Goal: Information Seeking & Learning: Compare options

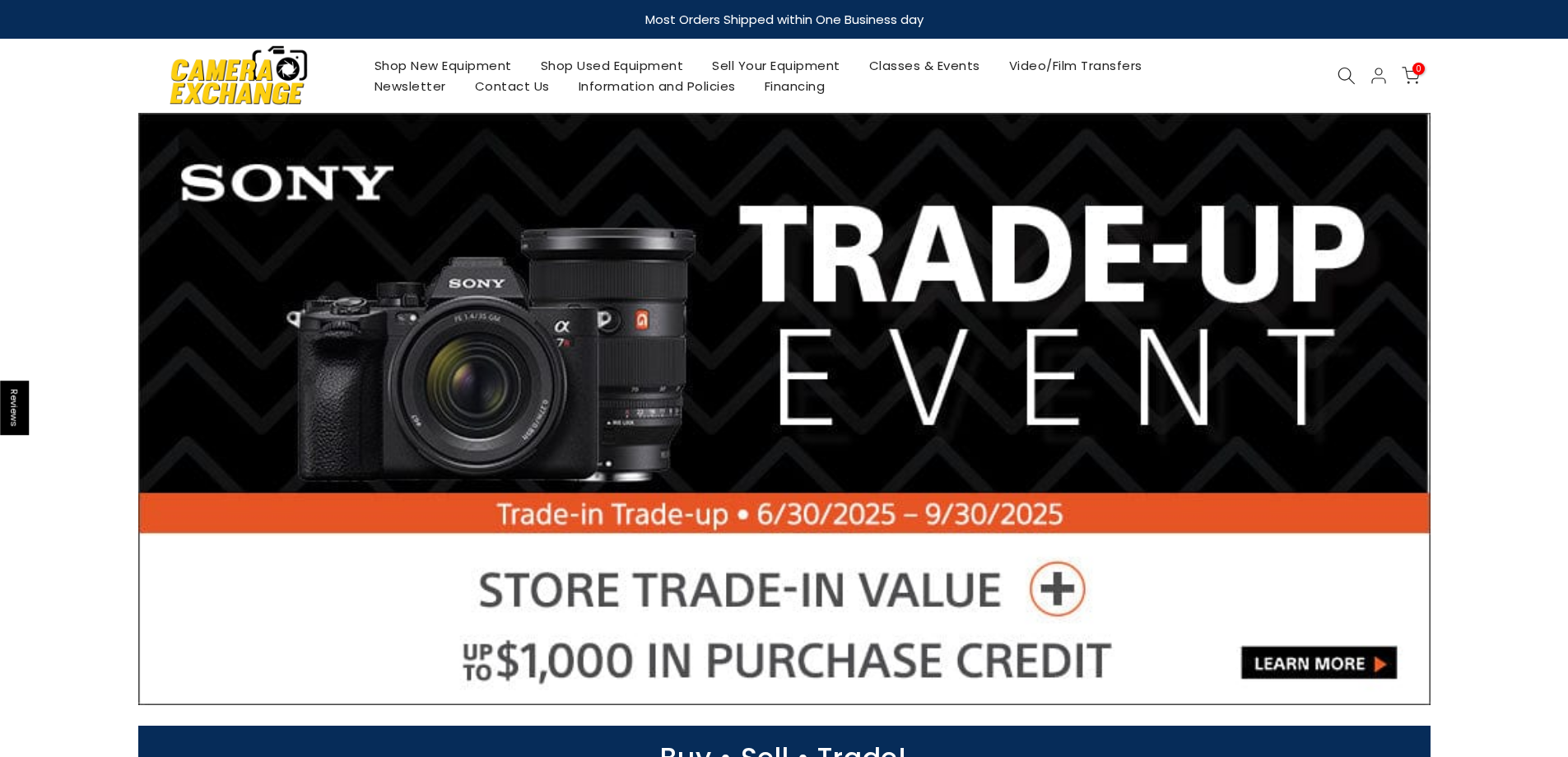
click at [654, 66] on link "Shop Used Equipment" at bounding box center [611, 65] width 172 height 21
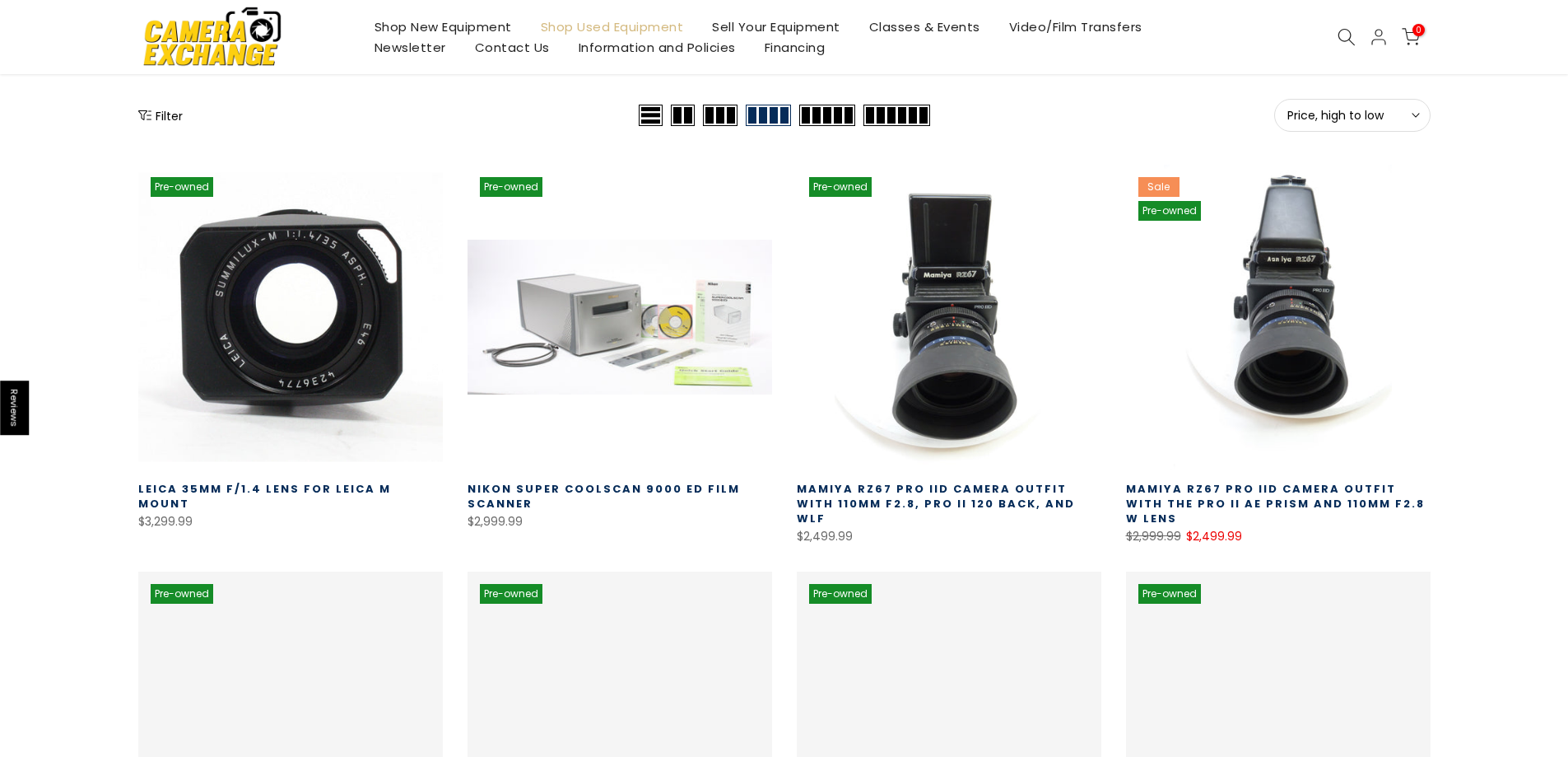
scroll to position [247, 0]
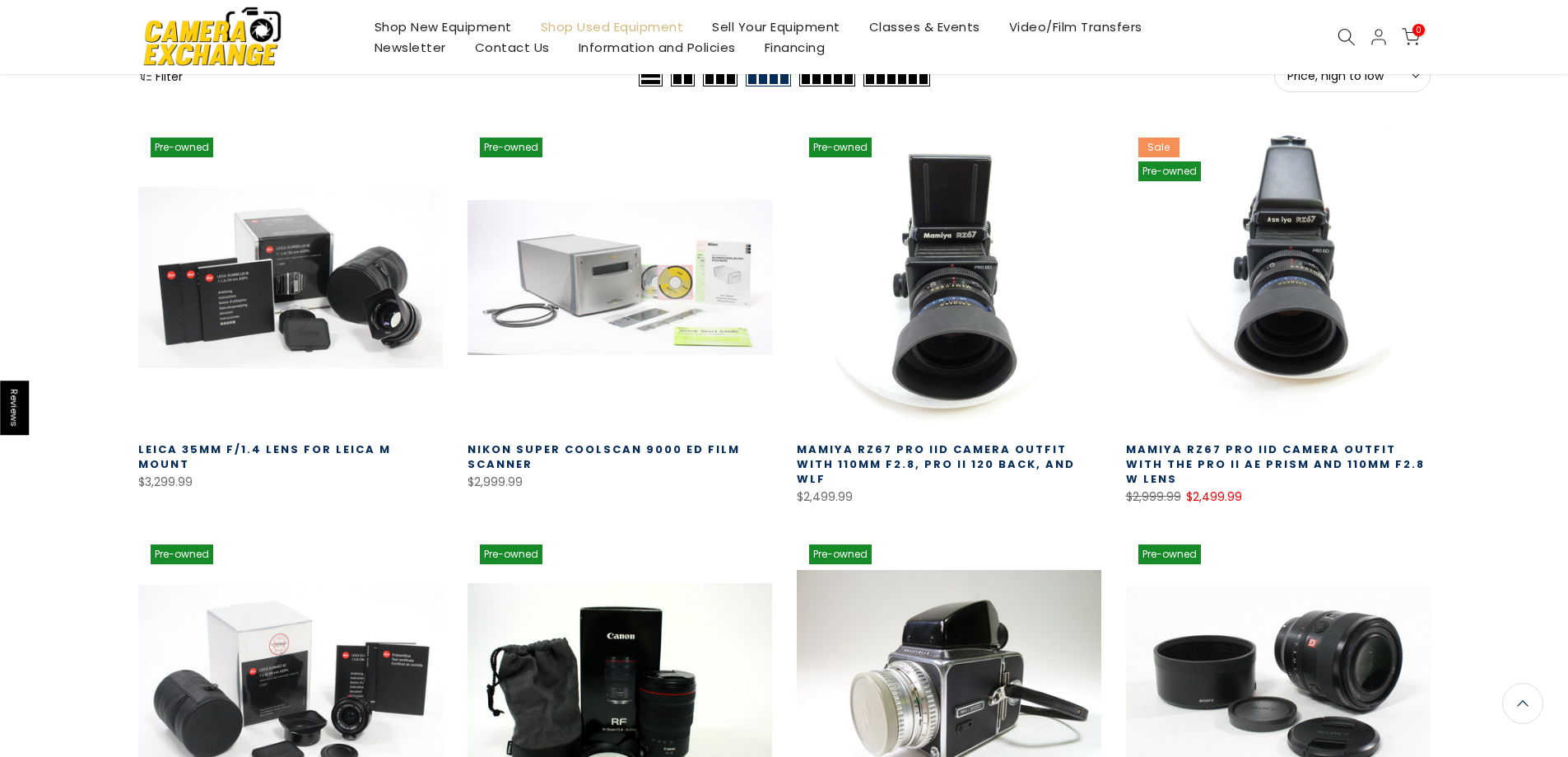
click at [171, 116] on div "Pre-owned Quick view Compare * Add to cart Leica 35mm f/1.4 Lens for Leica M Mo…" at bounding box center [785, 696] width 1317 height 1192
click at [169, 105] on div "Pre-owned Quick view Compare * Add to cart Leica 35mm f/1.4 Lens for Leica M Mo…" at bounding box center [785, 696] width 1317 height 1192
click at [164, 78] on button "Filter" at bounding box center [161, 76] width 45 height 17
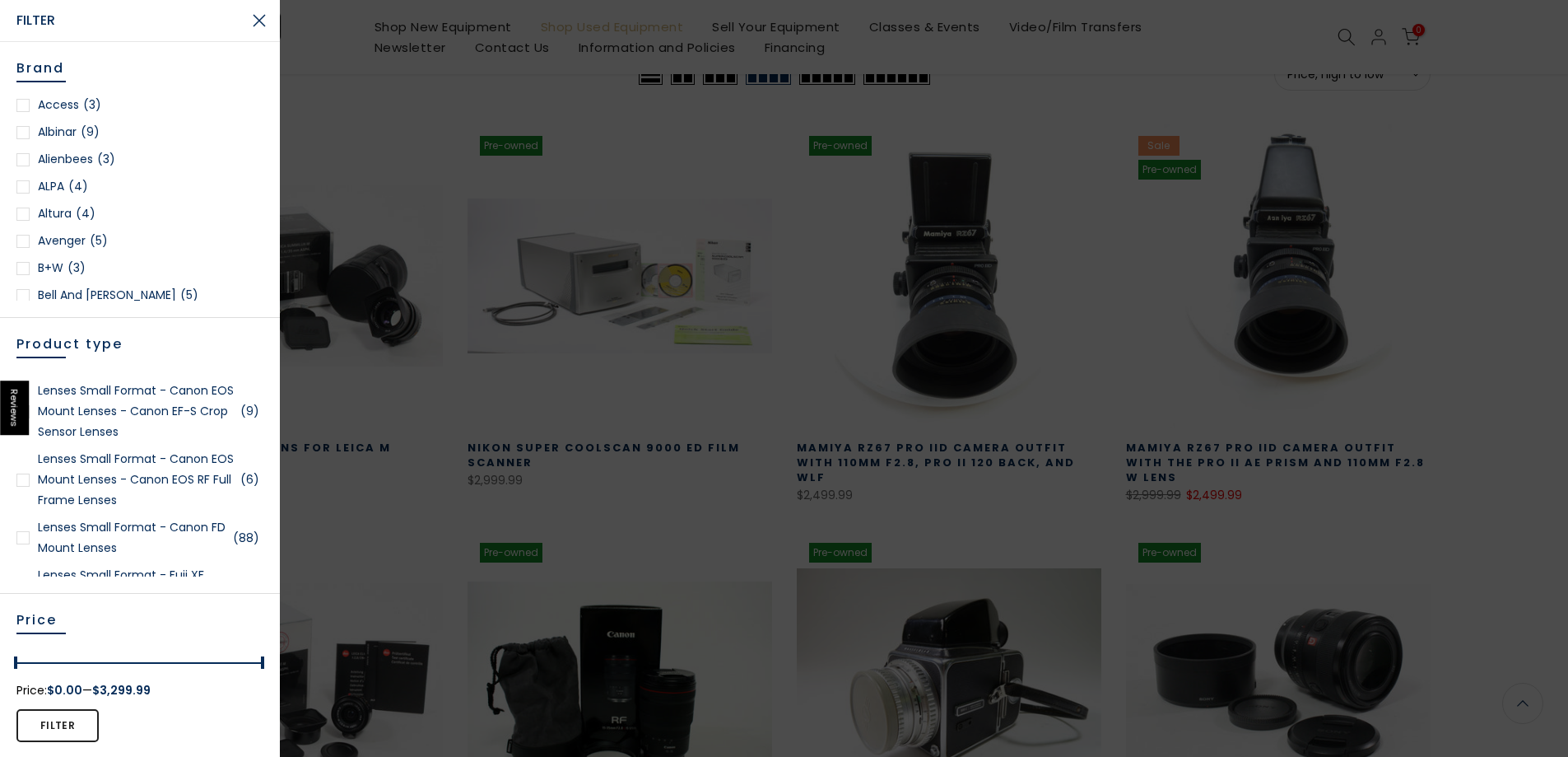
scroll to position [1812, 0]
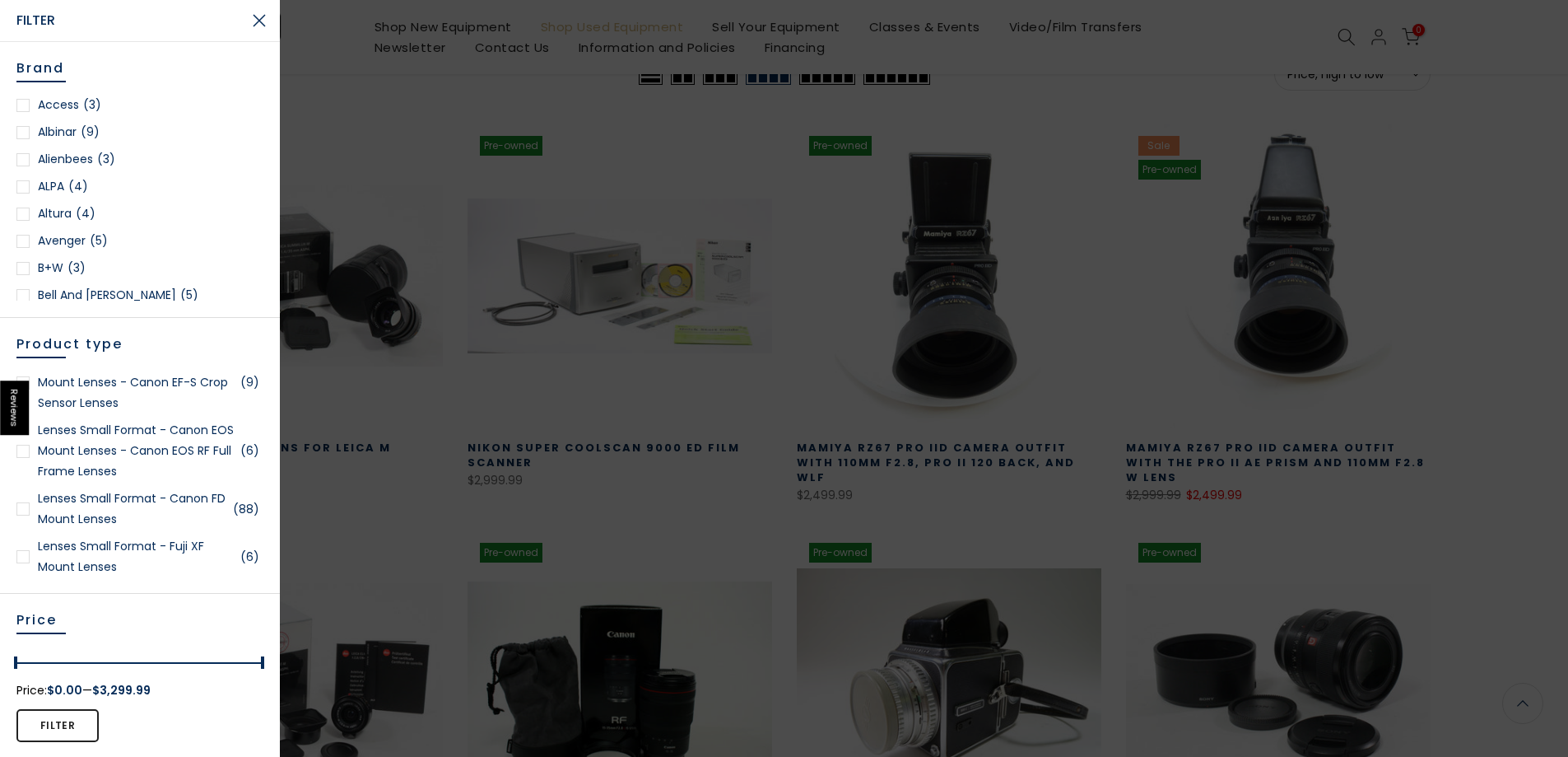
click at [177, 464] on link "Lenses Small Format - Canon EOS Mount Lenses - Canon EOS RF Full Frame Lenses (…" at bounding box center [140, 451] width 247 height 61
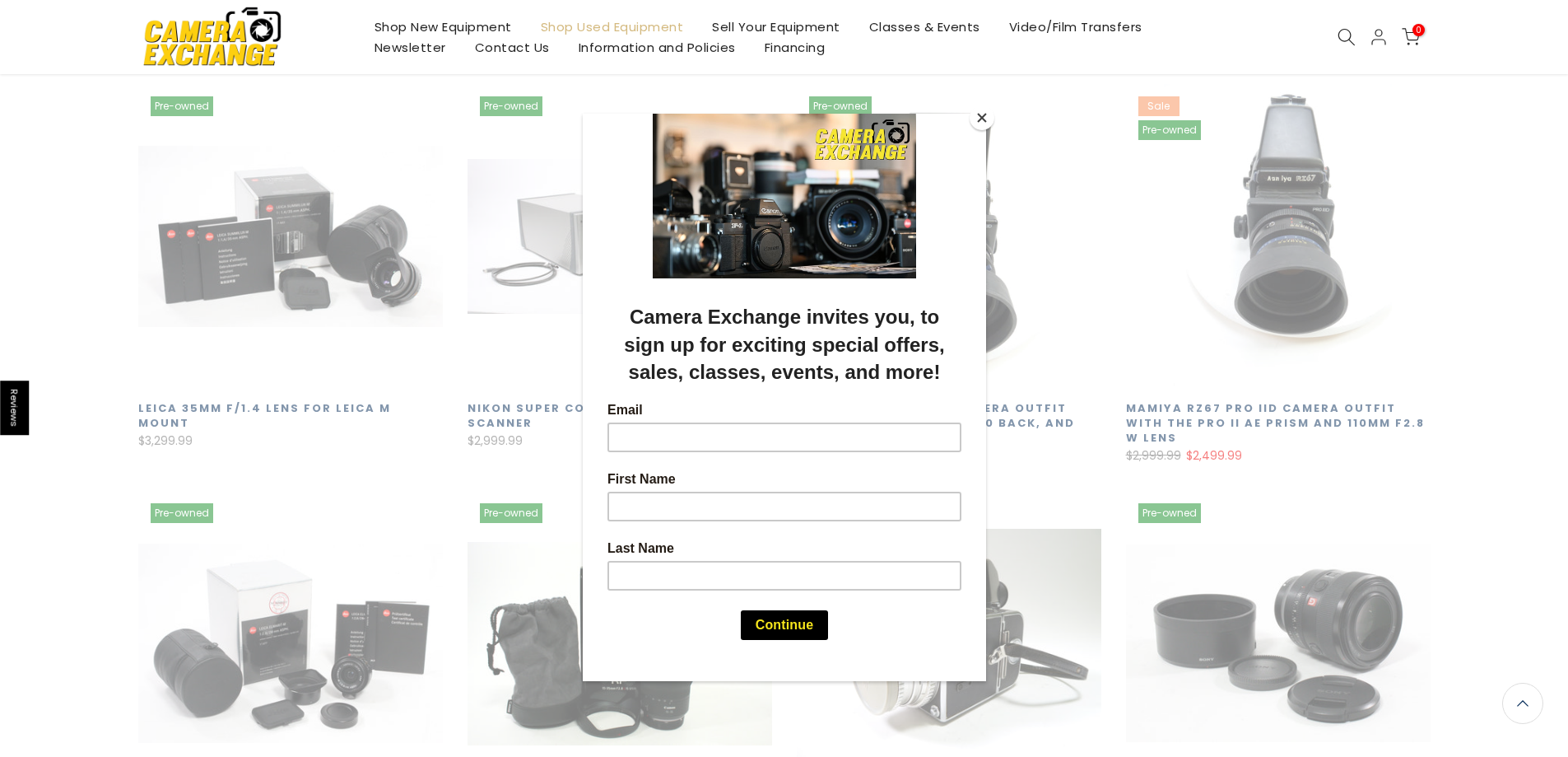
scroll to position [289, 0]
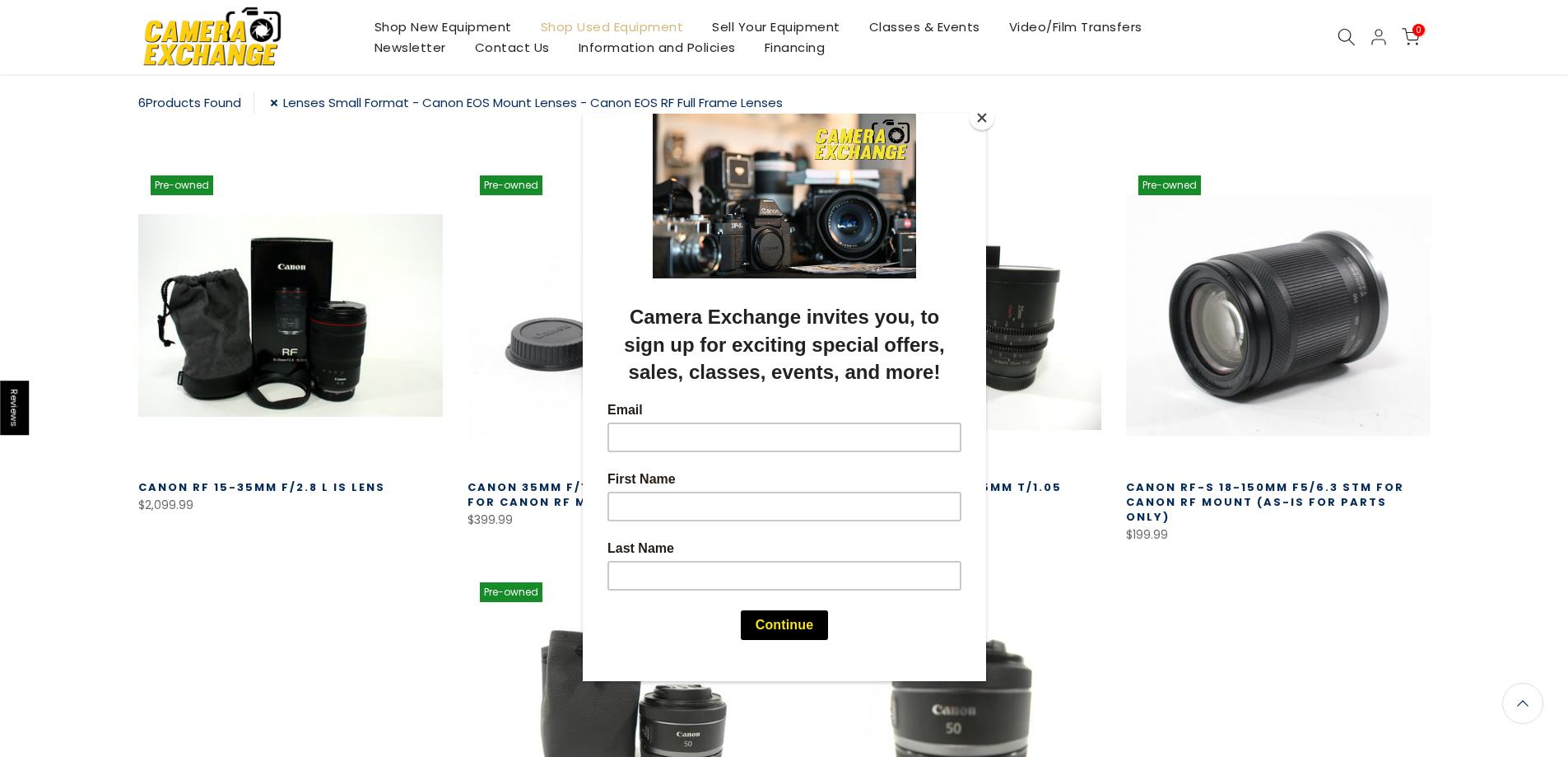
click at [985, 118] on button "Close" at bounding box center [982, 118] width 25 height 25
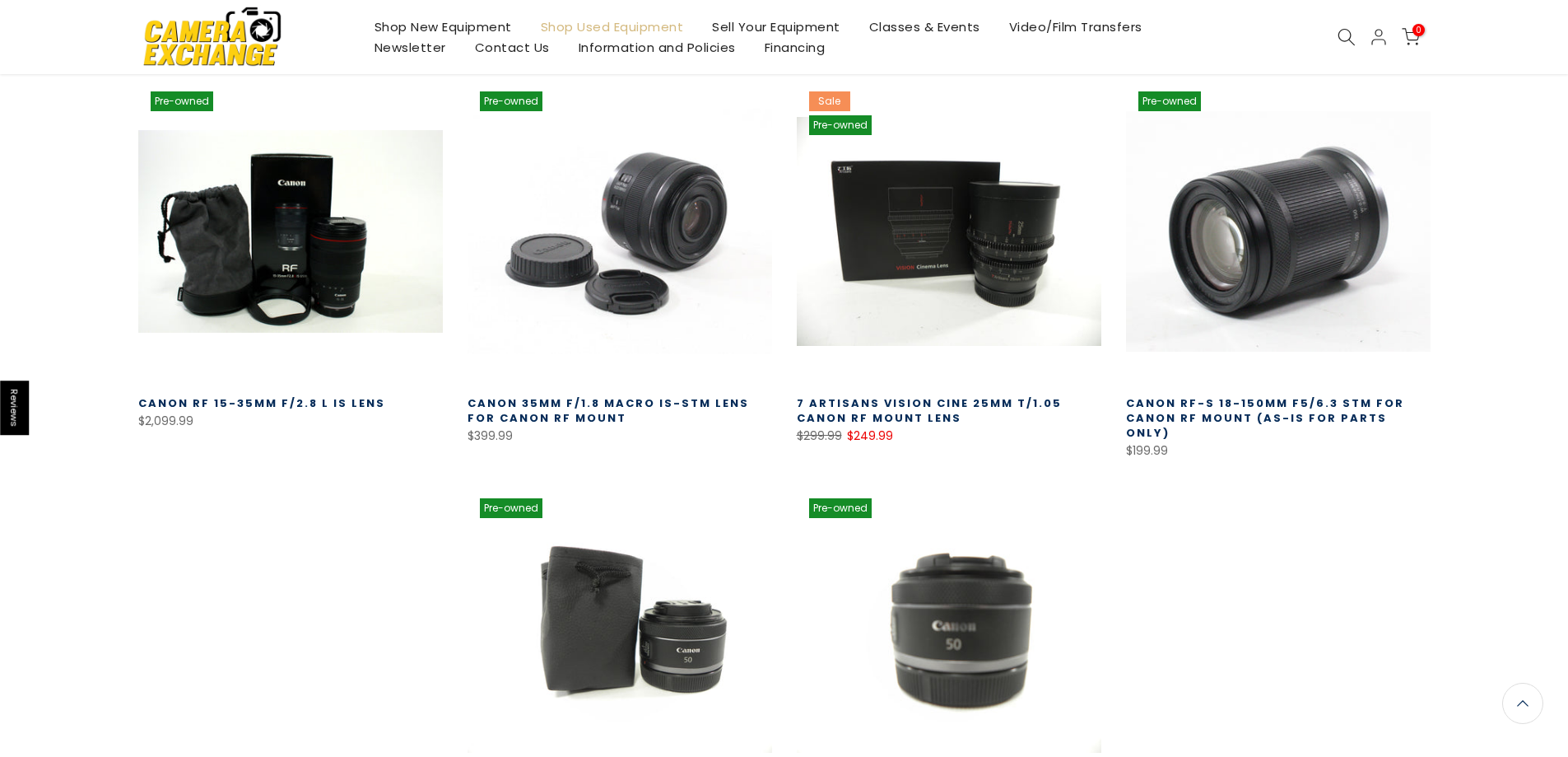
scroll to position [370, 0]
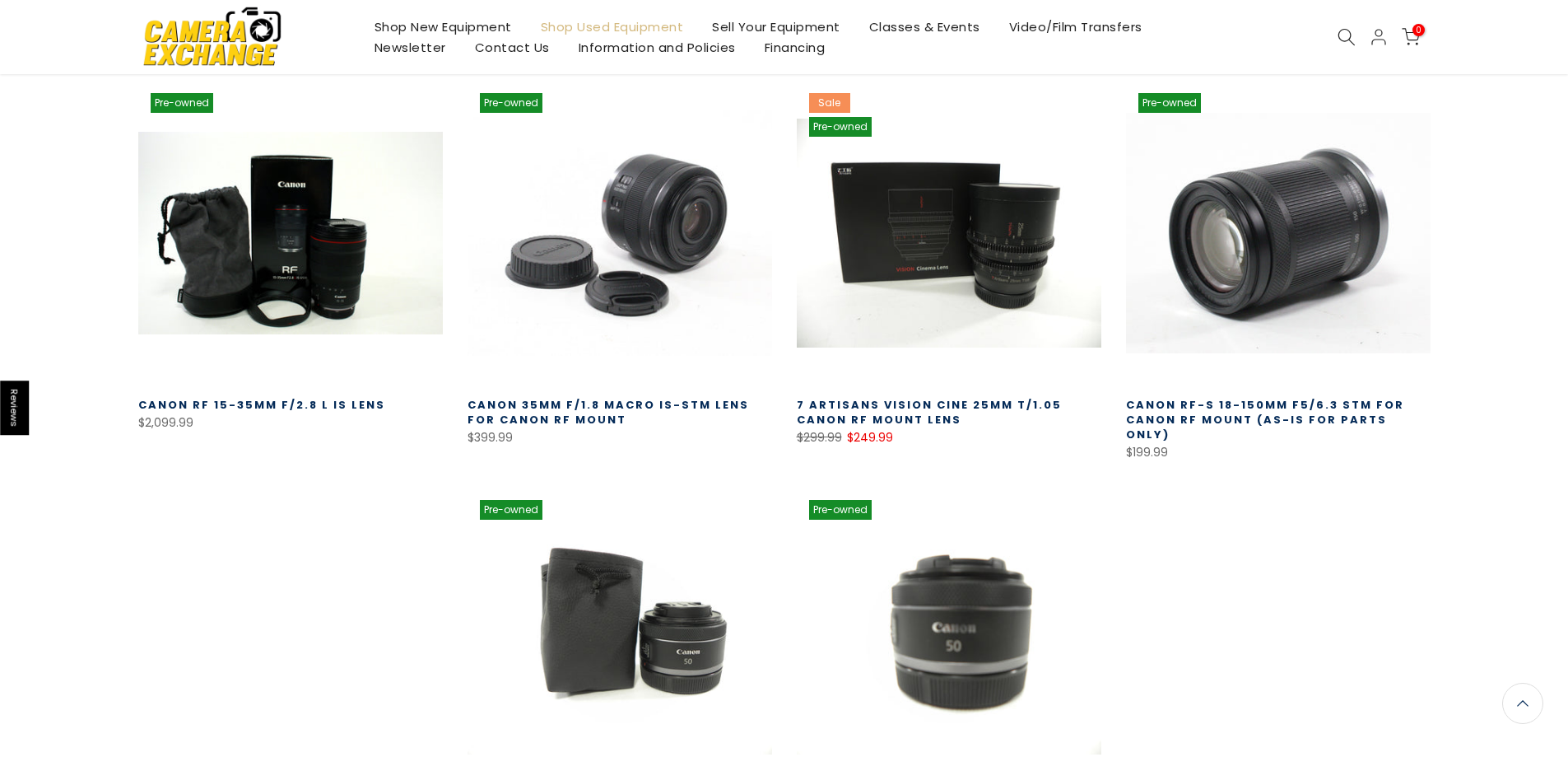
click at [965, 405] on link "7 Artisans Vision Cine 25mm T/1.05 Canon RF Mount lens" at bounding box center [929, 412] width 265 height 31
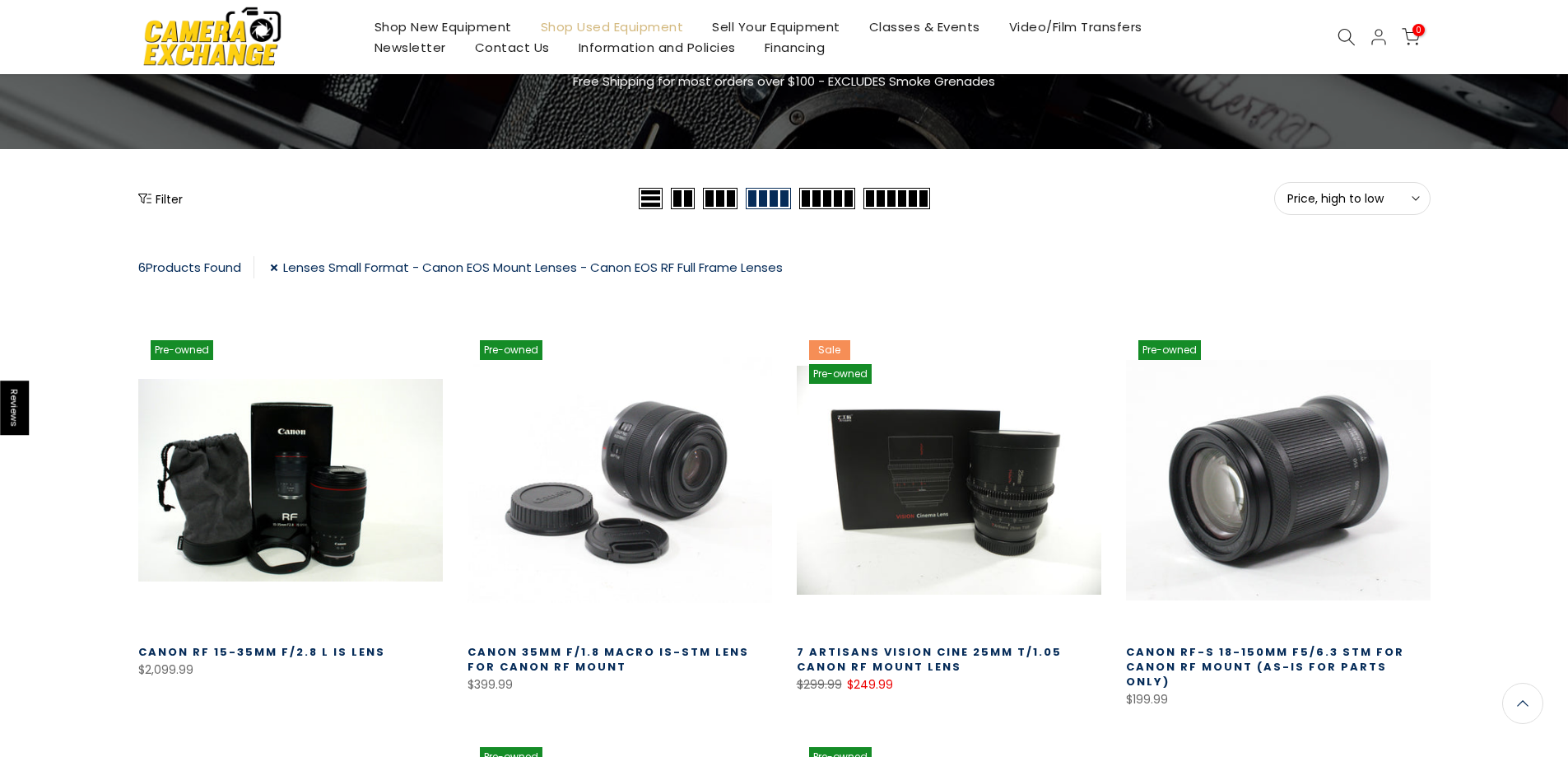
scroll to position [123, 0]
click at [385, 27] on link "Shop New Equipment" at bounding box center [443, 27] width 166 height 21
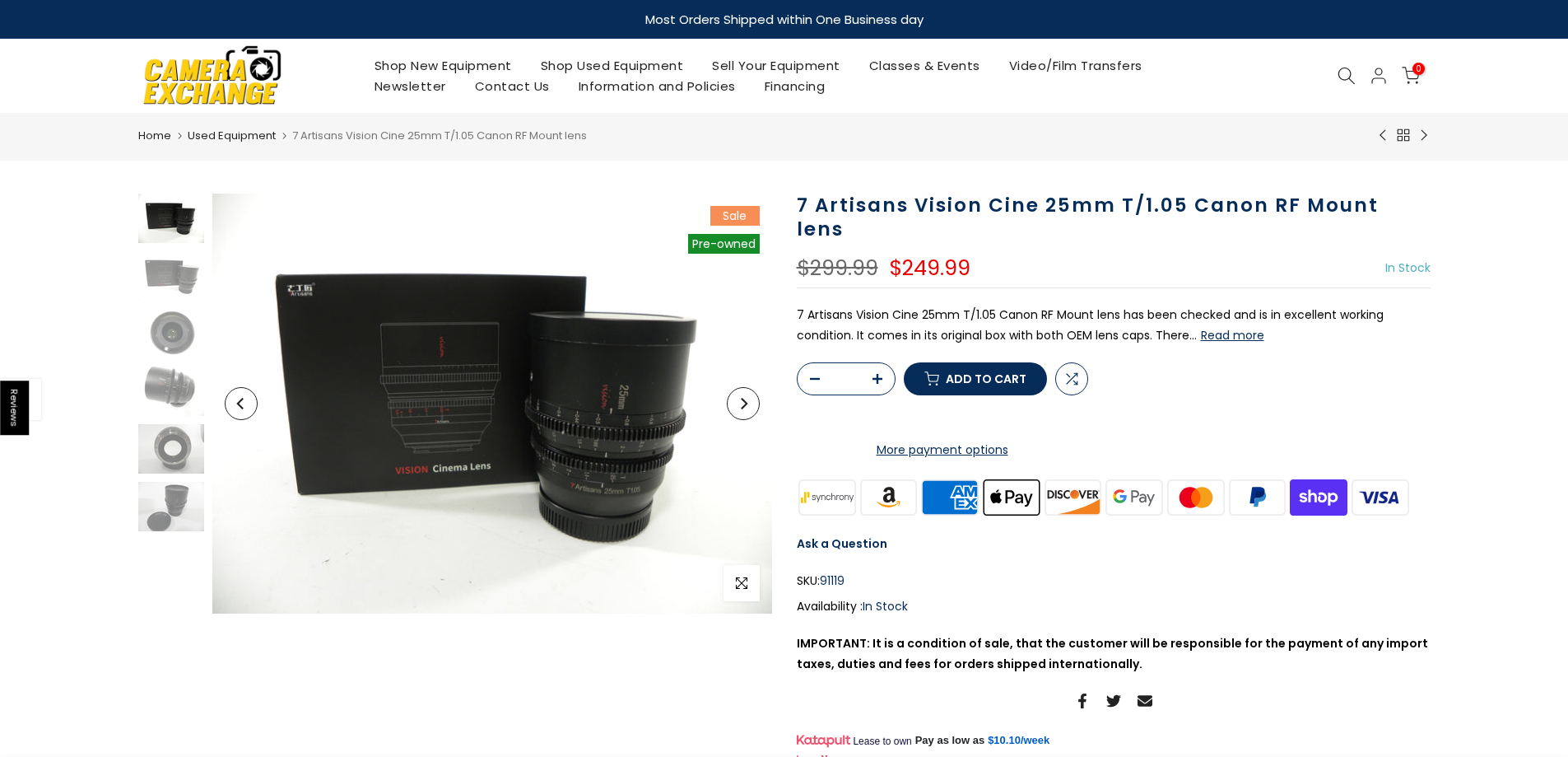
click at [1267, 305] on p "7 Artisans Vision Cine 25mm T/1.05 Canon RF Mount lens has been checked and is …" at bounding box center [1114, 326] width 634 height 42
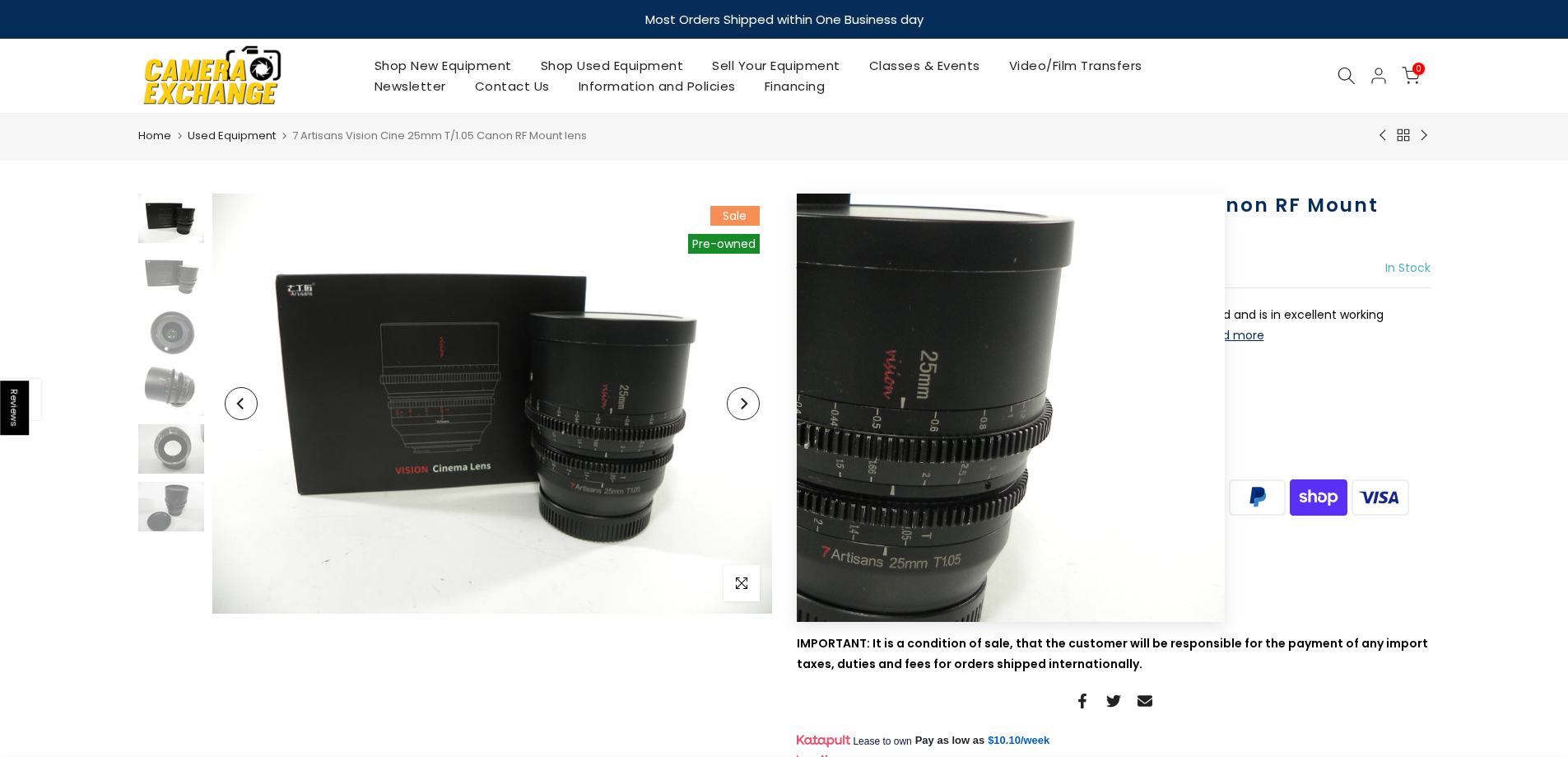
click at [753, 410] on button "Next" at bounding box center [743, 404] width 33 height 33
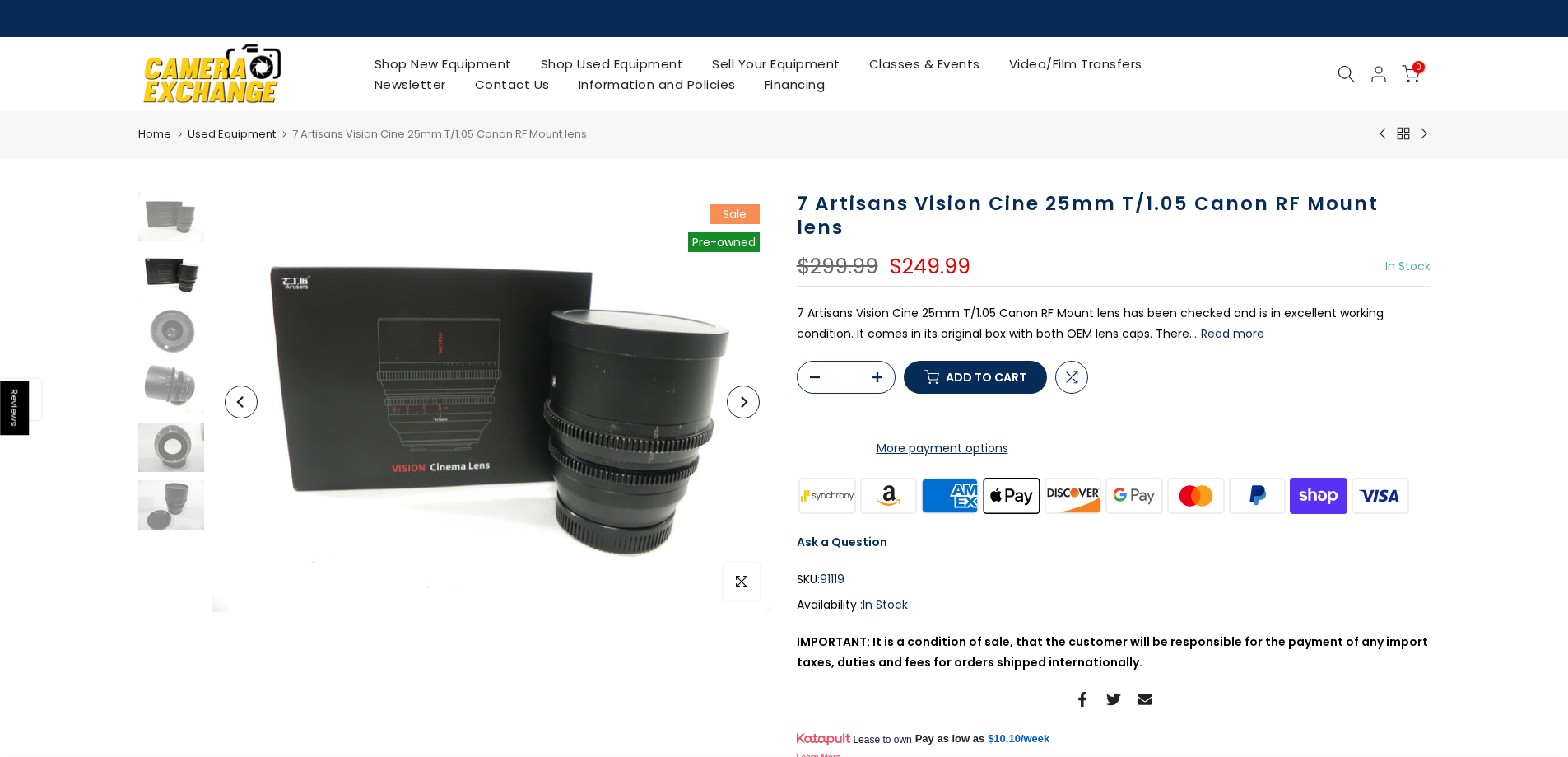
click at [753, 410] on button "Next" at bounding box center [743, 402] width 33 height 33
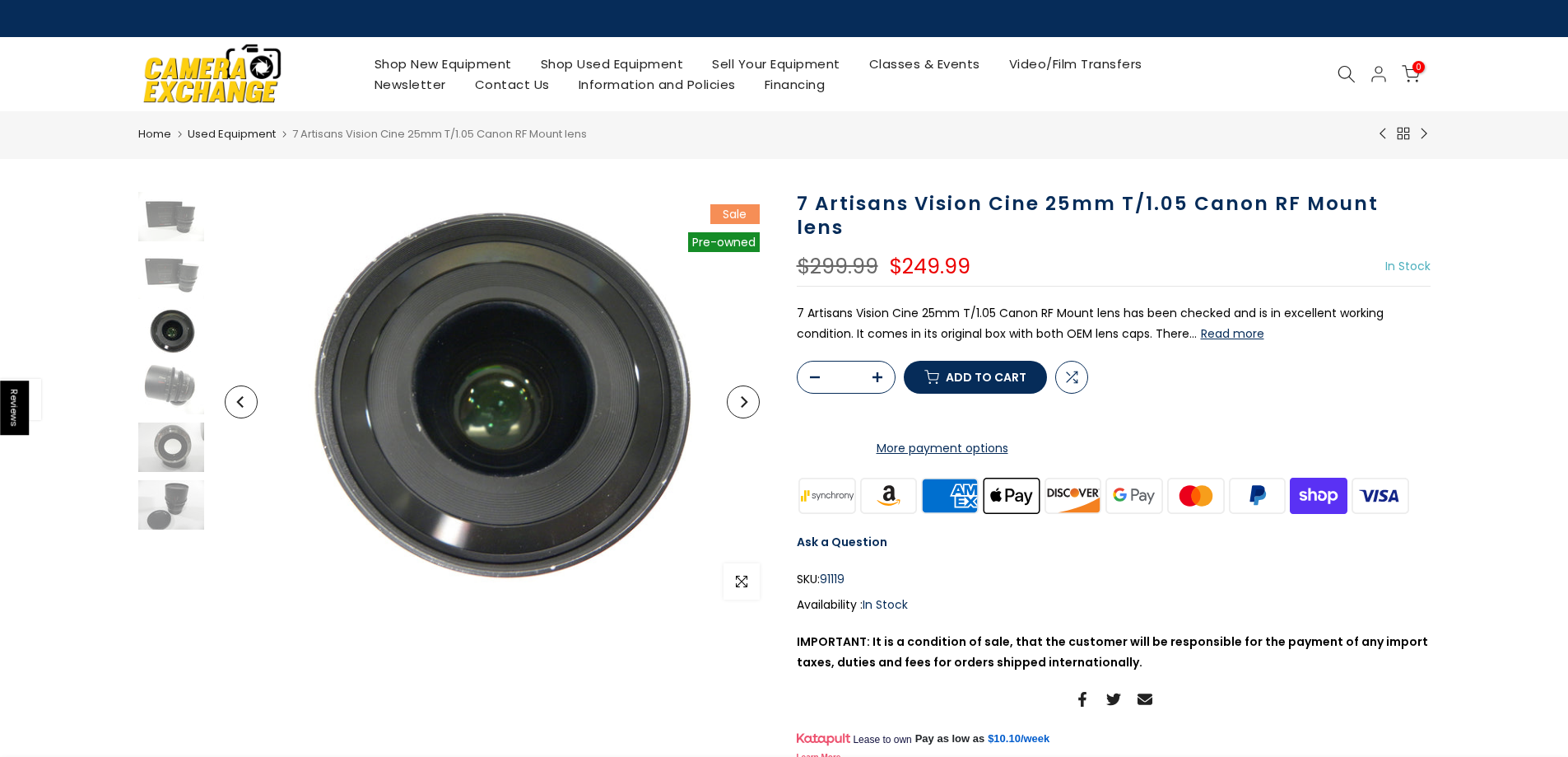
click at [752, 410] on button "Next" at bounding box center [743, 402] width 33 height 33
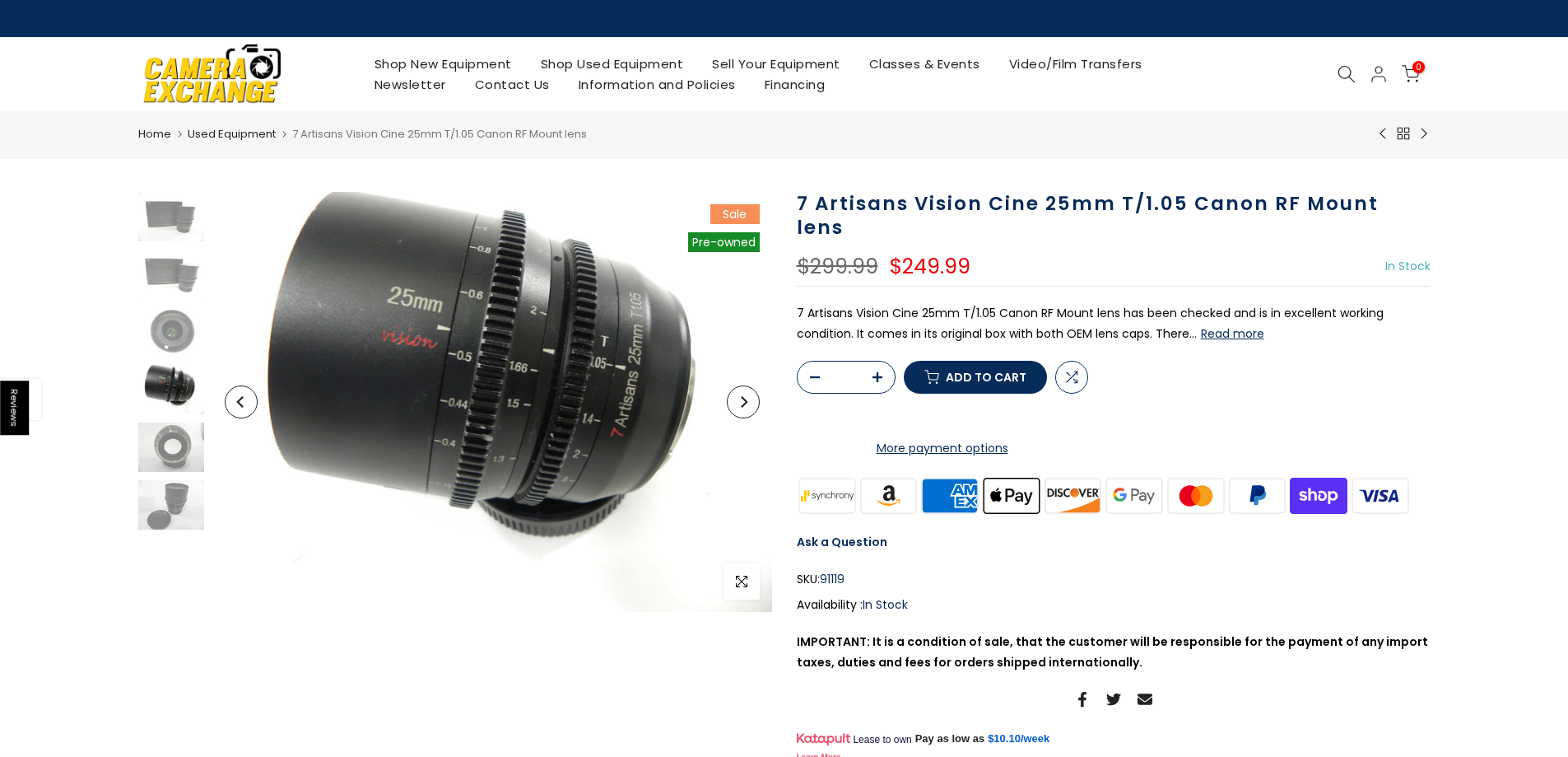
click at [752, 410] on button "Next" at bounding box center [743, 402] width 33 height 33
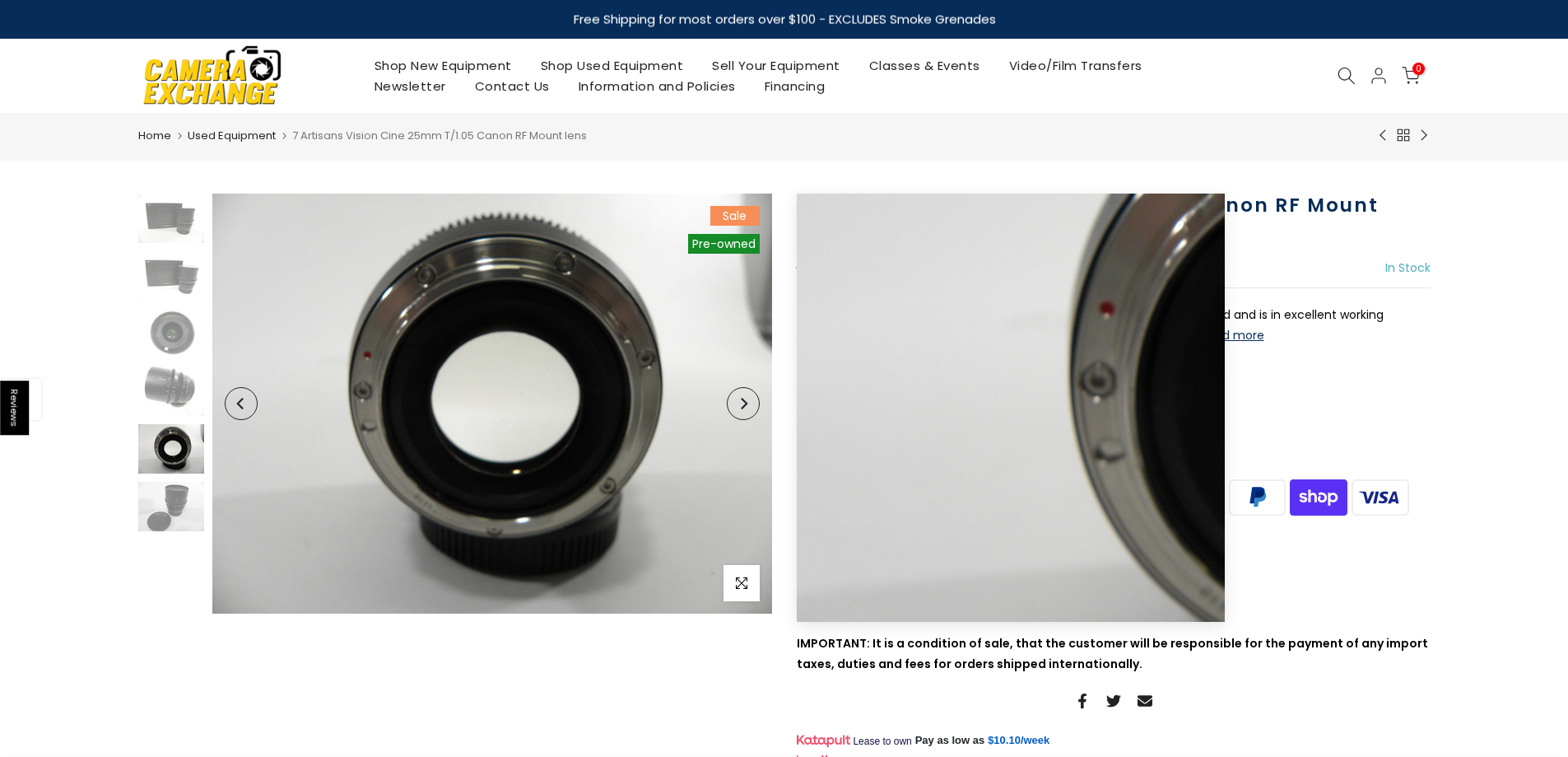
click at [247, 403] on button "Previous" at bounding box center [242, 404] width 33 height 33
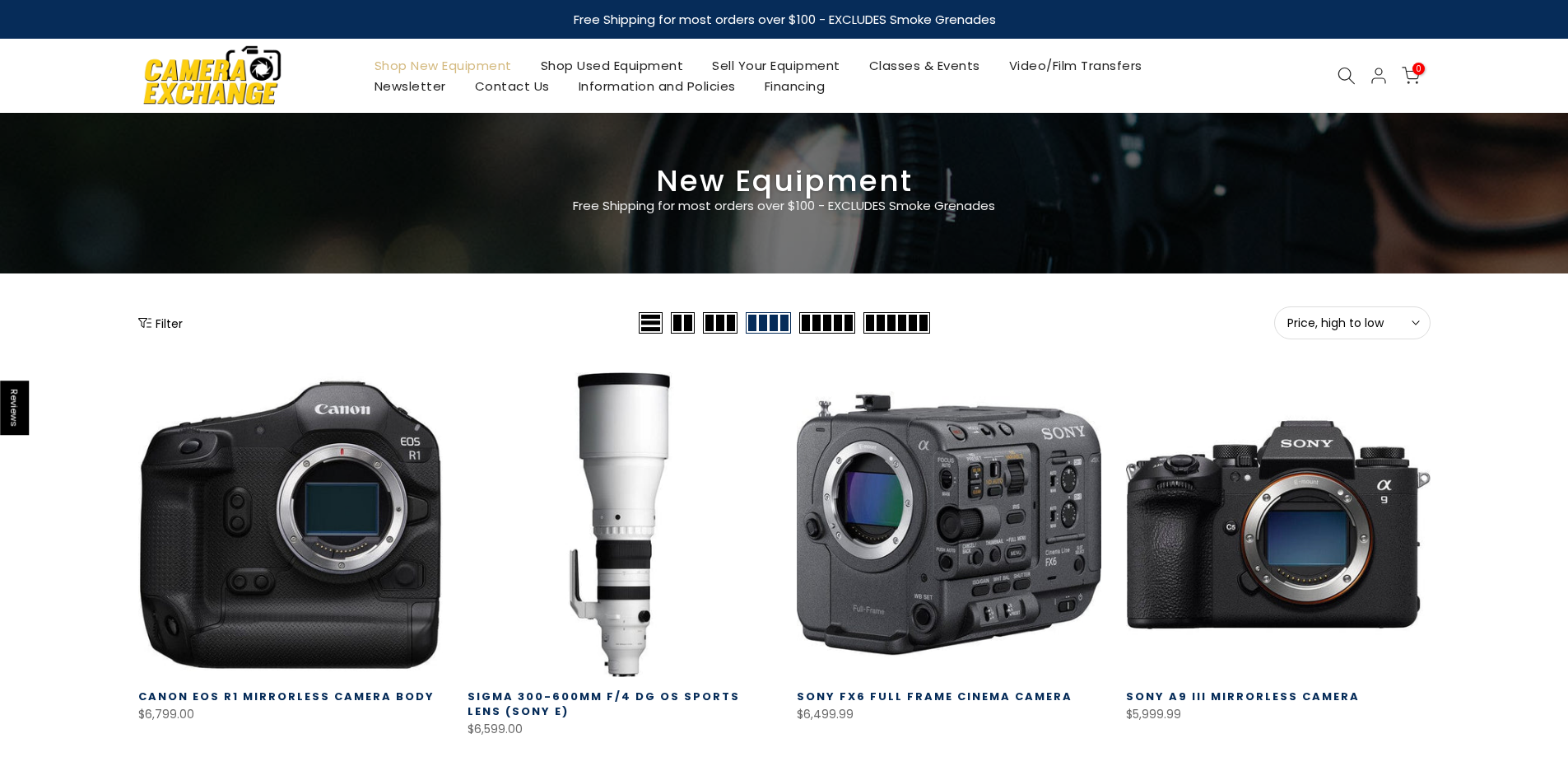
click at [189, 325] on div "Filter" at bounding box center [387, 323] width 497 height 33
click at [174, 322] on button "Filter" at bounding box center [161, 323] width 45 height 17
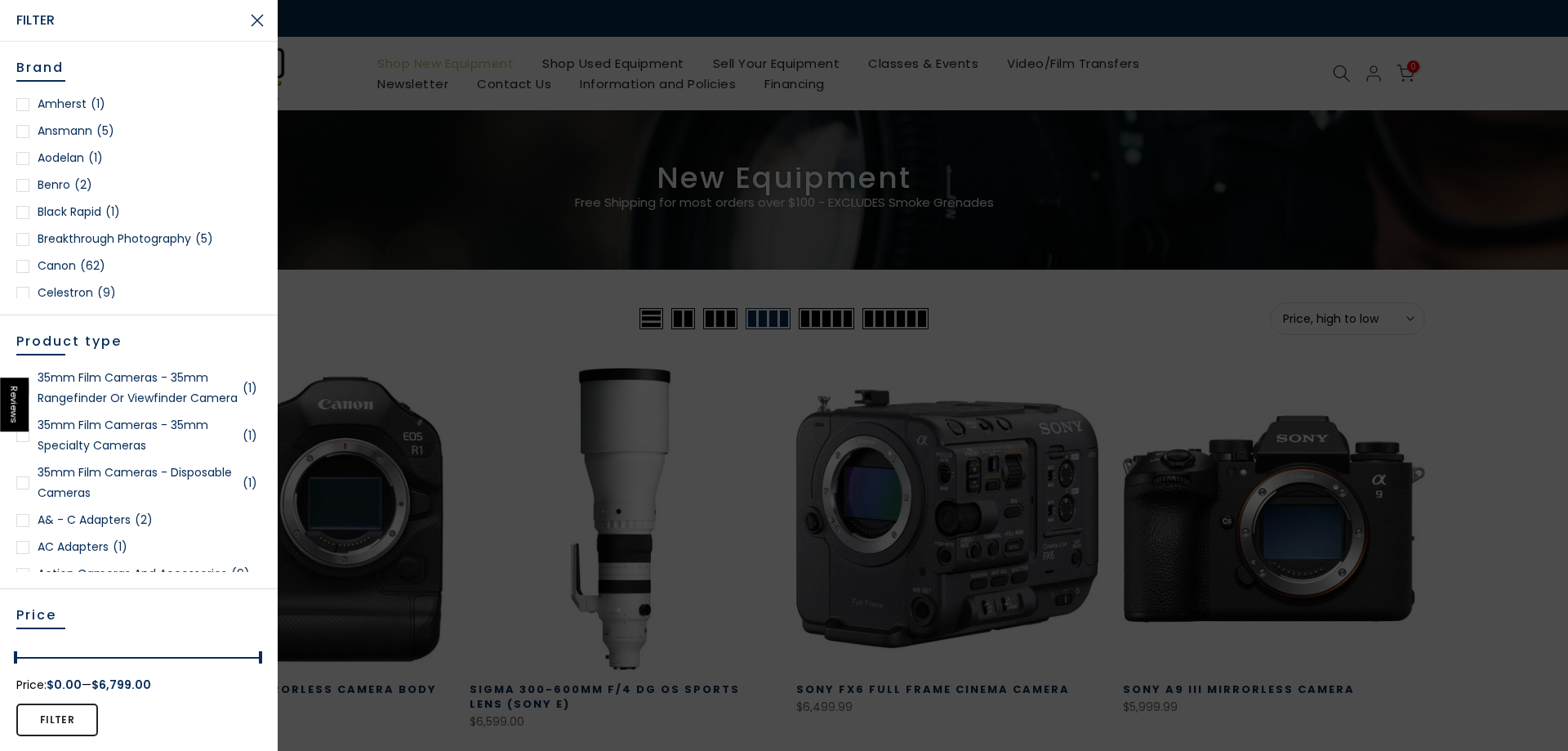
click at [67, 265] on link "Canon (62)" at bounding box center [138, 265] width 245 height 21
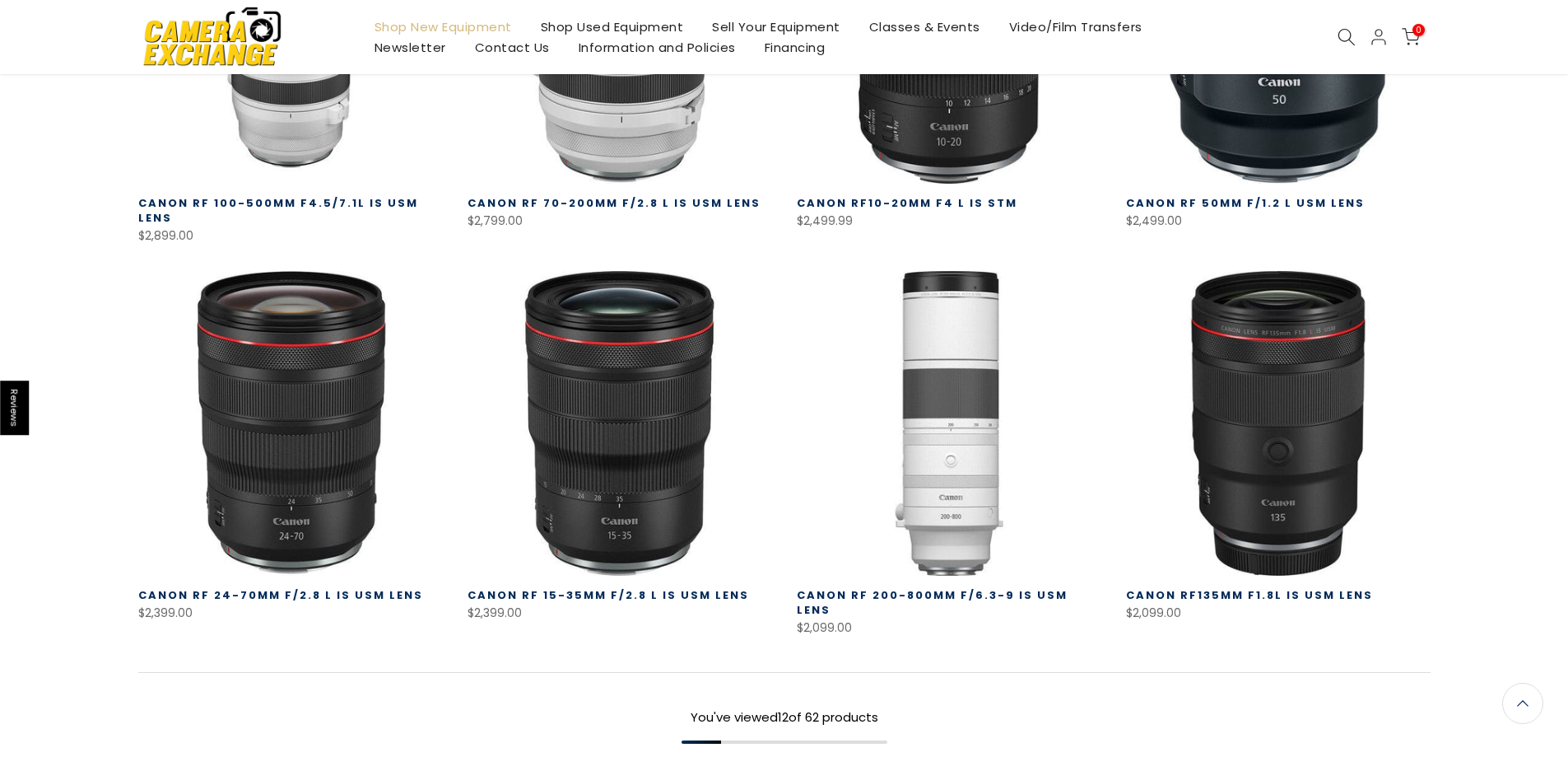
scroll to position [1112, 0]
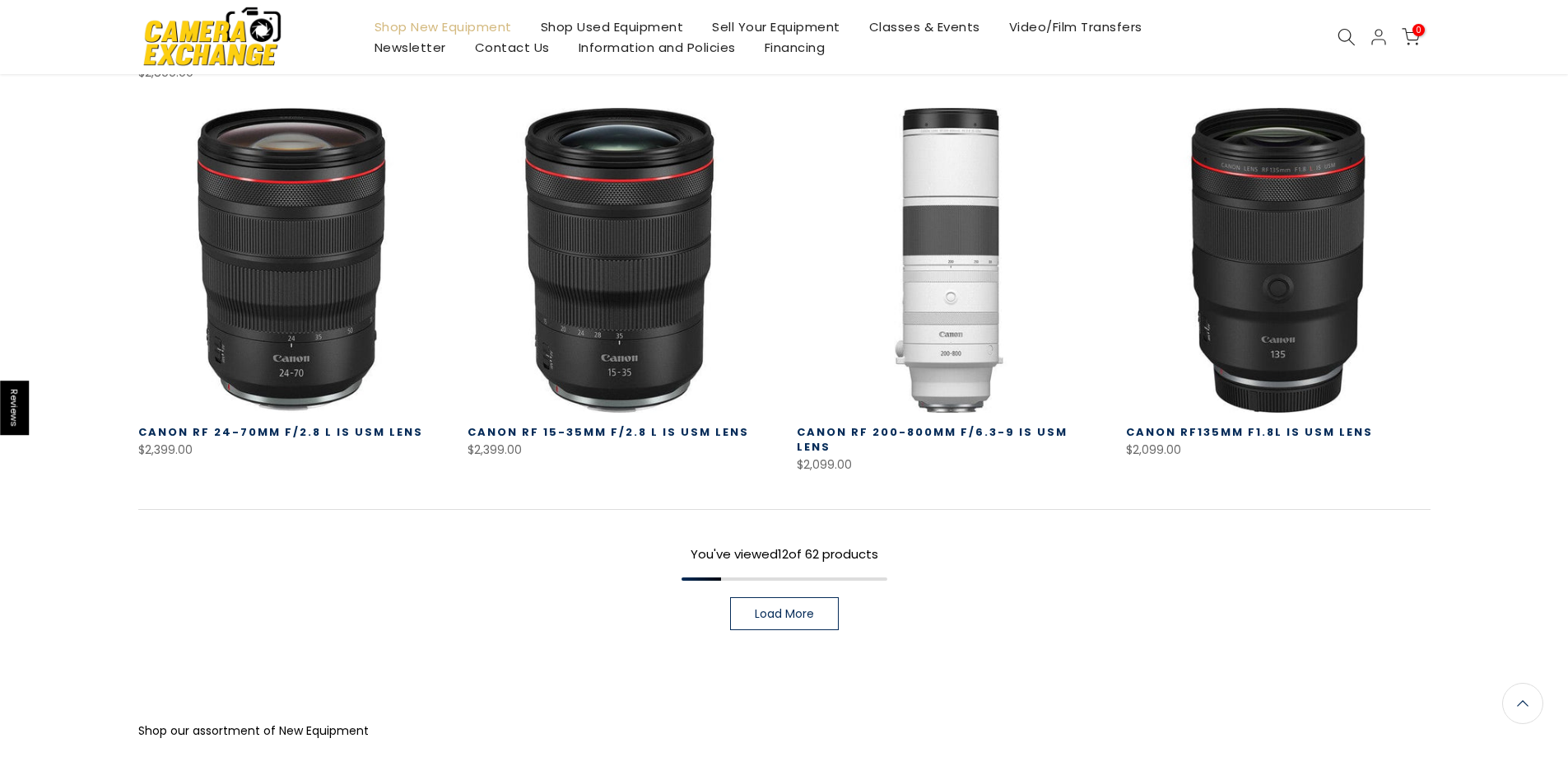
click at [804, 608] on span "Load More" at bounding box center [784, 614] width 59 height 12
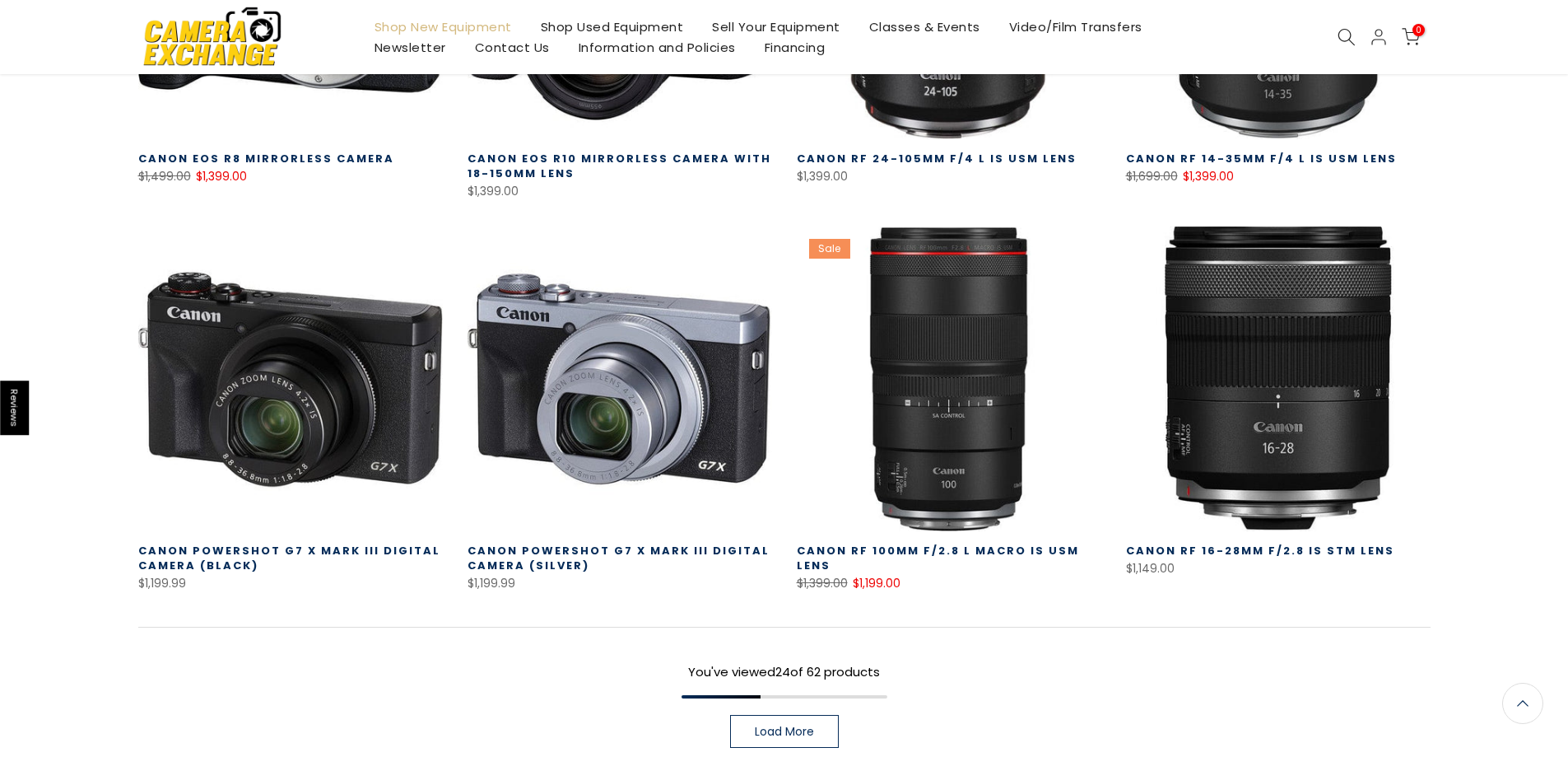
scroll to position [2183, 0]
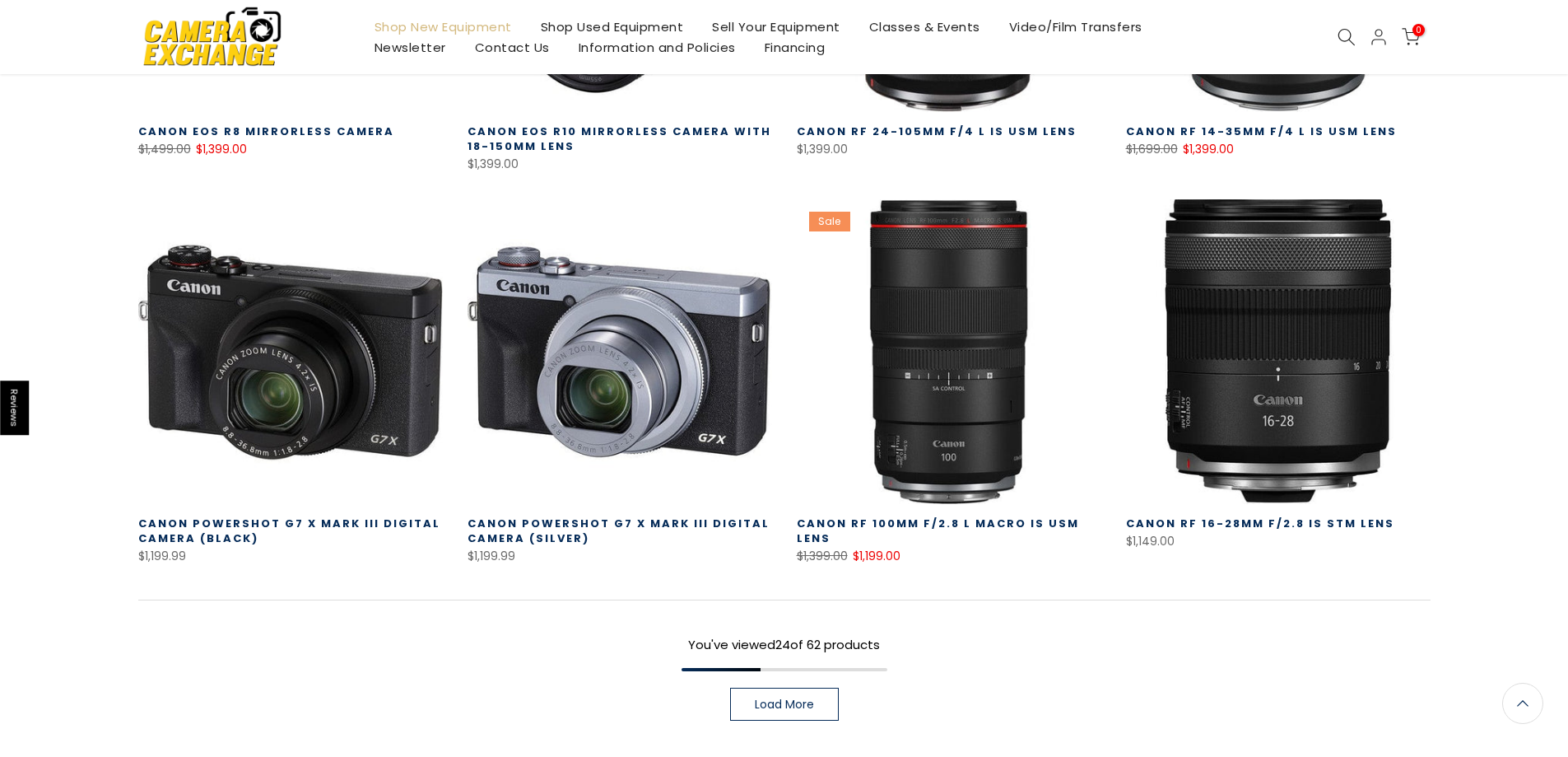
click at [796, 699] on span "Load More" at bounding box center [784, 705] width 59 height 12
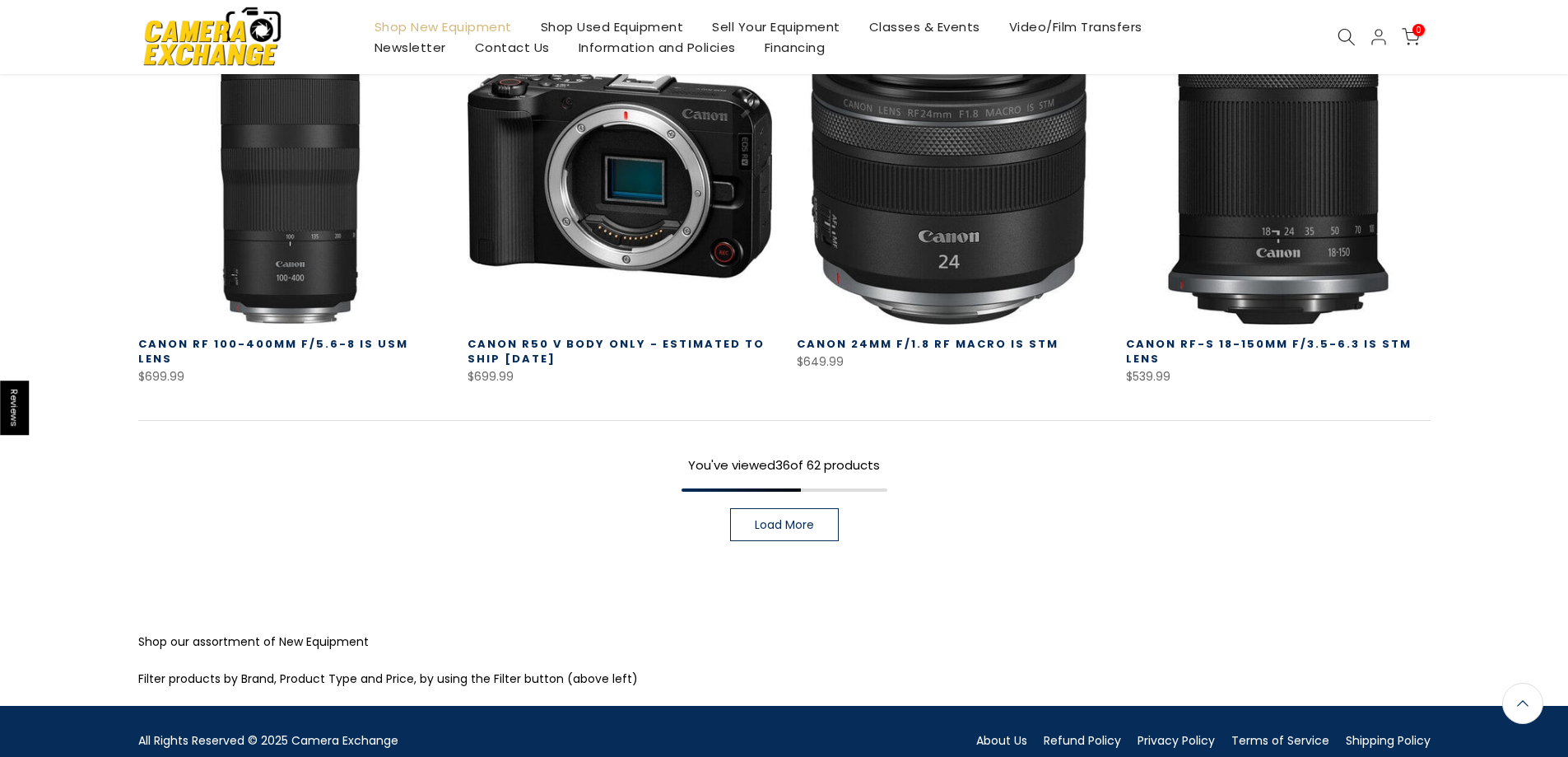
scroll to position [3550, 0]
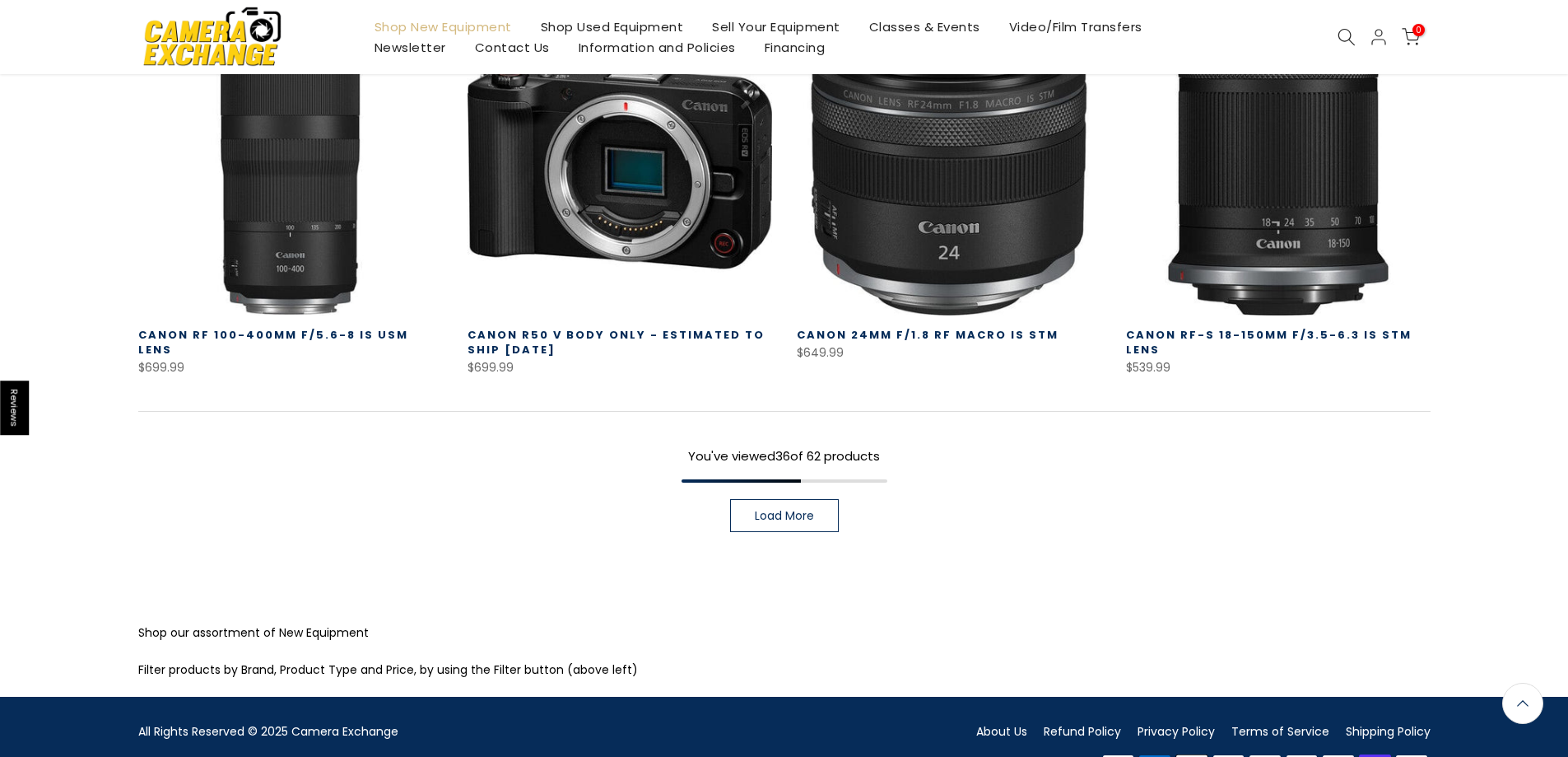
click at [832, 453] on div "You've viewed 36 of 62 products Load More" at bounding box center [785, 472] width 1292 height 121
click at [812, 499] on link "Load More" at bounding box center [784, 516] width 109 height 33
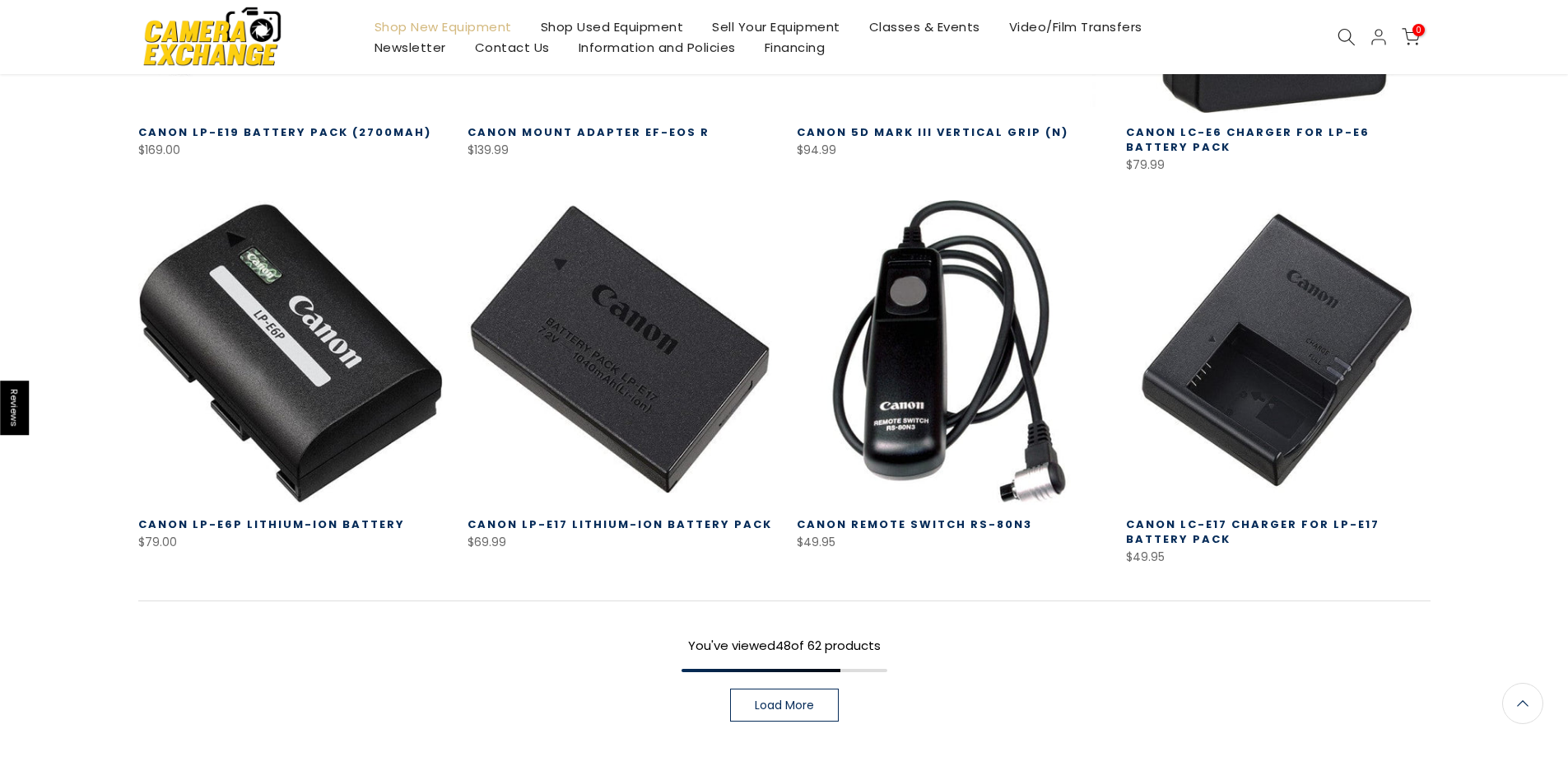
scroll to position [4539, 0]
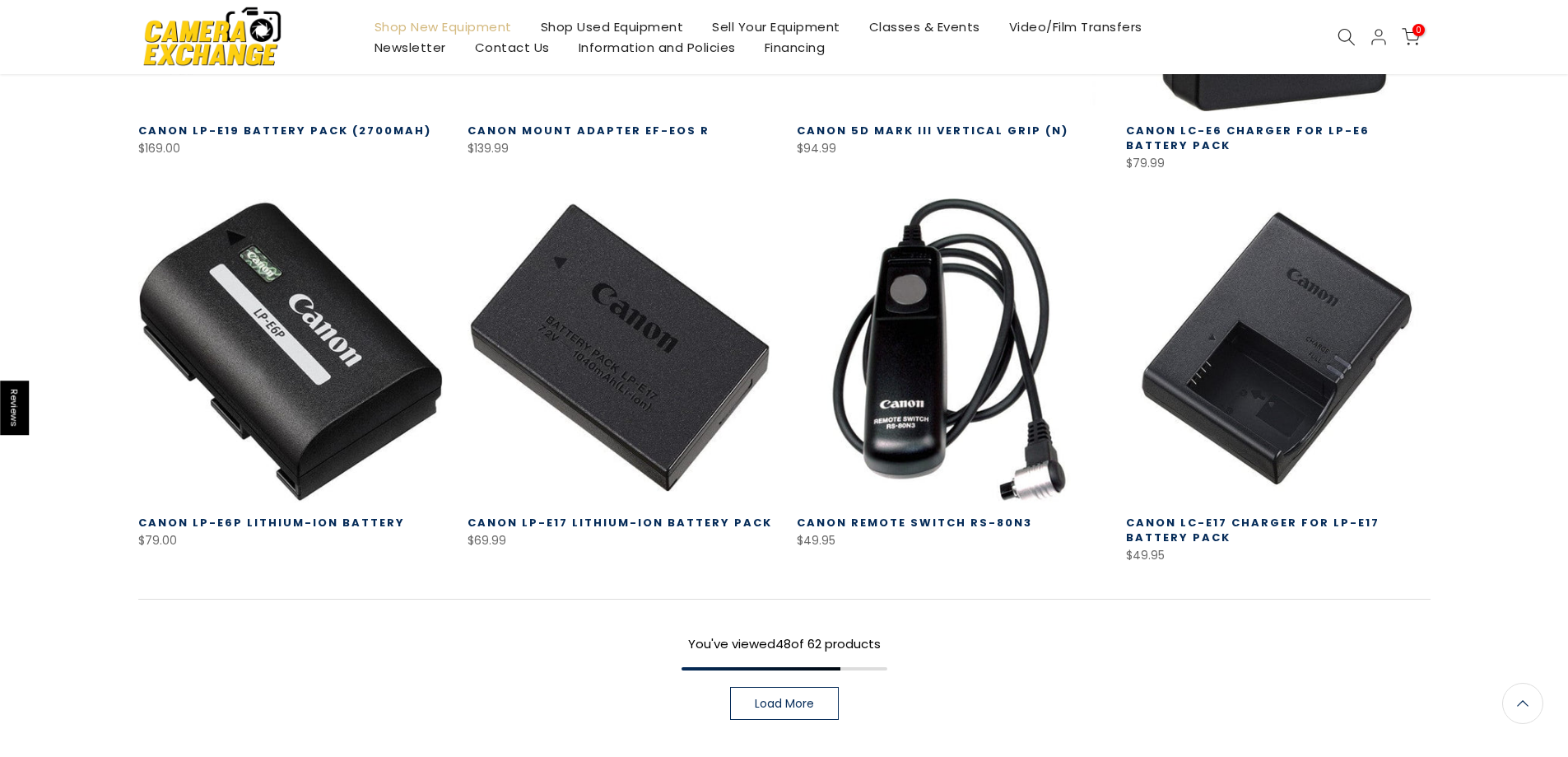
click at [787, 687] on link "Load More" at bounding box center [784, 704] width 109 height 33
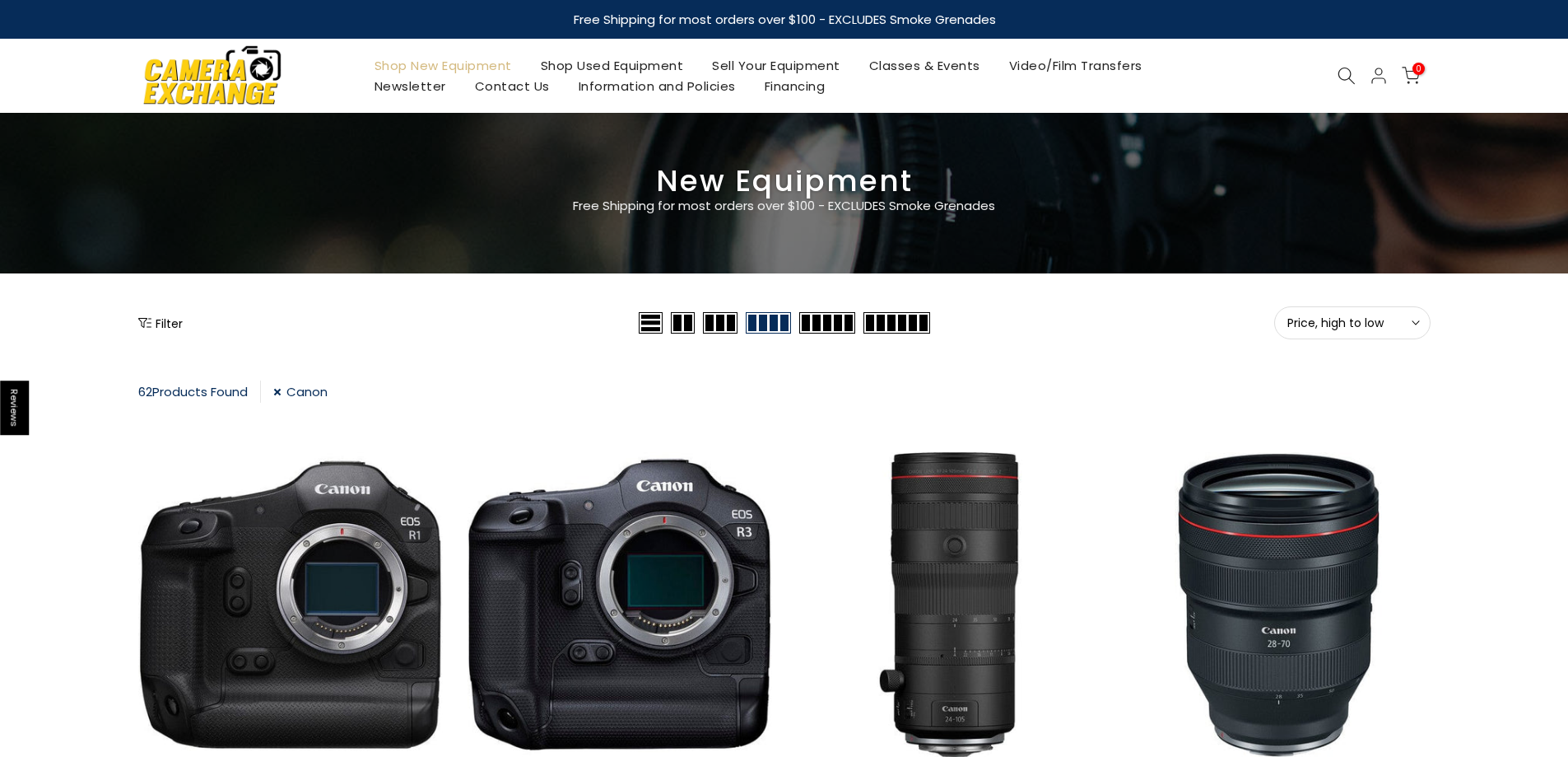
click at [174, 317] on button "Filter" at bounding box center [161, 323] width 45 height 17
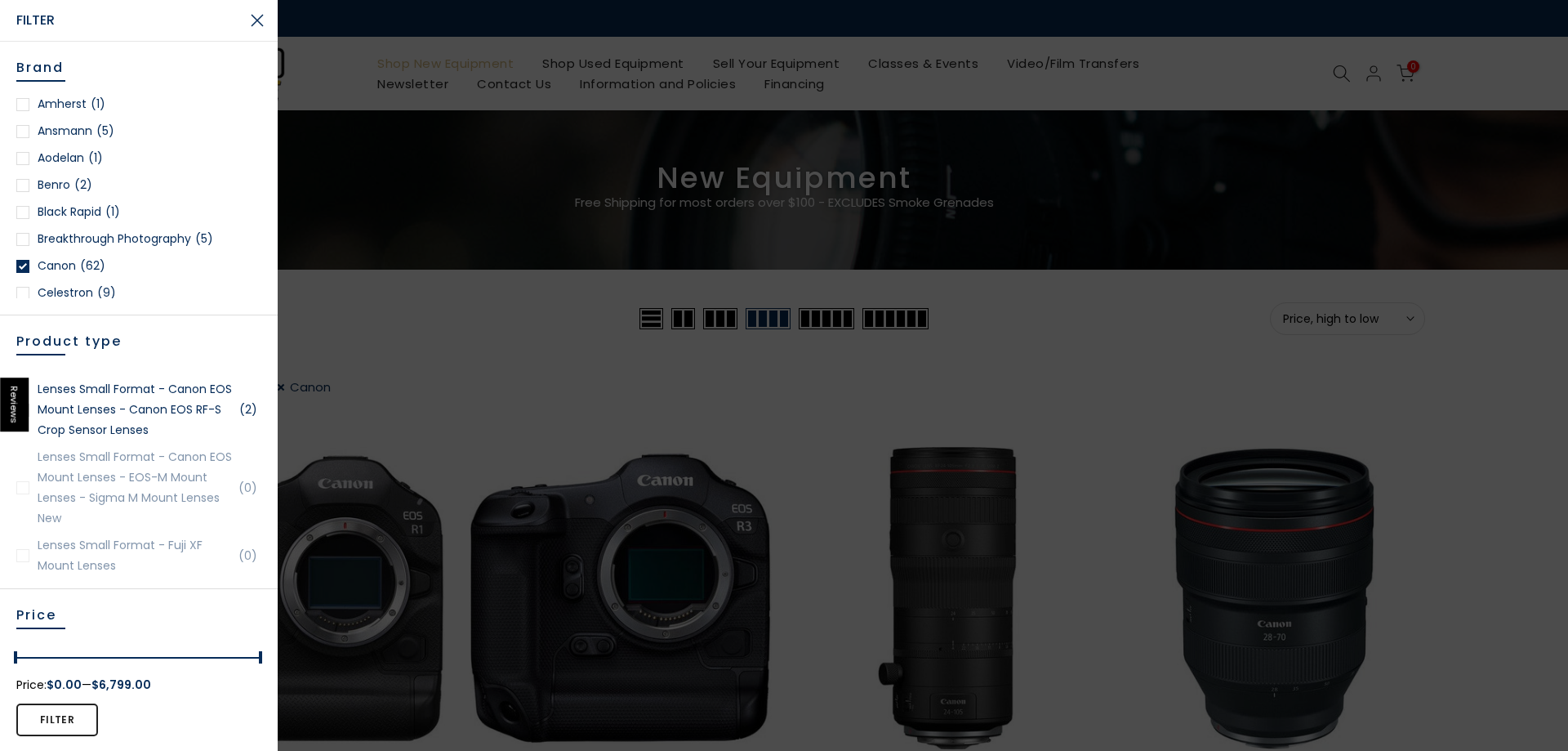
scroll to position [1961, 0]
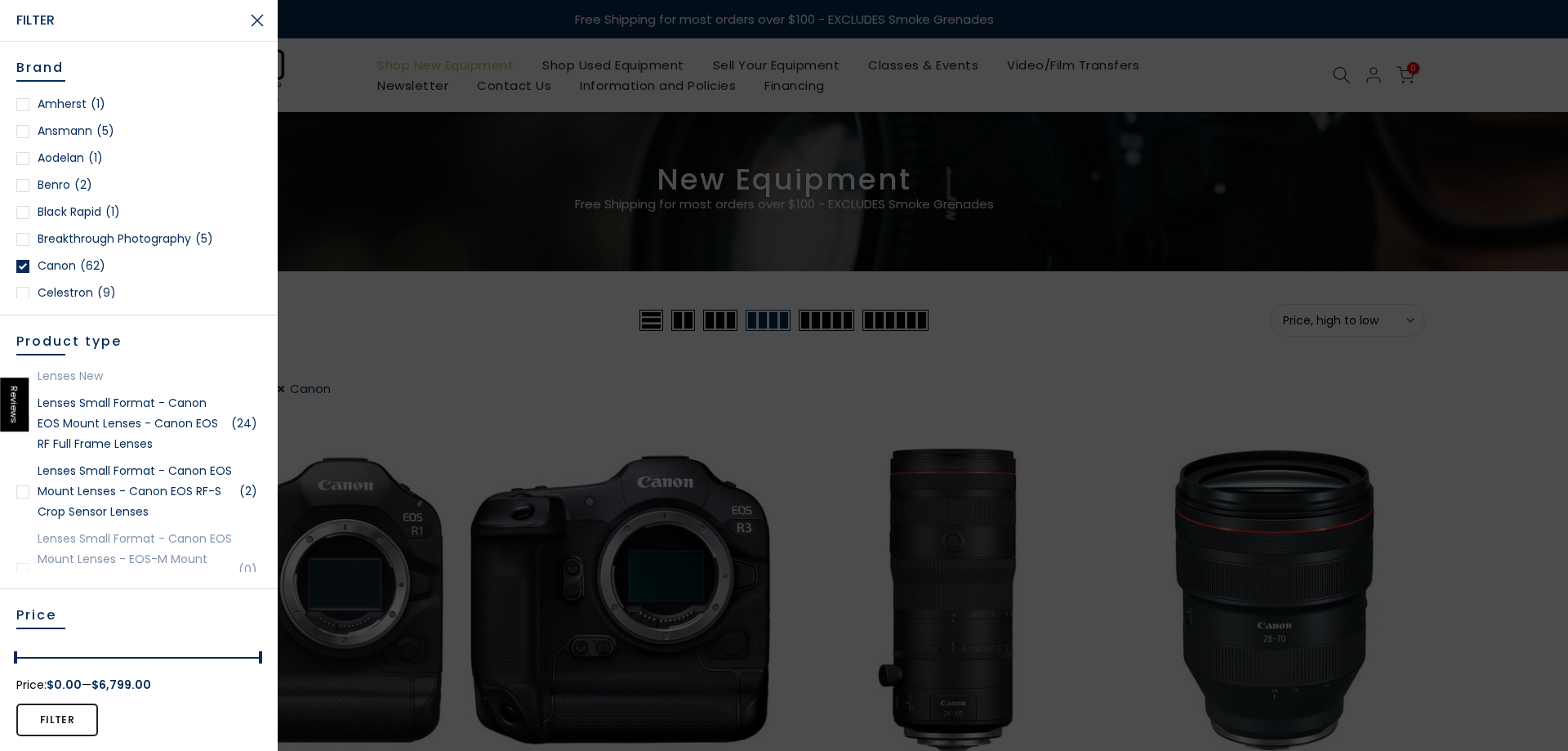
click at [114, 454] on link "Lenses Small Format - Canon EOS Mount Lenses - Canon EOS RF Full Frame Lenses (…" at bounding box center [138, 424] width 245 height 61
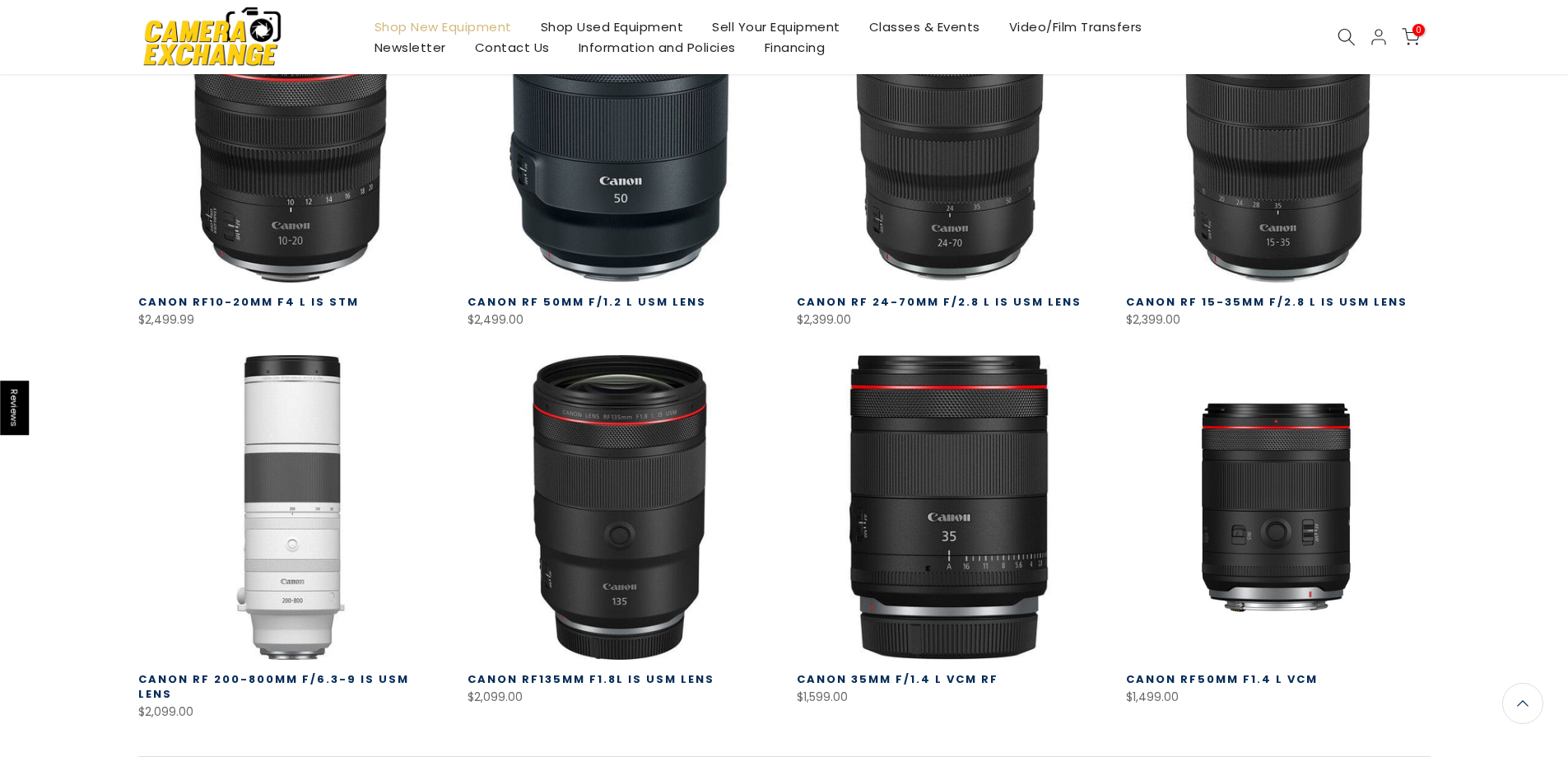
scroll to position [1196, 0]
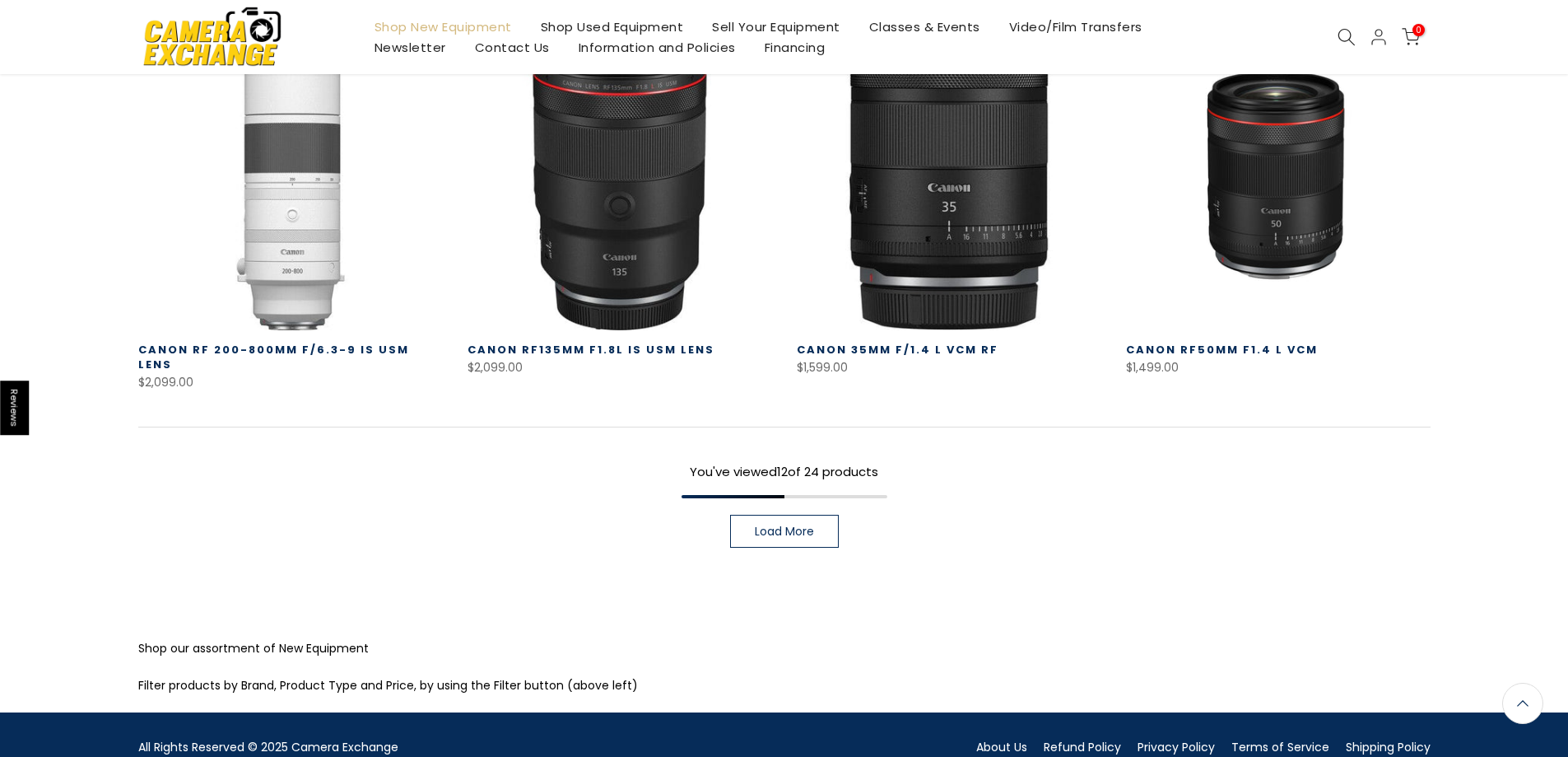
click at [777, 525] on span "Load More" at bounding box center [784, 531] width 59 height 12
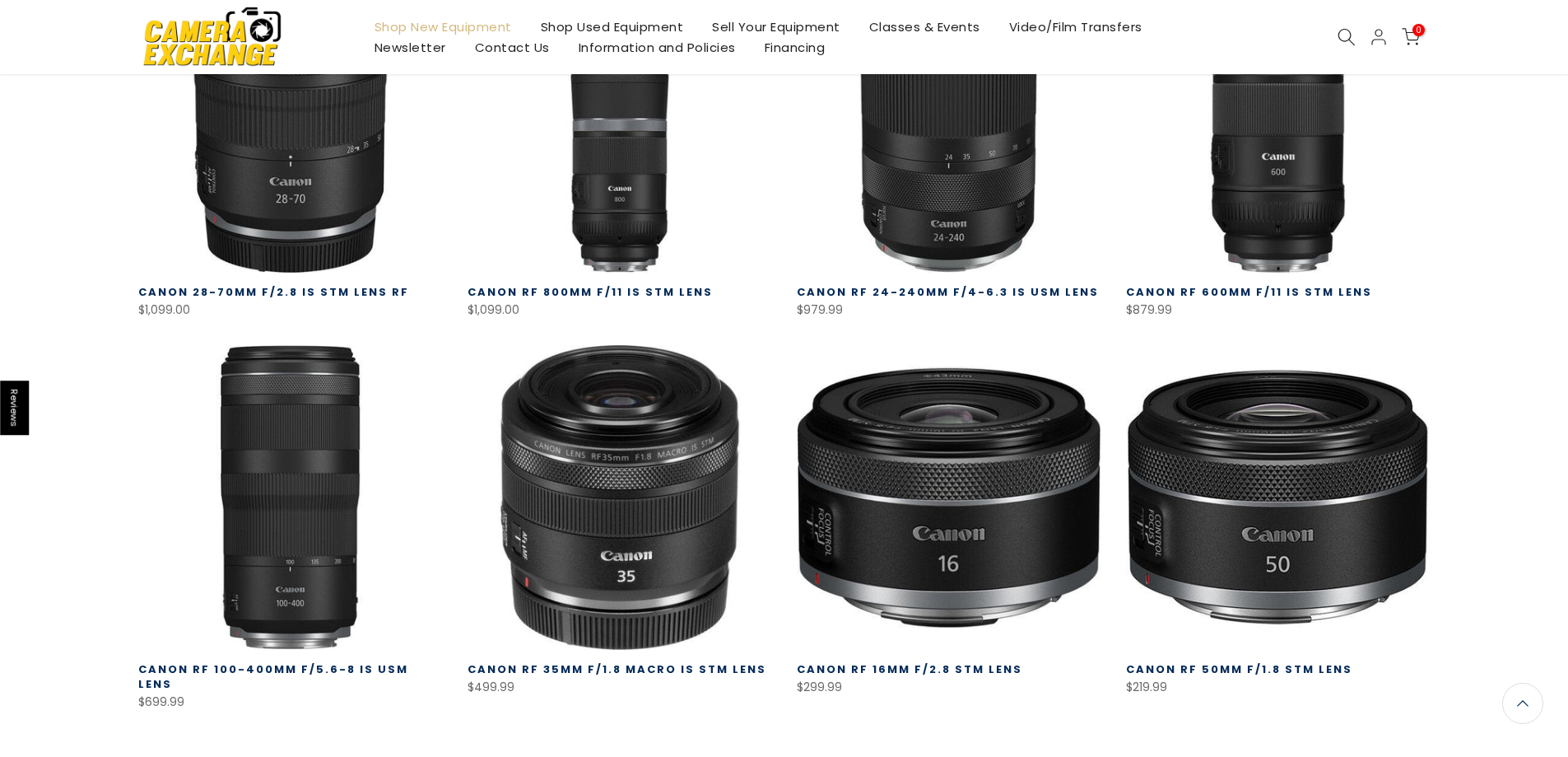
scroll to position [2037, 0]
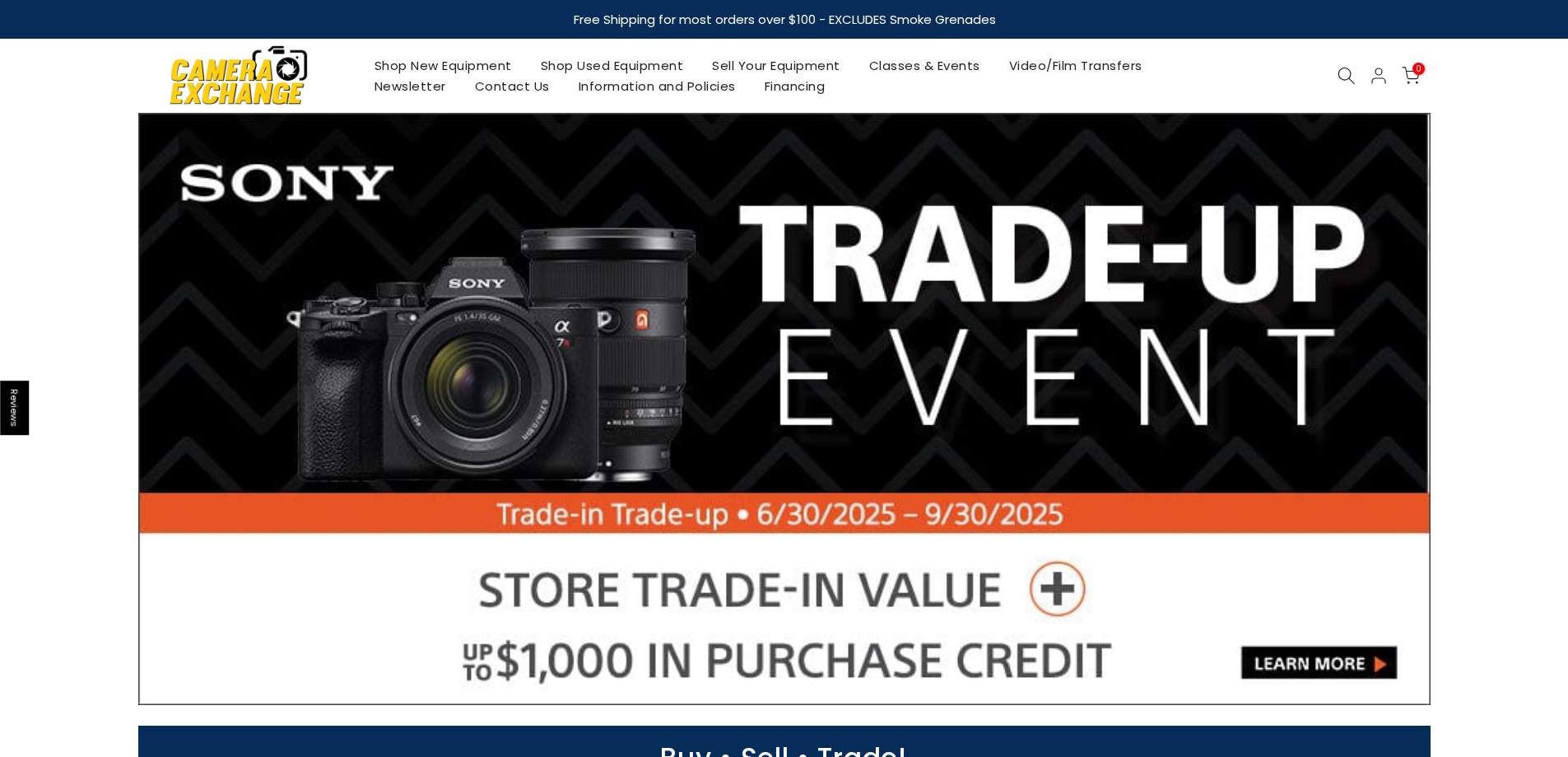
click at [1335, 84] on div at bounding box center [1347, 76] width 32 height 18
click at [1341, 82] on icon at bounding box center [1347, 76] width 18 height 18
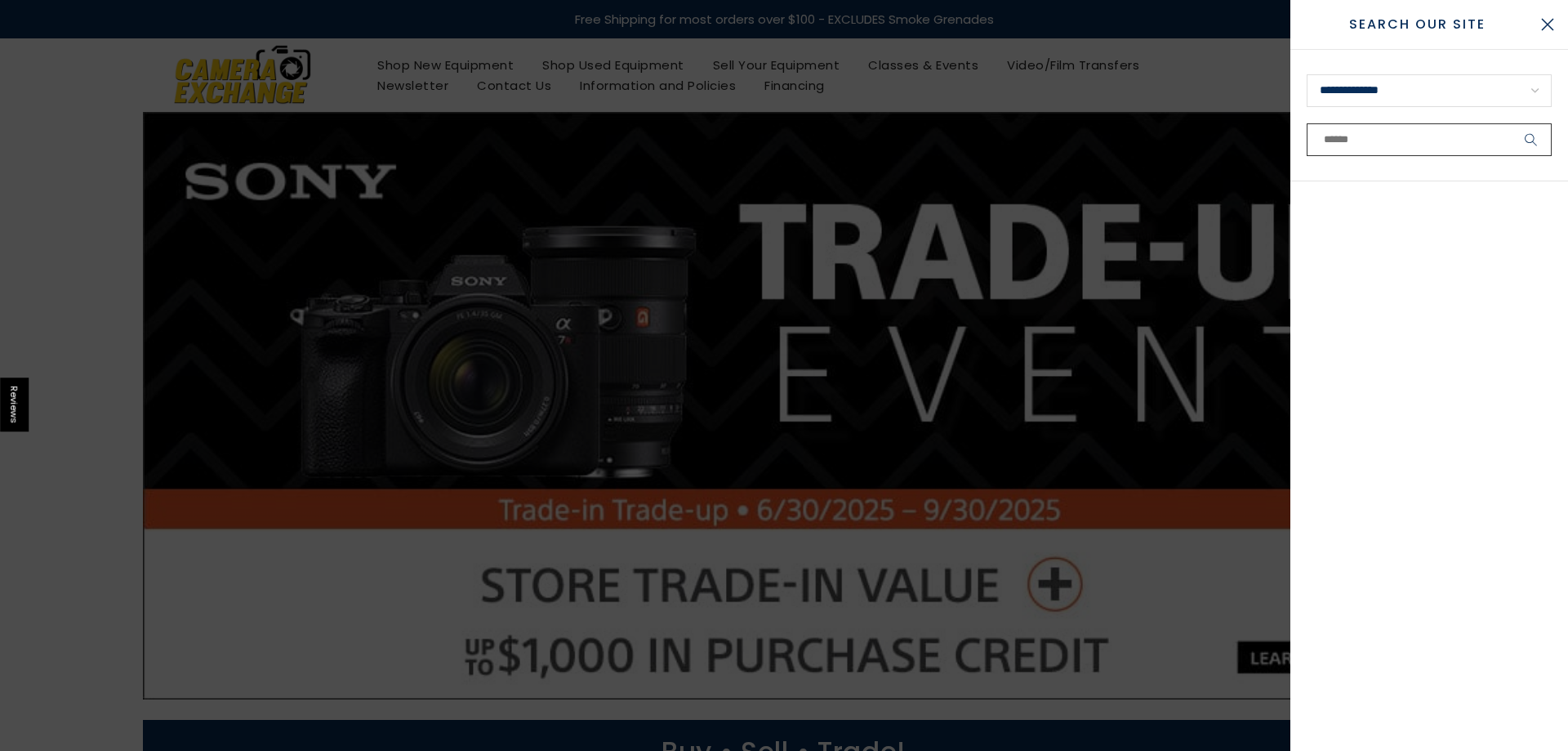
click at [1341, 139] on input "text" at bounding box center [1429, 140] width 245 height 33
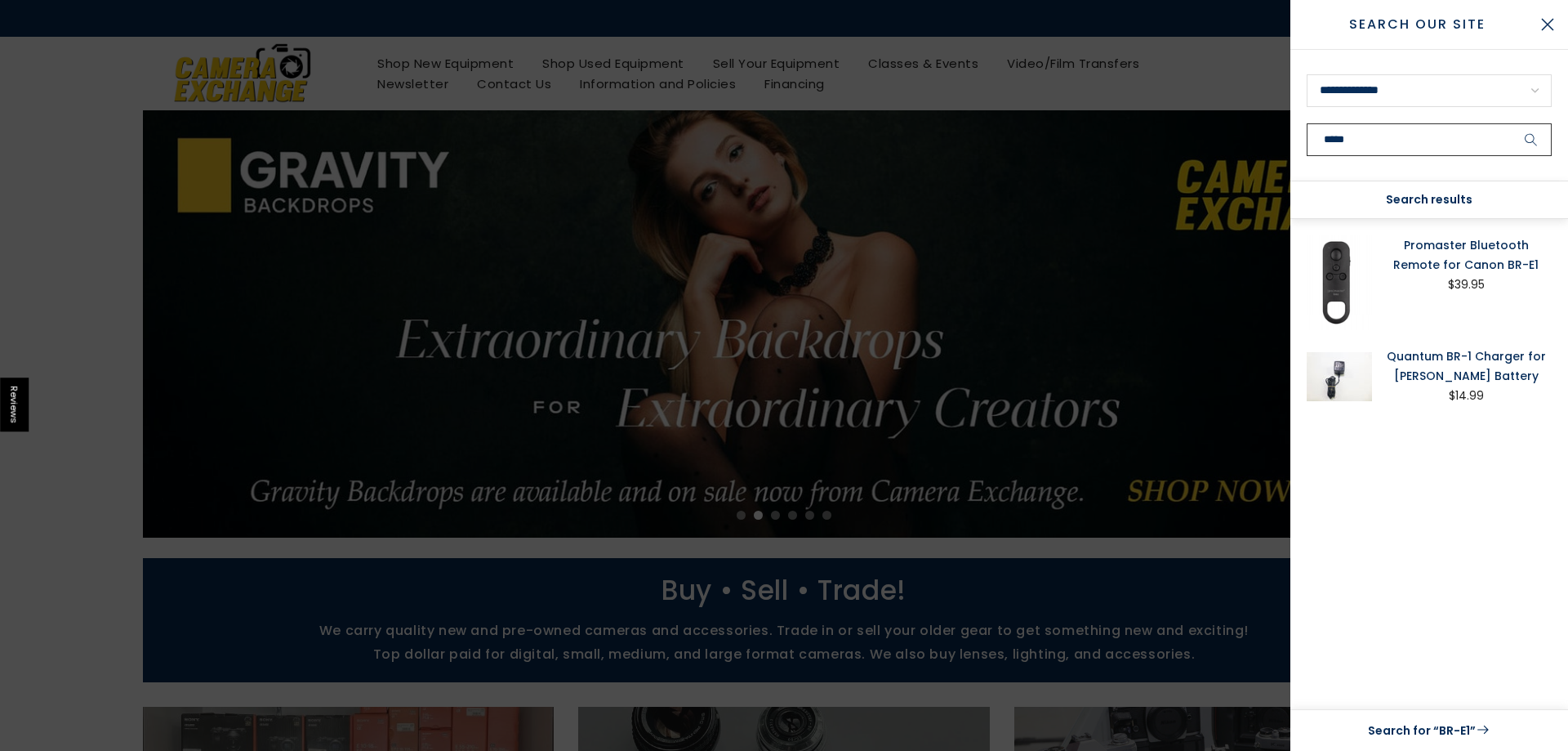
type input "*****"
click at [1421, 260] on link "Promaster Bluetooth Remote for Canon BR-E1" at bounding box center [1466, 255] width 171 height 40
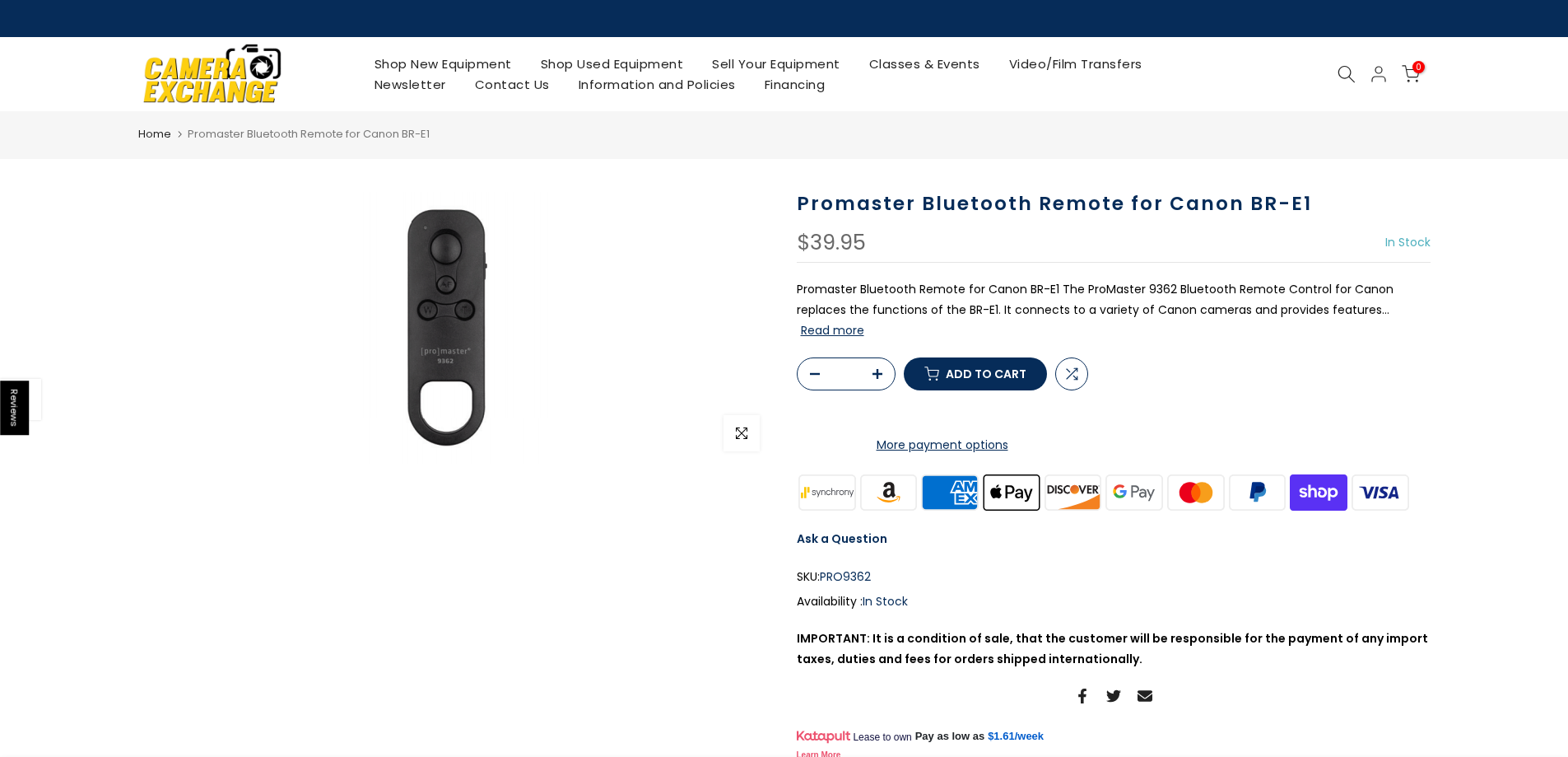
click at [856, 330] on button "Read more" at bounding box center [832, 331] width 63 height 15
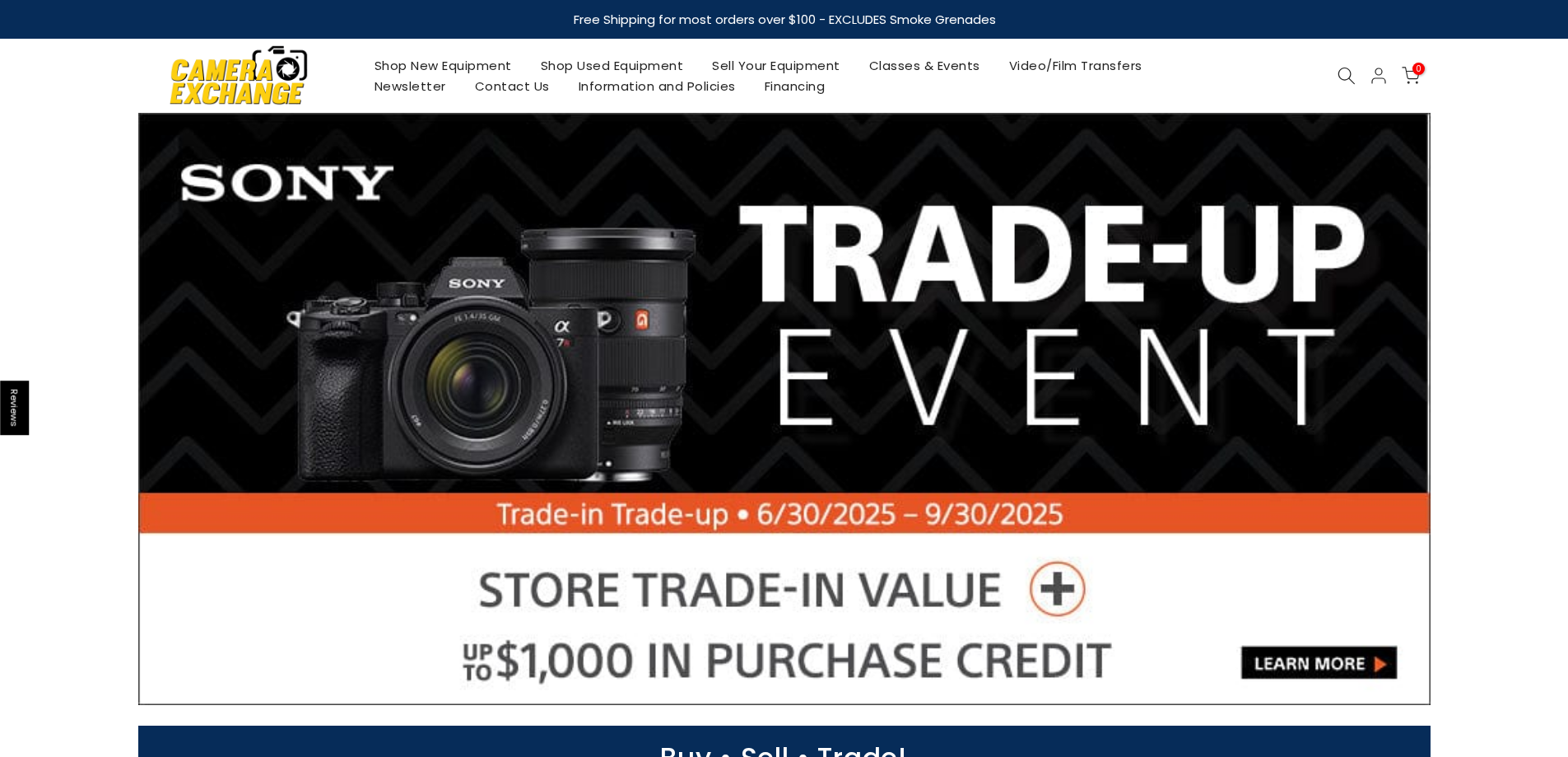
click at [1347, 88] on div "Shop New Equipment Shop Used Equipment Sell Your Equipment Classes & Events Vid…" at bounding box center [785, 76] width 1309 height 74
click at [1345, 78] on icon at bounding box center [1347, 76] width 18 height 18
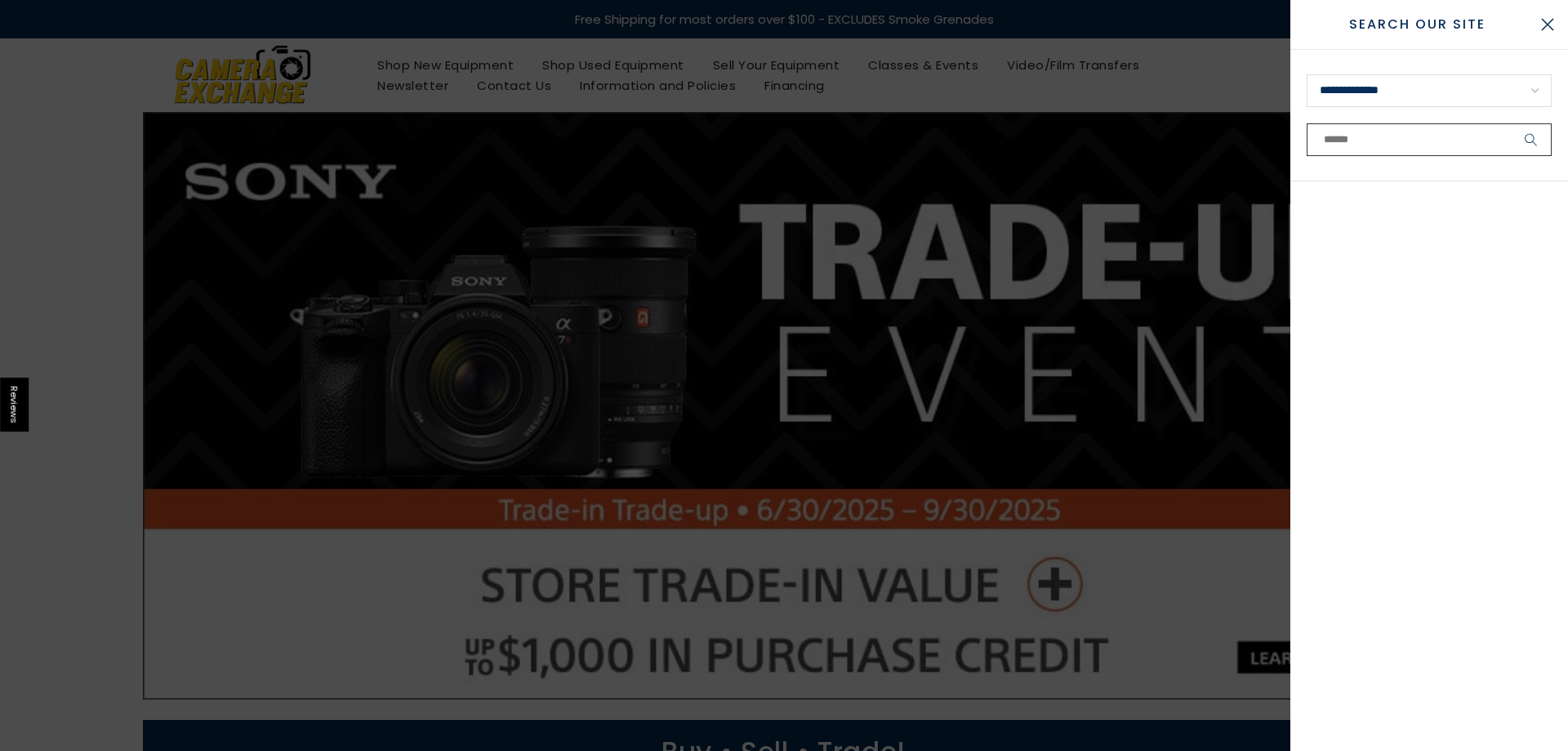
click at [1381, 135] on input "text" at bounding box center [1429, 140] width 245 height 33
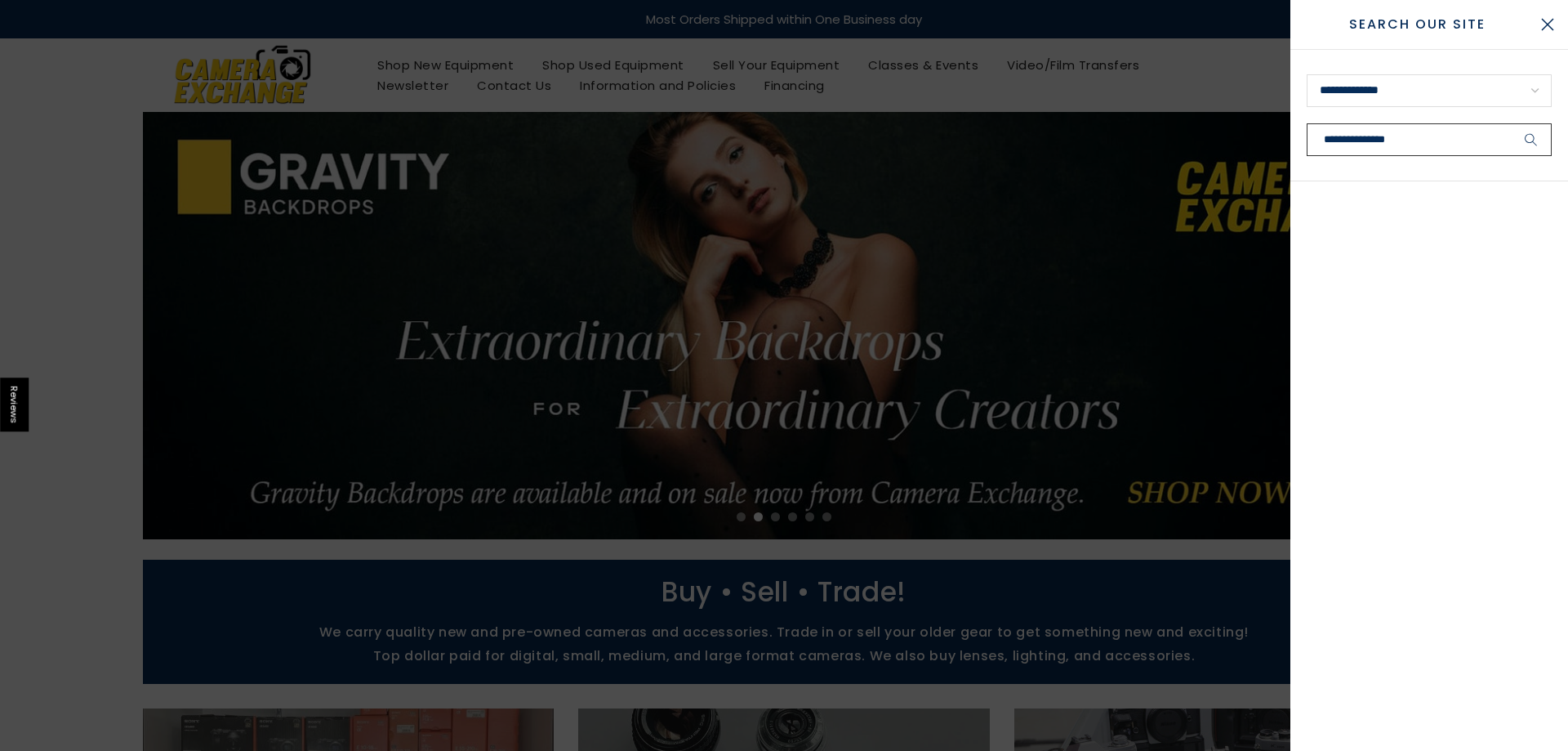
type input "**********"
click at [1511, 124] on button "submit" at bounding box center [1532, 140] width 41 height 33
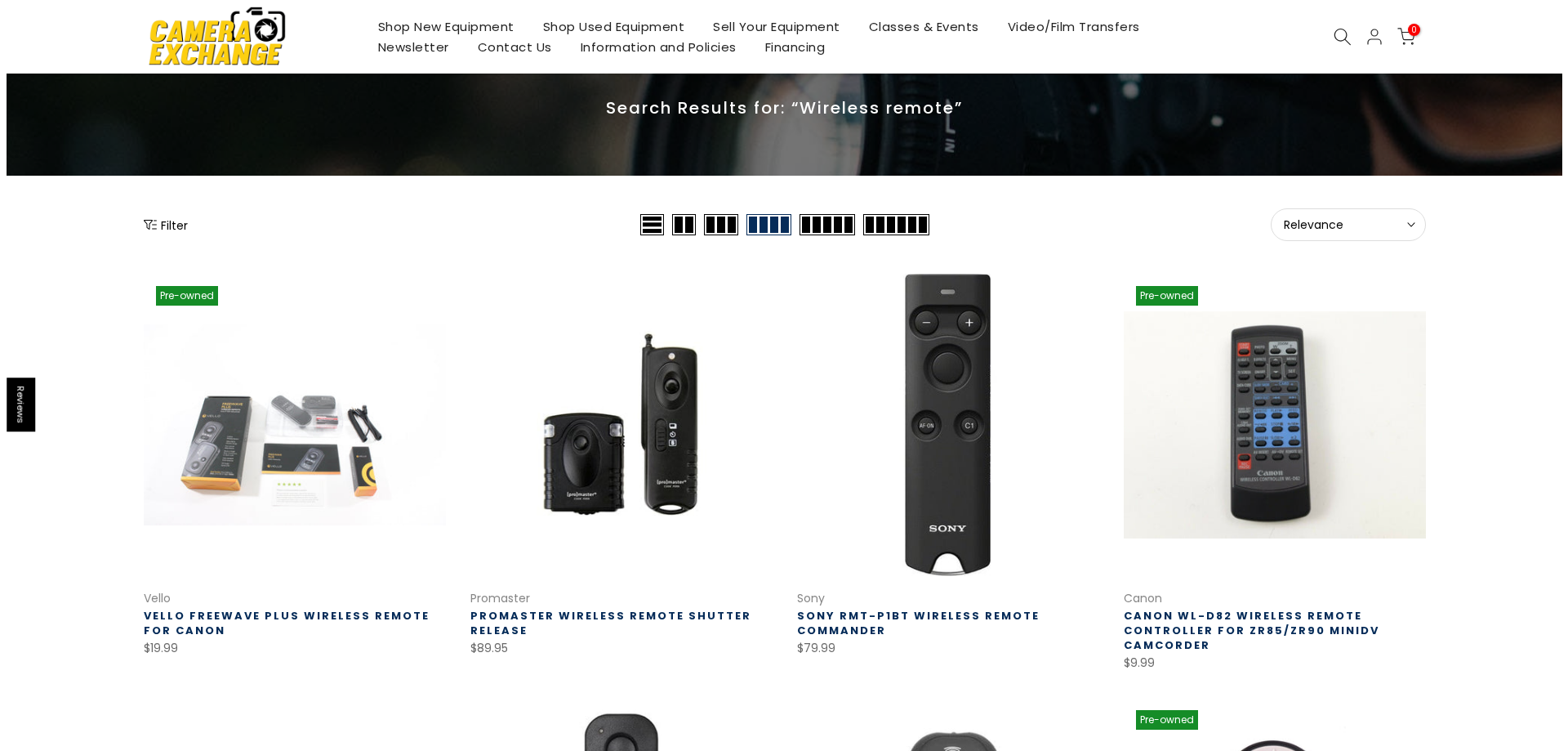
scroll to position [68, 0]
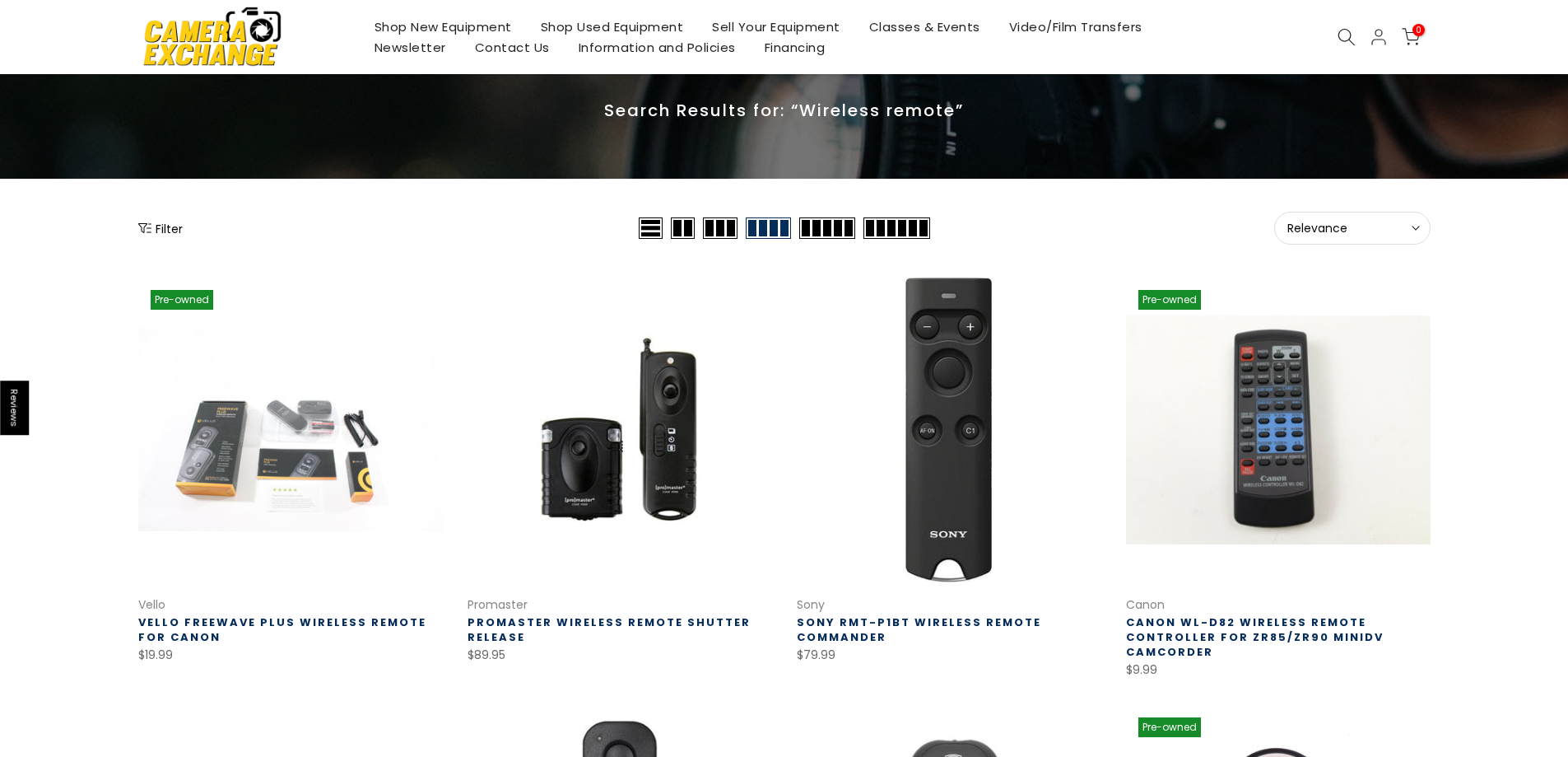
click at [143, 226] on icon "Show filters" at bounding box center [145, 229] width 13 height 13
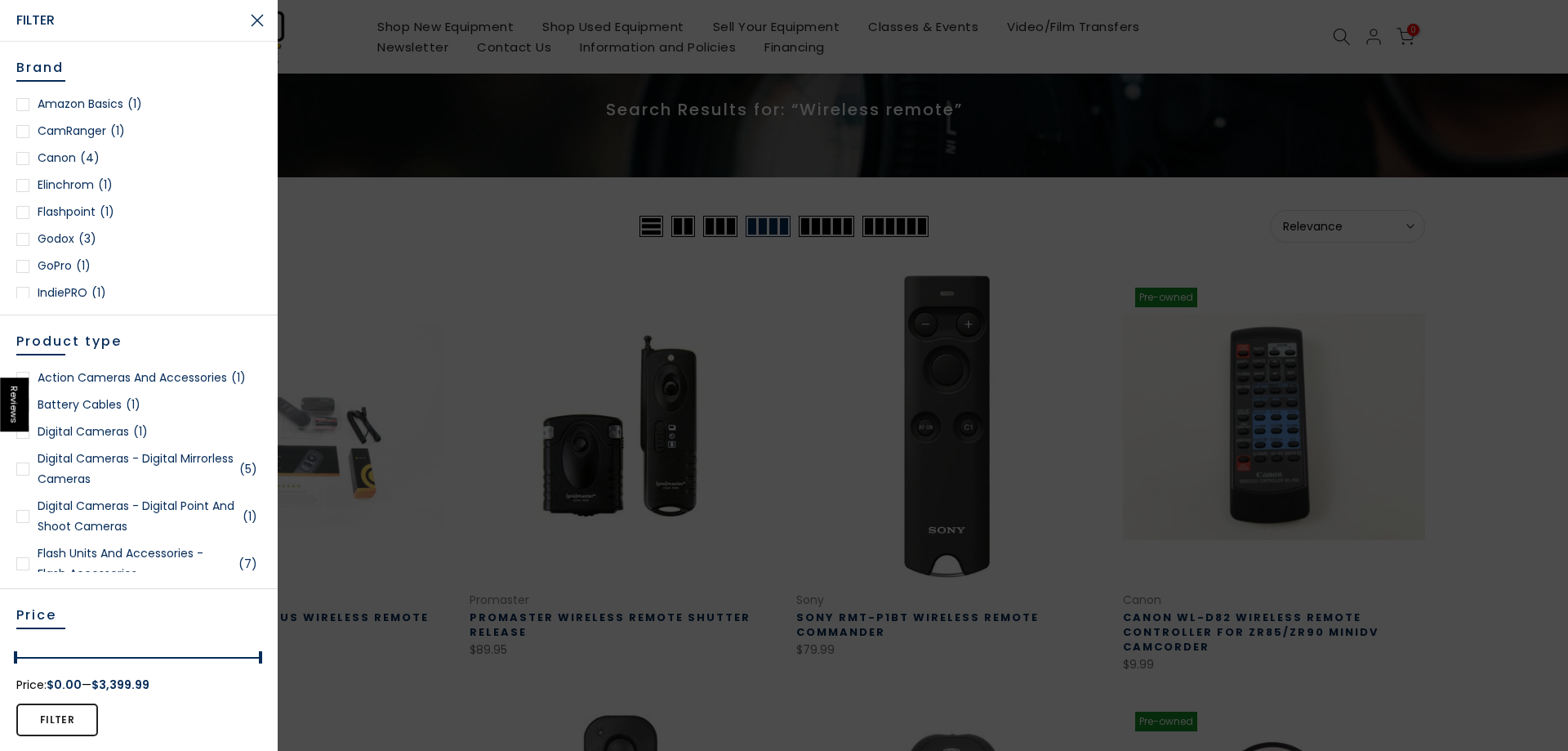
click at [50, 158] on link "Canon (4)" at bounding box center [138, 157] width 245 height 21
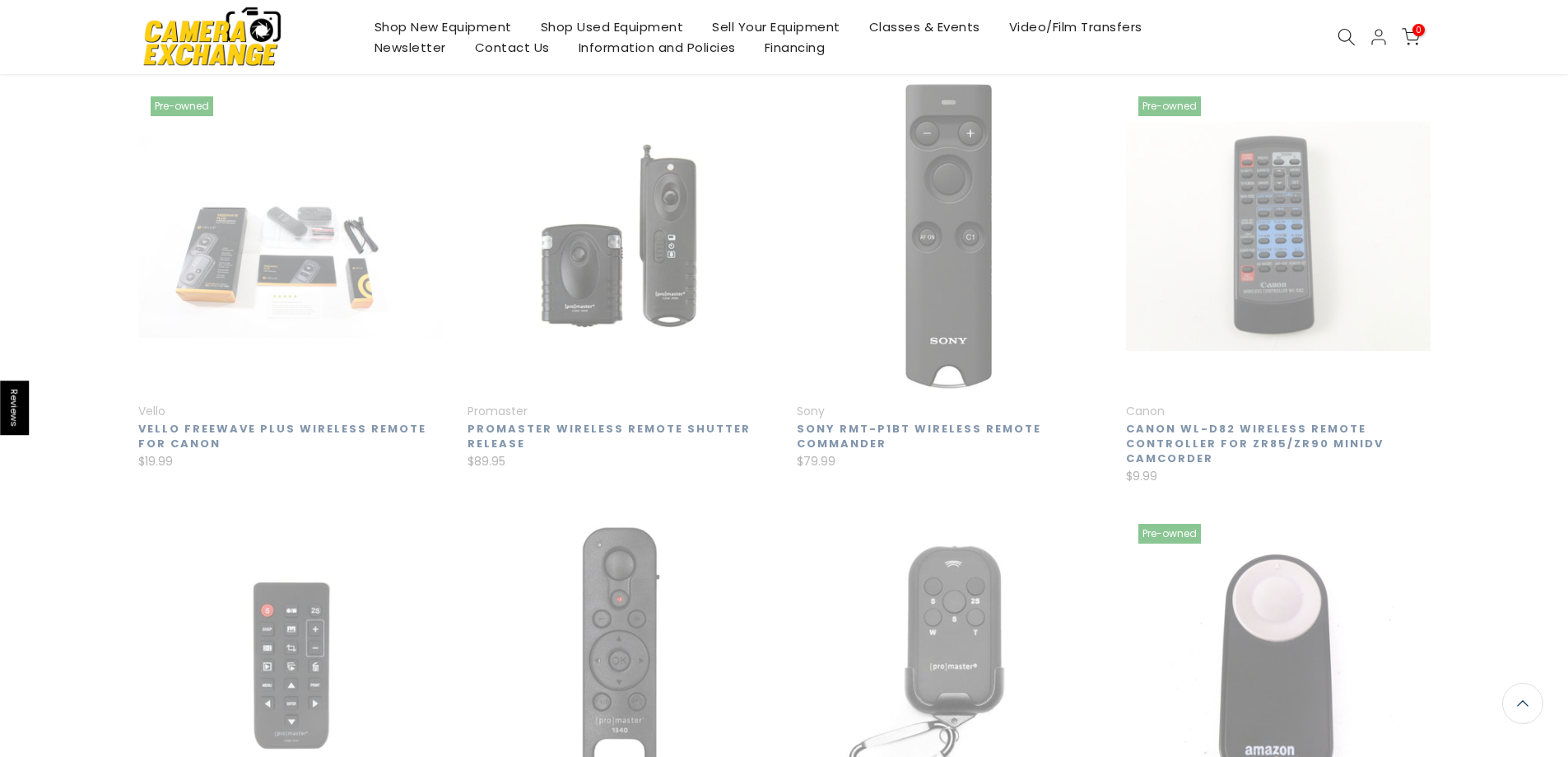
scroll to position [221, 0]
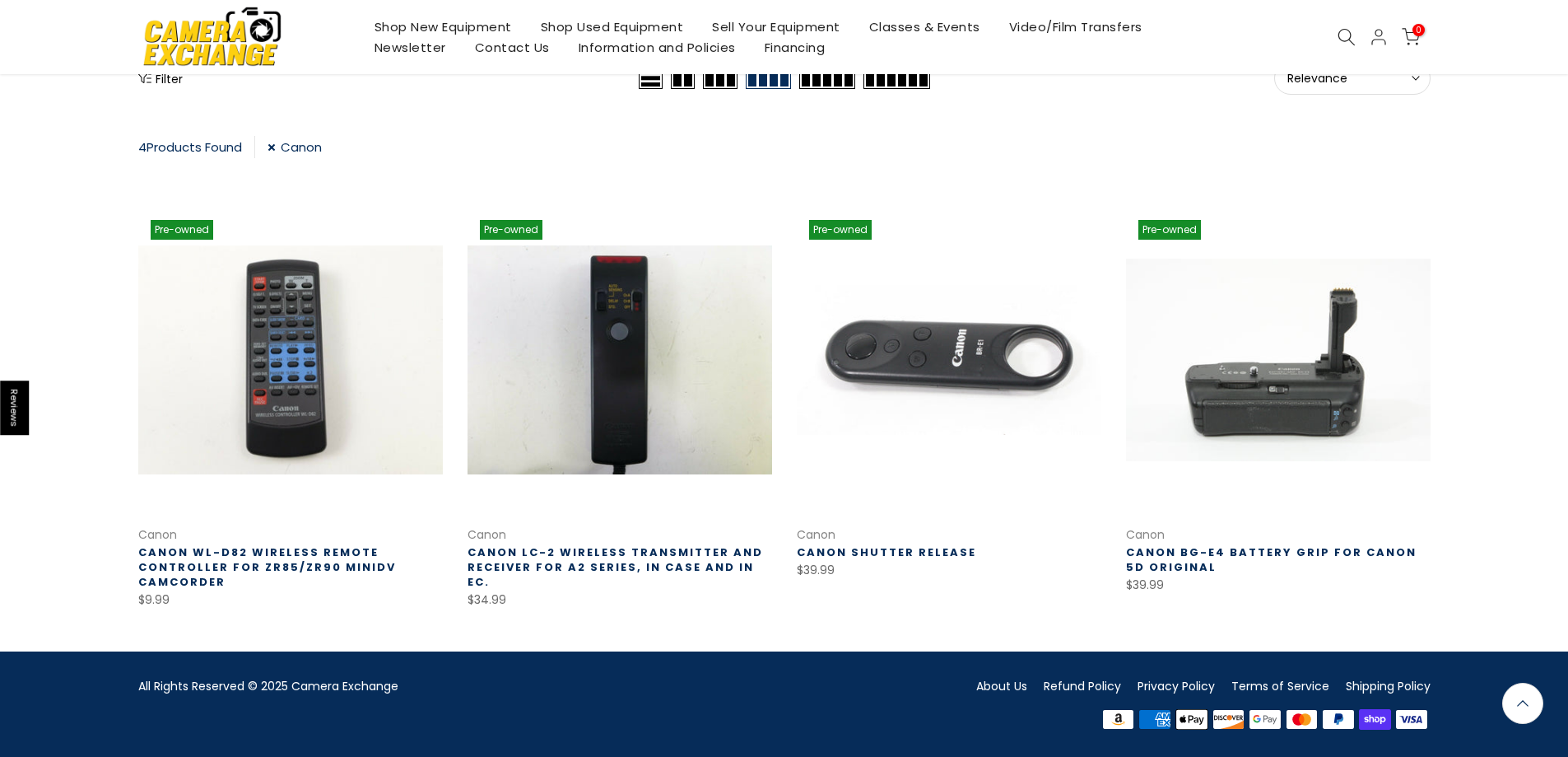
click at [878, 552] on link "Canon Shutter Release" at bounding box center [887, 552] width 179 height 16
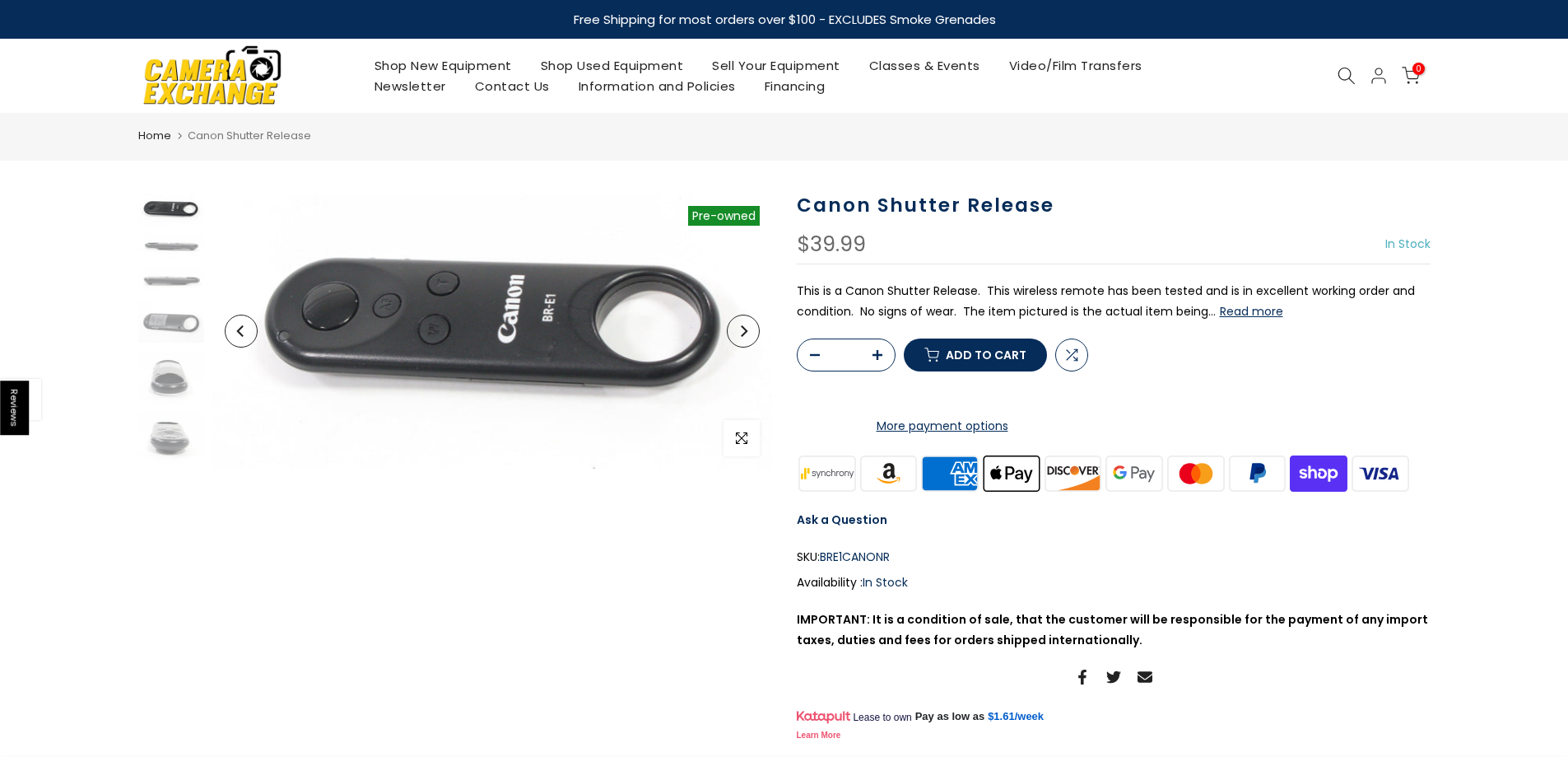
click at [740, 333] on icon "Next" at bounding box center [743, 332] width 12 height 12
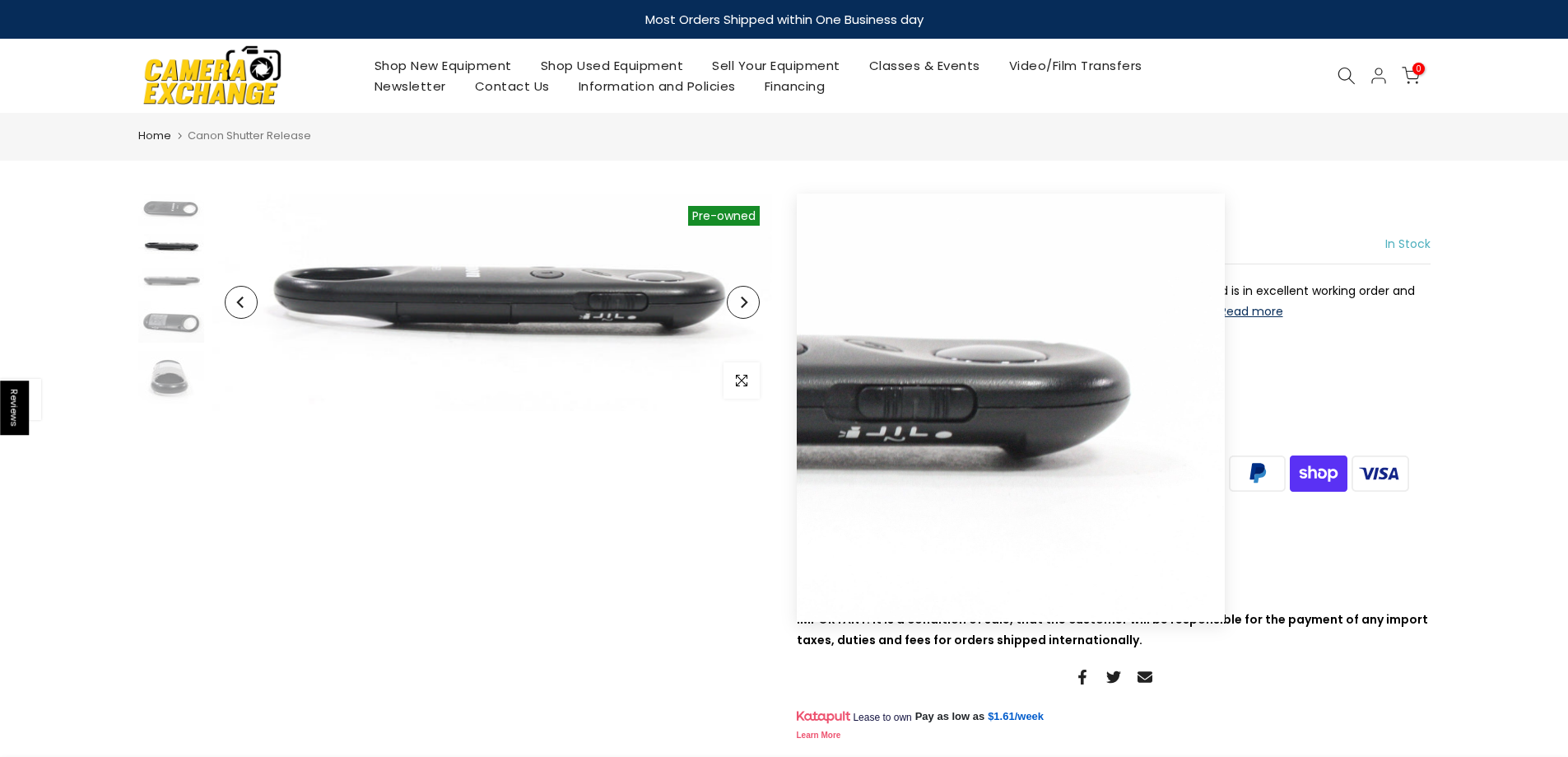
click at [746, 290] on button "Next" at bounding box center [743, 302] width 33 height 33
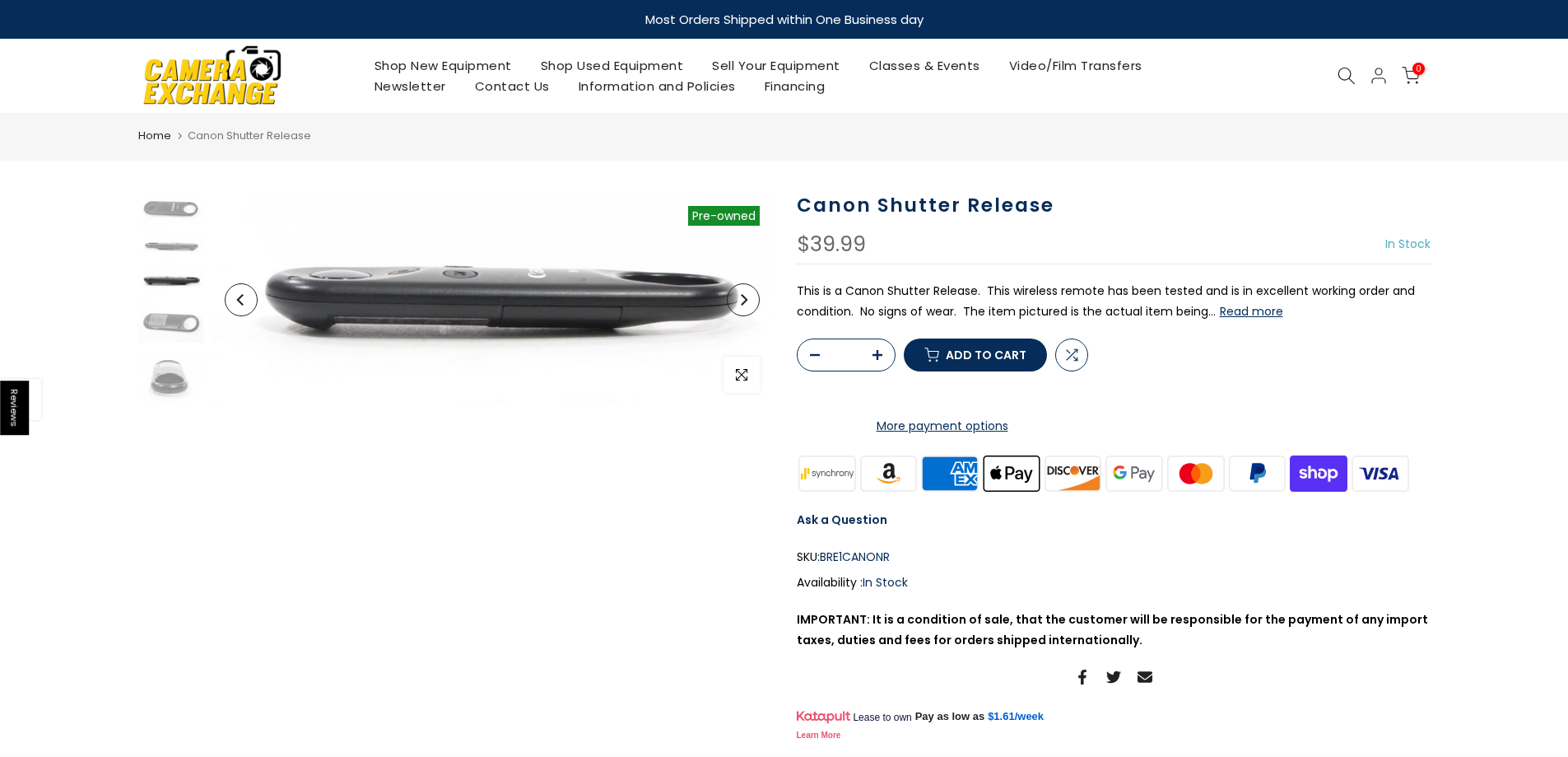
click at [746, 290] on button "Next" at bounding box center [743, 300] width 33 height 33
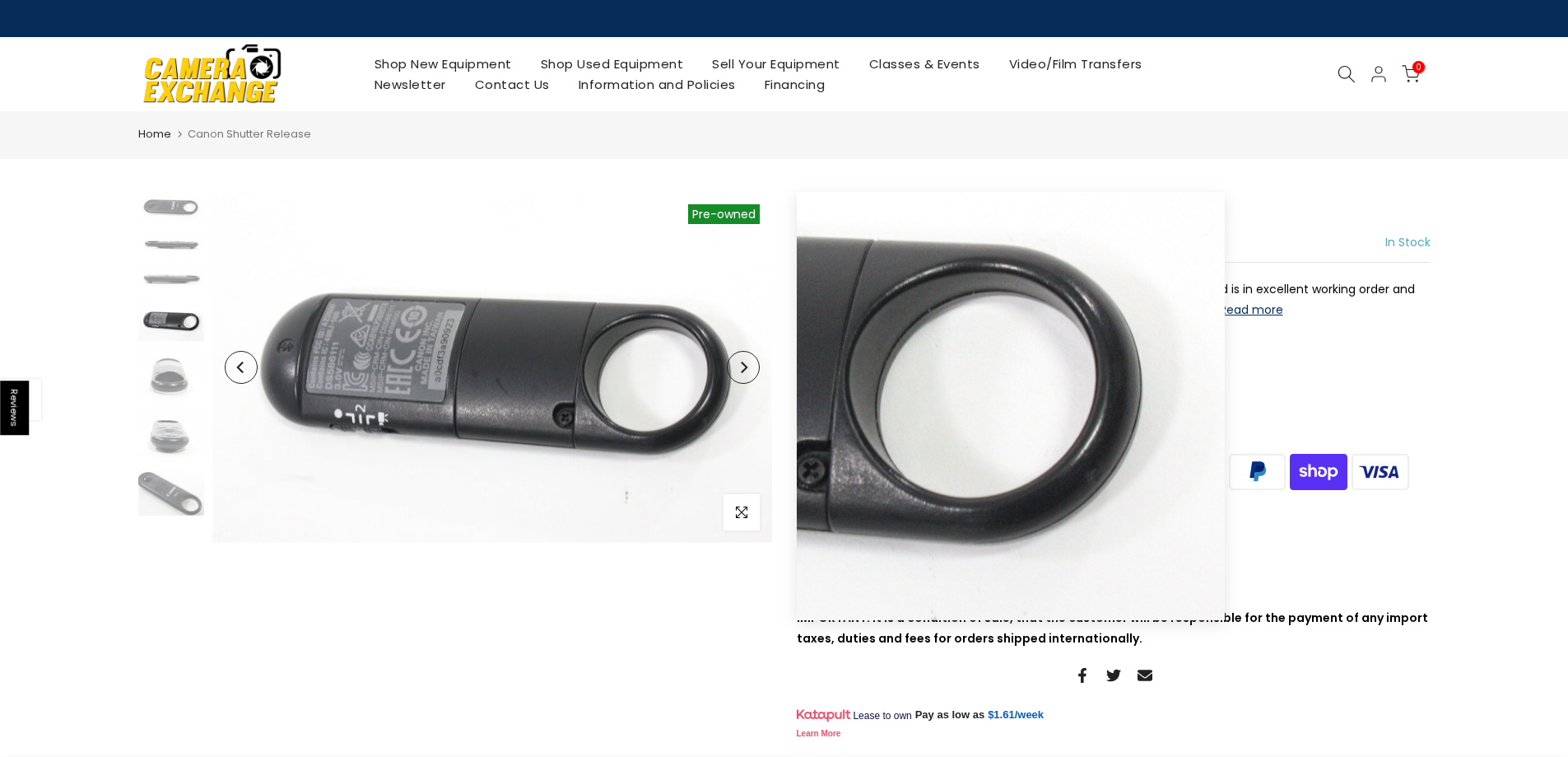
click at [747, 379] on button "Next" at bounding box center [743, 367] width 33 height 33
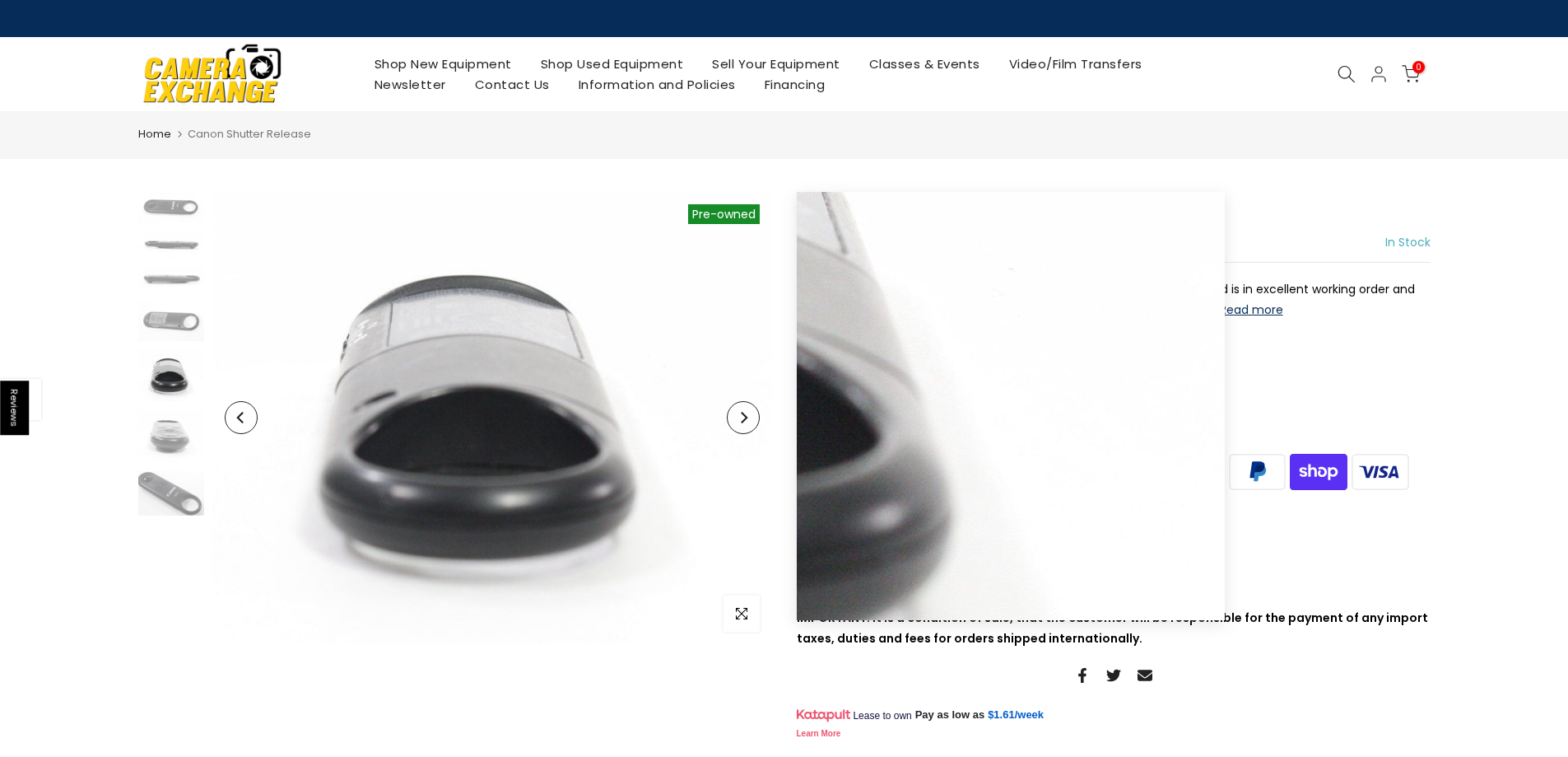
click at [743, 429] on button "Next" at bounding box center [743, 418] width 33 height 33
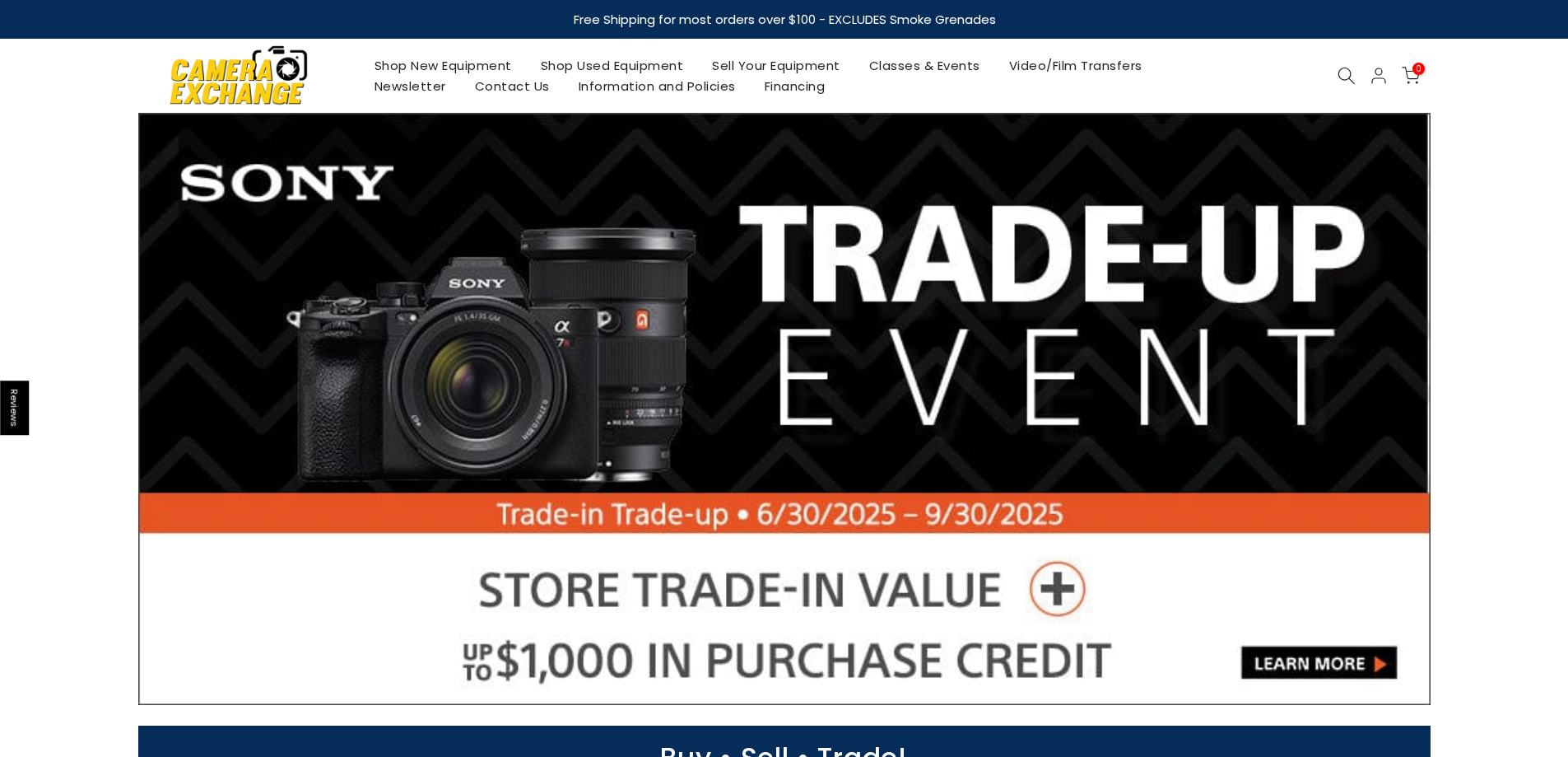
click at [581, 71] on link "Shop Used Equipment" at bounding box center [611, 65] width 172 height 21
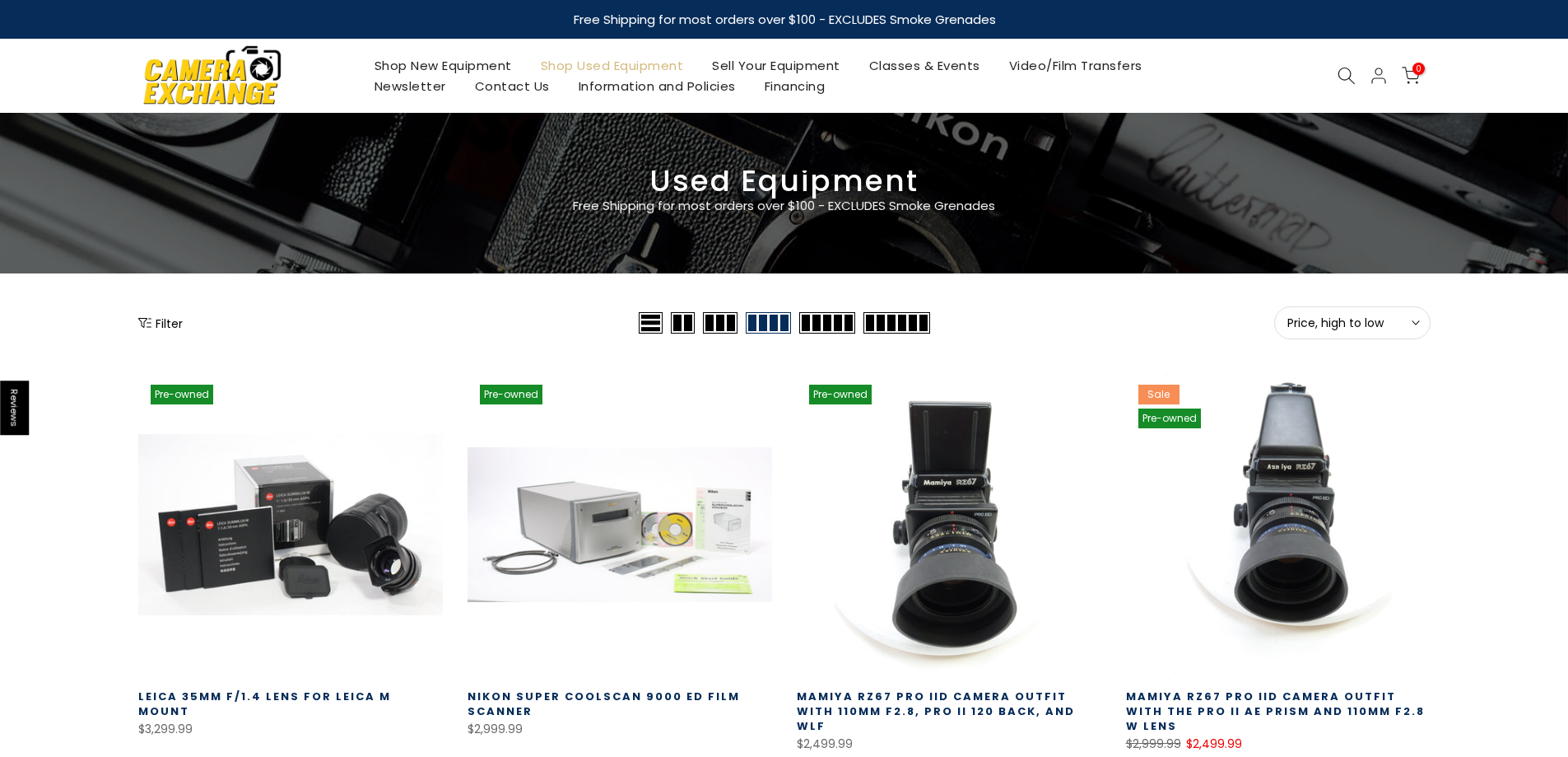
click at [164, 317] on button "Filter" at bounding box center [161, 323] width 45 height 17
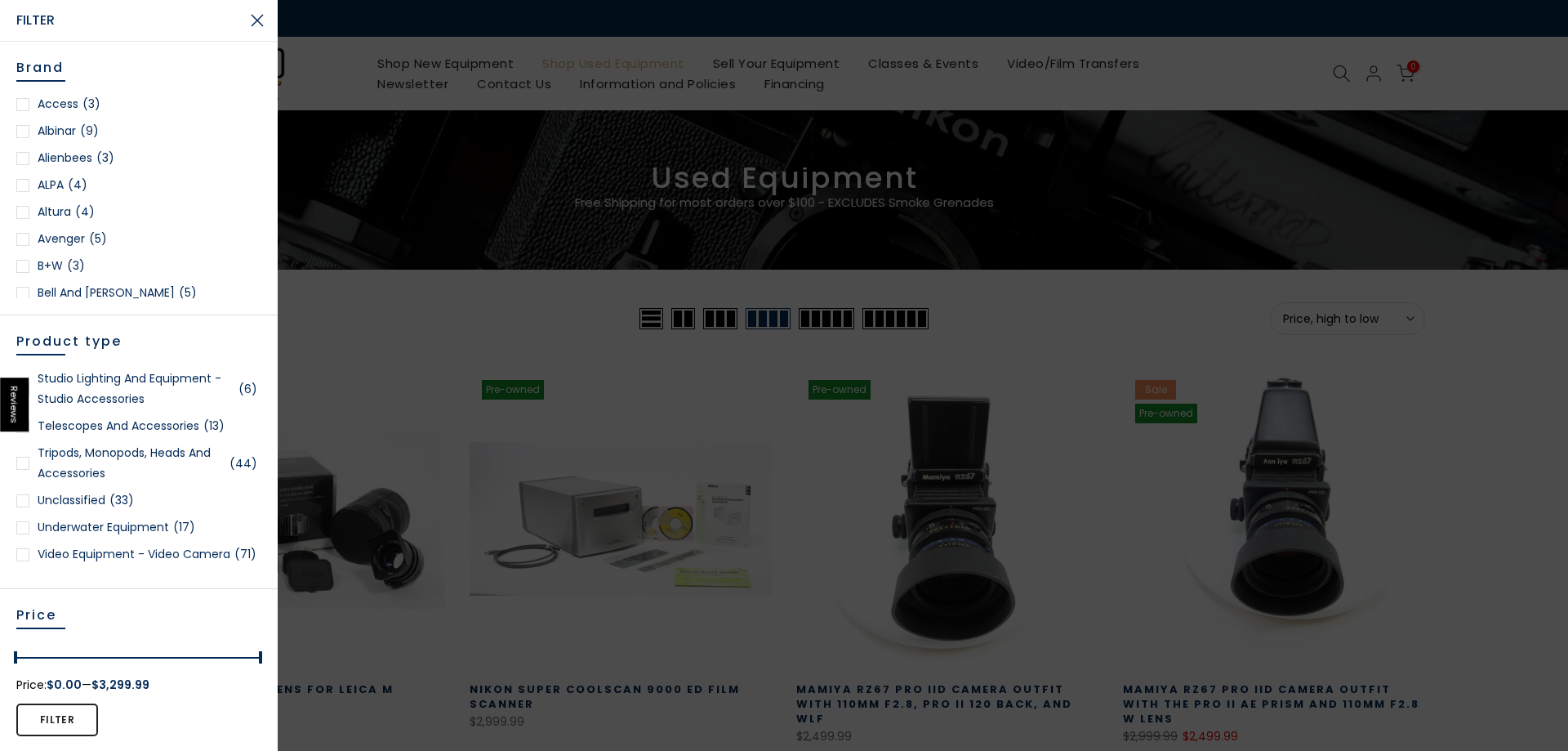
scroll to position [3977, 0]
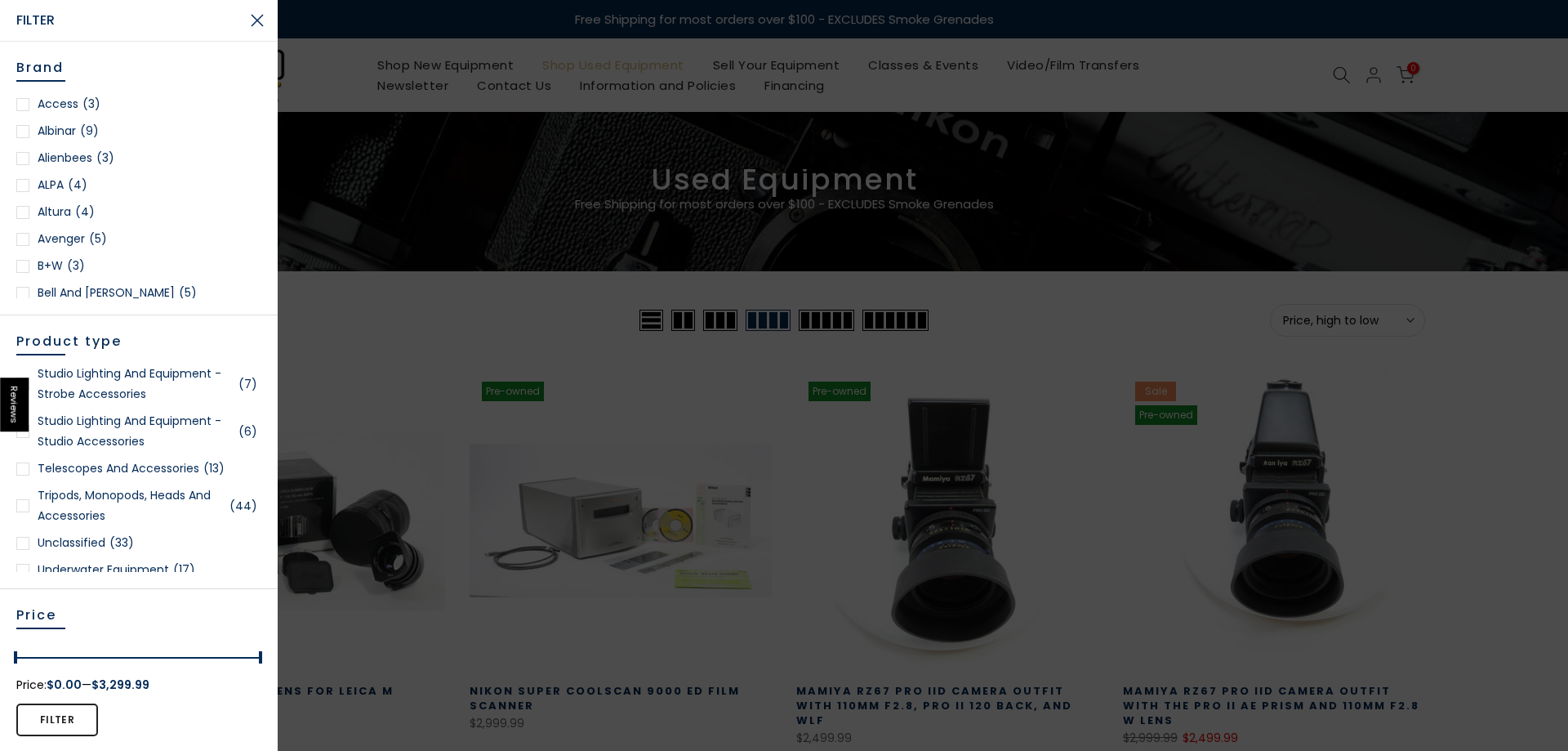
click at [127, 517] on link "Tripods, Monopods, Heads and Accessories (44)" at bounding box center [138, 506] width 245 height 41
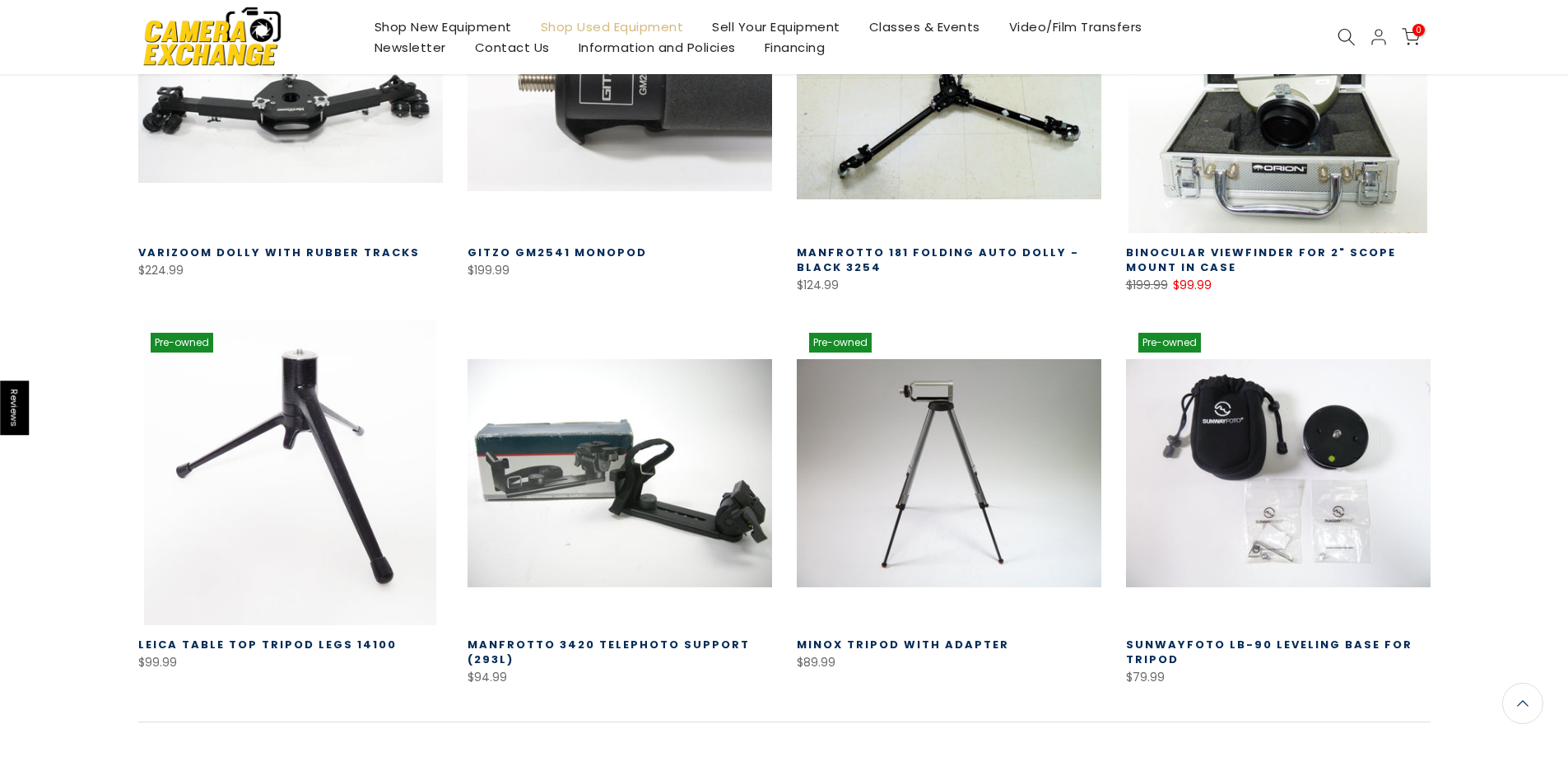
scroll to position [1031, 0]
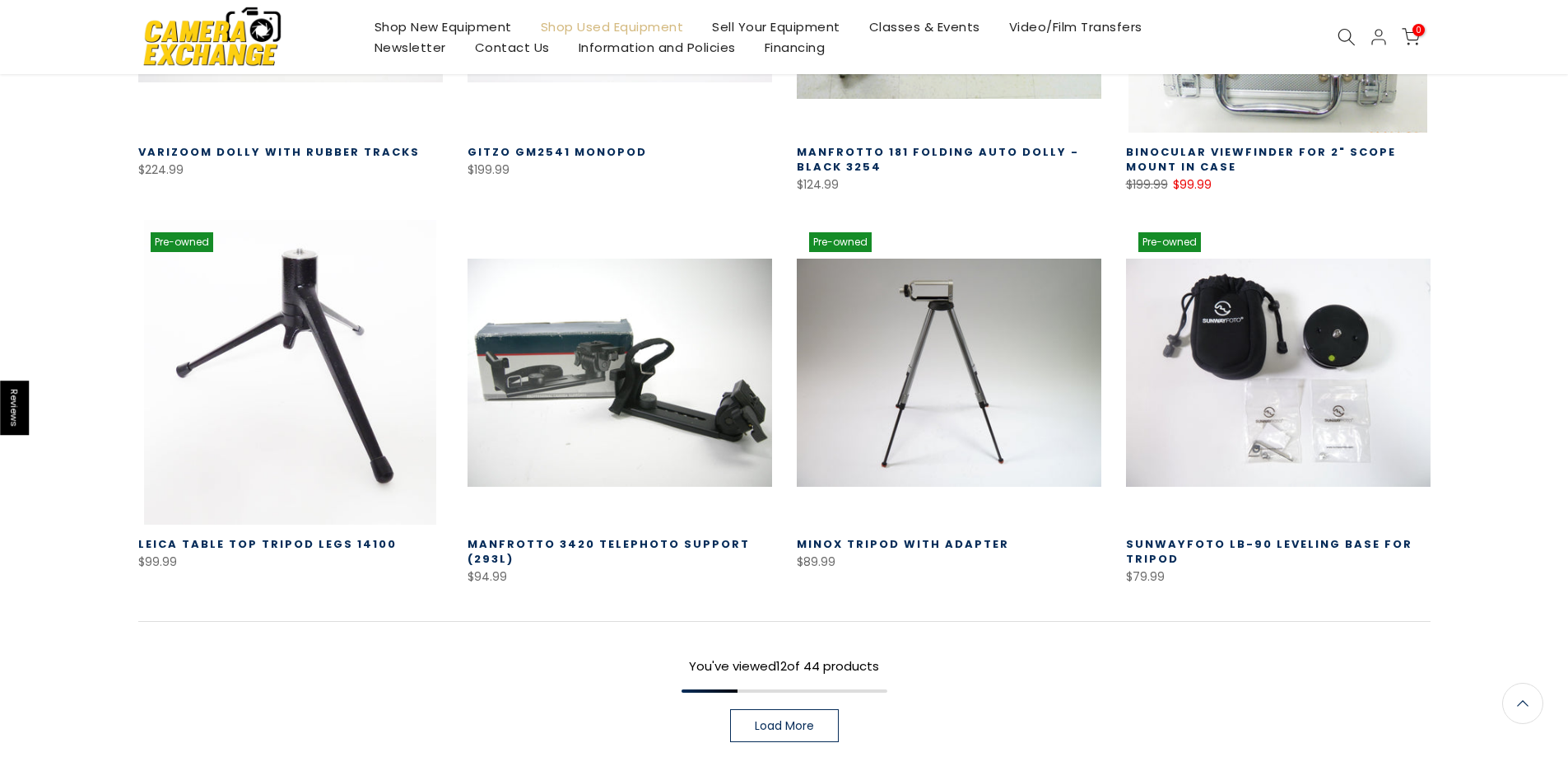
click at [812, 714] on link "Load More" at bounding box center [784, 725] width 109 height 33
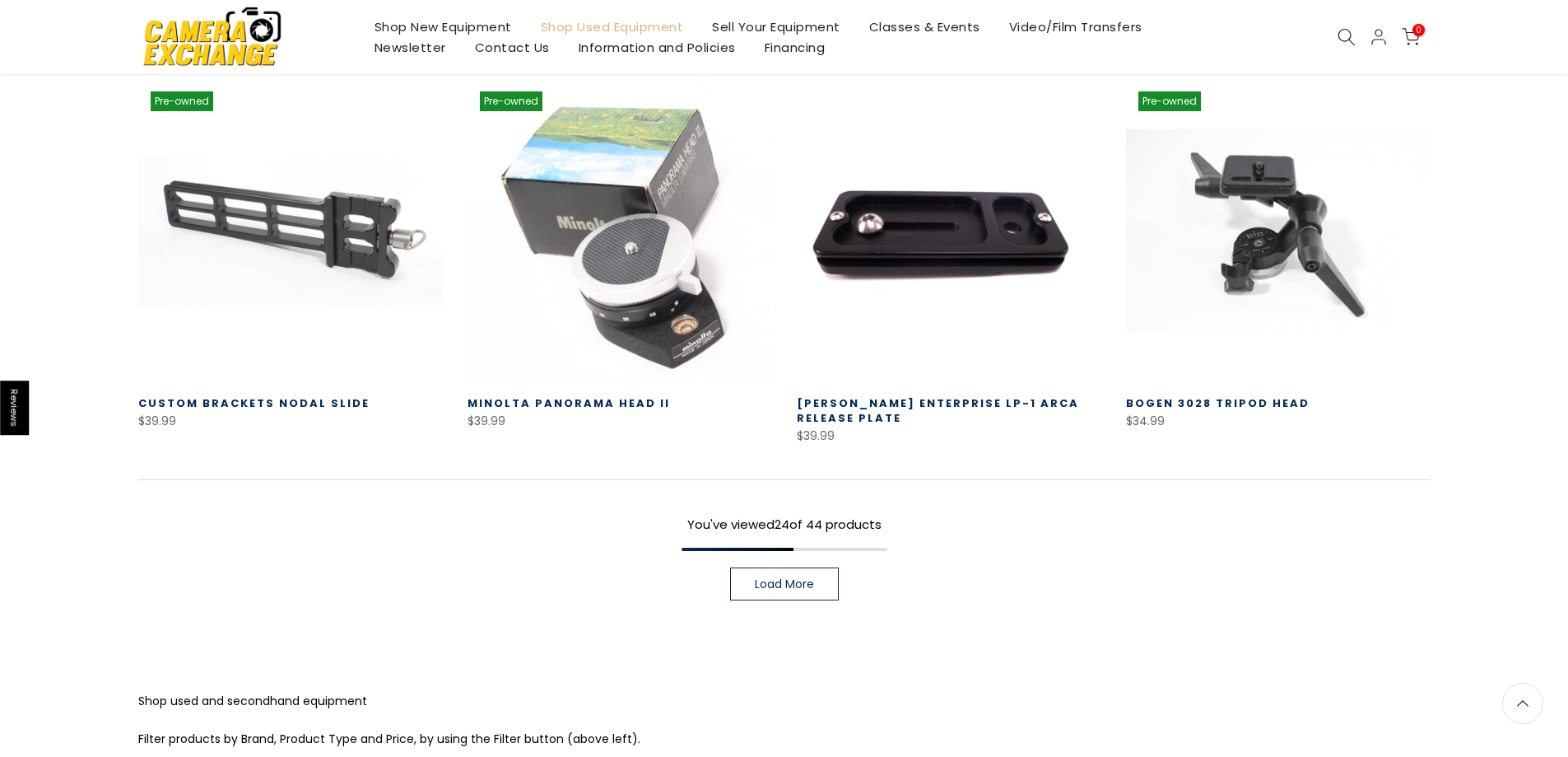
scroll to position [2351, 0]
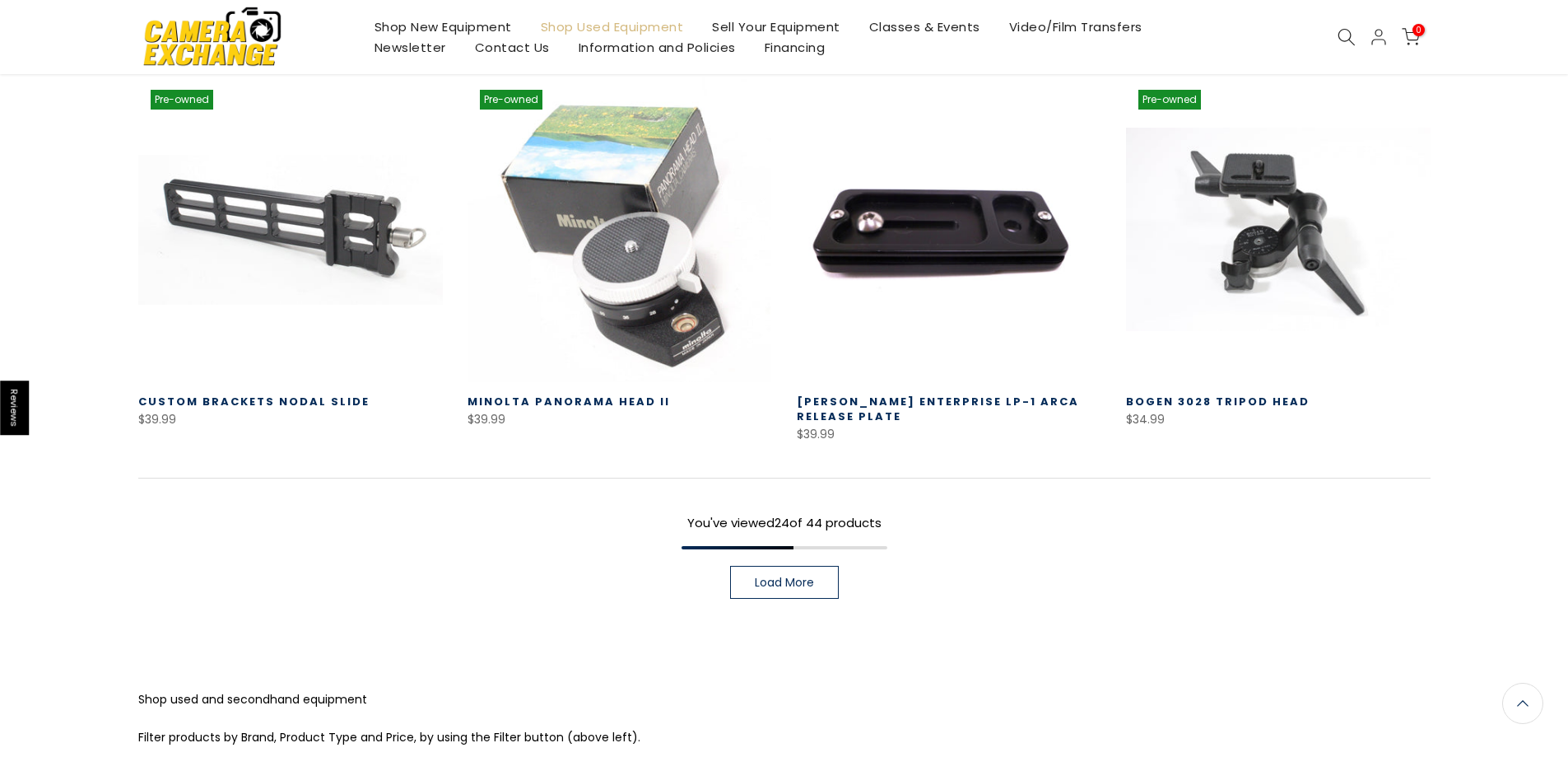
click at [838, 544] on div "You've viewed 24 of 44 products Load More" at bounding box center [785, 538] width 1292 height 121
click at [826, 566] on link "Load More" at bounding box center [784, 582] width 109 height 33
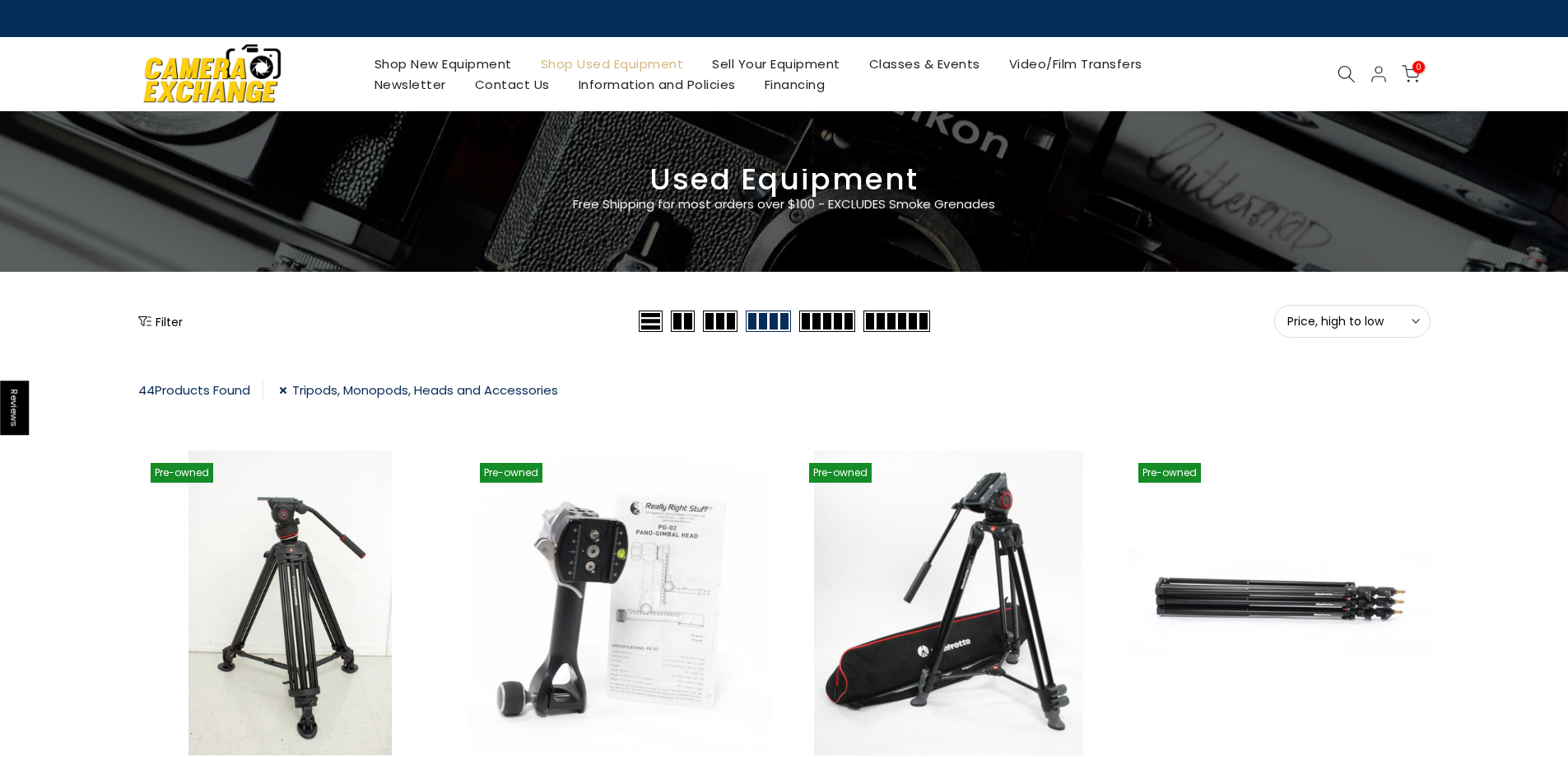
click at [422, 64] on link "Shop New Equipment" at bounding box center [443, 63] width 166 height 21
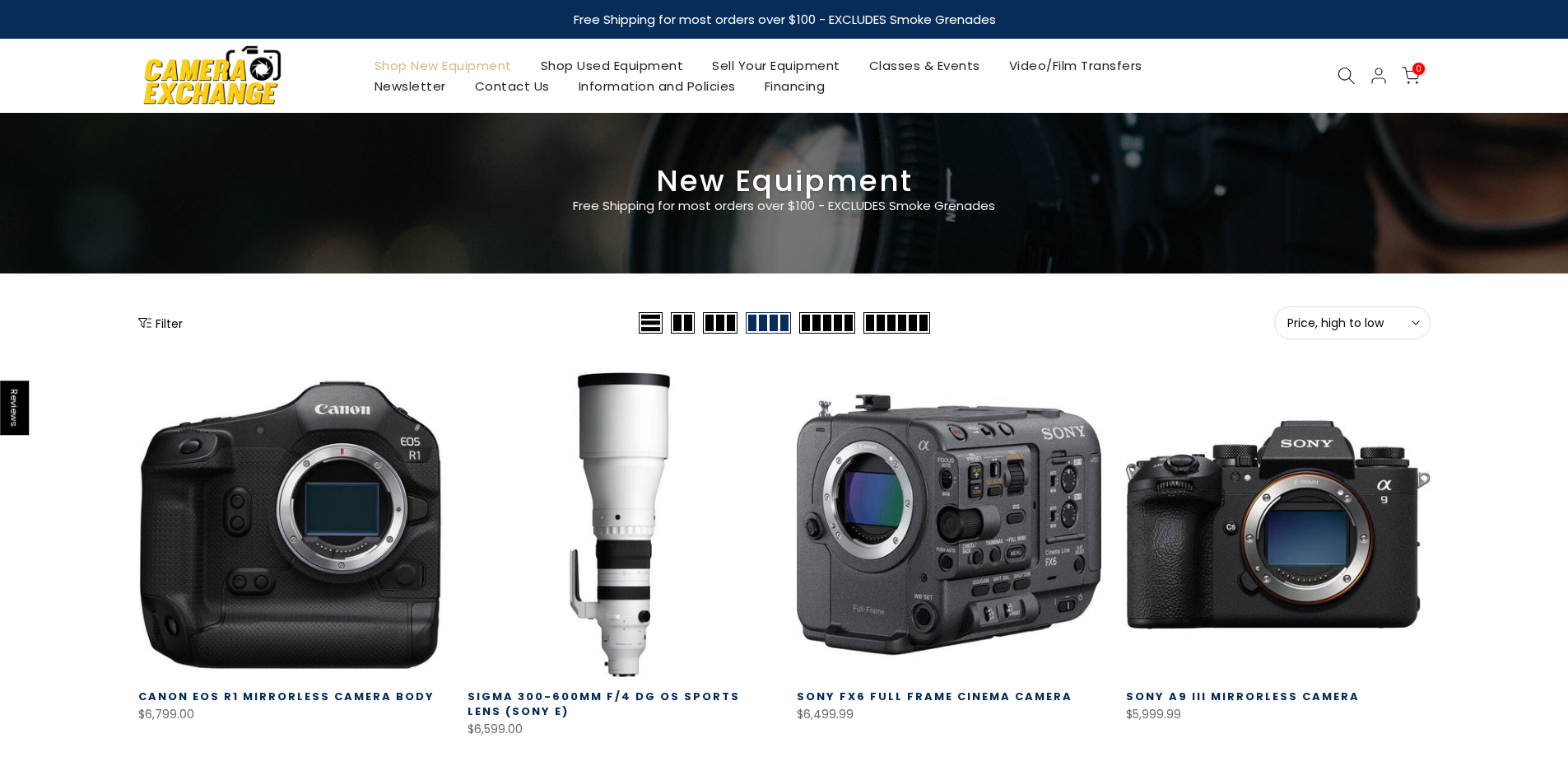
click at [154, 328] on button "Filter" at bounding box center [161, 323] width 45 height 17
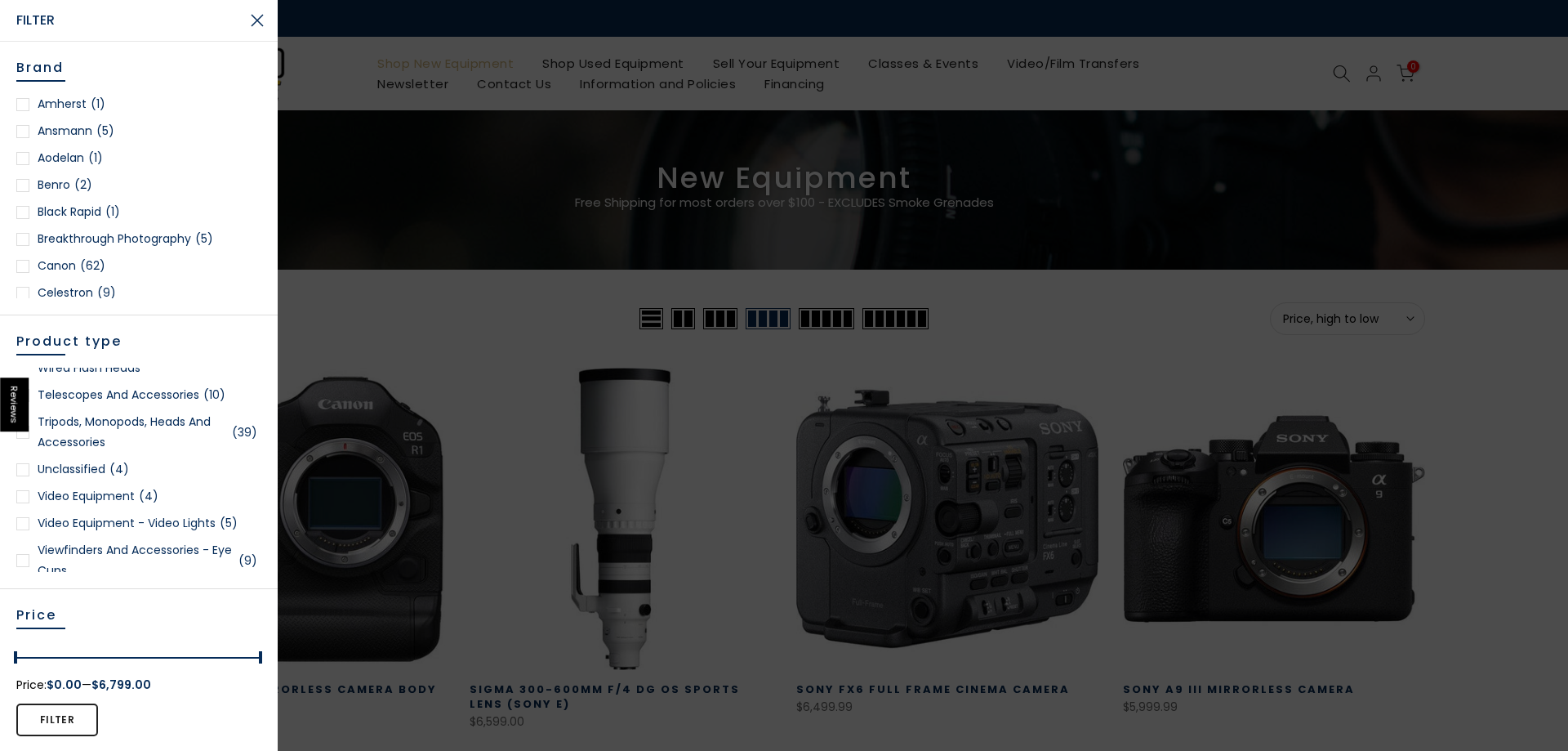
scroll to position [3636, 0]
click at [124, 547] on link "Tripods, Monopods, Heads and Accessories (39)" at bounding box center [138, 533] width 245 height 41
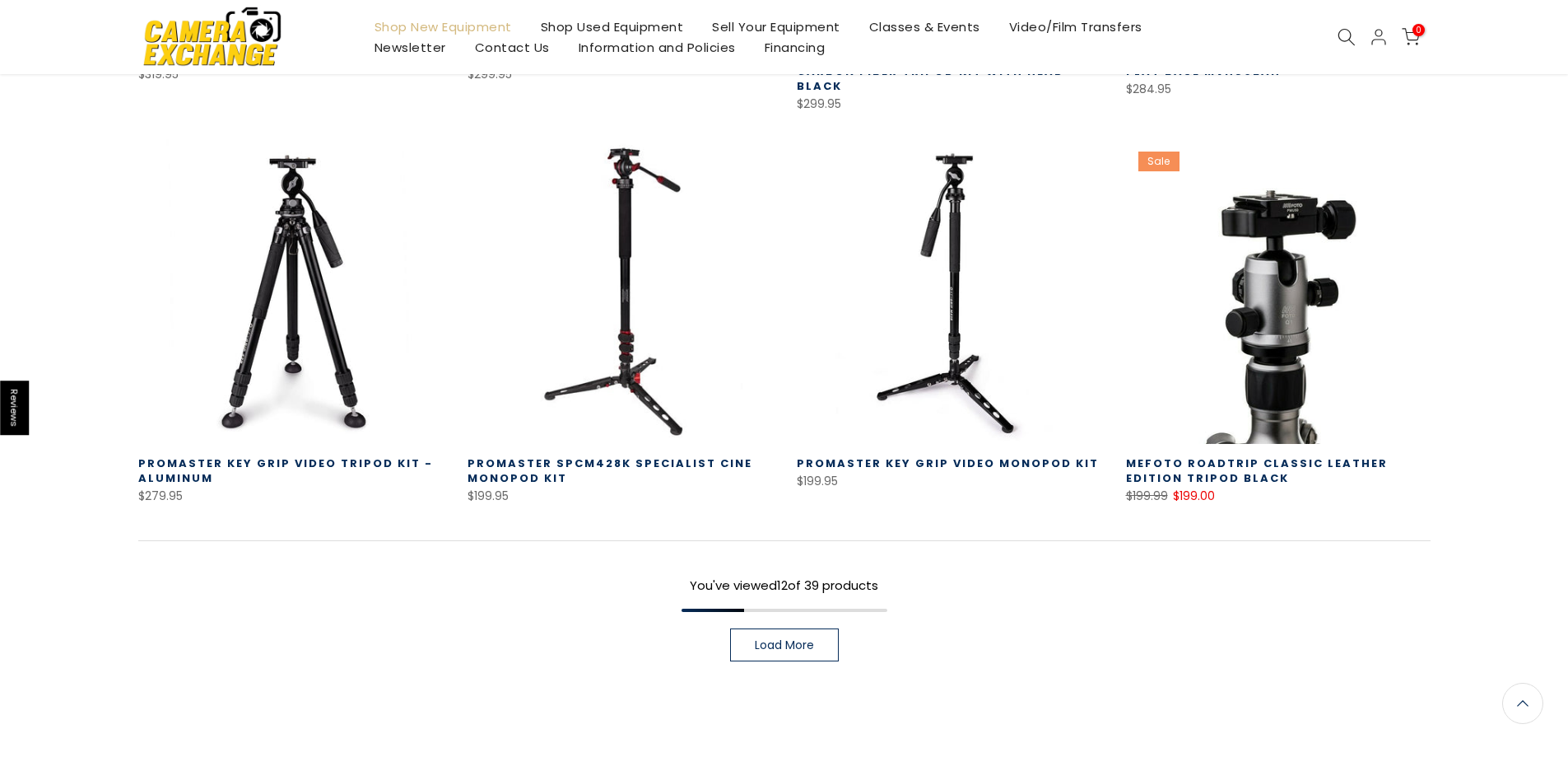
scroll to position [1113, 0]
click at [772, 637] on span "Load More" at bounding box center [784, 643] width 59 height 12
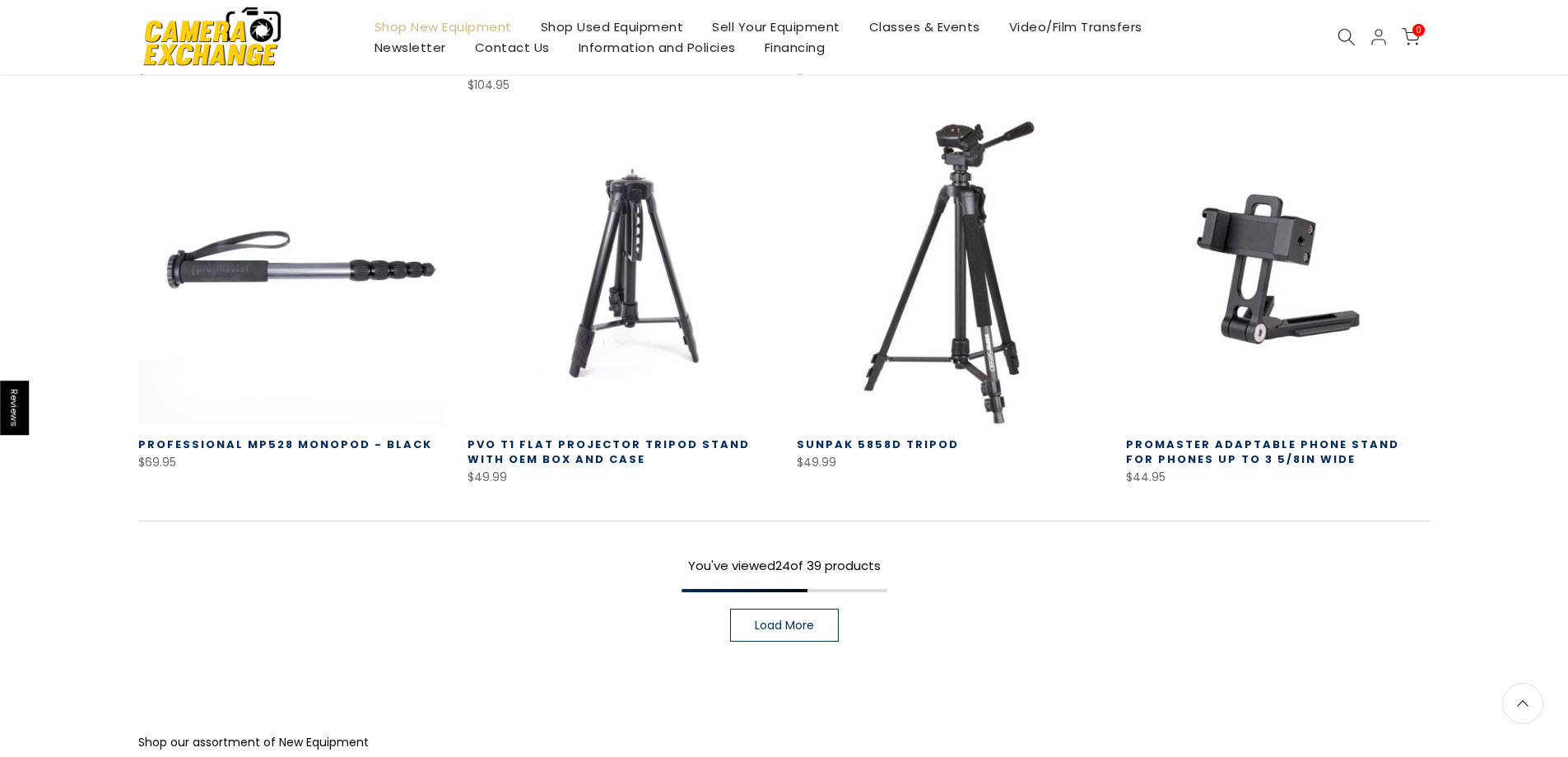
scroll to position [2349, 0]
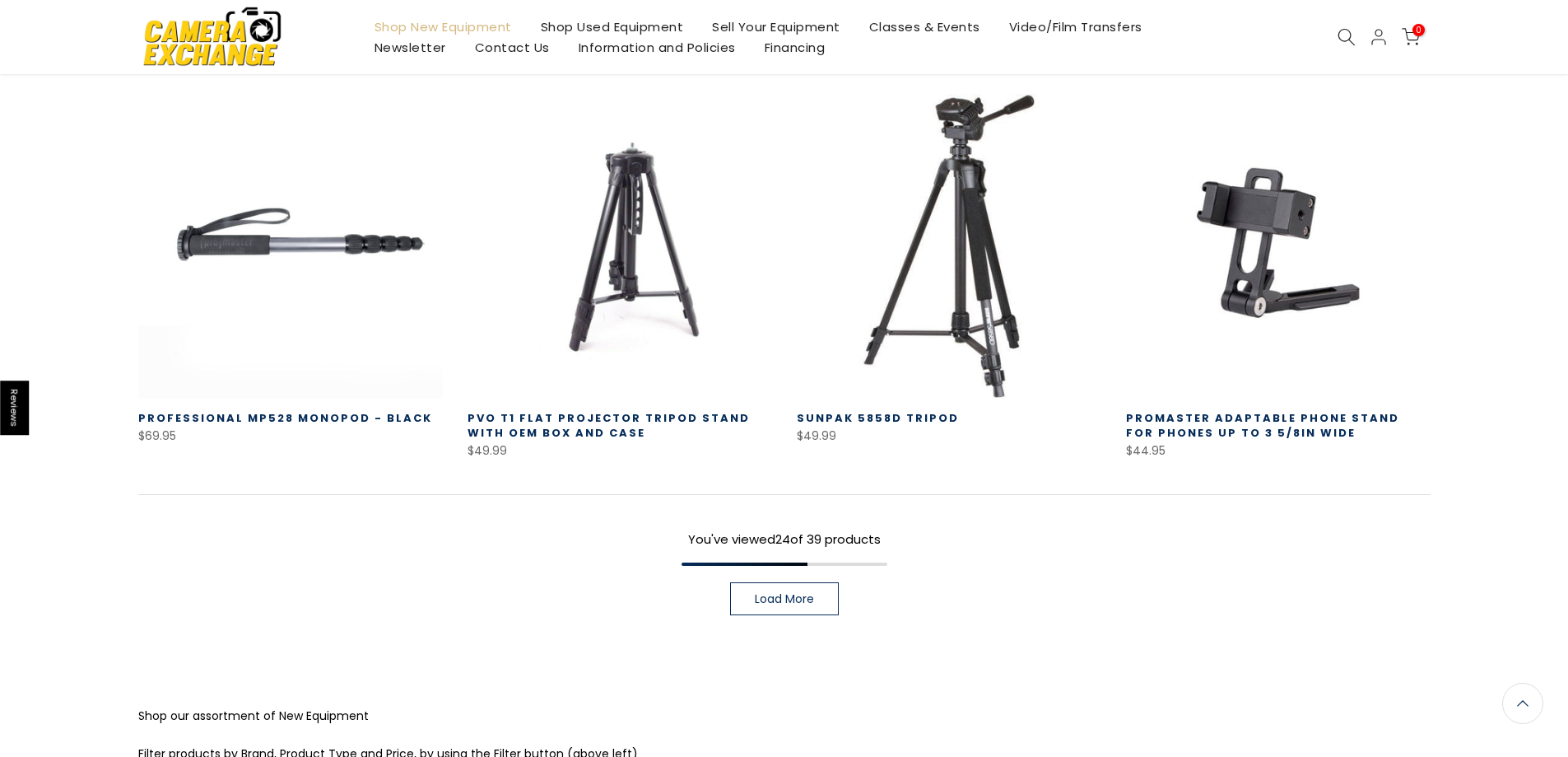
click at [757, 602] on span "Load More" at bounding box center [784, 599] width 59 height 12
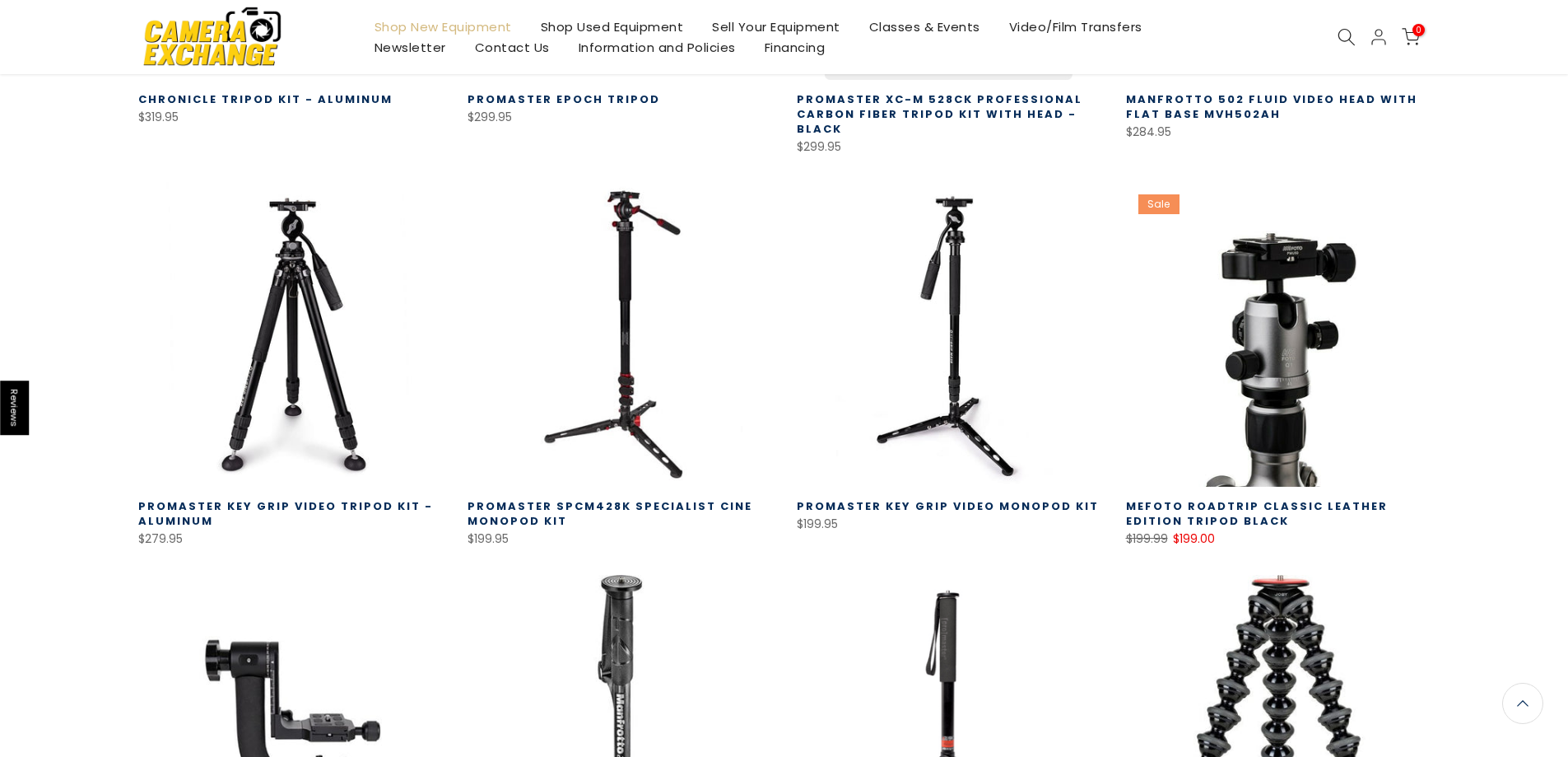
scroll to position [1071, 0]
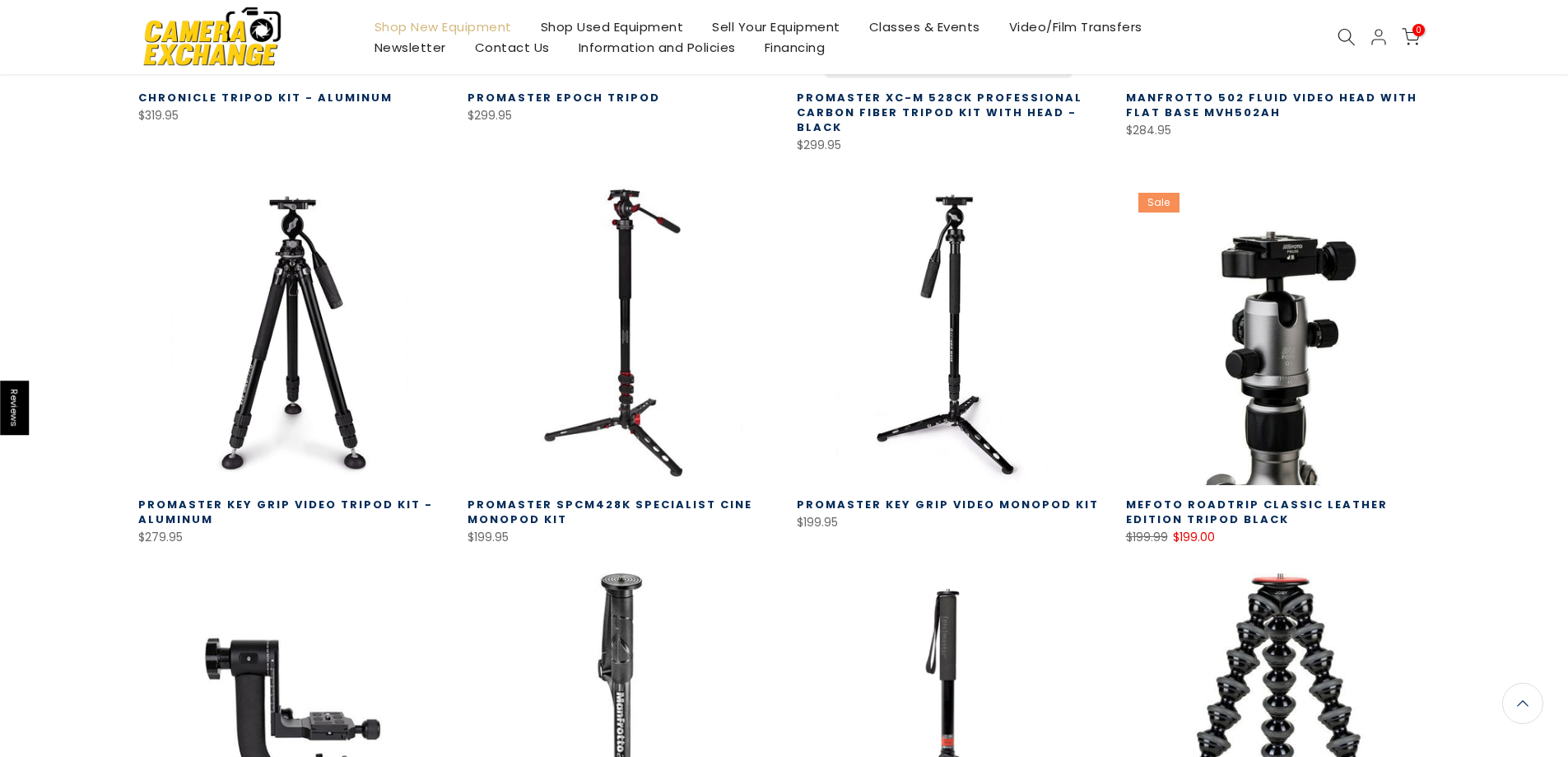
click at [580, 508] on link "Promaster SPCM428K Specialist Cine Monopod Kit" at bounding box center [610, 512] width 285 height 31
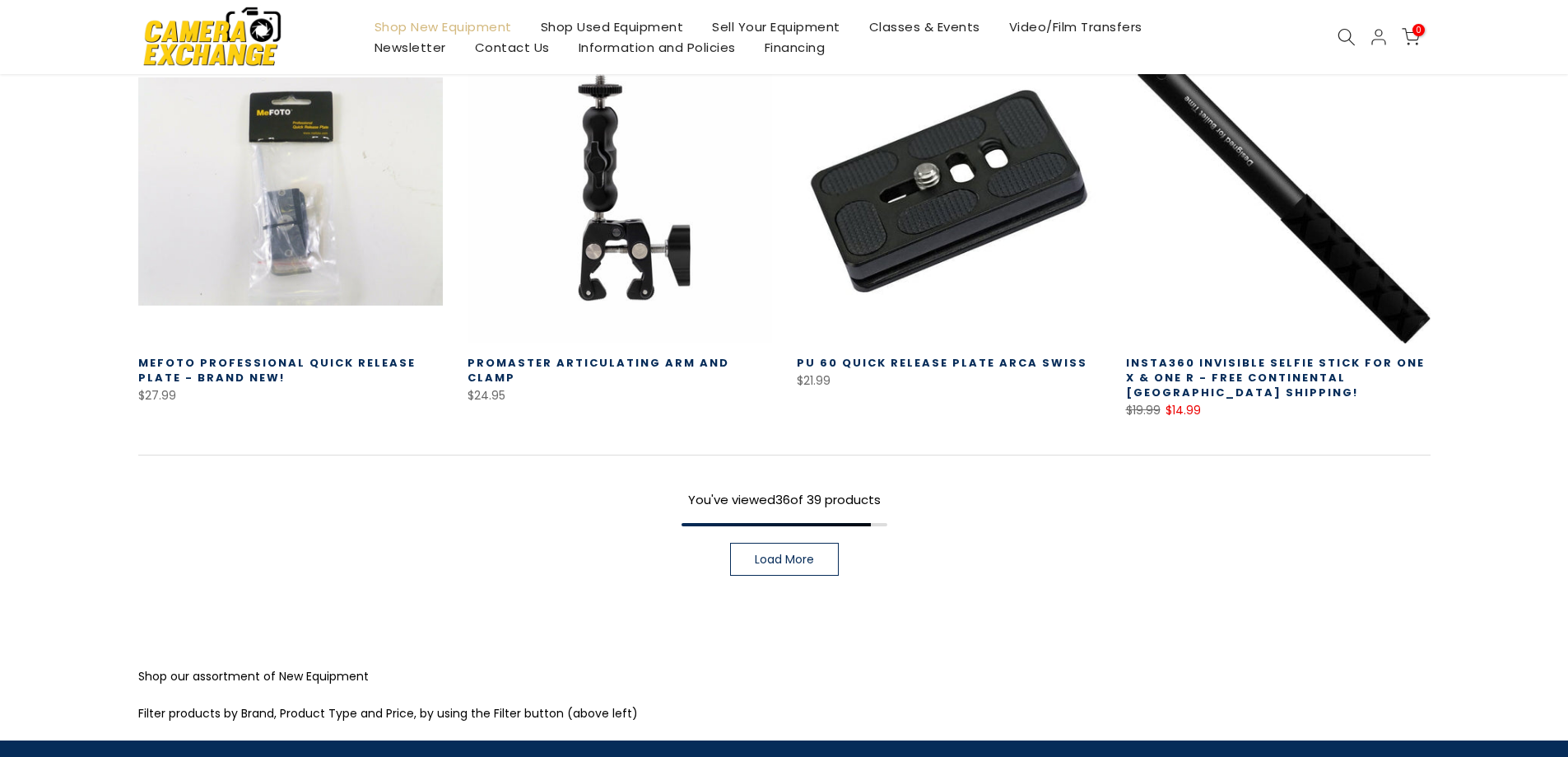
scroll to position [1318, 0]
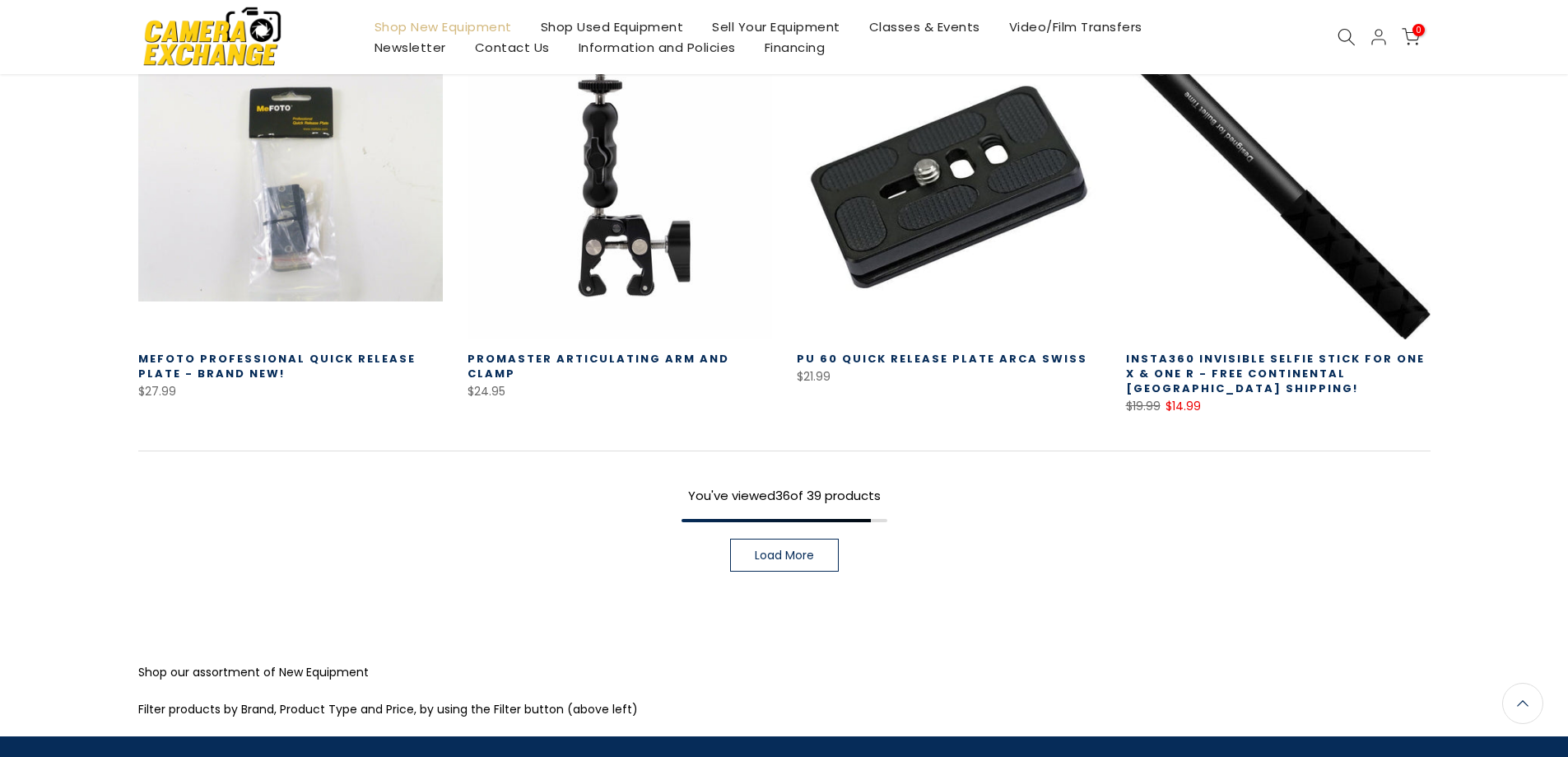
click at [791, 549] on span "Load More" at bounding box center [784, 555] width 59 height 12
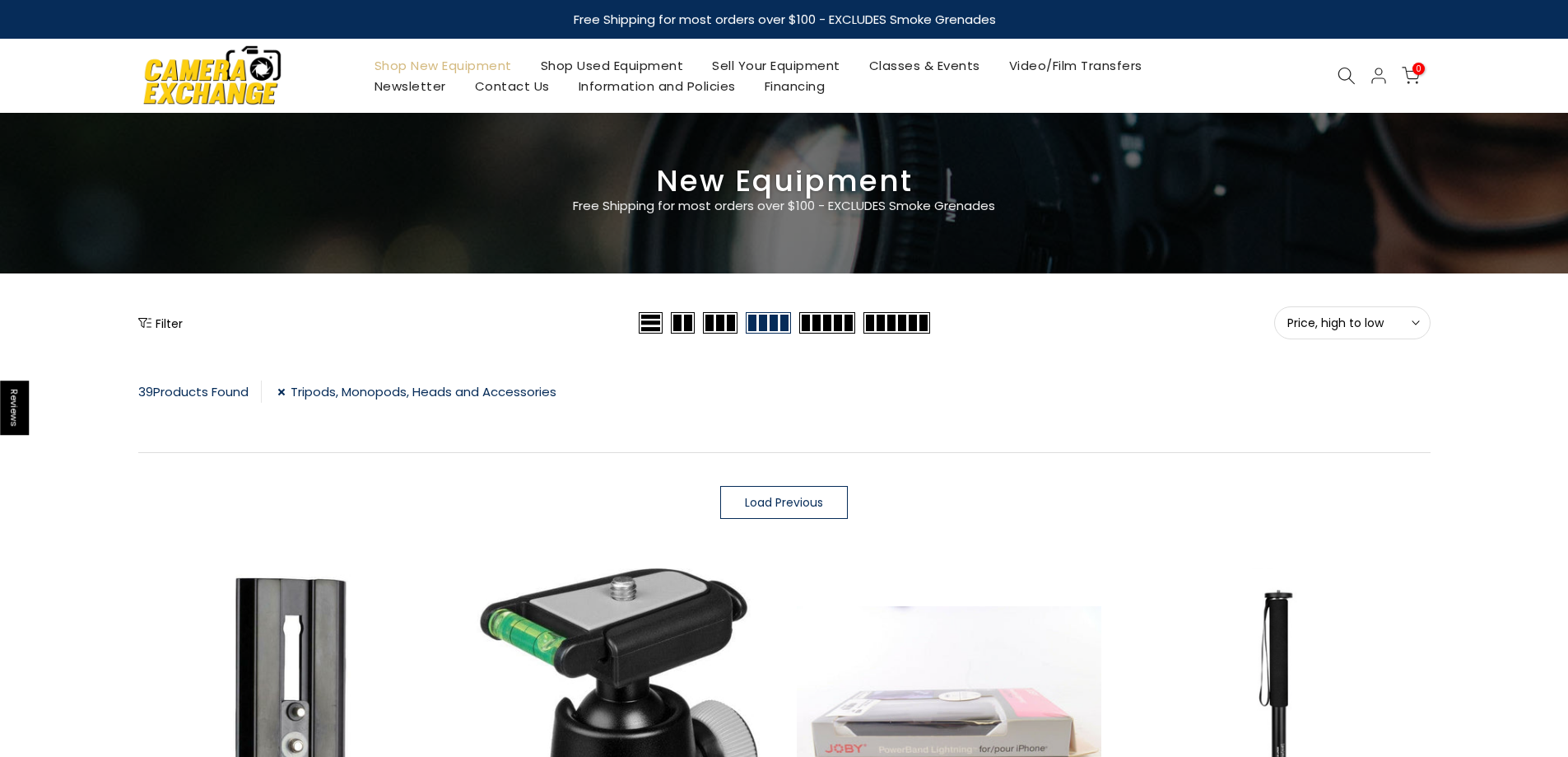
click at [295, 399] on link "Tripods, Monopods, Heads and Accessories" at bounding box center [417, 391] width 279 height 22
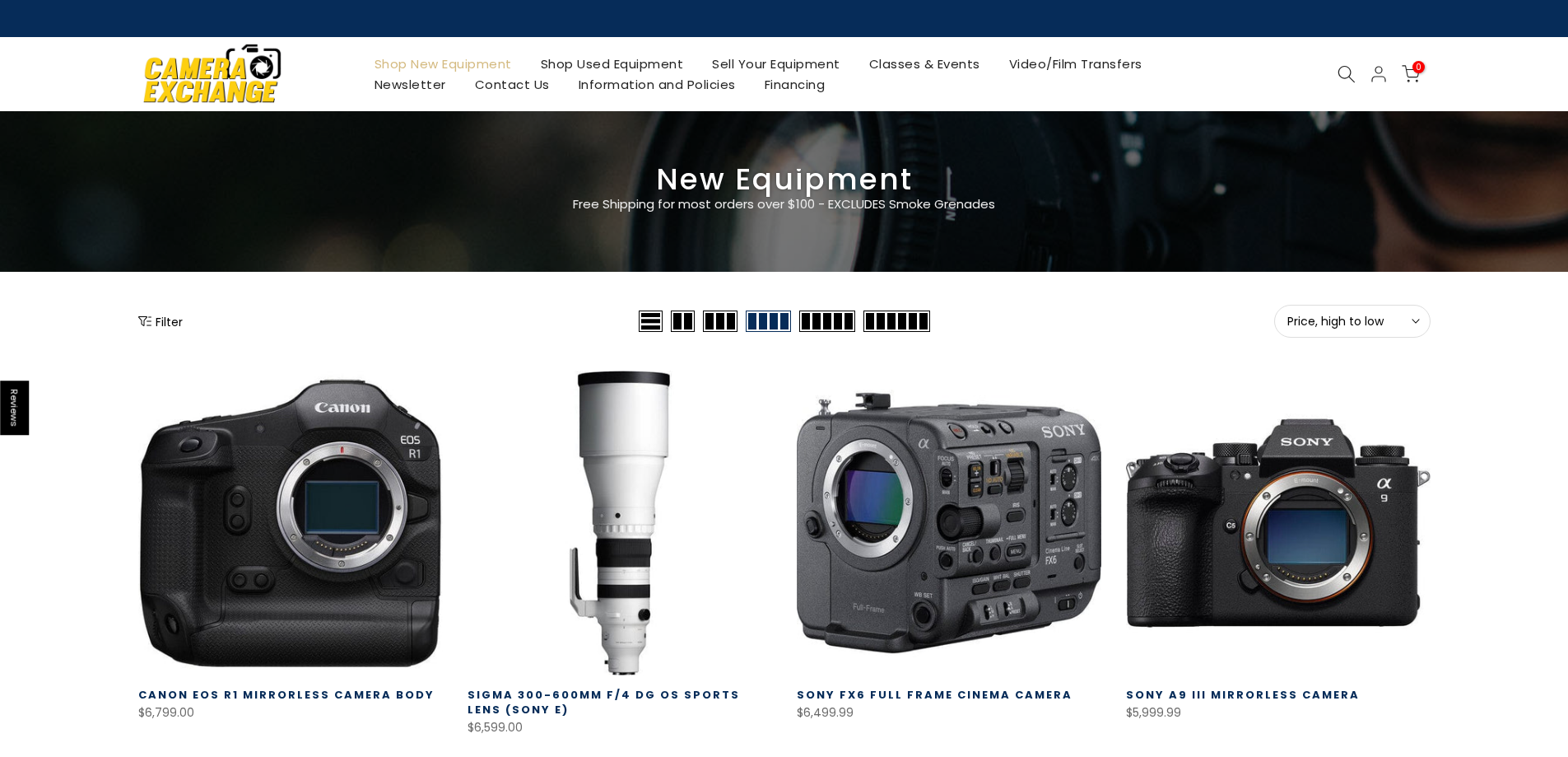
click at [606, 56] on link "Shop Used Equipment" at bounding box center [611, 63] width 172 height 21
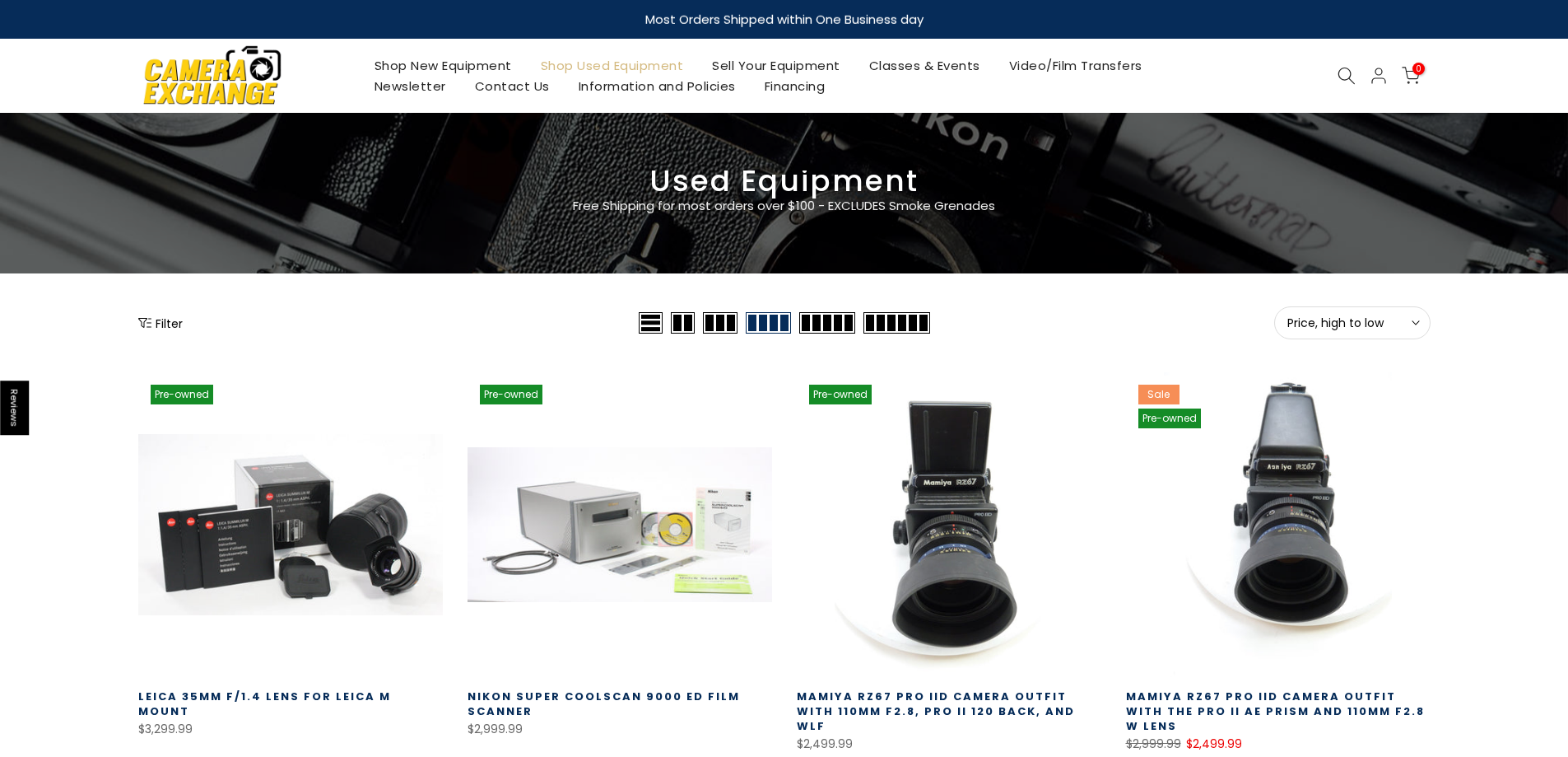
click at [1340, 76] on icon at bounding box center [1347, 76] width 18 height 18
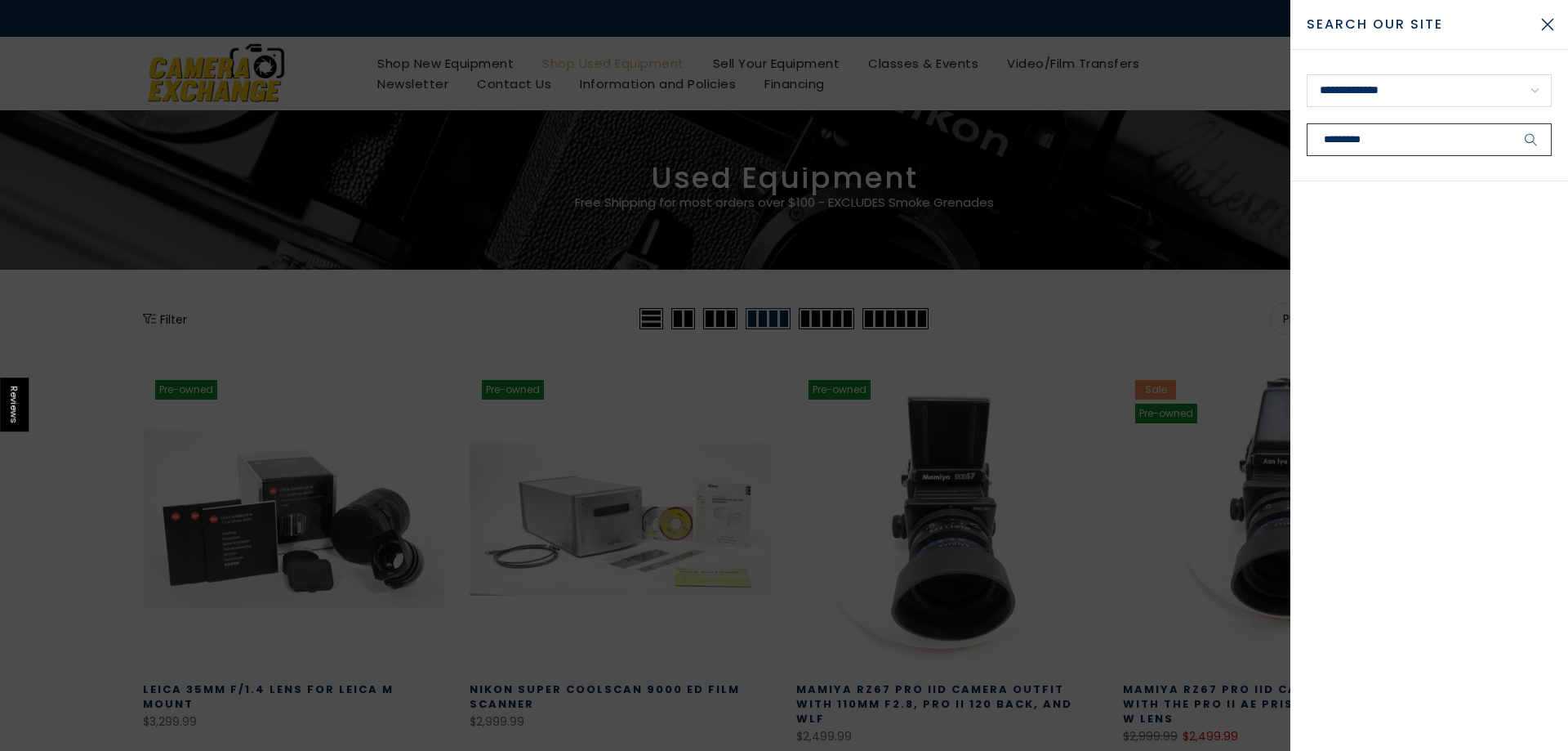
type input "*********"
click at [1511, 124] on button "submit" at bounding box center [1532, 140] width 41 height 33
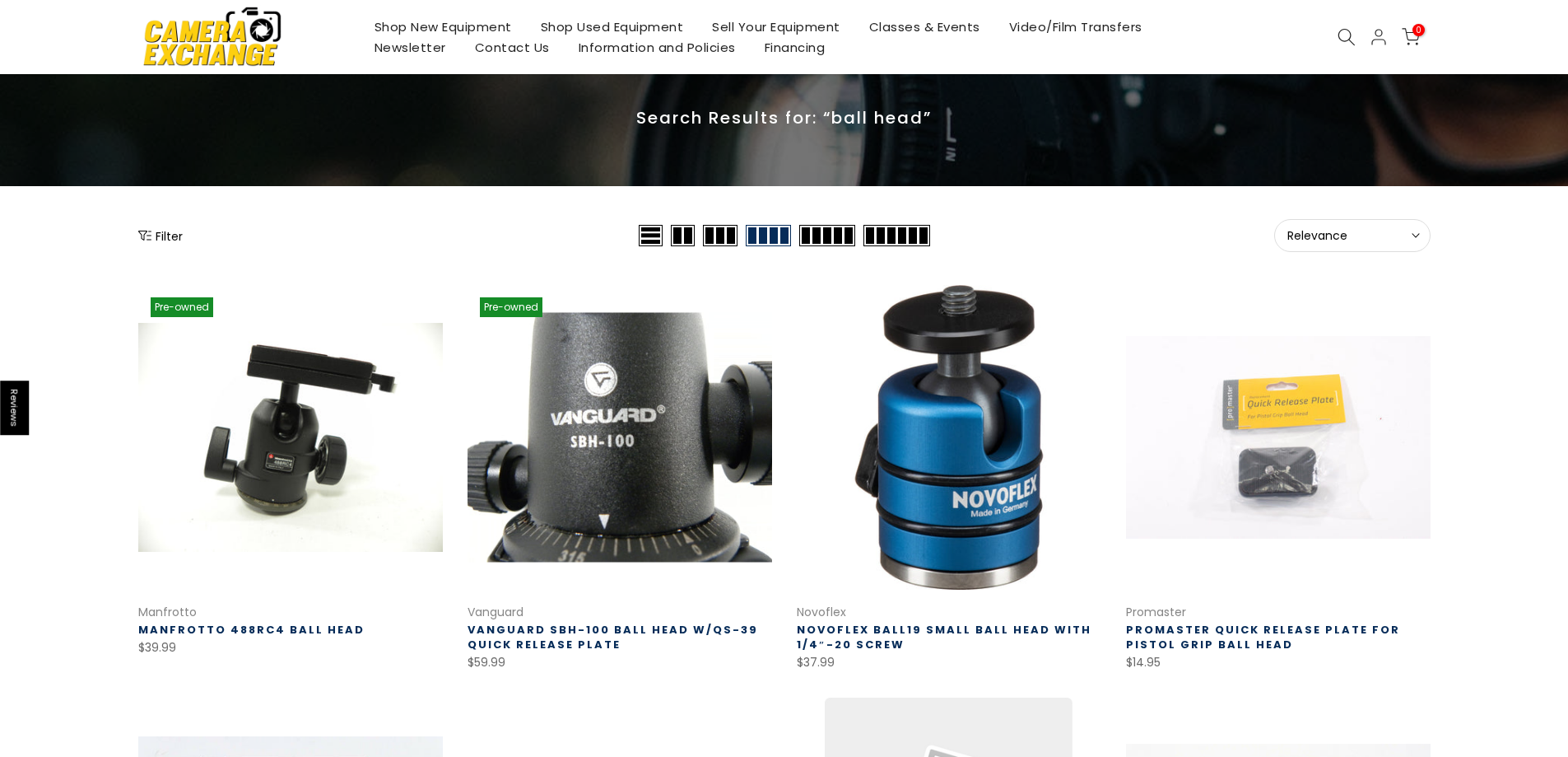
scroll to position [82, 0]
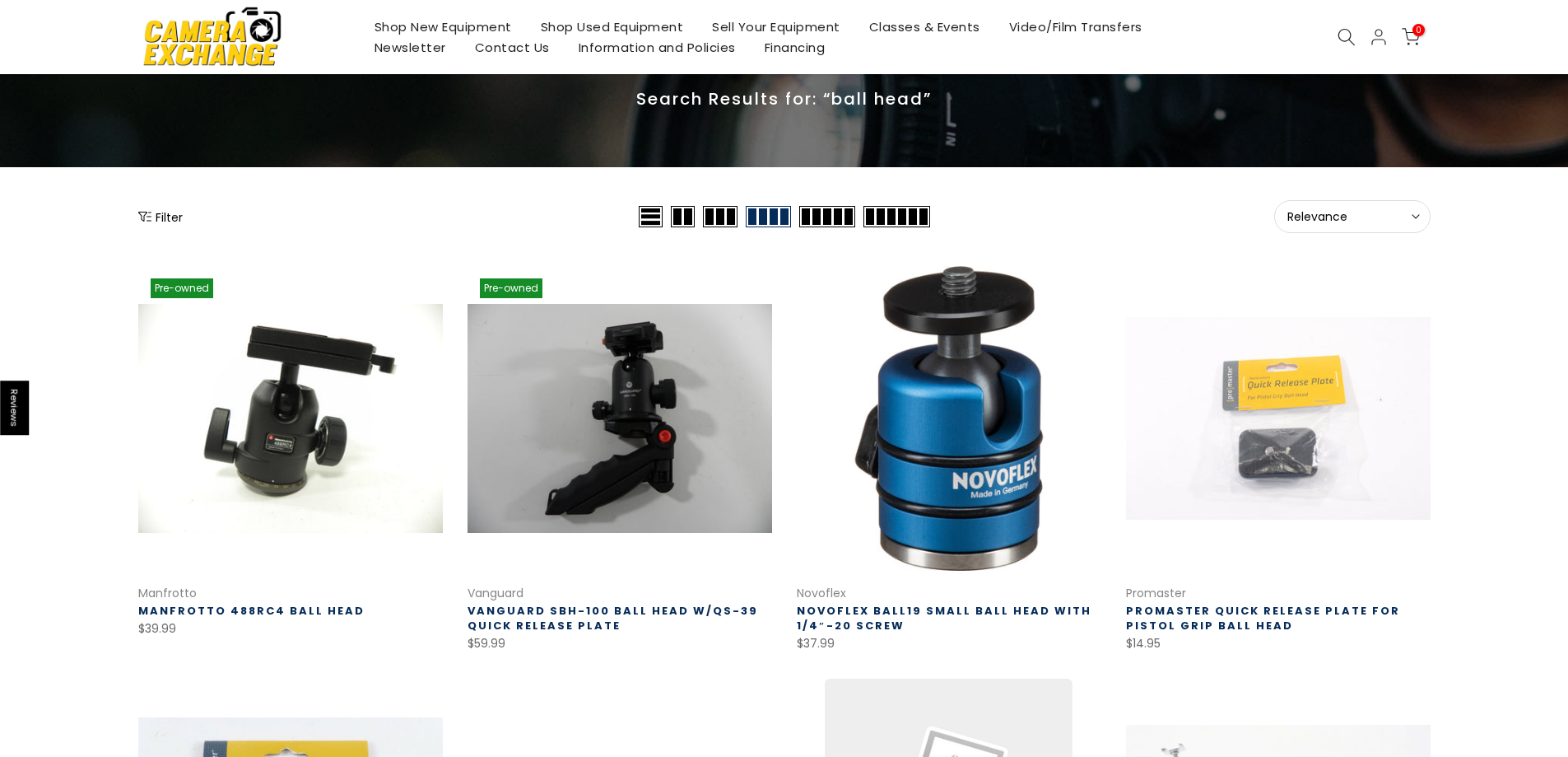
click at [277, 607] on link "Manfrotto 488RC4 Ball Head" at bounding box center [252, 611] width 227 height 16
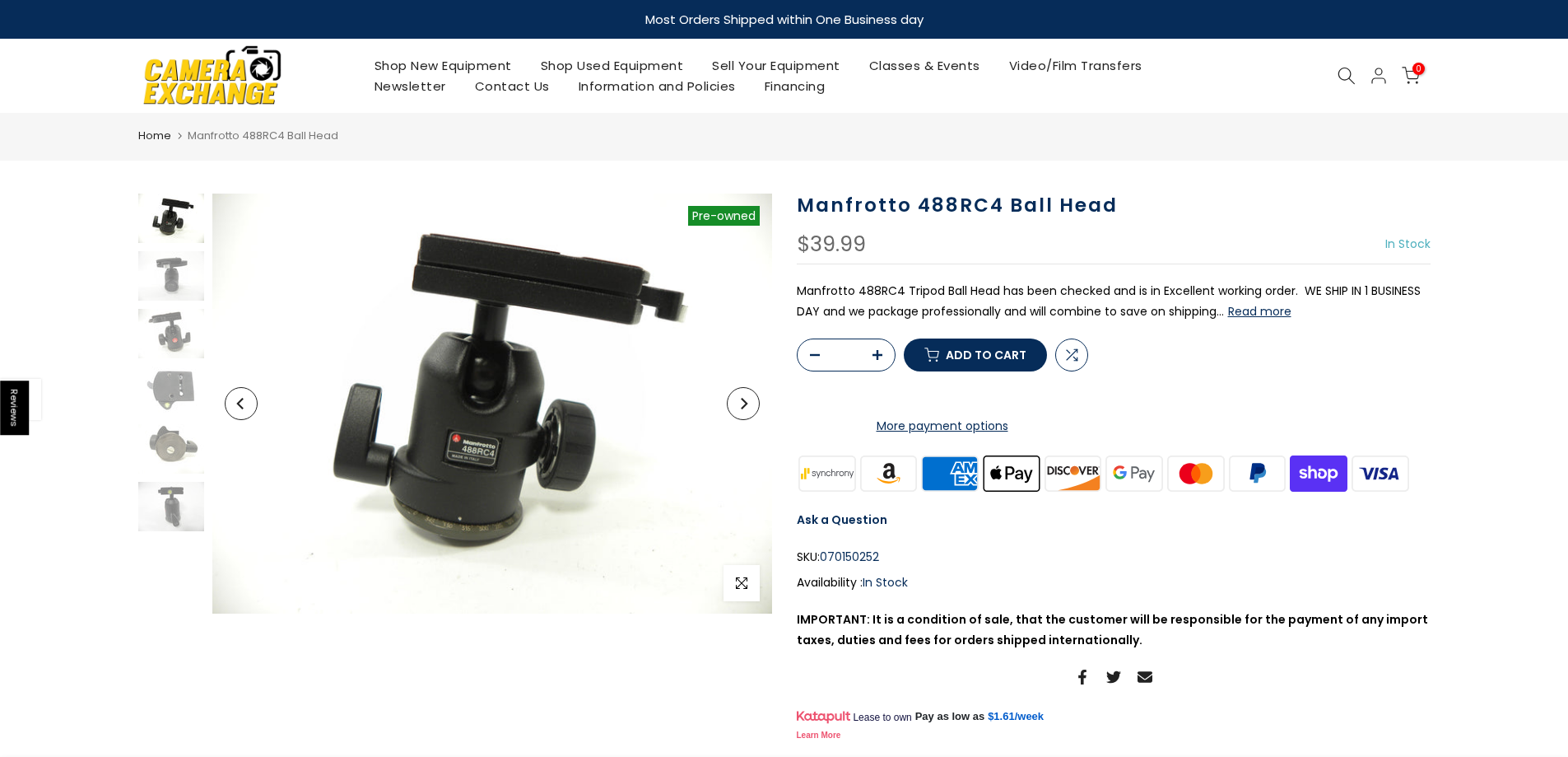
click at [743, 400] on icon "Next" at bounding box center [744, 404] width 7 height 12
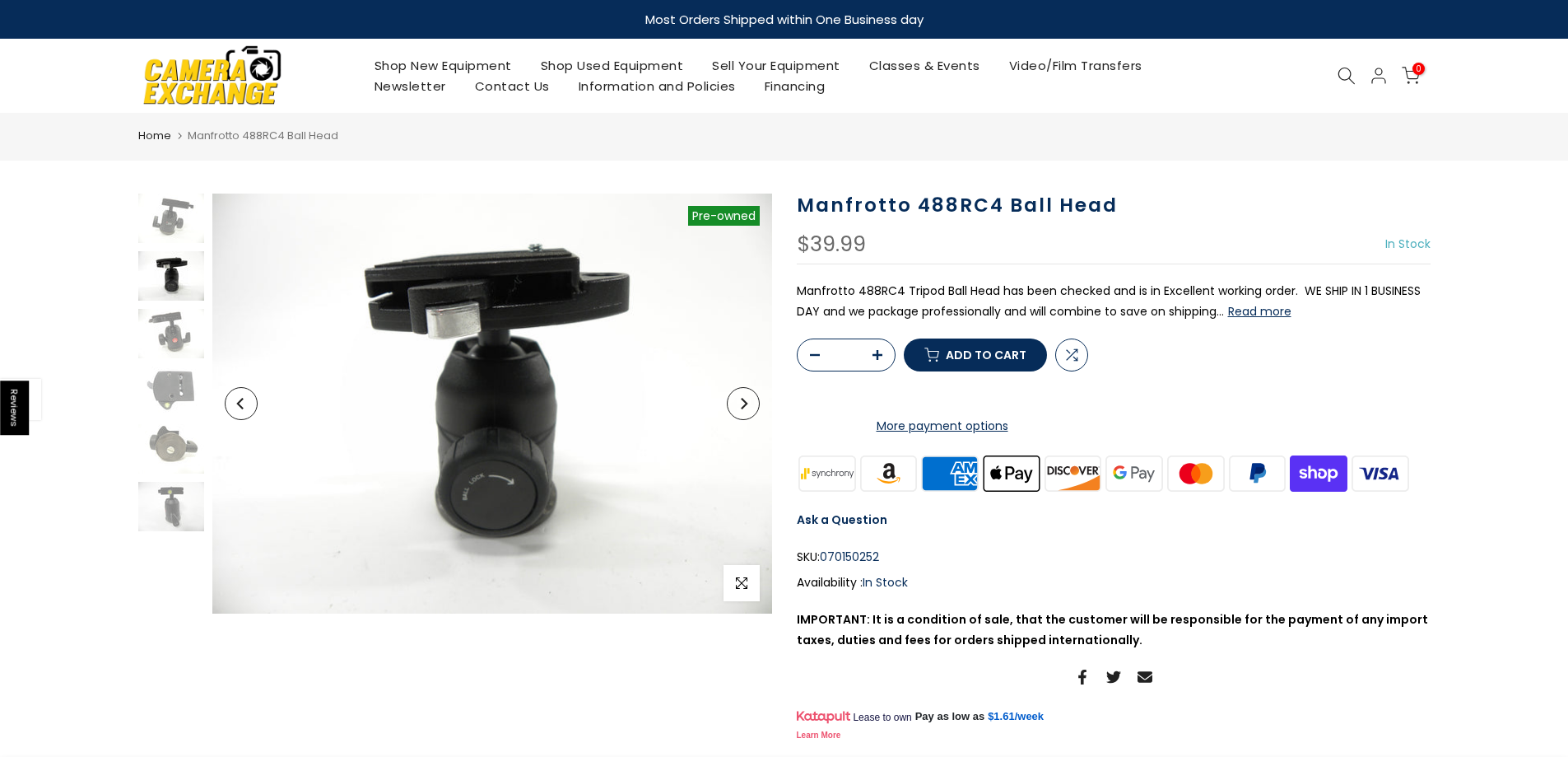
click at [742, 400] on icon "Next" at bounding box center [744, 404] width 7 height 12
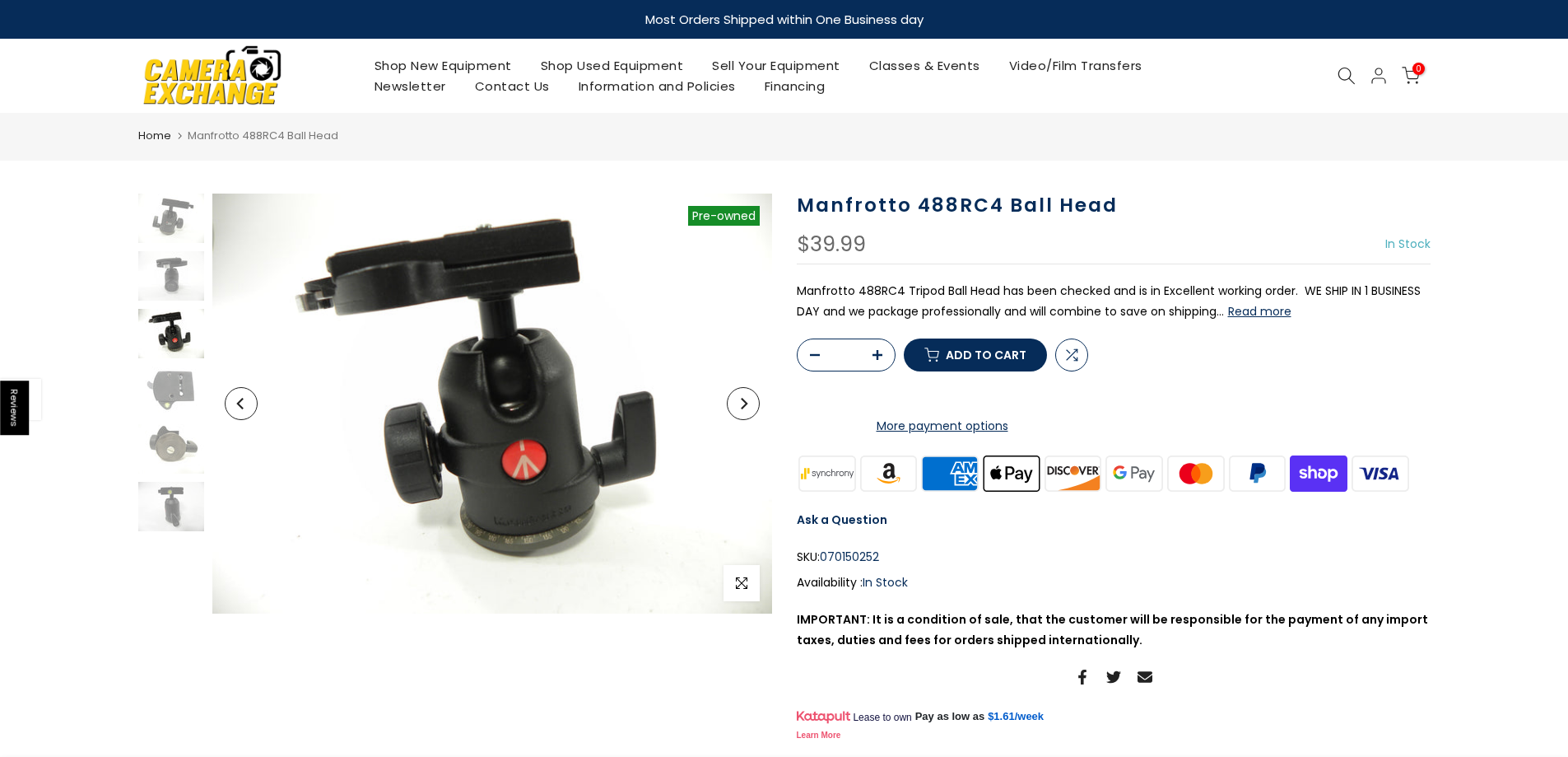
click at [742, 400] on icon "Next" at bounding box center [744, 404] width 7 height 12
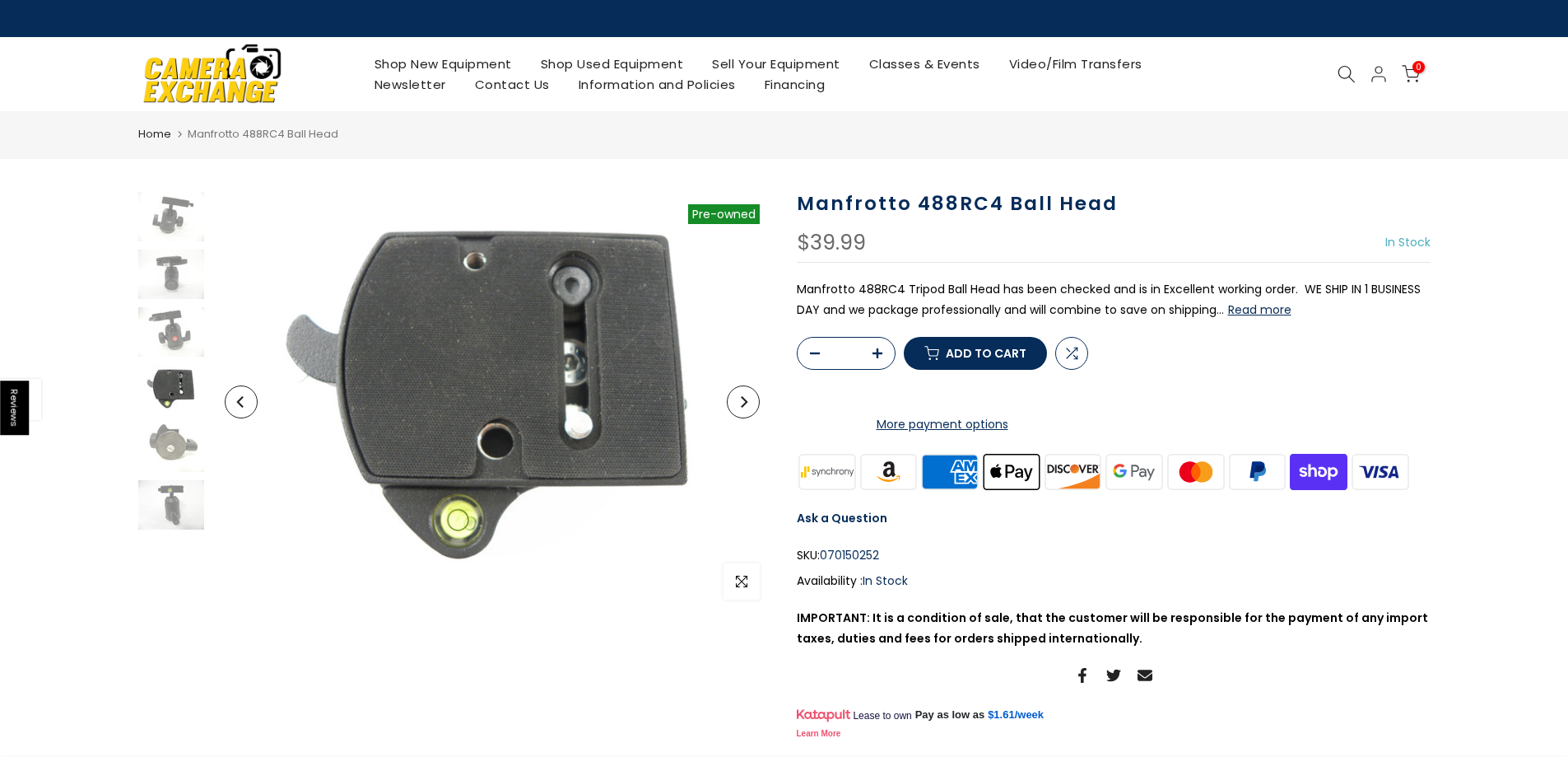
click at [742, 400] on icon "Next" at bounding box center [743, 402] width 12 height 12
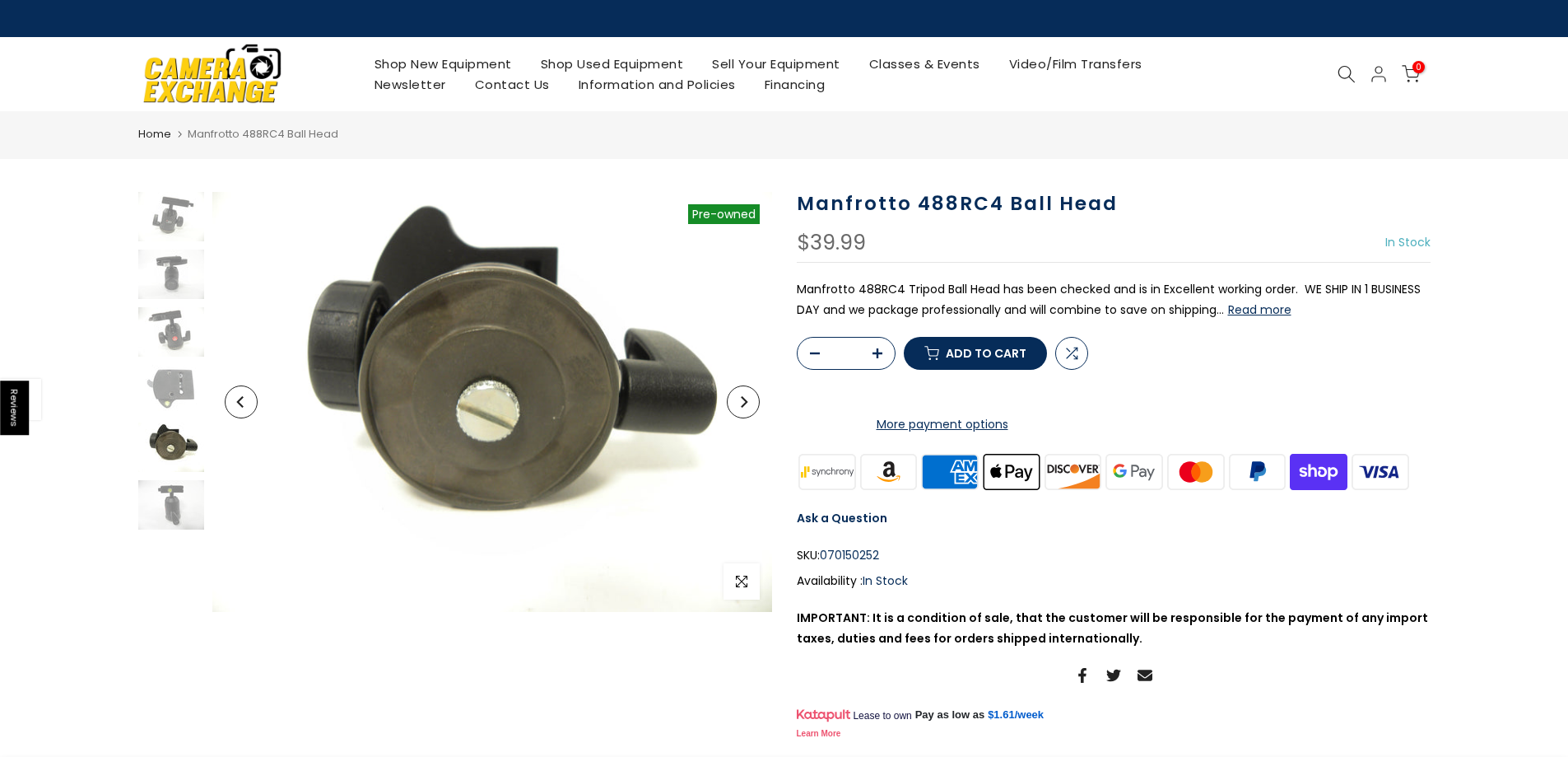
click at [742, 400] on icon "Next" at bounding box center [743, 402] width 12 height 12
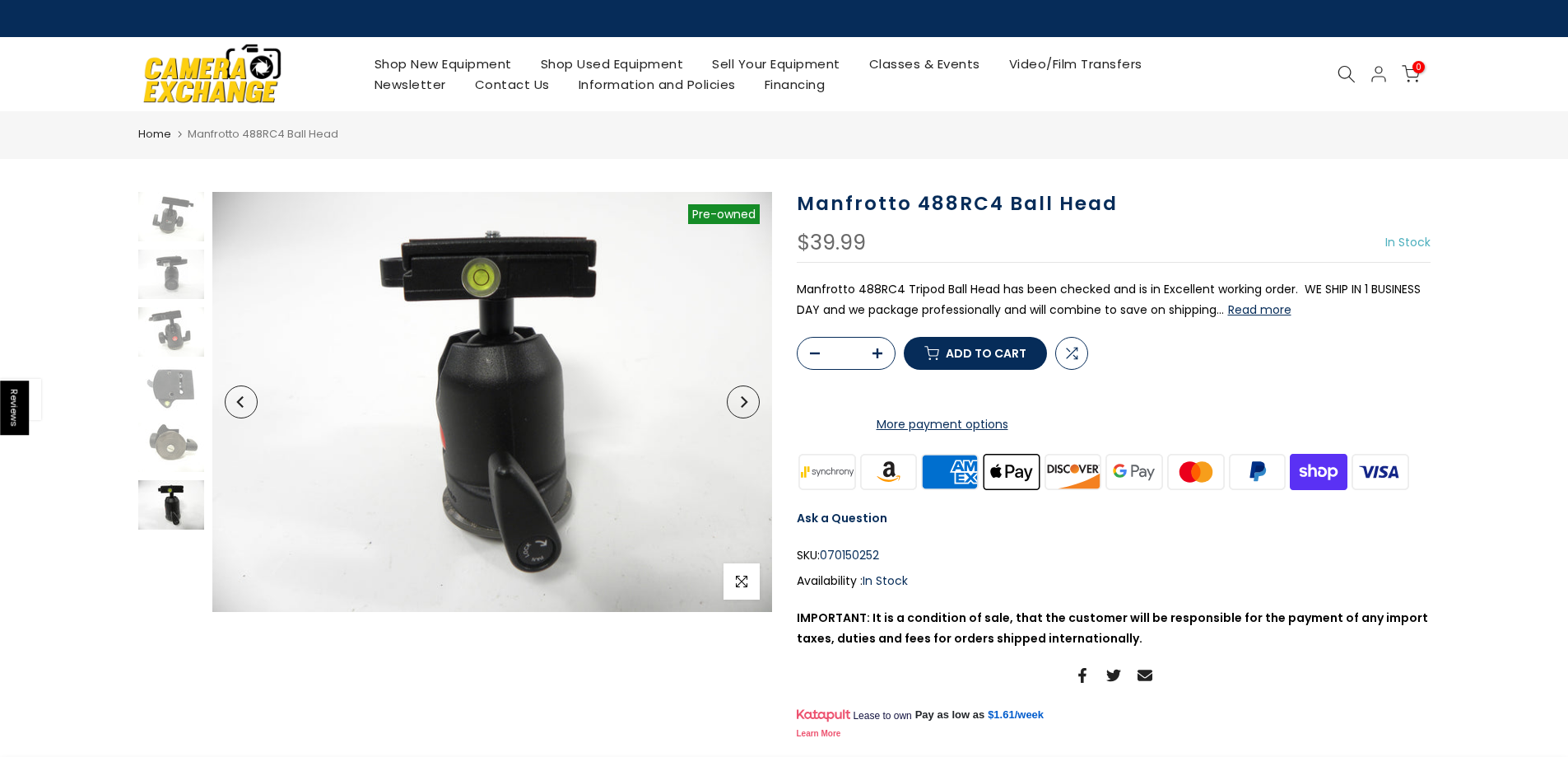
click at [742, 400] on icon "Next" at bounding box center [743, 402] width 12 height 12
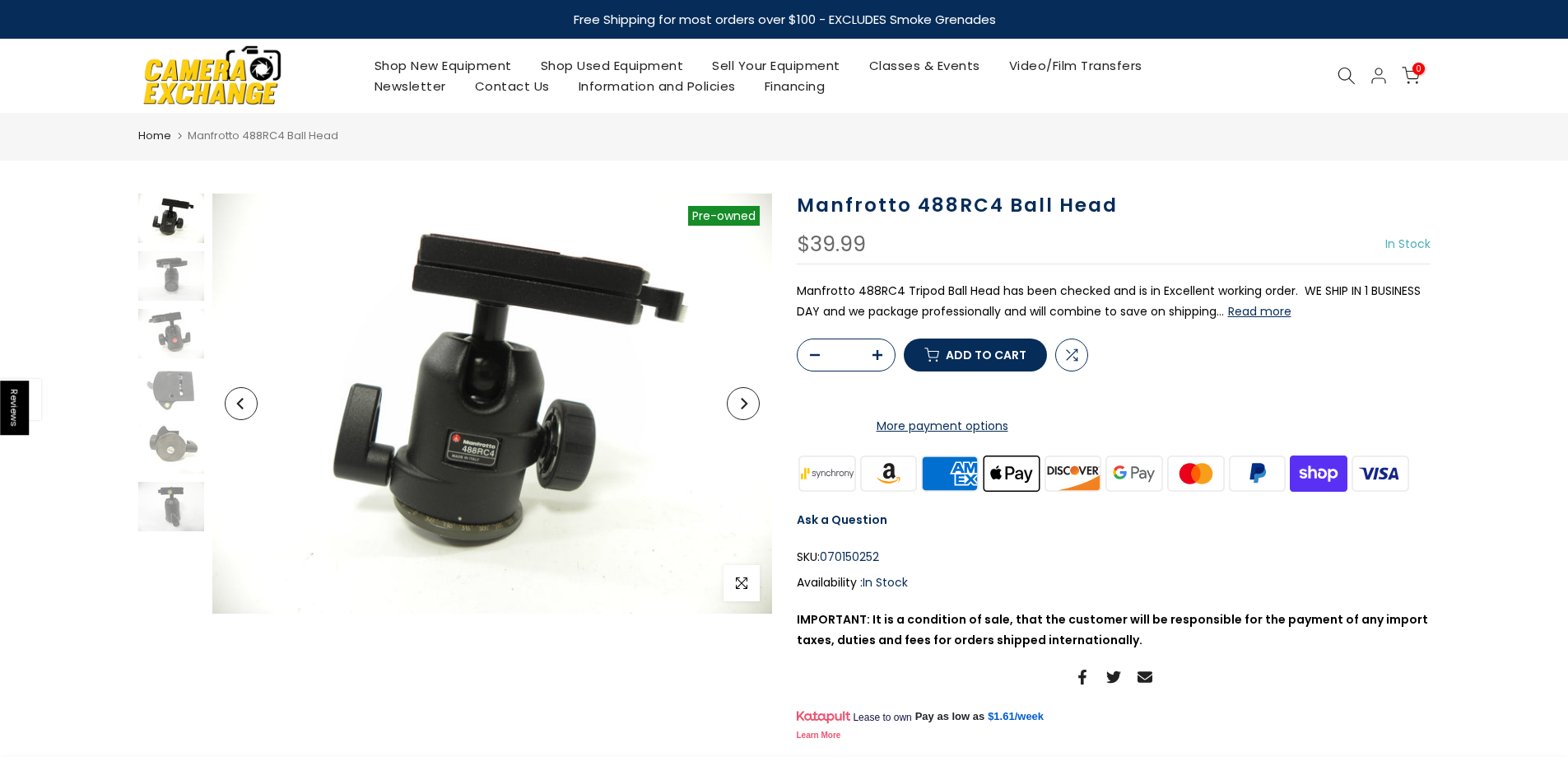
click at [742, 400] on icon "Next" at bounding box center [743, 404] width 12 height 12
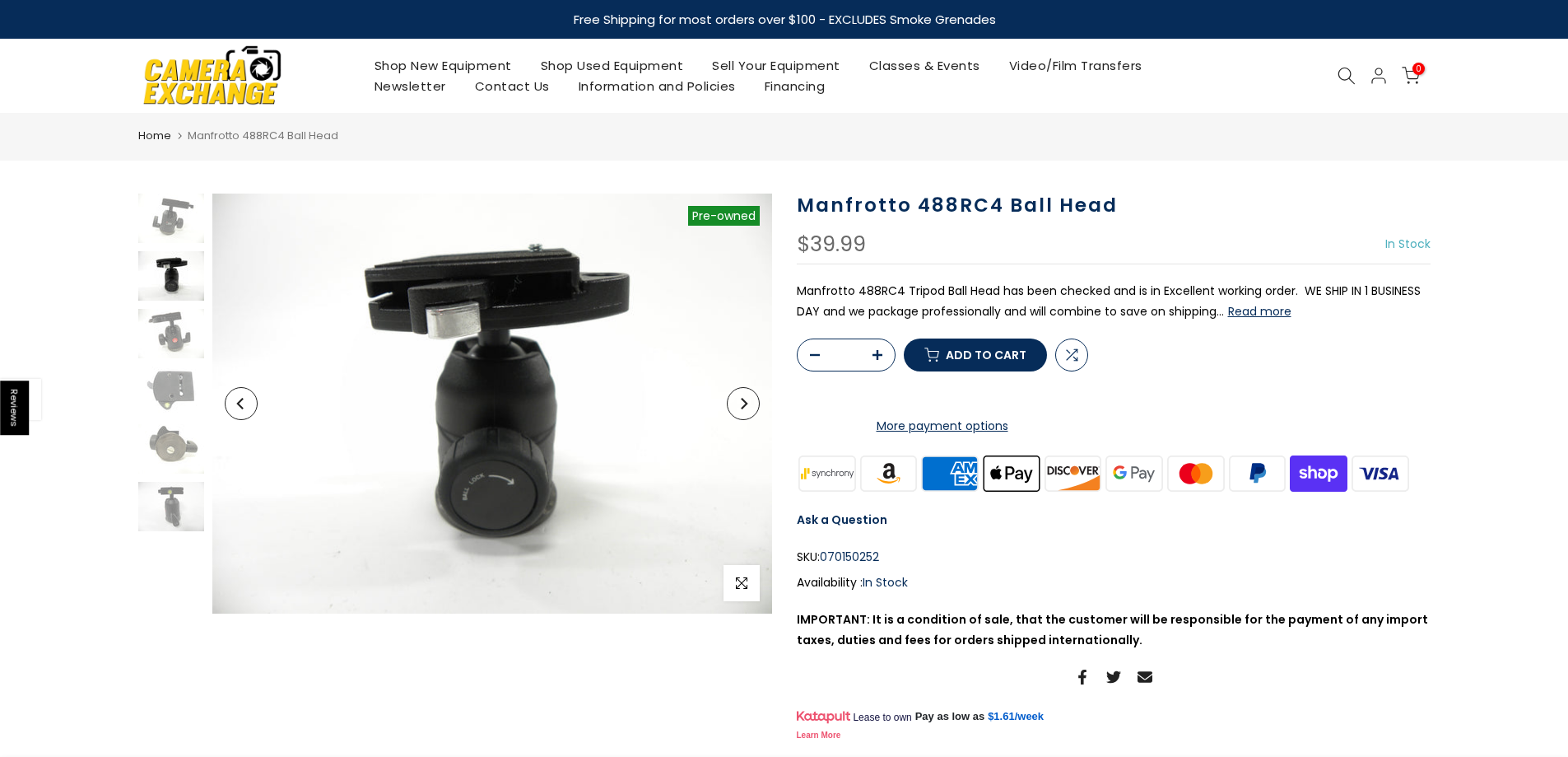
click at [749, 400] on button "Next" at bounding box center [743, 404] width 33 height 33
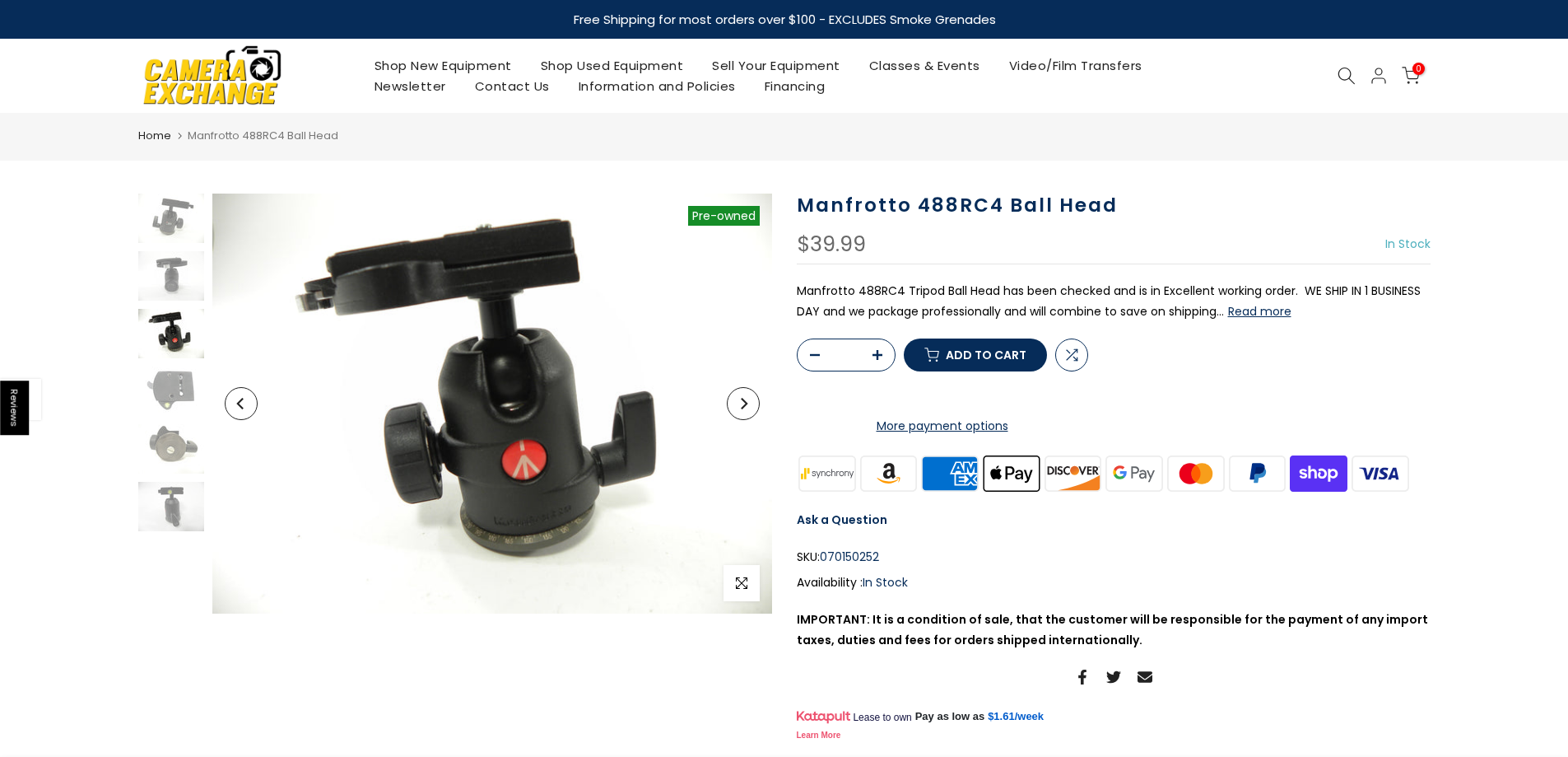
click at [749, 400] on button "Next" at bounding box center [743, 404] width 33 height 33
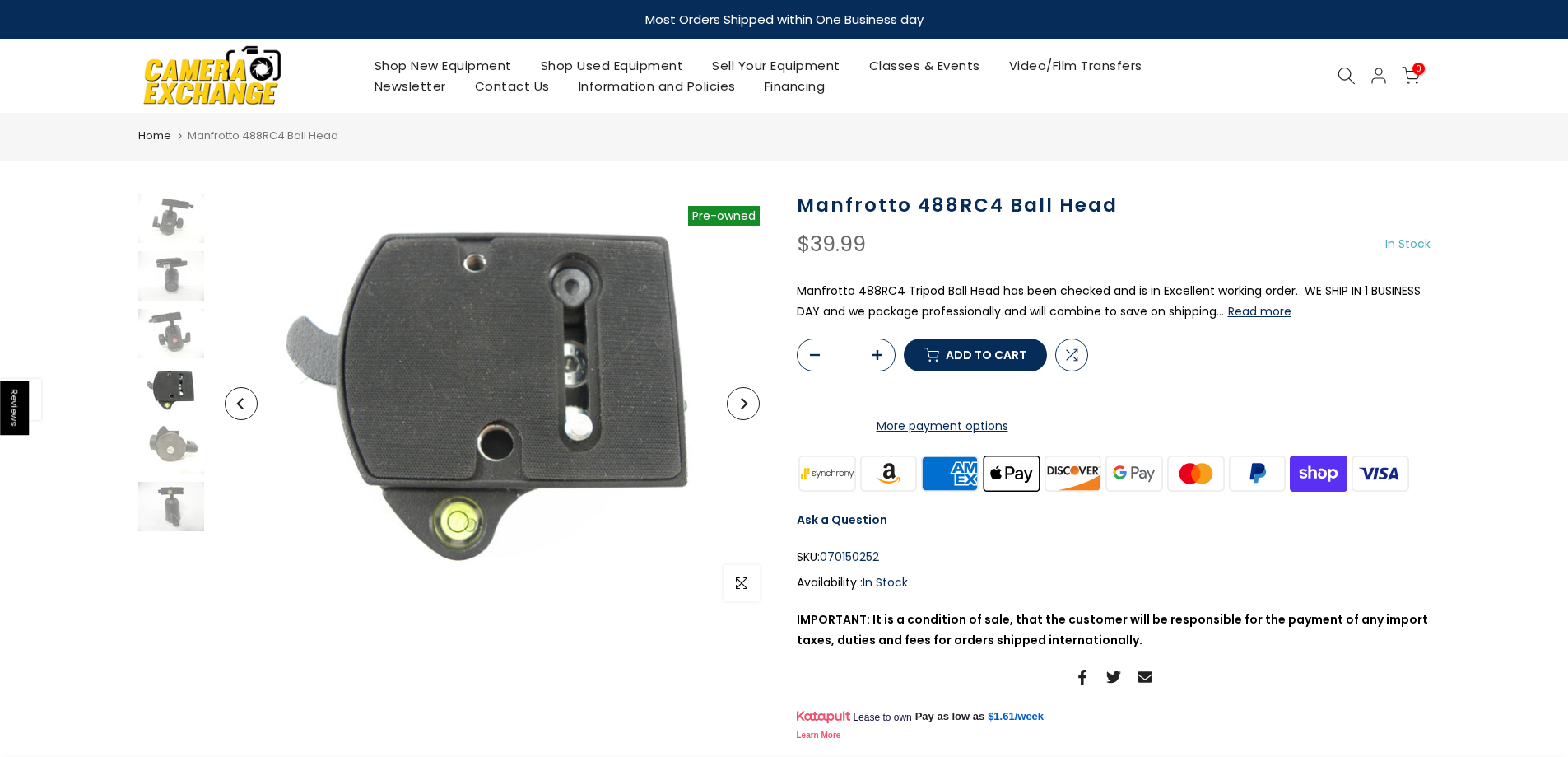
click at [749, 400] on button "Next" at bounding box center [743, 404] width 33 height 33
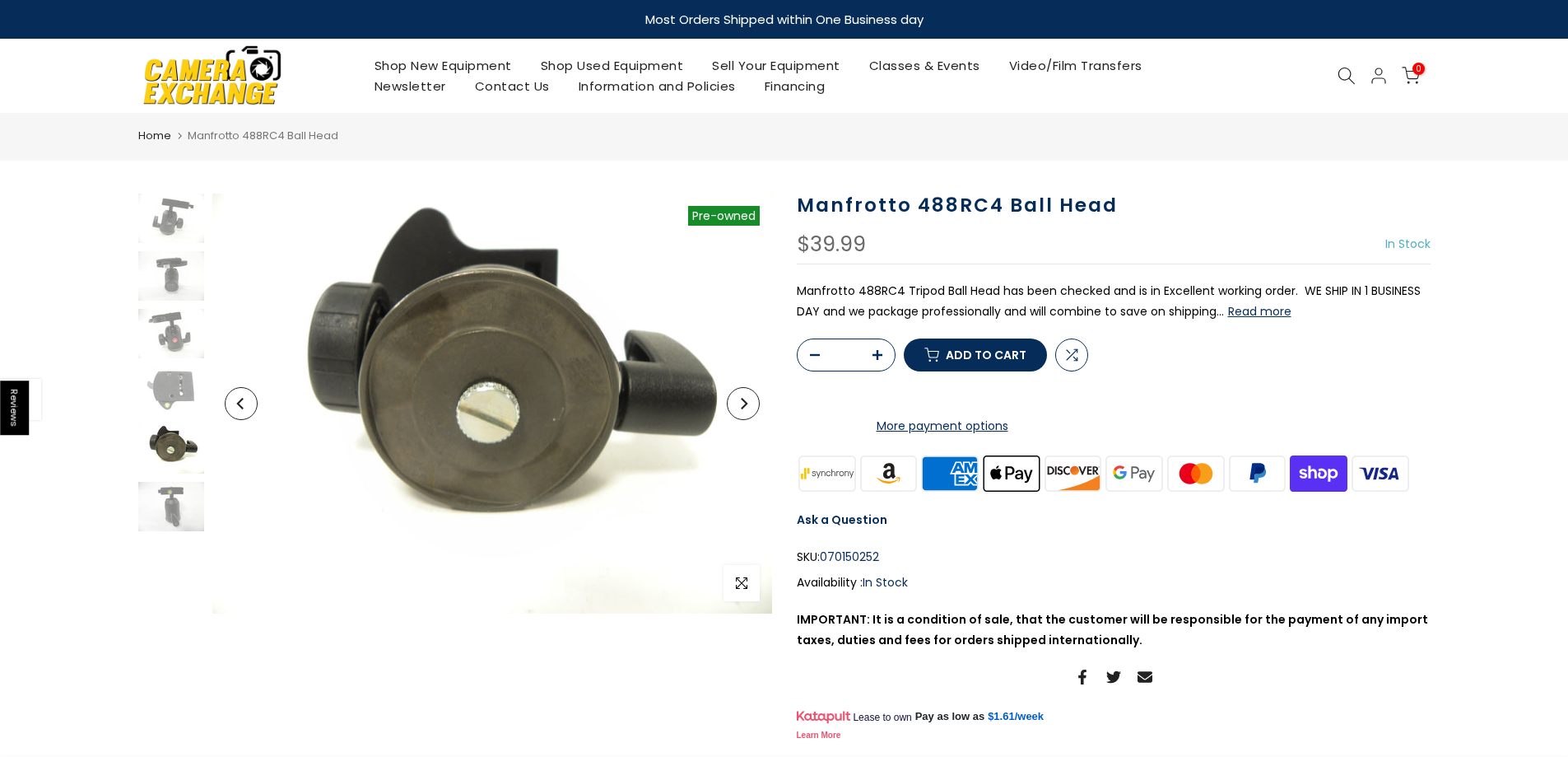
click at [754, 401] on button "Next" at bounding box center [743, 404] width 33 height 33
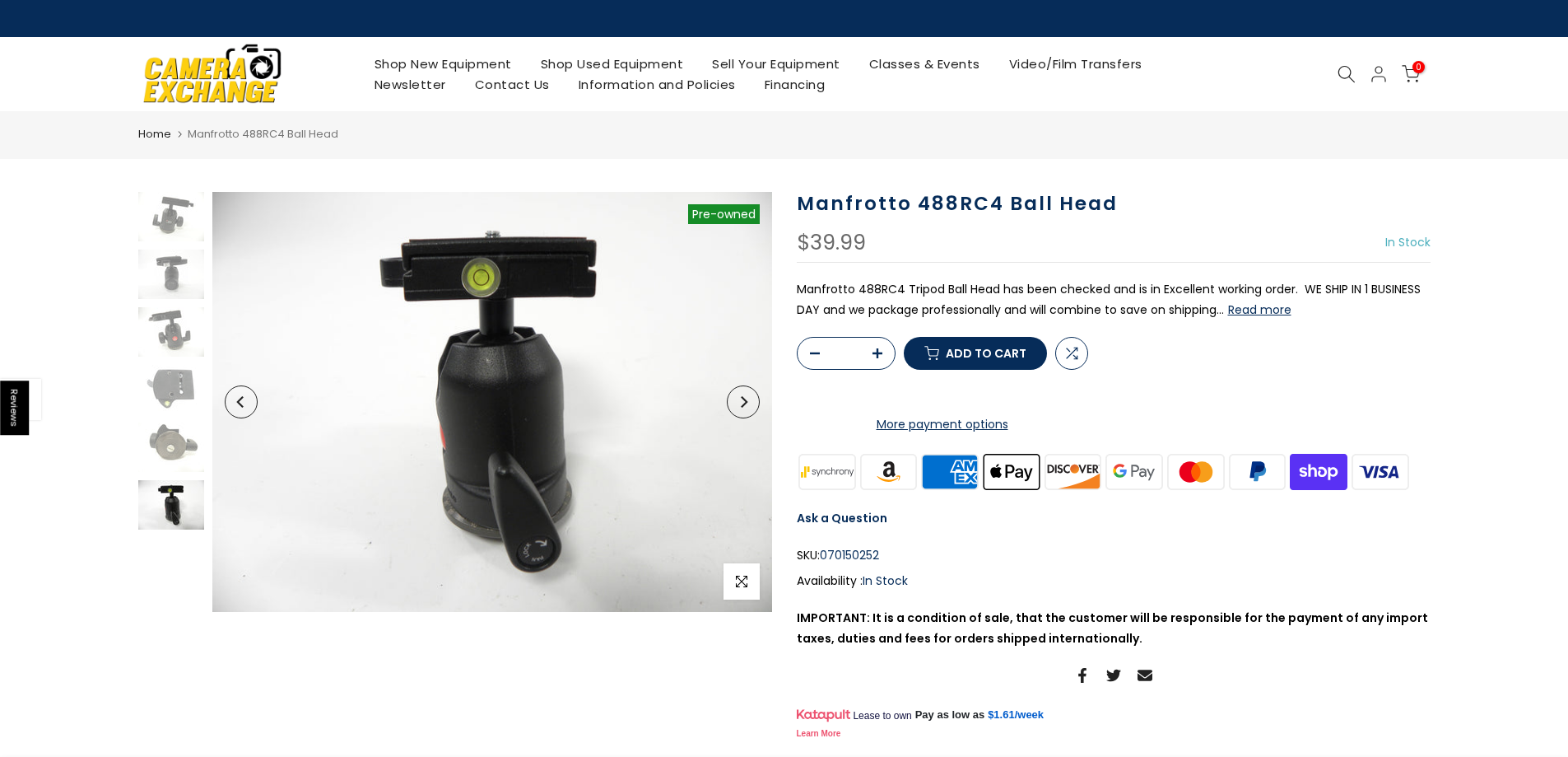
click at [754, 401] on button "Next" at bounding box center [743, 402] width 33 height 33
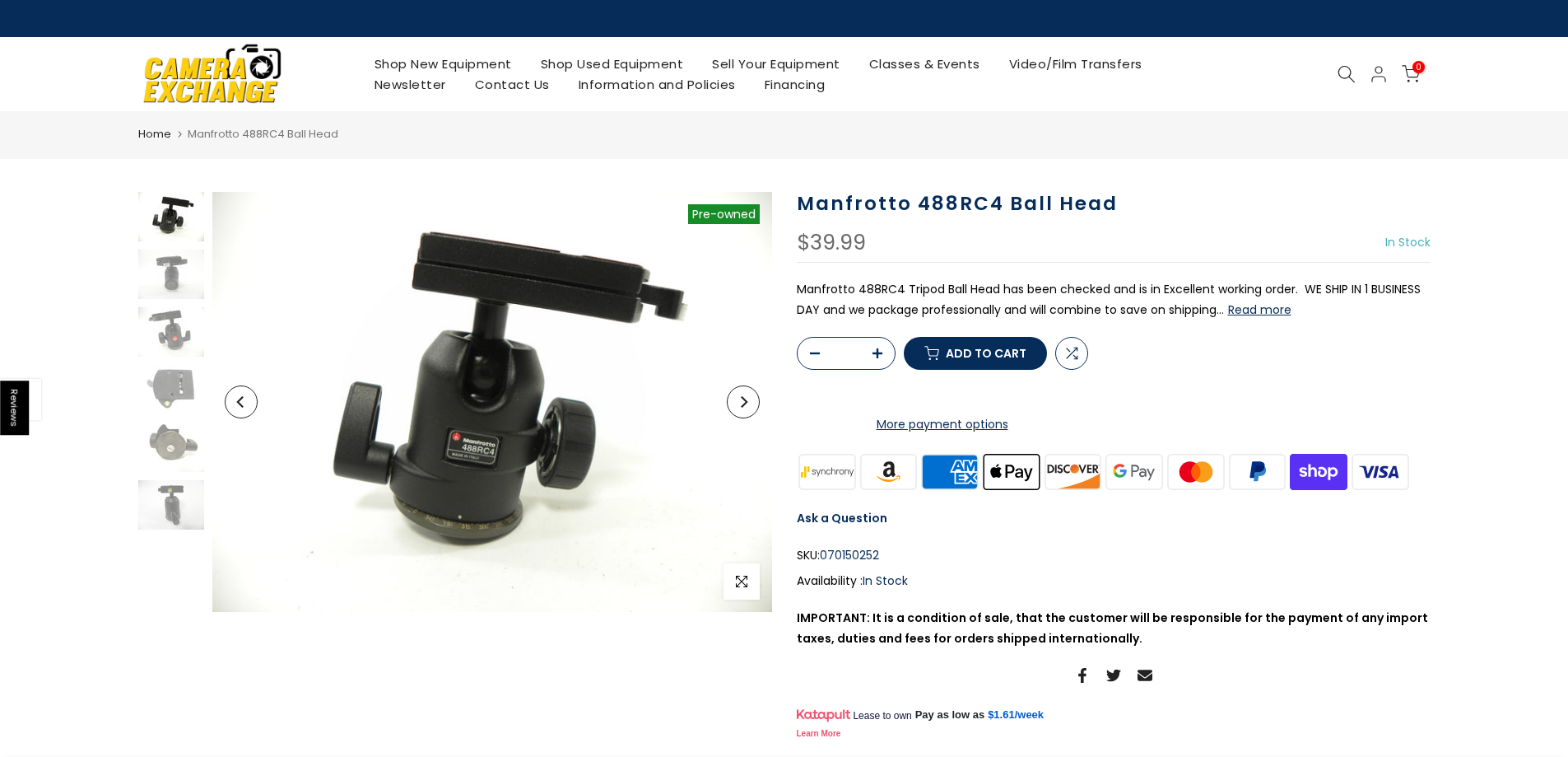
click at [754, 401] on button "Next" at bounding box center [743, 402] width 33 height 33
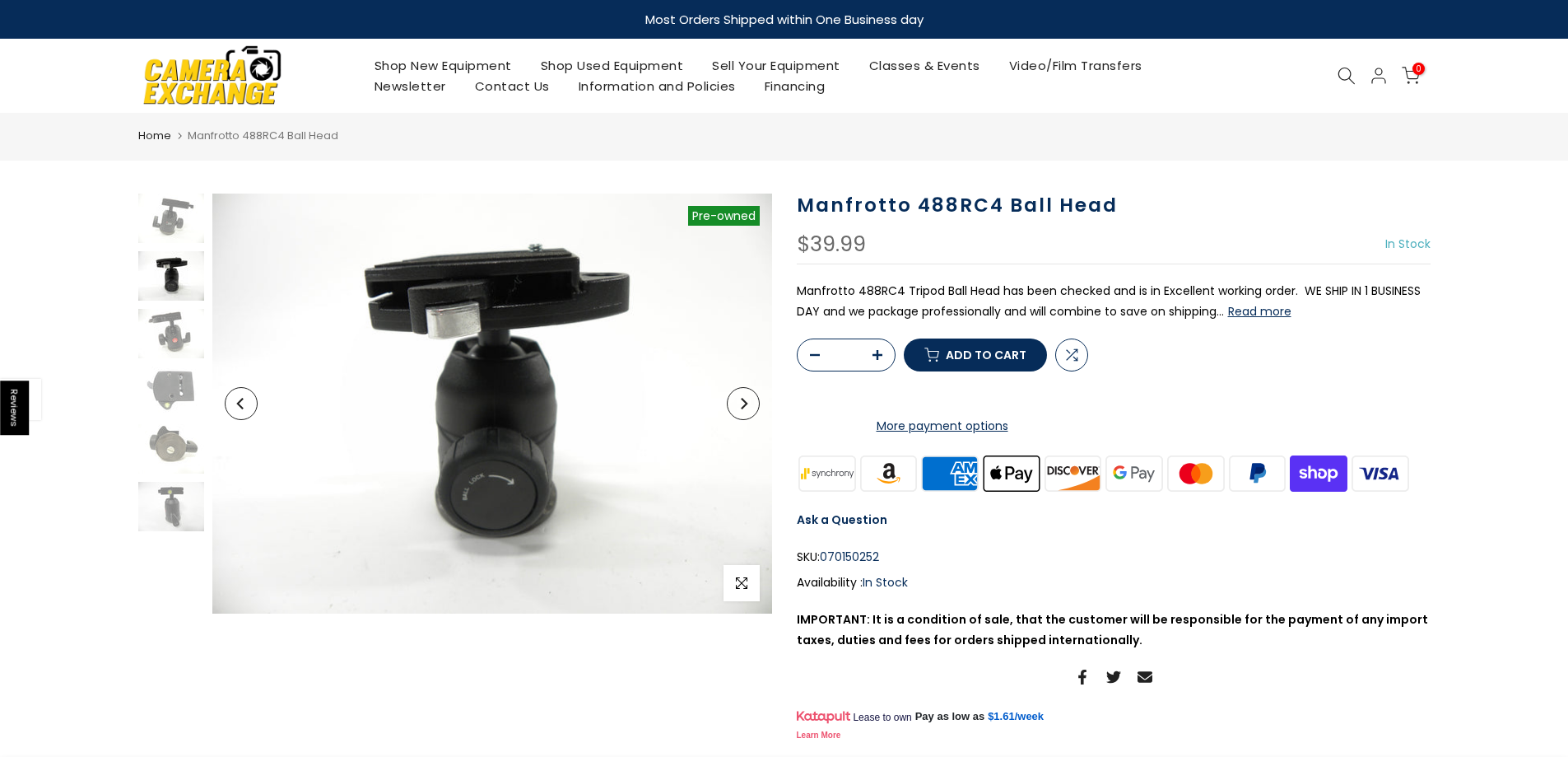
click at [388, 63] on link "Shop New Equipment" at bounding box center [443, 65] width 166 height 21
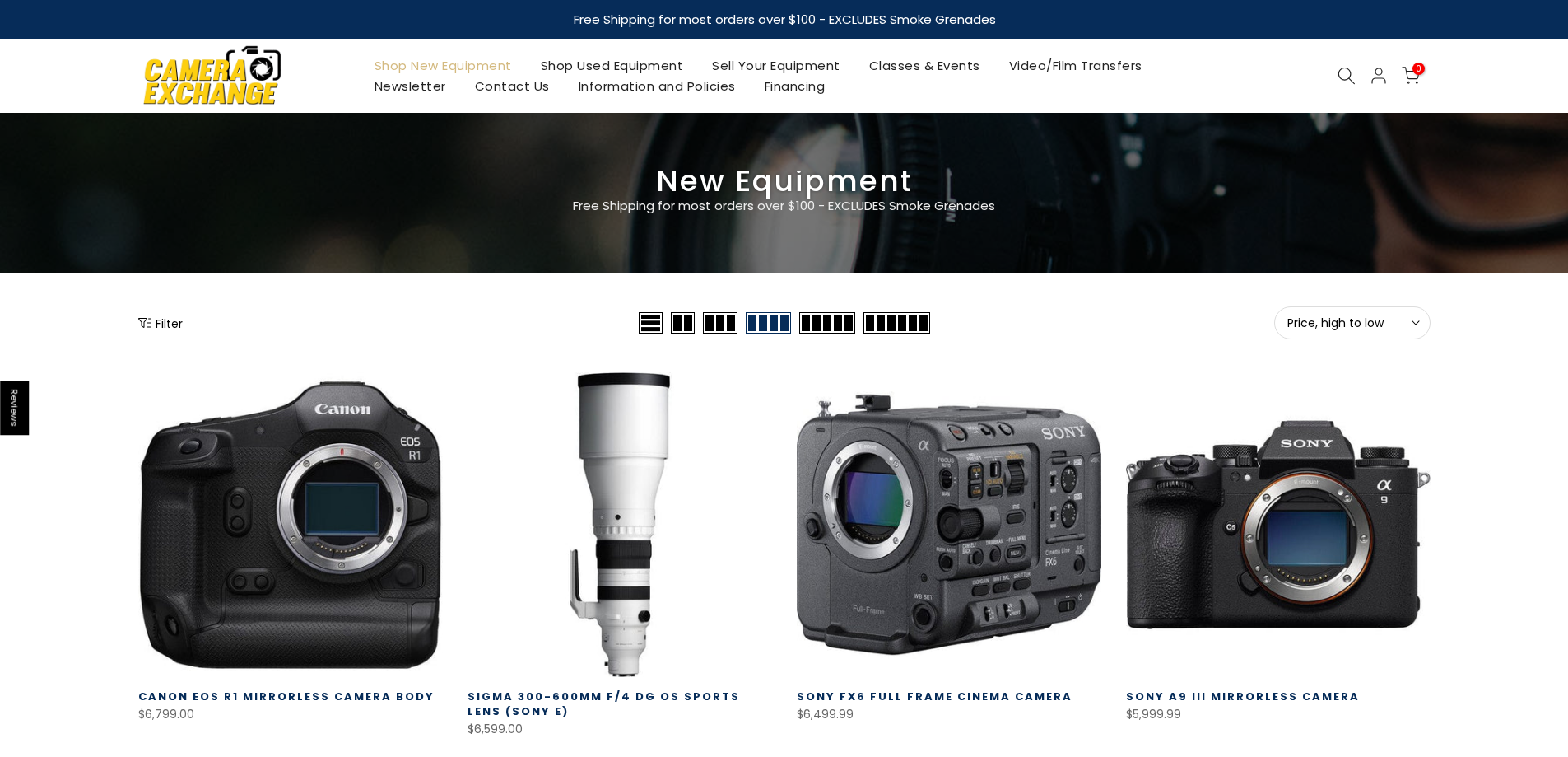
click at [187, 313] on div "Filter" at bounding box center [387, 323] width 497 height 33
click at [181, 319] on button "Filter" at bounding box center [161, 323] width 45 height 17
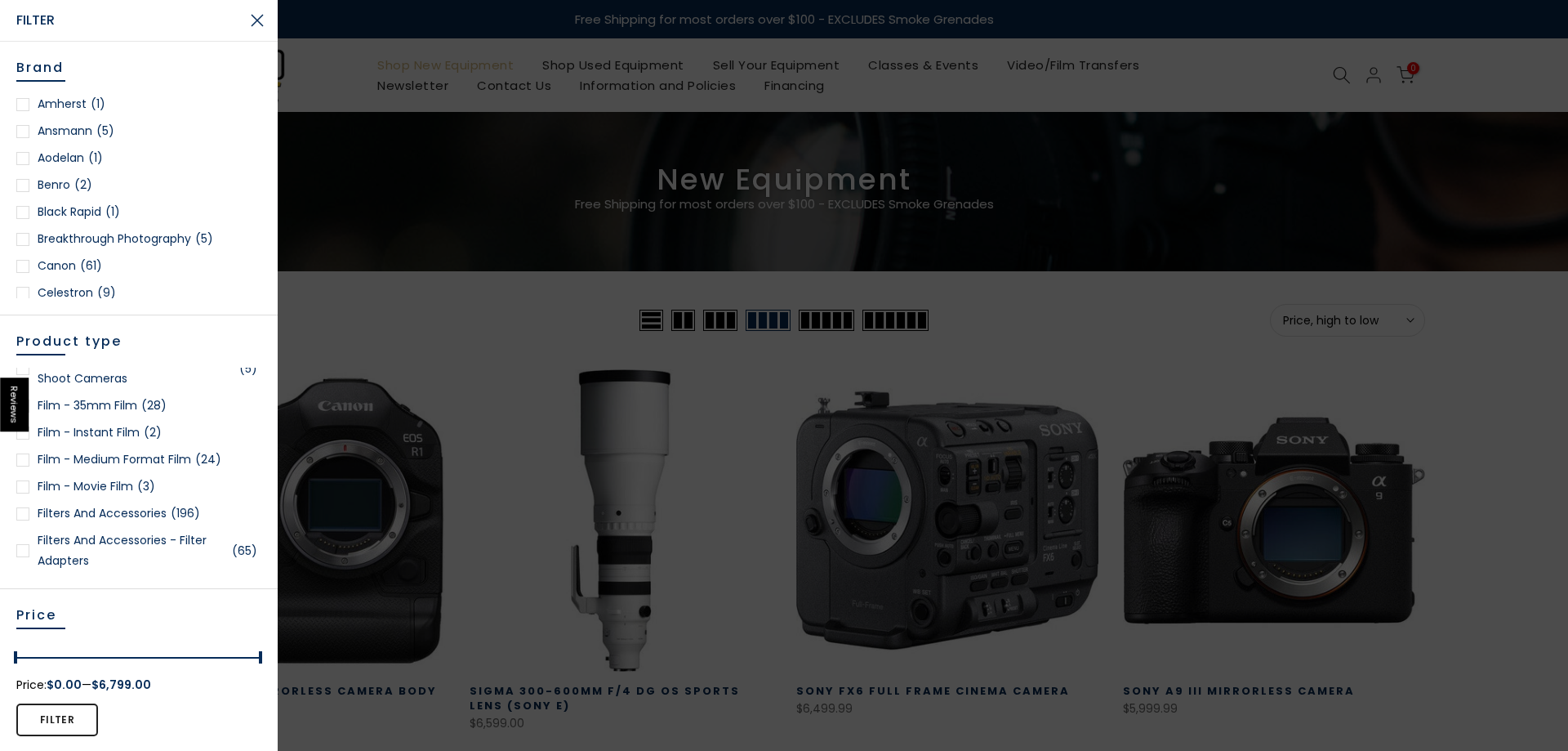
scroll to position [1226, 0]
click at [131, 494] on link "Film - Medium Format Film (24)" at bounding box center [138, 483] width 245 height 21
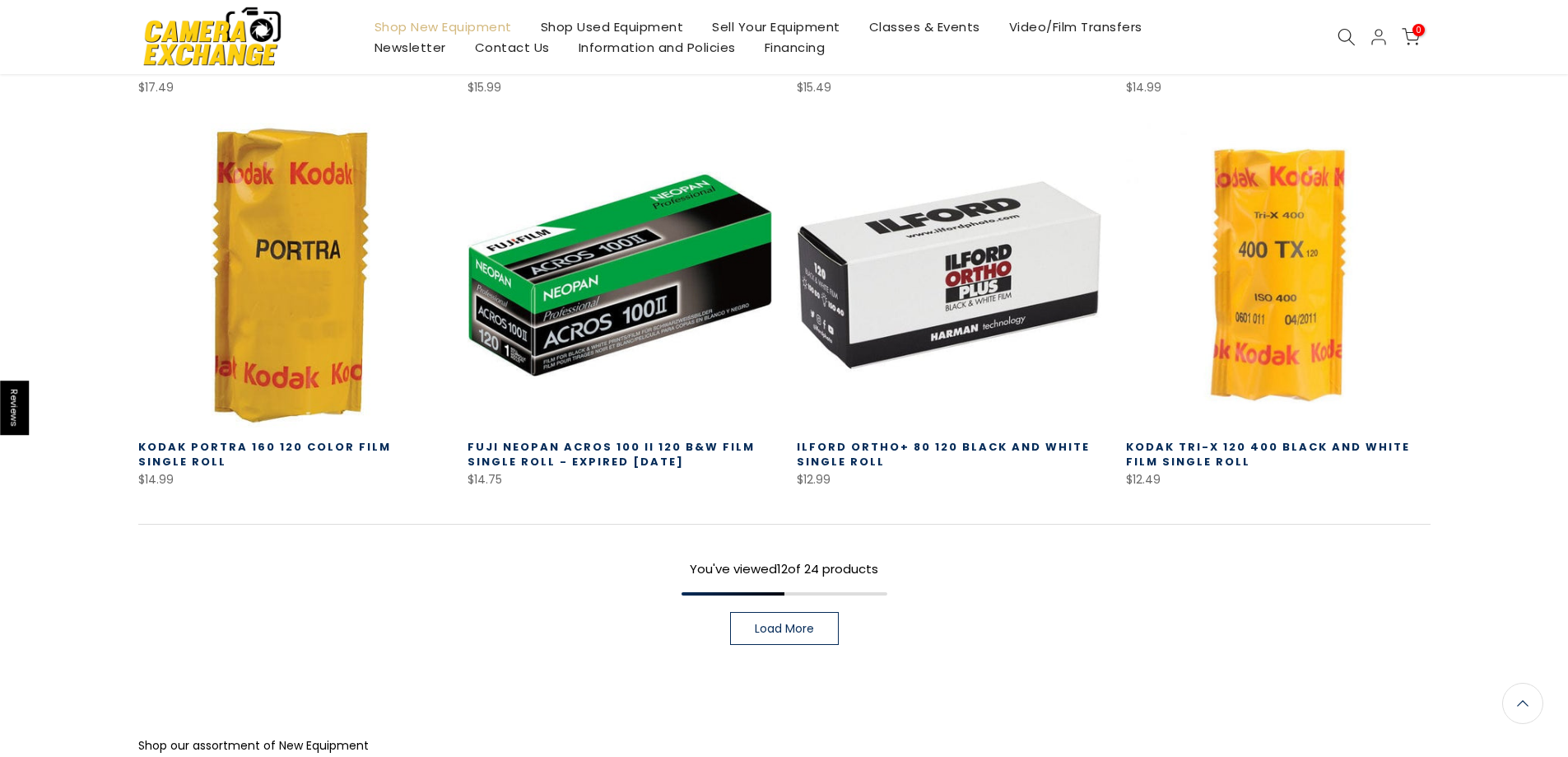
scroll to position [1115, 0]
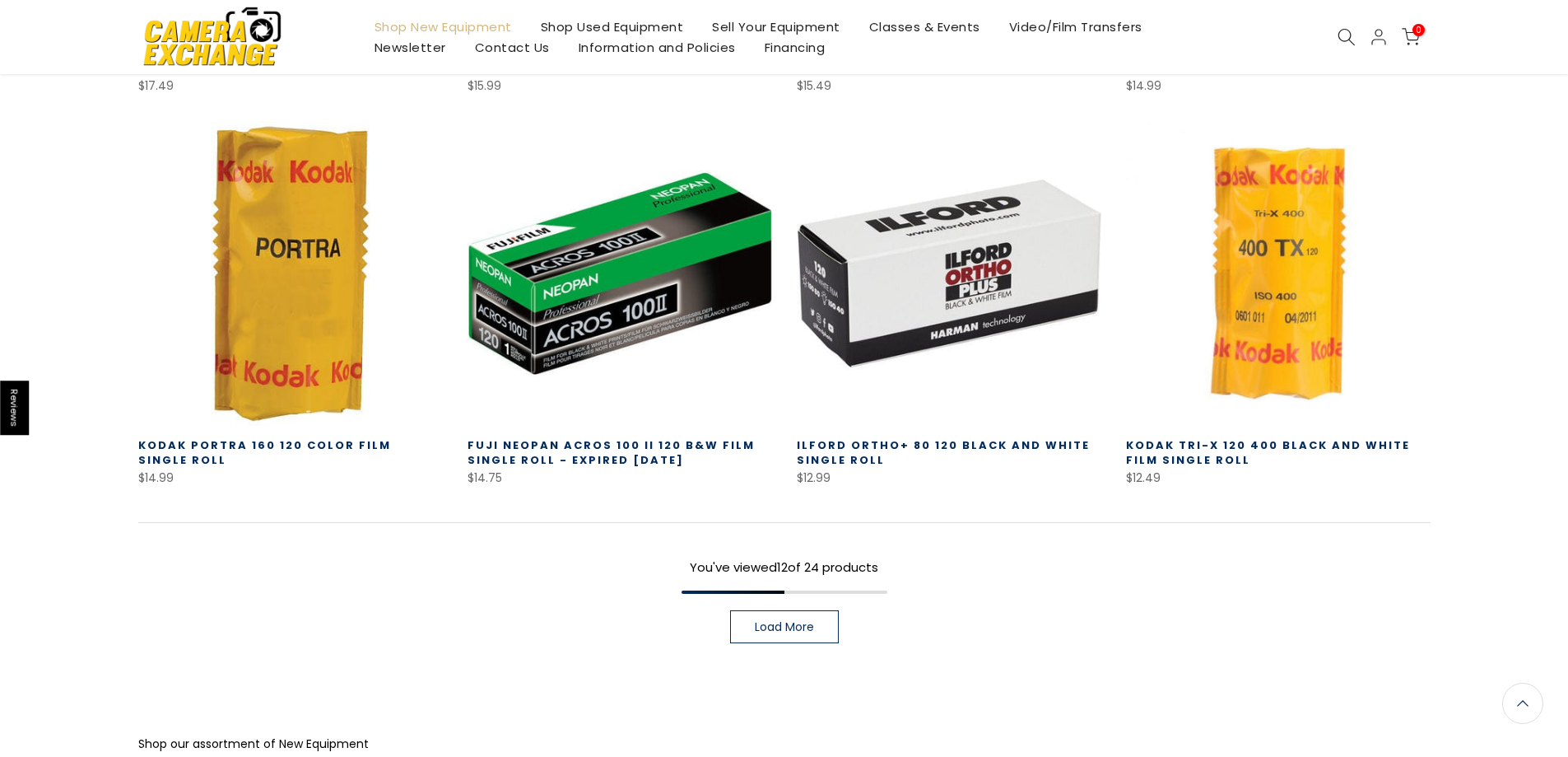
click at [823, 631] on link "Load More" at bounding box center [784, 627] width 109 height 33
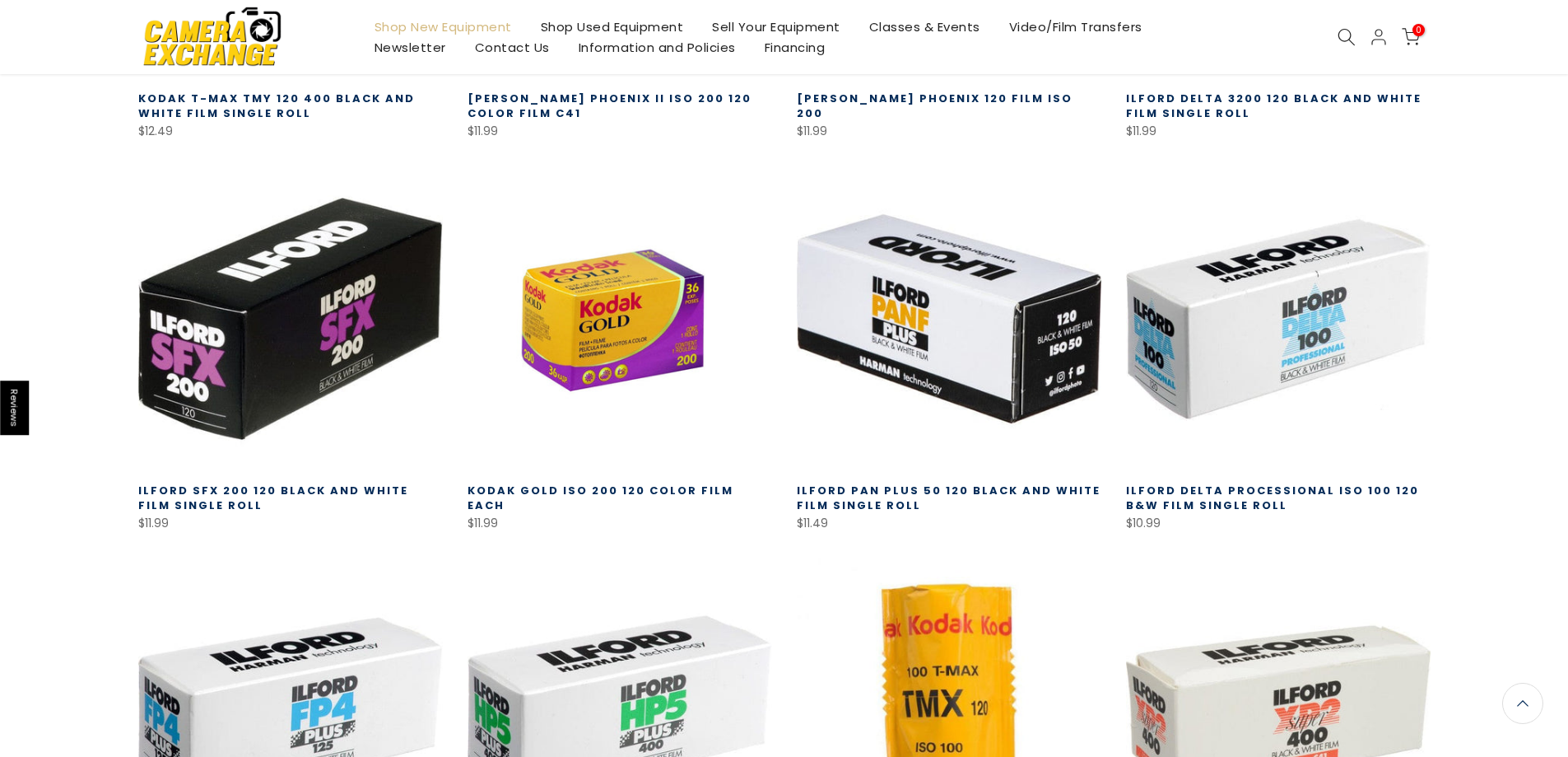
scroll to position [1856, 0]
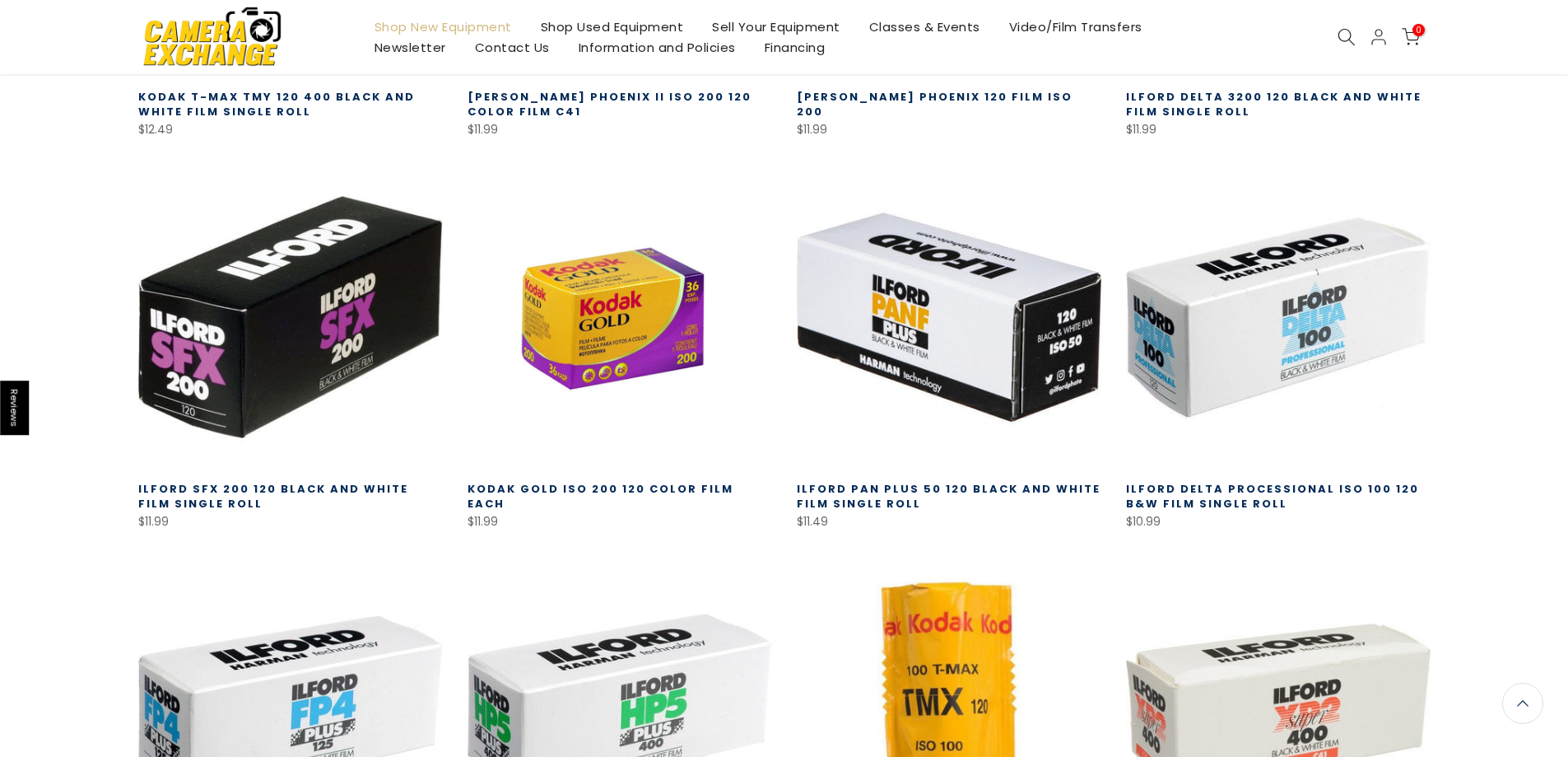
click at [385, 496] on link "Ilford SFX 200 120 Black and White Film Single Roll" at bounding box center [273, 496] width 270 height 31
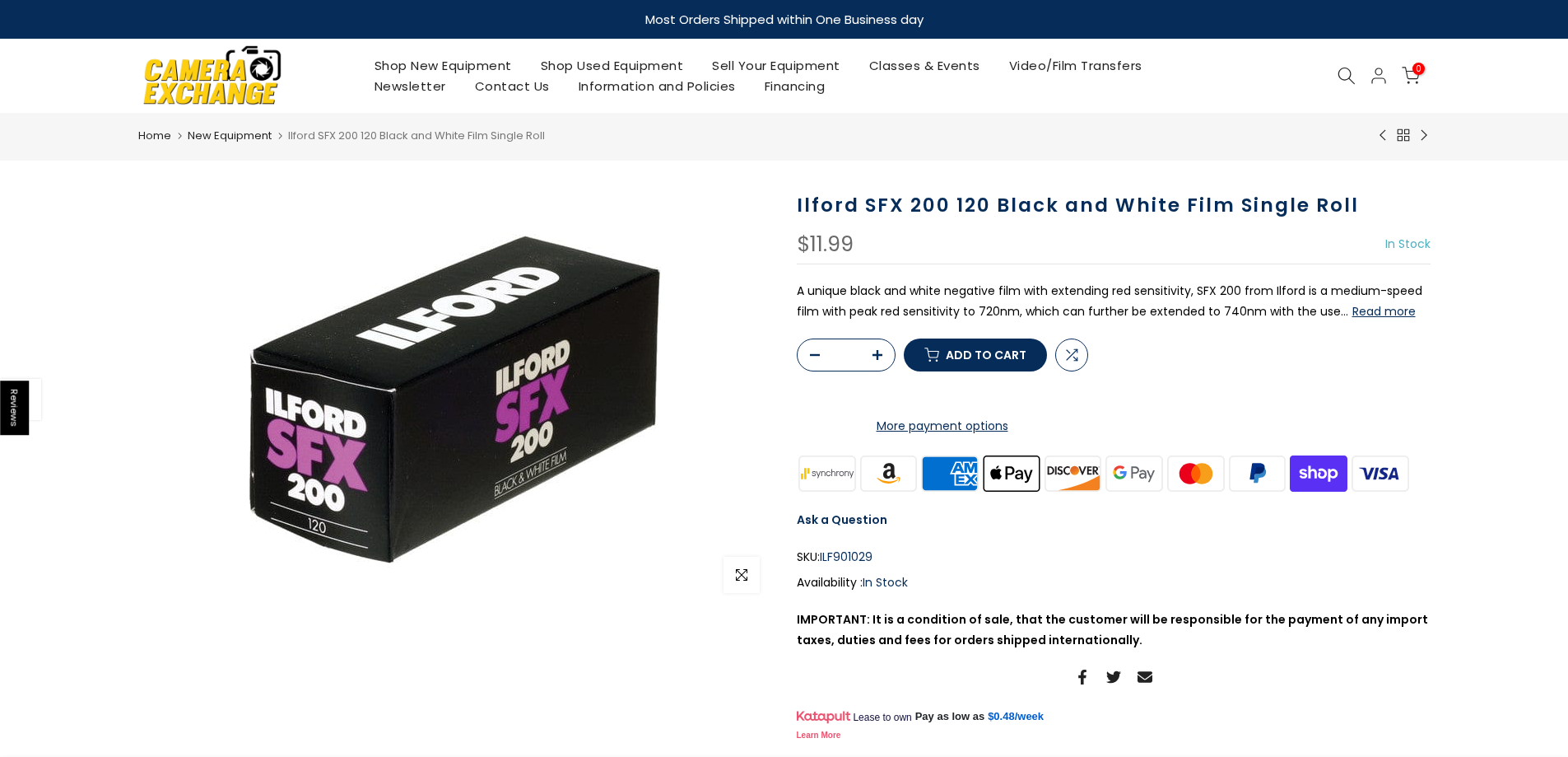
click at [1357, 314] on button "Read more" at bounding box center [1384, 312] width 63 height 15
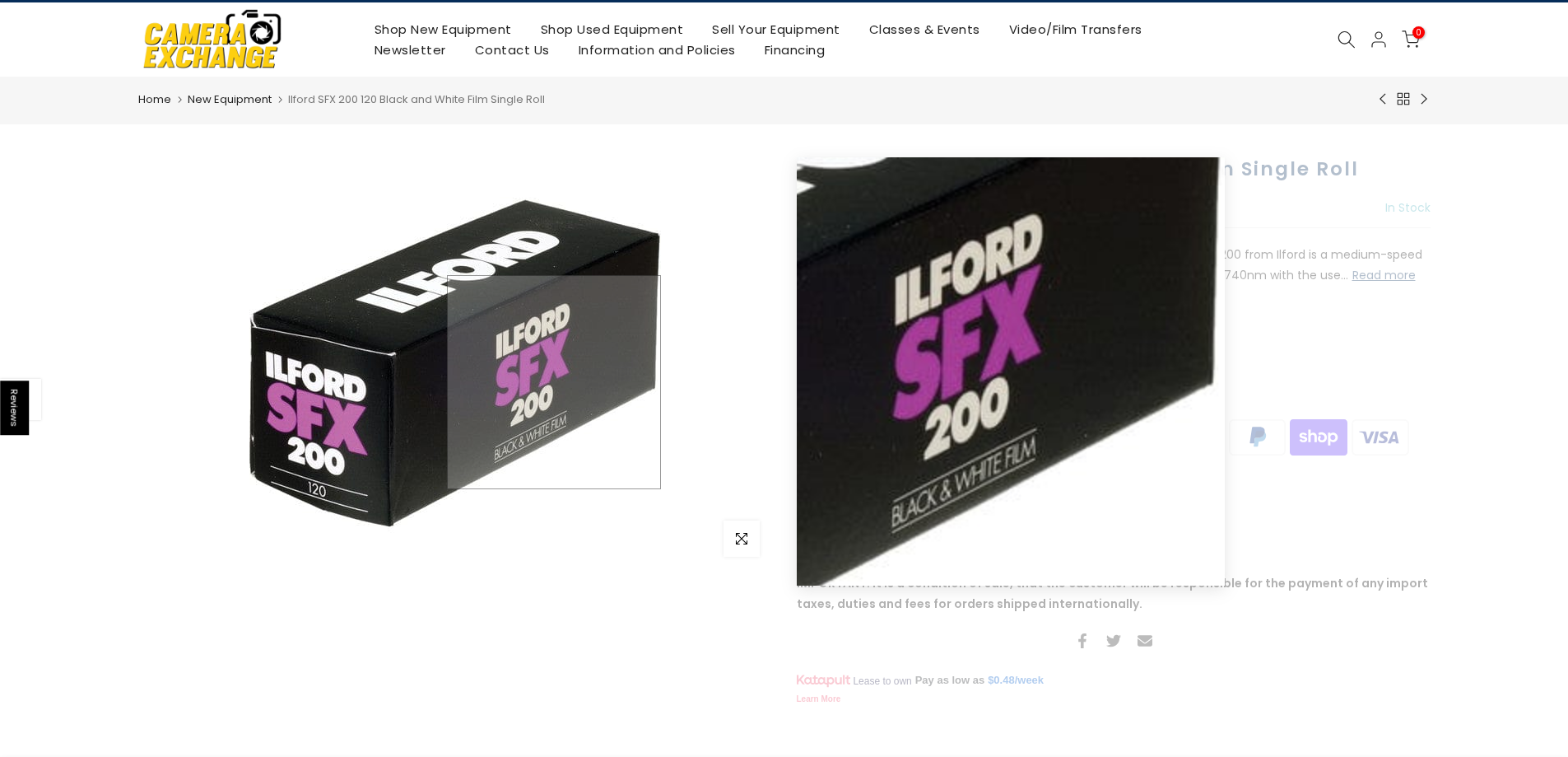
scroll to position [34, 0]
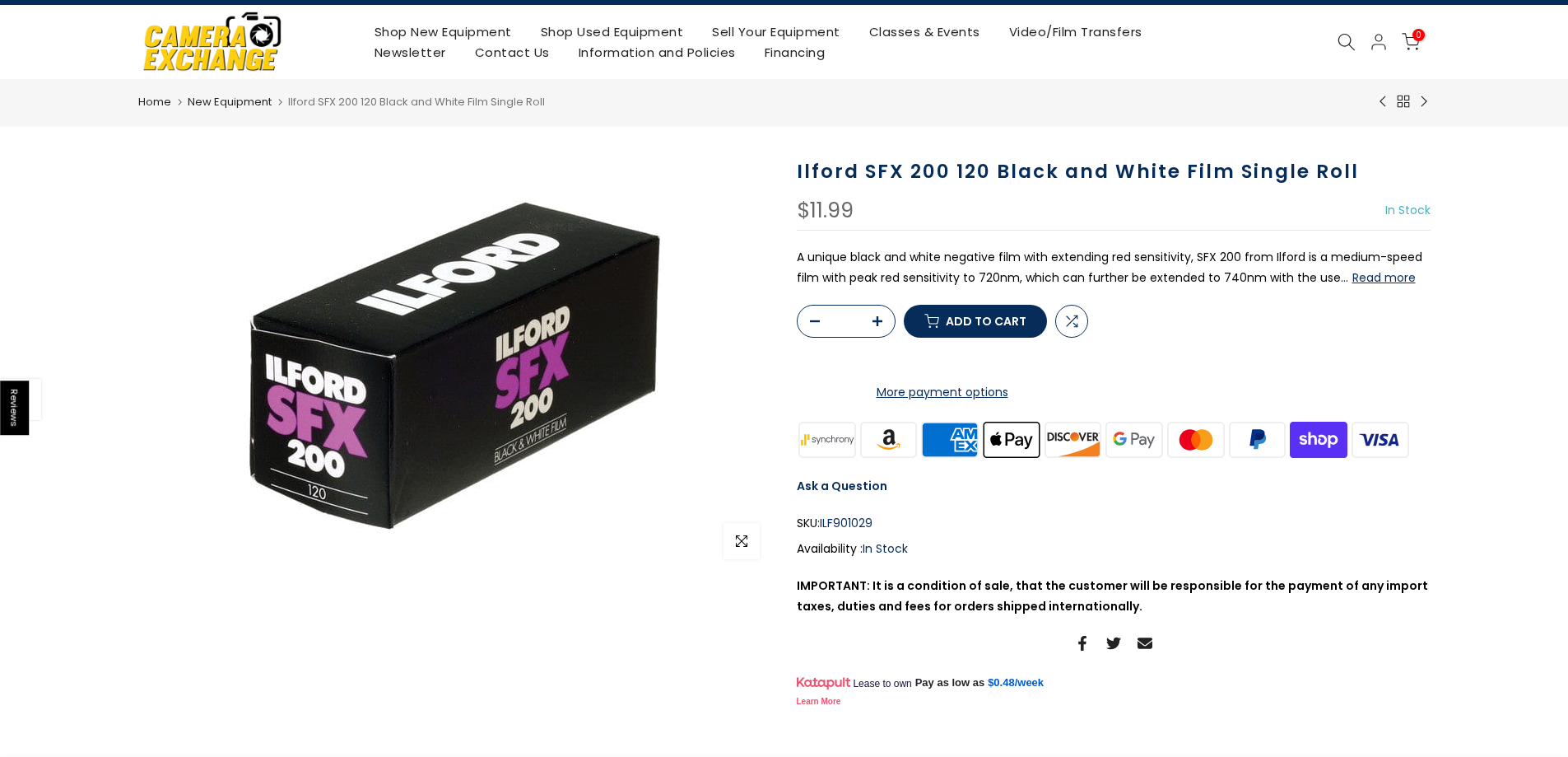
click at [637, 28] on link "Shop Used Equipment" at bounding box center [611, 32] width 172 height 21
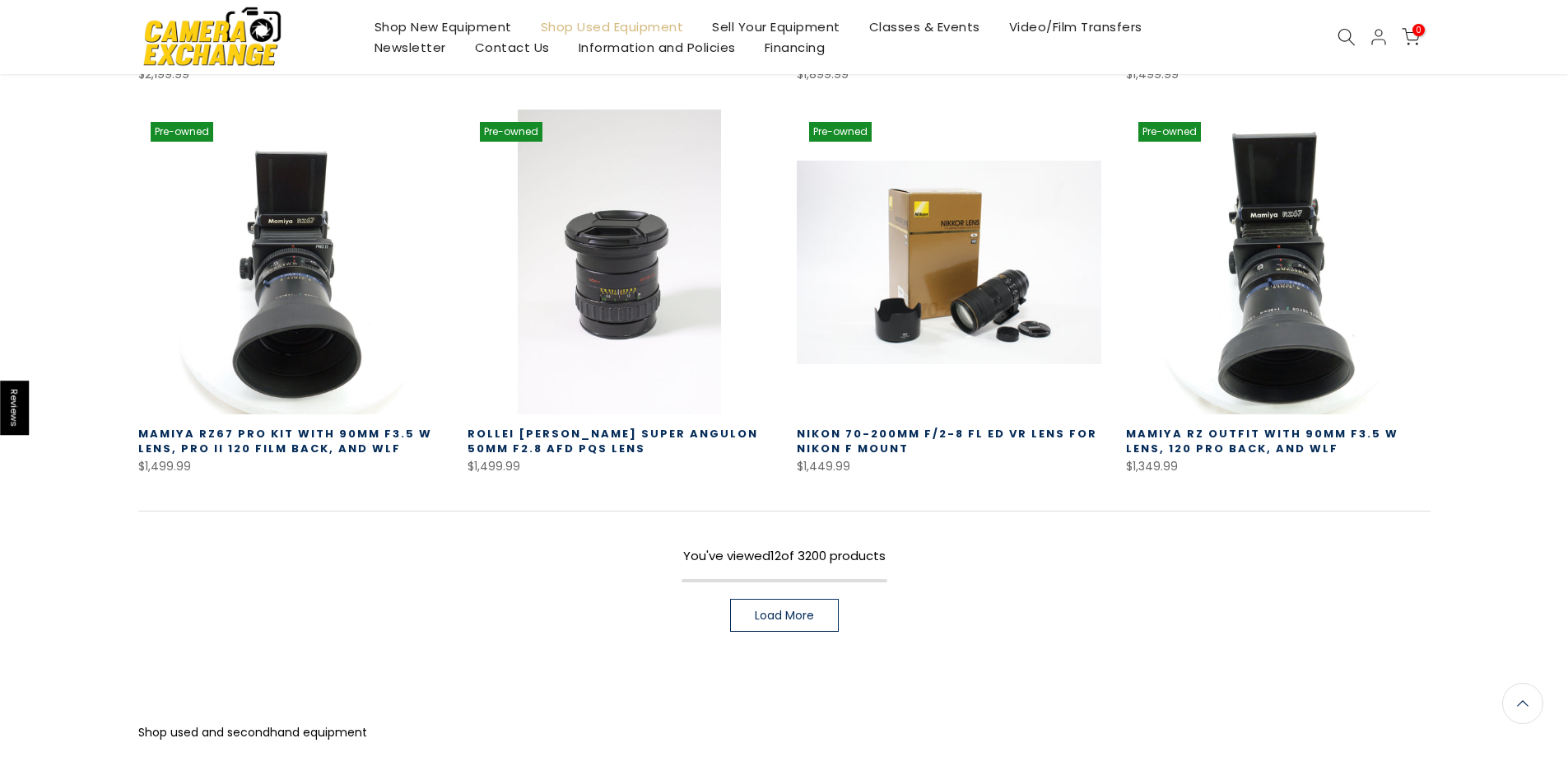
scroll to position [1071, 0]
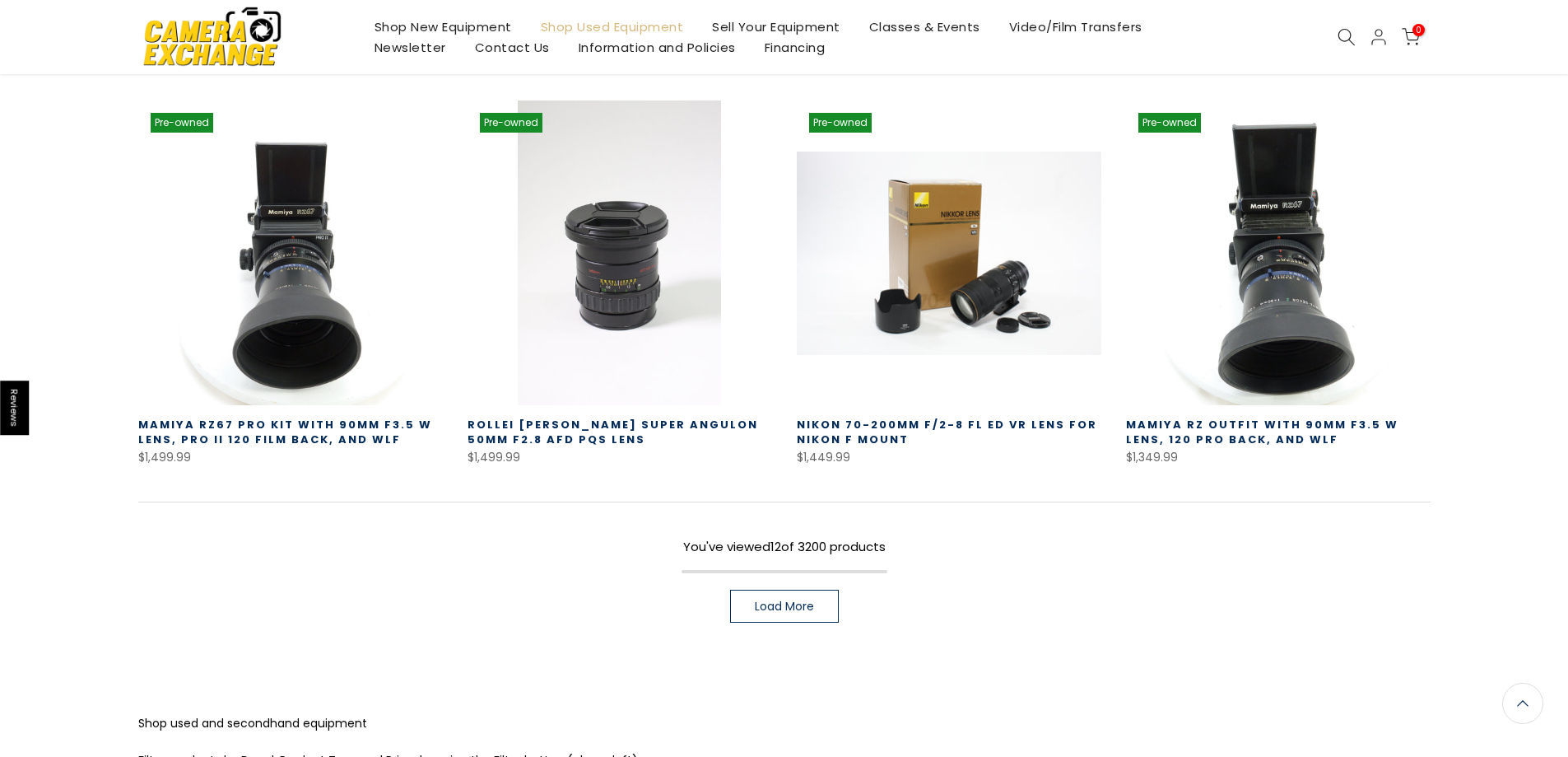
click at [802, 559] on div "You've viewed 12 of 3200 products Load More" at bounding box center [785, 563] width 1292 height 121
click at [793, 590] on link "Load More" at bounding box center [784, 607] width 109 height 33
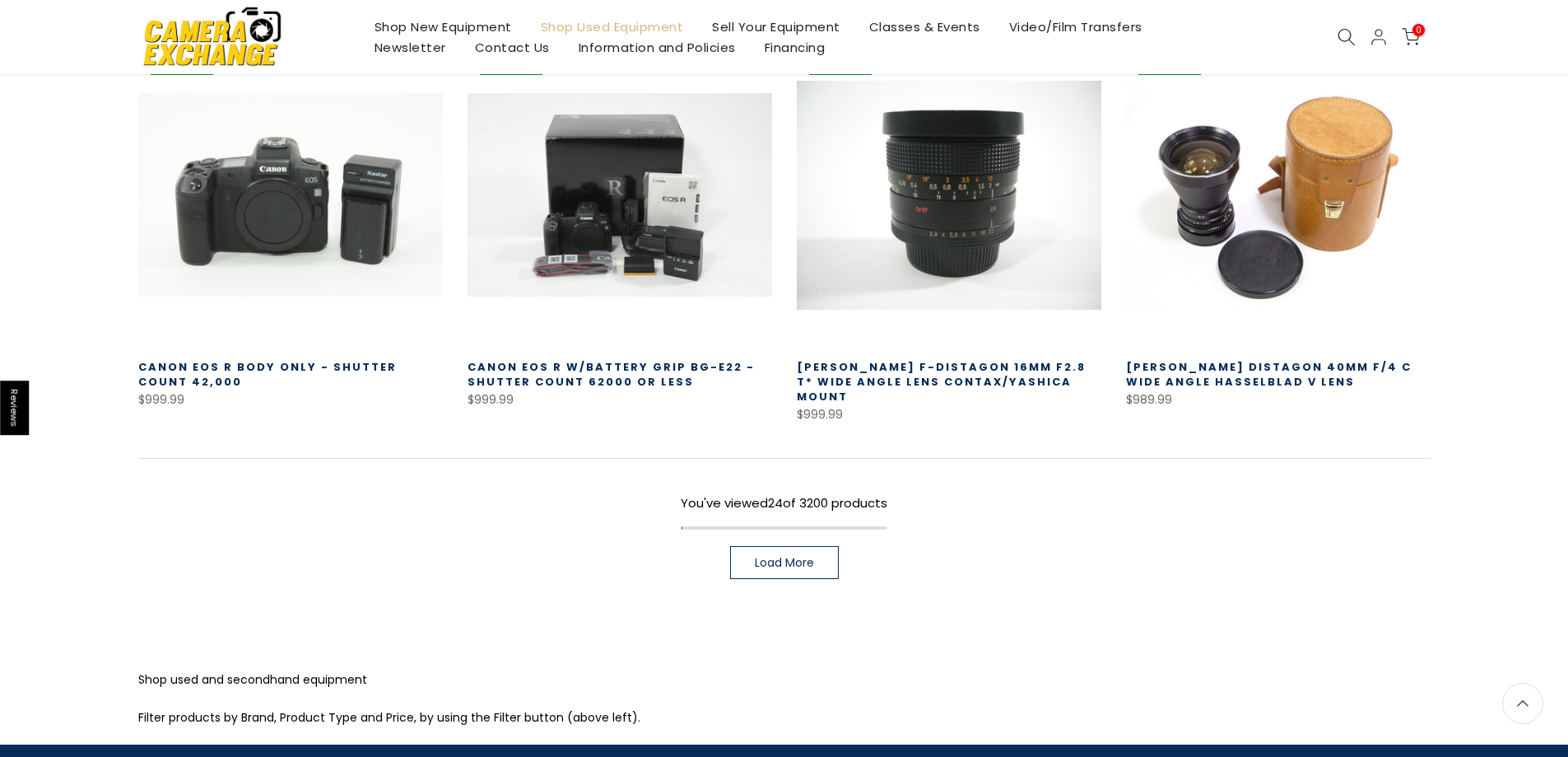
scroll to position [2306, 0]
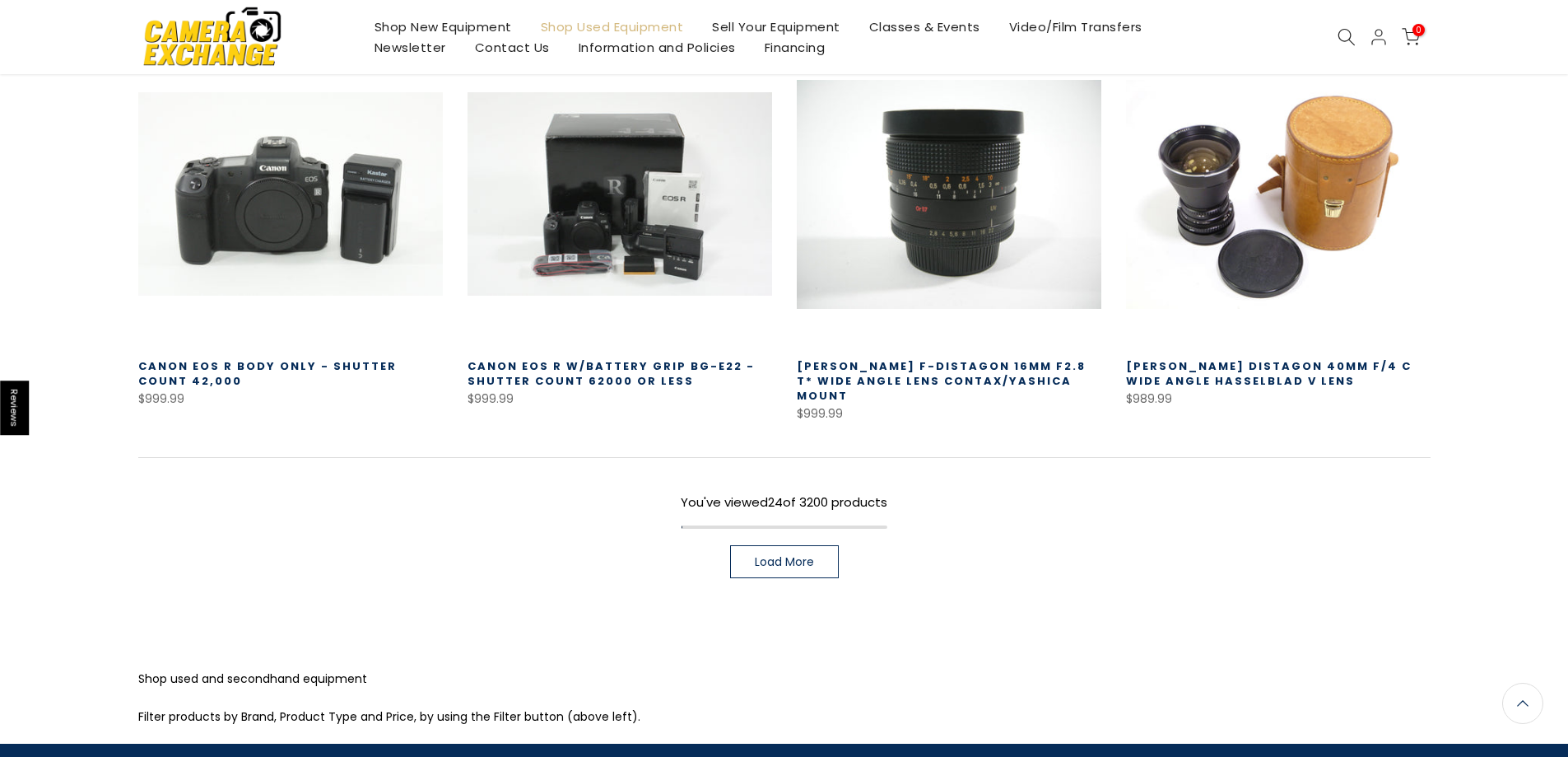
click at [774, 556] on span "Load More" at bounding box center [784, 562] width 59 height 12
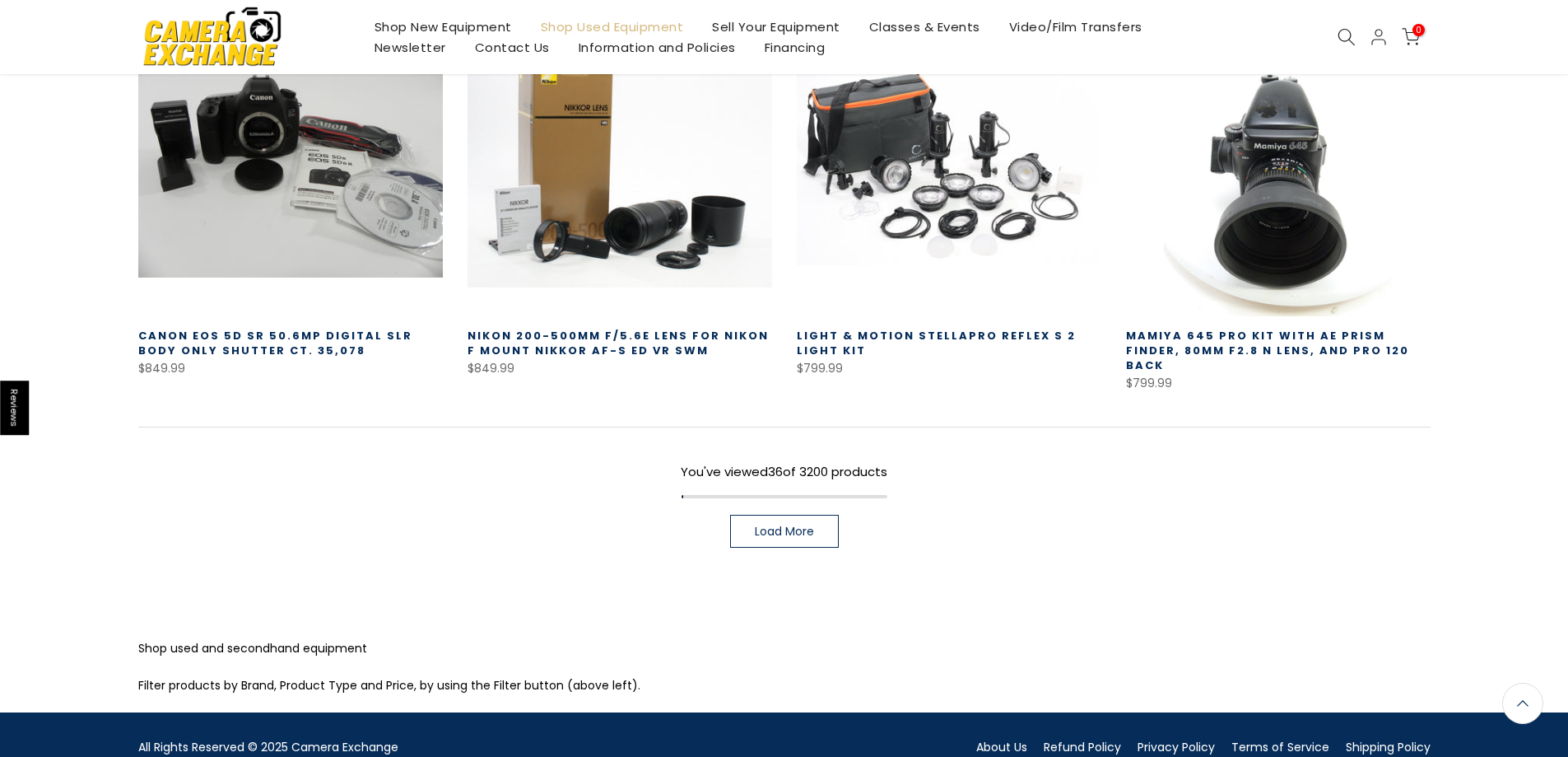
scroll to position [3559, 0]
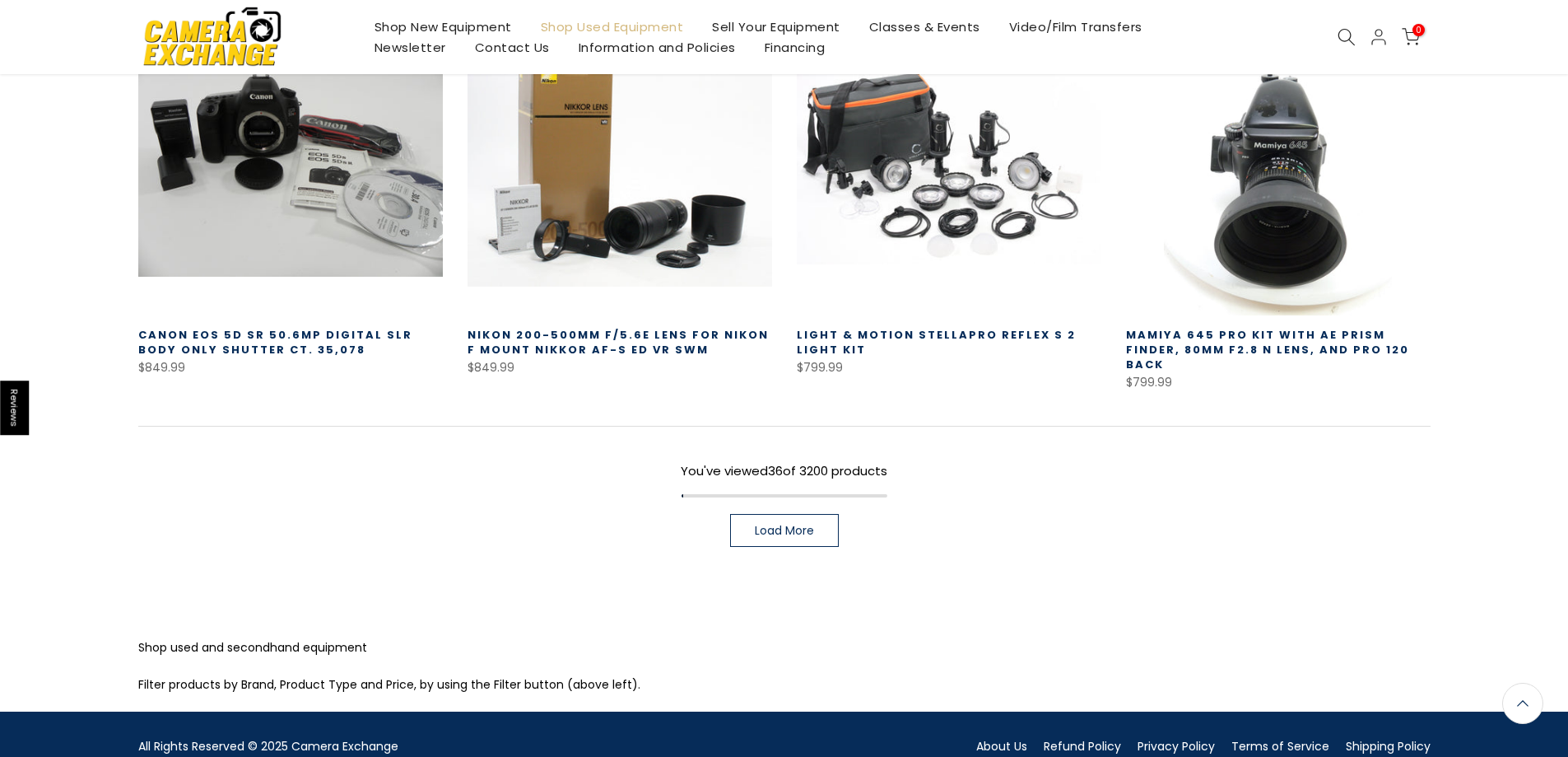
click at [773, 524] on span "Load More" at bounding box center [784, 530] width 59 height 12
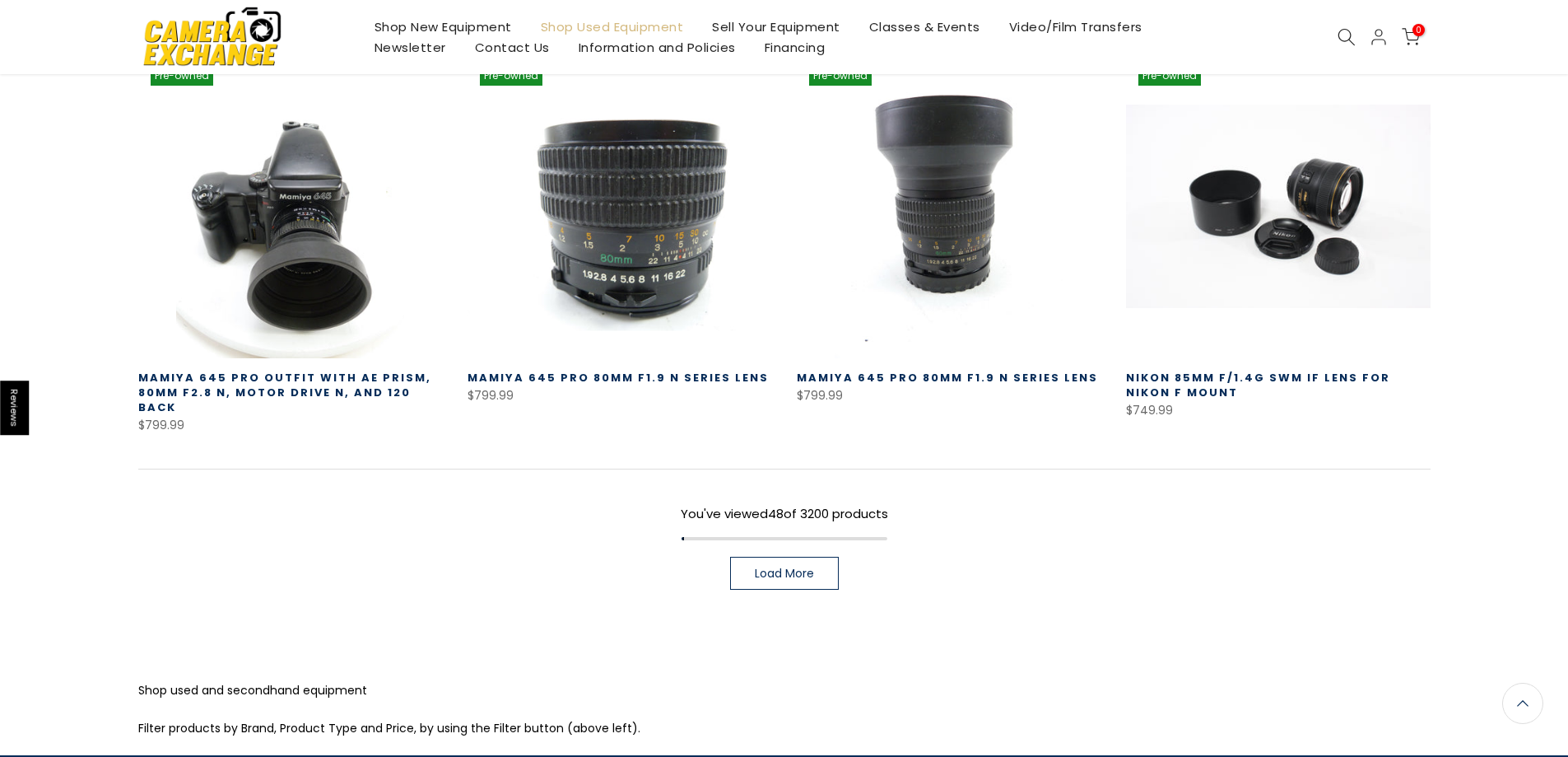
scroll to position [4751, 0]
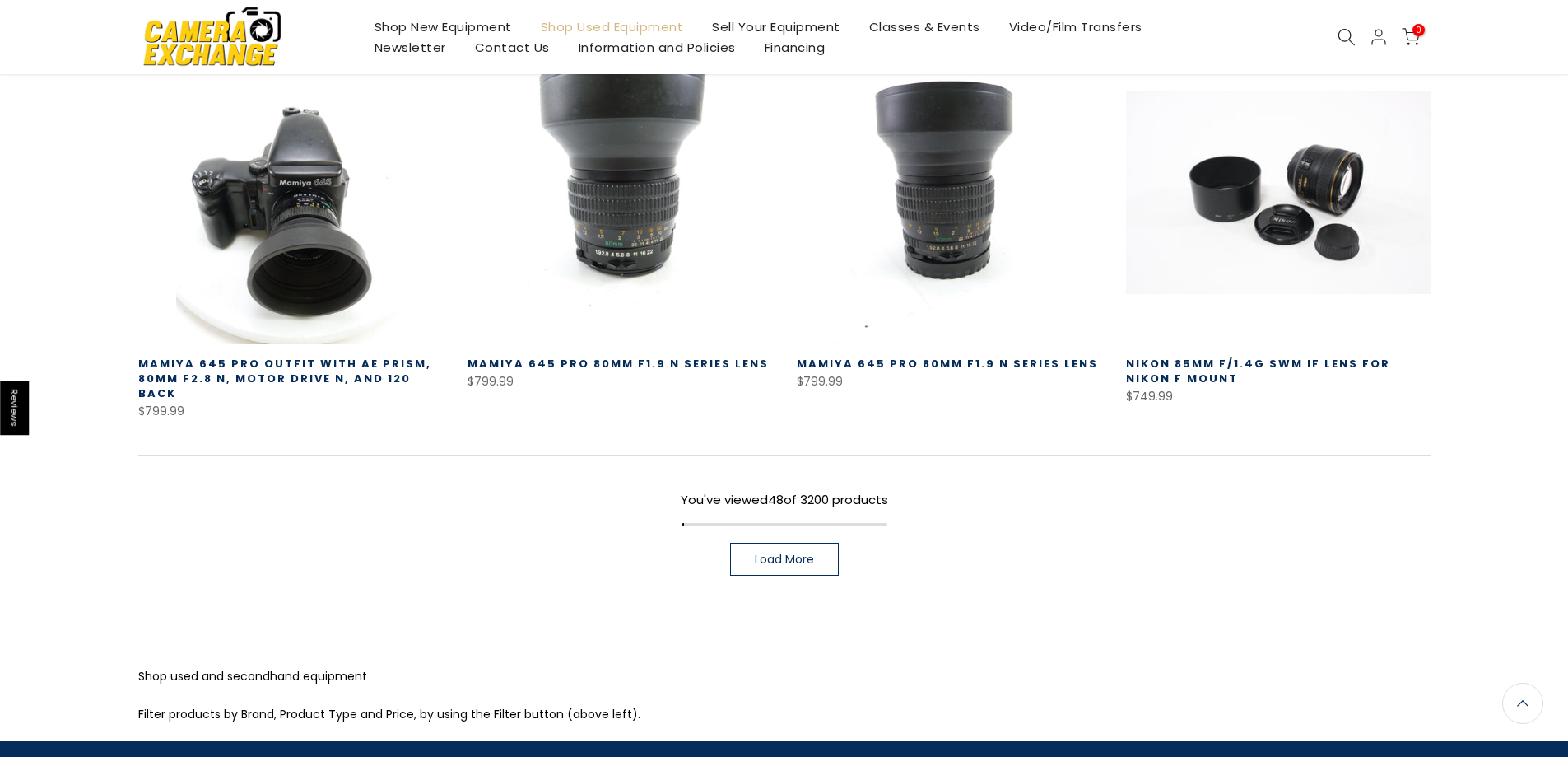
click at [780, 543] on link "Load More" at bounding box center [784, 559] width 109 height 33
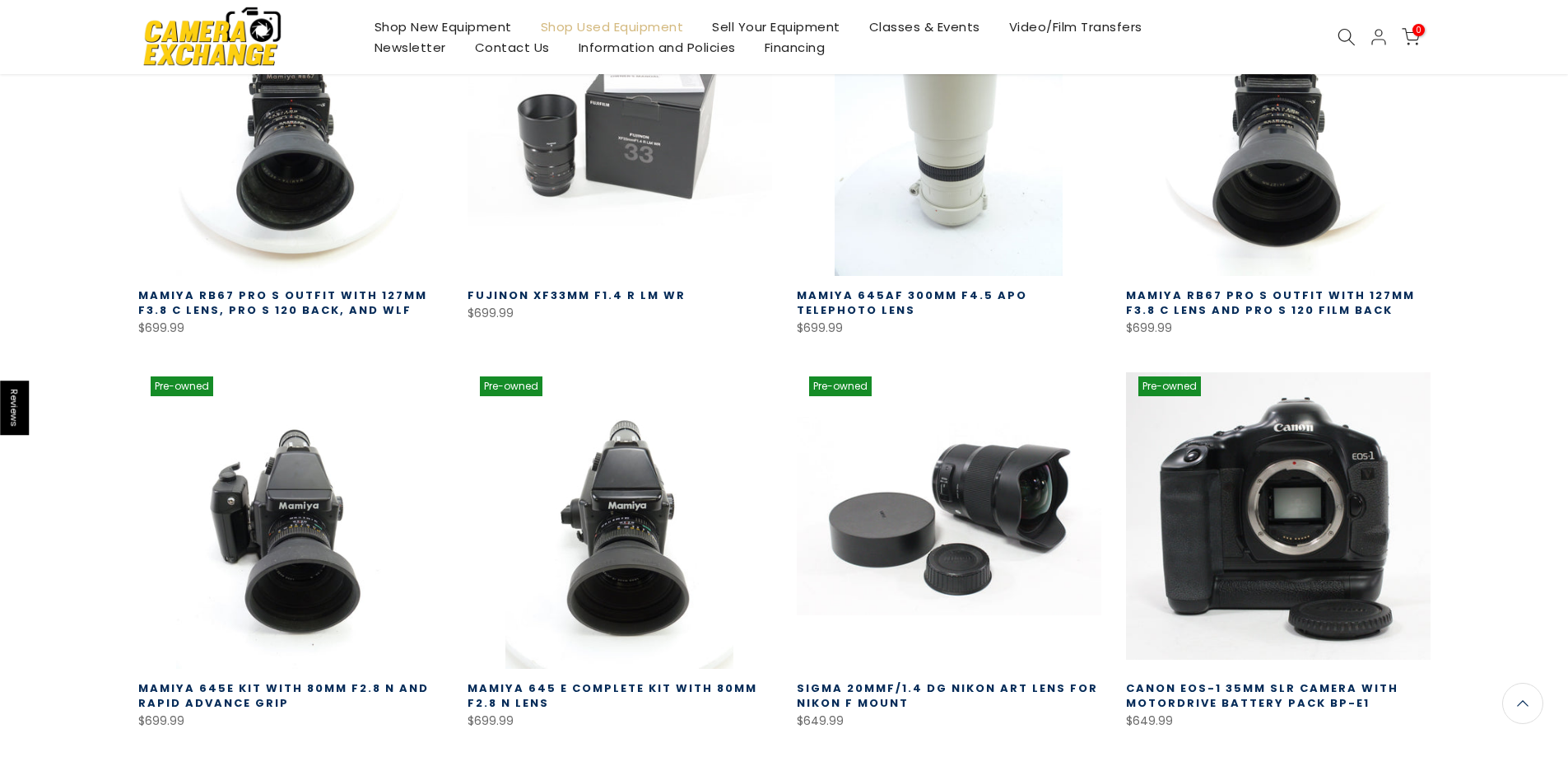
scroll to position [5822, 0]
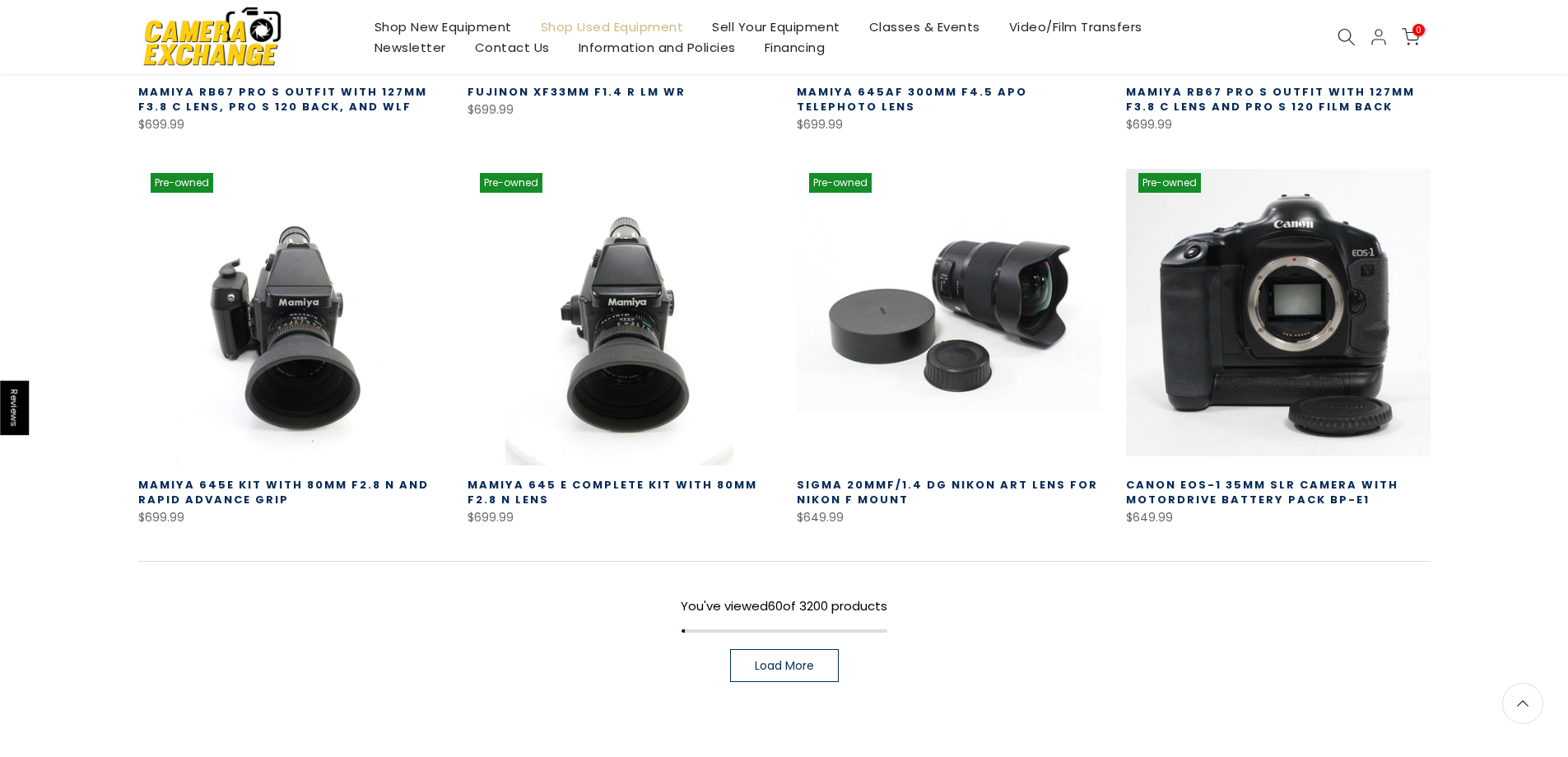
click at [791, 649] on link "Load More" at bounding box center [784, 666] width 109 height 33
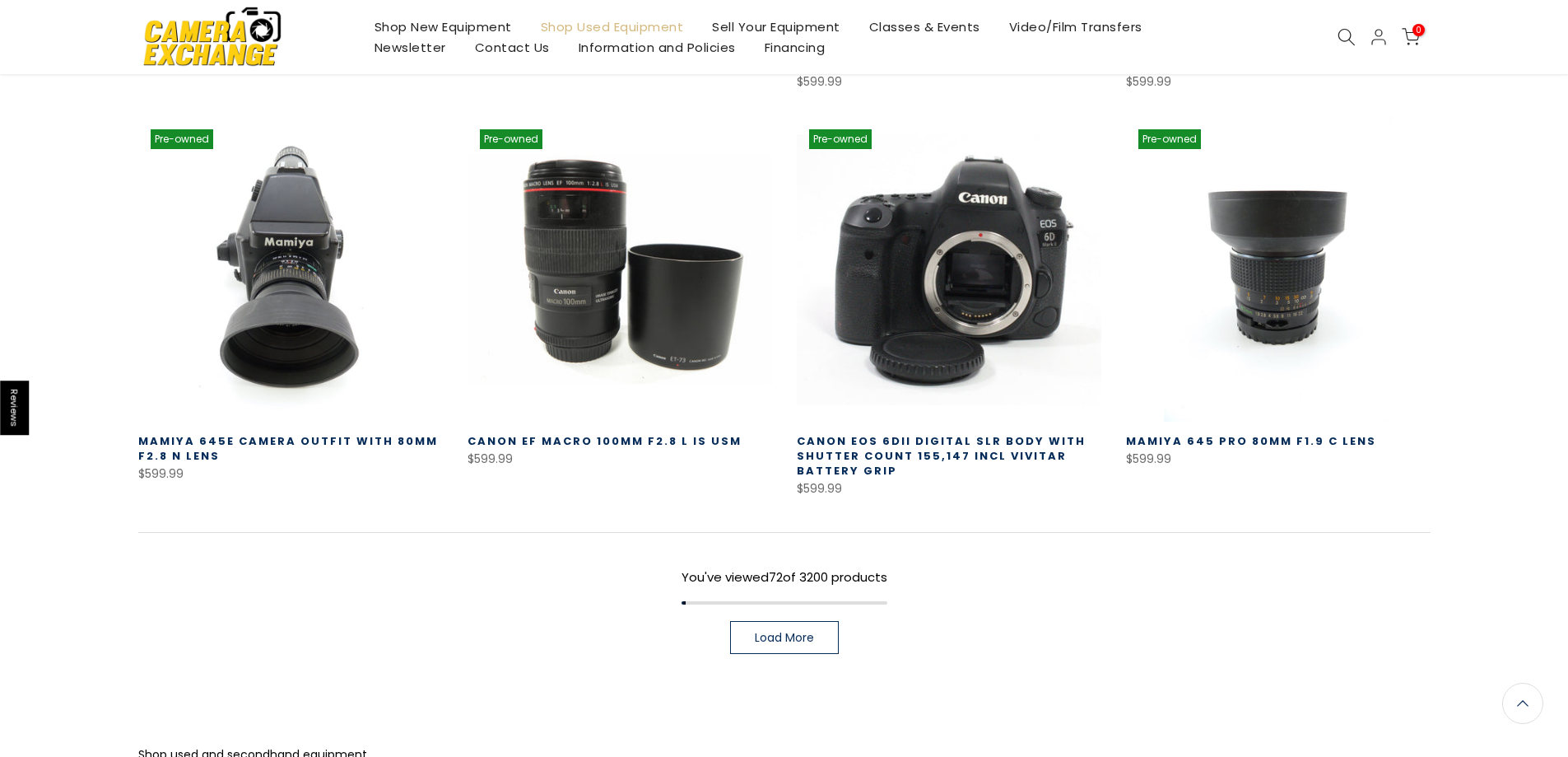
scroll to position [7057, 0]
click at [758, 631] on span "Load More" at bounding box center [784, 637] width 59 height 12
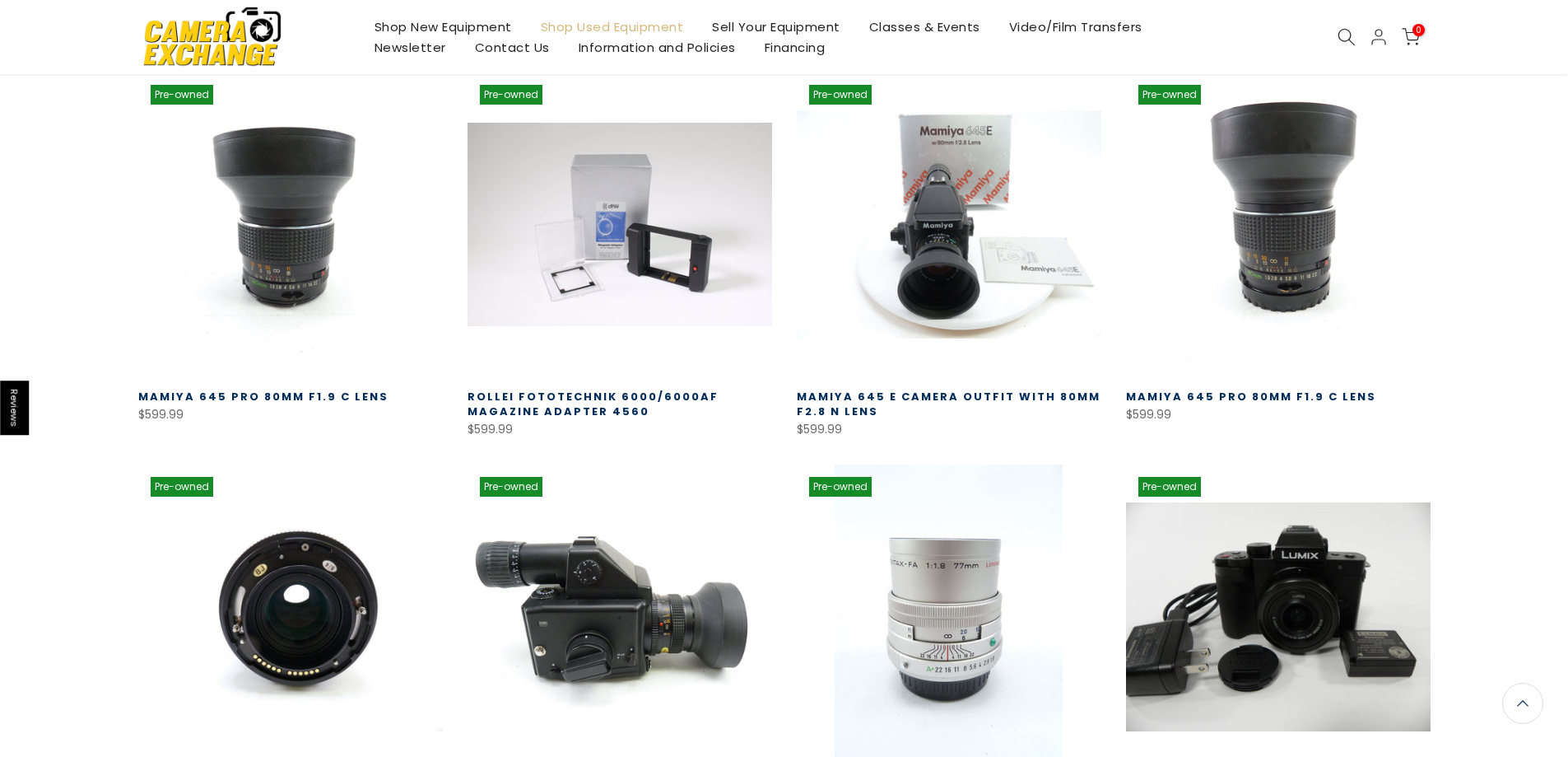
scroll to position [8044, 0]
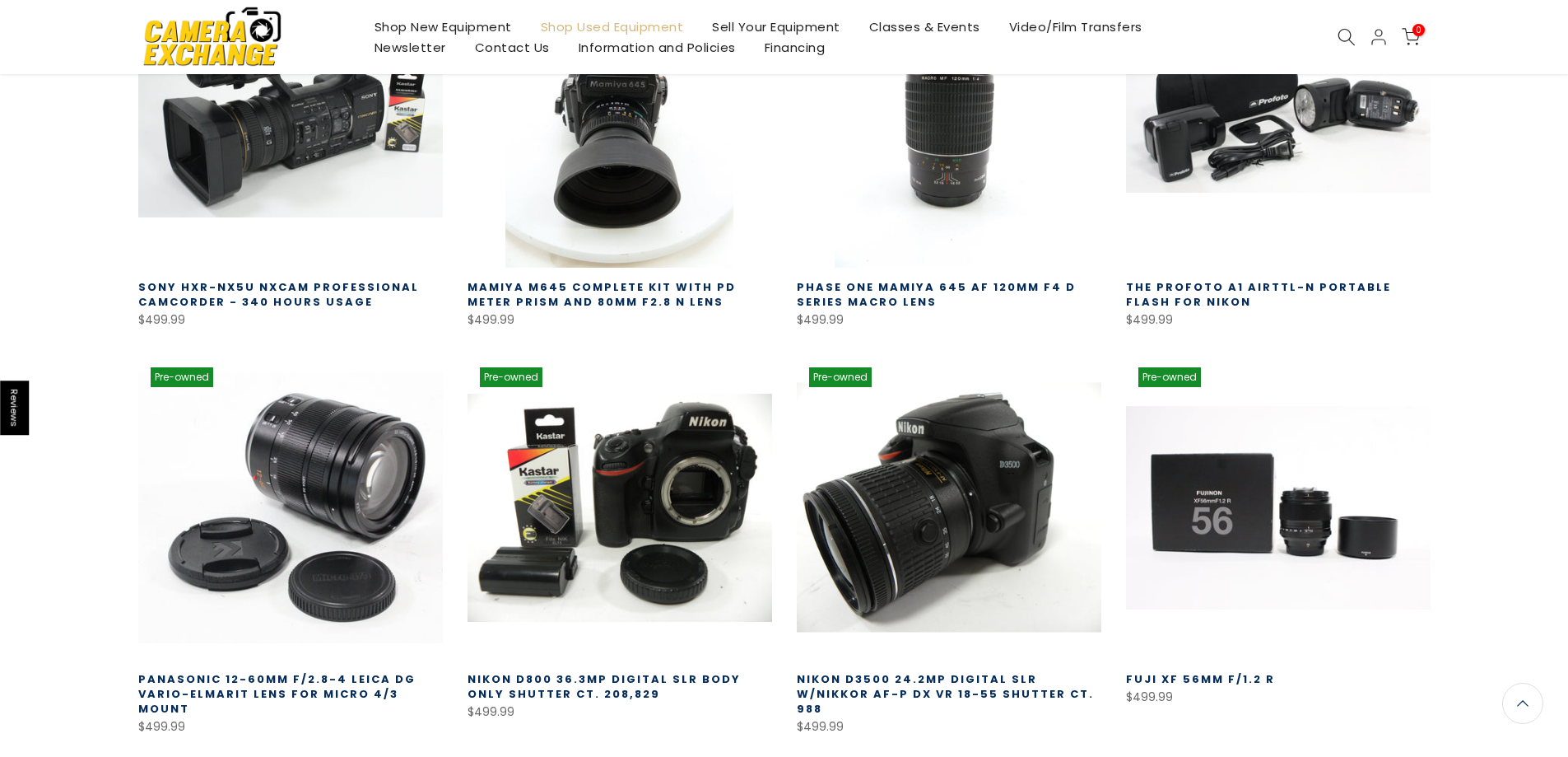
scroll to position [9487, 0]
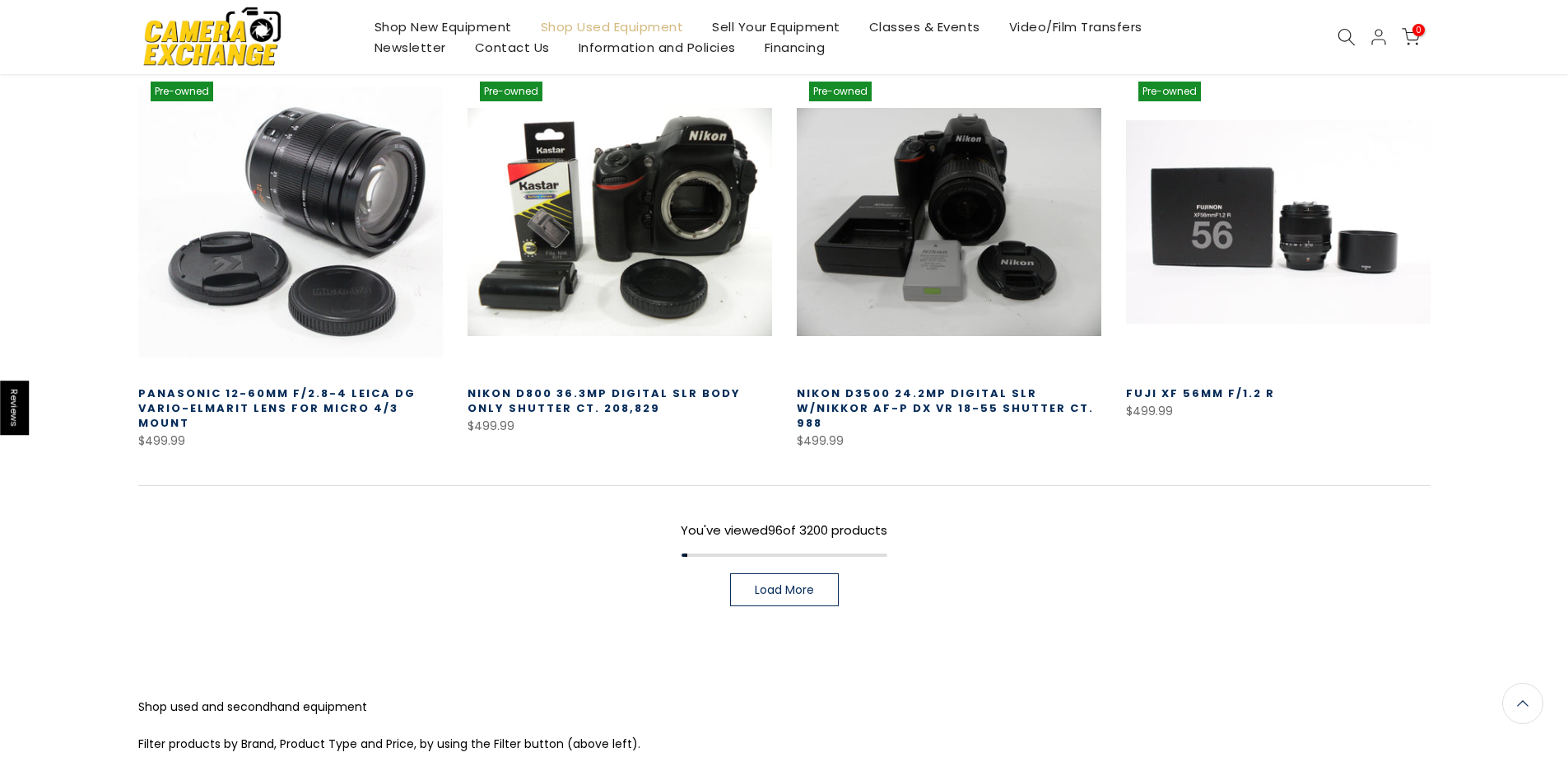
click at [827, 573] on link "Load More" at bounding box center [784, 590] width 109 height 33
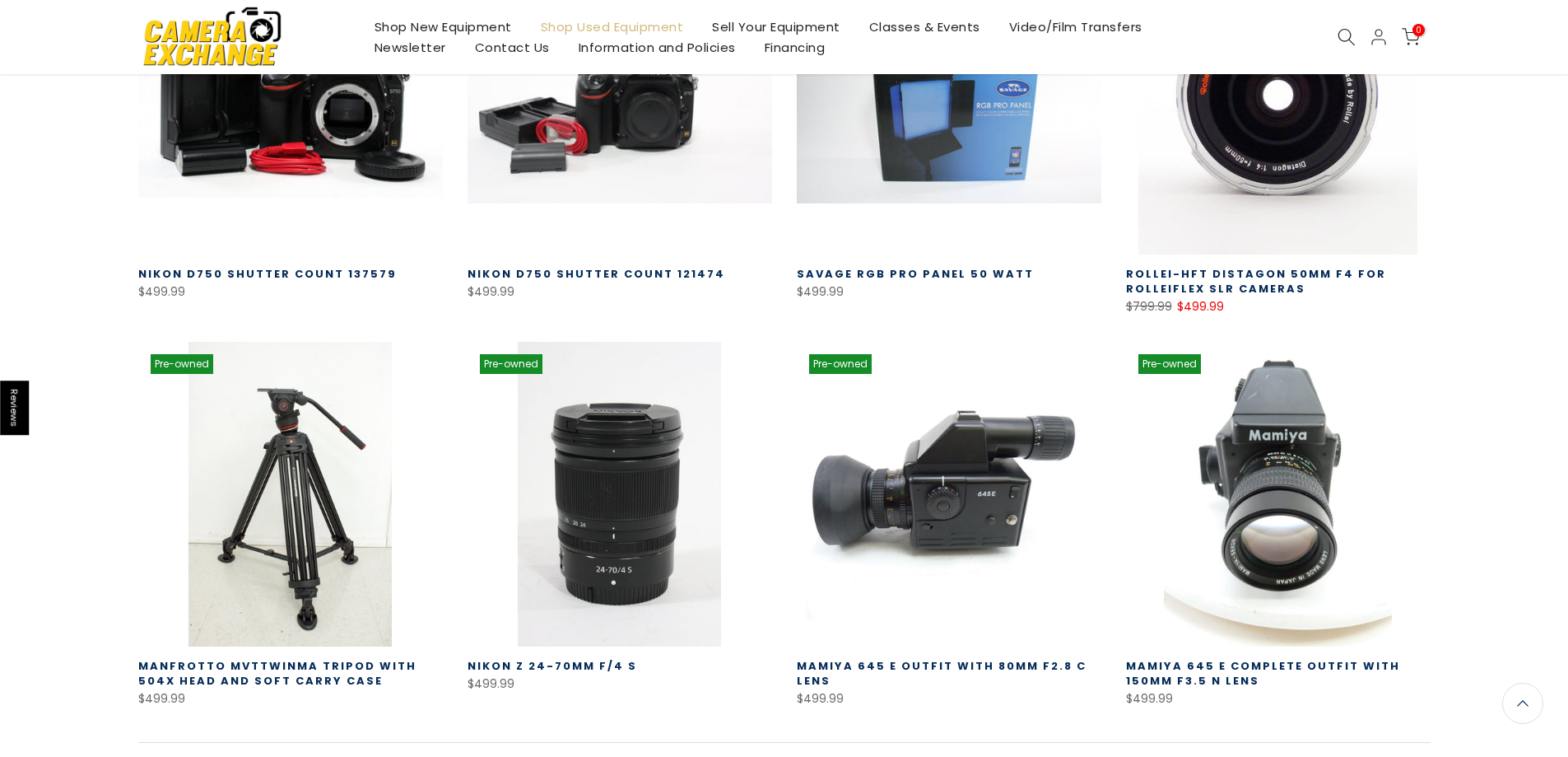
scroll to position [10556, 0]
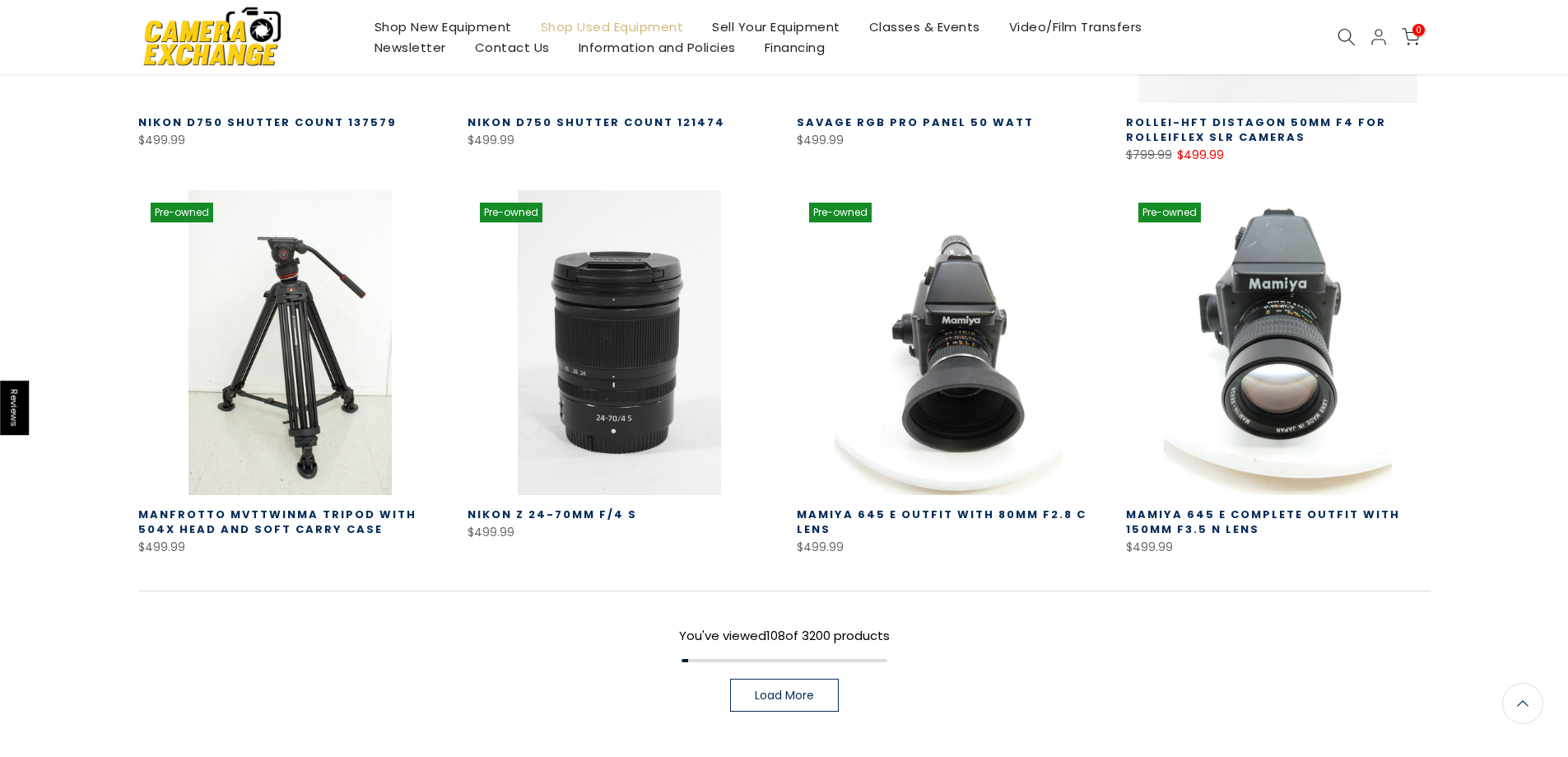
click at [782, 690] on span "Load More" at bounding box center [784, 696] width 59 height 12
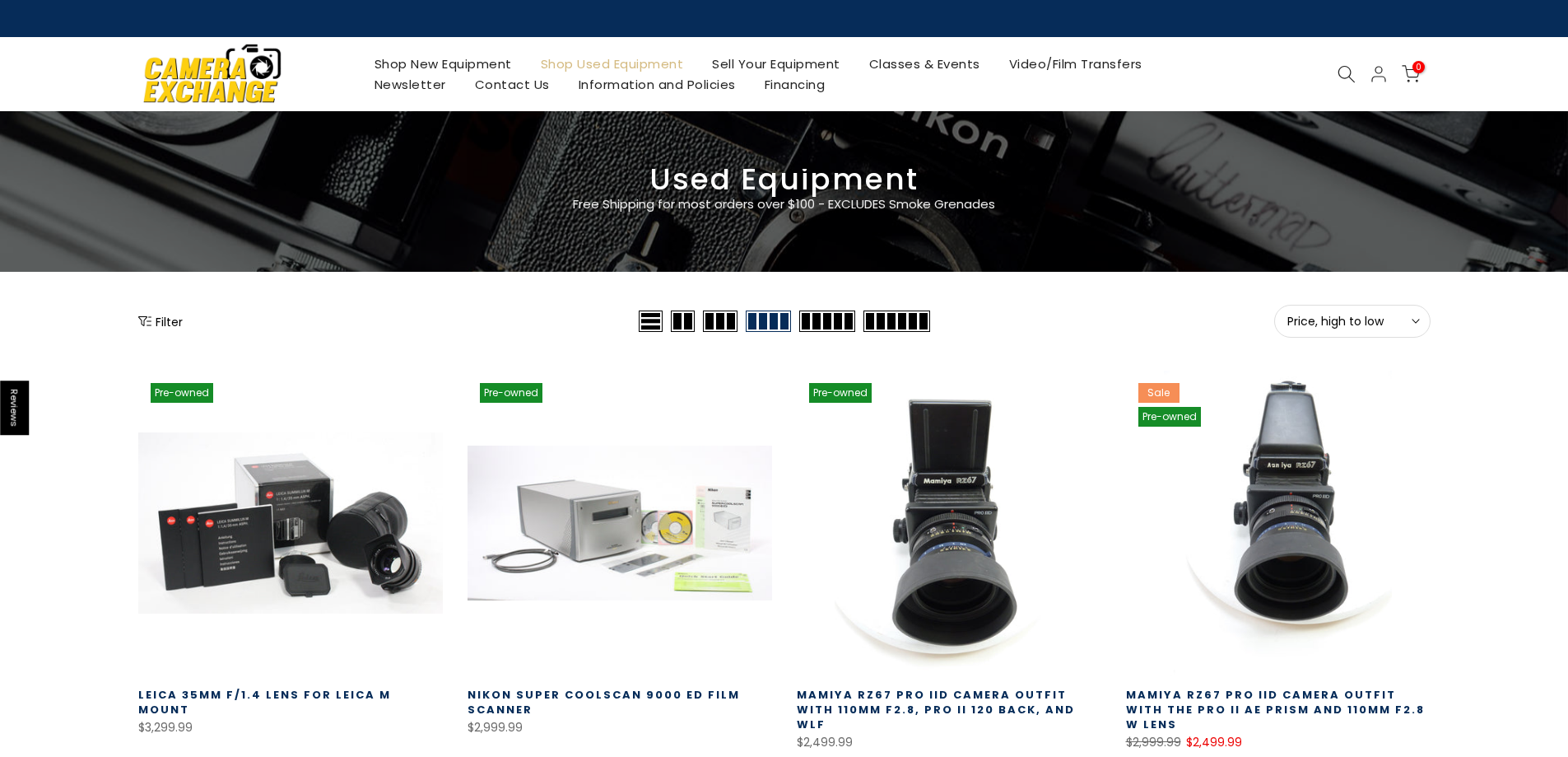
click at [893, 325] on span at bounding box center [897, 322] width 66 height 22
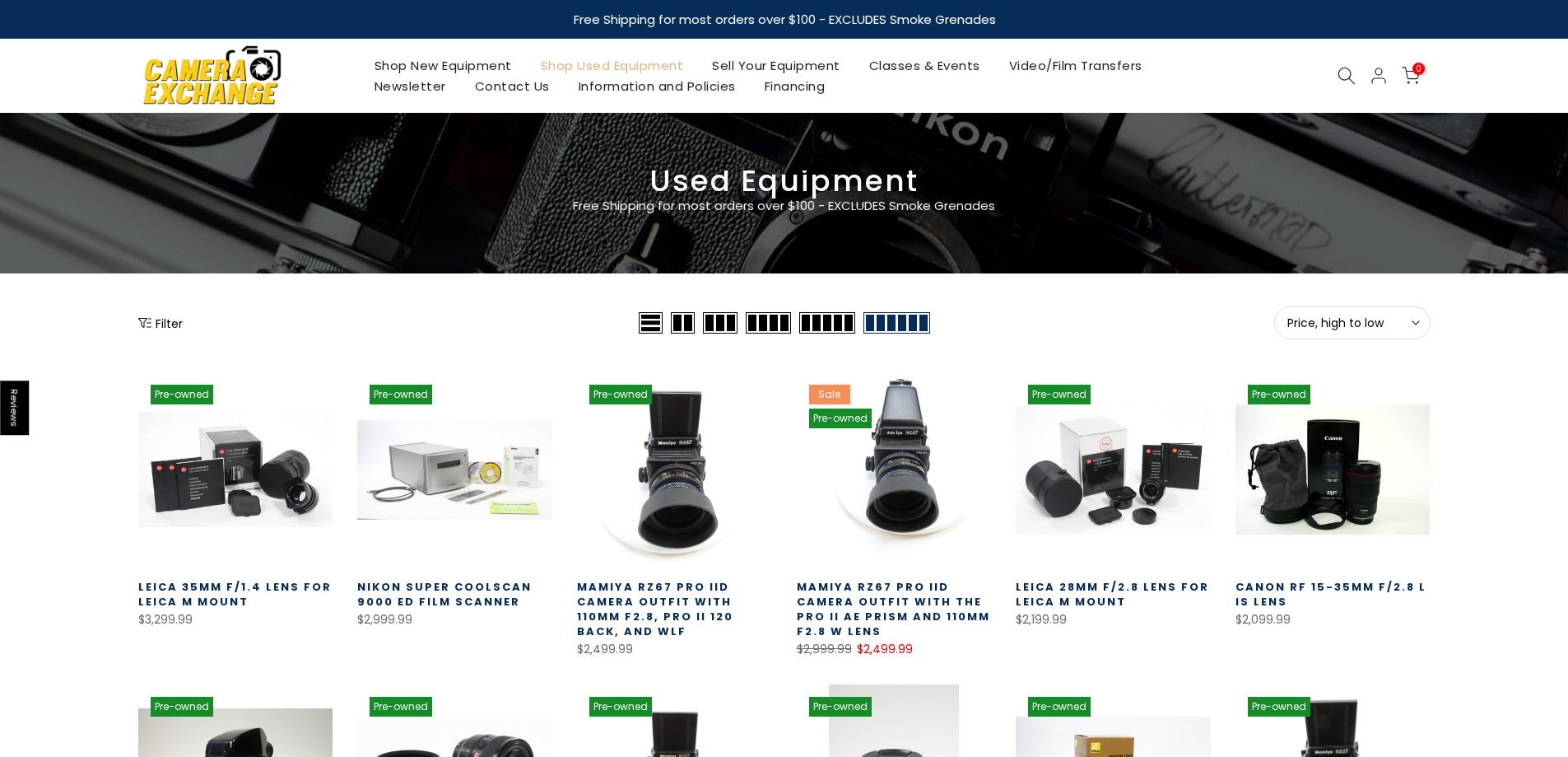
drag, startPoint x: 173, startPoint y: 316, endPoint x: 171, endPoint y: 341, distance: 25.1
click at [172, 315] on button "Filter" at bounding box center [161, 323] width 45 height 17
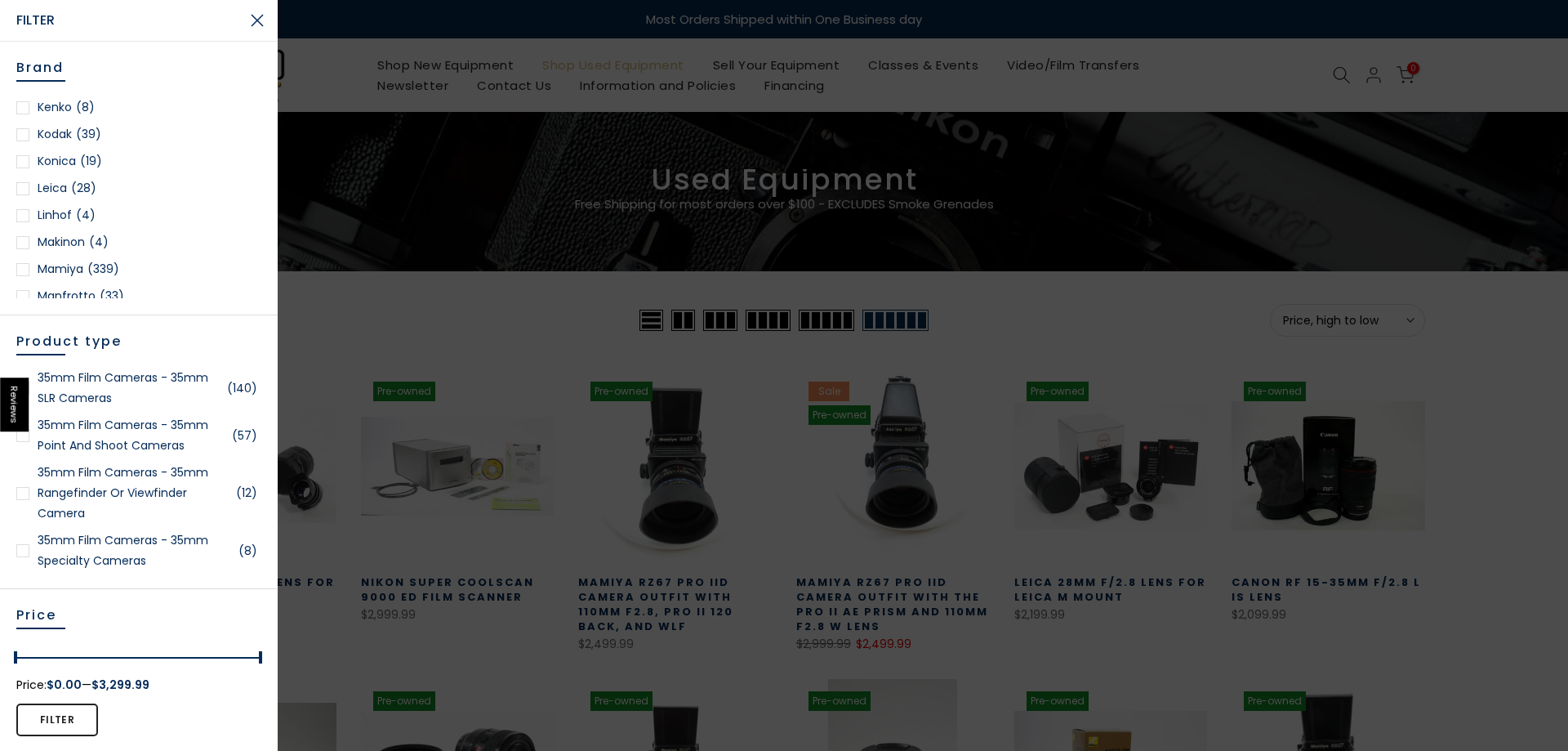
scroll to position [1307, 0]
click at [70, 121] on link "Mamiya (339)" at bounding box center [138, 118] width 245 height 21
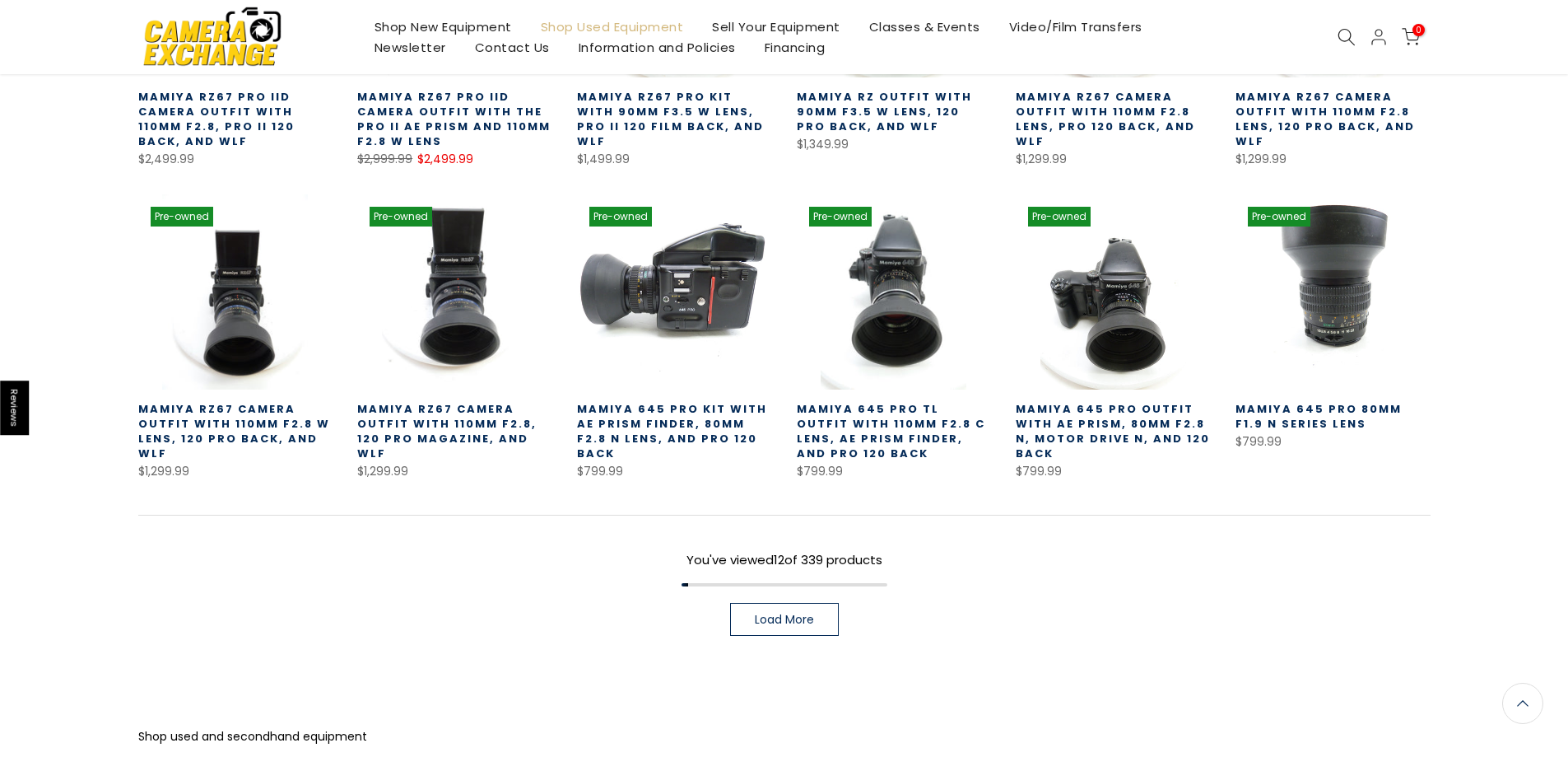
scroll to position [718, 0]
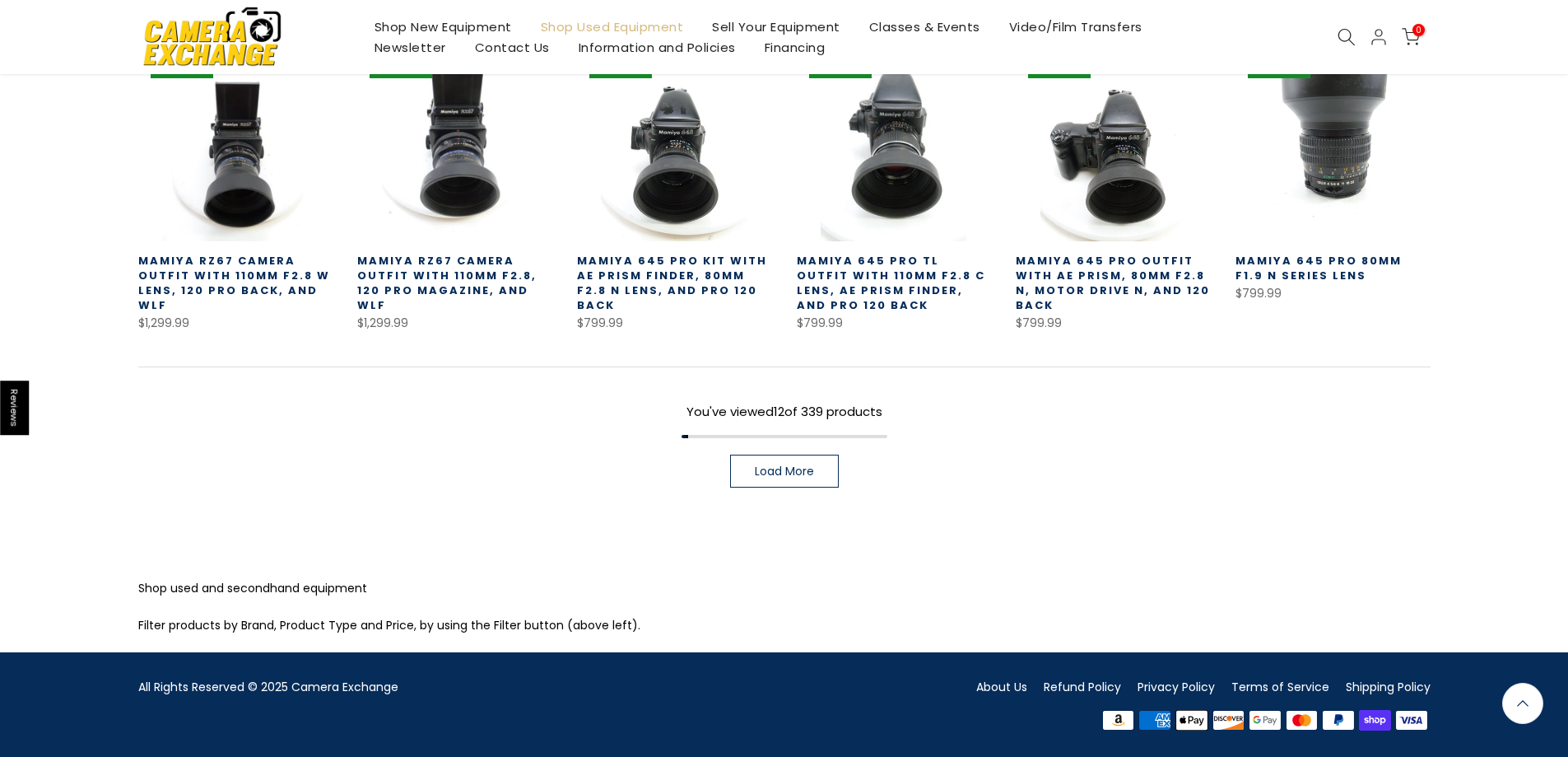
click at [810, 479] on link "Load More" at bounding box center [784, 471] width 109 height 33
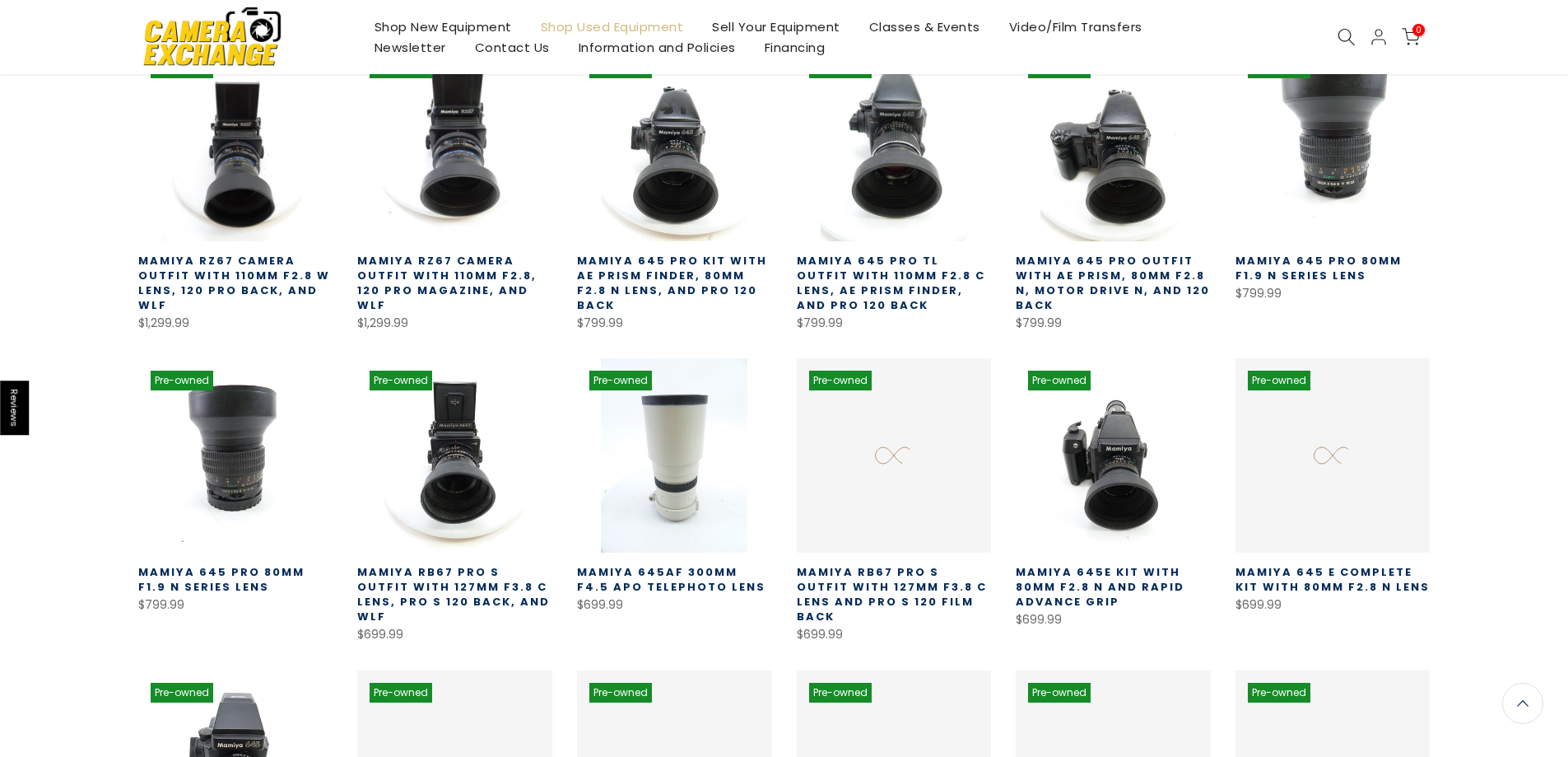
scroll to position [1130, 0]
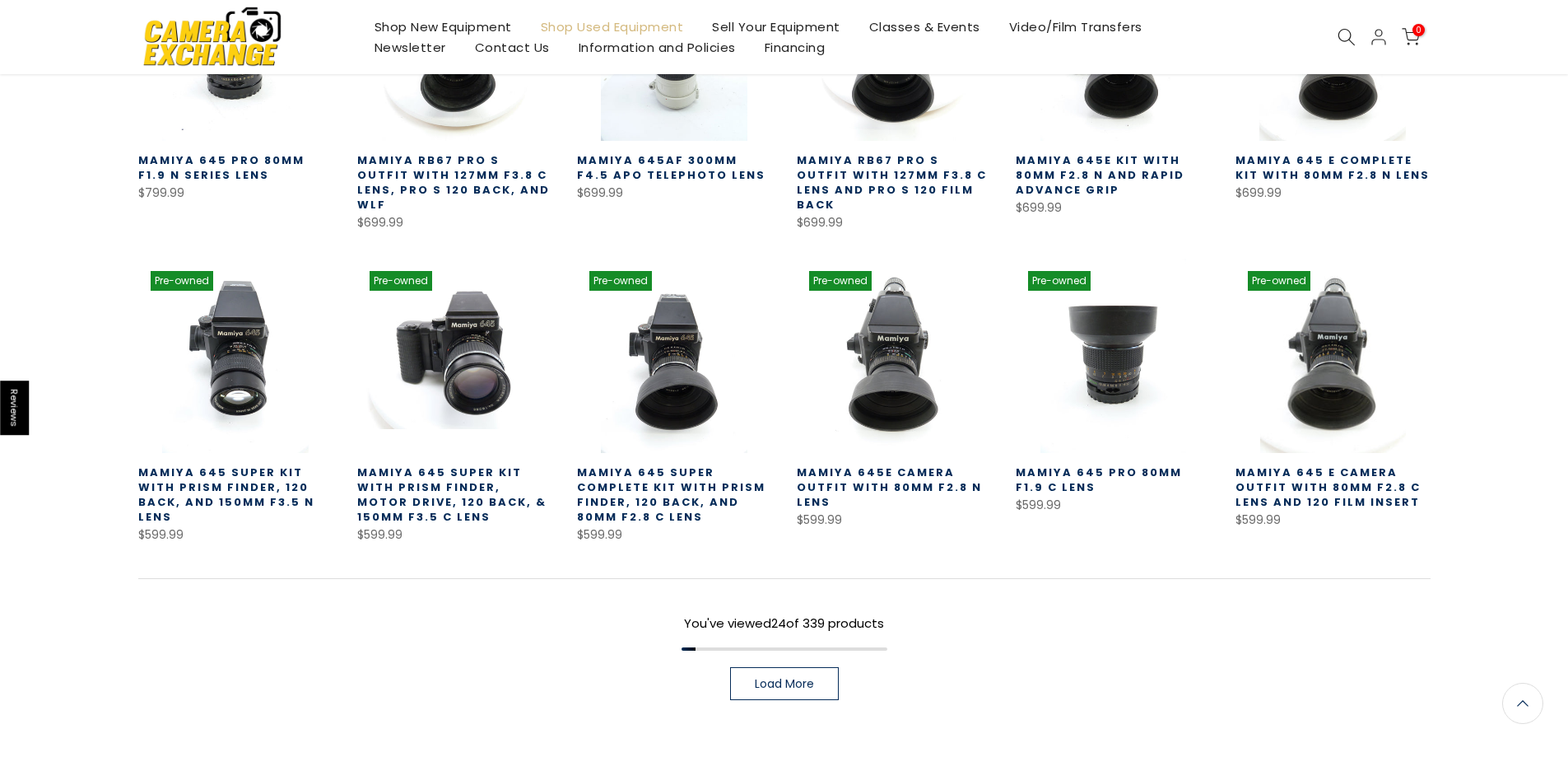
click at [786, 678] on span "Load More" at bounding box center [784, 684] width 59 height 12
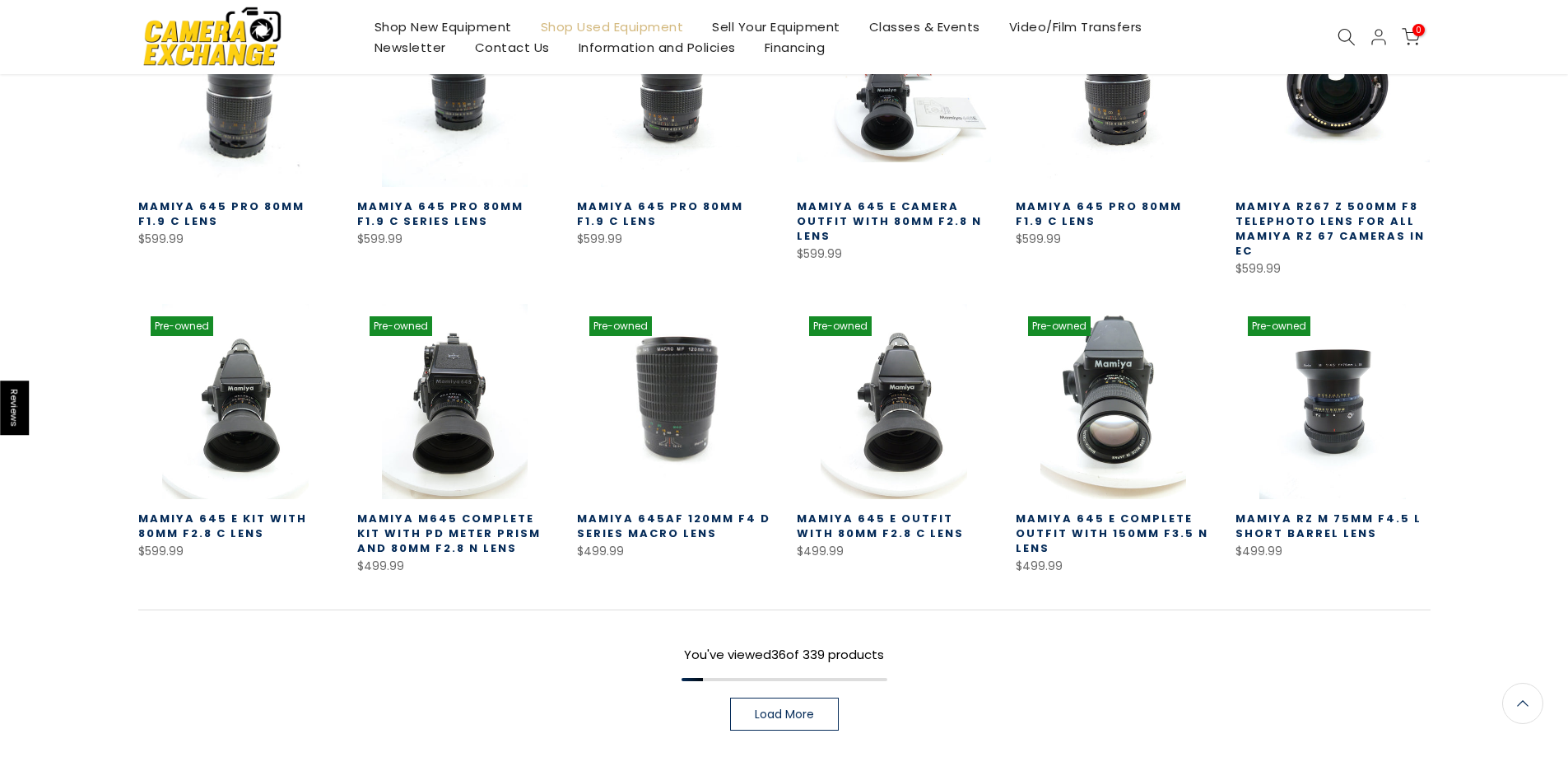
scroll to position [1705, 0]
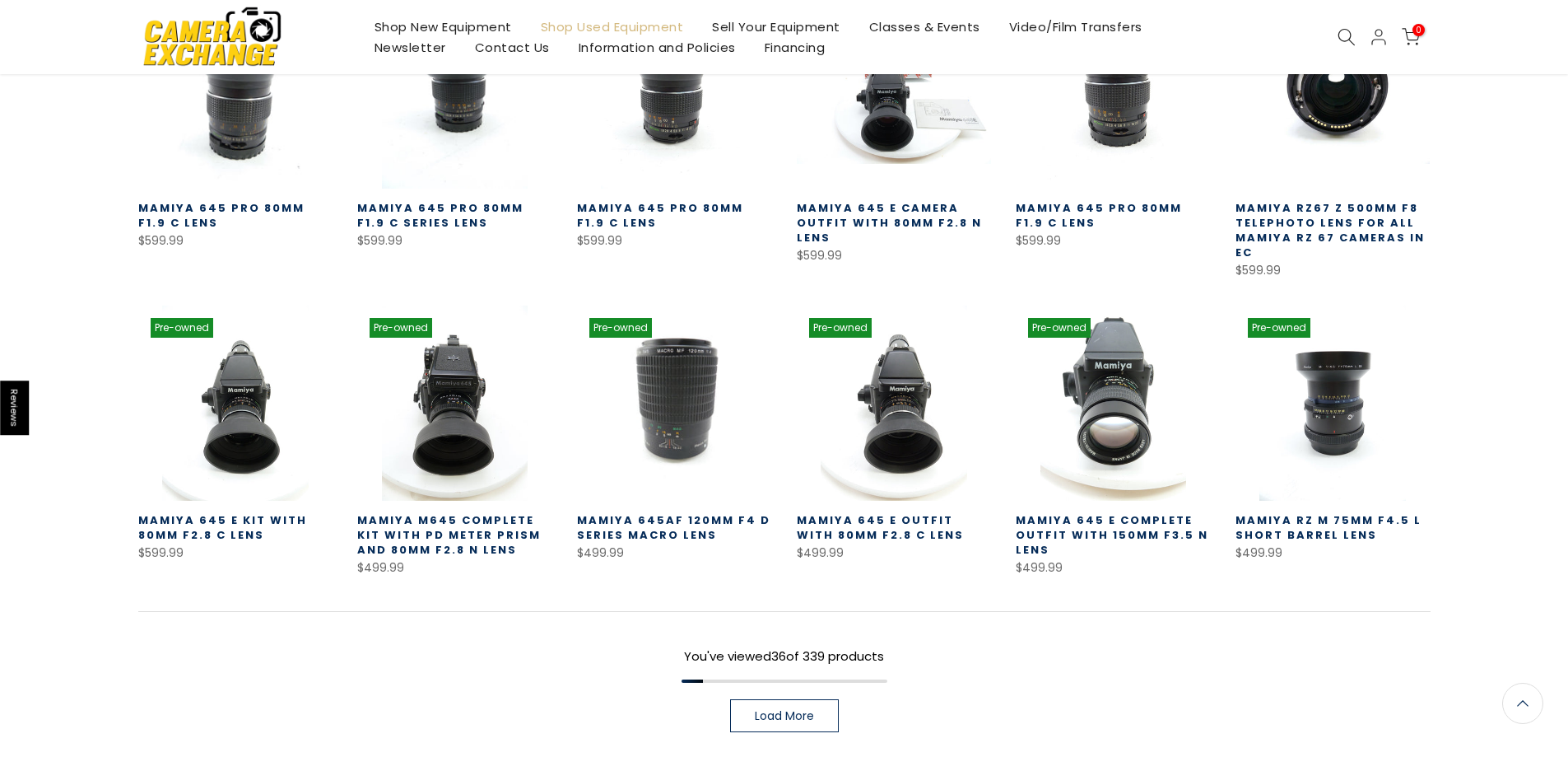
click at [791, 714] on link "Load More" at bounding box center [784, 716] width 109 height 33
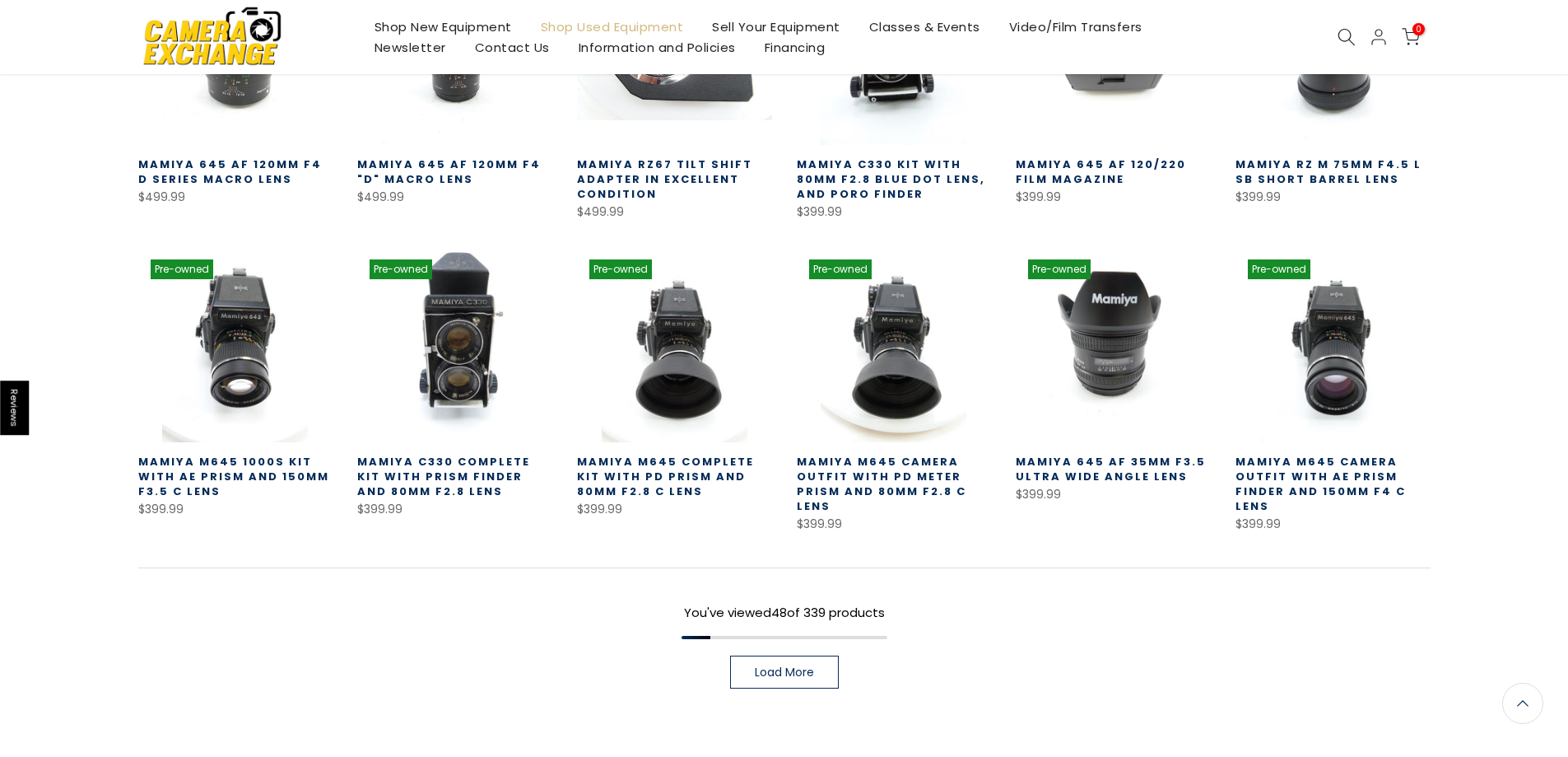
scroll to position [2366, 0]
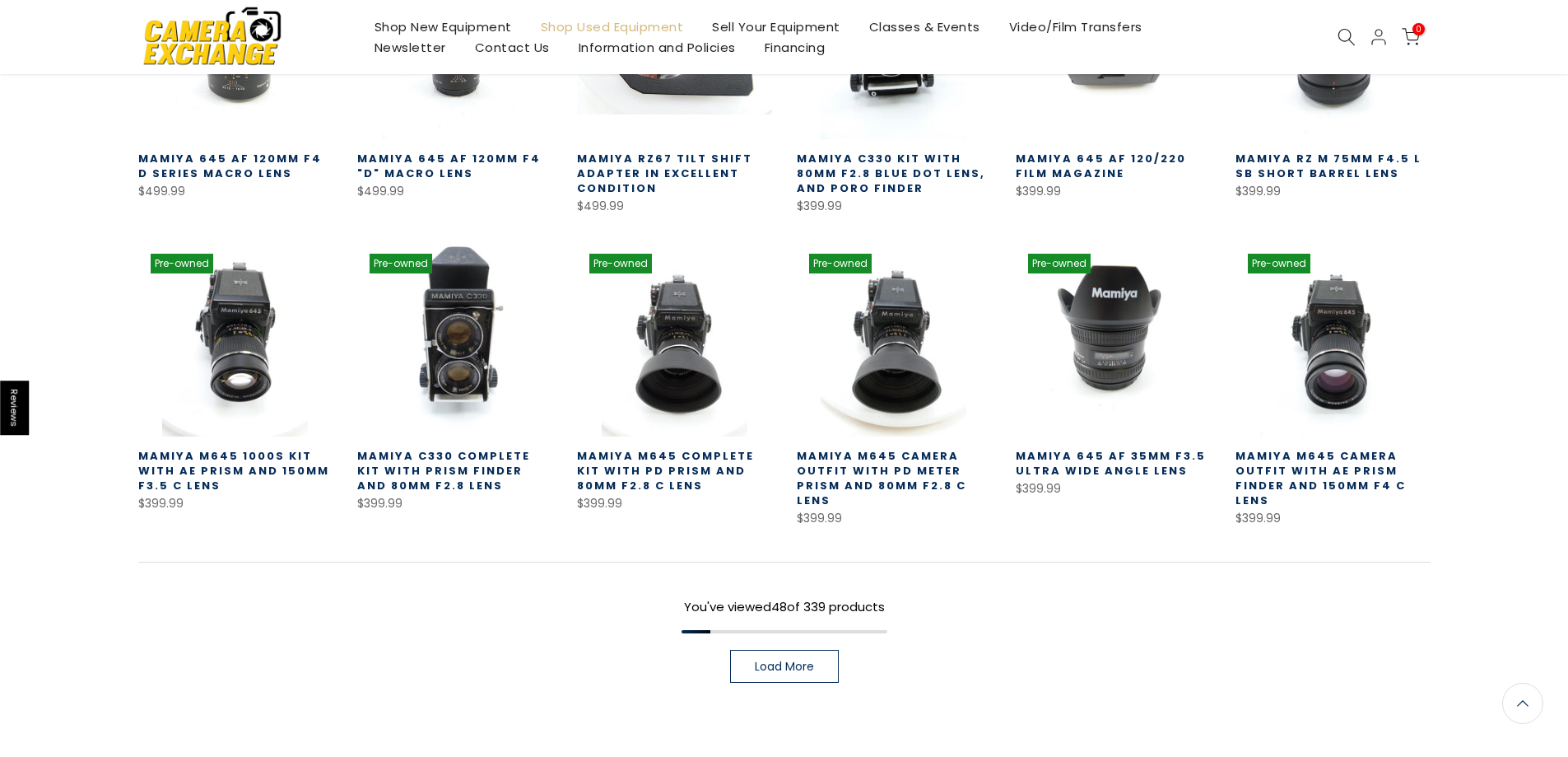
click at [747, 650] on link "Load More" at bounding box center [784, 666] width 109 height 33
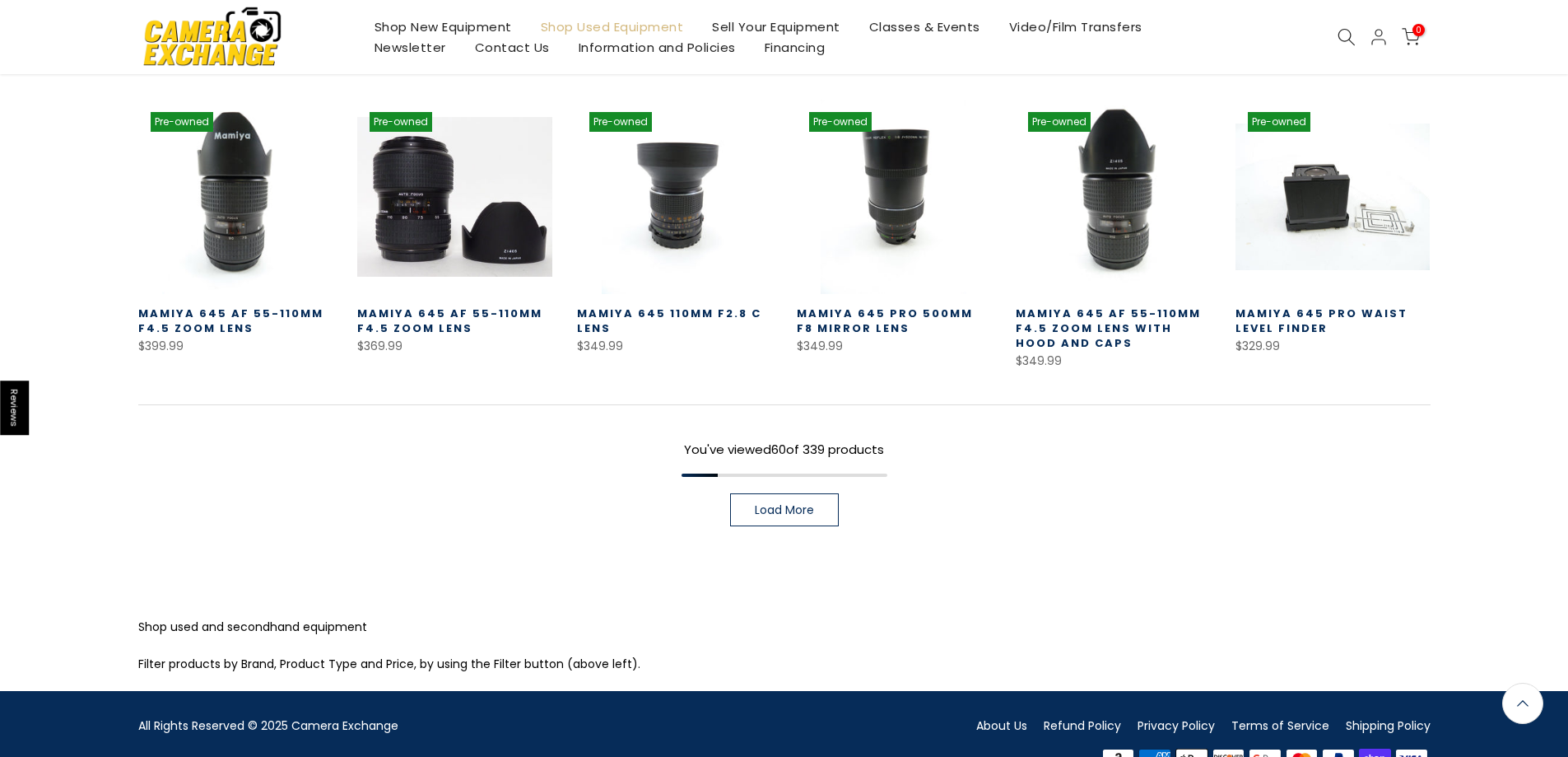
scroll to position [3105, 0]
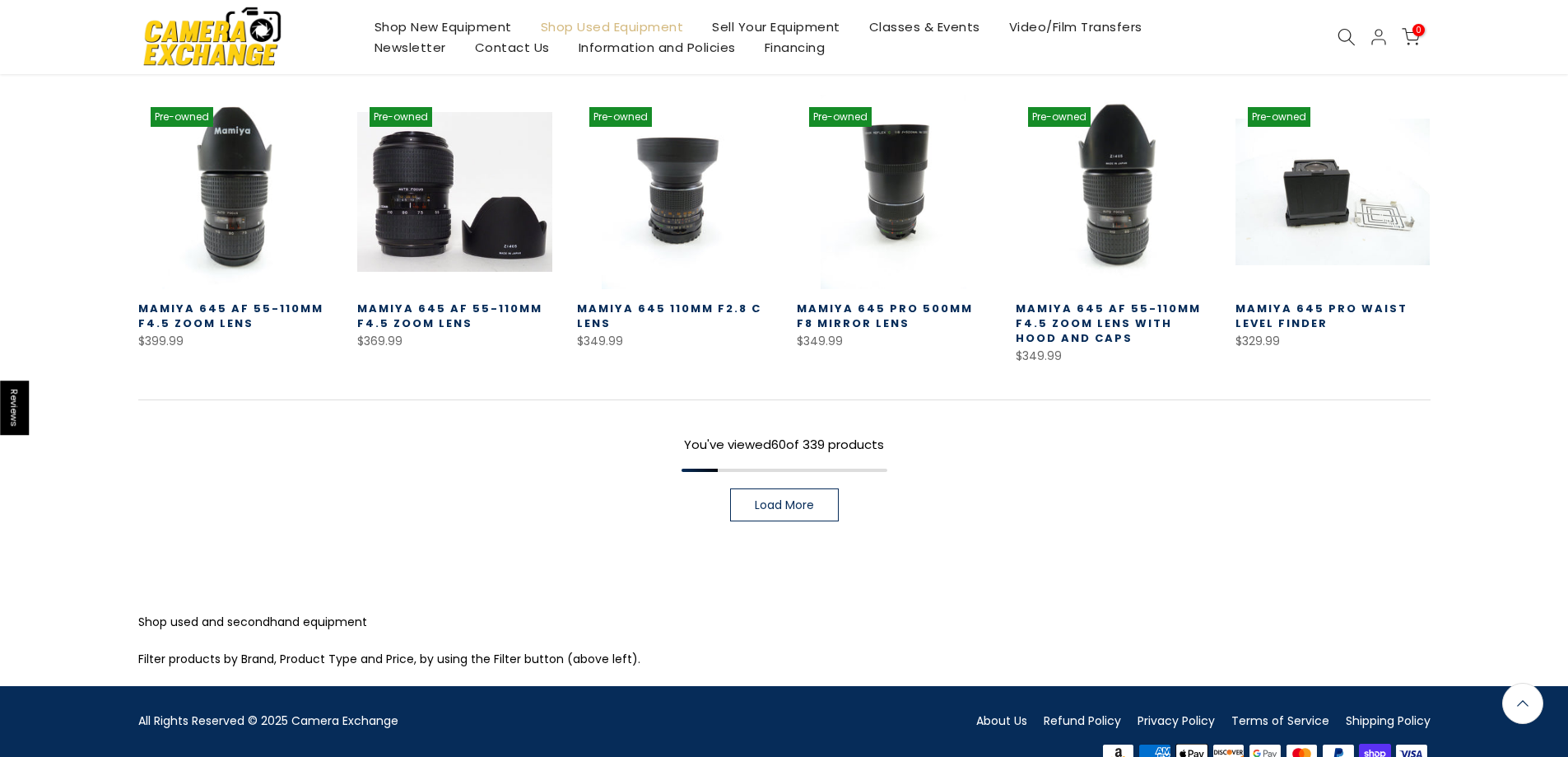
click at [788, 499] on span "Load More" at bounding box center [784, 505] width 59 height 12
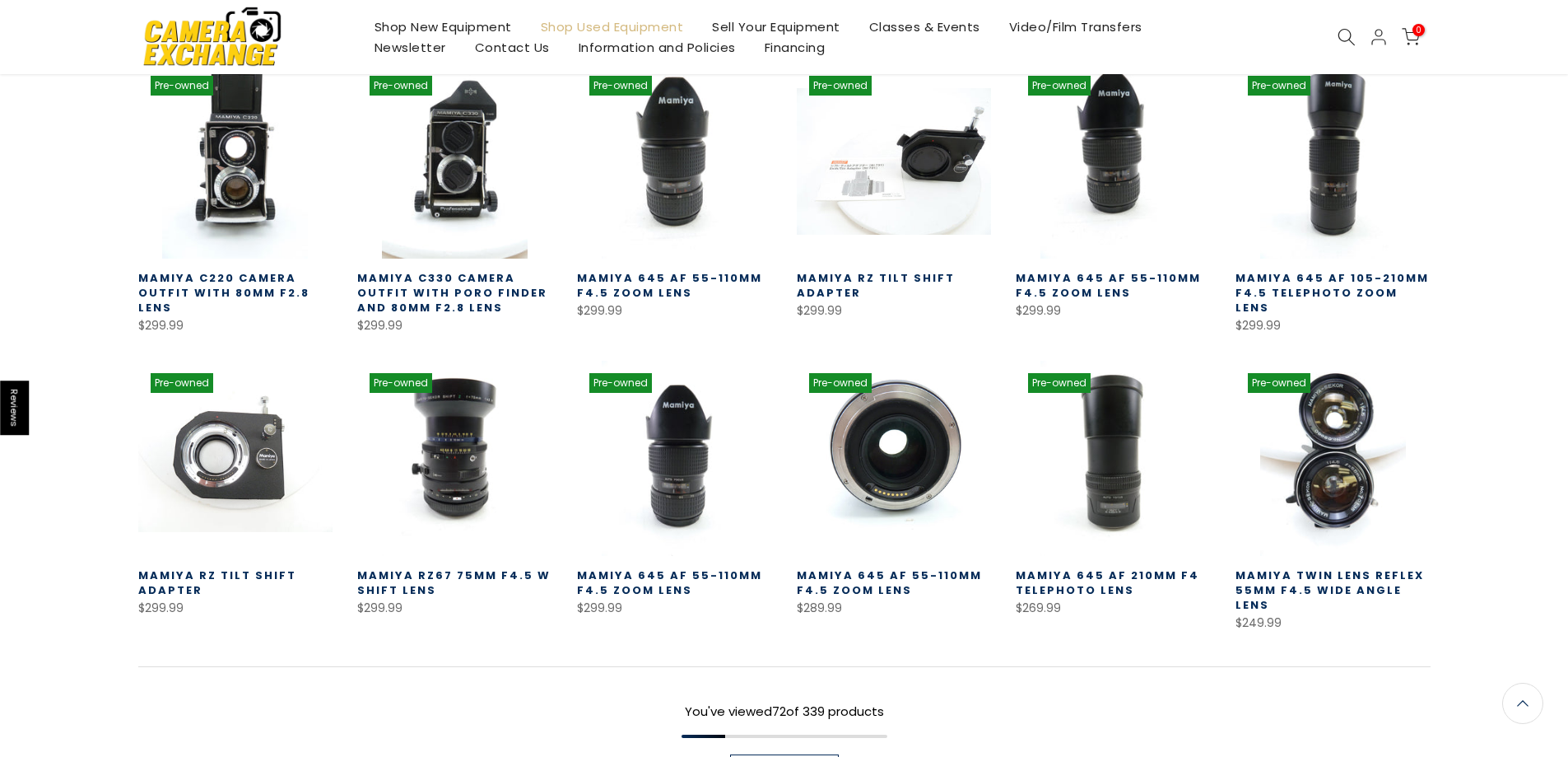
scroll to position [3436, 0]
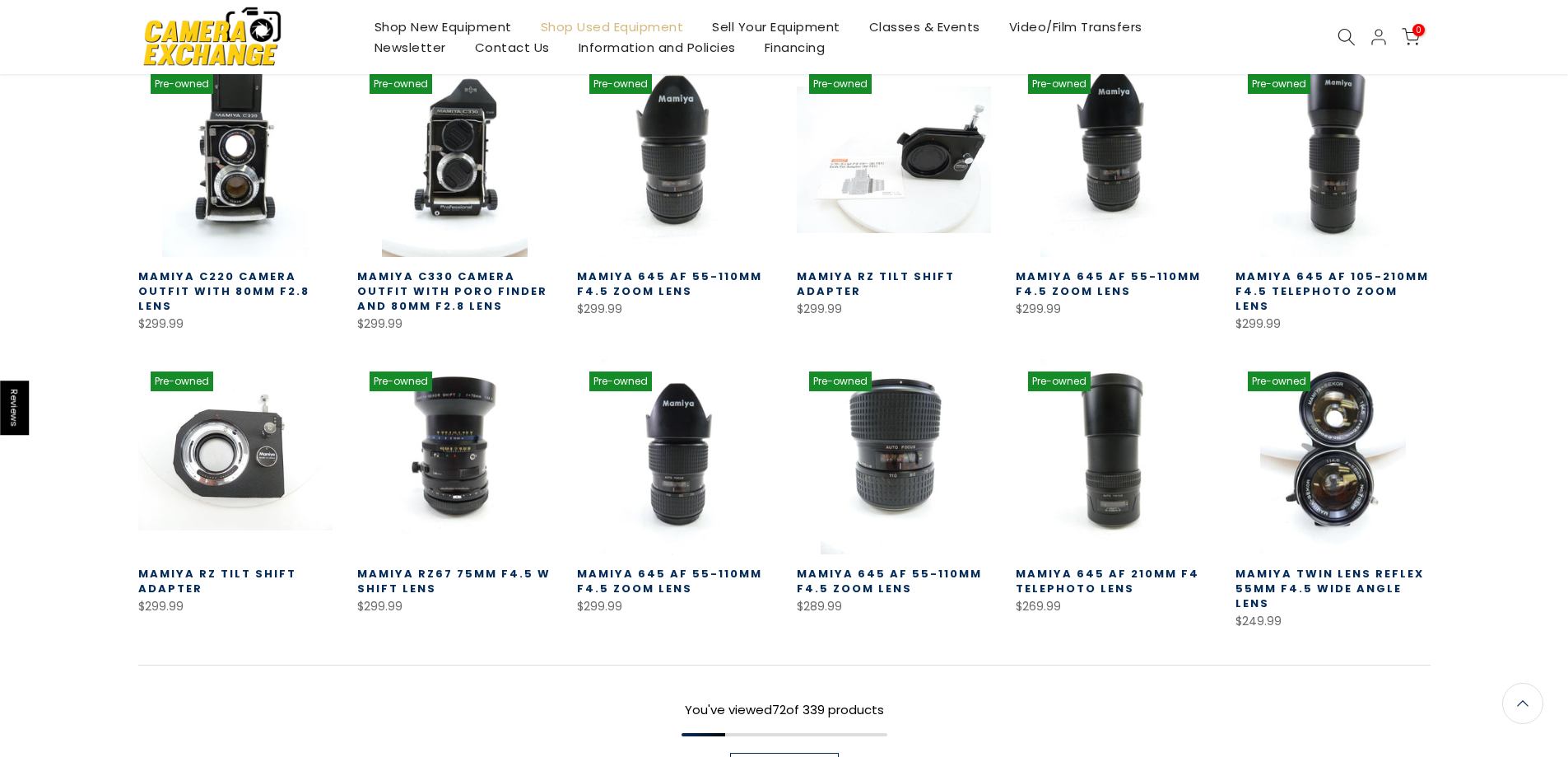
click at [811, 753] on link "Load More" at bounding box center [784, 769] width 109 height 33
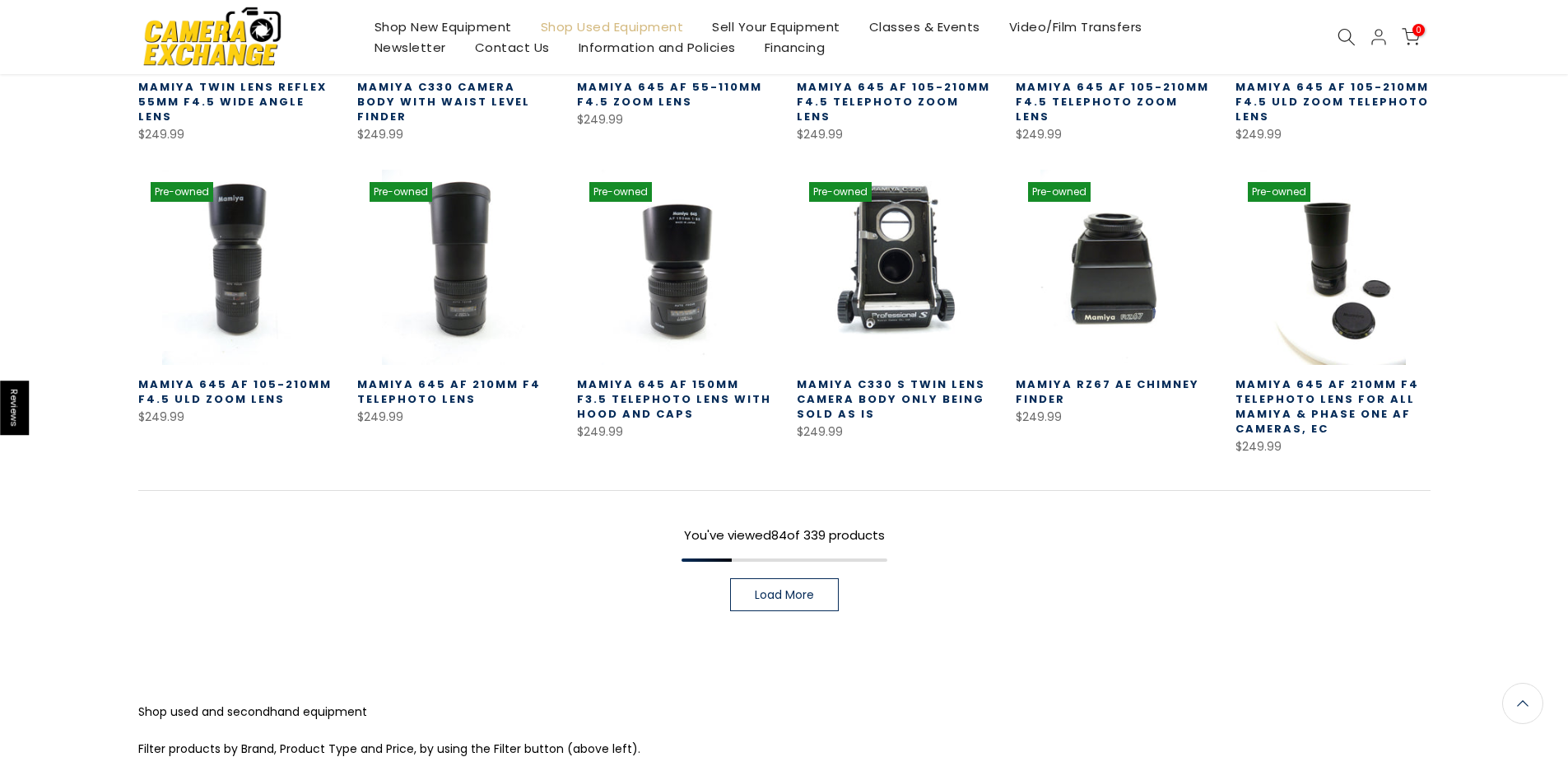
scroll to position [4259, 0]
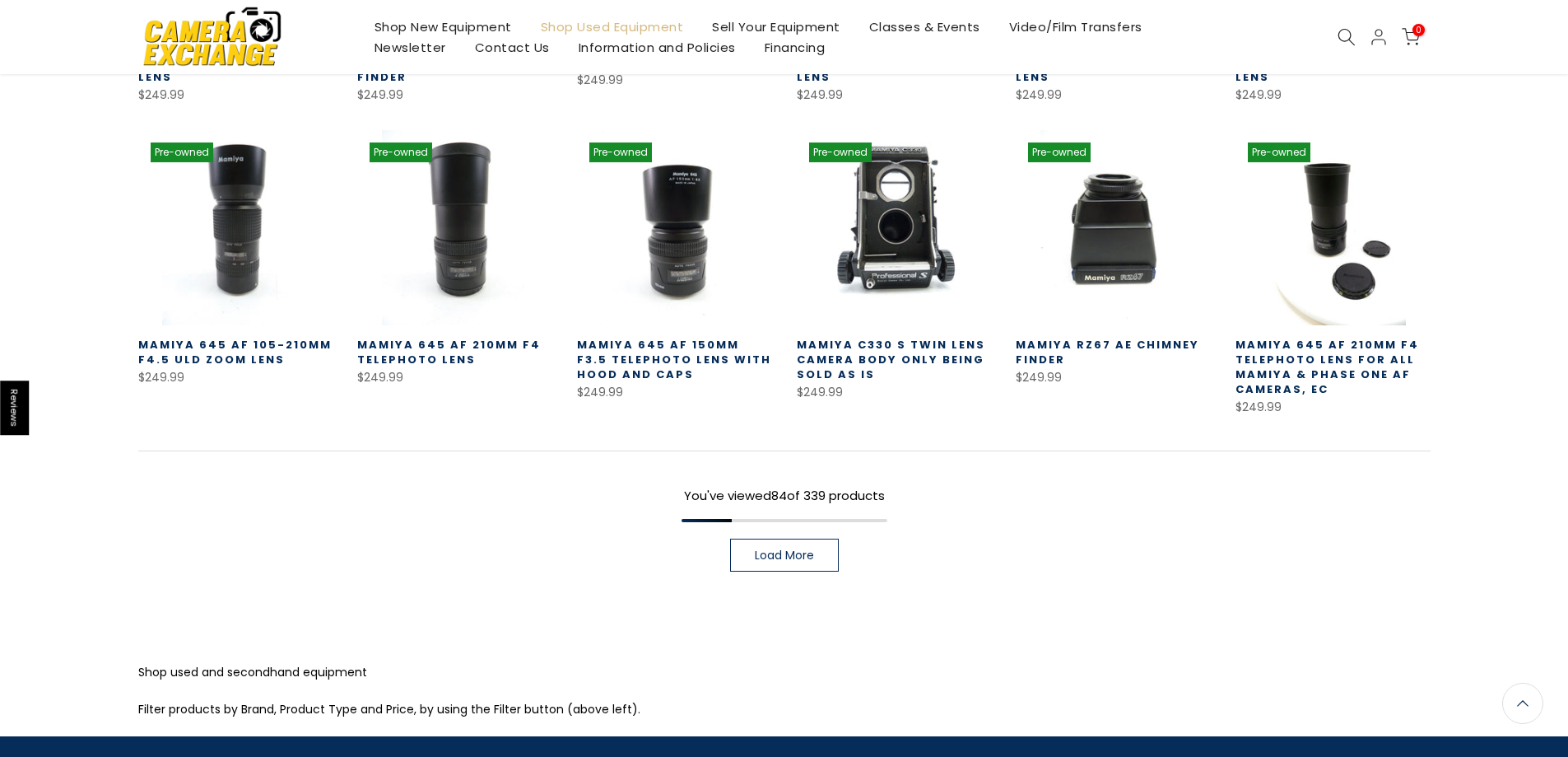
click at [806, 549] on span "Load More" at bounding box center [784, 555] width 59 height 12
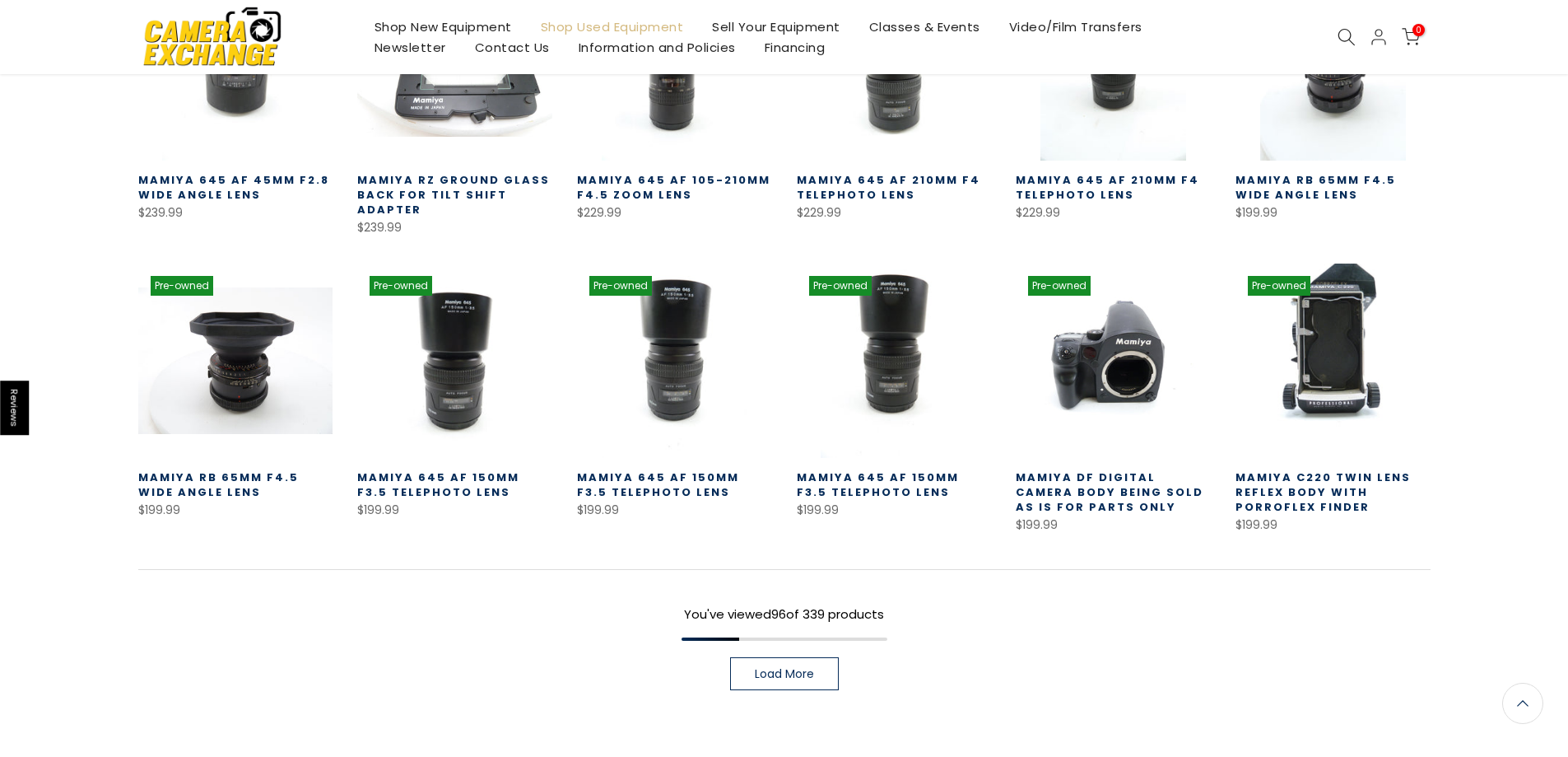
scroll to position [4754, 0]
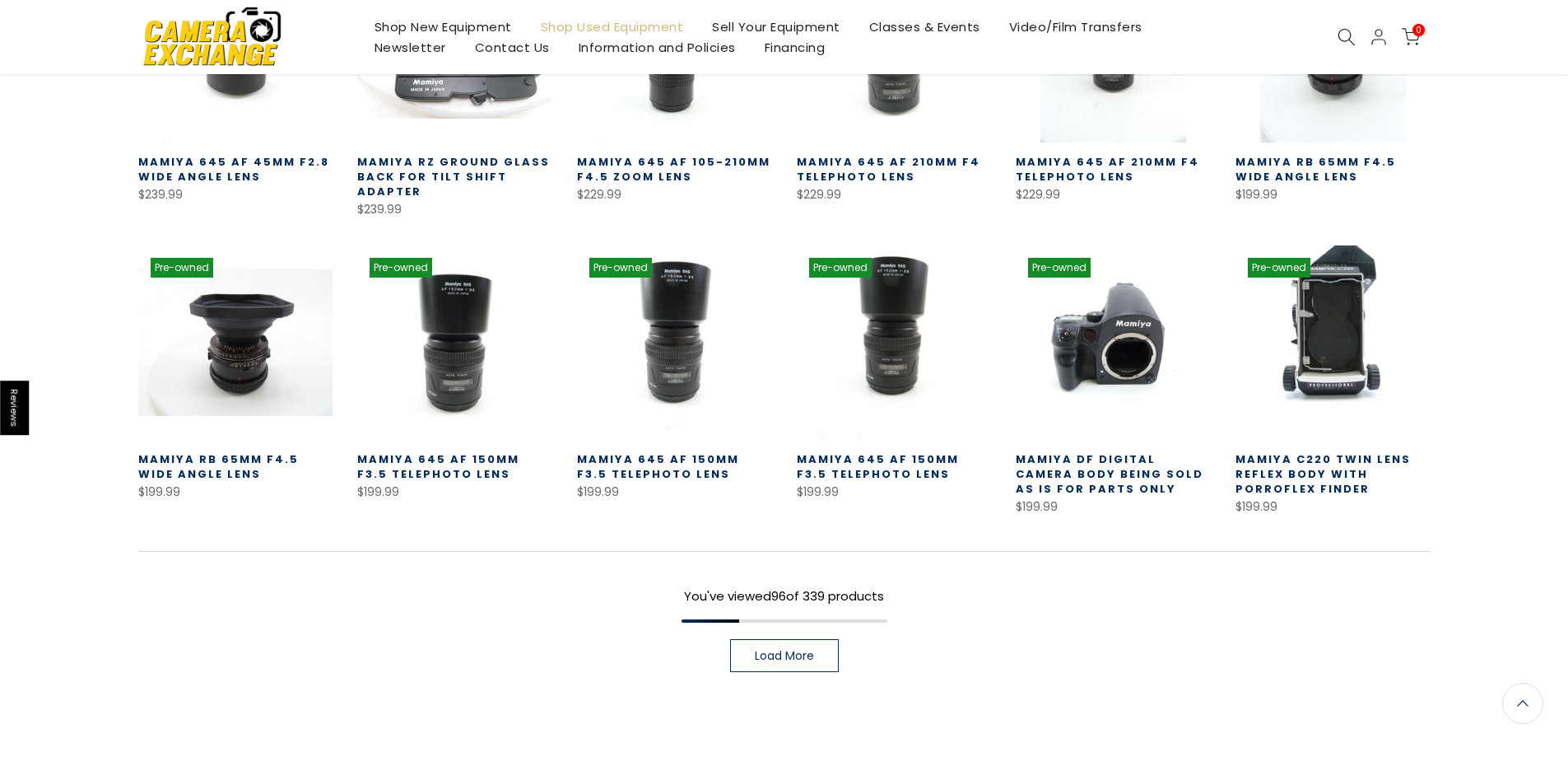
click at [797, 639] on link "Load More" at bounding box center [784, 656] width 109 height 33
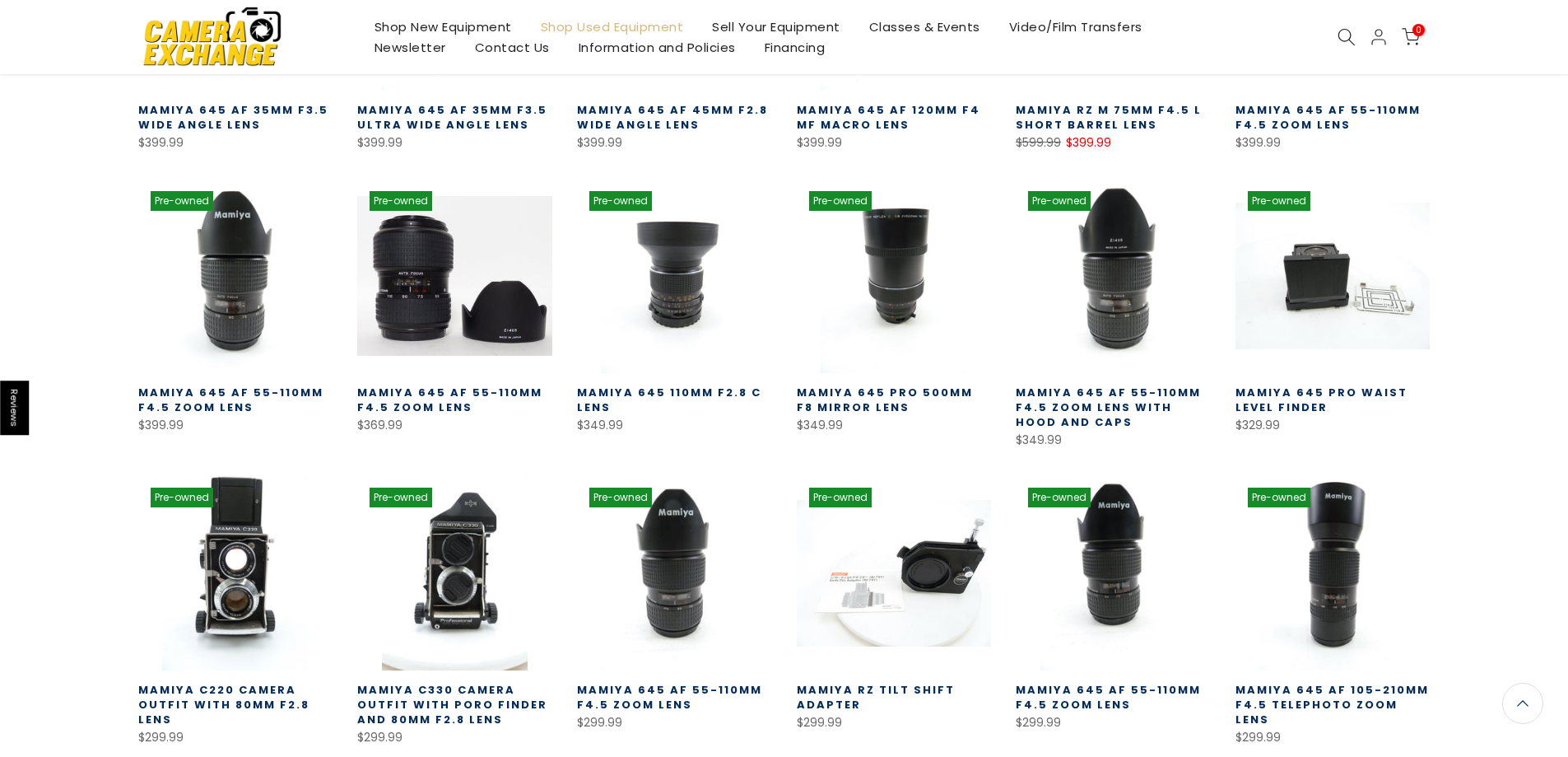
scroll to position [3025, 0]
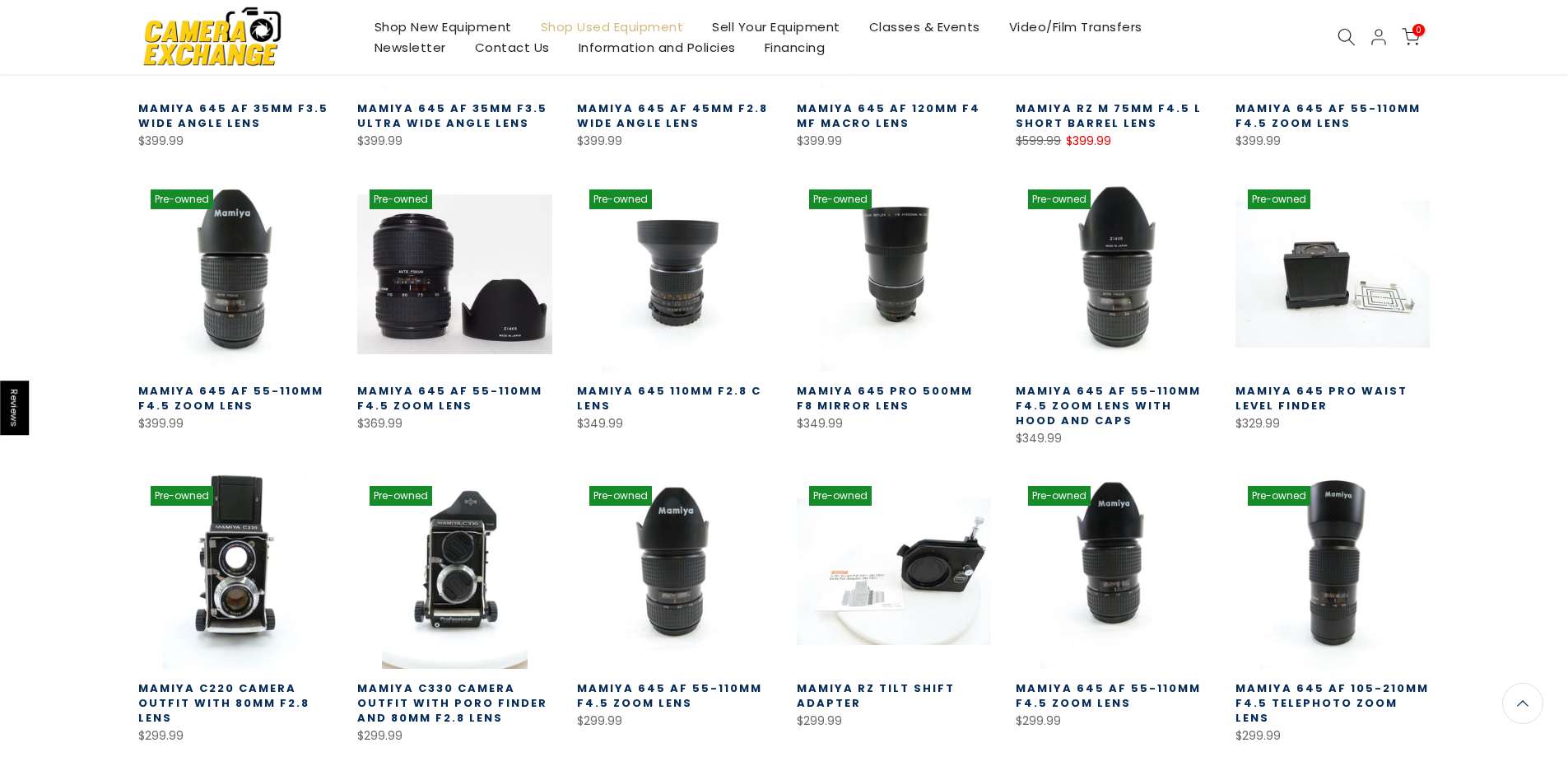
click at [1331, 383] on link "Mamiya 645 Pro Waist Level Finder" at bounding box center [1321, 398] width 172 height 31
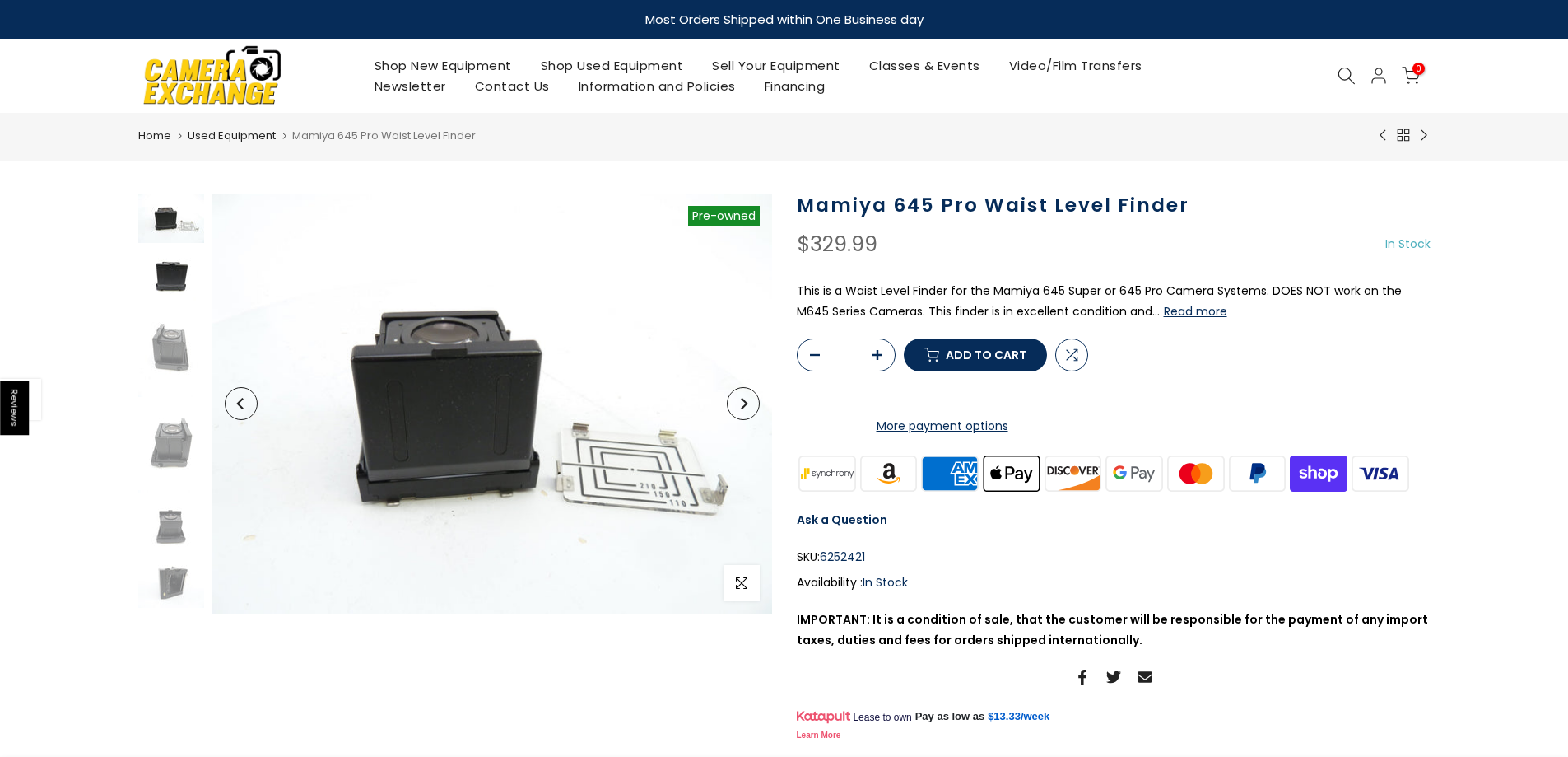
click at [158, 295] on img at bounding box center [171, 275] width 66 height 49
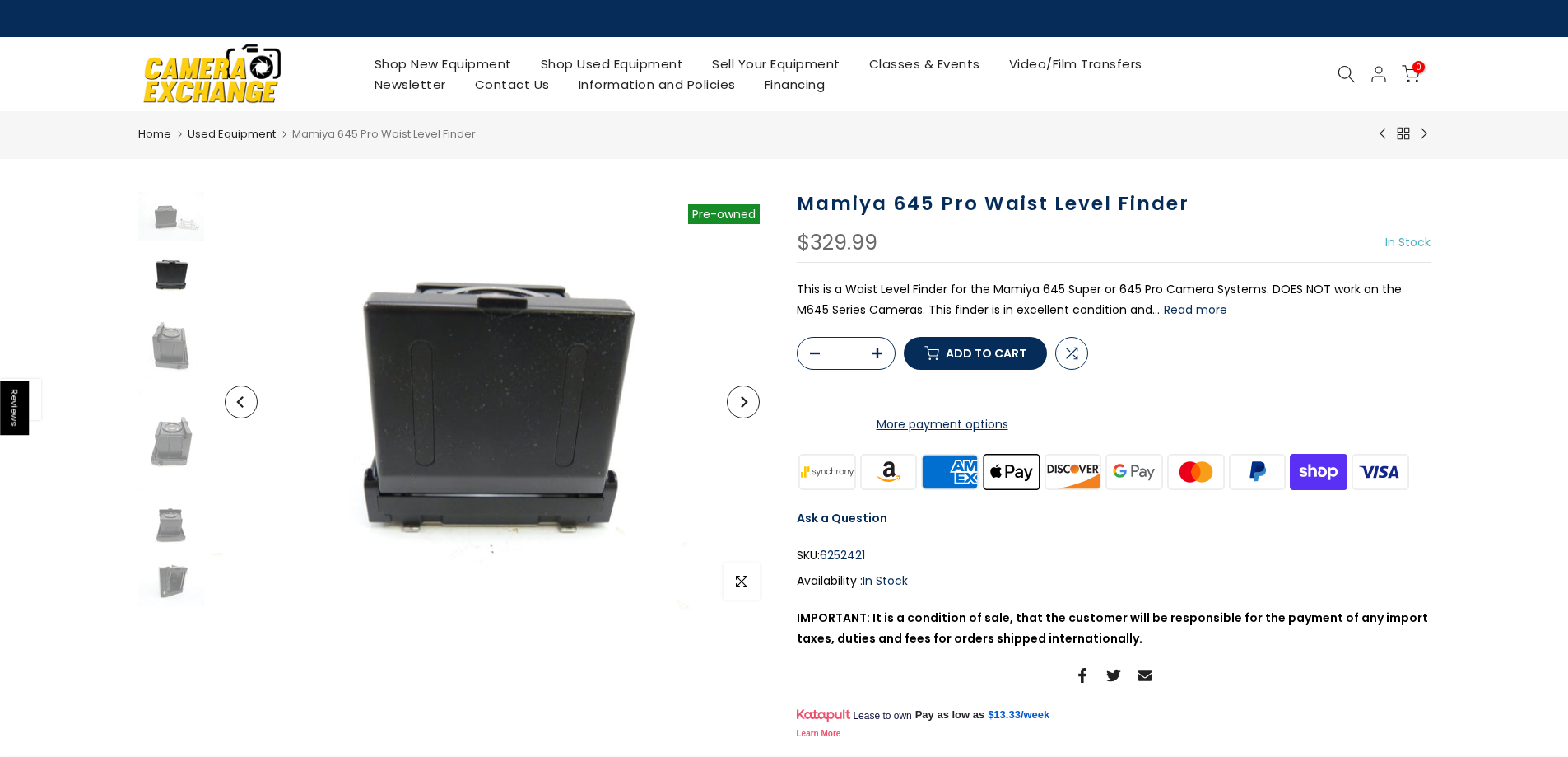
click at [1164, 307] on button "Read more" at bounding box center [1196, 310] width 63 height 15
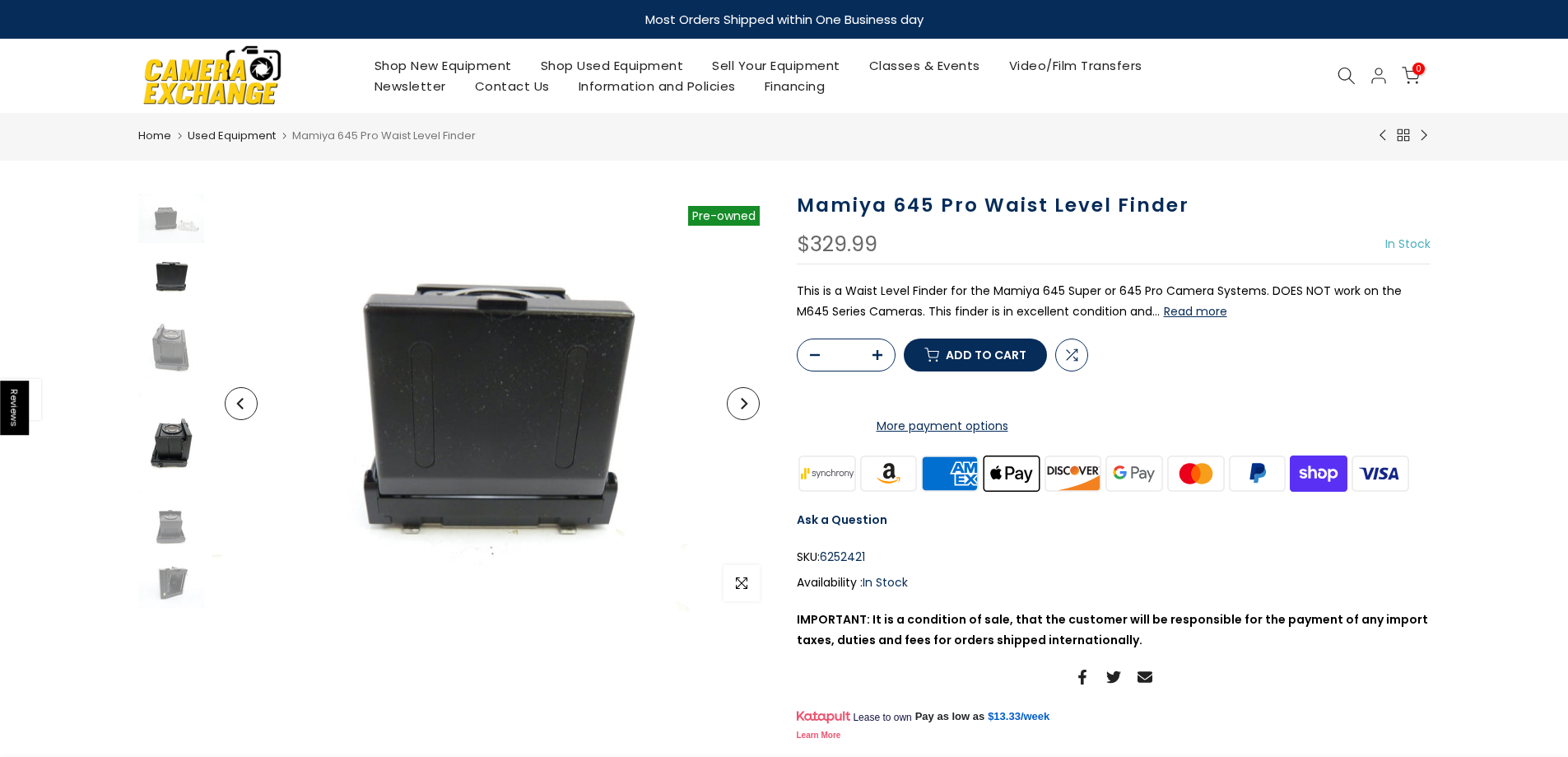
click at [157, 436] on img at bounding box center [171, 450] width 66 height 88
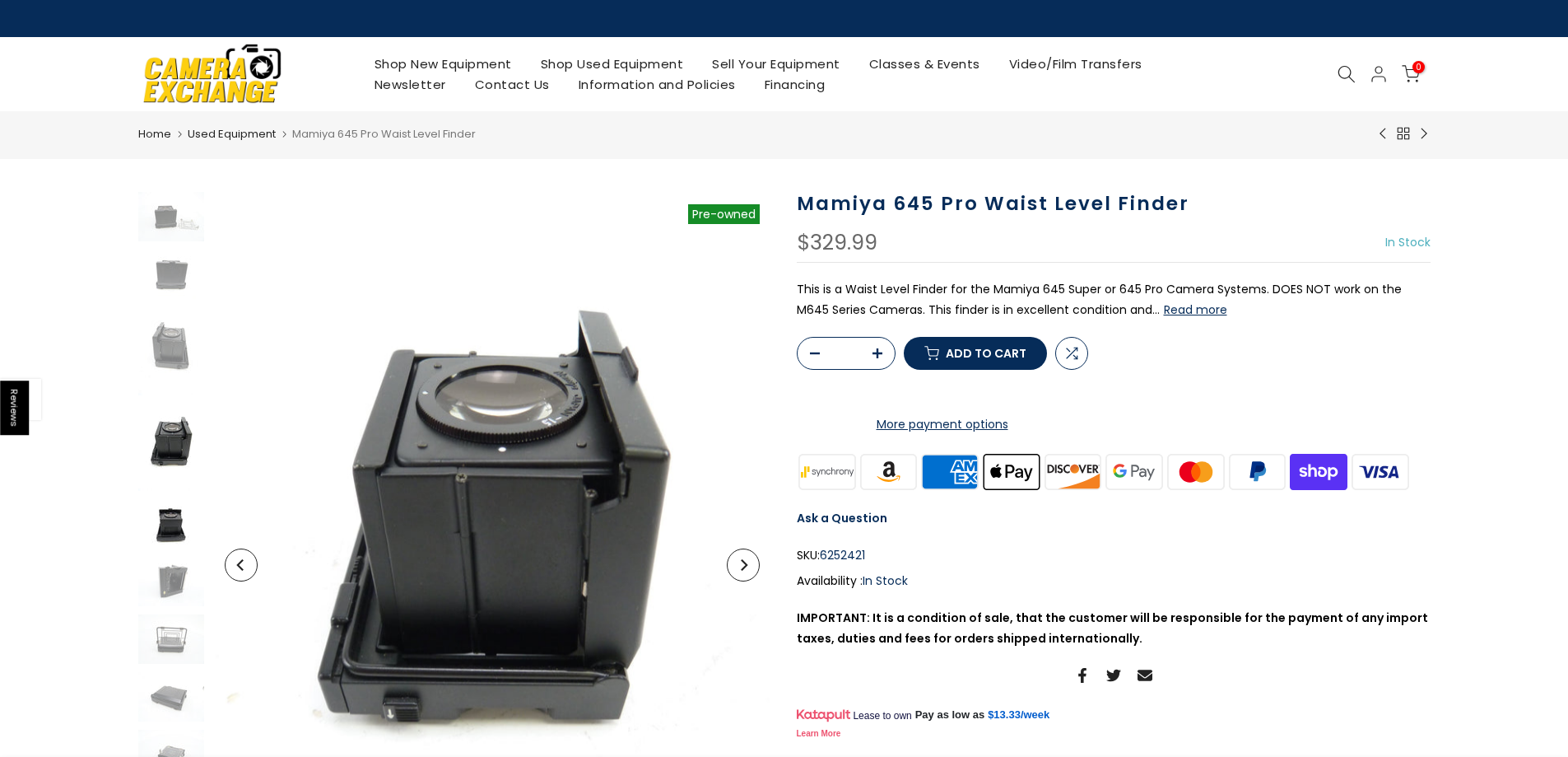
click at [154, 541] on img at bounding box center [171, 524] width 66 height 49
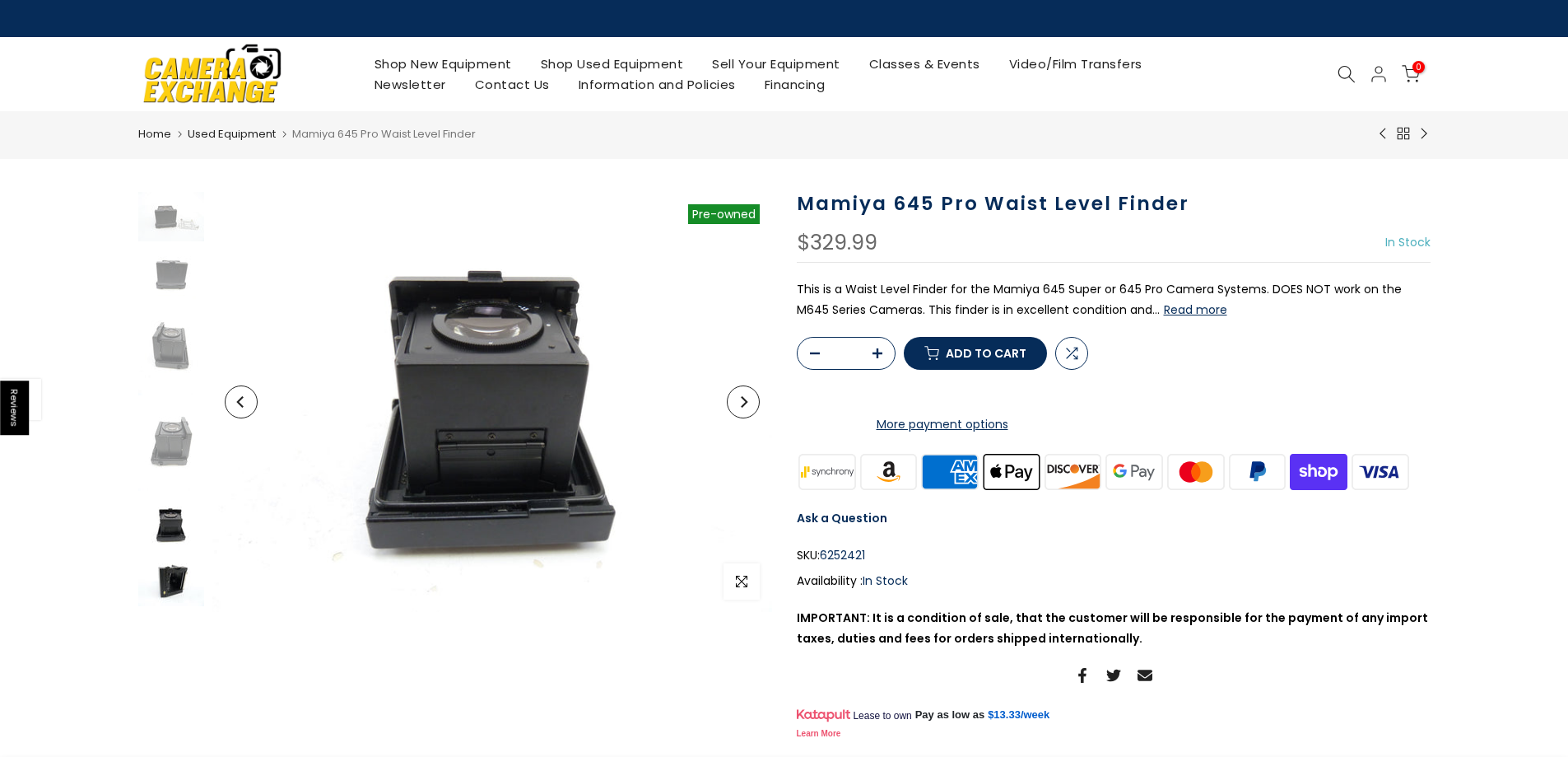
click at [169, 580] on img at bounding box center [171, 581] width 66 height 49
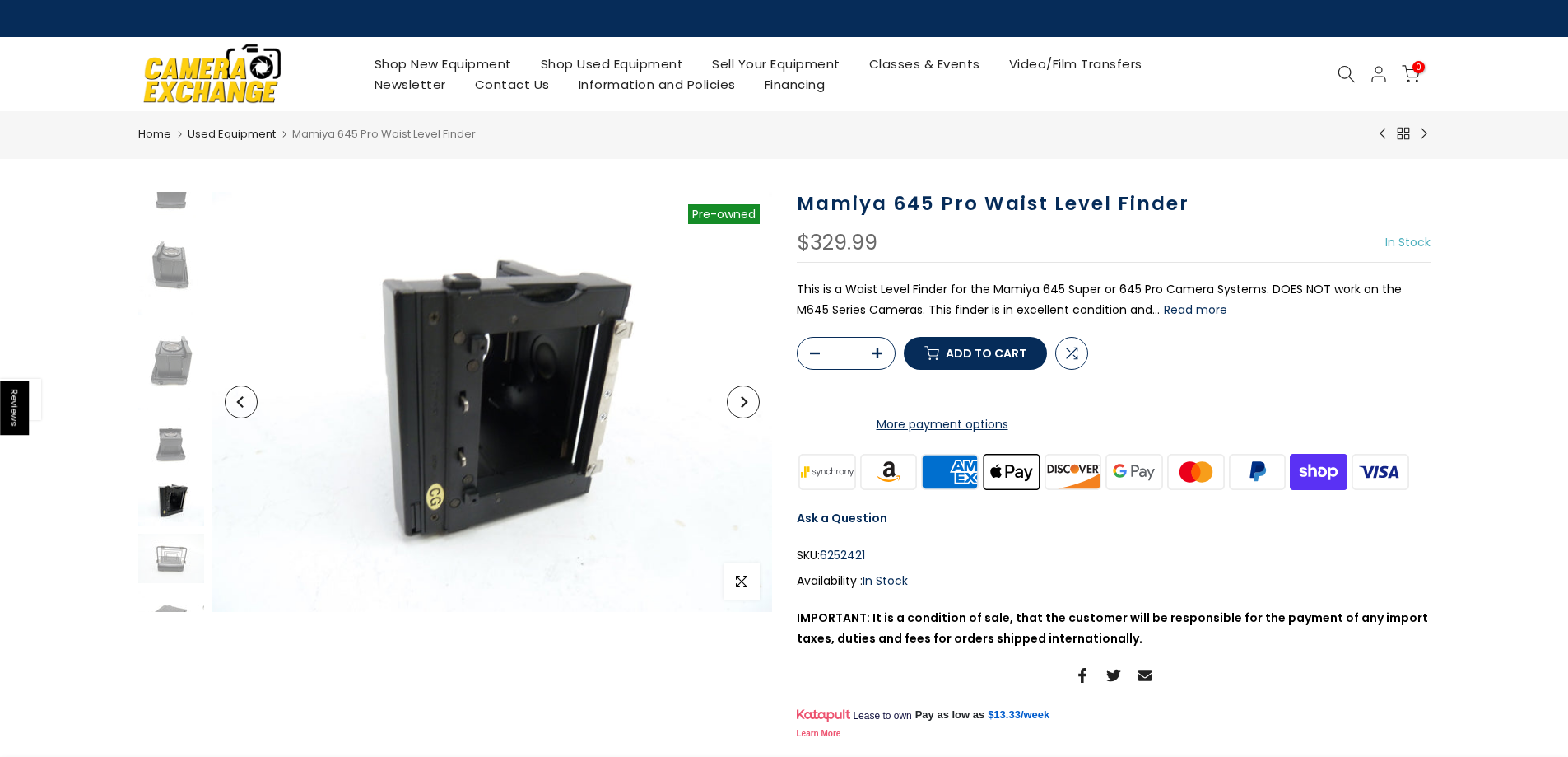
scroll to position [167, 0]
click at [174, 489] on img at bounding box center [171, 471] width 66 height 49
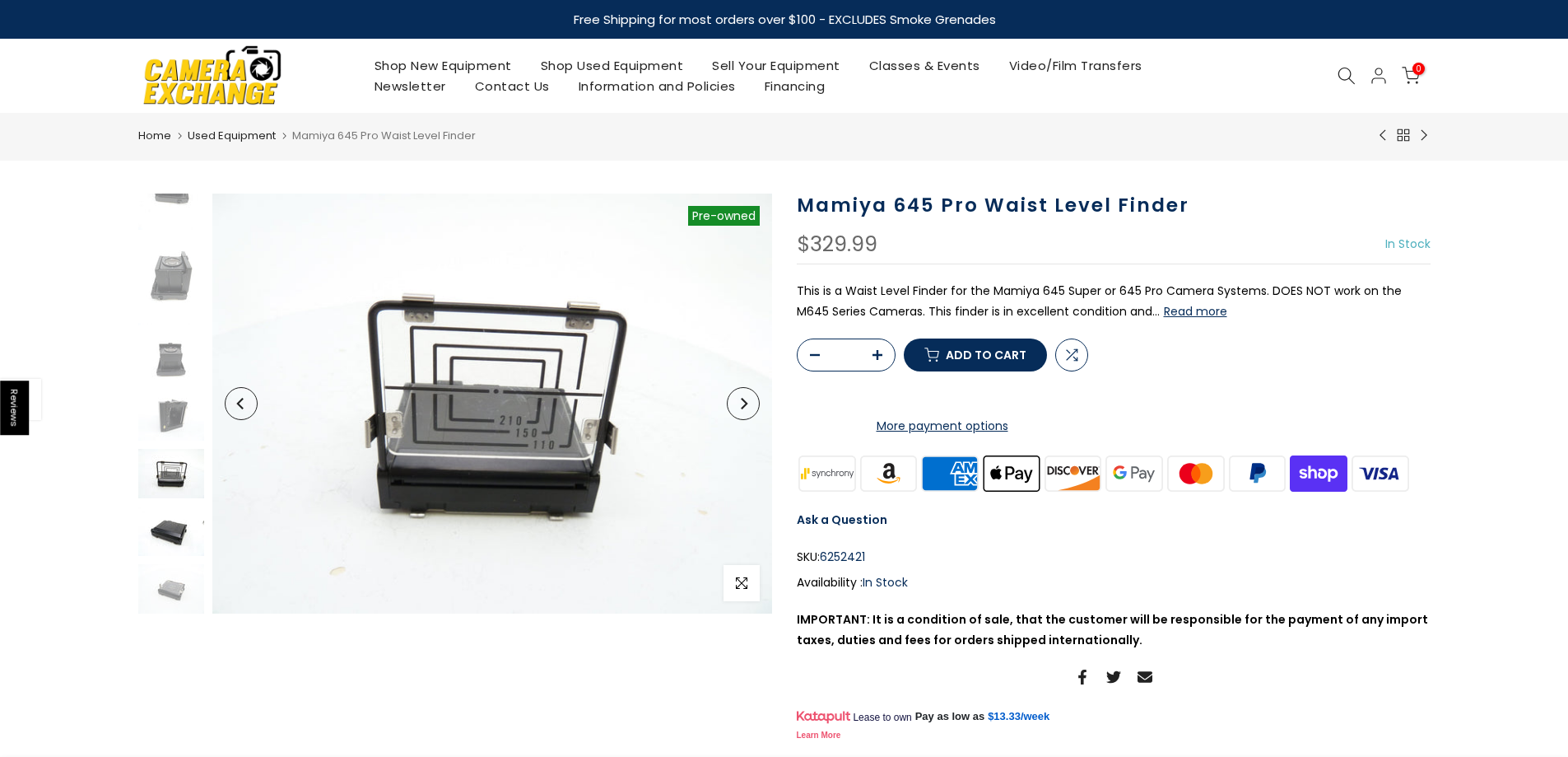
click at [174, 511] on img at bounding box center [171, 531] width 66 height 49
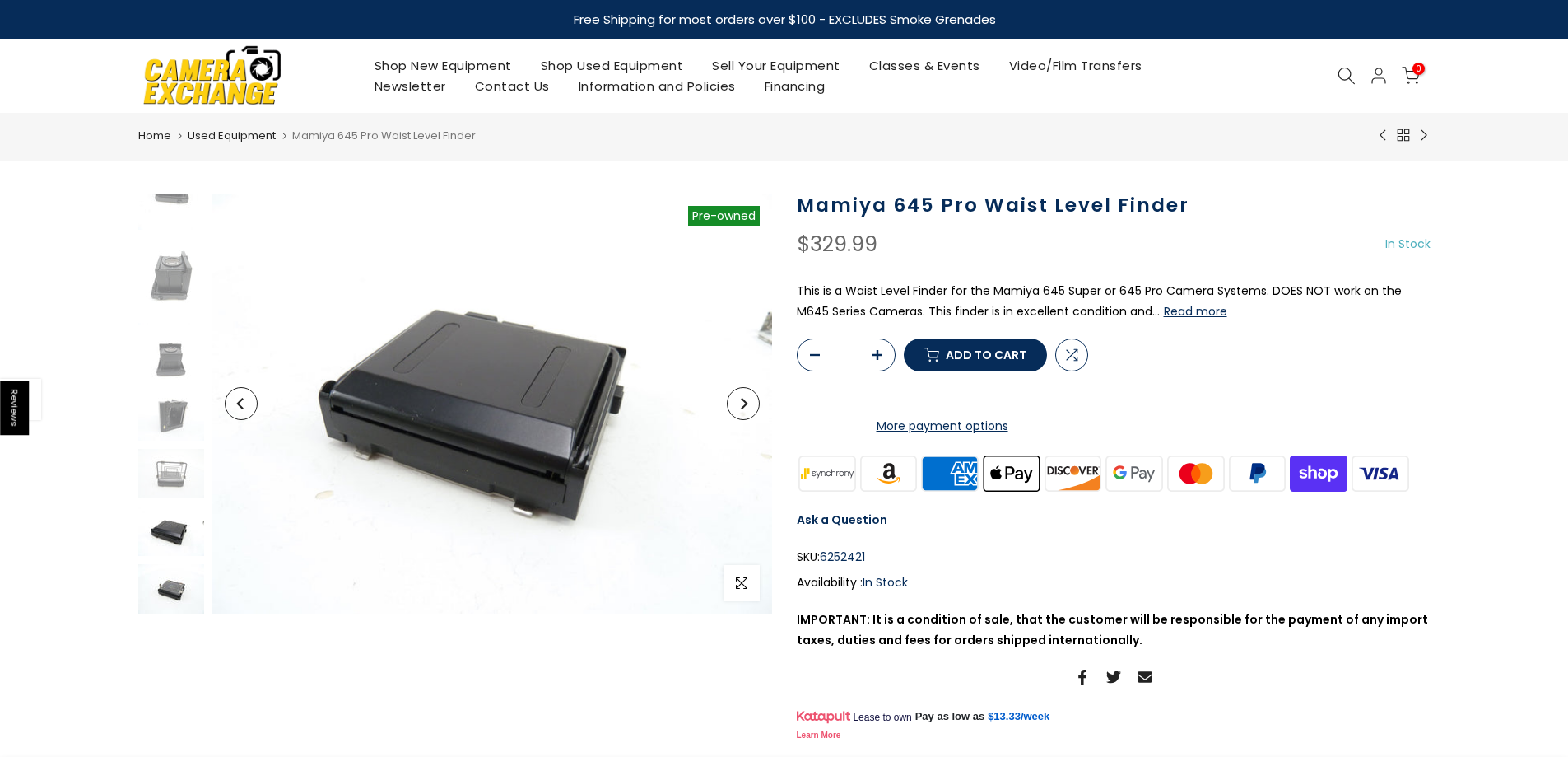
click at [174, 581] on img at bounding box center [171, 588] width 66 height 49
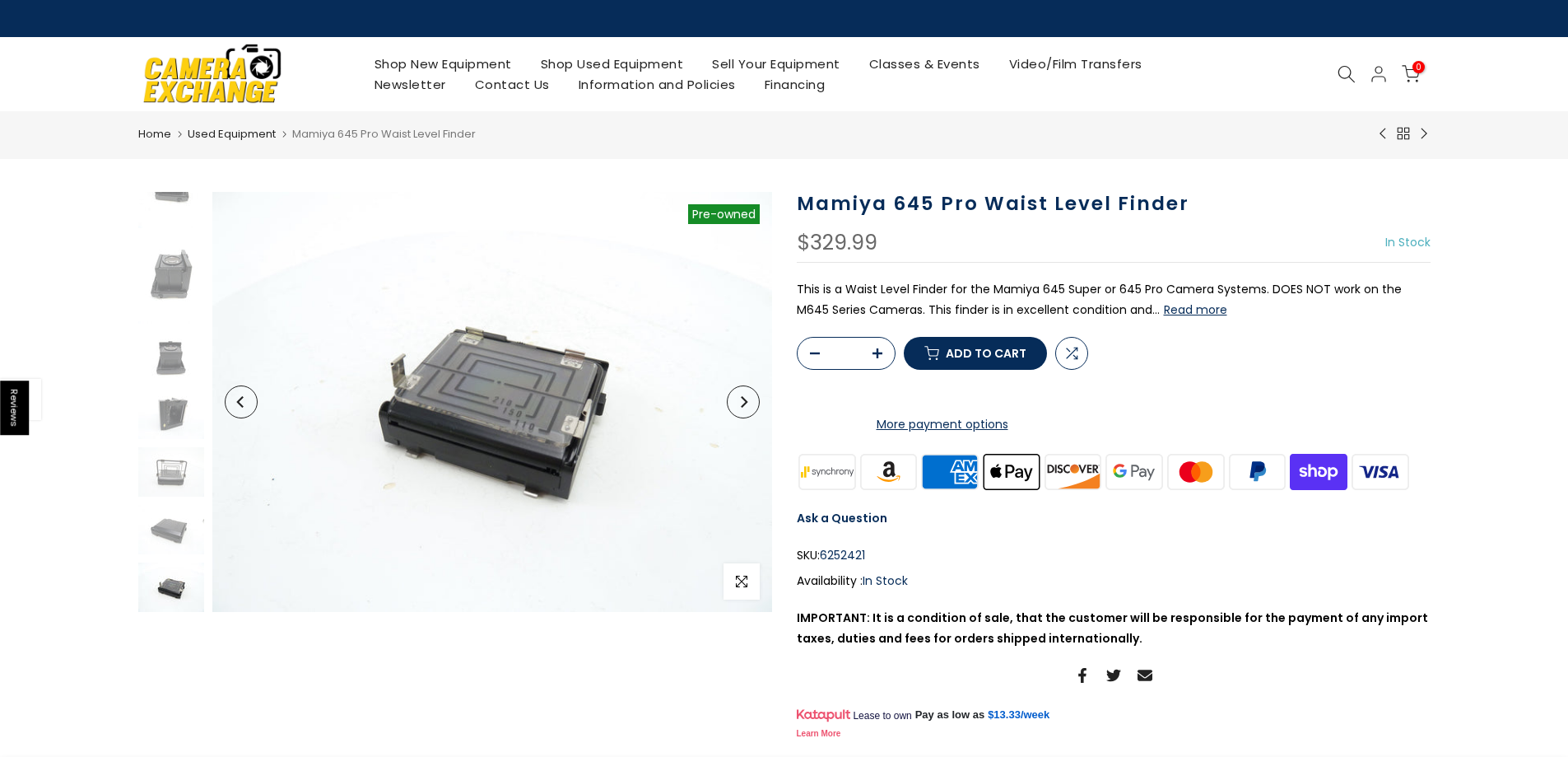
click at [639, 49] on div "Shop New Equipment Shop Used Equipment Sell Your Equipment Classes & Events Vid…" at bounding box center [785, 74] width 1309 height 74
click at [634, 61] on link "Shop Used Equipment" at bounding box center [611, 63] width 172 height 21
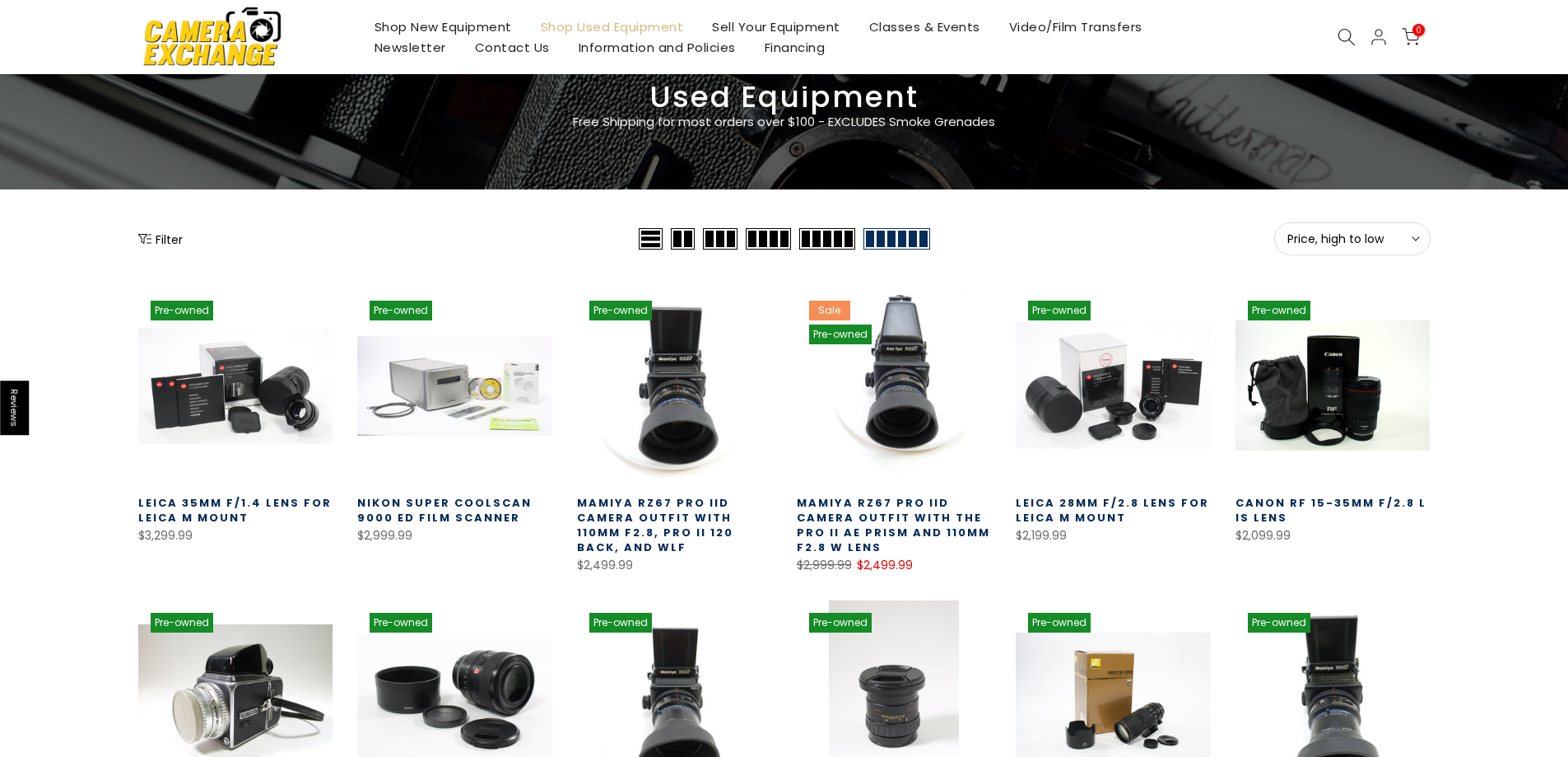
scroll to position [81, 0]
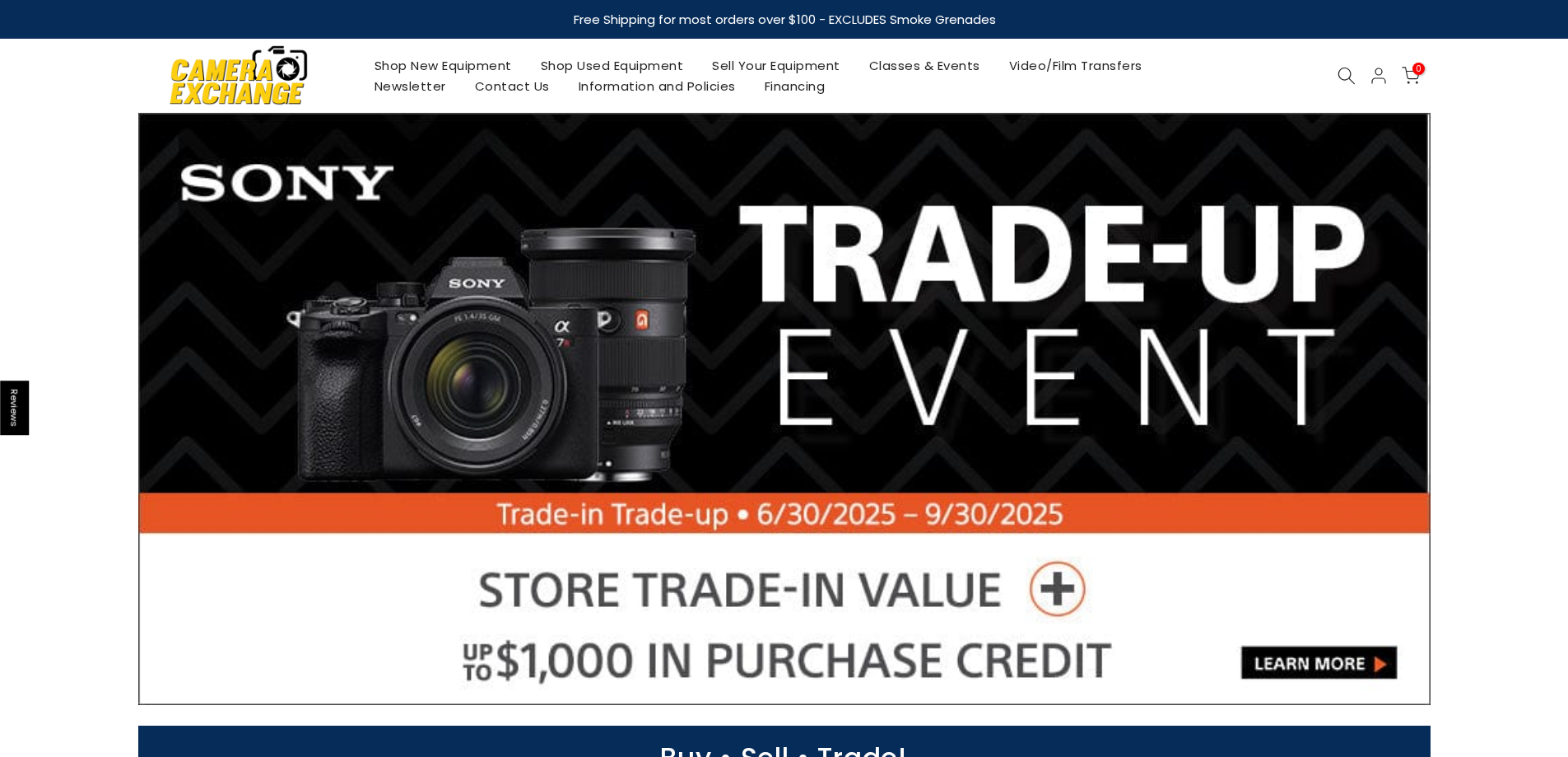
click at [619, 59] on link "Shop Used Equipment" at bounding box center [611, 65] width 172 height 21
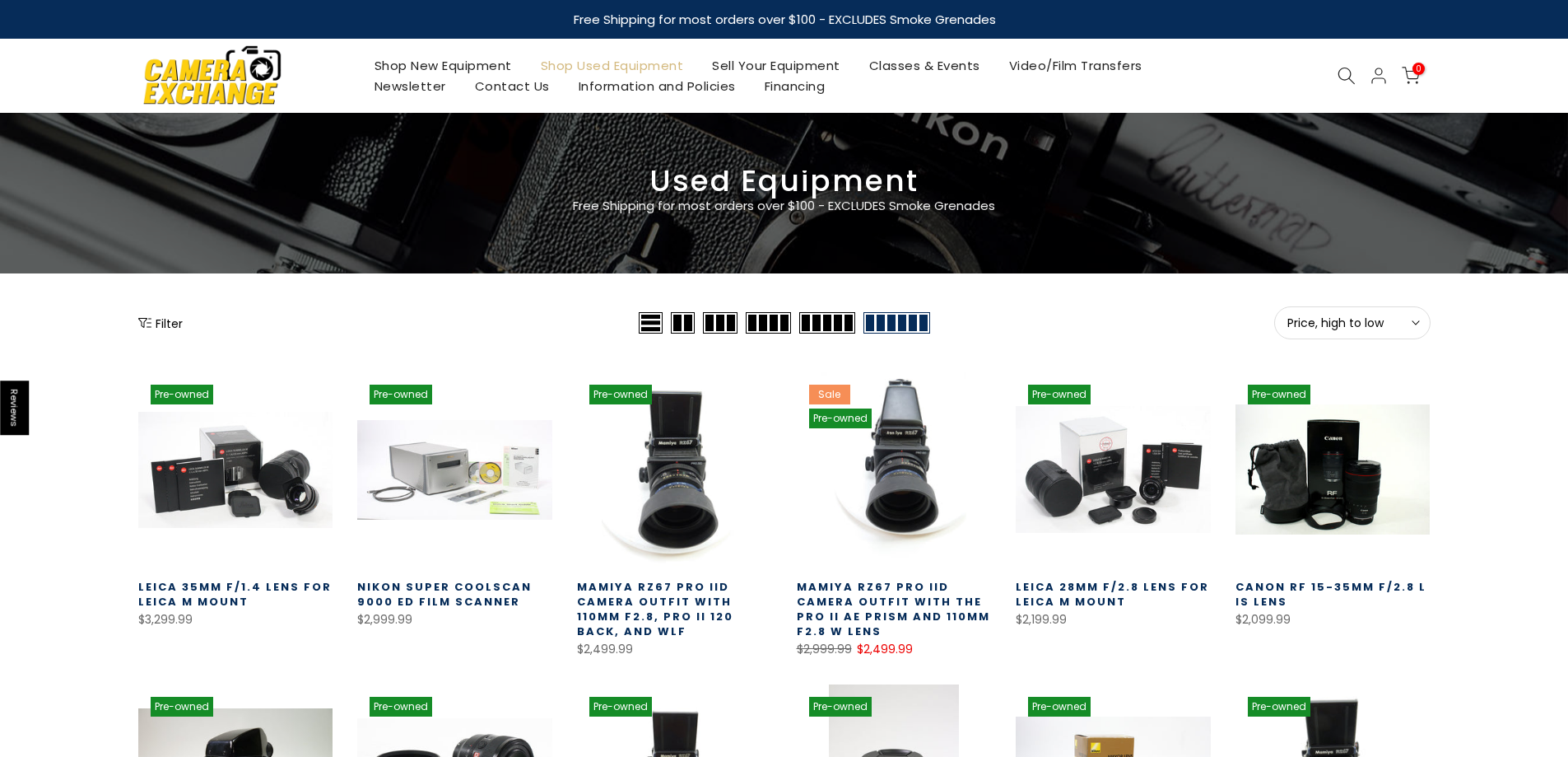
click at [167, 317] on button "Filter" at bounding box center [161, 323] width 45 height 17
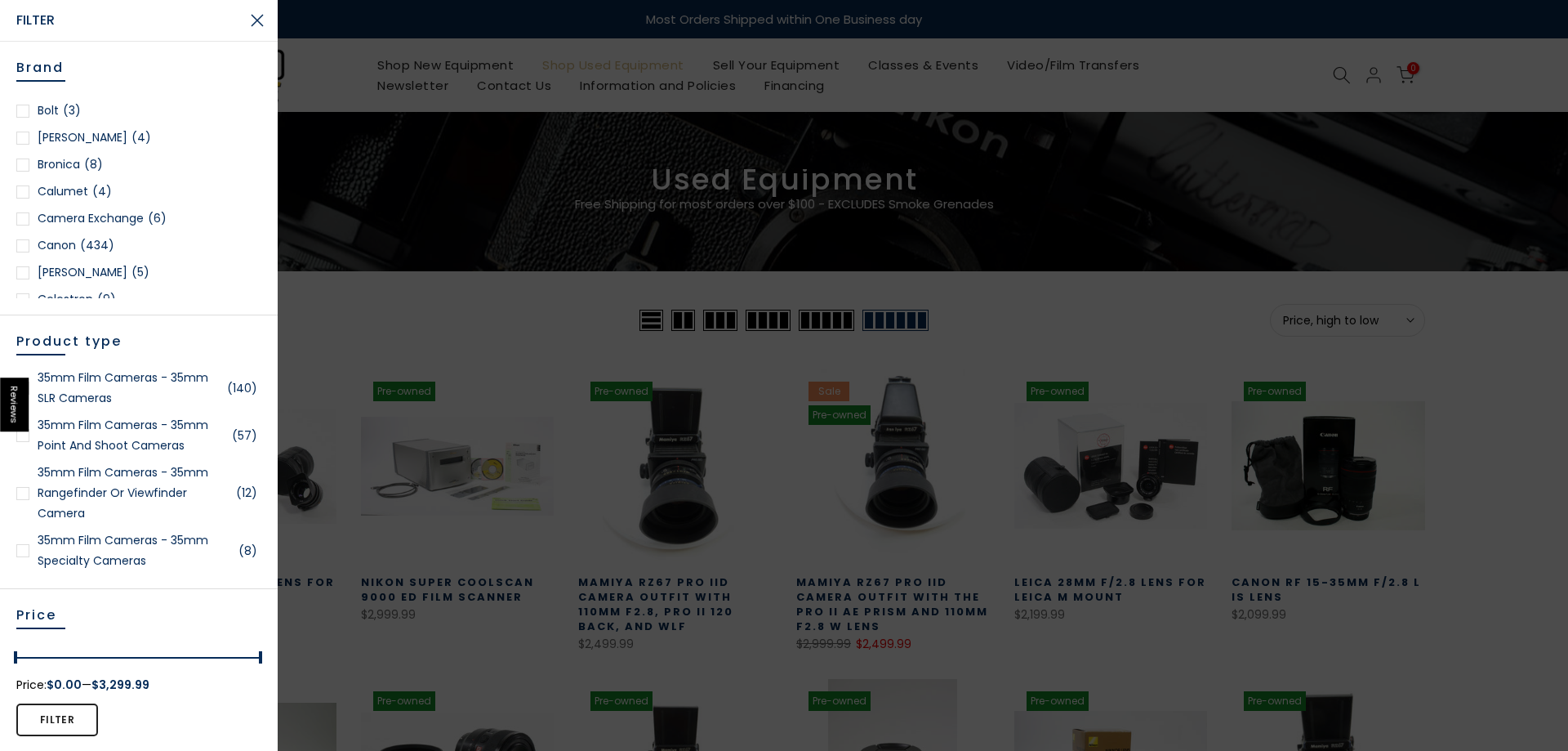
scroll to position [245, 0]
click at [76, 234] on link "Canon (434)" at bounding box center [138, 237] width 245 height 21
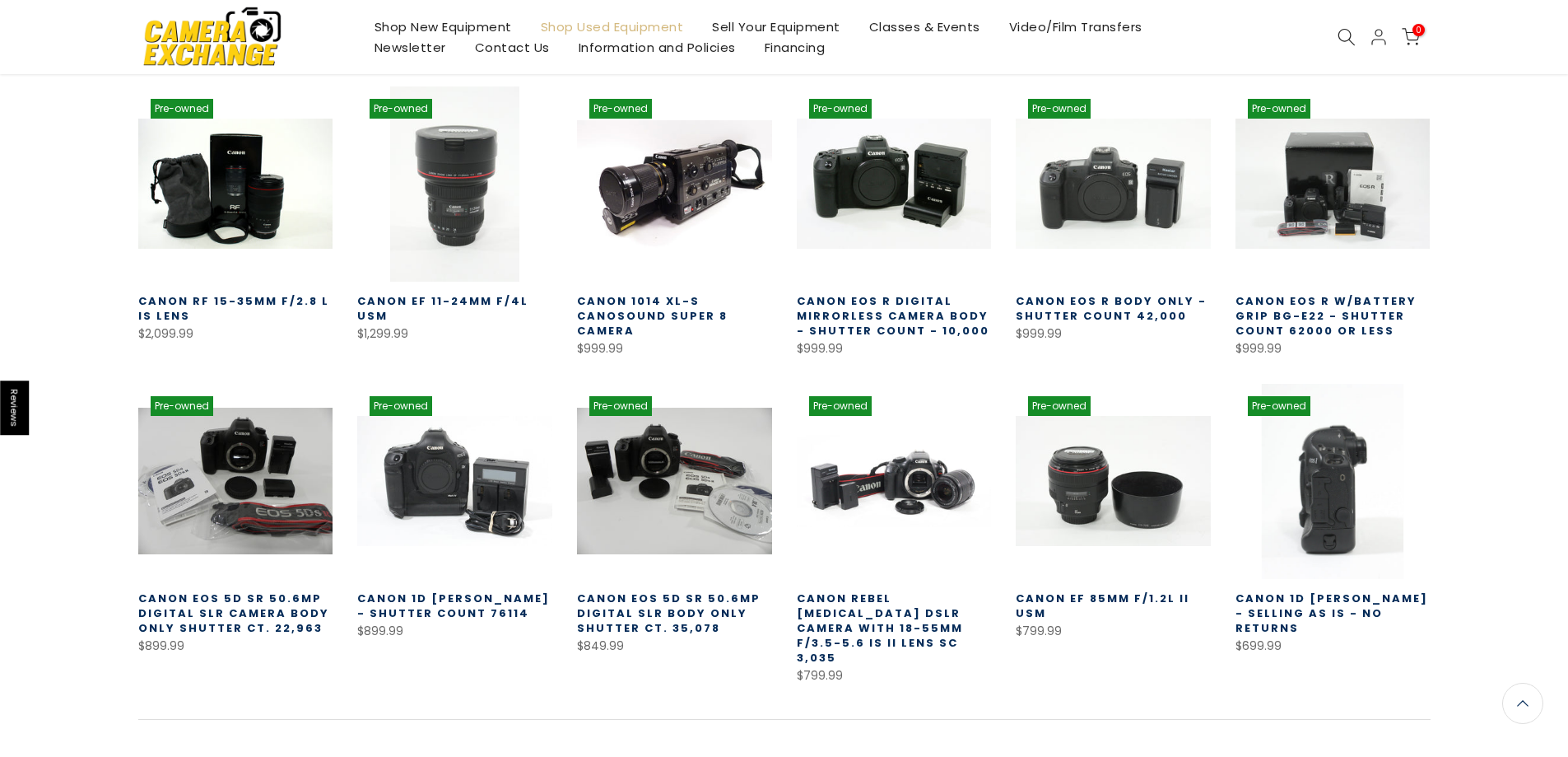
scroll to position [455, 0]
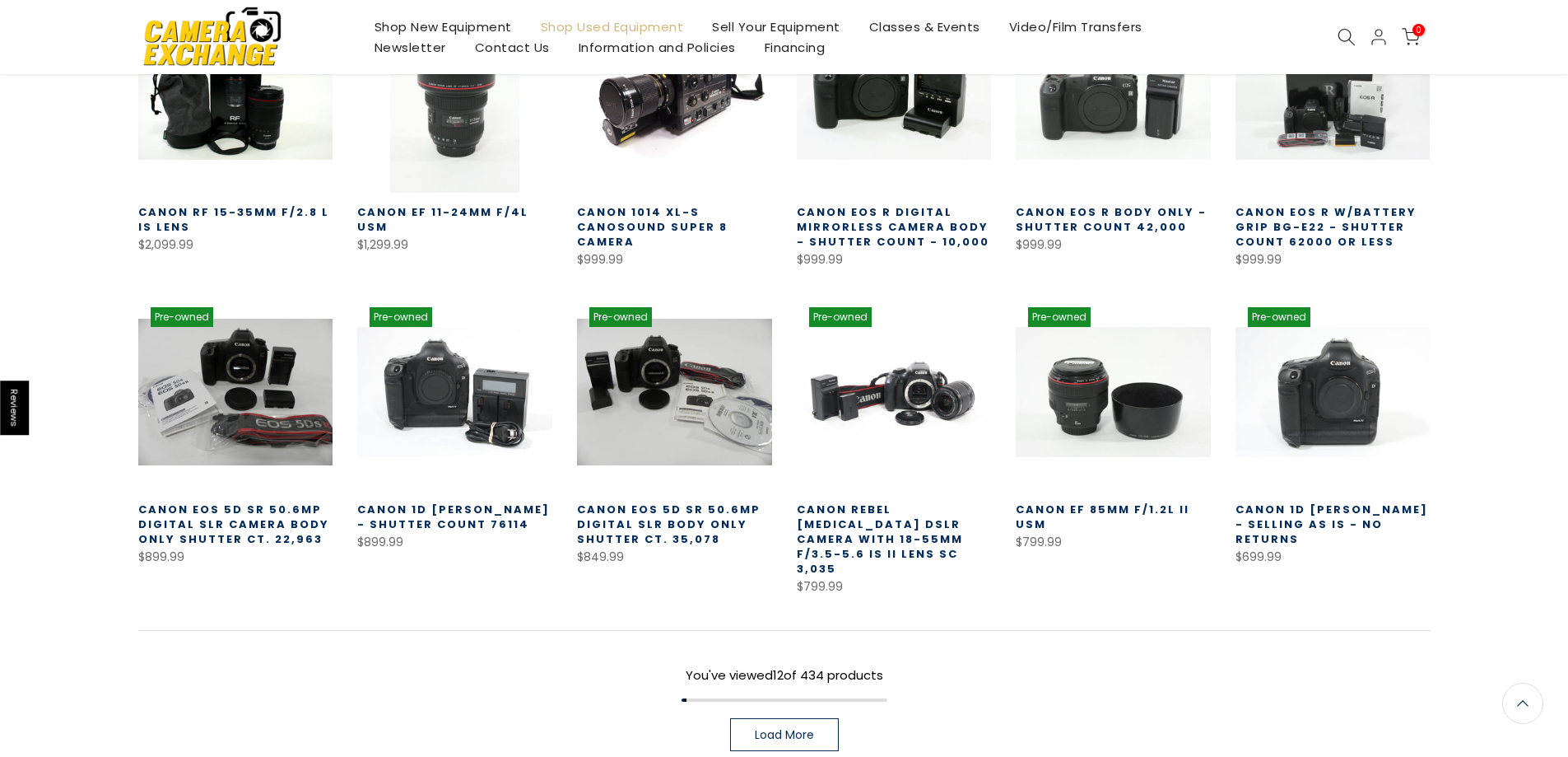
click at [800, 729] on span "Load More" at bounding box center [784, 735] width 59 height 12
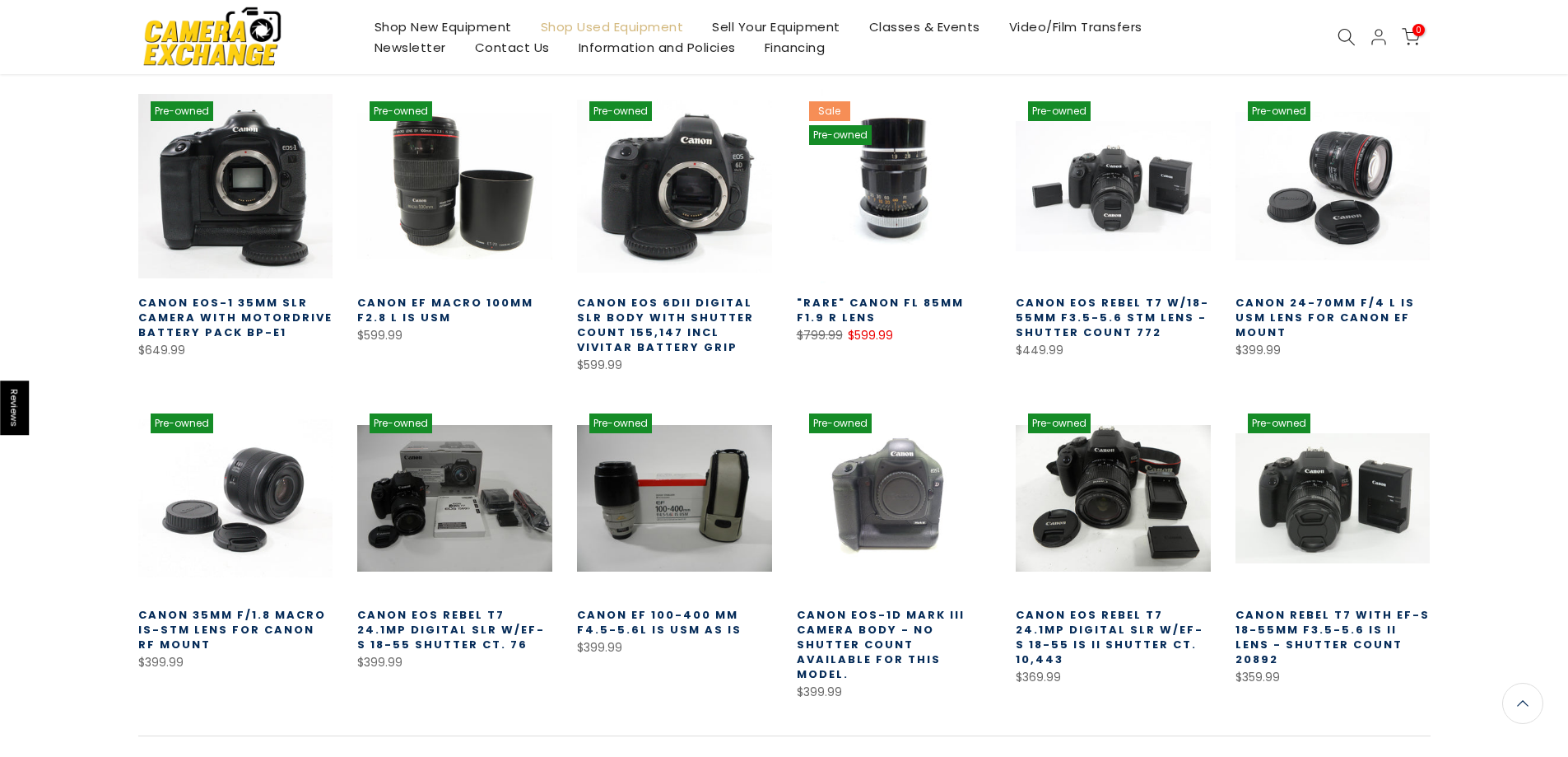
scroll to position [1113, 0]
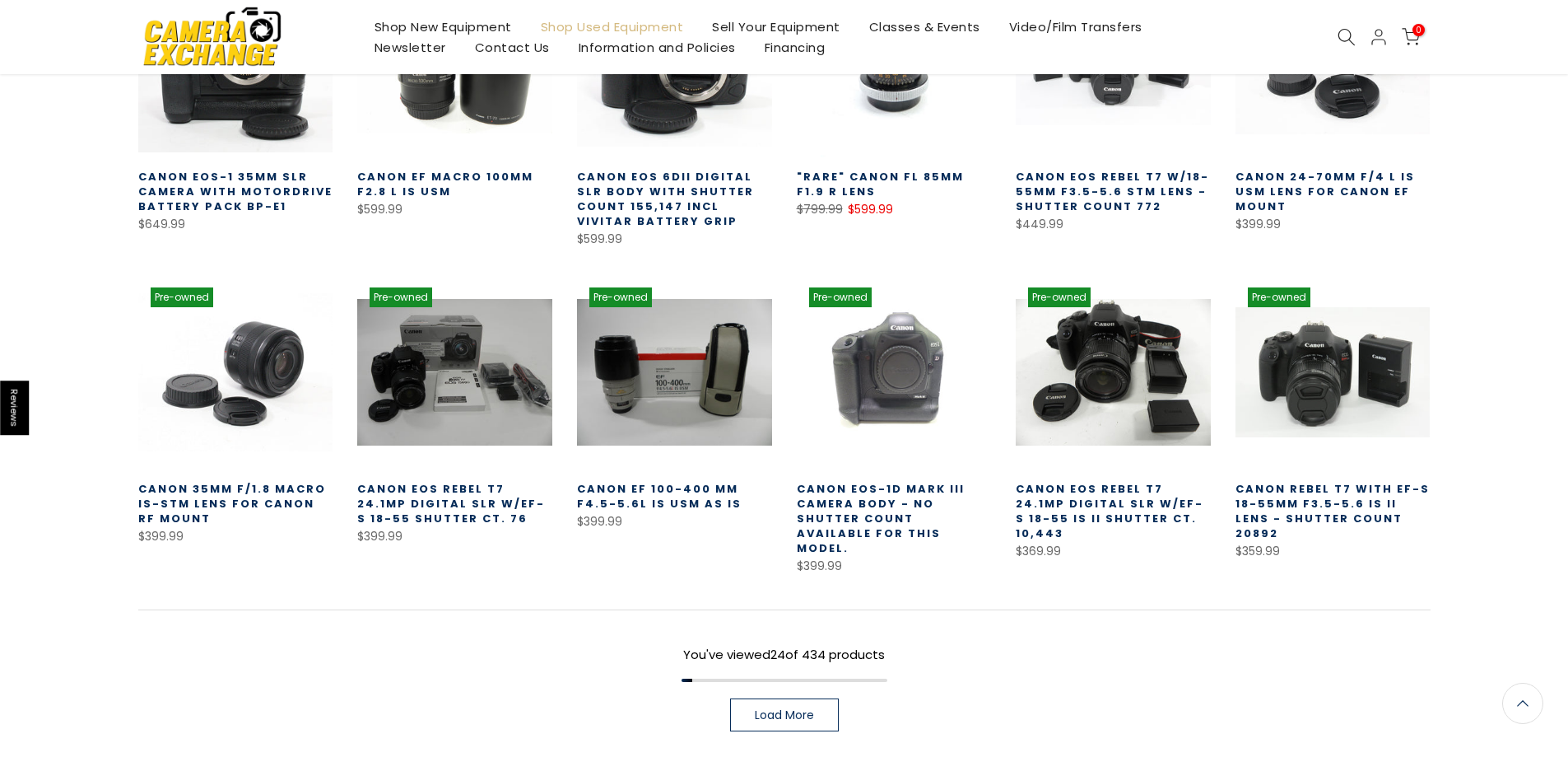
click at [758, 709] on span "Load More" at bounding box center [784, 715] width 59 height 12
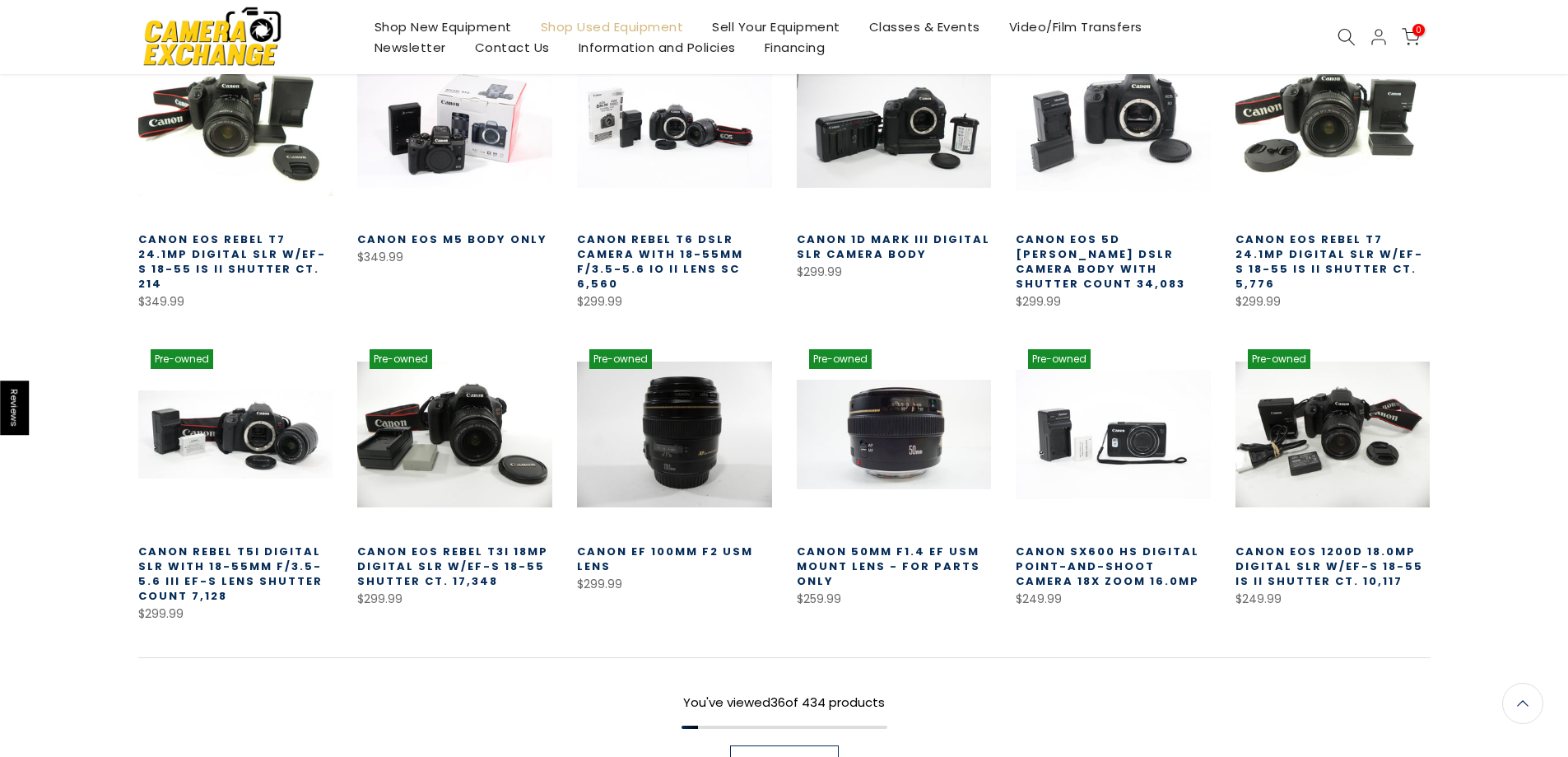
scroll to position [1689, 0]
click at [786, 713] on div "You've viewed 36 of 434 products Load More" at bounding box center [785, 718] width 1292 height 121
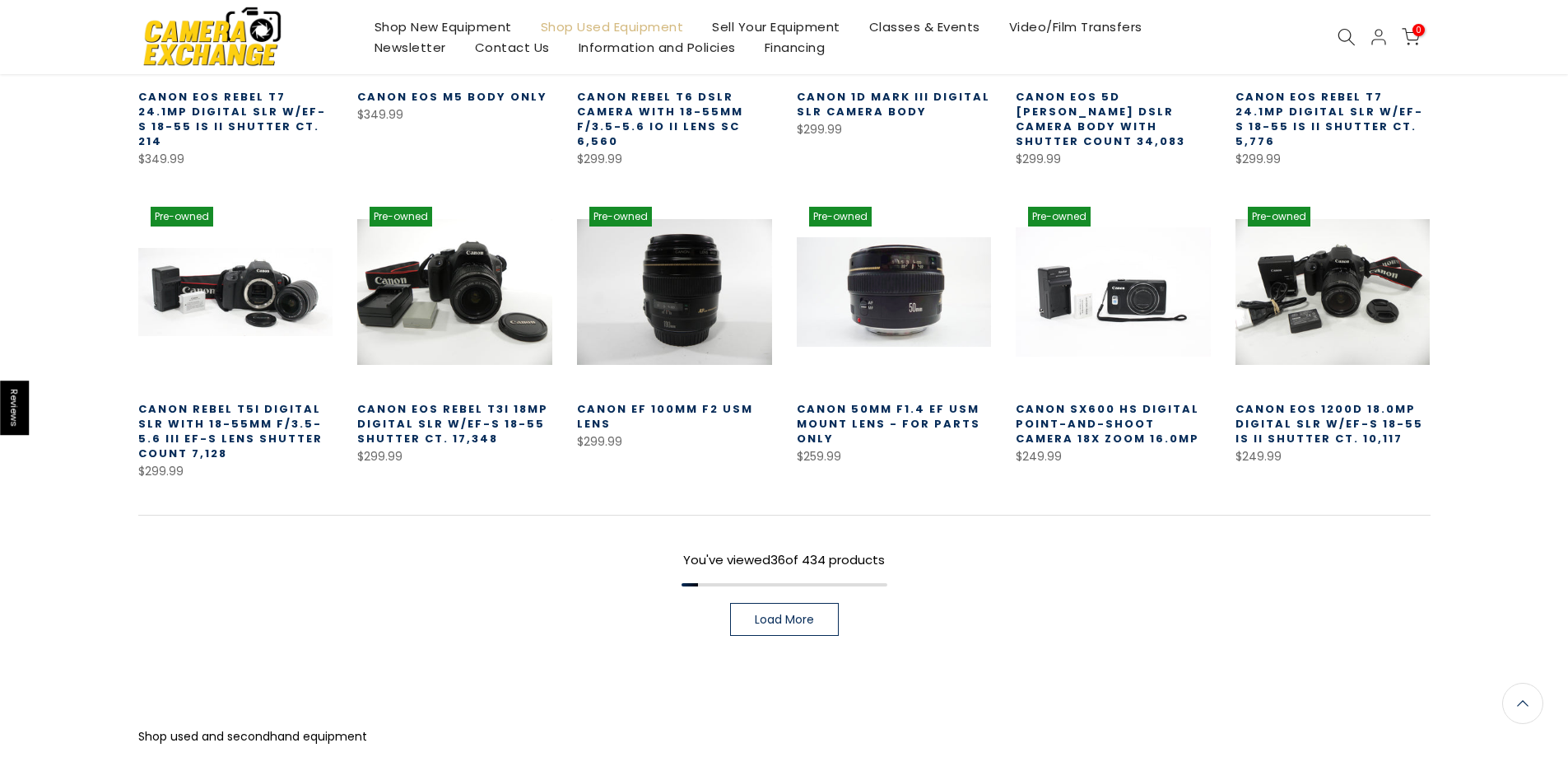
scroll to position [1855, 0]
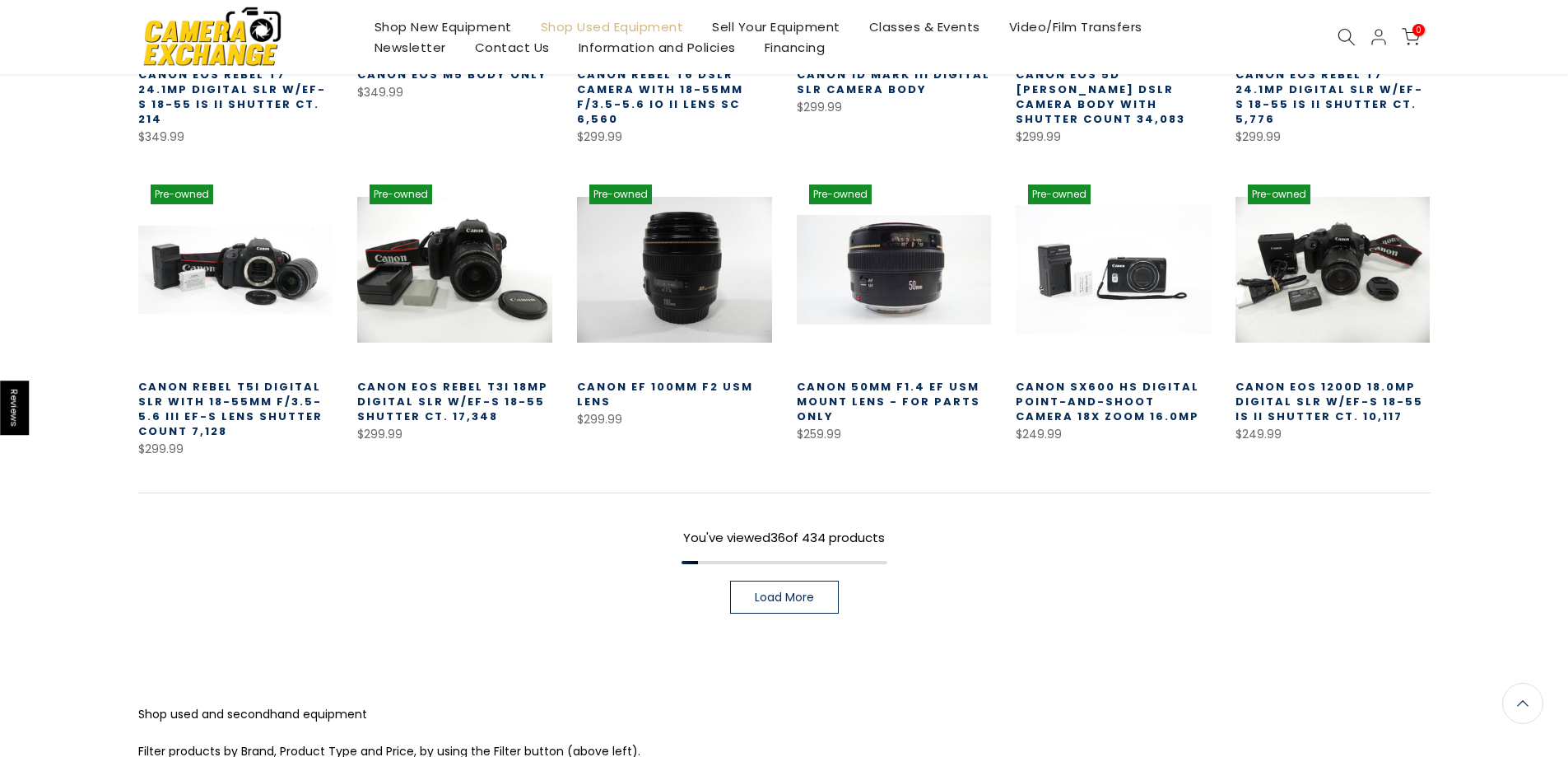
click at [750, 581] on link "Load More" at bounding box center [784, 597] width 109 height 33
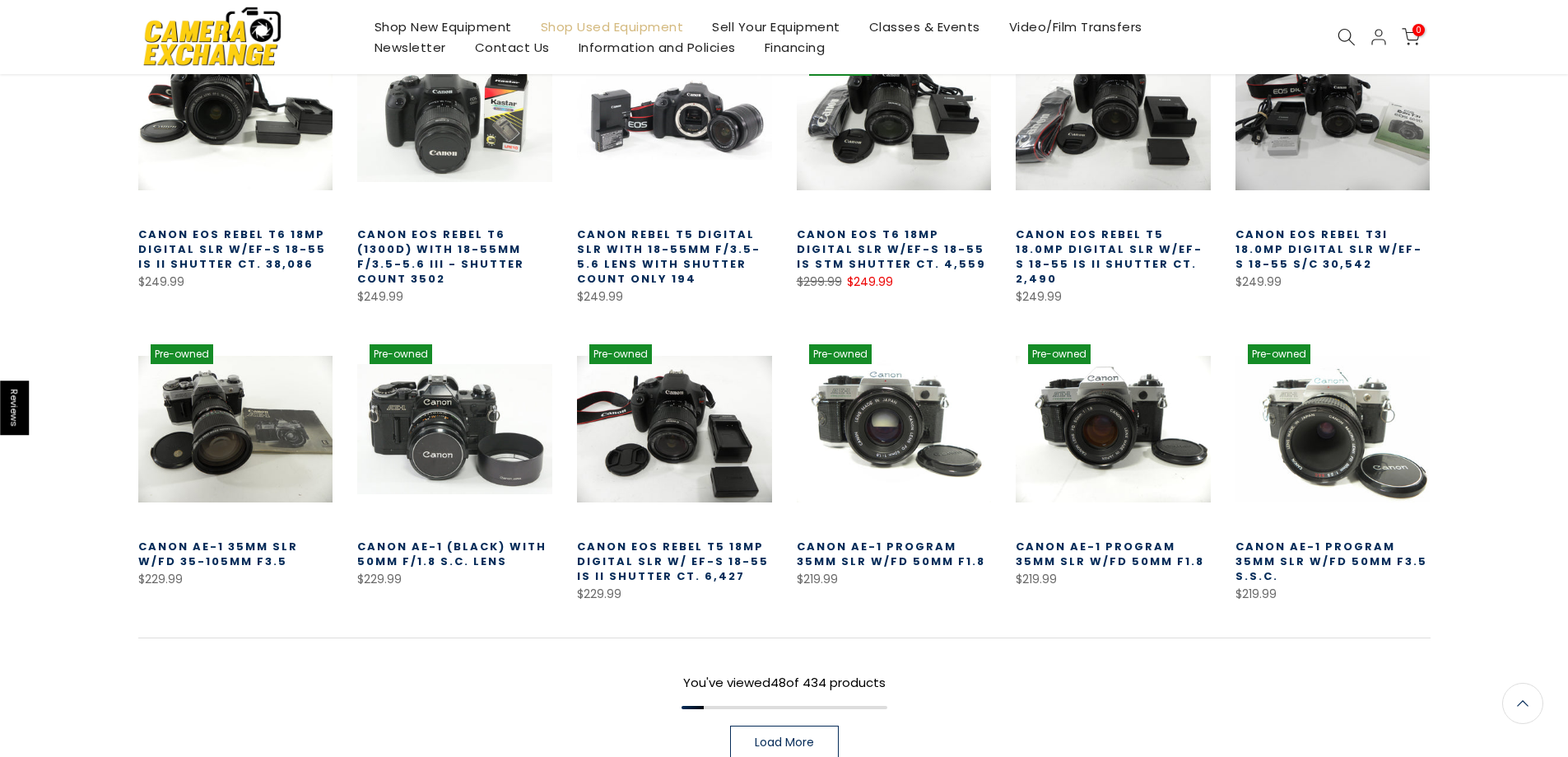
scroll to position [2431, 0]
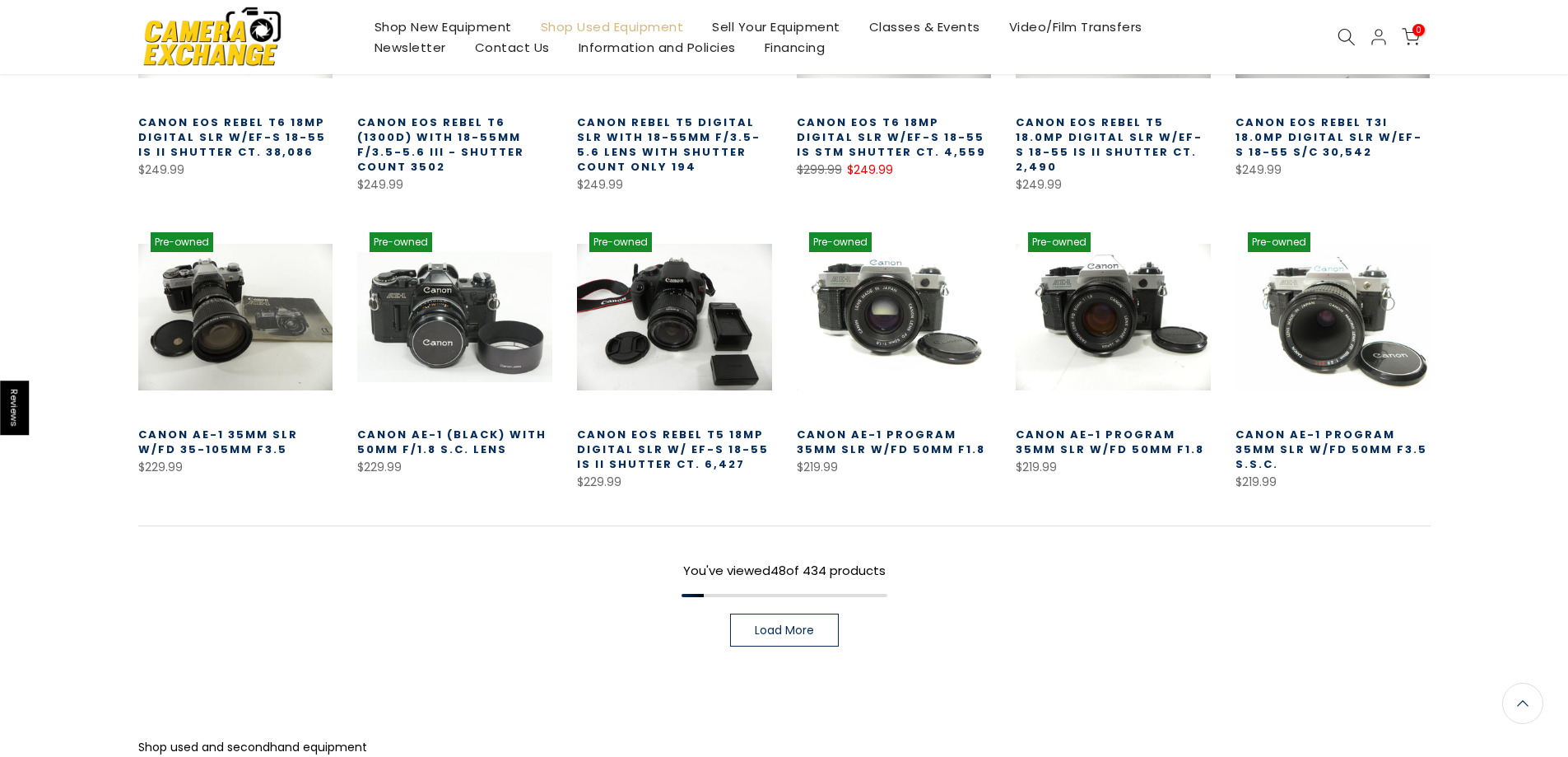
click at [784, 613] on link "Load More" at bounding box center [784, 630] width 109 height 33
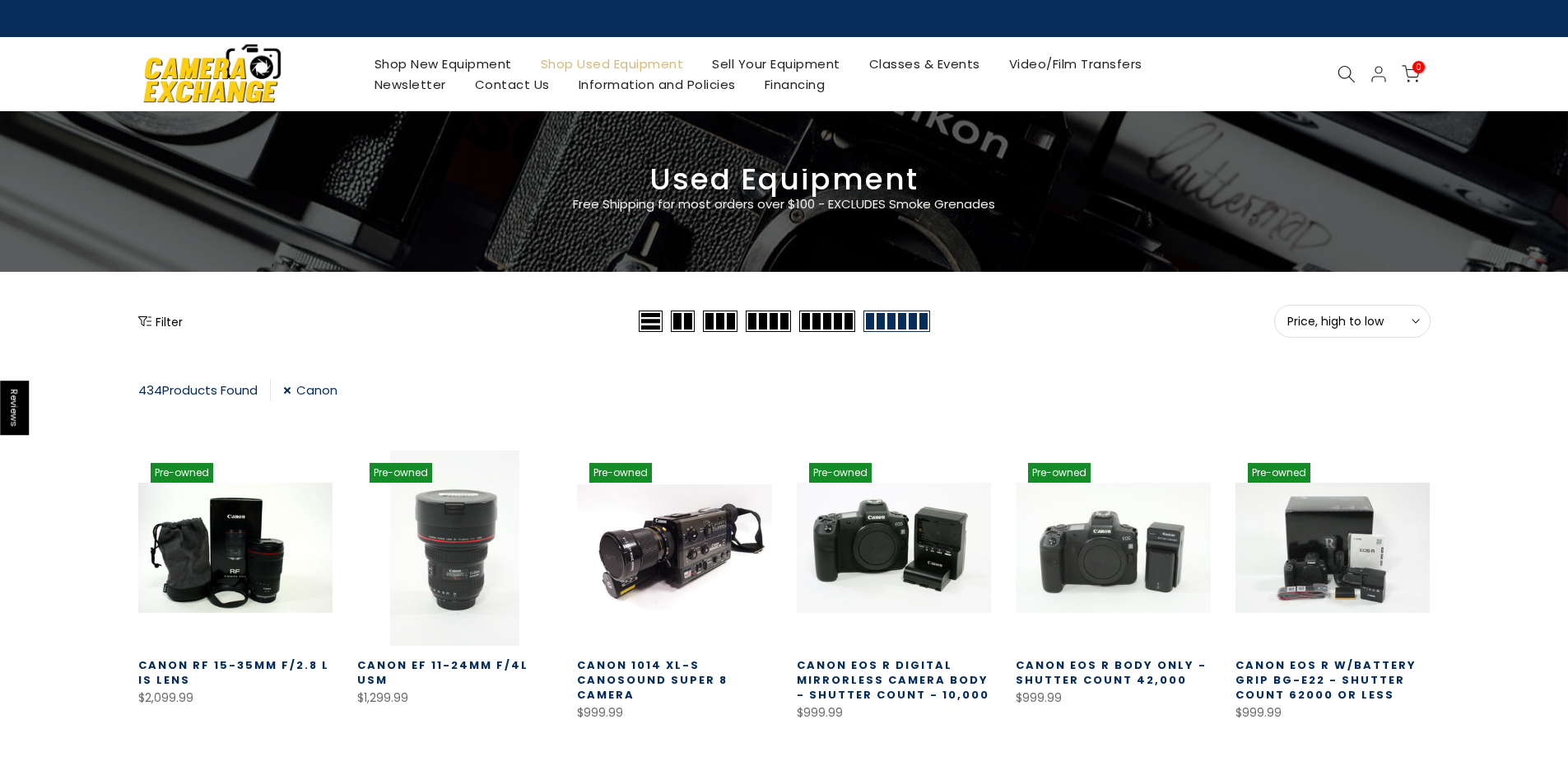
click at [296, 393] on link "Canon" at bounding box center [310, 390] width 54 height 22
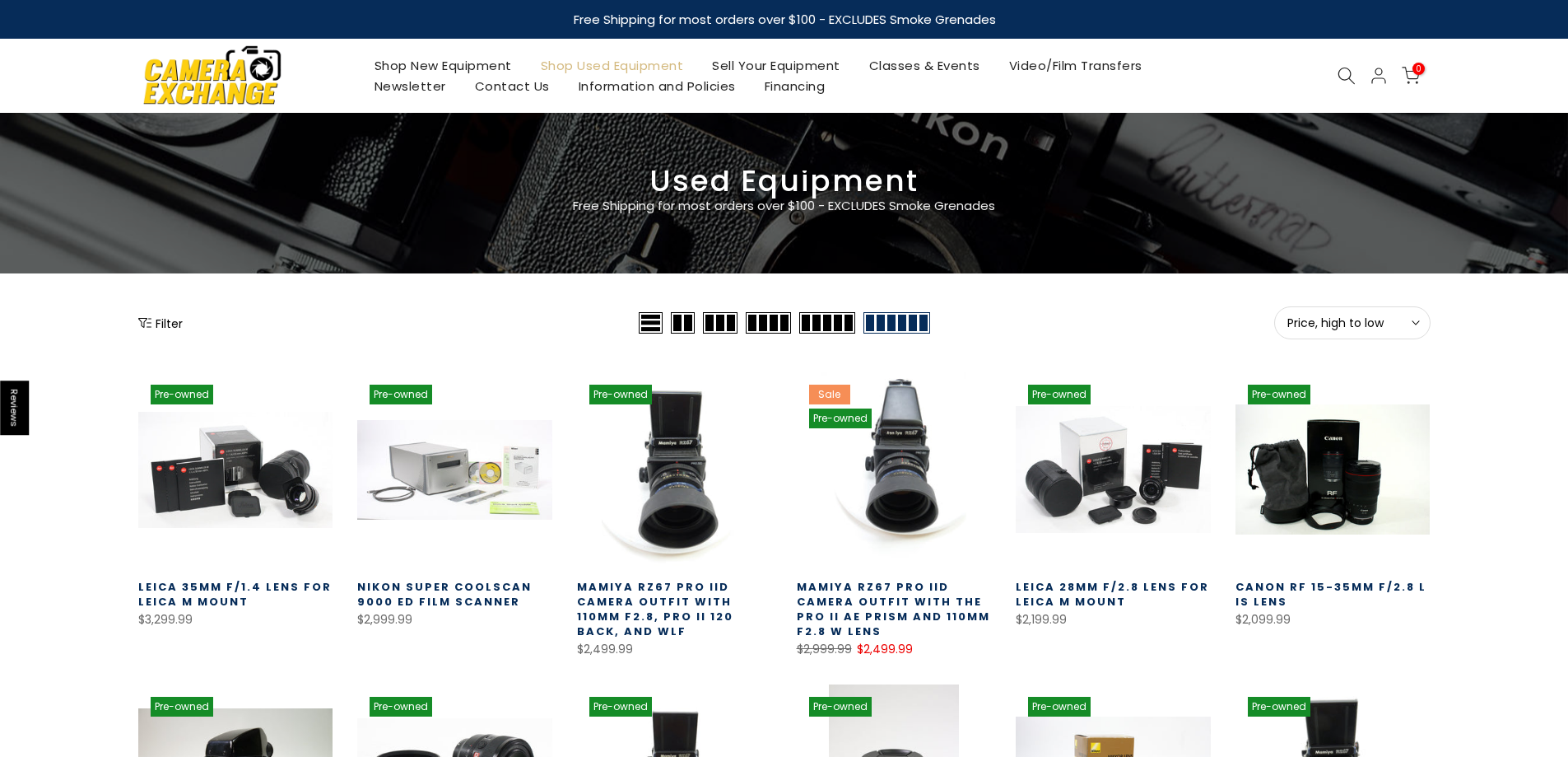
click at [1331, 77] on div at bounding box center [1347, 76] width 32 height 18
click at [1343, 77] on icon at bounding box center [1347, 76] width 18 height 18
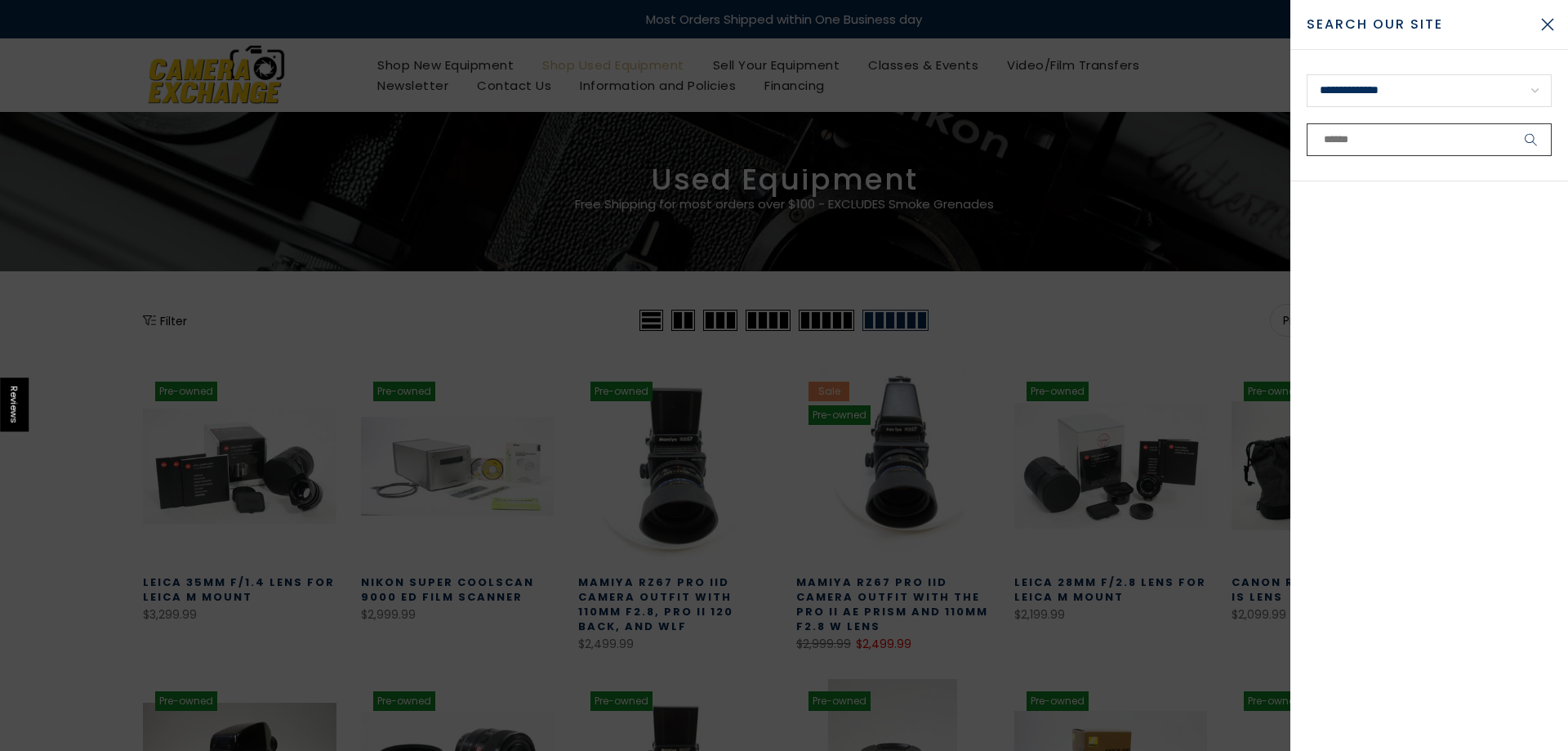
click at [1402, 150] on input "text" at bounding box center [1429, 140] width 245 height 33
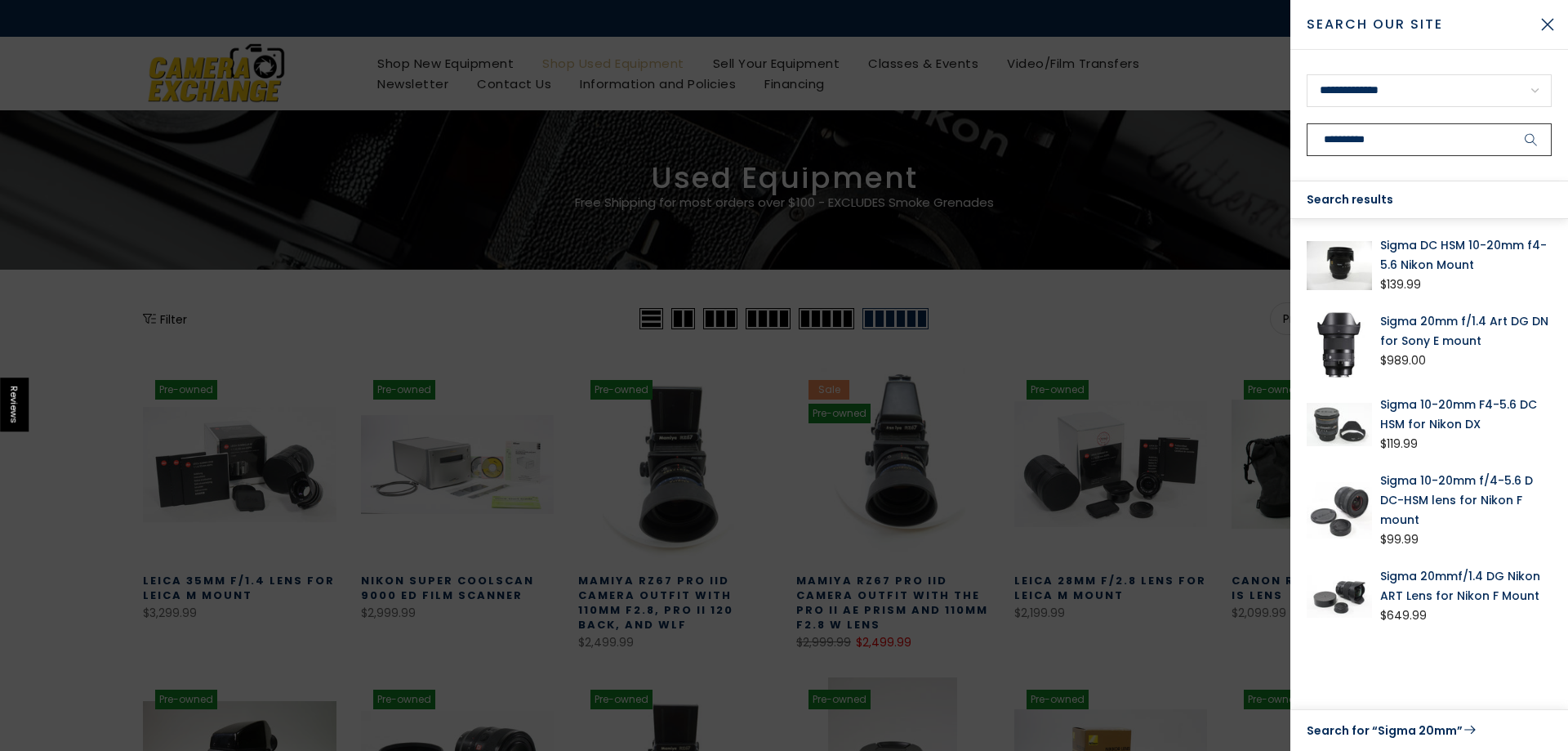
drag, startPoint x: 1426, startPoint y: 136, endPoint x: 1359, endPoint y: 153, distance: 69.1
click at [1359, 153] on input "**********" at bounding box center [1429, 140] width 245 height 33
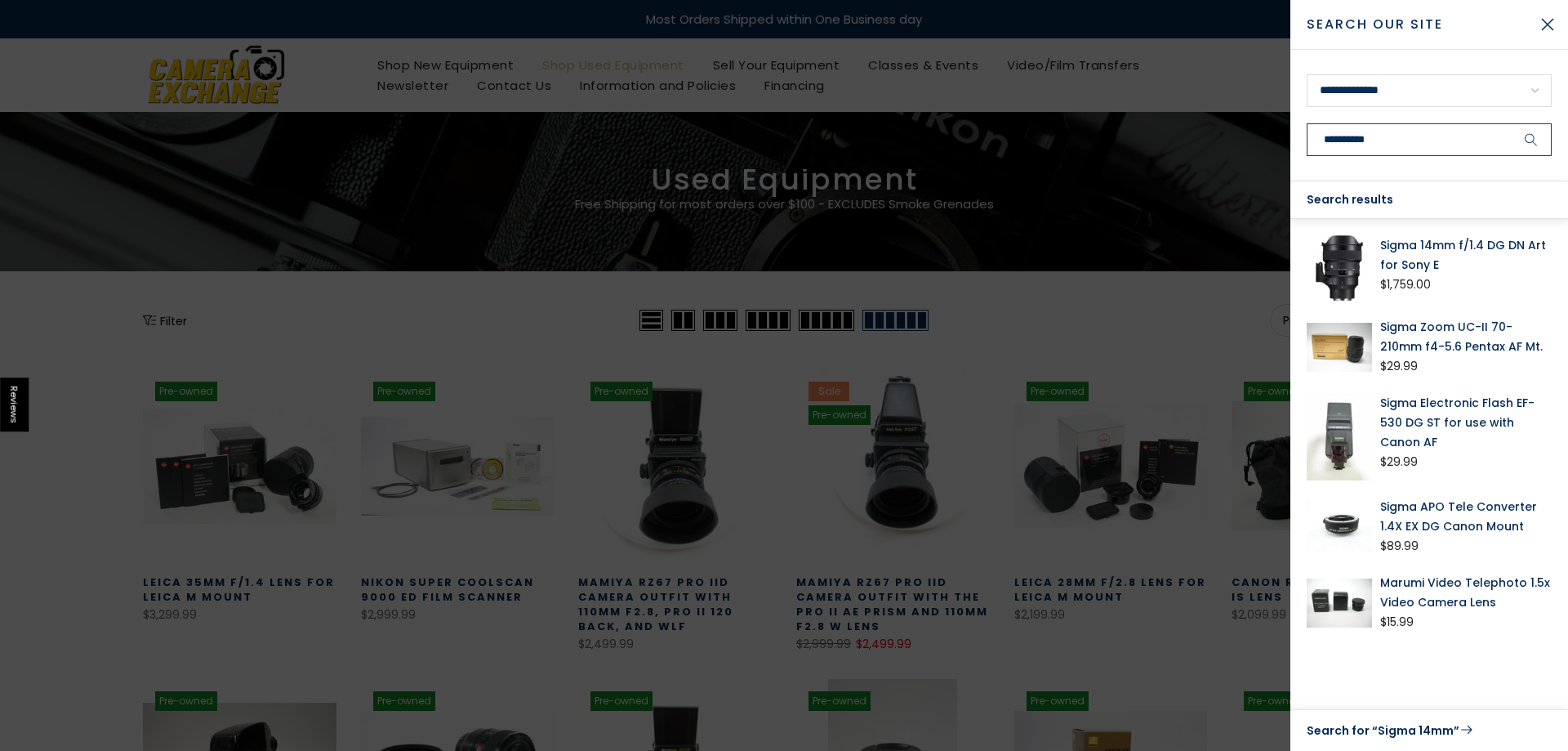
drag, startPoint x: 1433, startPoint y: 140, endPoint x: 1294, endPoint y: 133, distance: 139.2
click at [1294, 133] on form "**********" at bounding box center [1429, 115] width 278 height 132
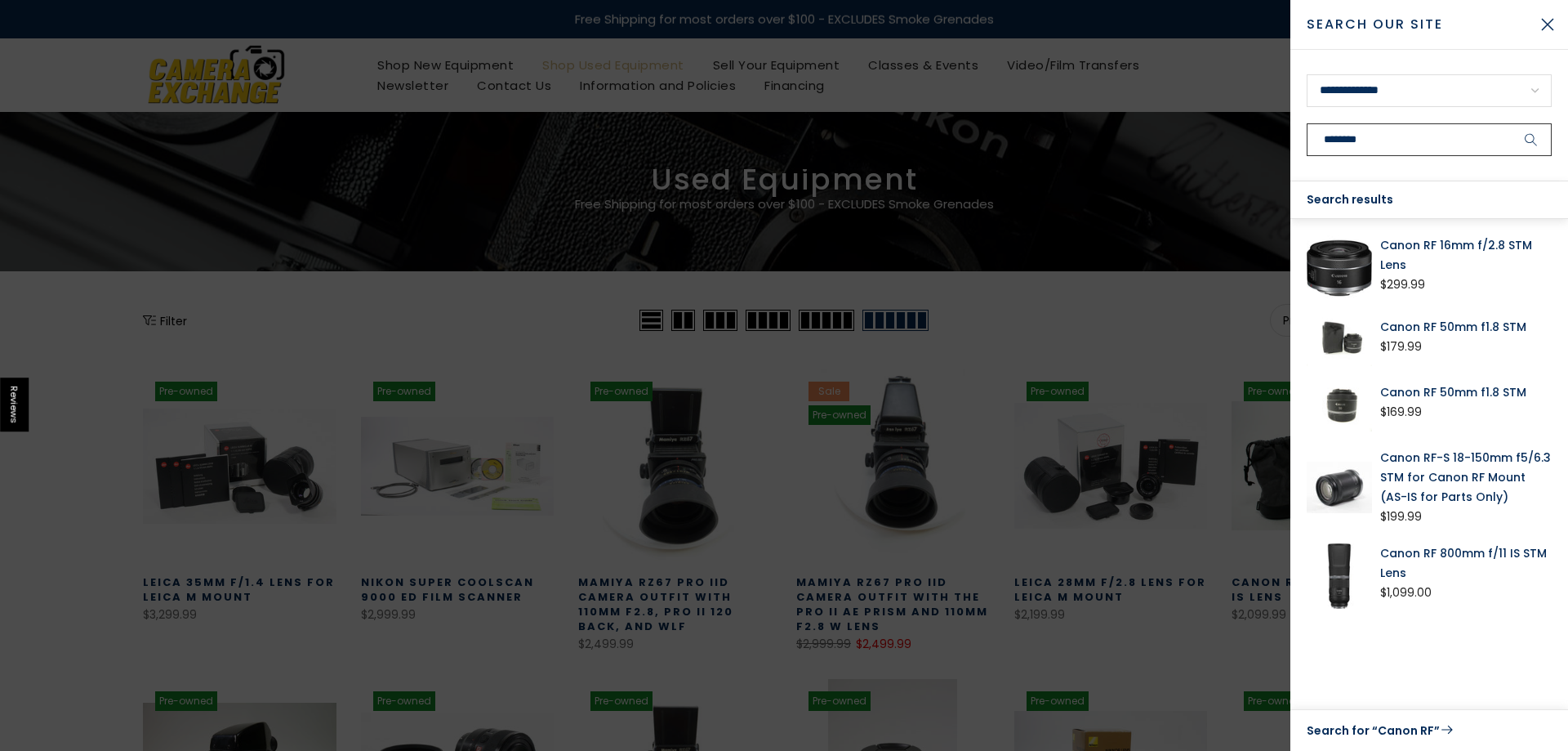
type input "********"
click at [1511, 124] on button "submit" at bounding box center [1532, 140] width 41 height 33
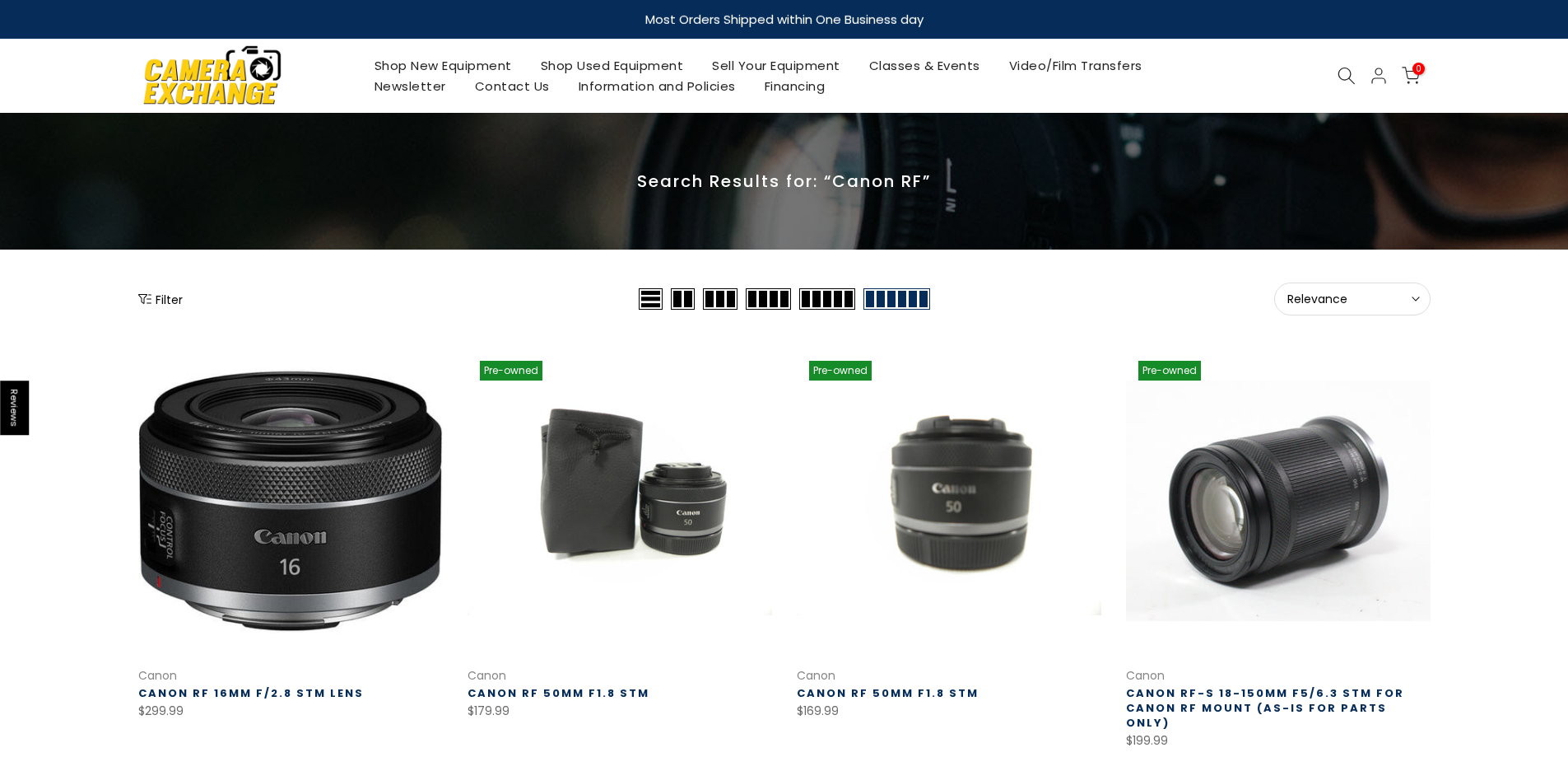
click at [1326, 303] on span "Relevance" at bounding box center [1352, 299] width 130 height 15
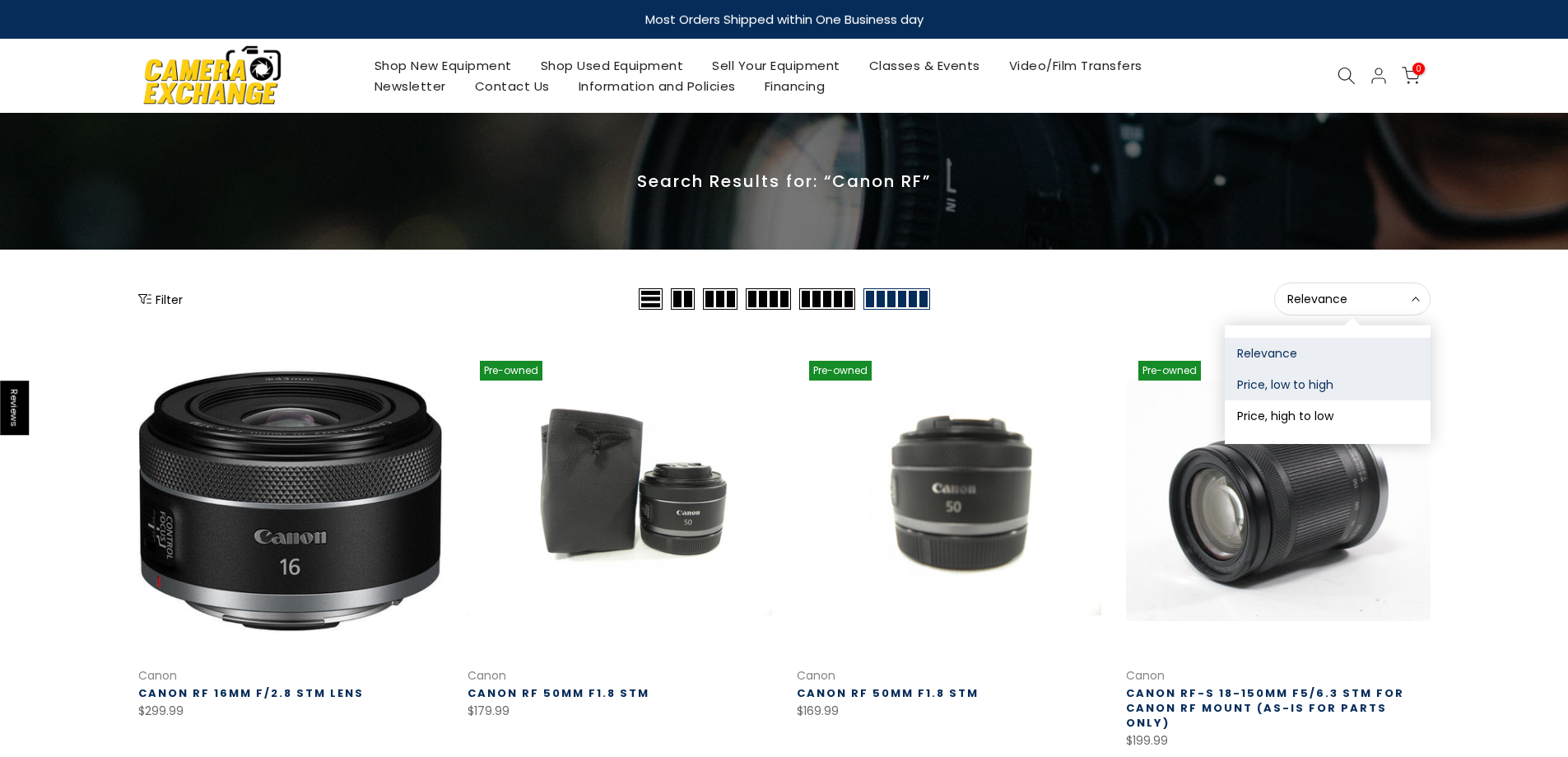
click at [1338, 383] on button "Price, low to high" at bounding box center [1328, 385] width 206 height 32
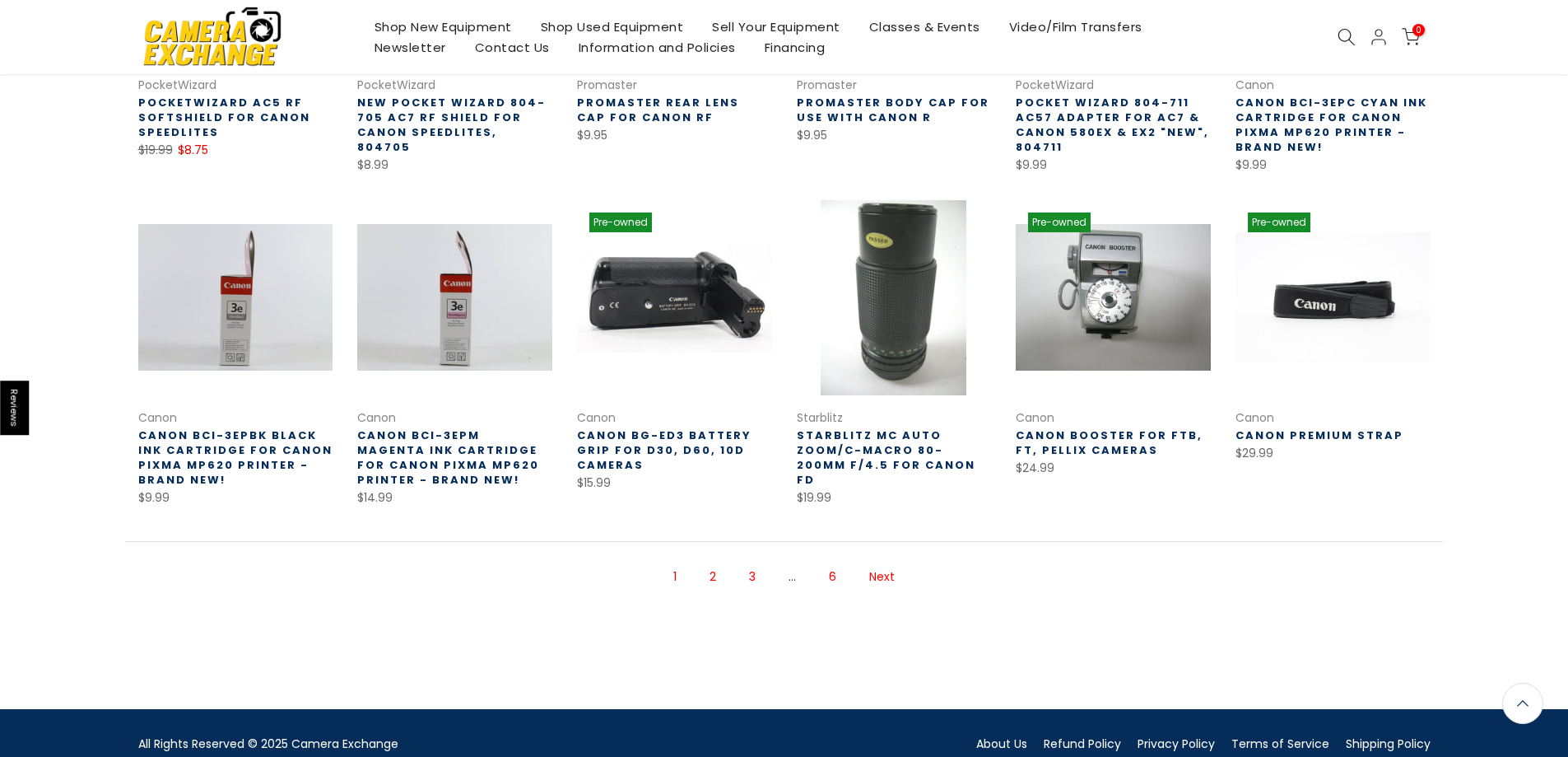
scroll to position [512, 0]
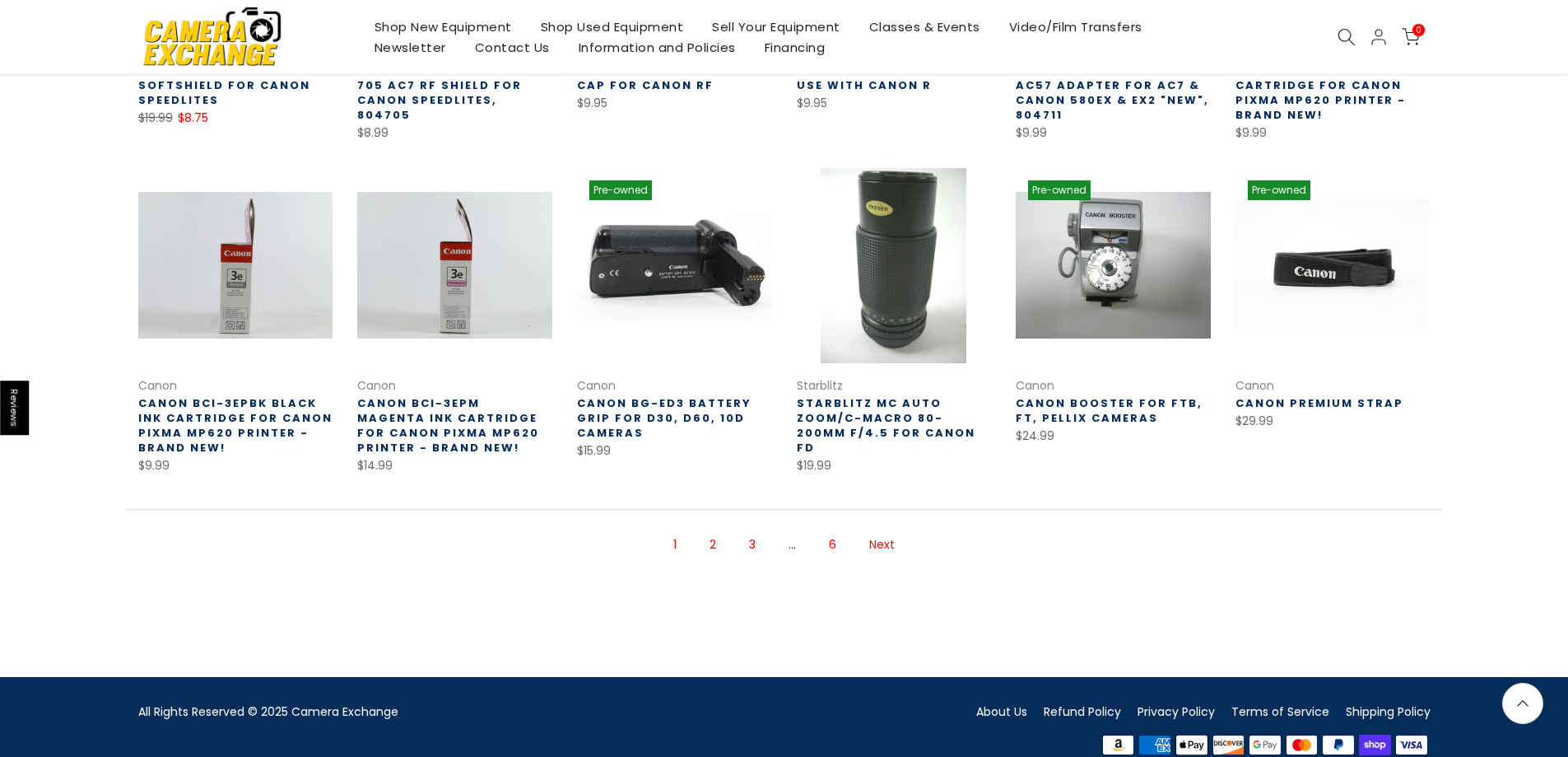
click at [723, 542] on link "2" at bounding box center [713, 544] width 23 height 29
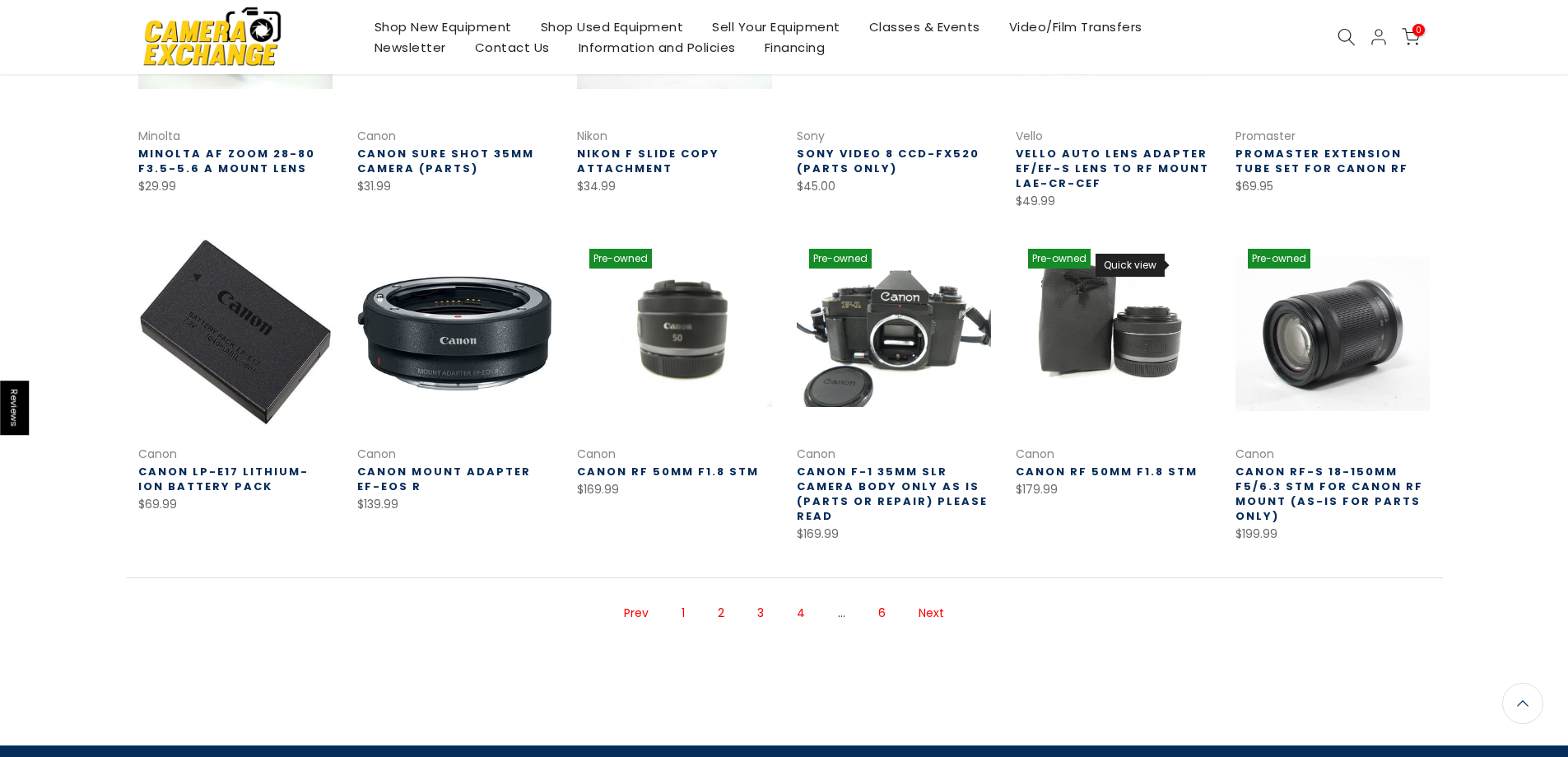
scroll to position [429, 0]
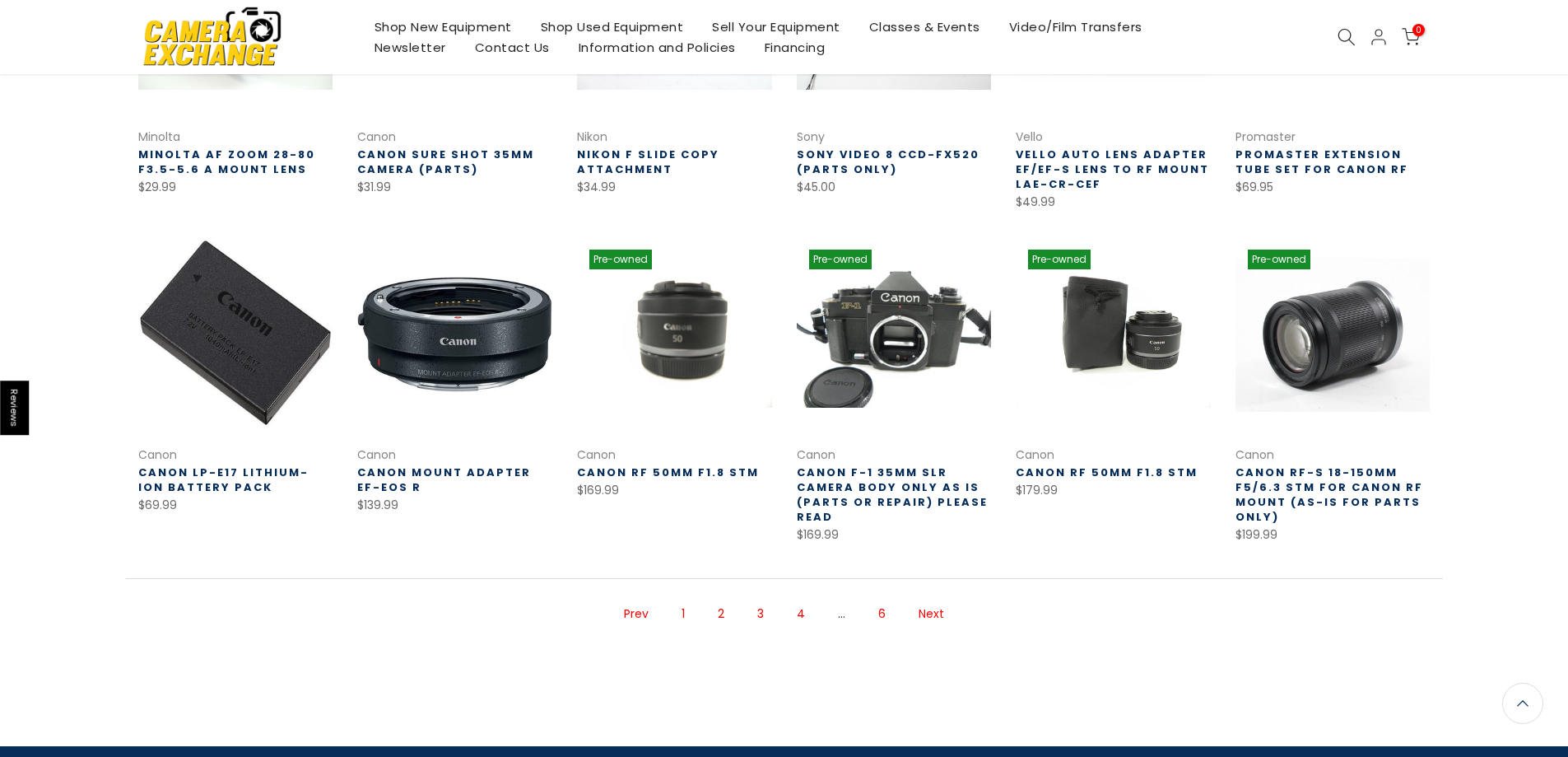
click at [756, 610] on link "3" at bounding box center [761, 614] width 23 height 29
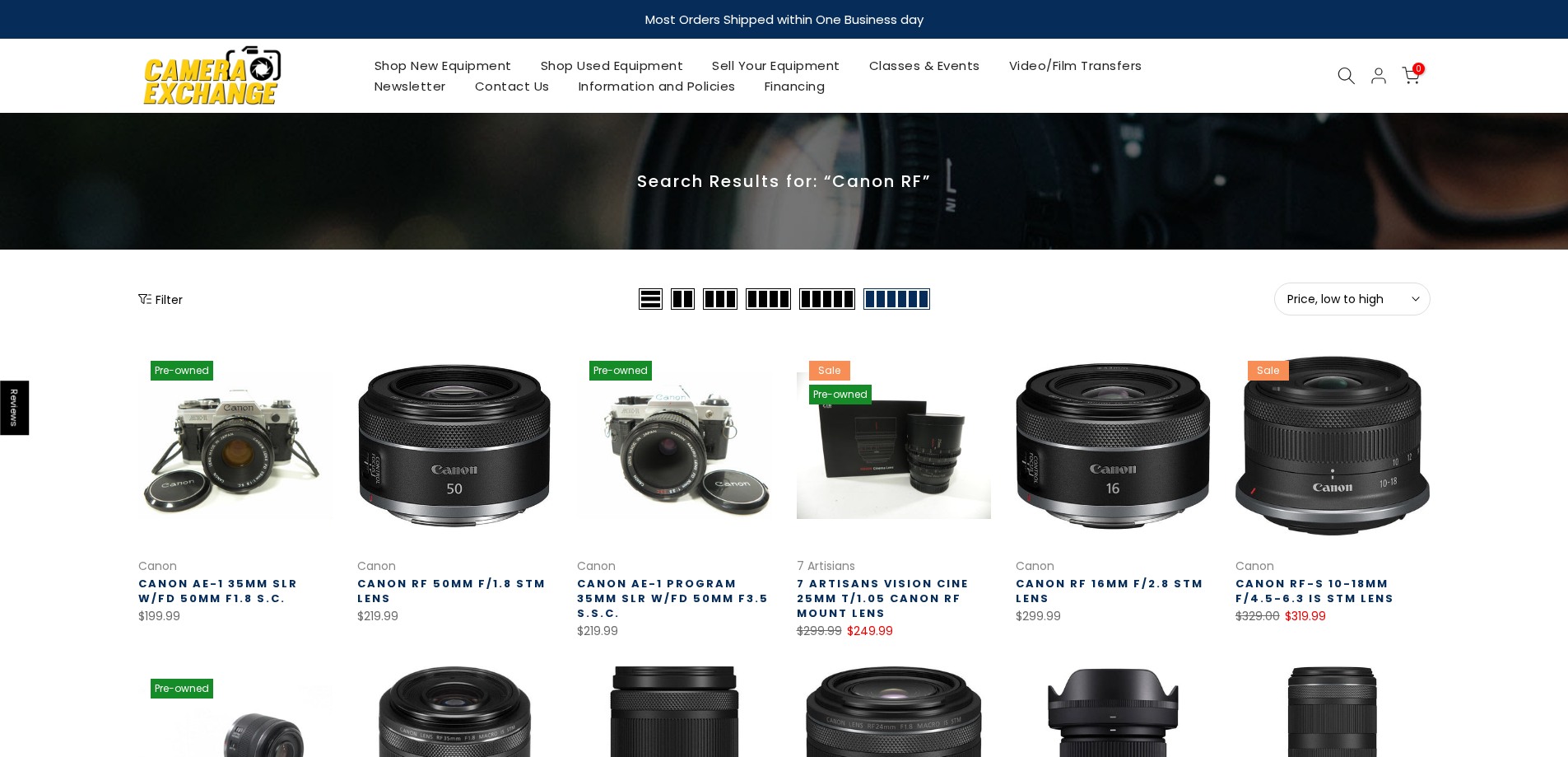
click at [145, 291] on button "Filter" at bounding box center [161, 299] width 45 height 17
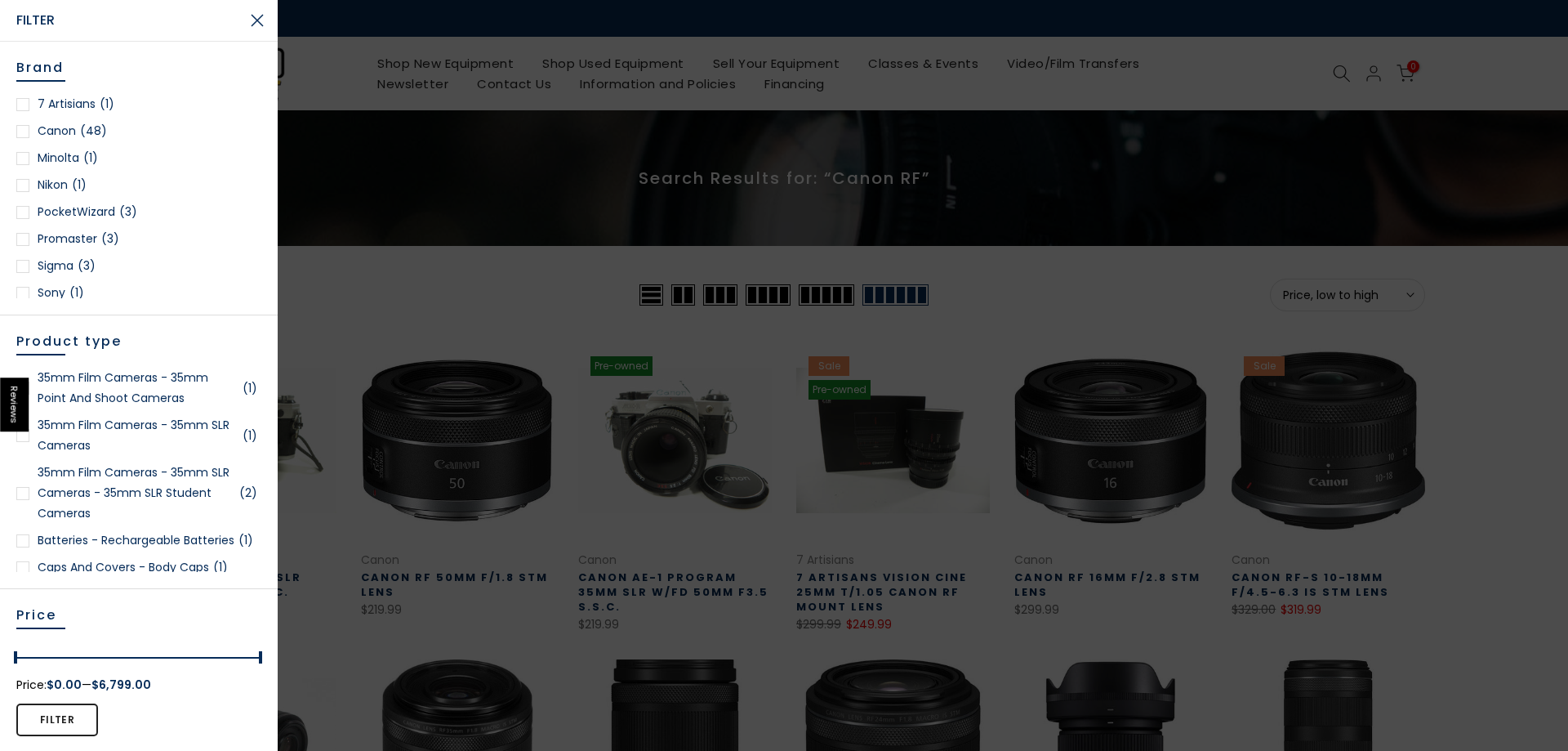
click at [437, 127] on div at bounding box center [784, 375] width 1568 height 751
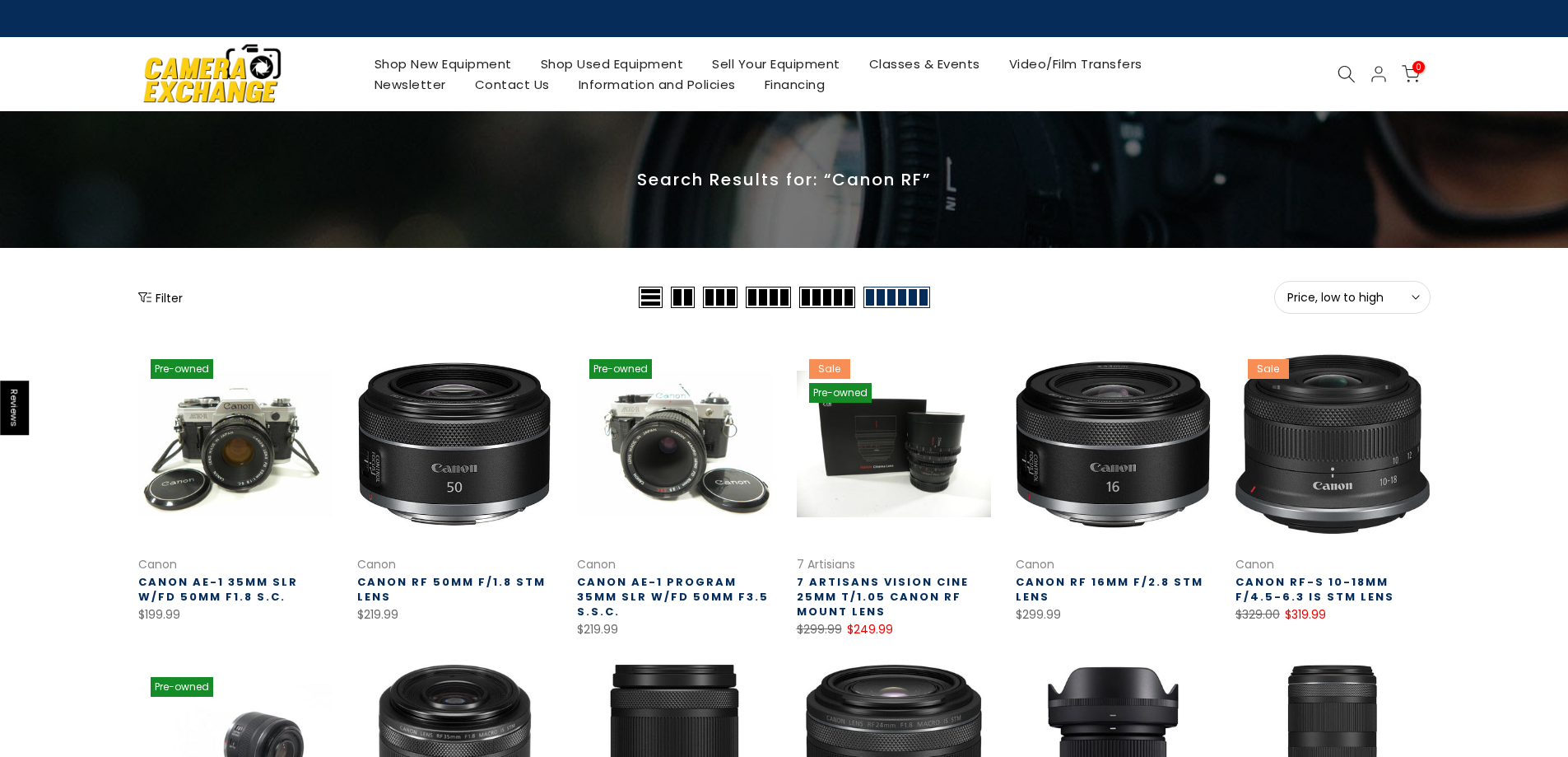
click at [1343, 65] on icon at bounding box center [1347, 74] width 18 height 18
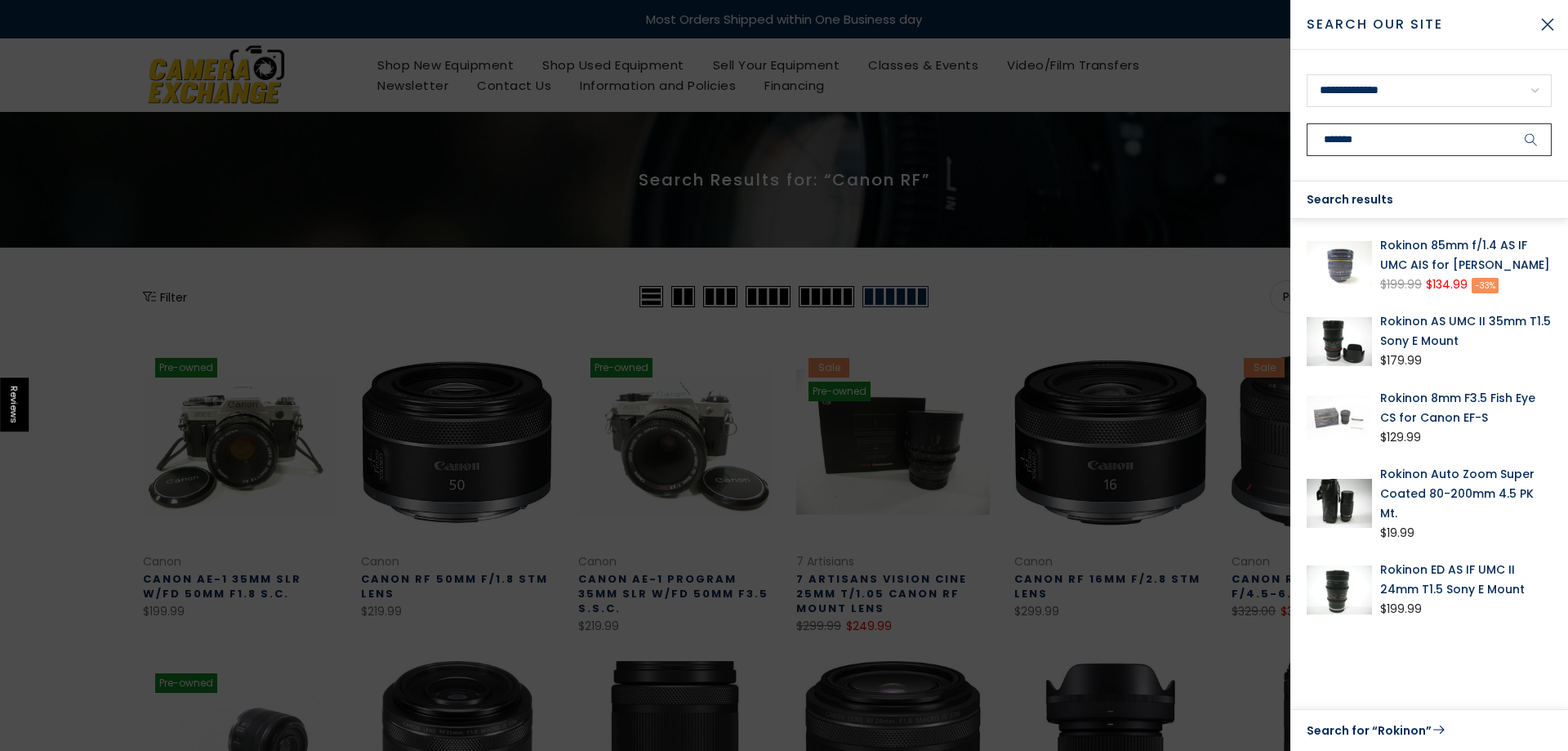
type input "*******"
click at [1511, 124] on button "submit" at bounding box center [1532, 140] width 41 height 33
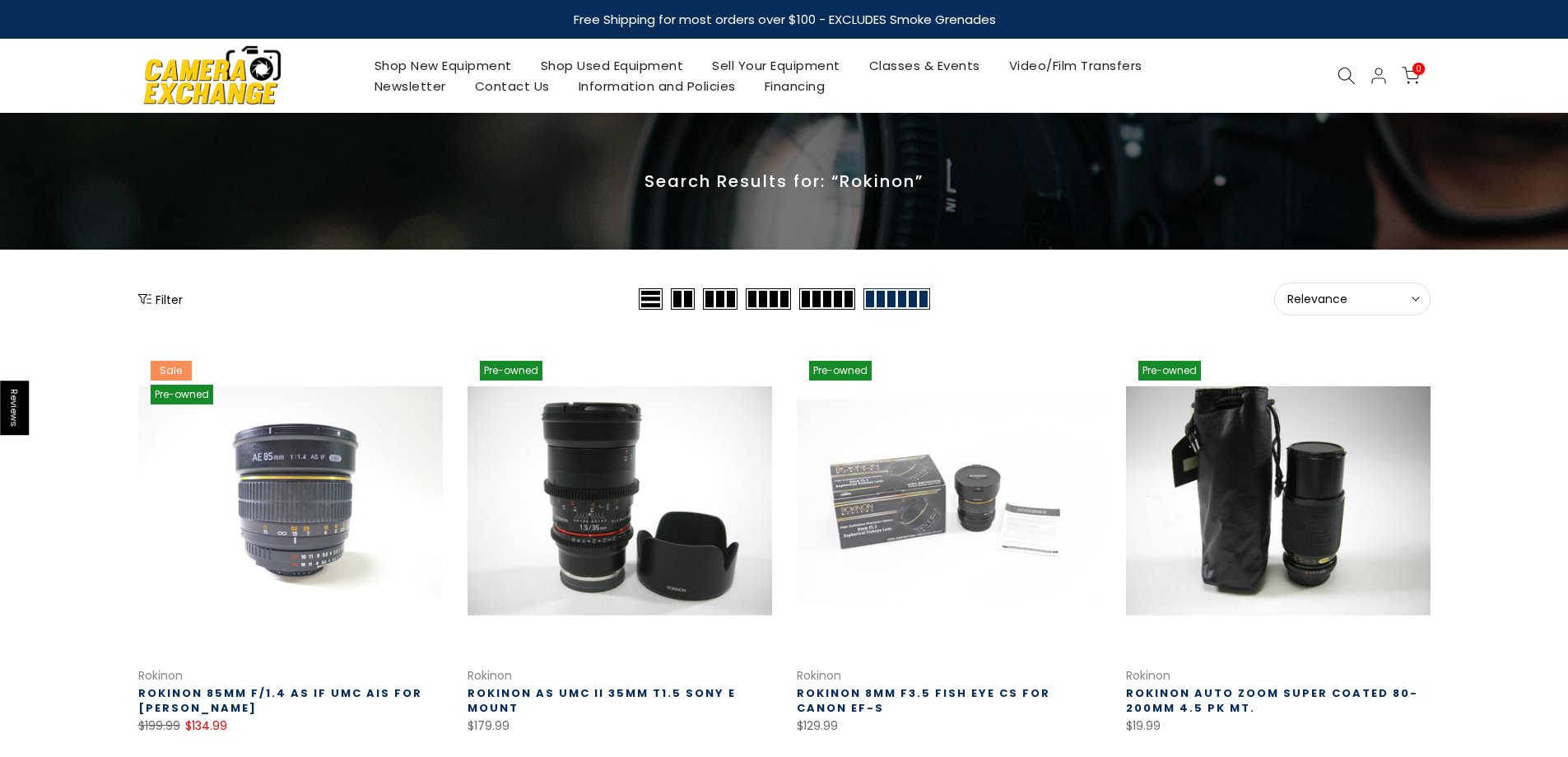
click at [209, 77] on img at bounding box center [212, 75] width 140 height 71
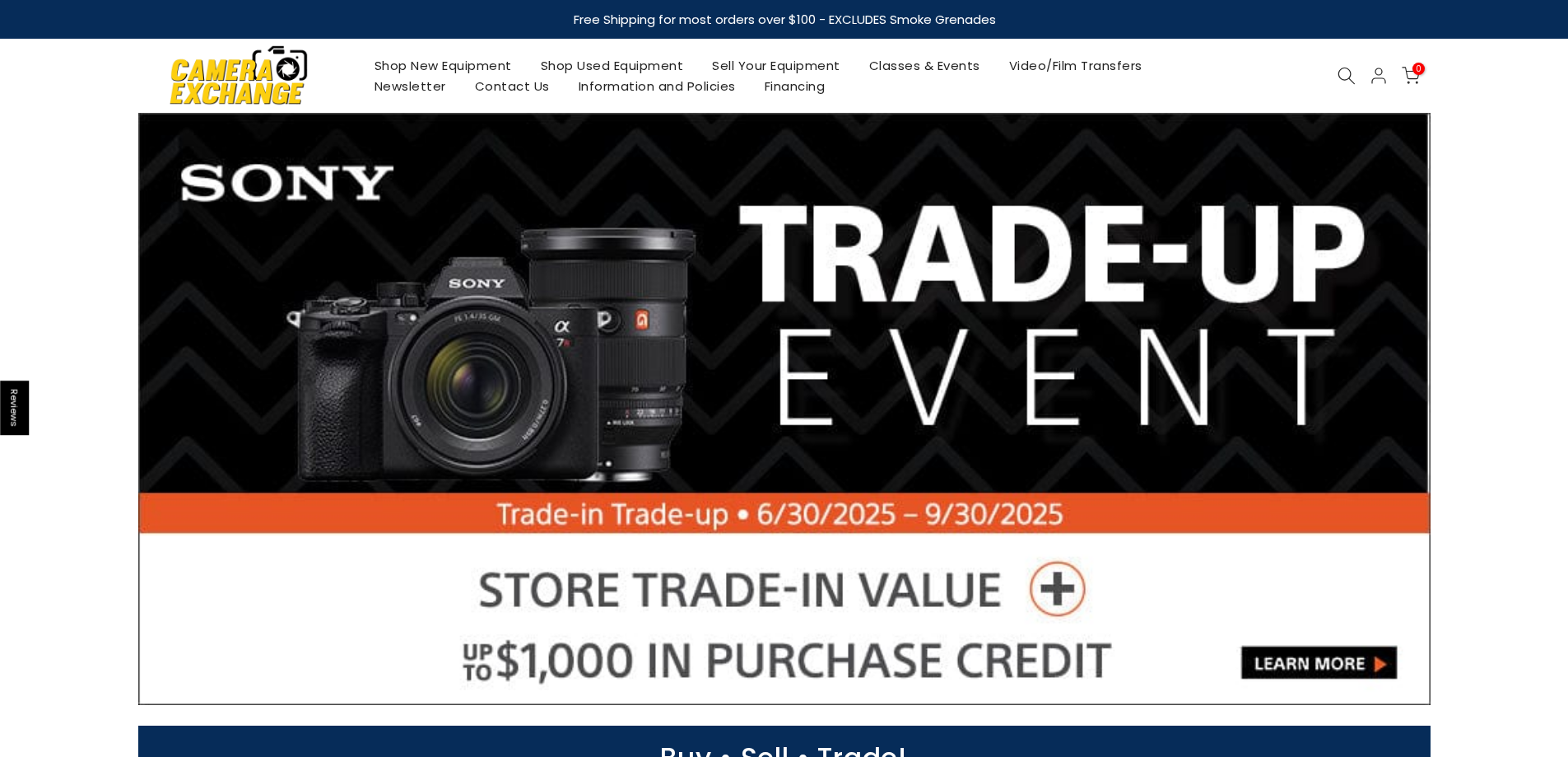
click at [1363, 75] on div at bounding box center [1379, 76] width 33 height 20
click at [1355, 75] on icon at bounding box center [1347, 76] width 18 height 18
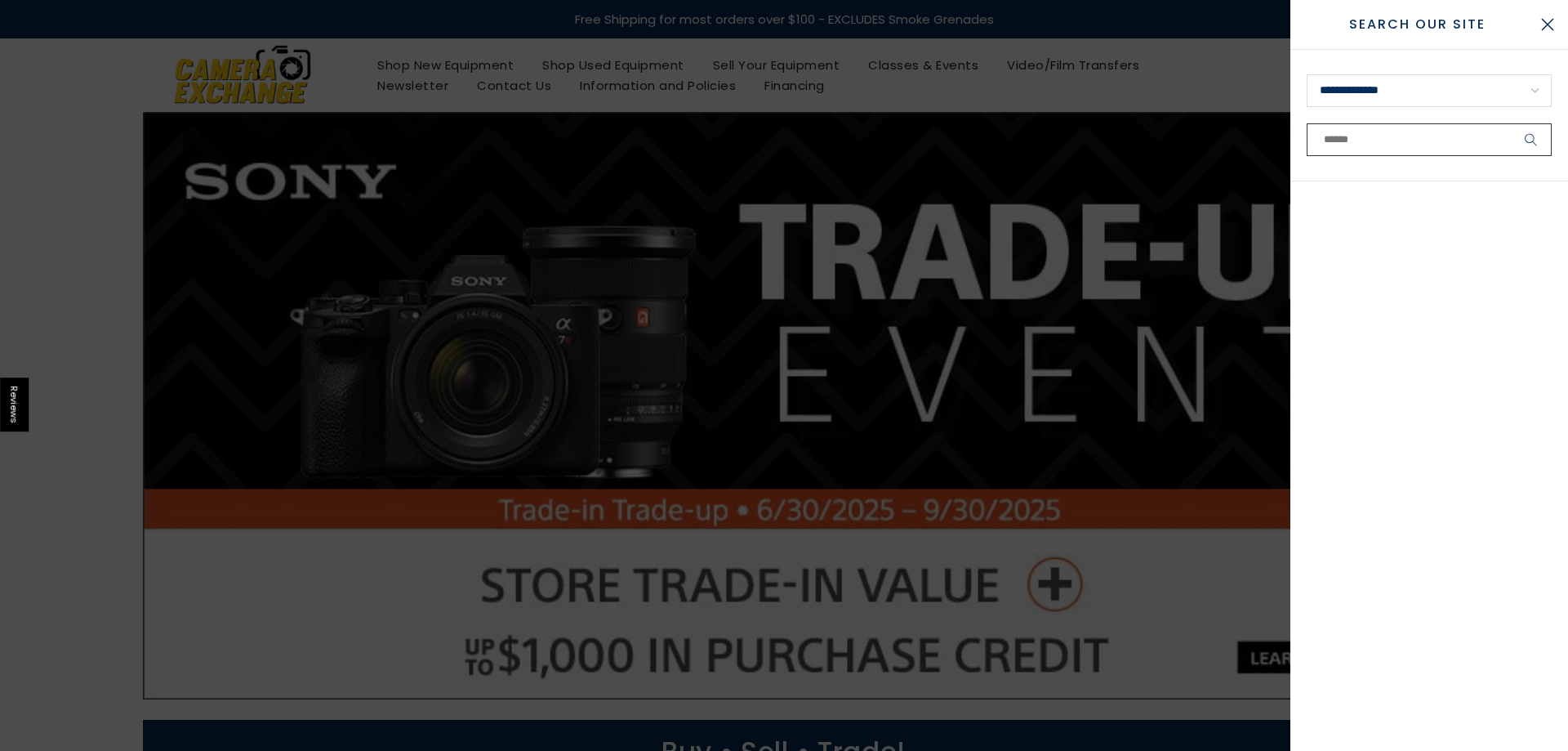
click at [1392, 133] on input "text" at bounding box center [1429, 140] width 245 height 33
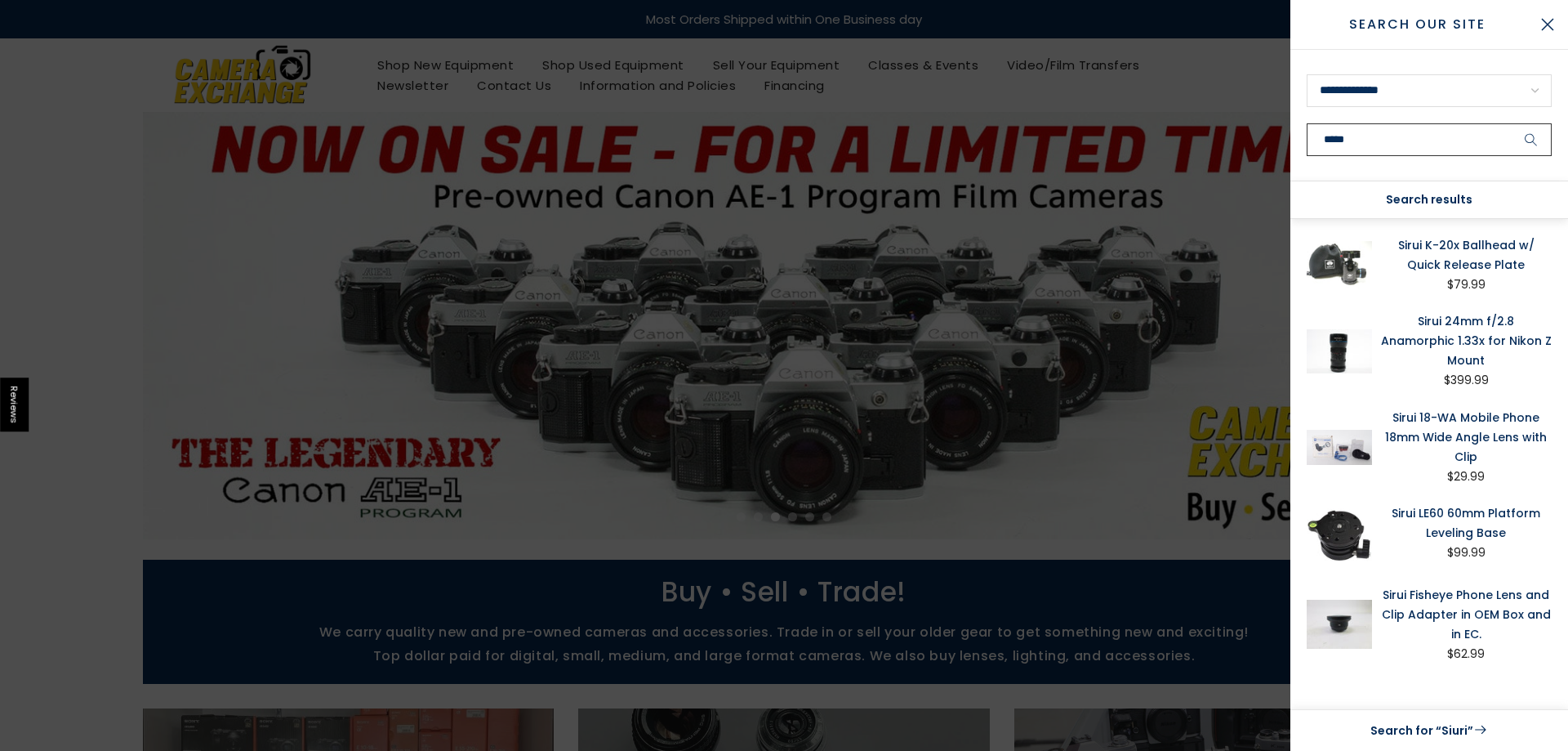
type input "*****"
click at [1511, 124] on button "submit" at bounding box center [1532, 140] width 41 height 33
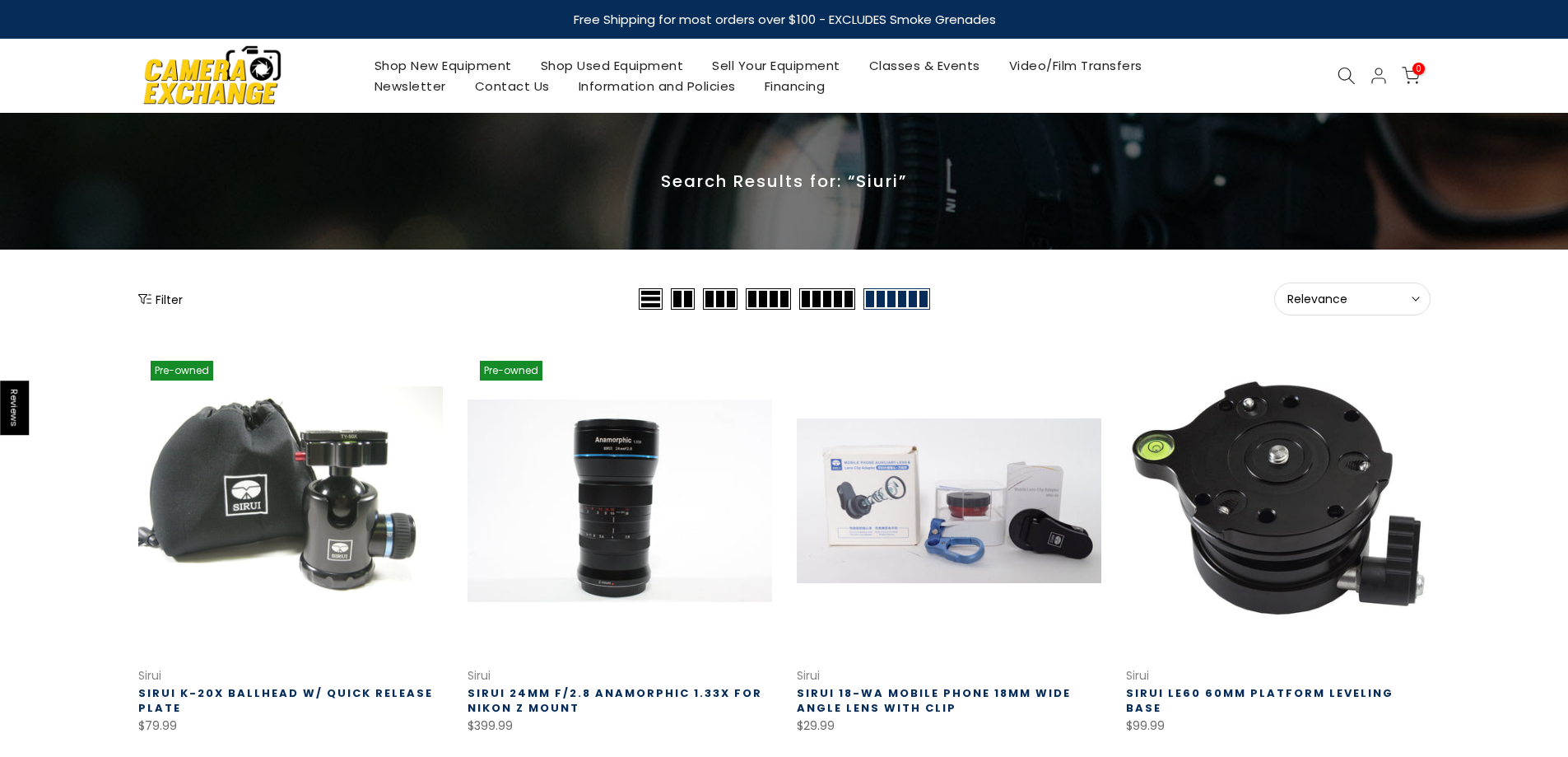
click at [1350, 73] on icon at bounding box center [1347, 76] width 18 height 18
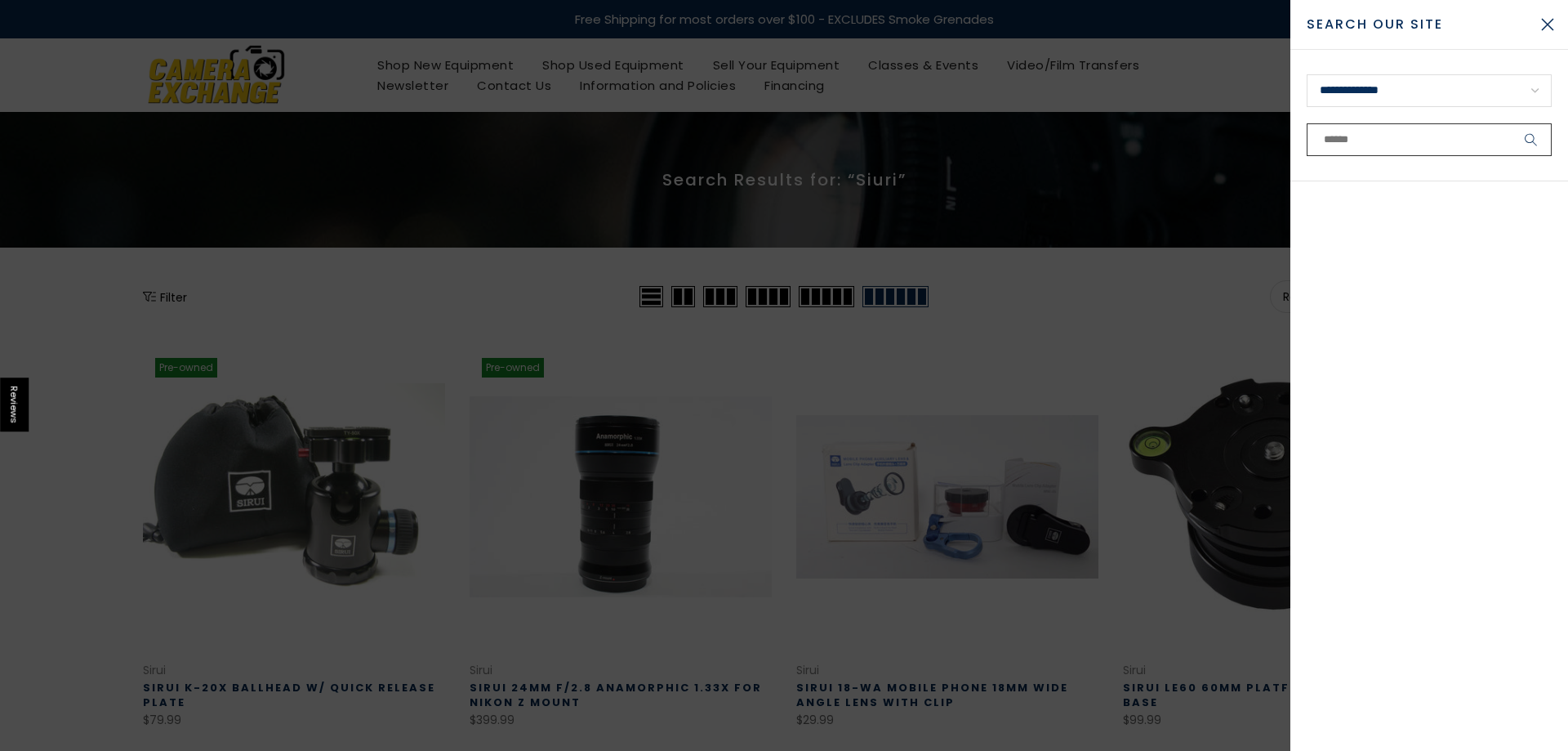
click at [1443, 138] on input "text" at bounding box center [1429, 140] width 245 height 33
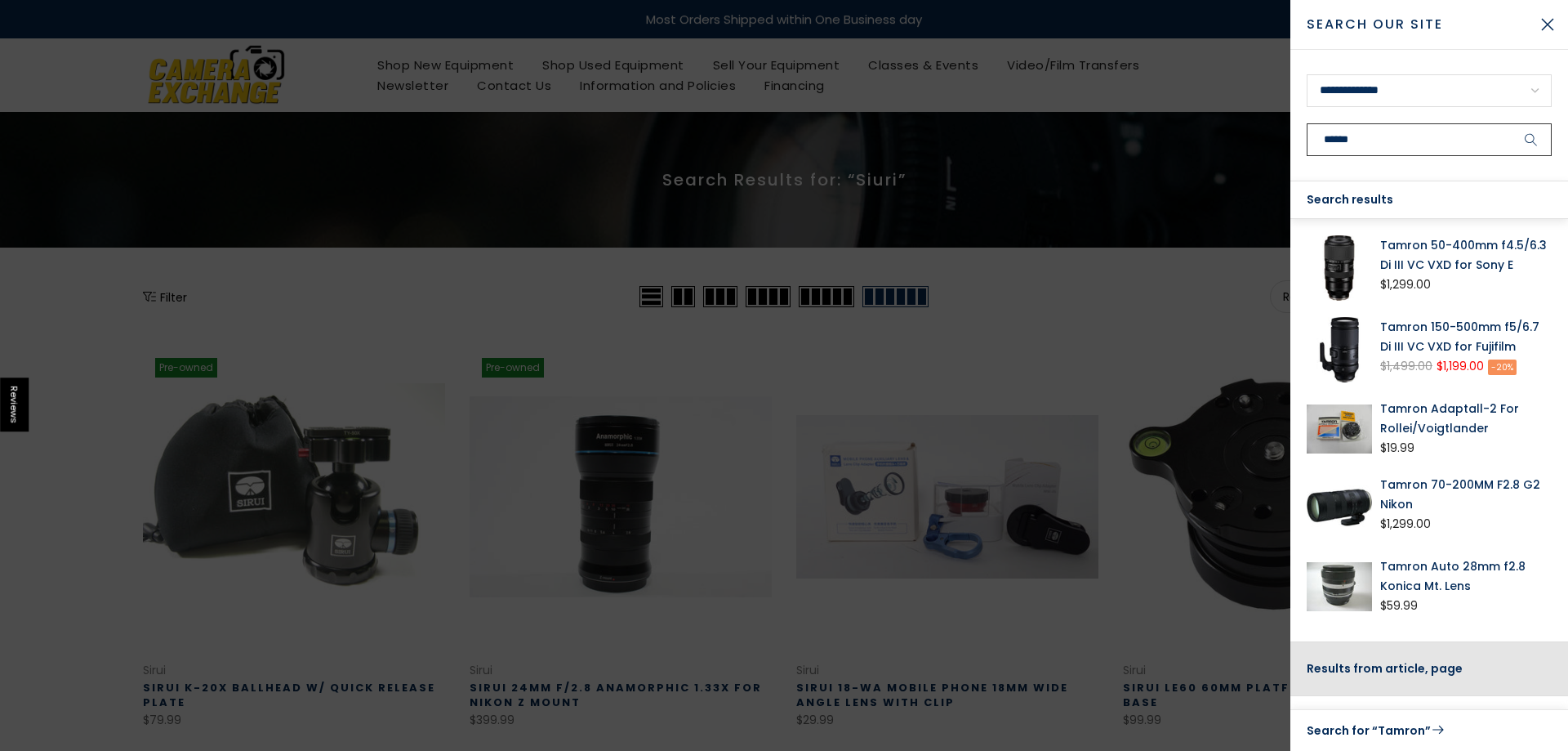
type input "******"
click at [1511, 124] on button "submit" at bounding box center [1532, 140] width 41 height 33
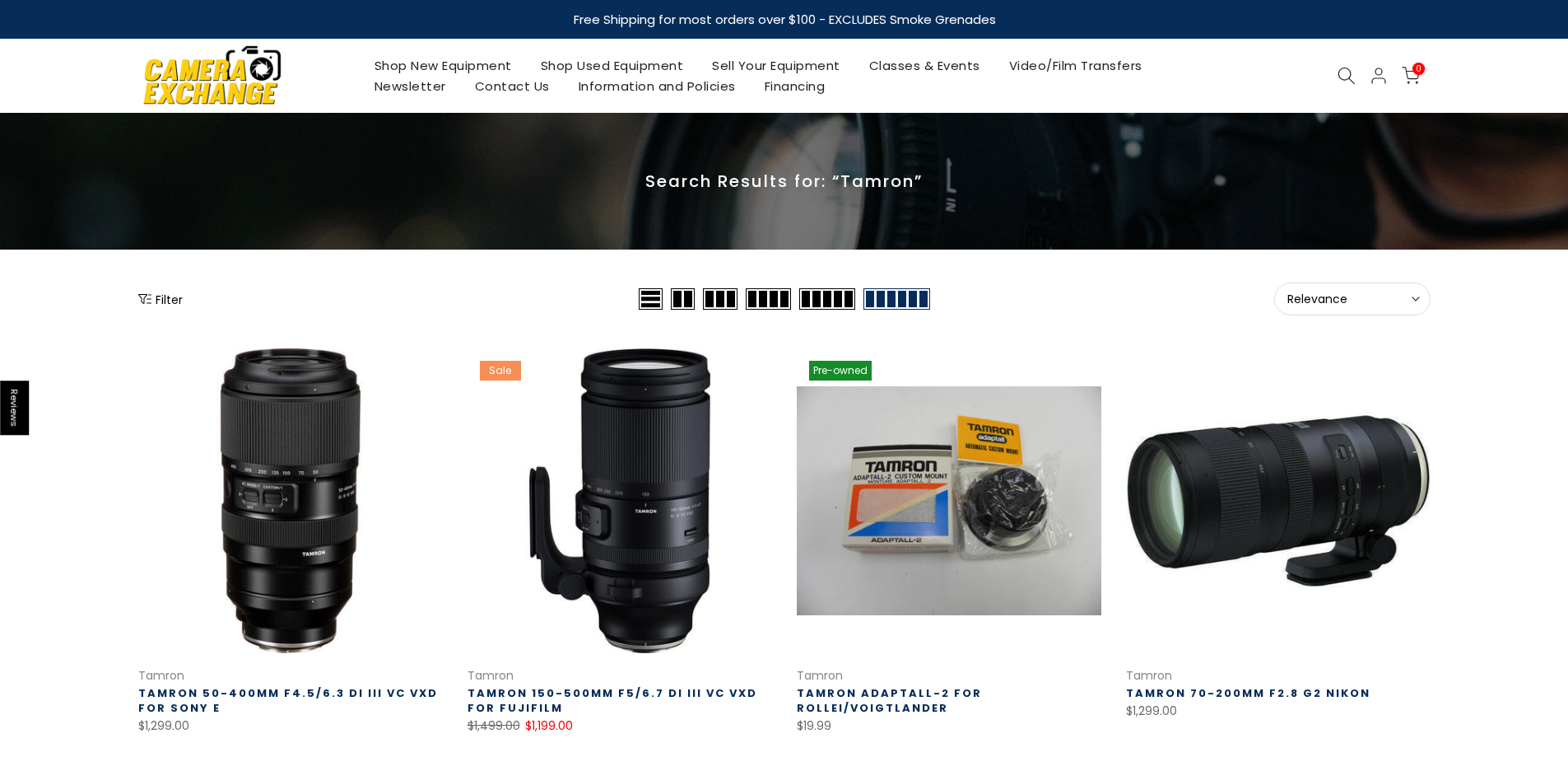
click at [1349, 80] on icon at bounding box center [1347, 76] width 18 height 18
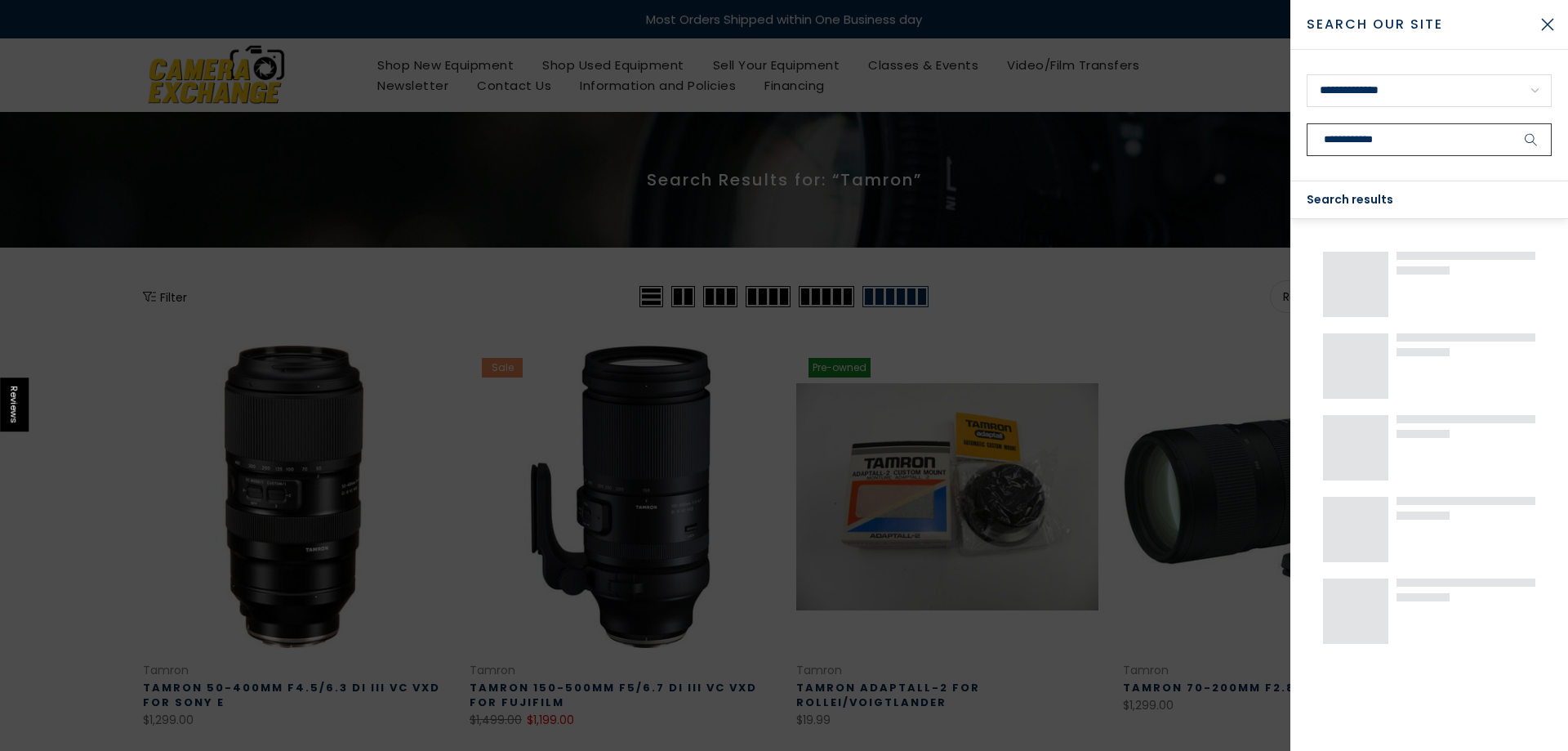
type input "**********"
click at [1511, 124] on button "submit" at bounding box center [1532, 140] width 41 height 33
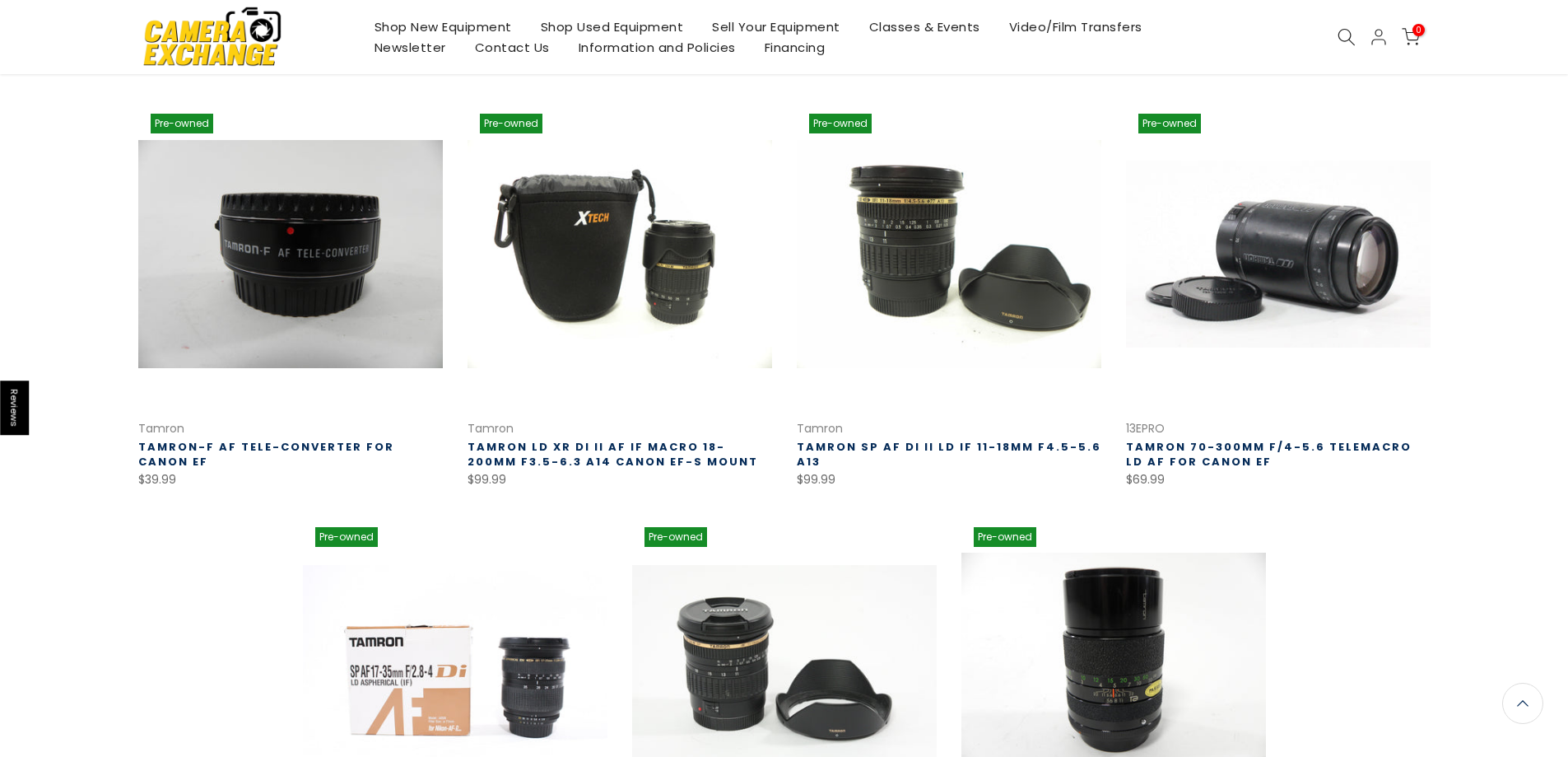
scroll to position [659, 0]
click at [603, 24] on link "Shop Used Equipment" at bounding box center [611, 27] width 172 height 21
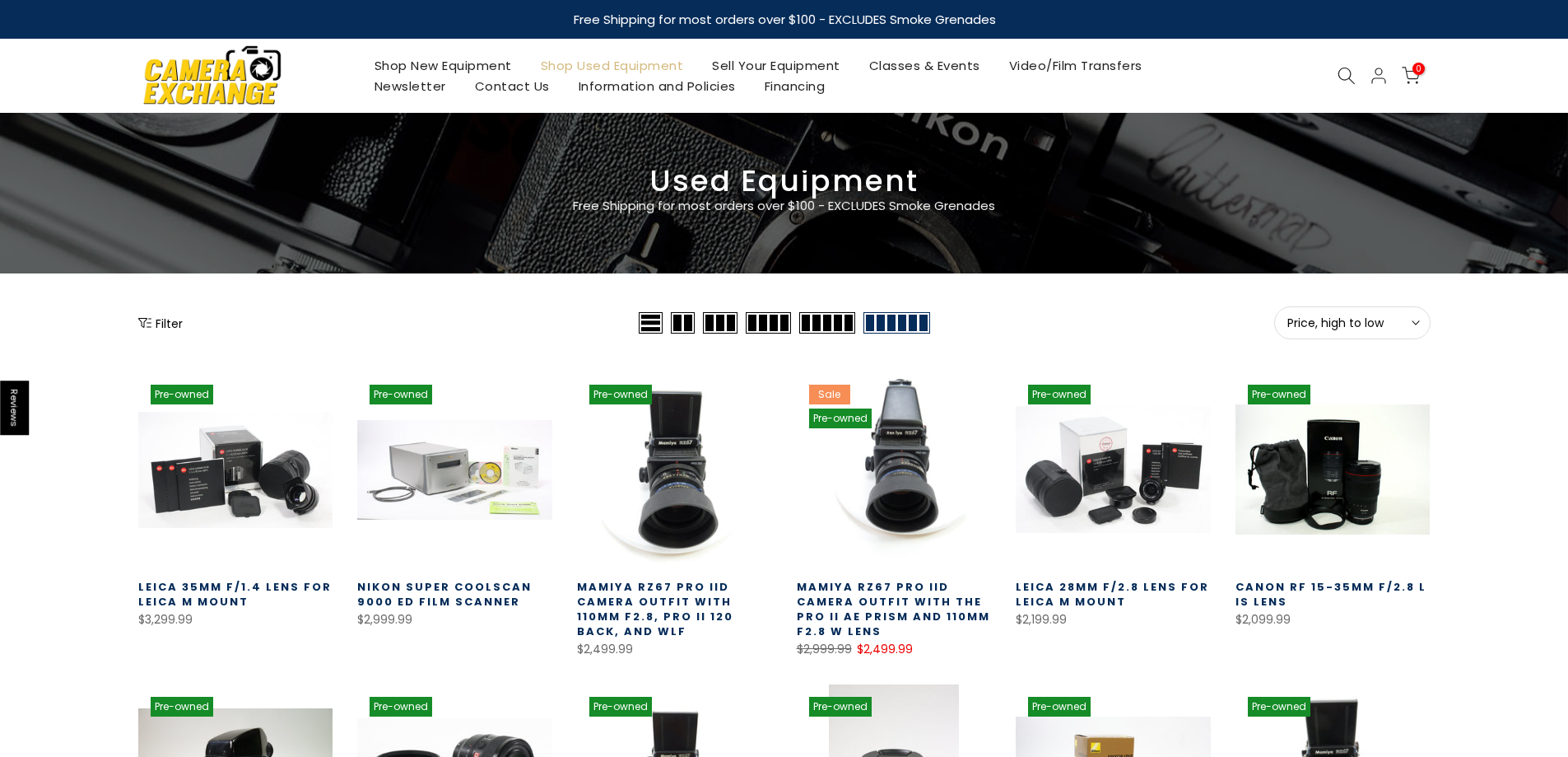
click at [450, 59] on link "Shop New Equipment" at bounding box center [443, 65] width 166 height 21
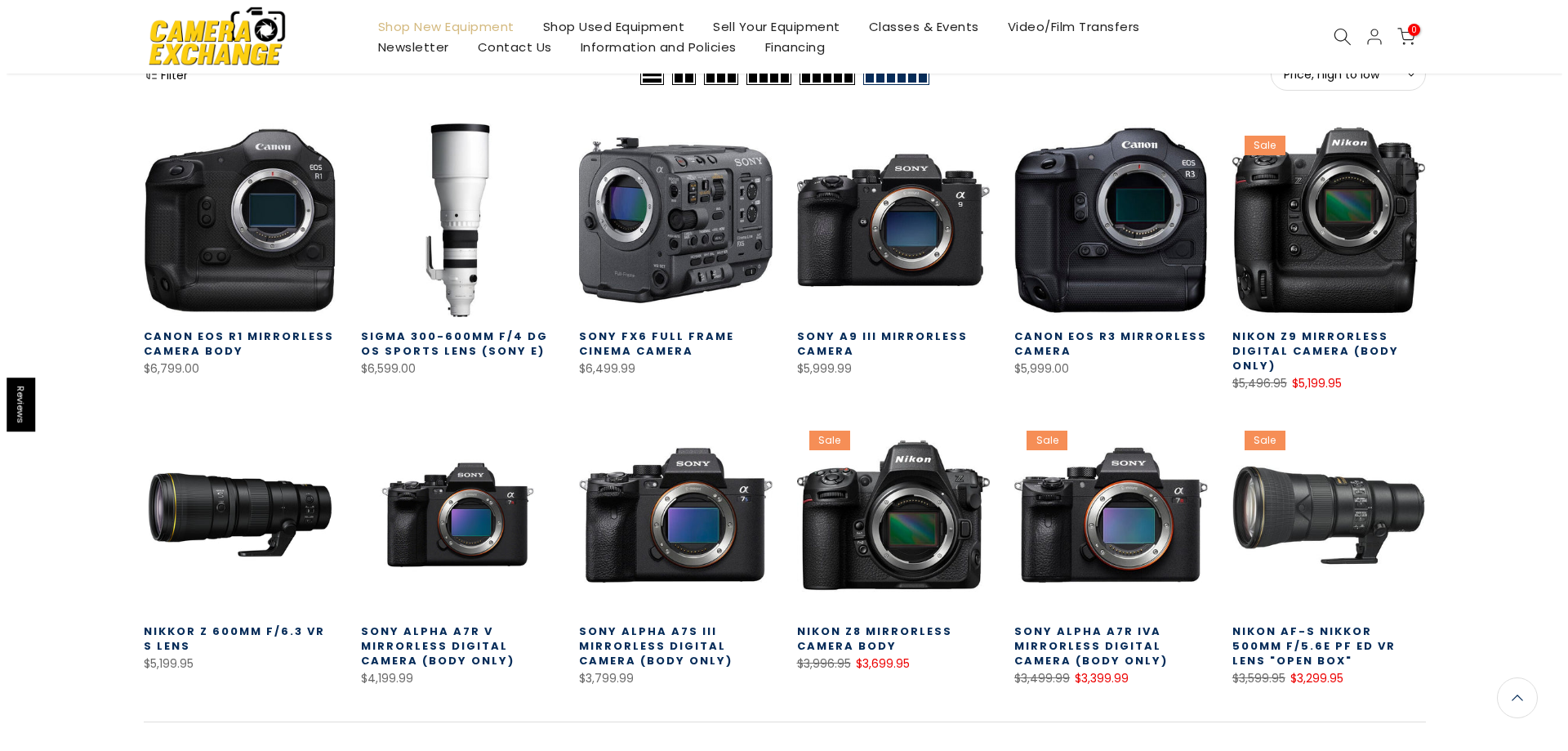
scroll to position [82, 0]
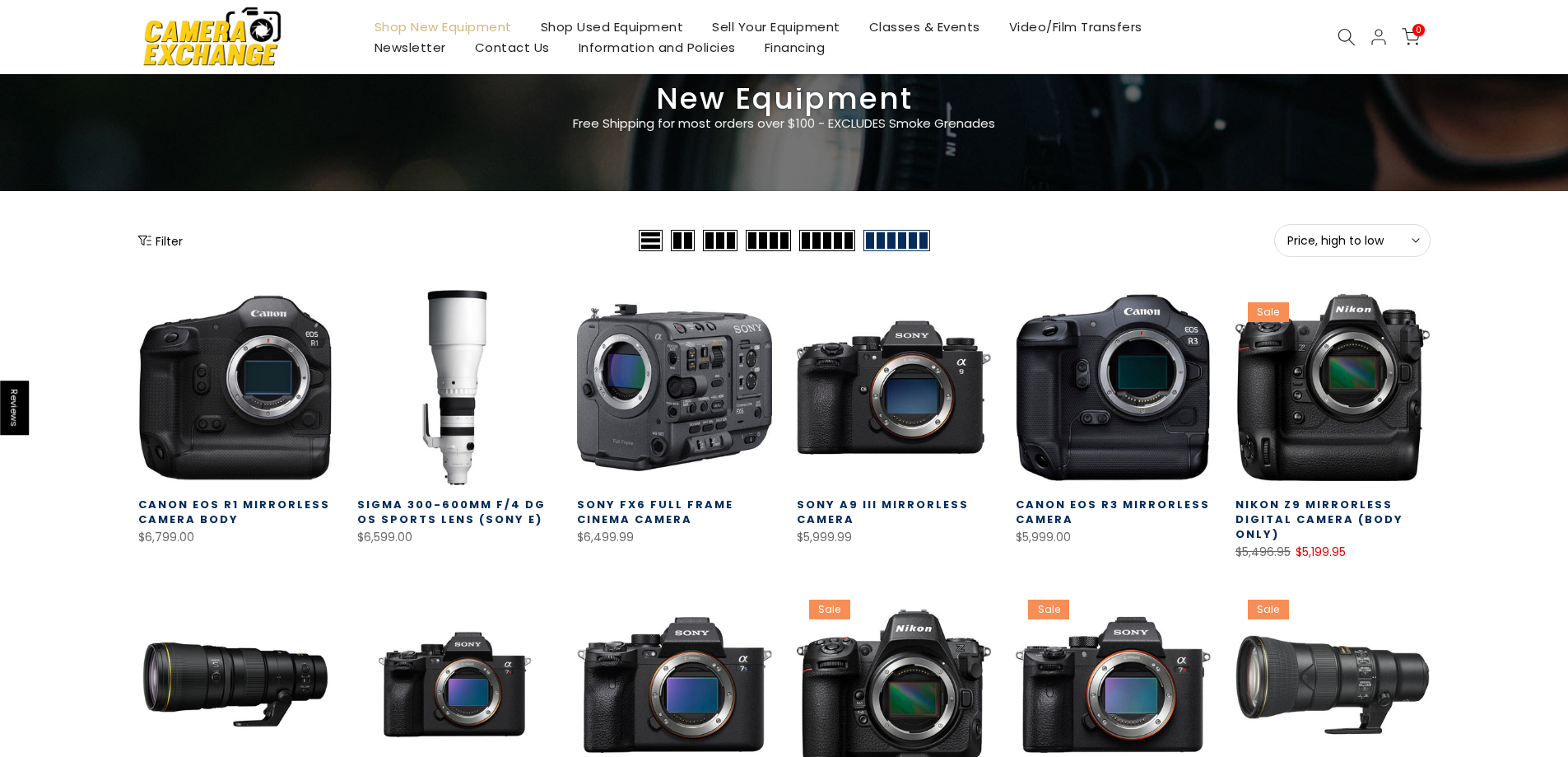
click at [154, 232] on div "Filter" at bounding box center [387, 241] width 497 height 33
click at [154, 234] on button "Filter" at bounding box center [161, 241] width 45 height 17
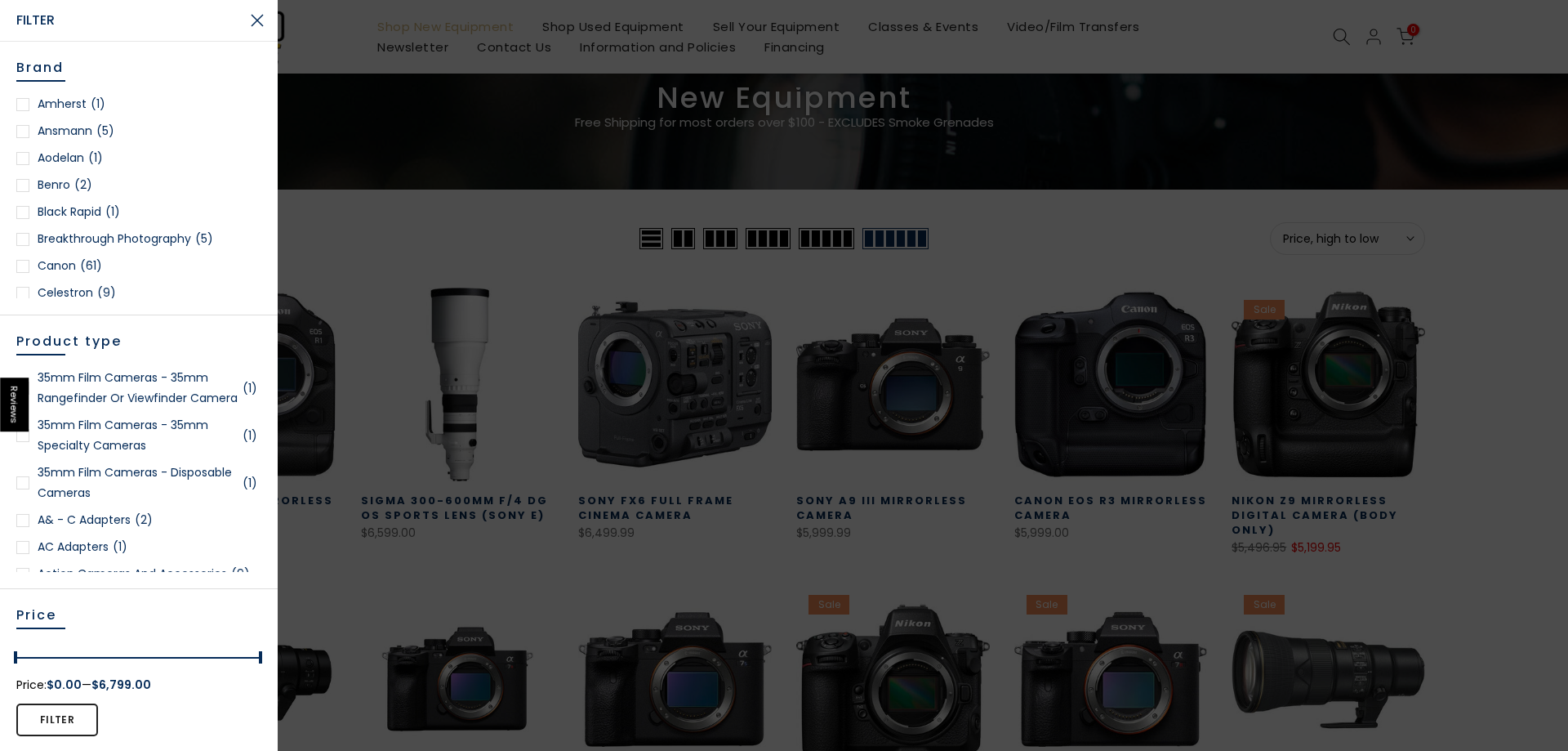
click at [83, 266] on span "(61)" at bounding box center [91, 265] width 22 height 21
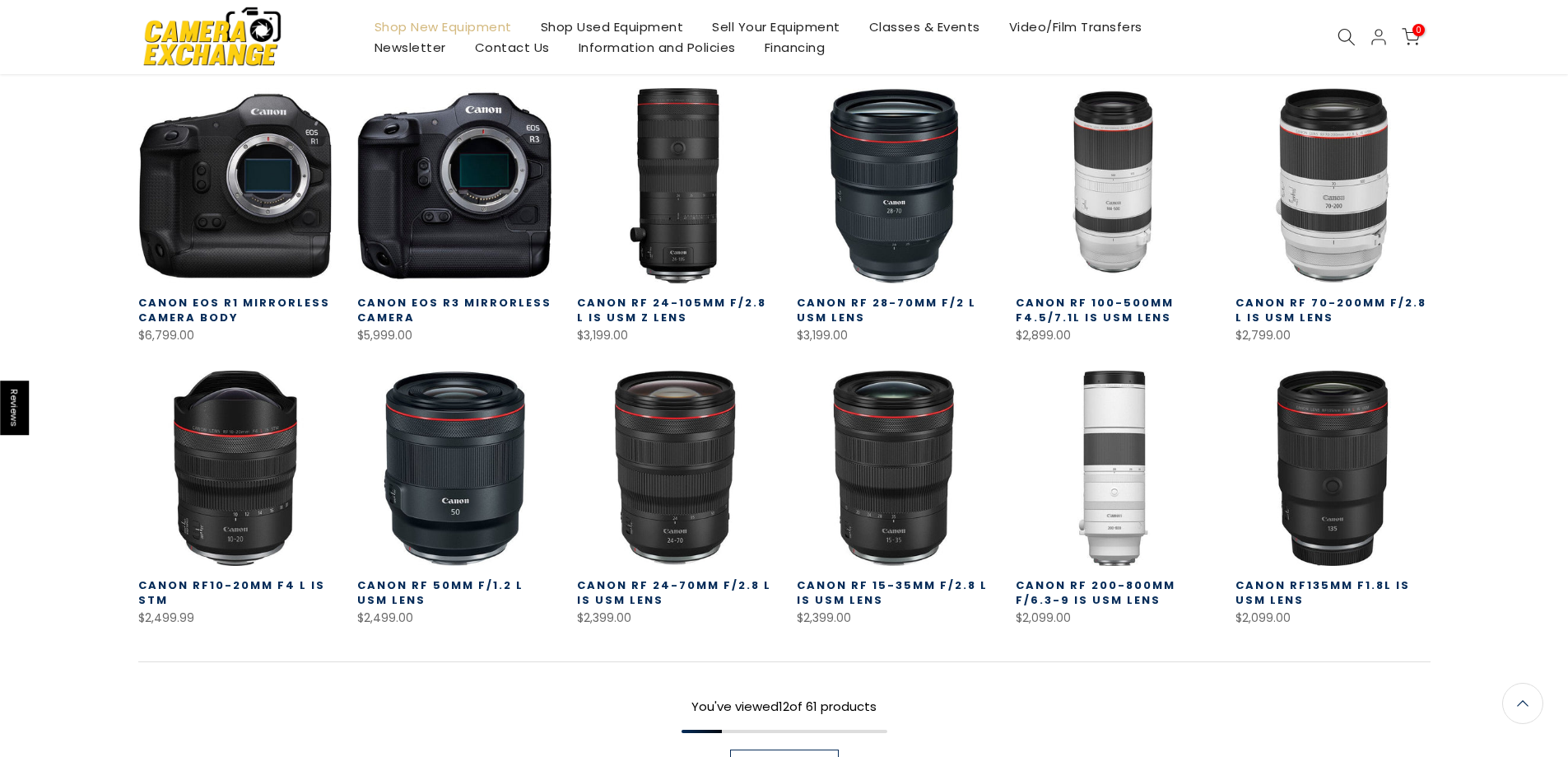
scroll to position [453, 0]
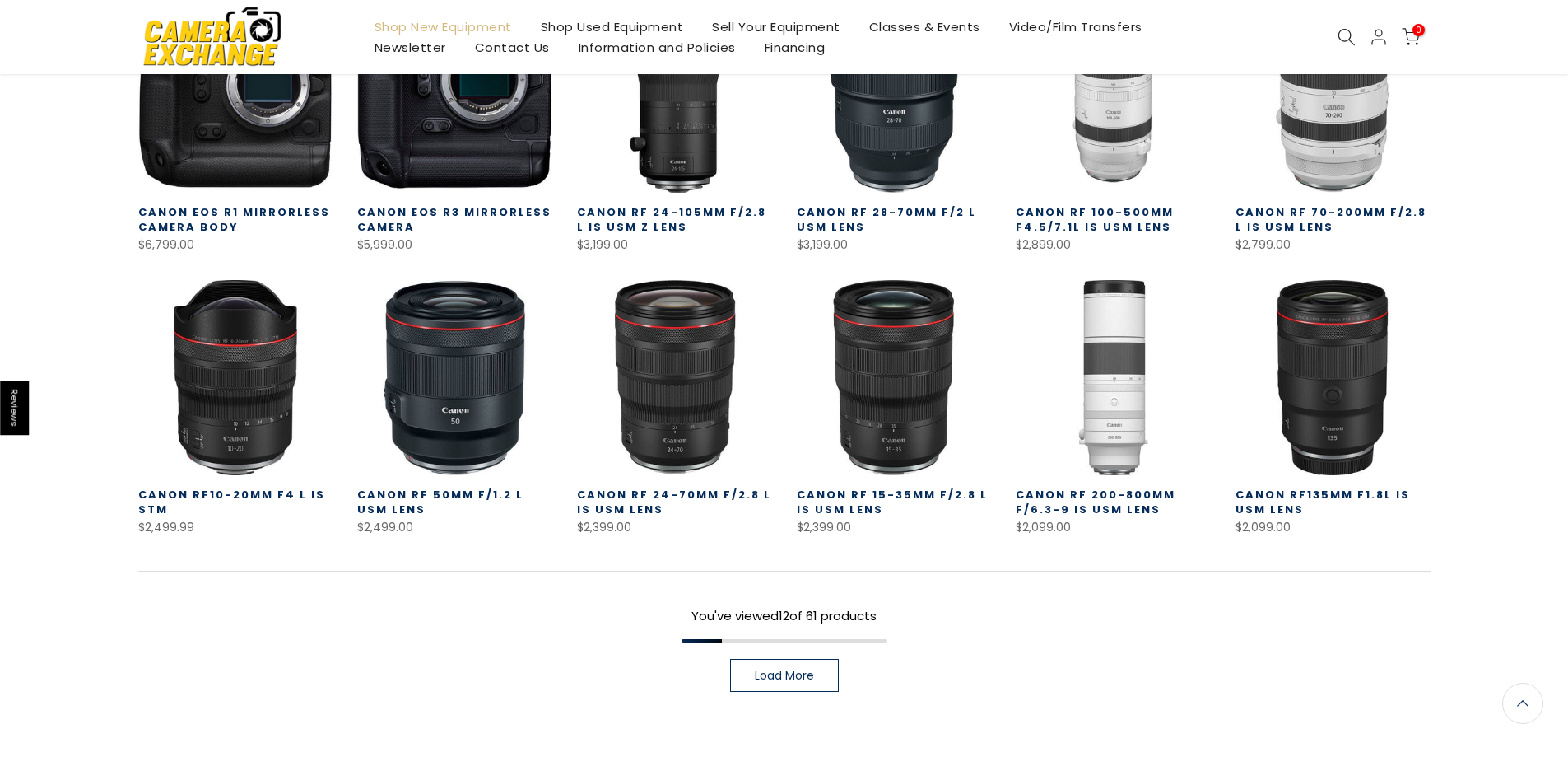
click at [818, 660] on link "Load More" at bounding box center [784, 676] width 109 height 33
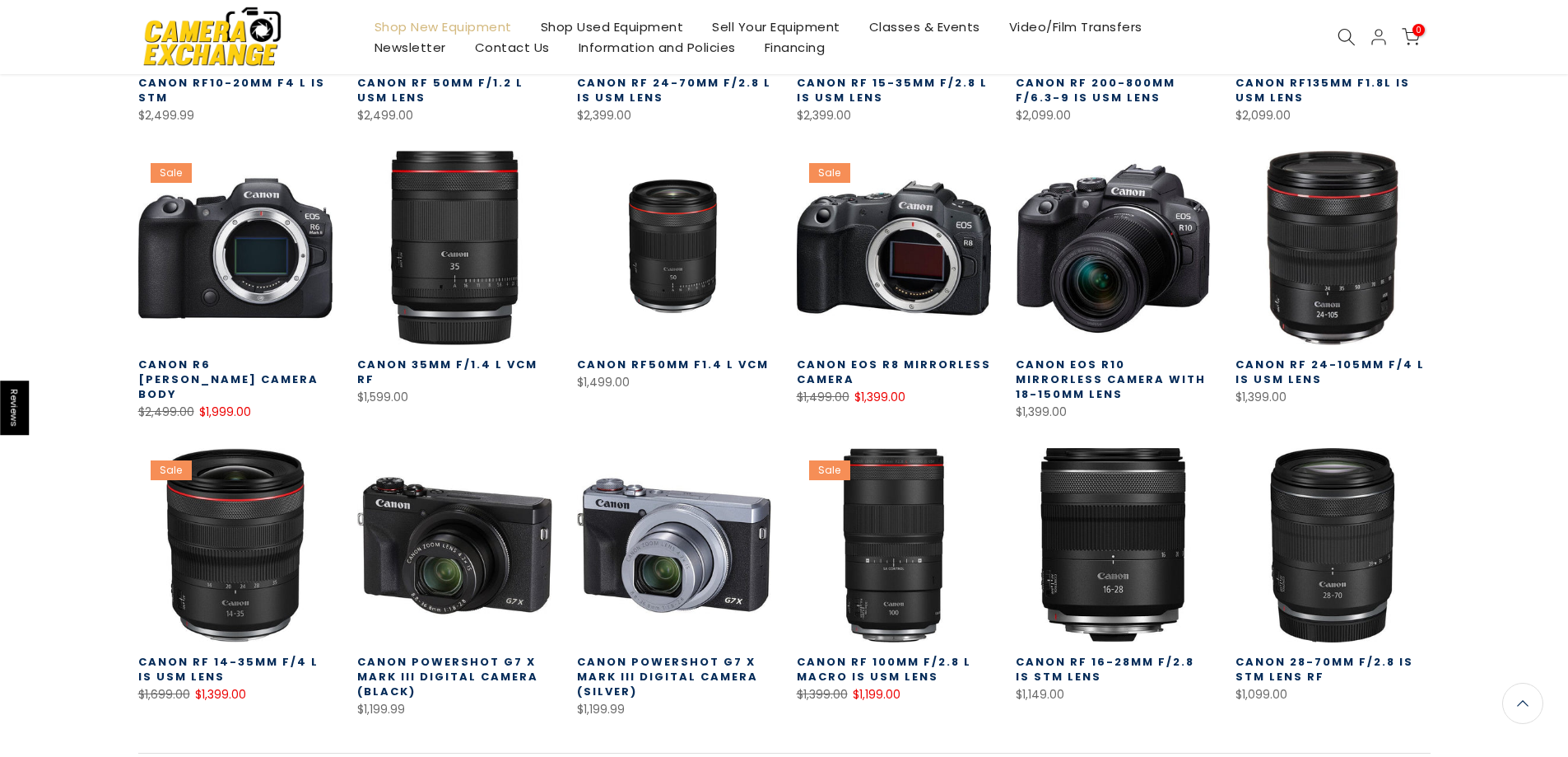
scroll to position [1031, 0]
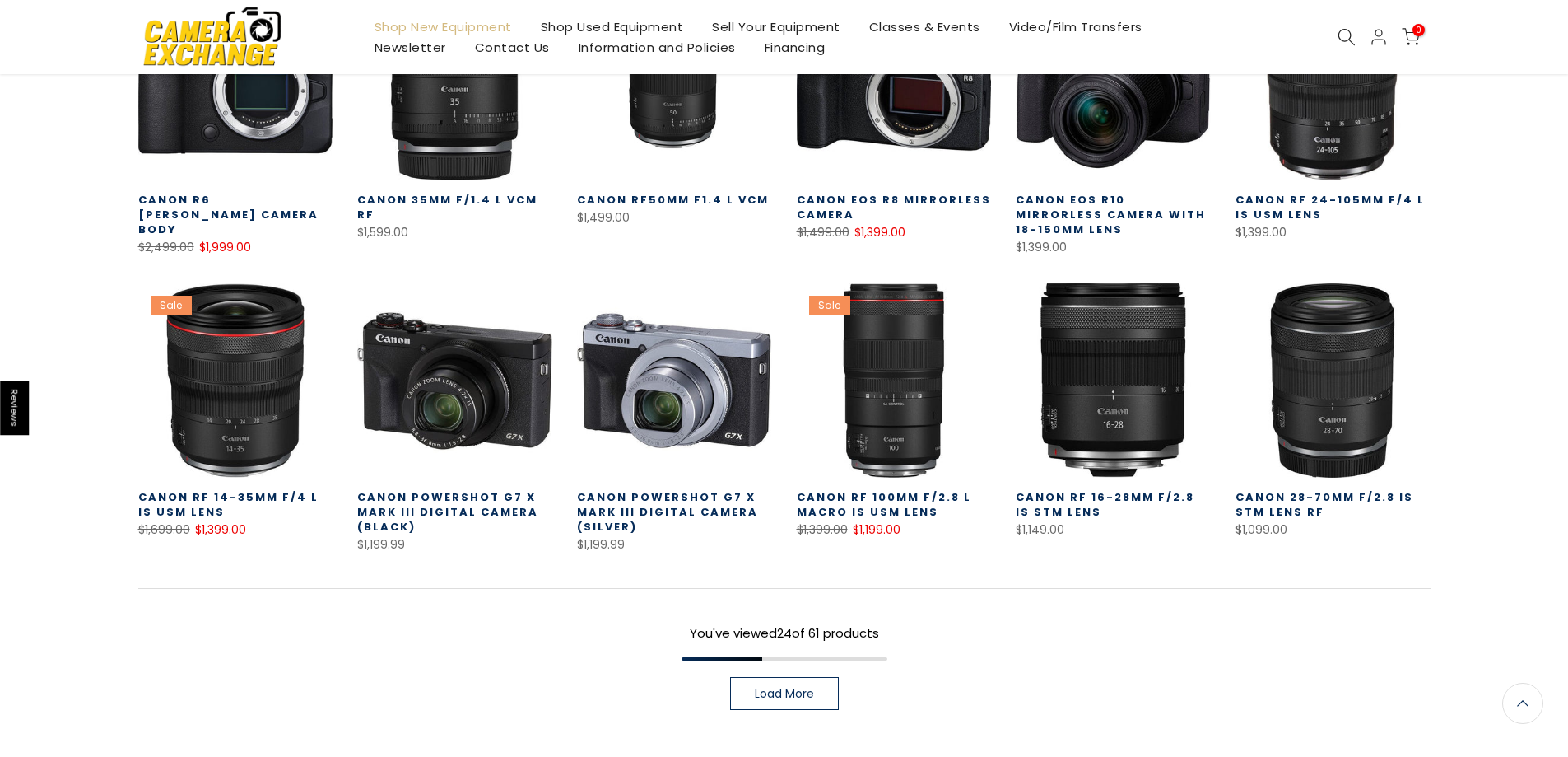
click at [803, 688] on span "Load More" at bounding box center [784, 694] width 59 height 12
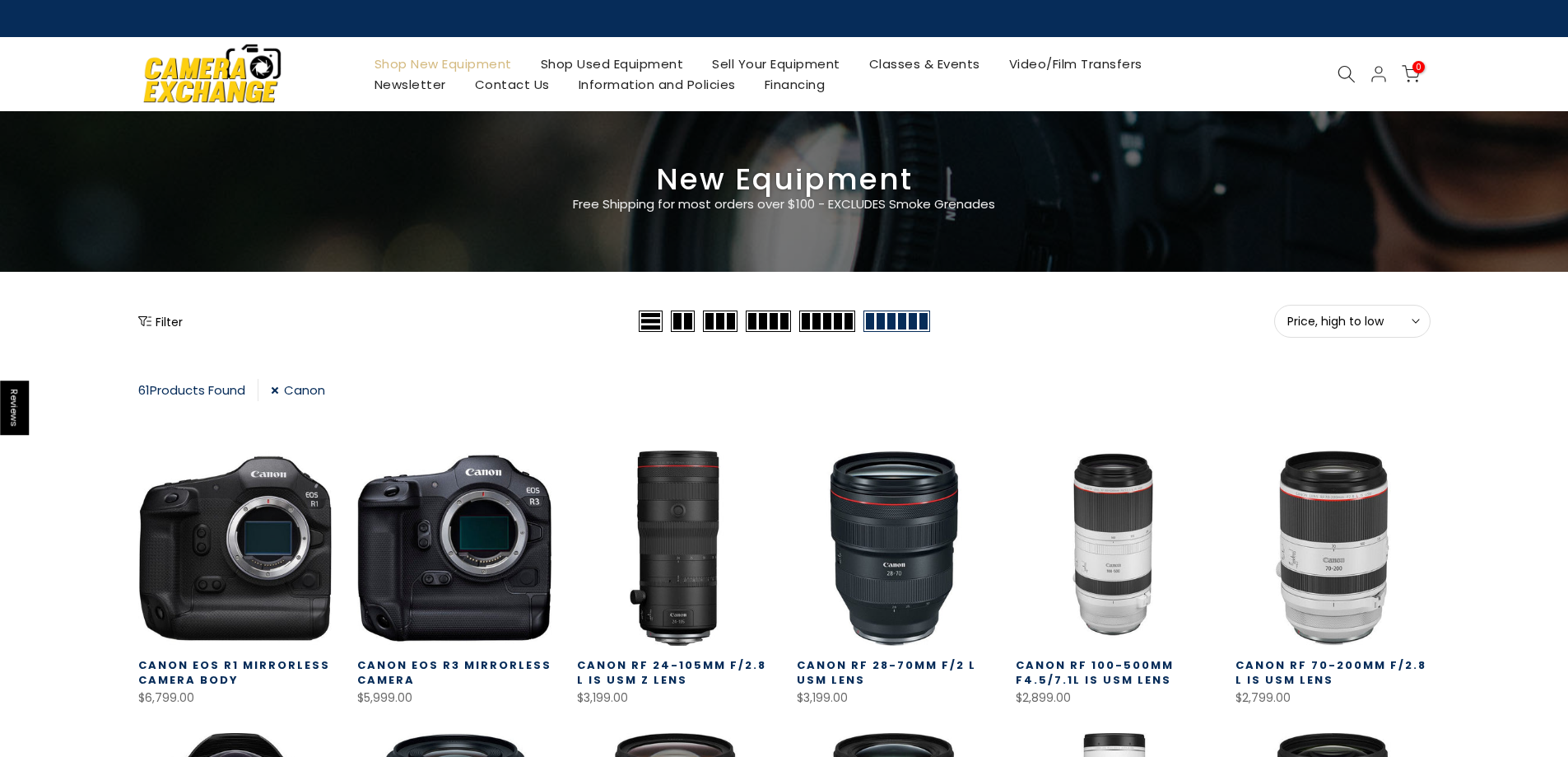
click at [595, 60] on link "Shop Used Equipment" at bounding box center [611, 63] width 172 height 21
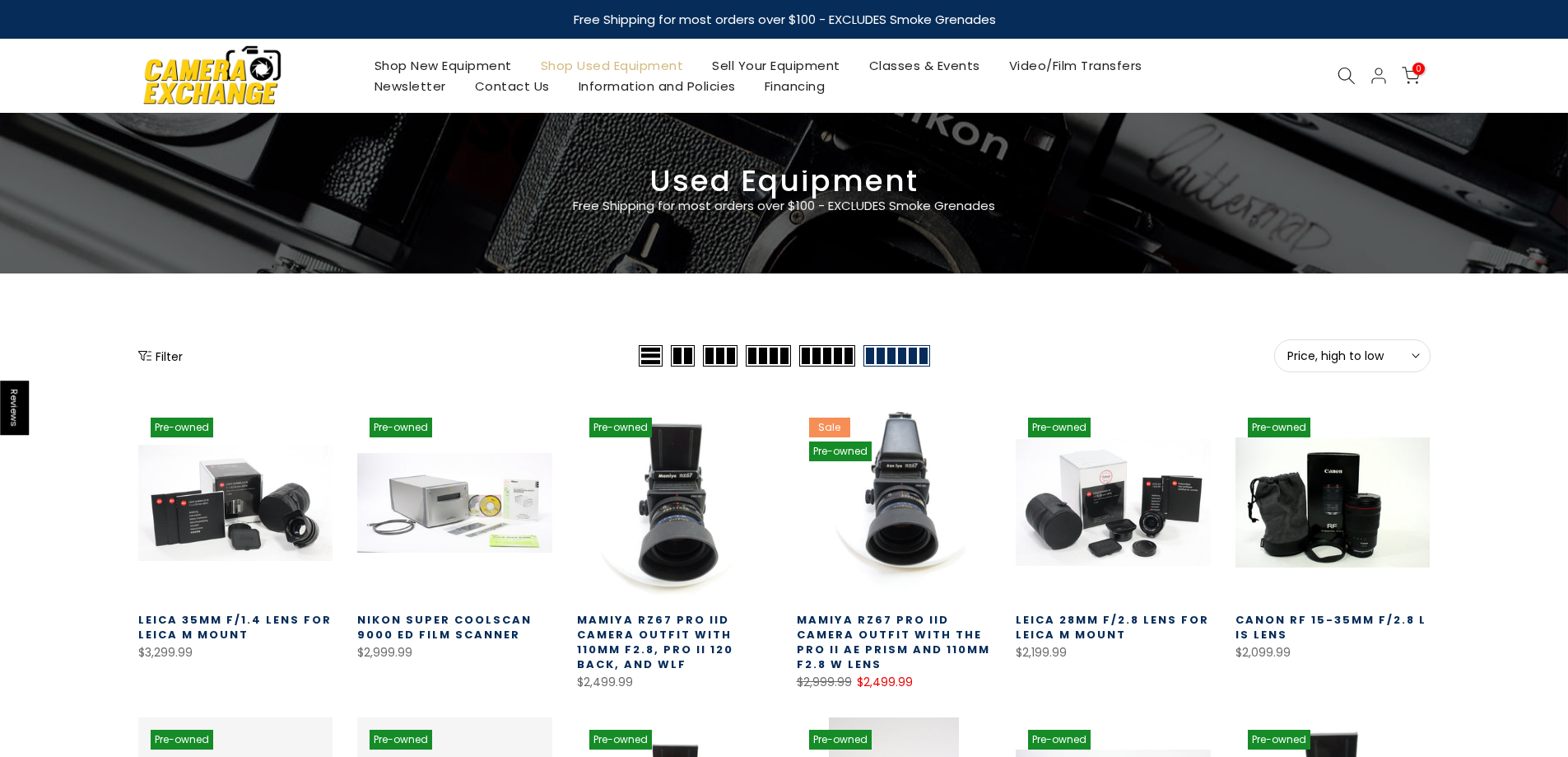
click at [1347, 76] on icon at bounding box center [1347, 76] width 18 height 18
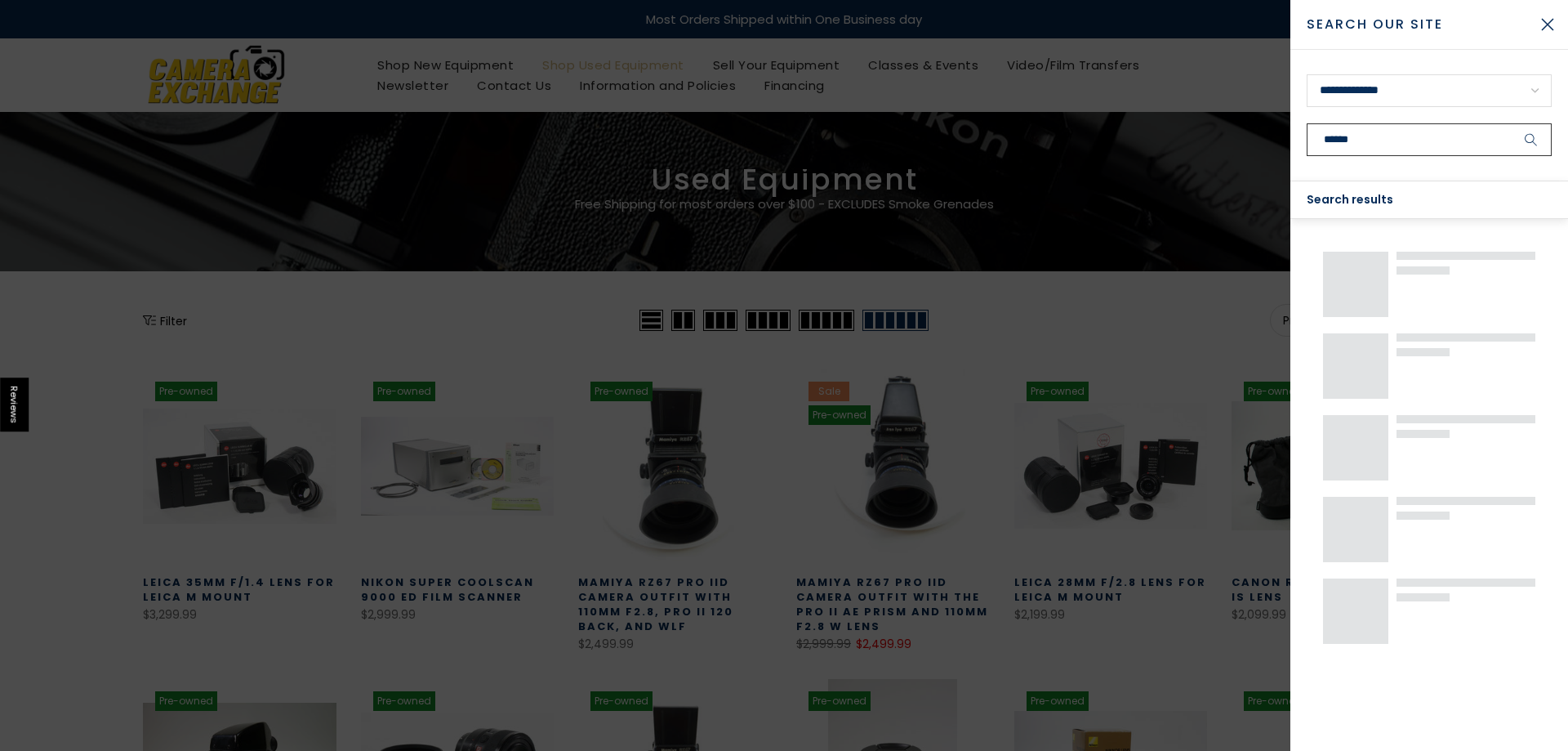
type input "******"
click at [1511, 124] on button "submit" at bounding box center [1532, 140] width 41 height 33
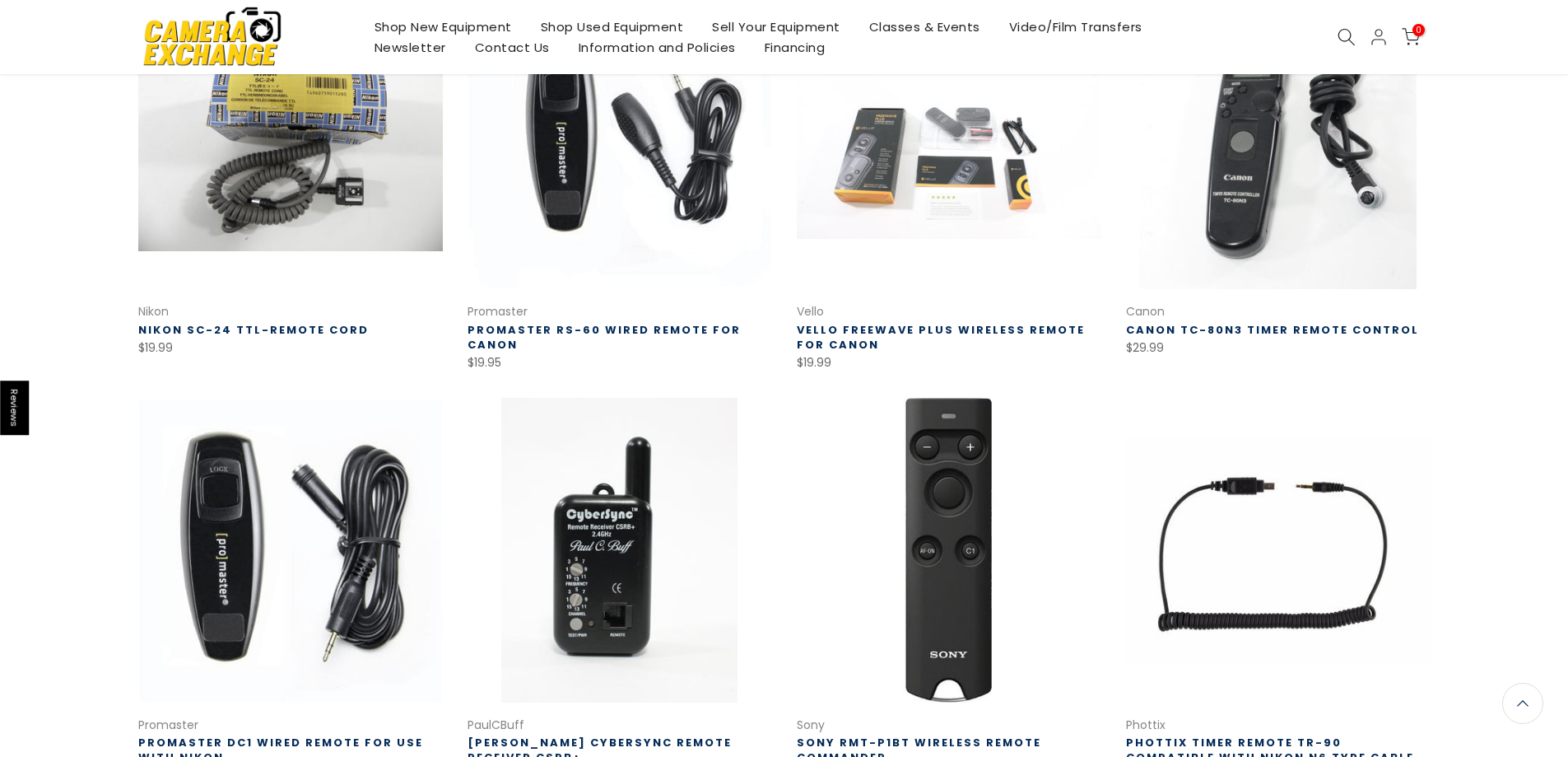
scroll to position [904, 0]
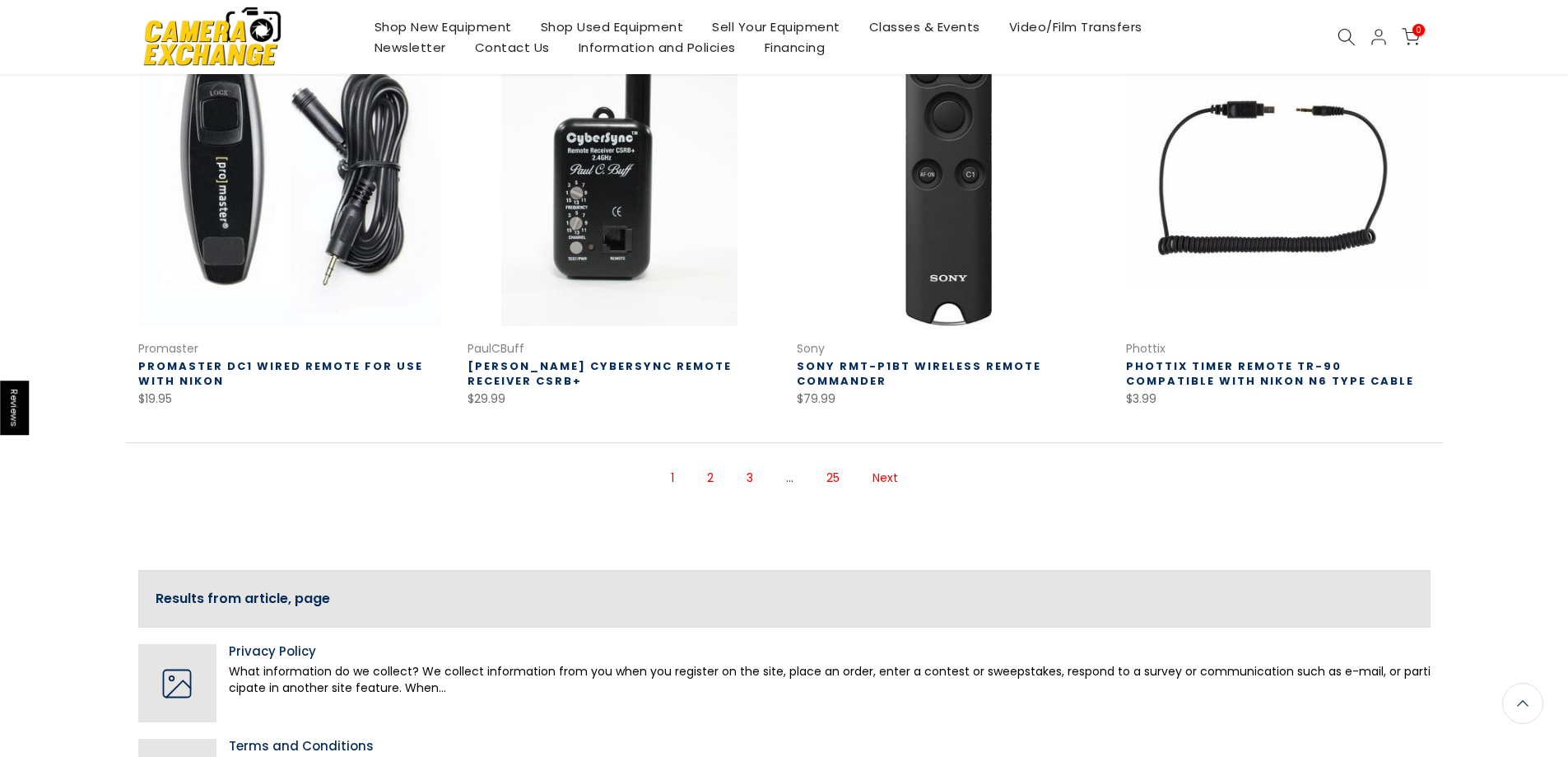
click at [718, 471] on link "2" at bounding box center [711, 478] width 23 height 29
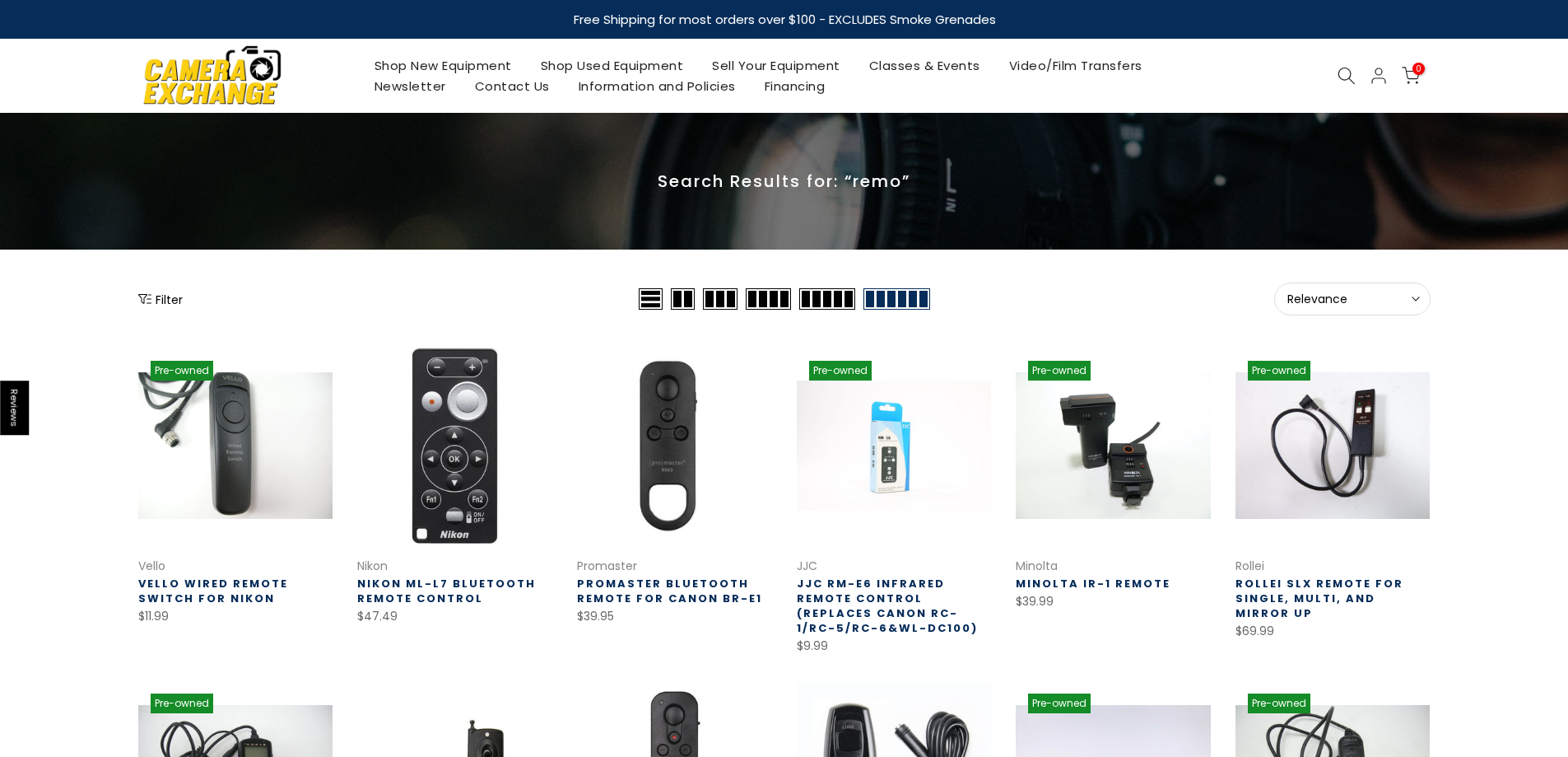
click at [155, 299] on button "Filter" at bounding box center [161, 299] width 45 height 17
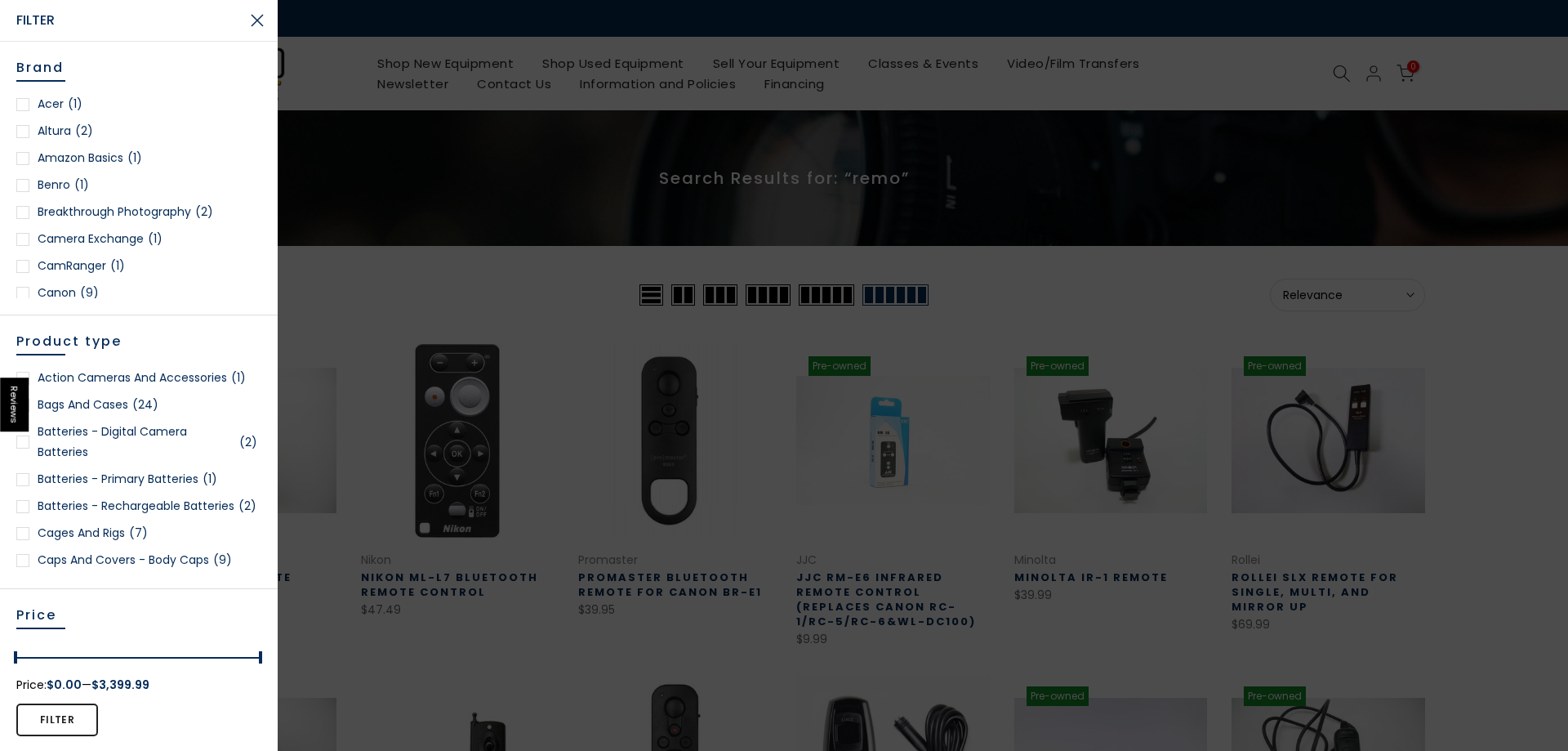
click at [82, 293] on span "(9)" at bounding box center [89, 293] width 19 height 21
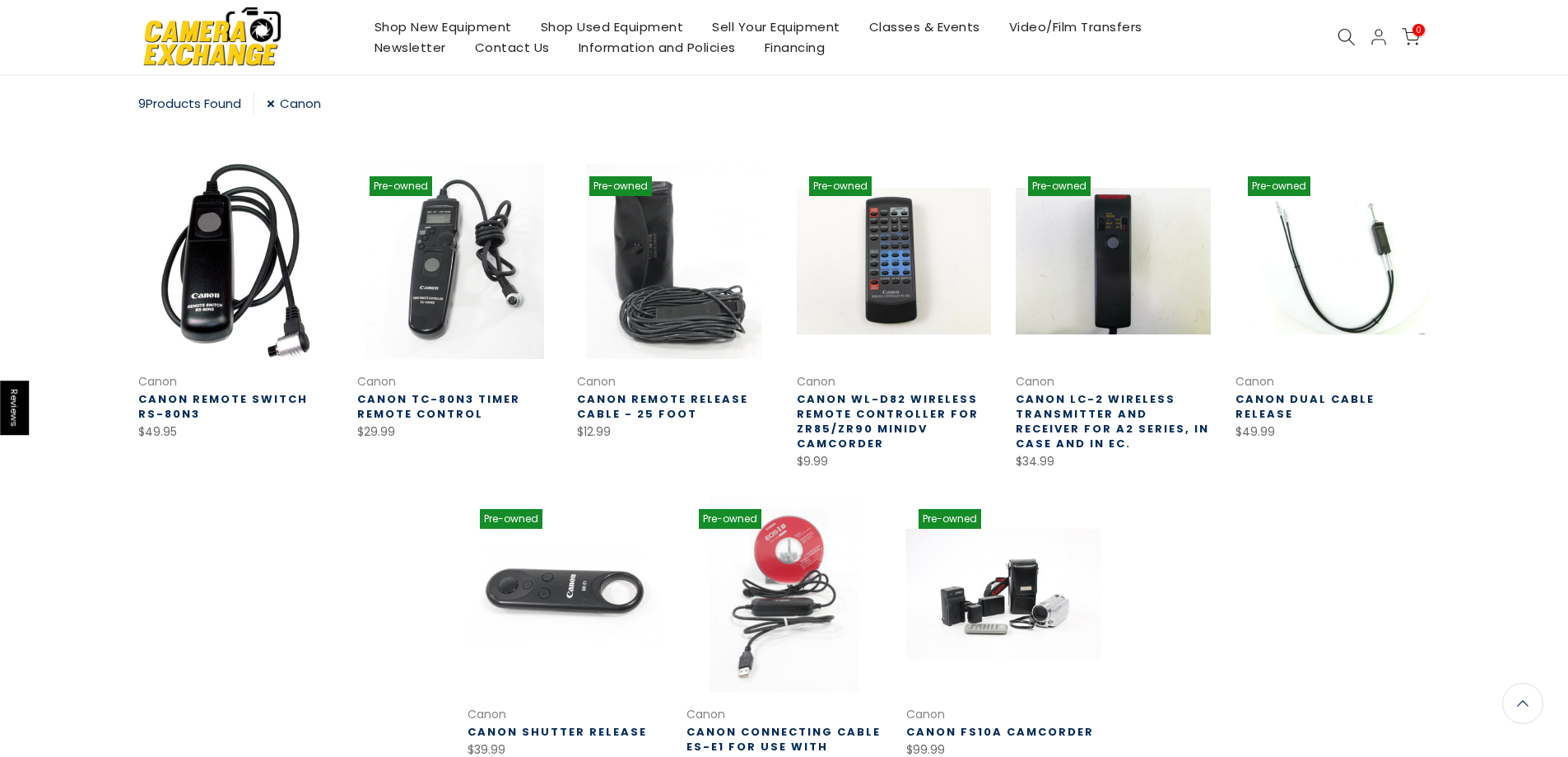
scroll to position [266, 0]
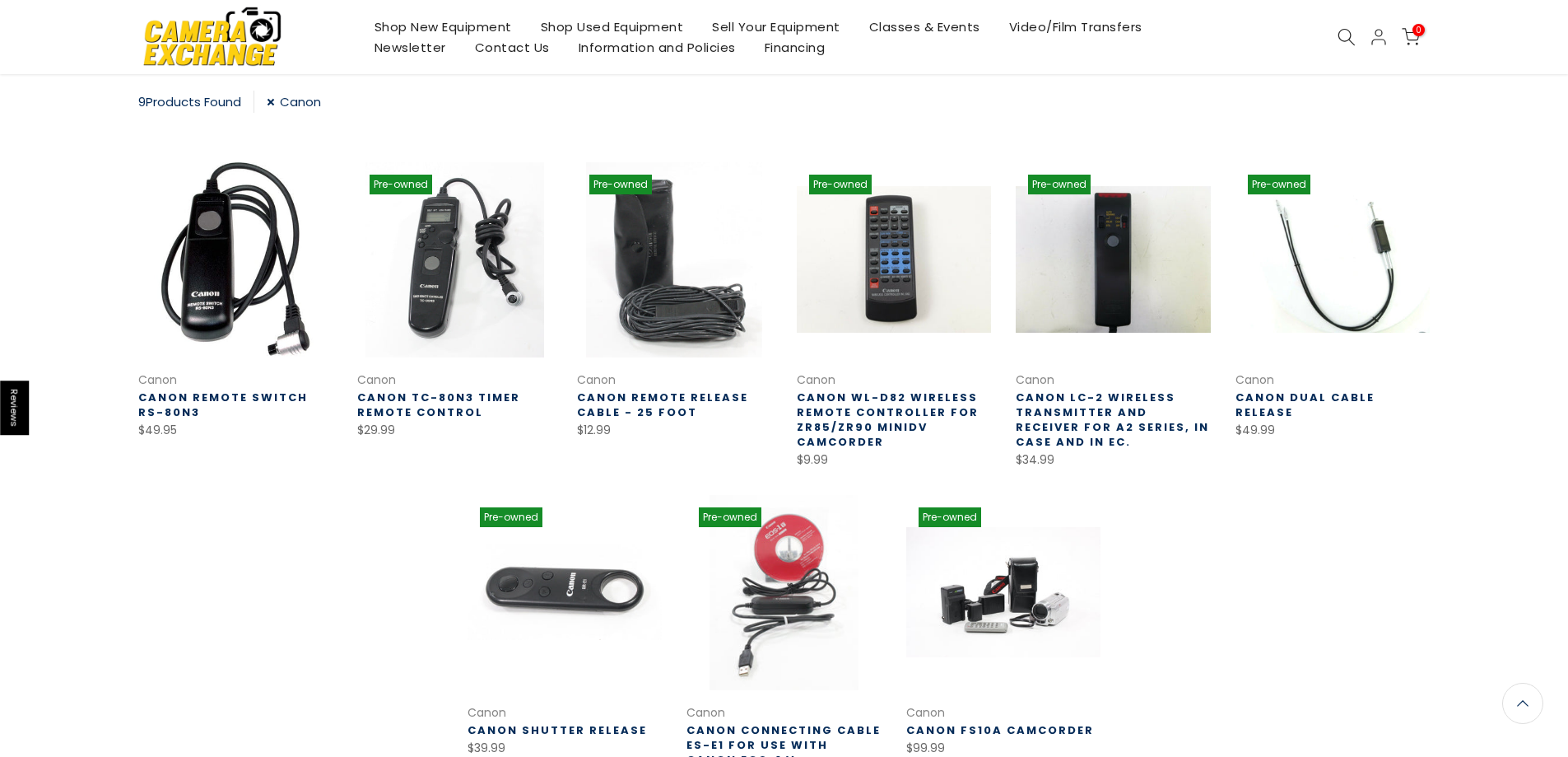
click at [677, 413] on link "Canon Remote Release Cable - 25 Foot" at bounding box center [663, 405] width 171 height 31
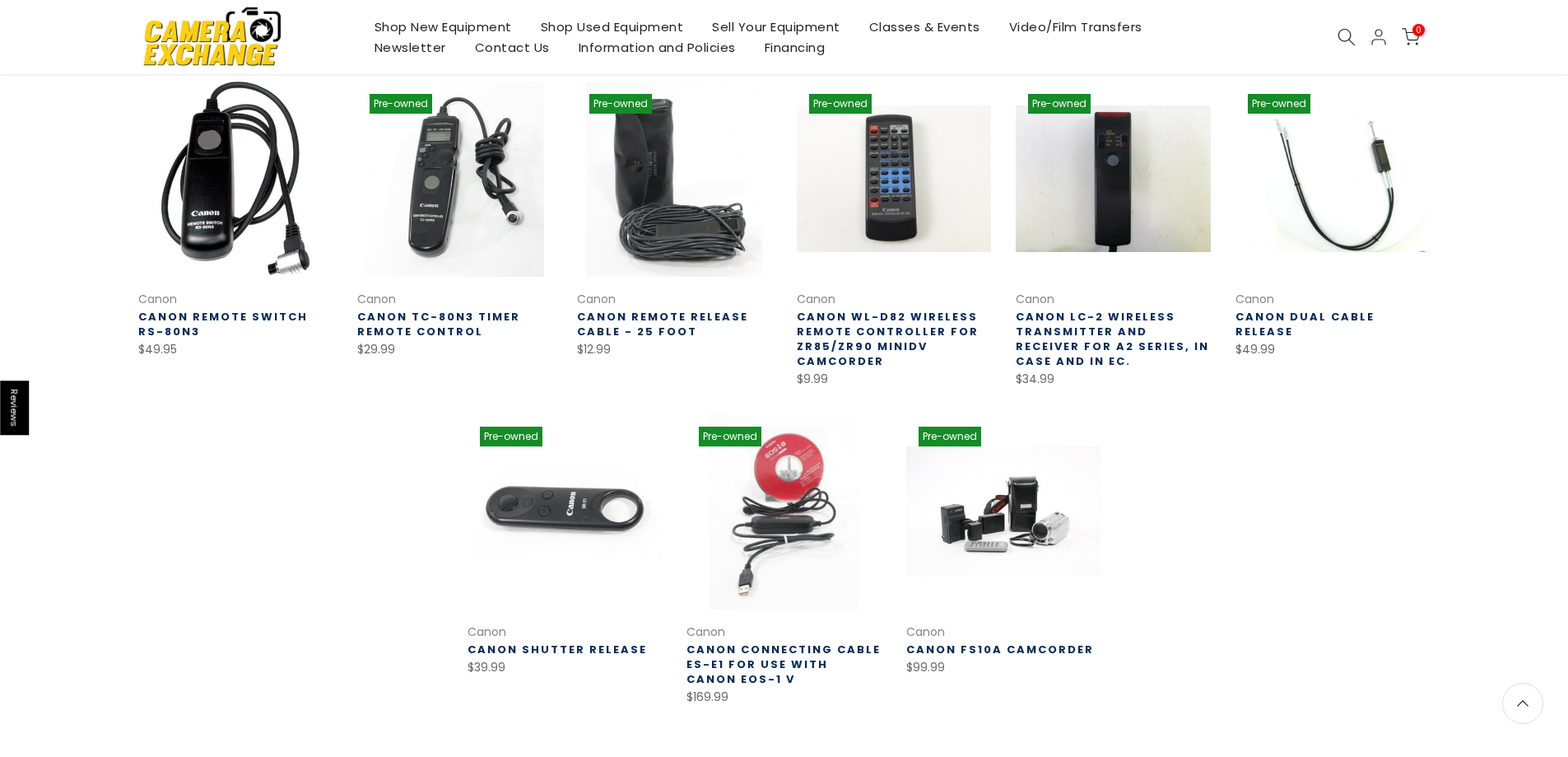
scroll to position [348, 0]
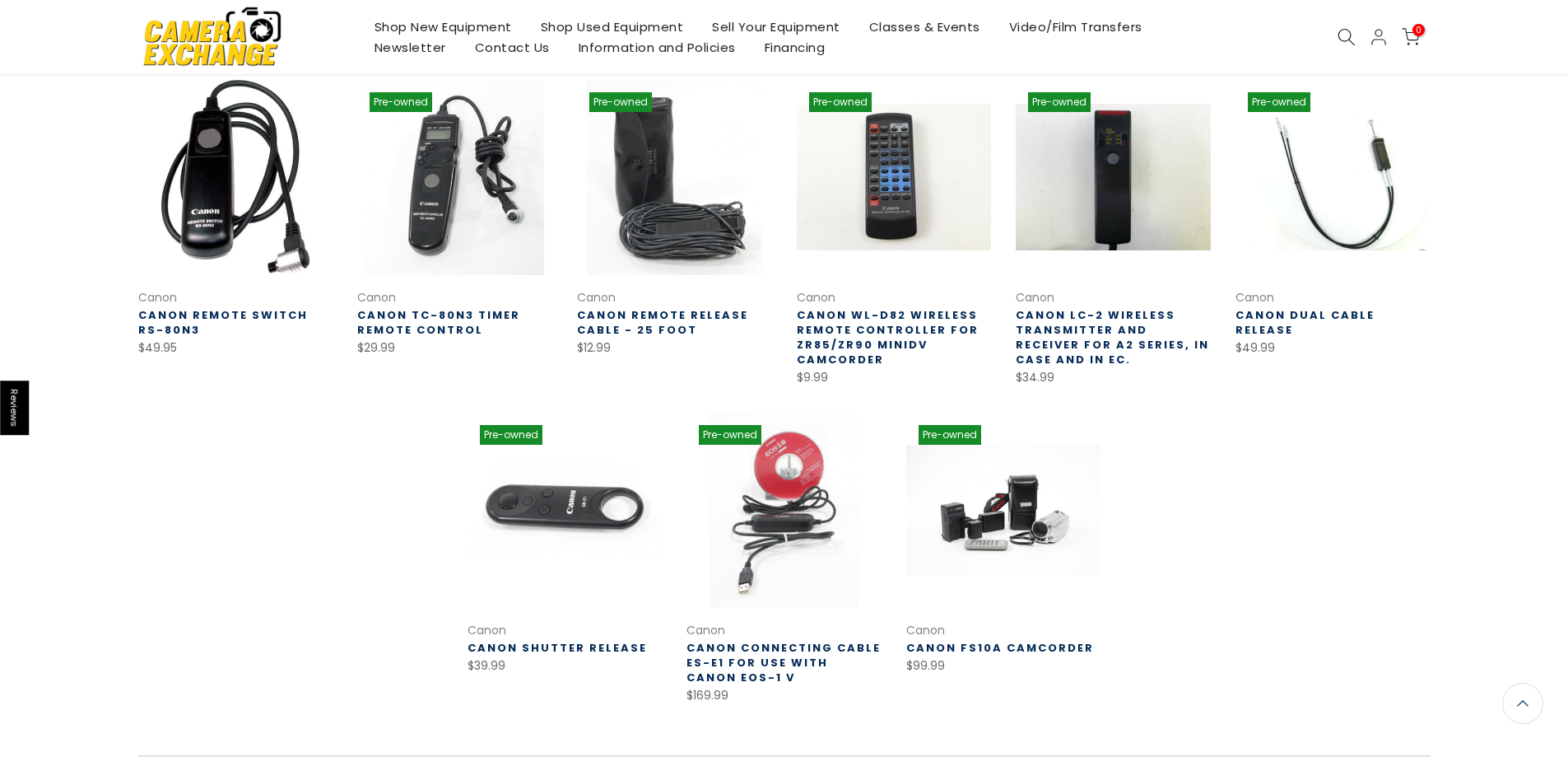
click at [585, 652] on link "Canon Shutter Release" at bounding box center [557, 647] width 179 height 16
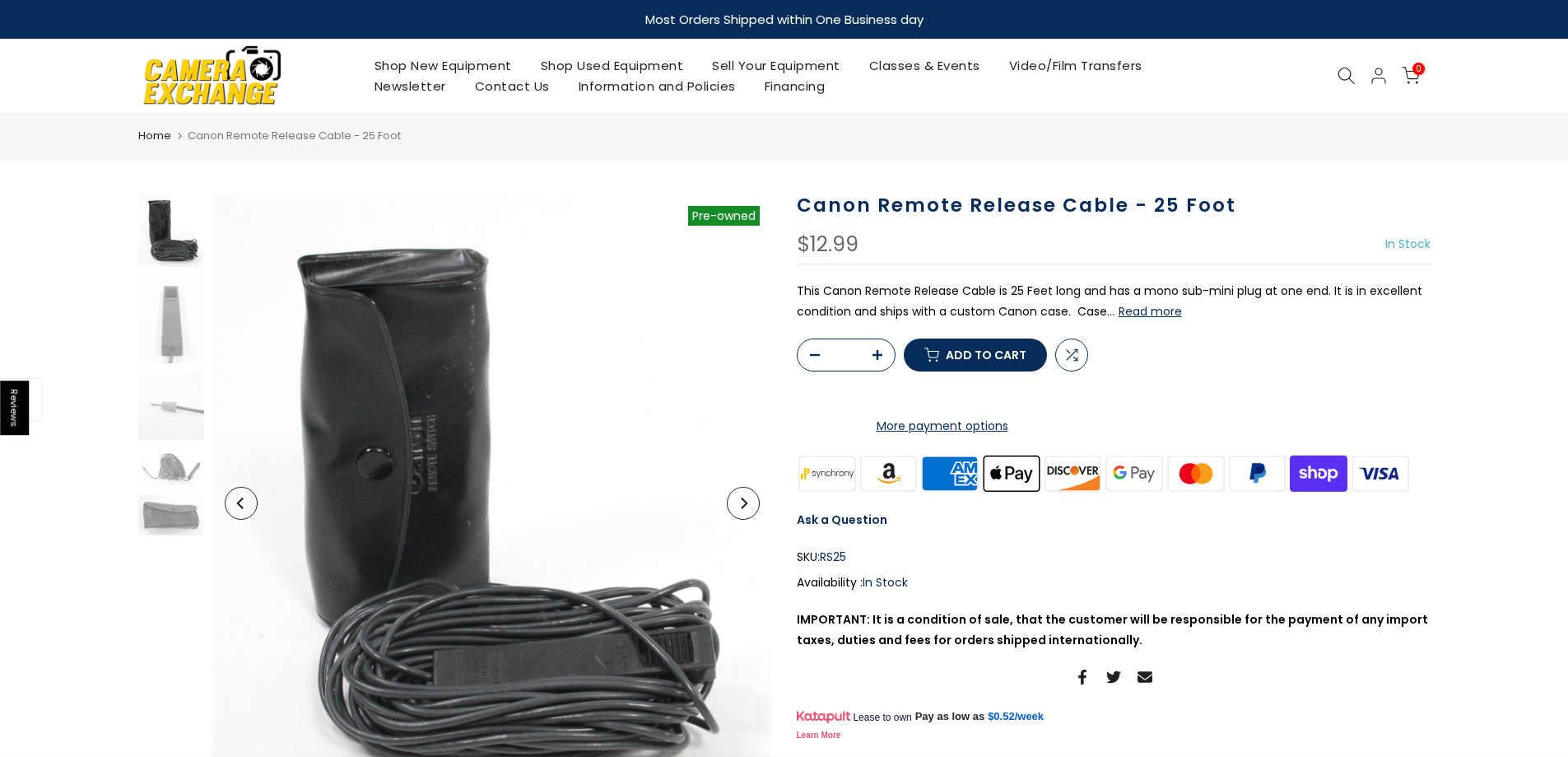
click at [750, 506] on button "Next" at bounding box center [743, 504] width 33 height 33
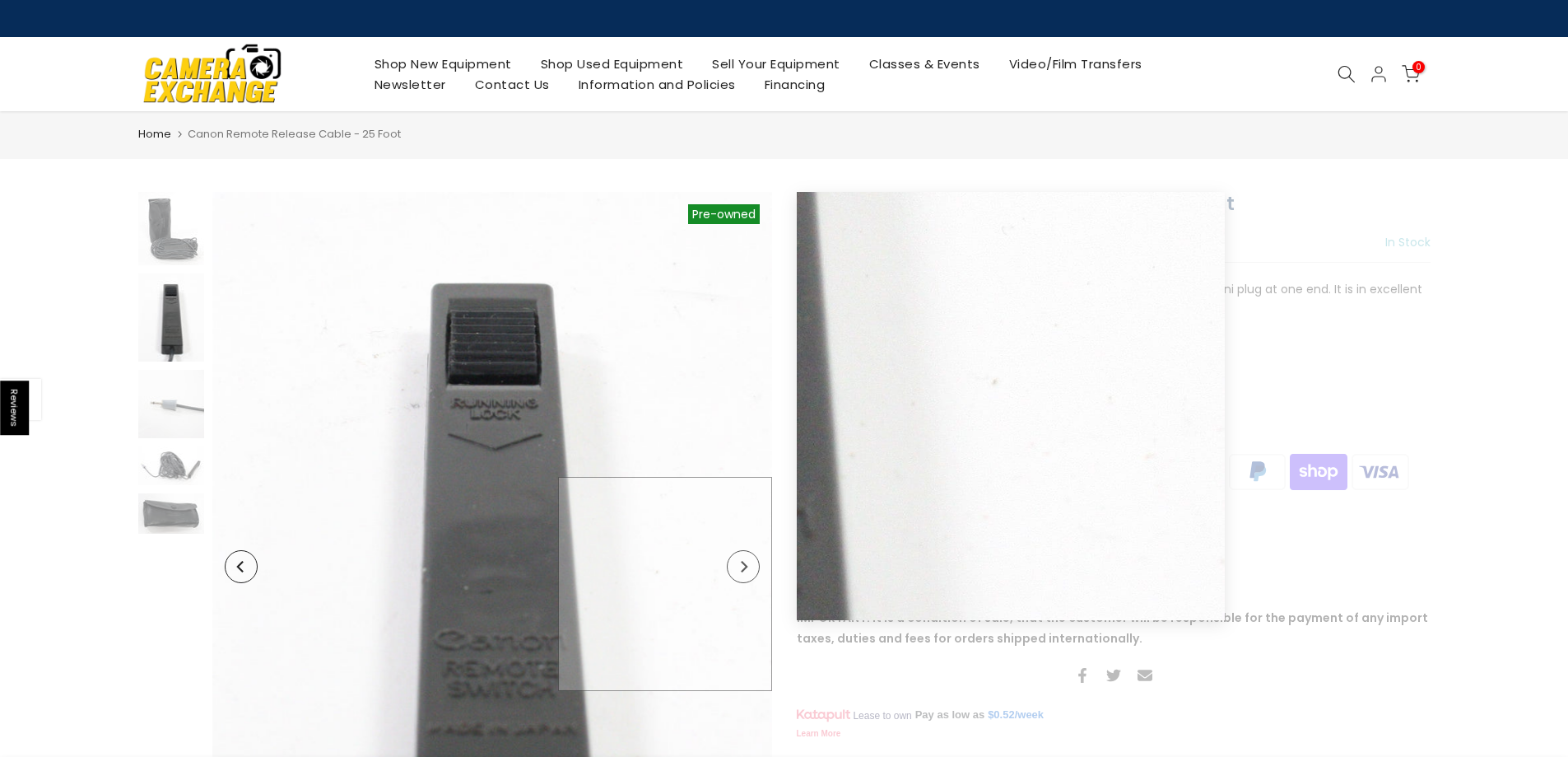
scroll to position [165, 0]
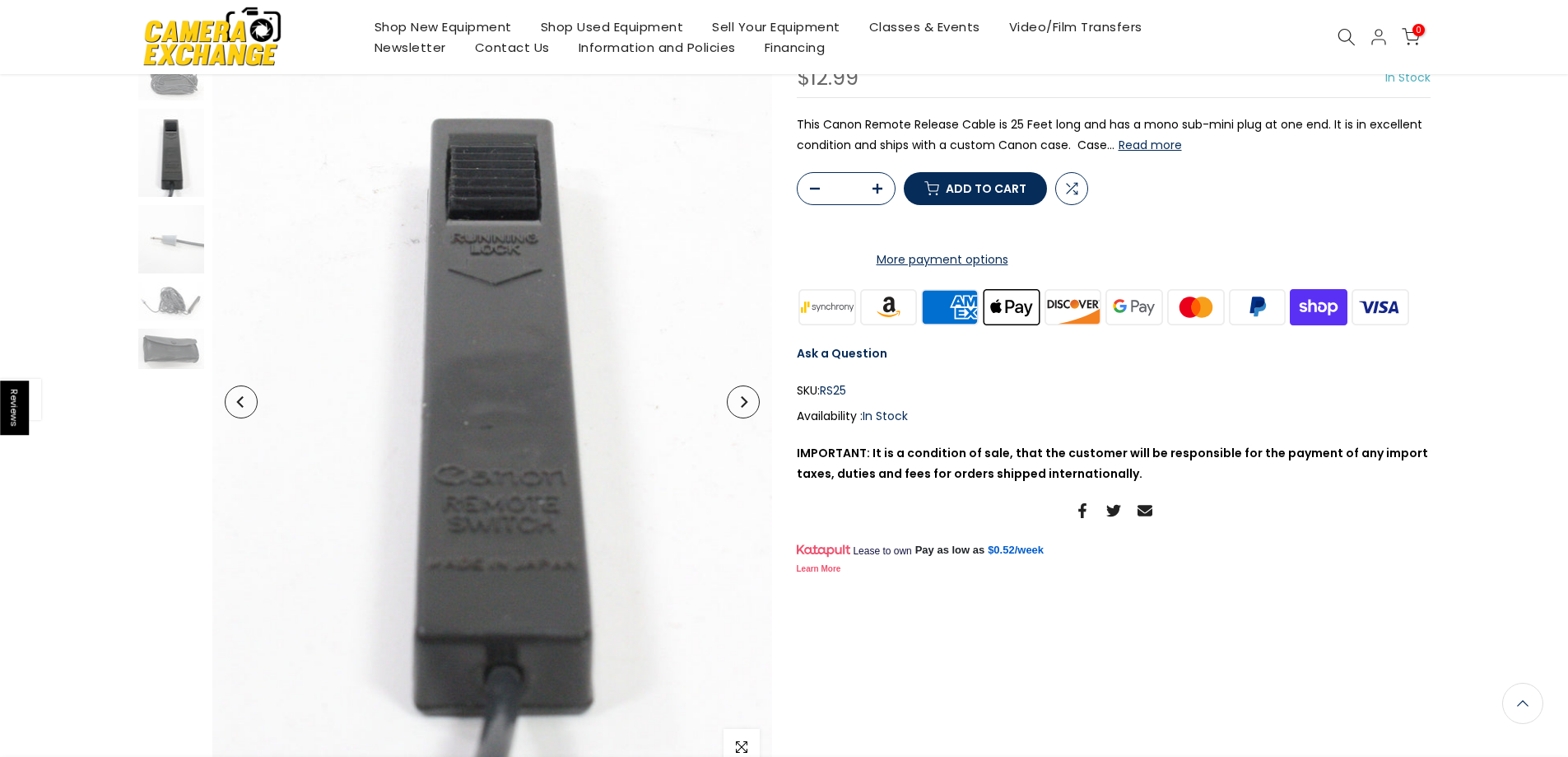
click at [742, 401] on icon "Next" at bounding box center [743, 402] width 12 height 12
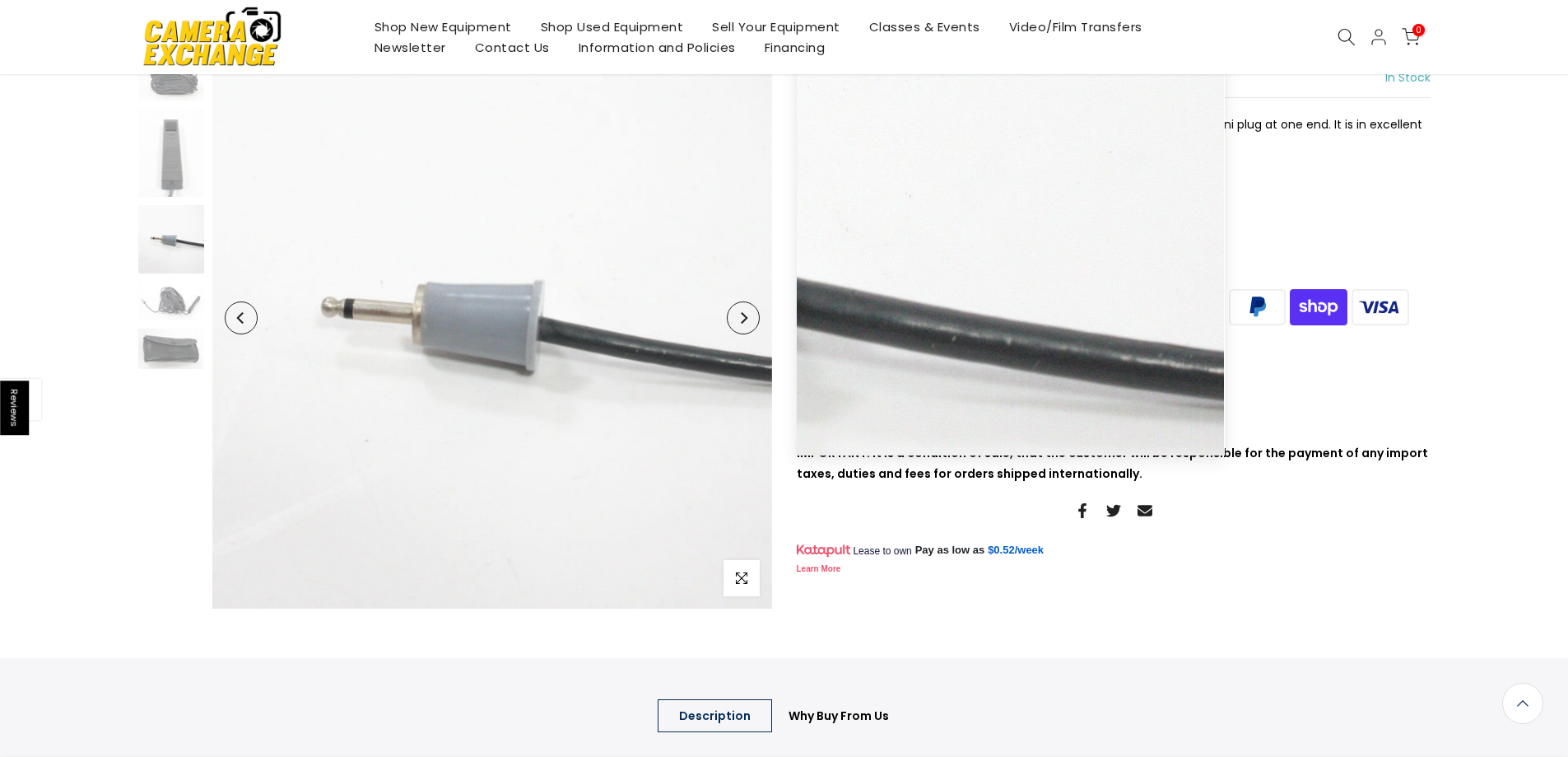
click at [735, 318] on button "Next" at bounding box center [743, 318] width 33 height 33
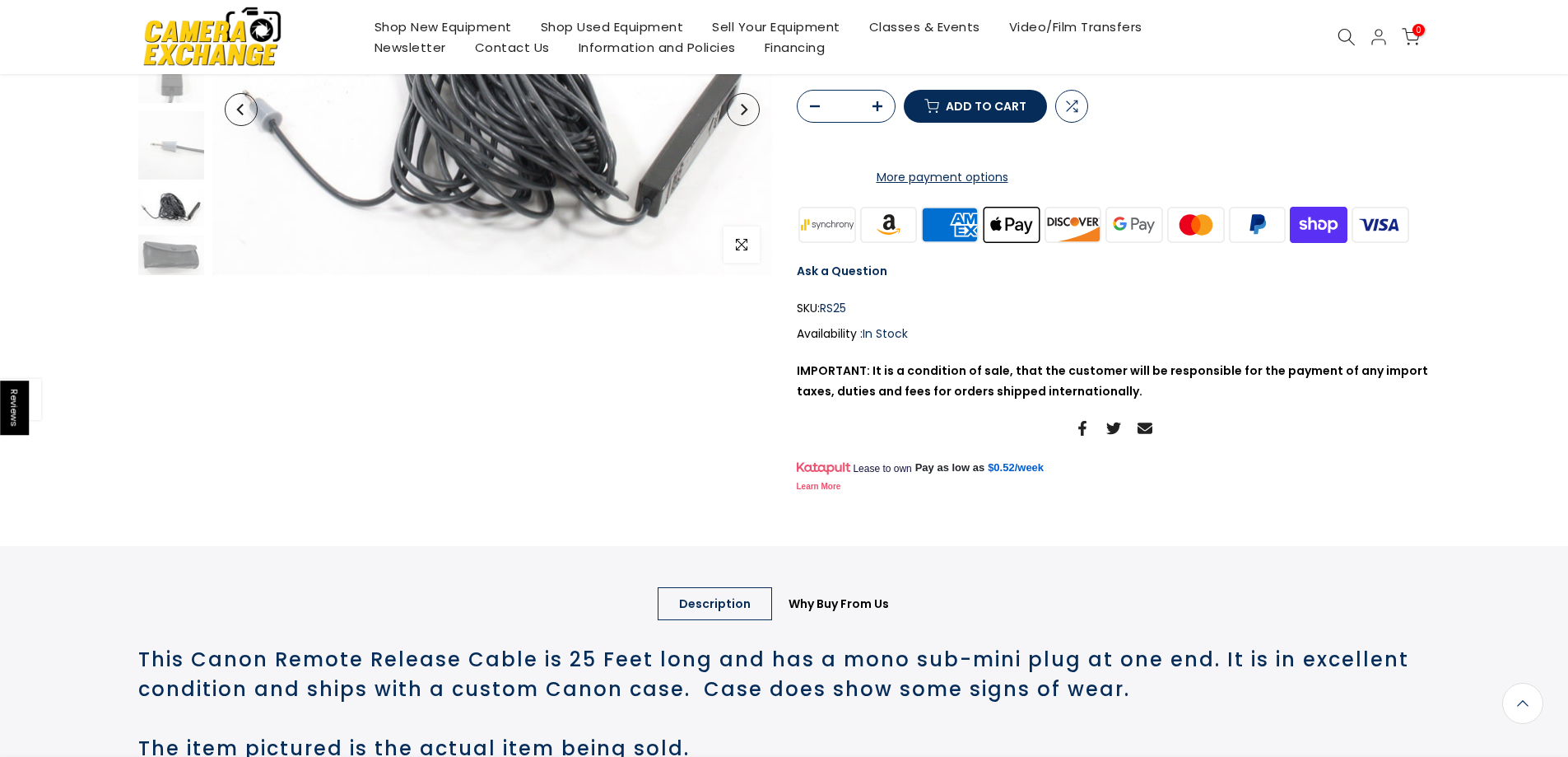
scroll to position [496, 0]
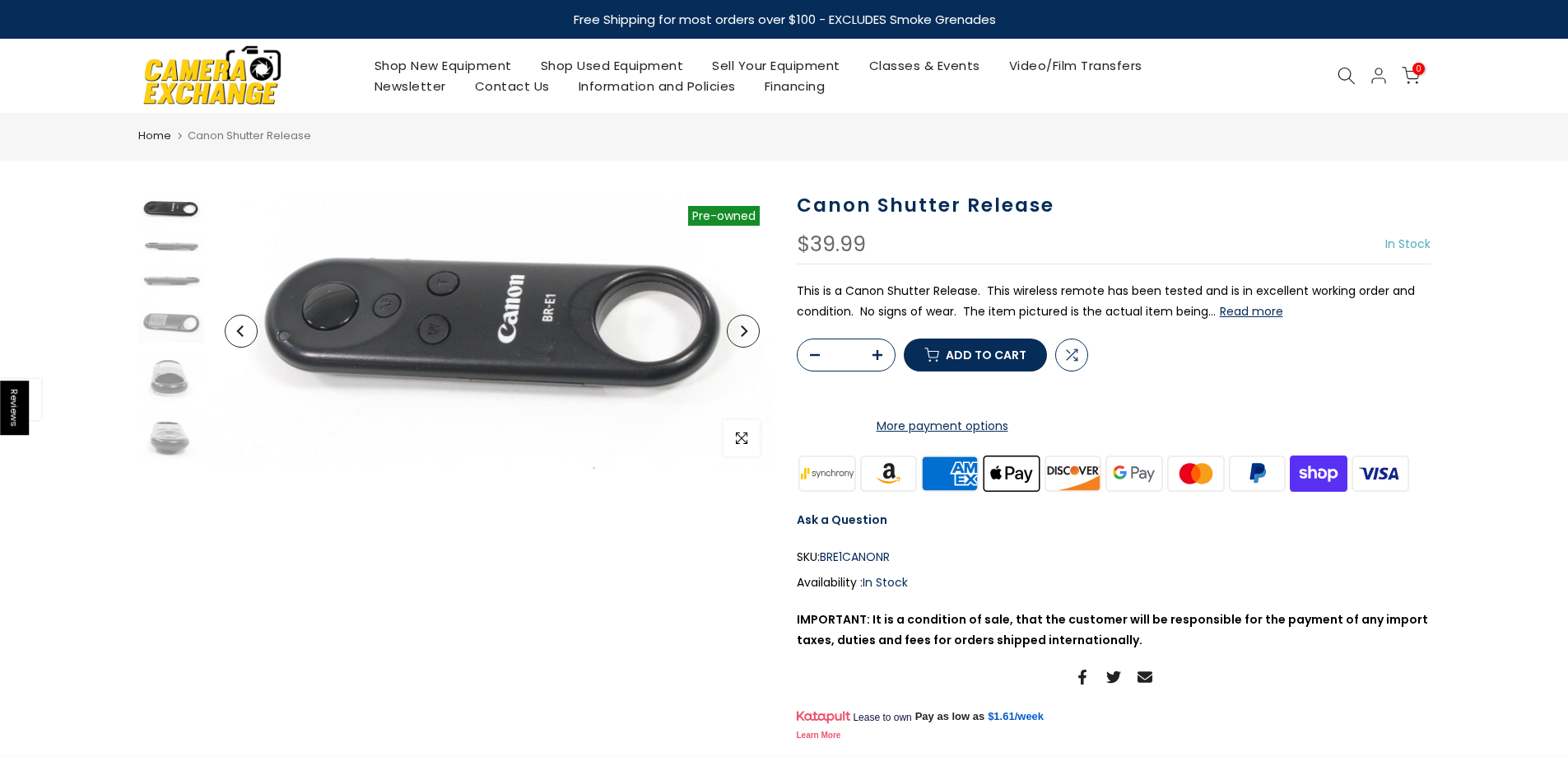
click at [749, 342] on button "Next" at bounding box center [743, 332] width 33 height 33
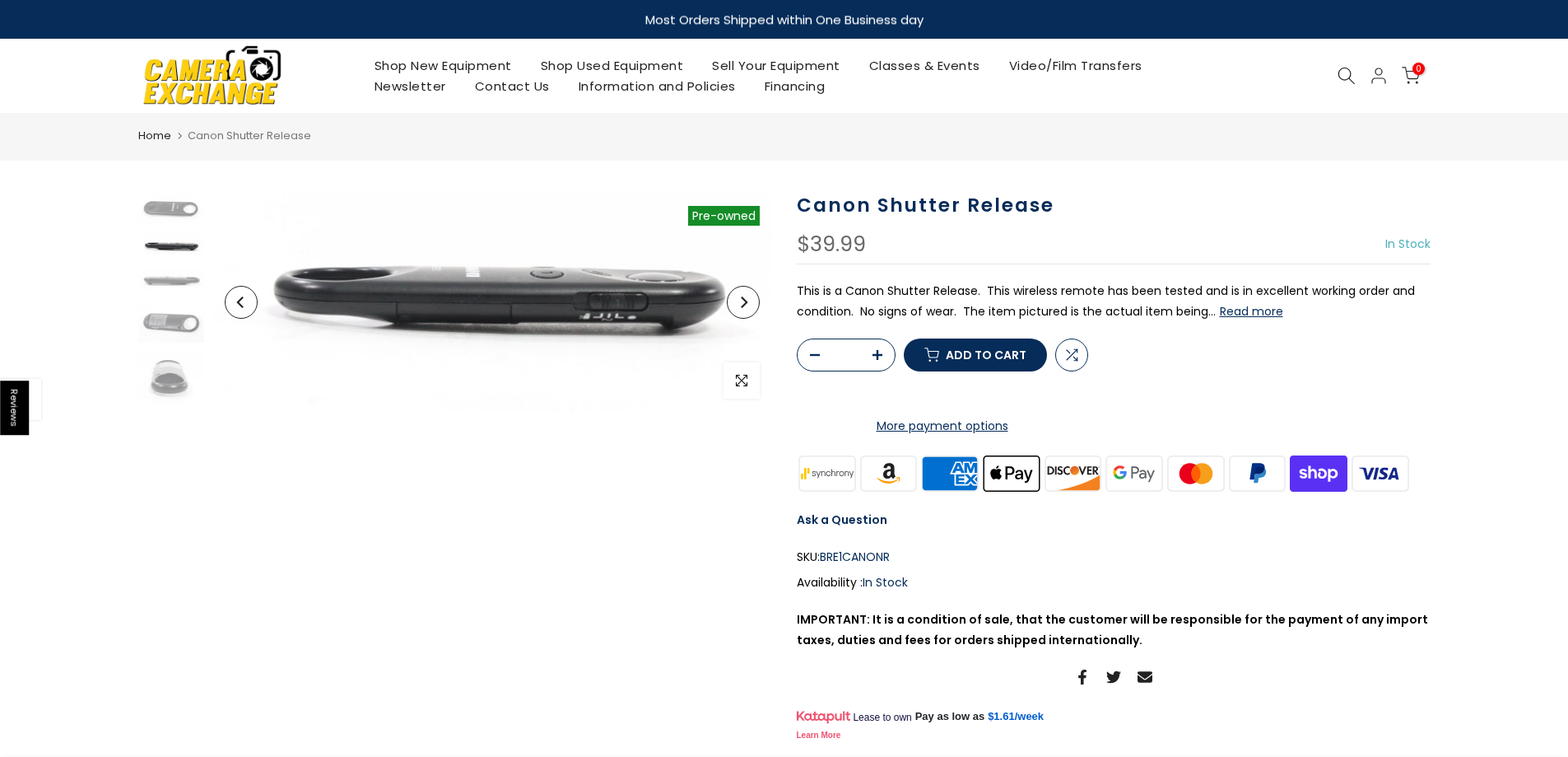
click at [747, 298] on icon "Next" at bounding box center [743, 302] width 12 height 12
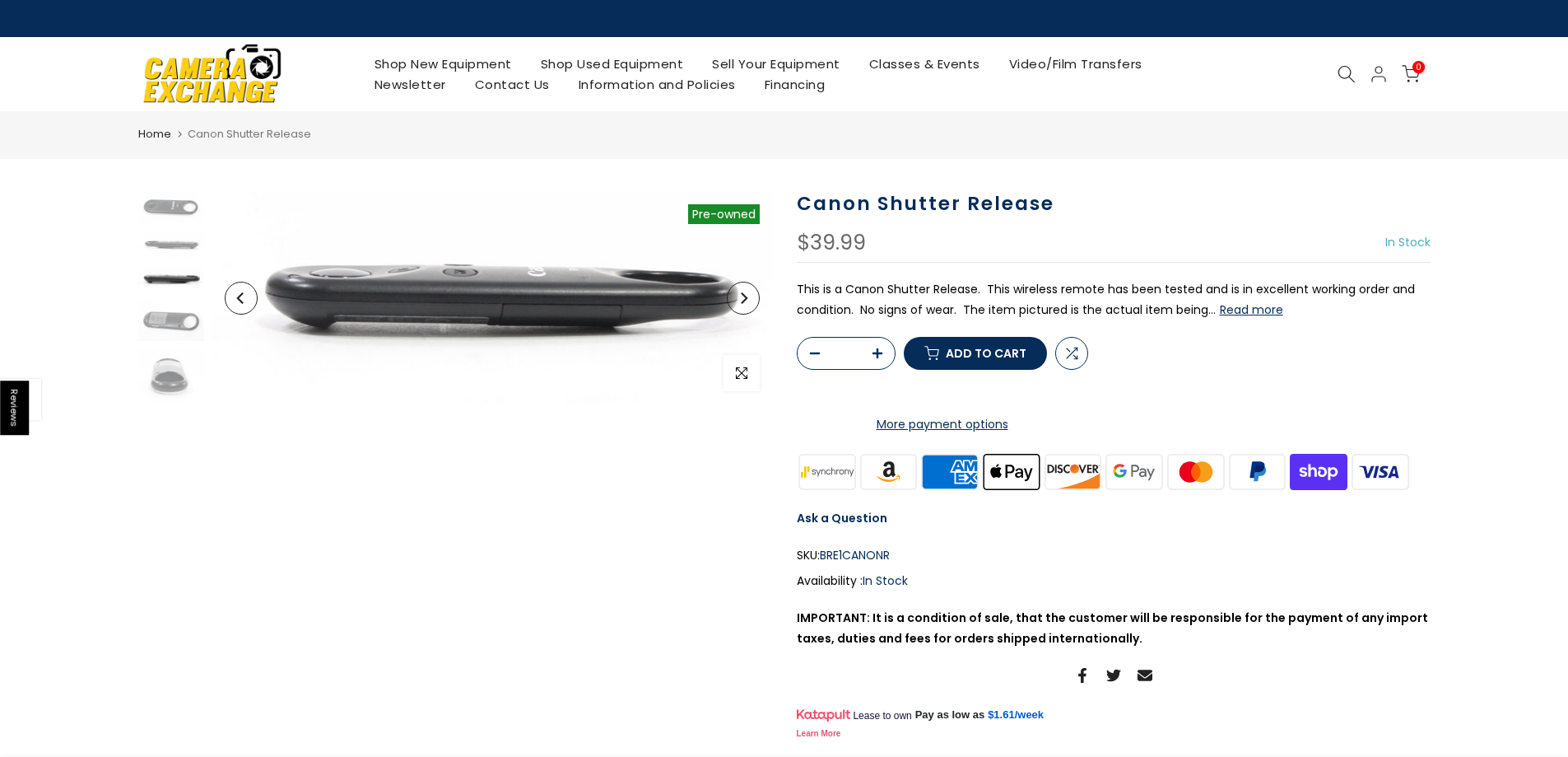
click at [747, 298] on icon "Next" at bounding box center [744, 298] width 7 height 12
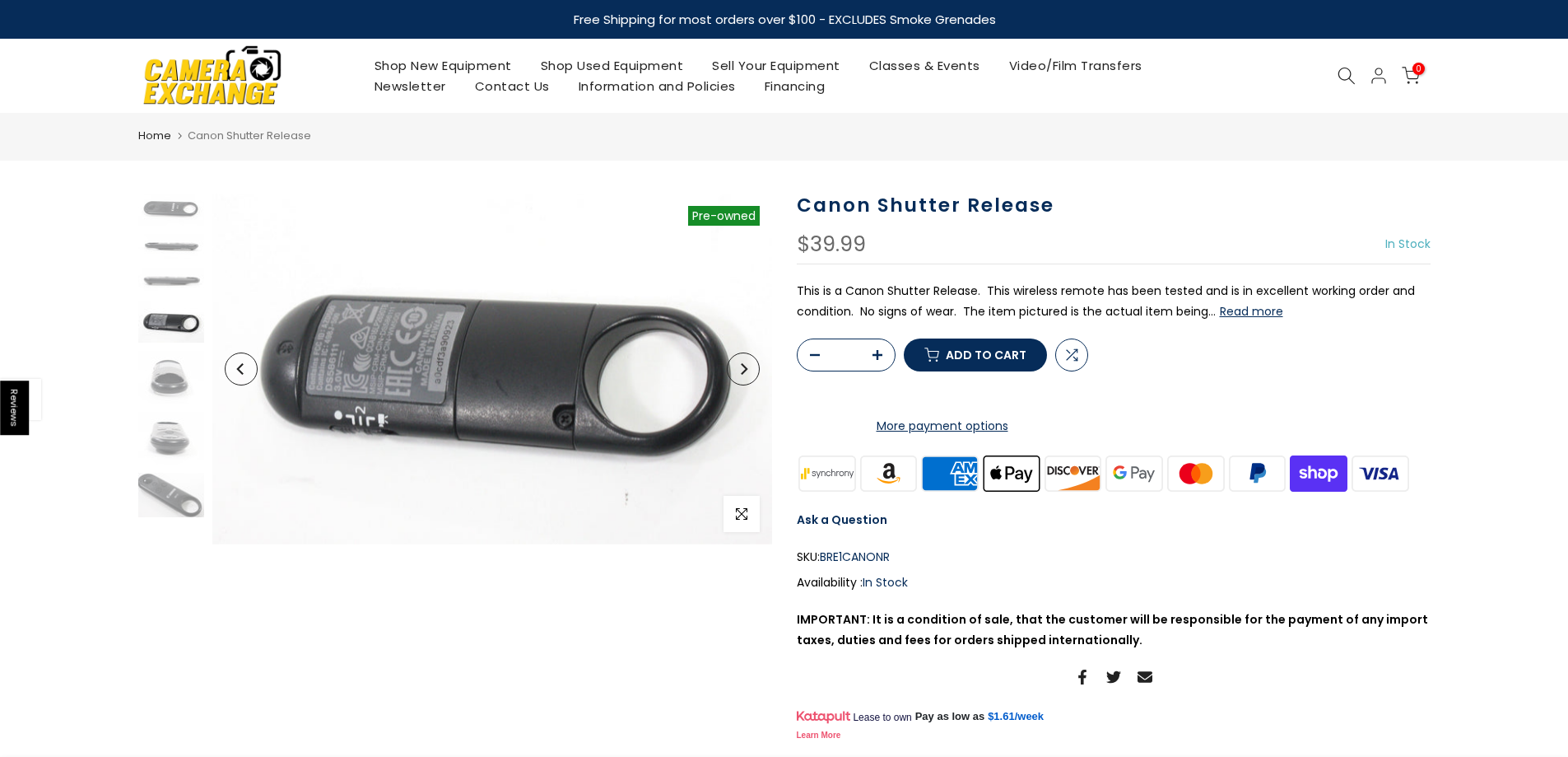
click at [742, 361] on button "Next" at bounding box center [743, 369] width 33 height 33
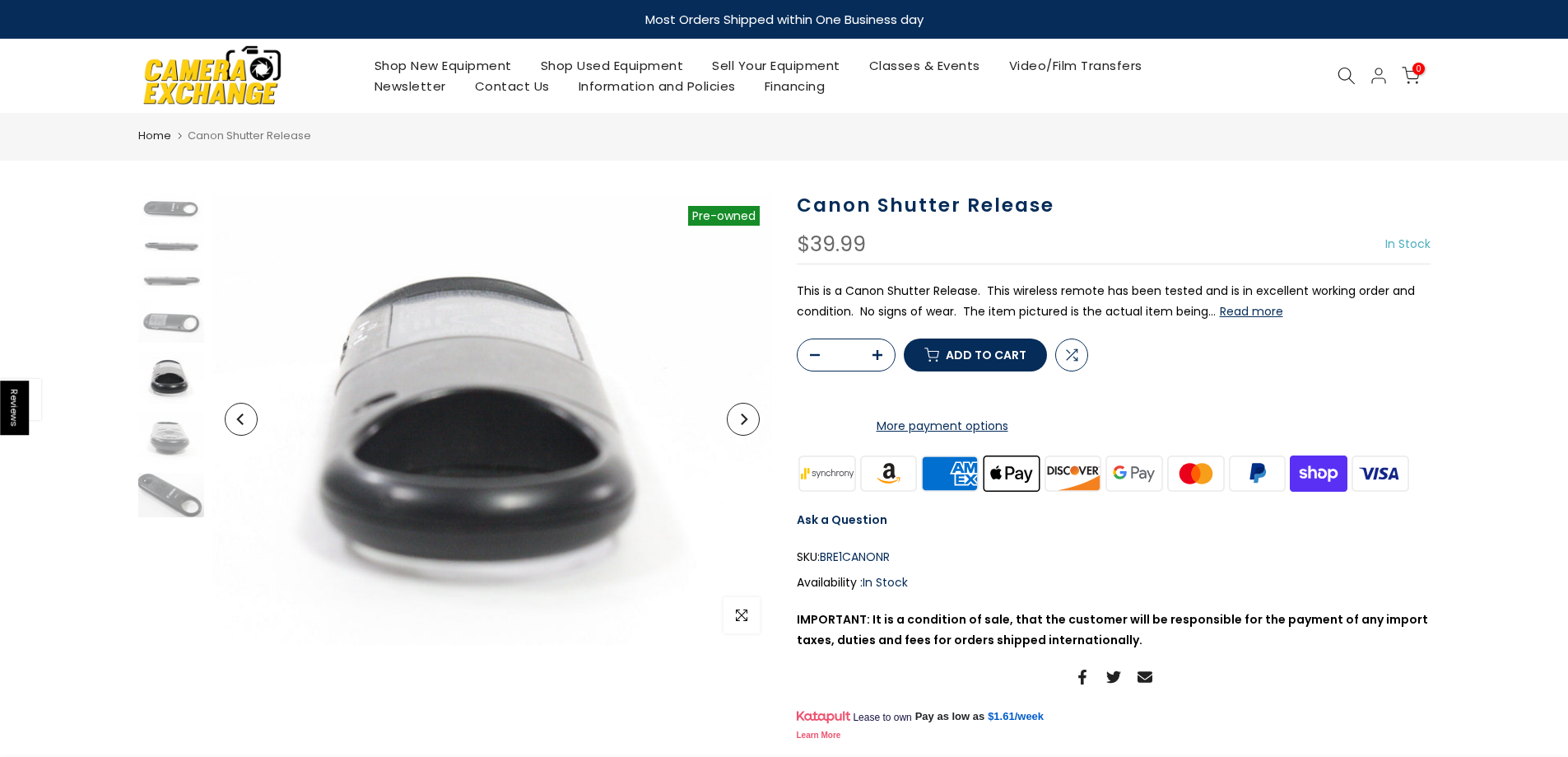
click at [1224, 309] on button "Read more" at bounding box center [1252, 312] width 63 height 15
click at [429, 76] on link "Newsletter" at bounding box center [409, 86] width 100 height 21
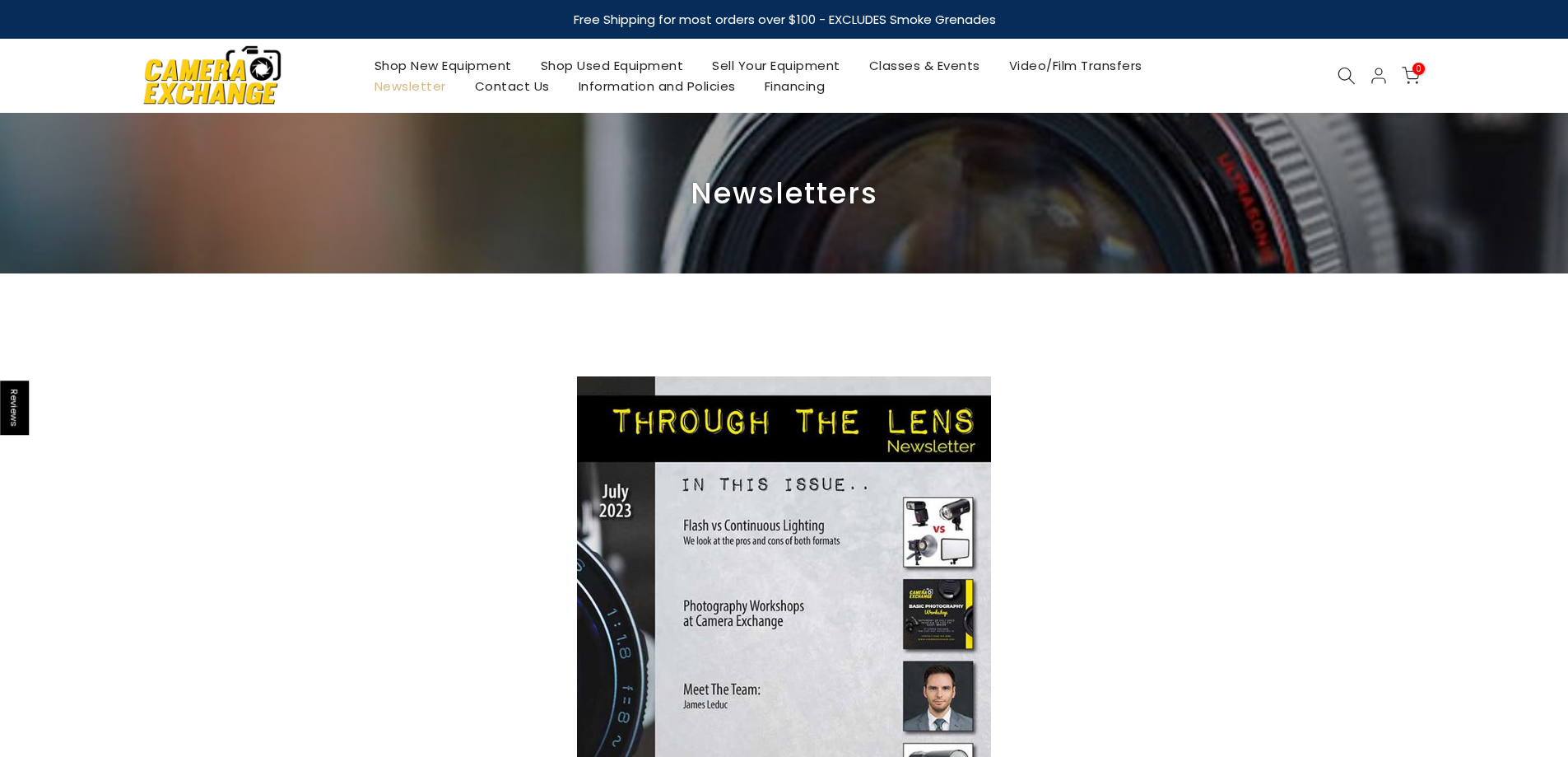
click at [431, 64] on link "Shop New Equipment" at bounding box center [443, 65] width 166 height 21
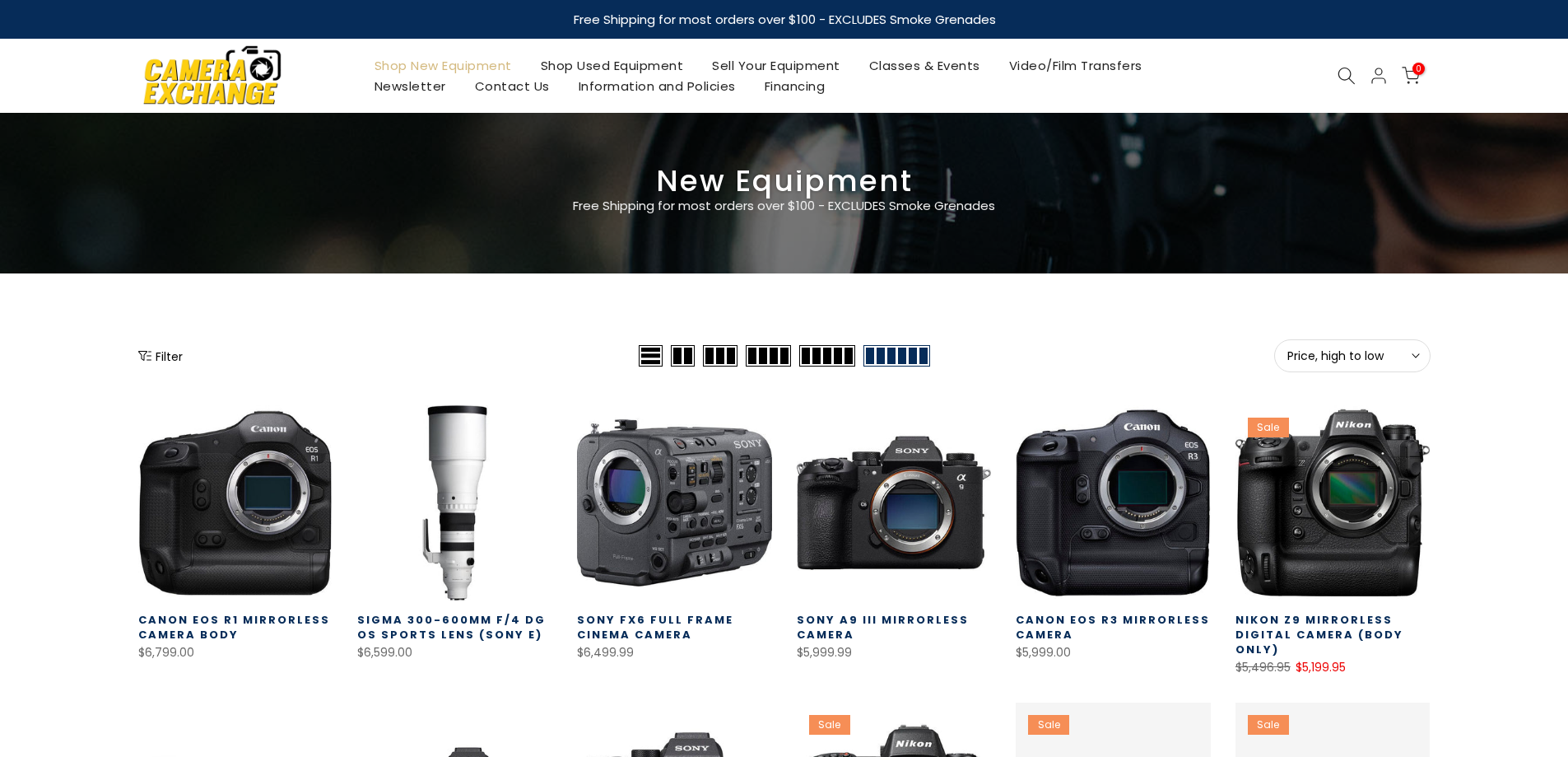
click at [431, 64] on link "Shop New Equipment" at bounding box center [443, 65] width 166 height 21
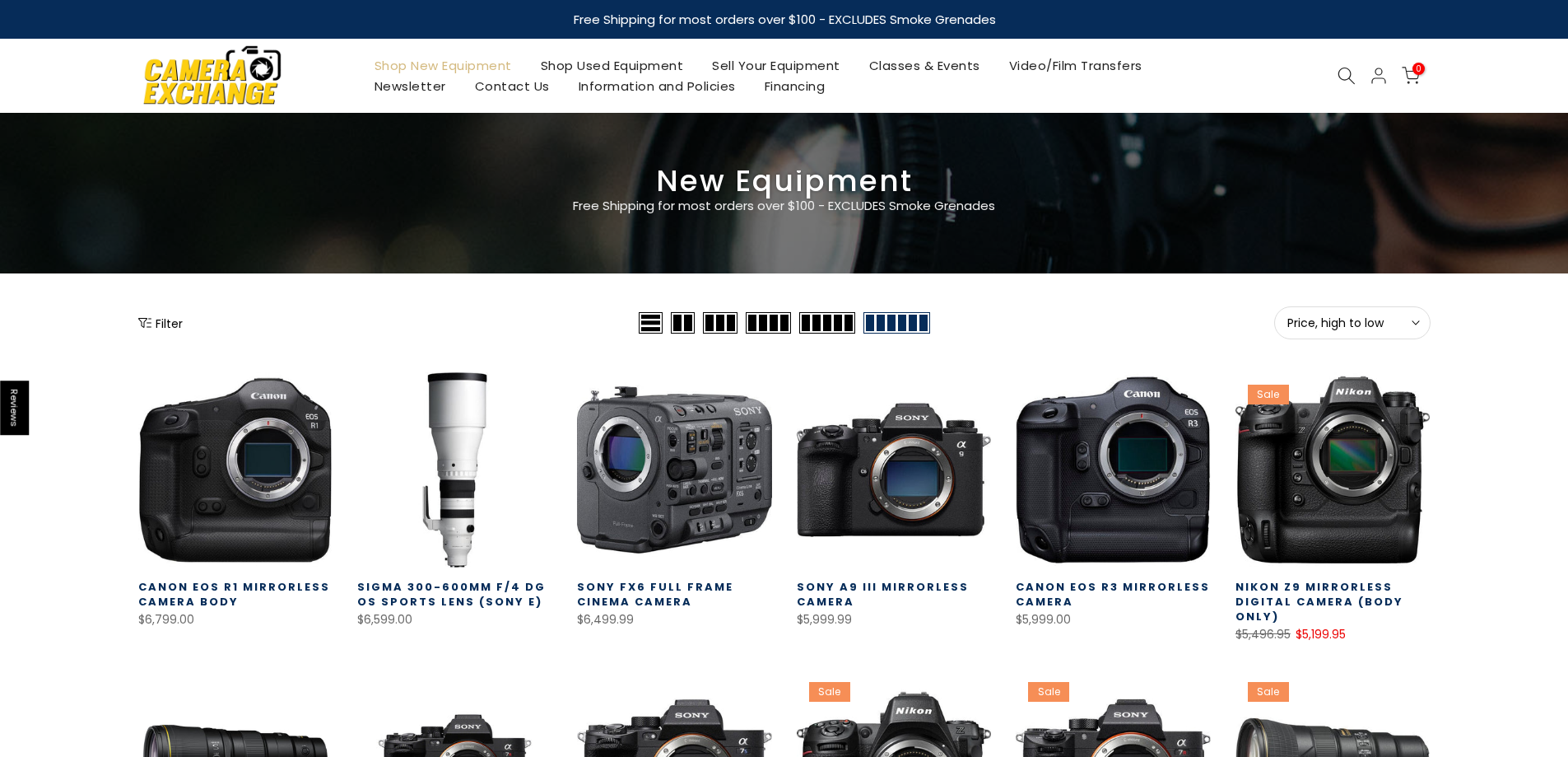
click at [174, 322] on button "Filter" at bounding box center [161, 323] width 45 height 17
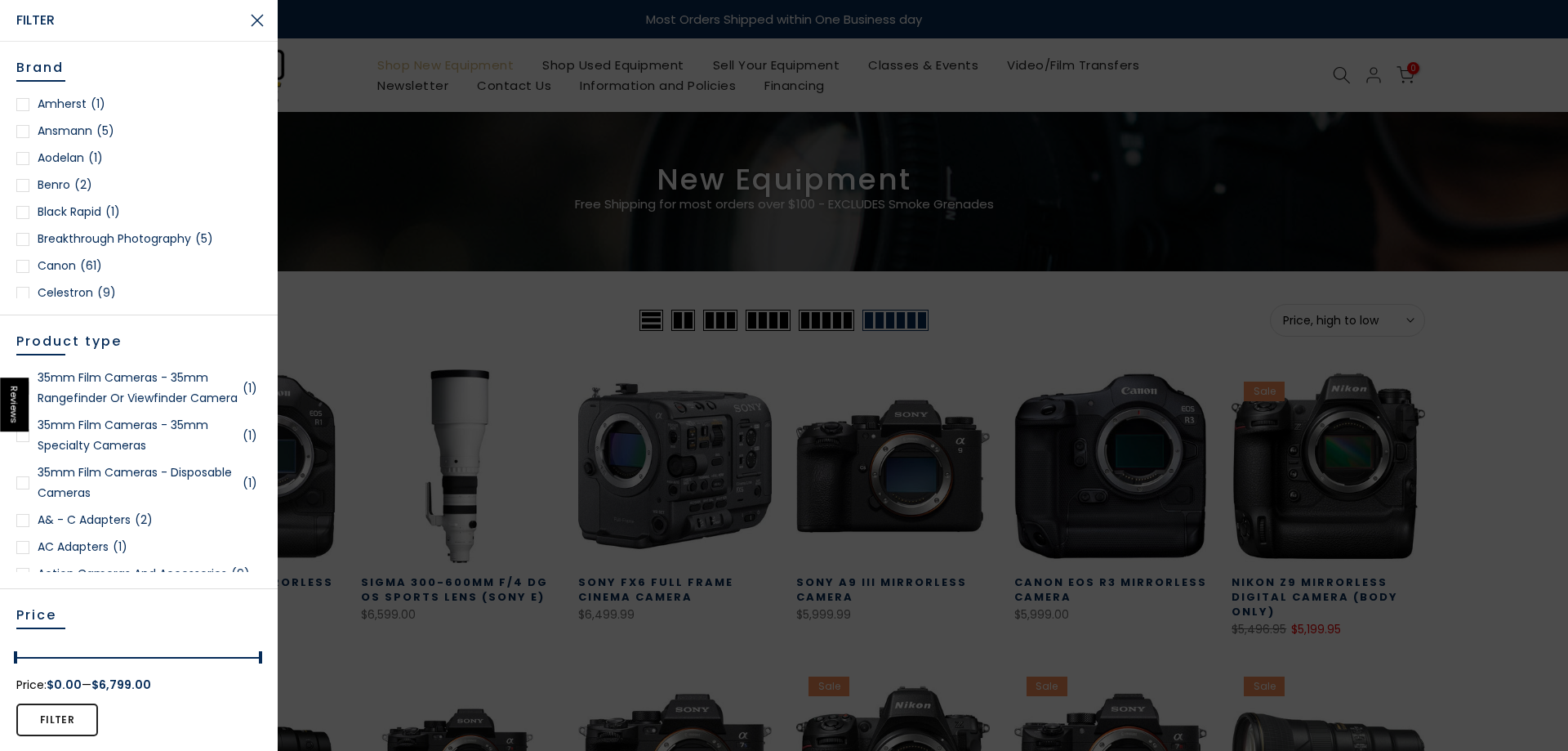
click at [49, 264] on link "Canon (61)" at bounding box center [138, 265] width 245 height 21
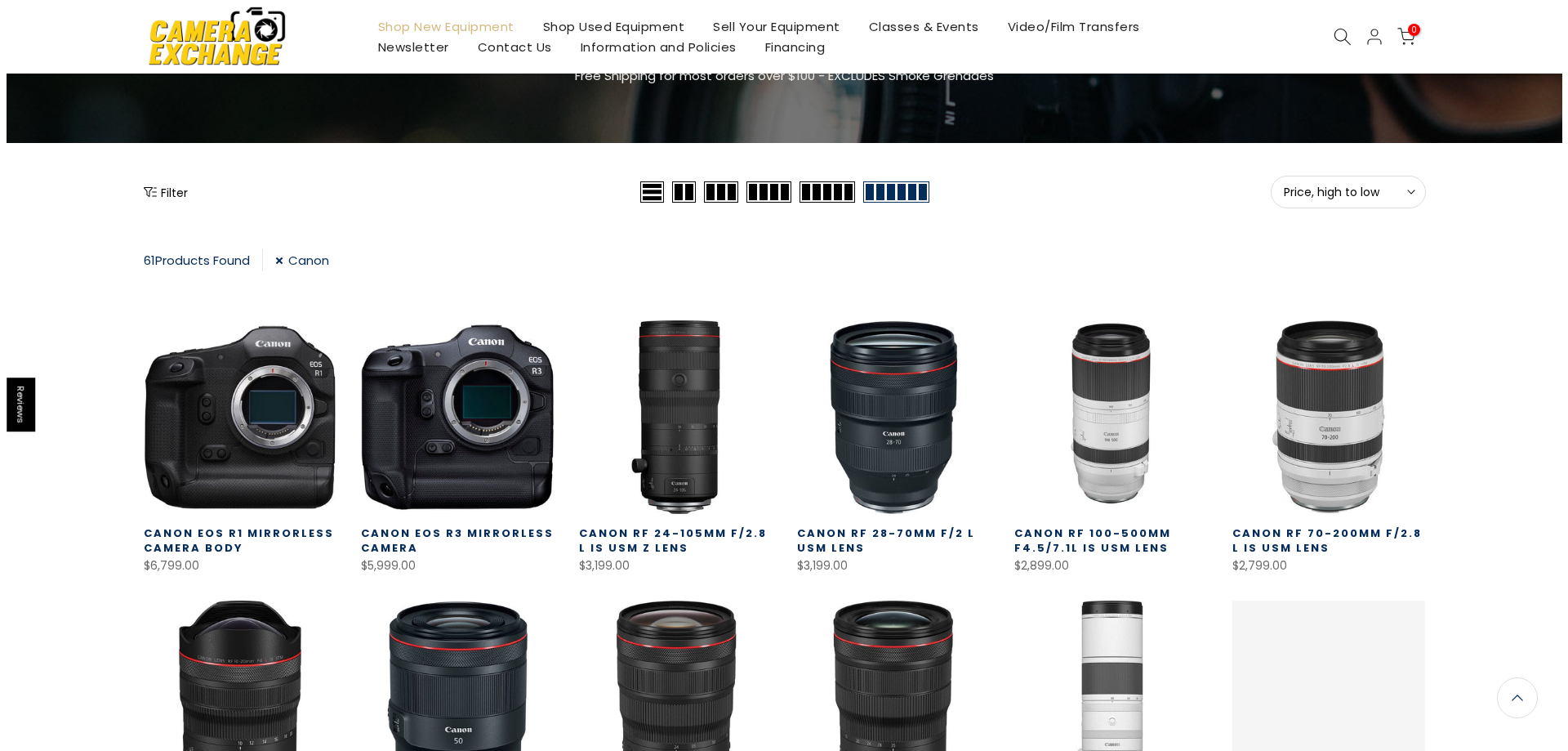
scroll to position [123, 0]
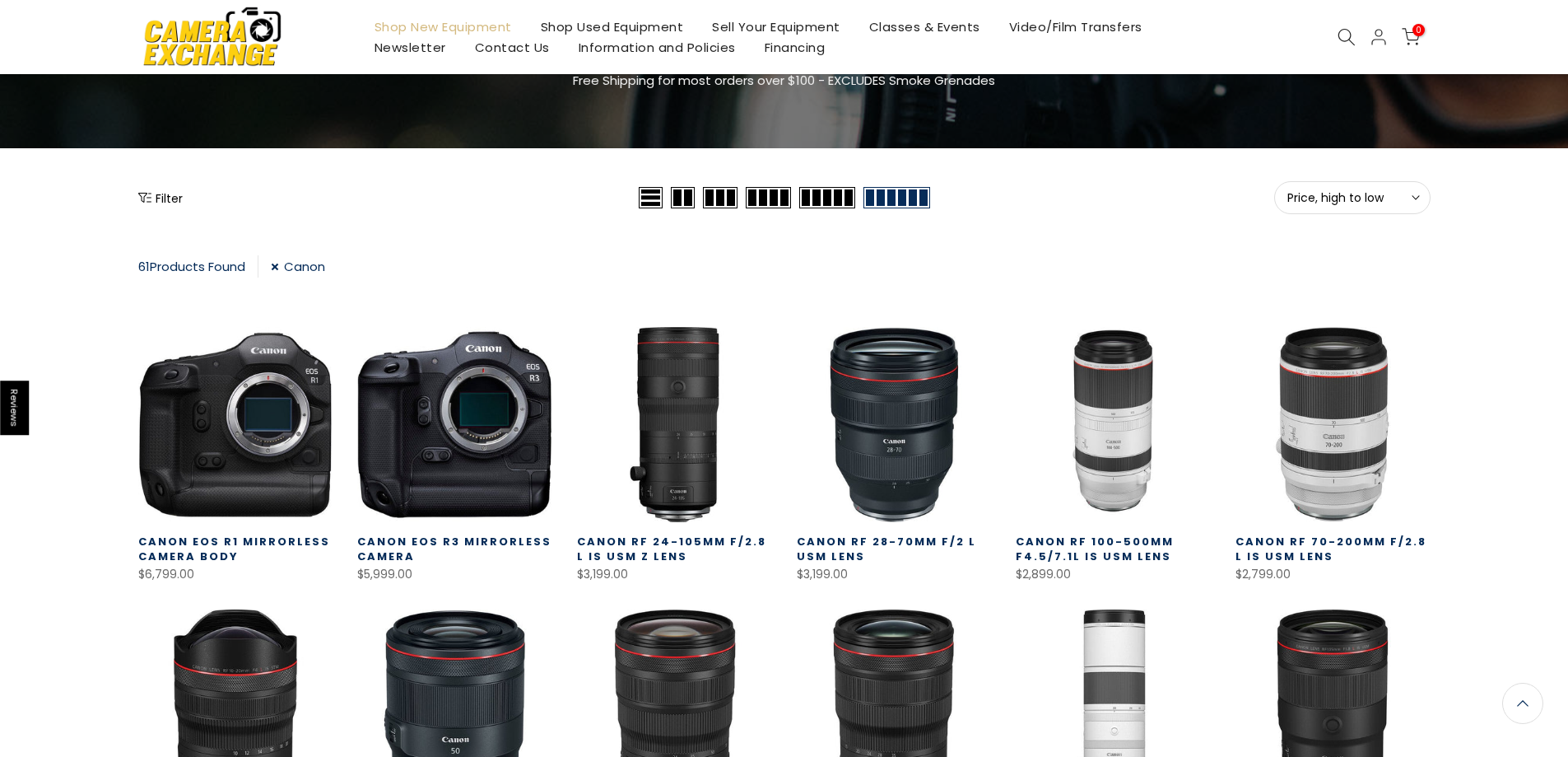
click at [155, 192] on button "Filter" at bounding box center [161, 198] width 45 height 17
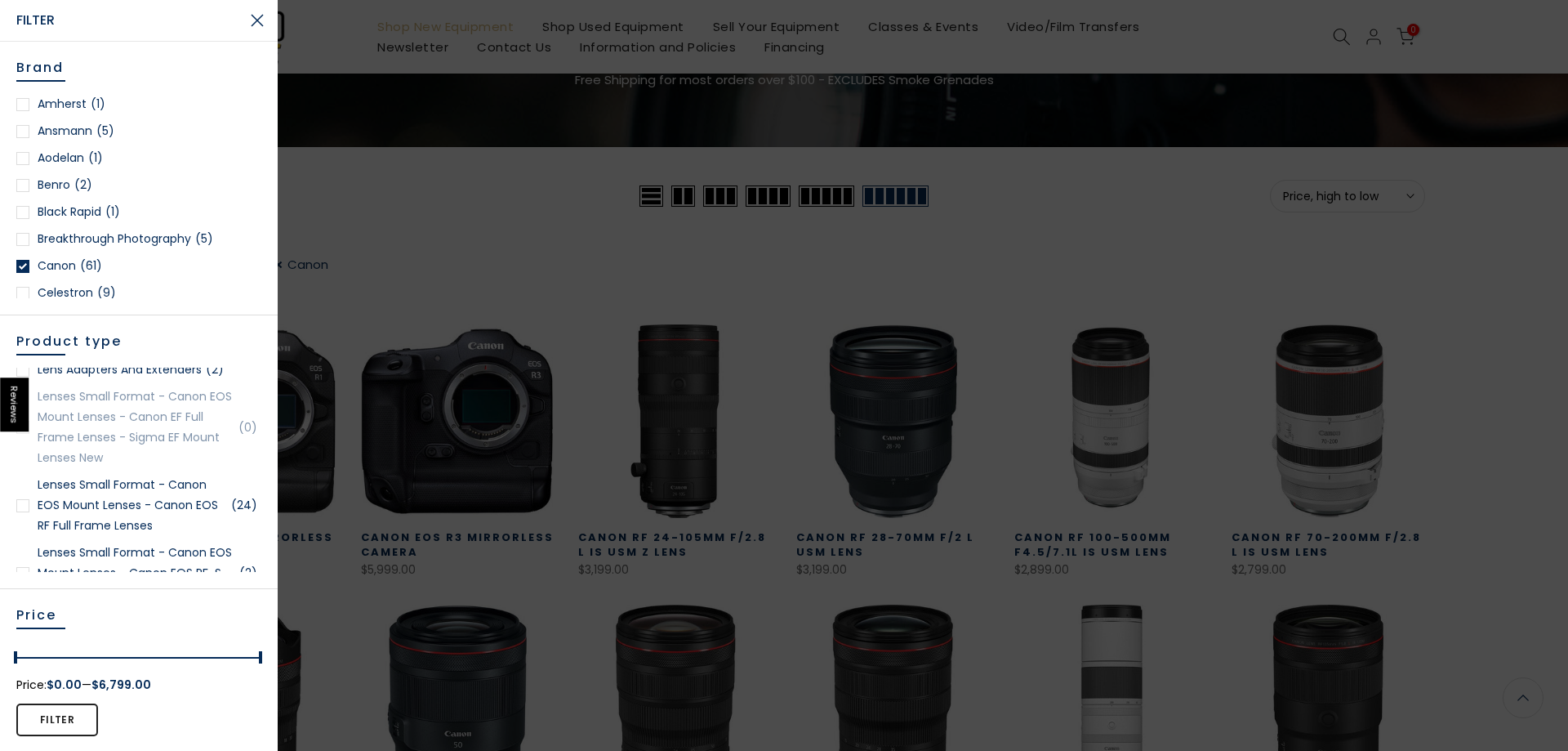
scroll to position [1961, 0]
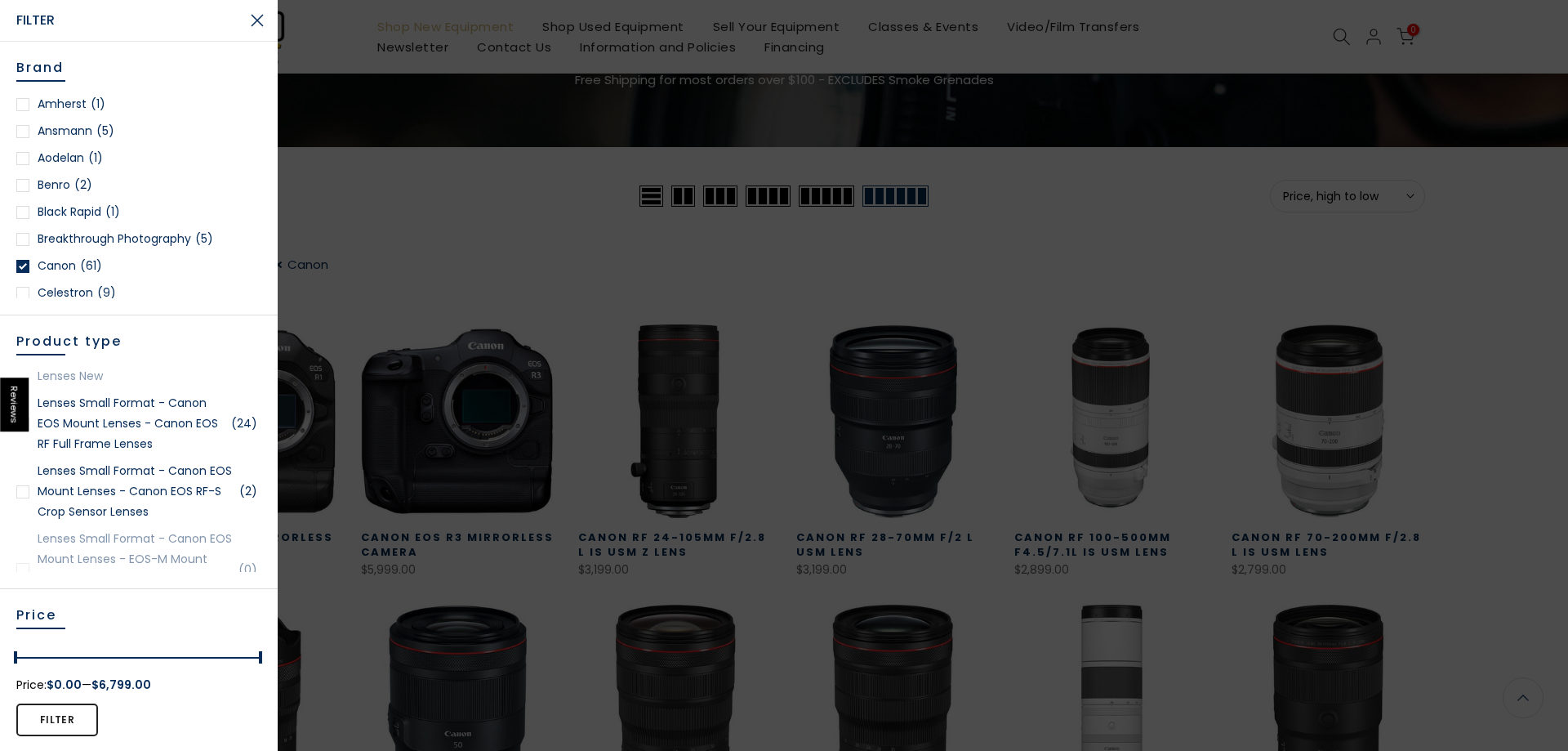
click at [130, 454] on link "Lenses Small Format - Canon EOS Mount Lenses - Canon EOS RF Full Frame Lenses (…" at bounding box center [138, 424] width 245 height 61
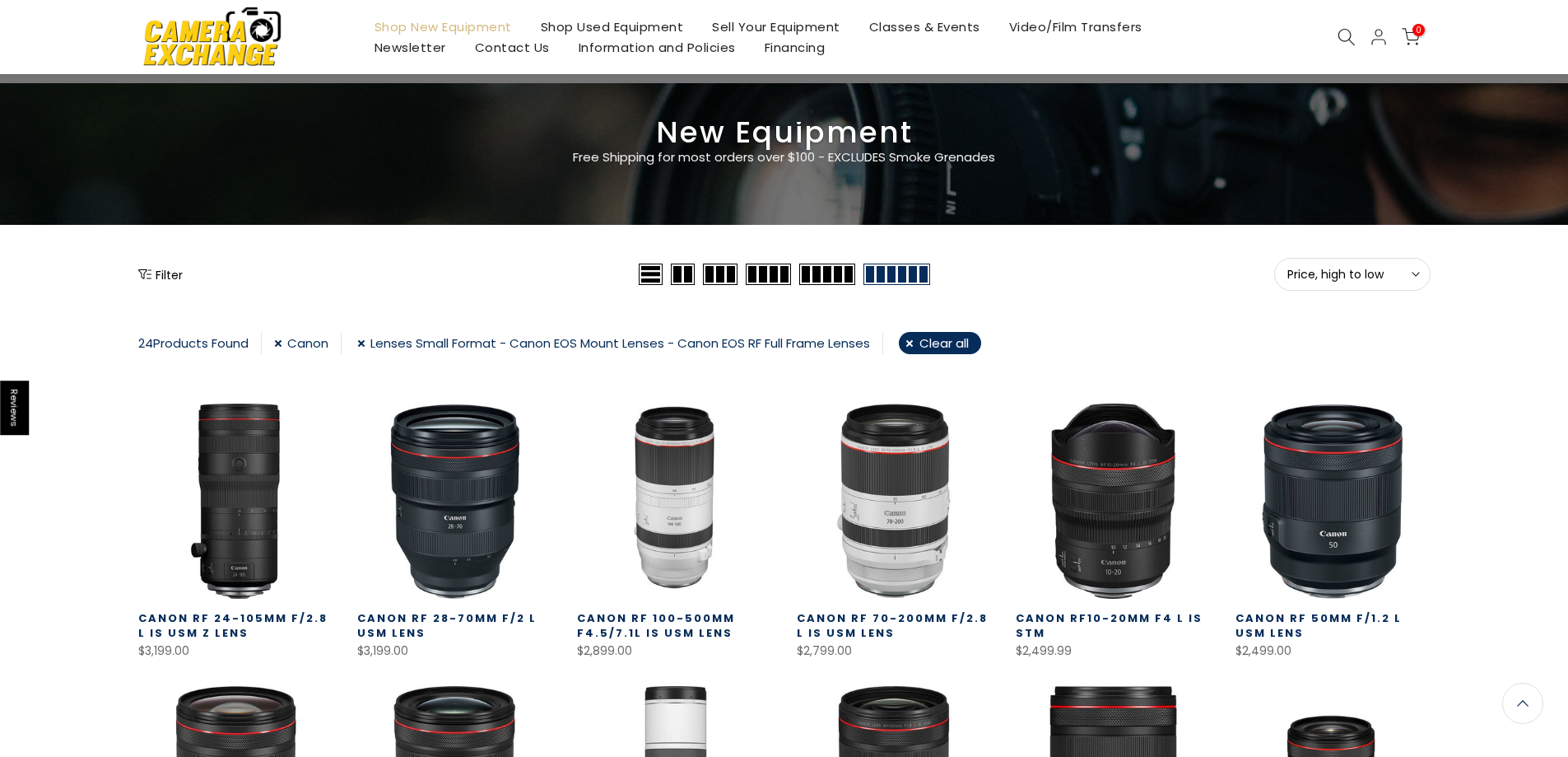
scroll to position [43, 0]
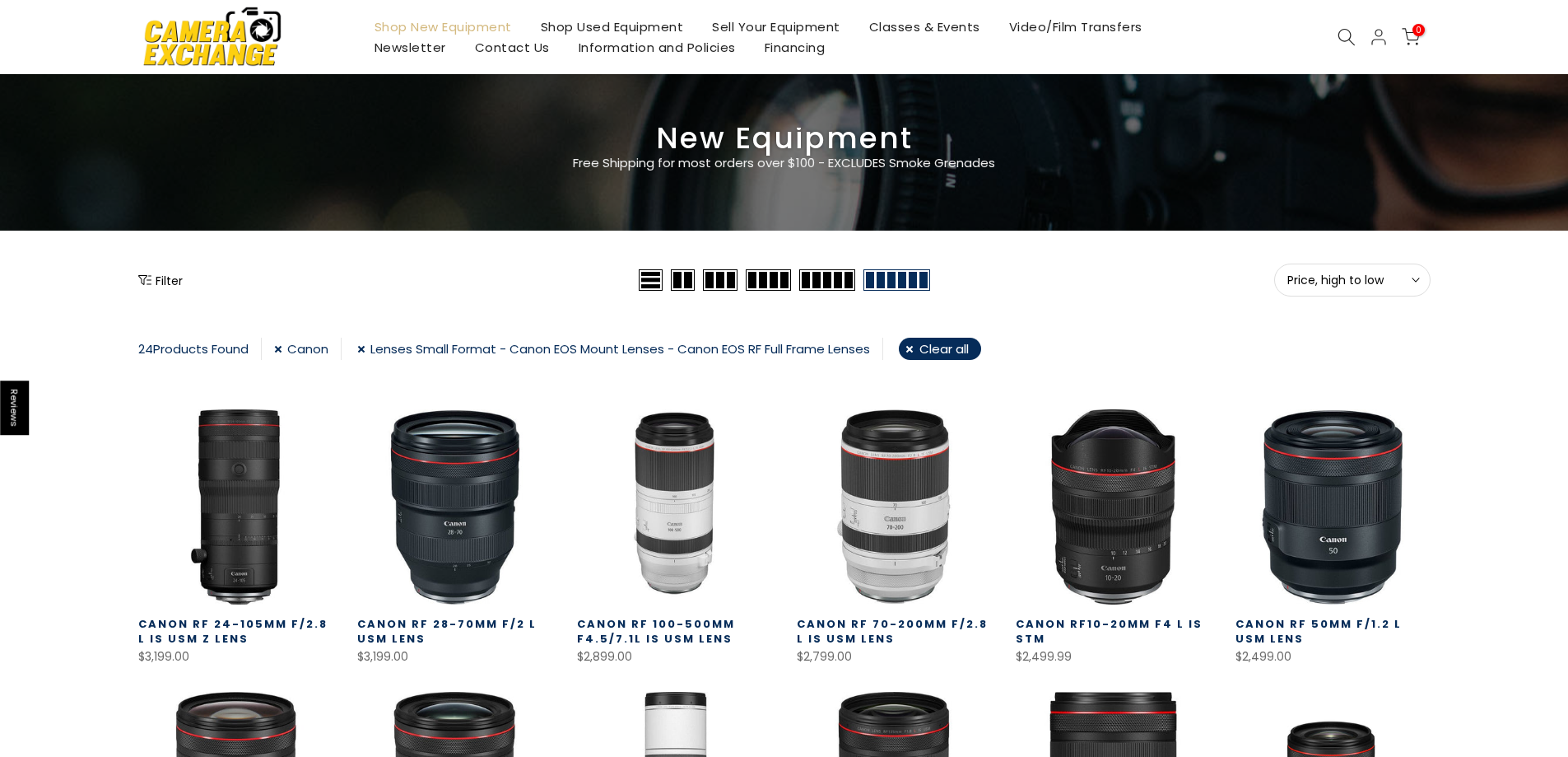
click at [1361, 268] on button "Price, high to low Sort" at bounding box center [1352, 280] width 156 height 33
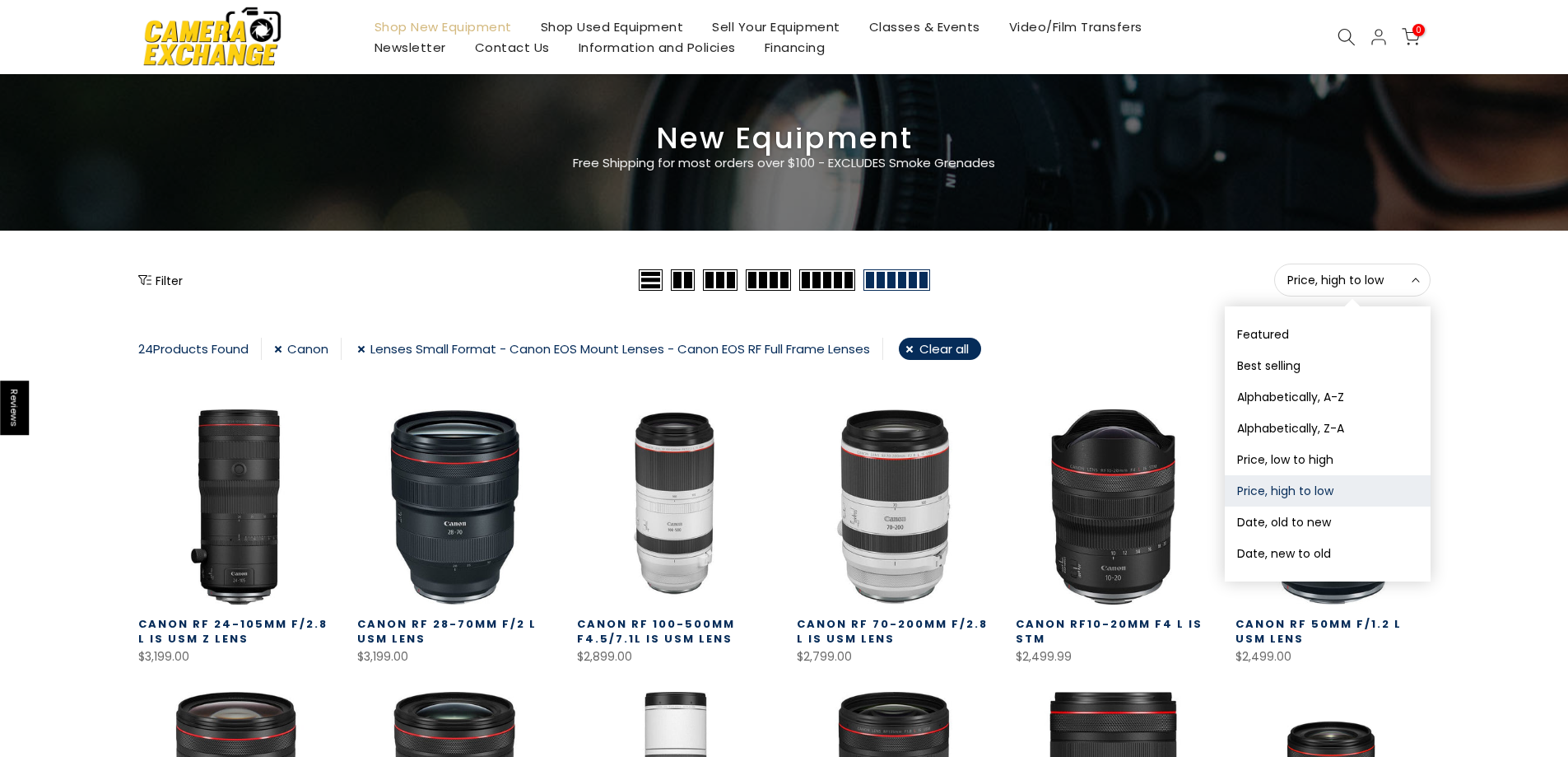
click at [1398, 479] on button "Price, high to low" at bounding box center [1328, 491] width 206 height 32
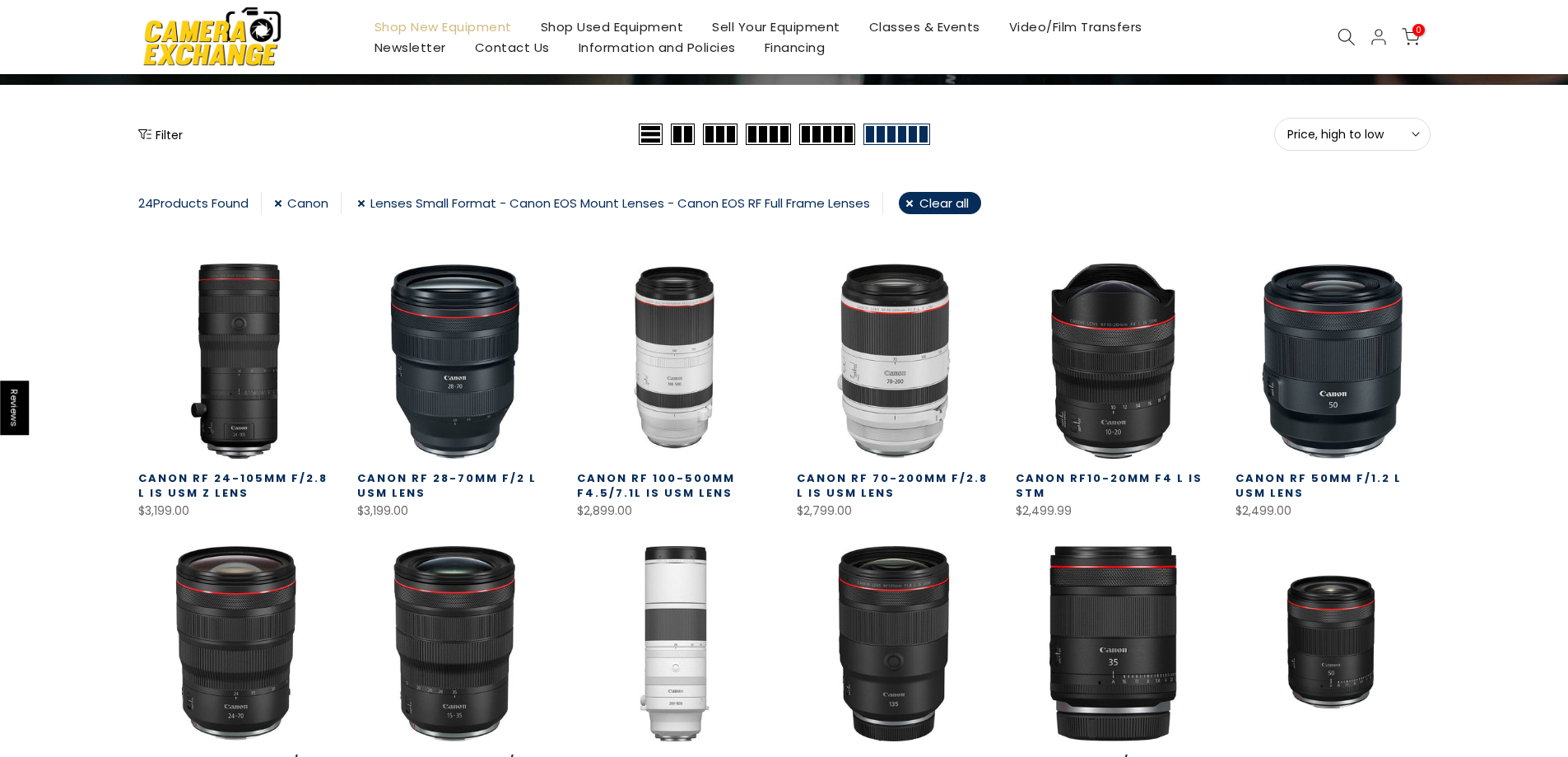
scroll to position [412, 0]
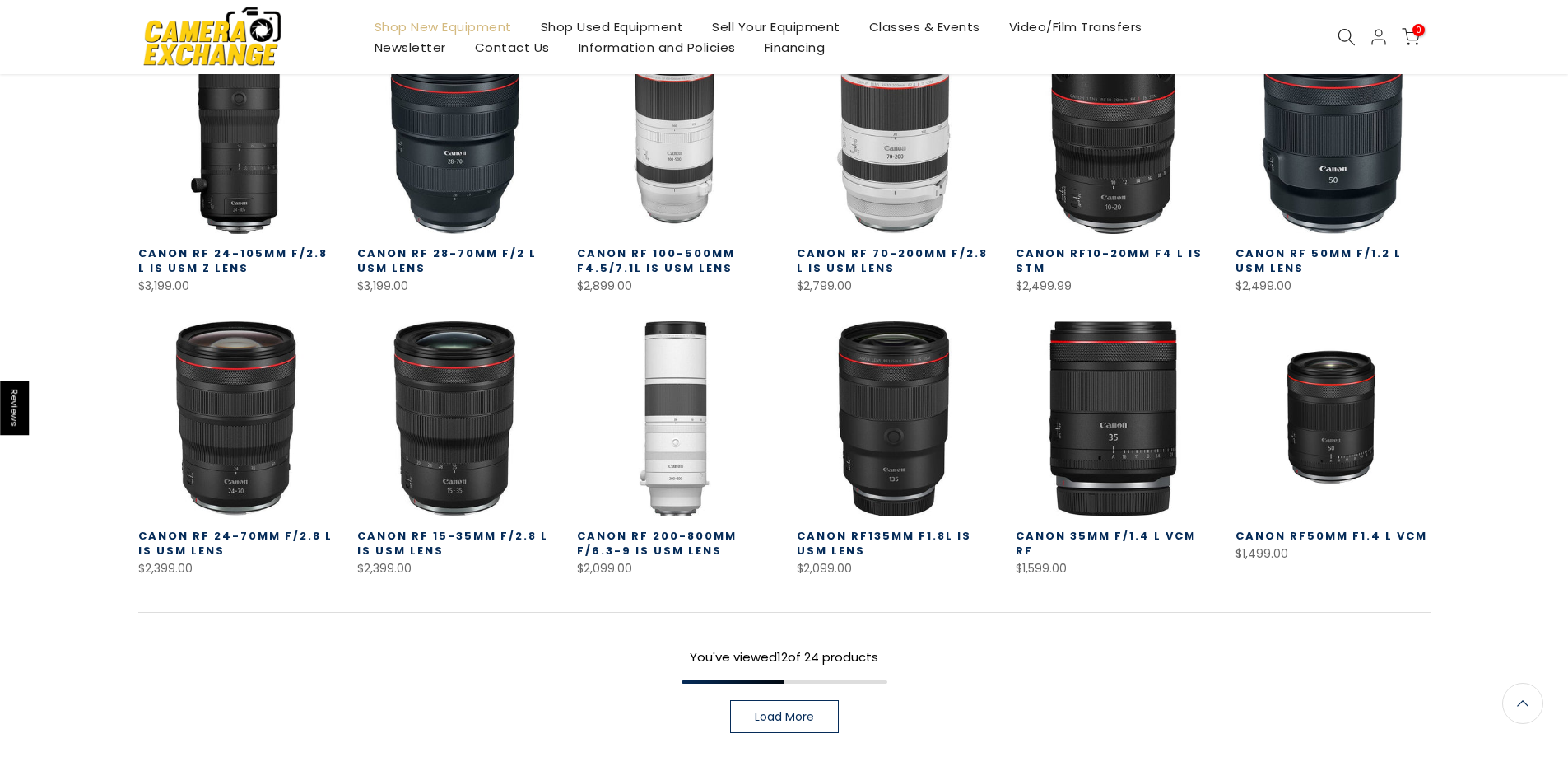
click at [777, 725] on link "Load More" at bounding box center [784, 717] width 109 height 33
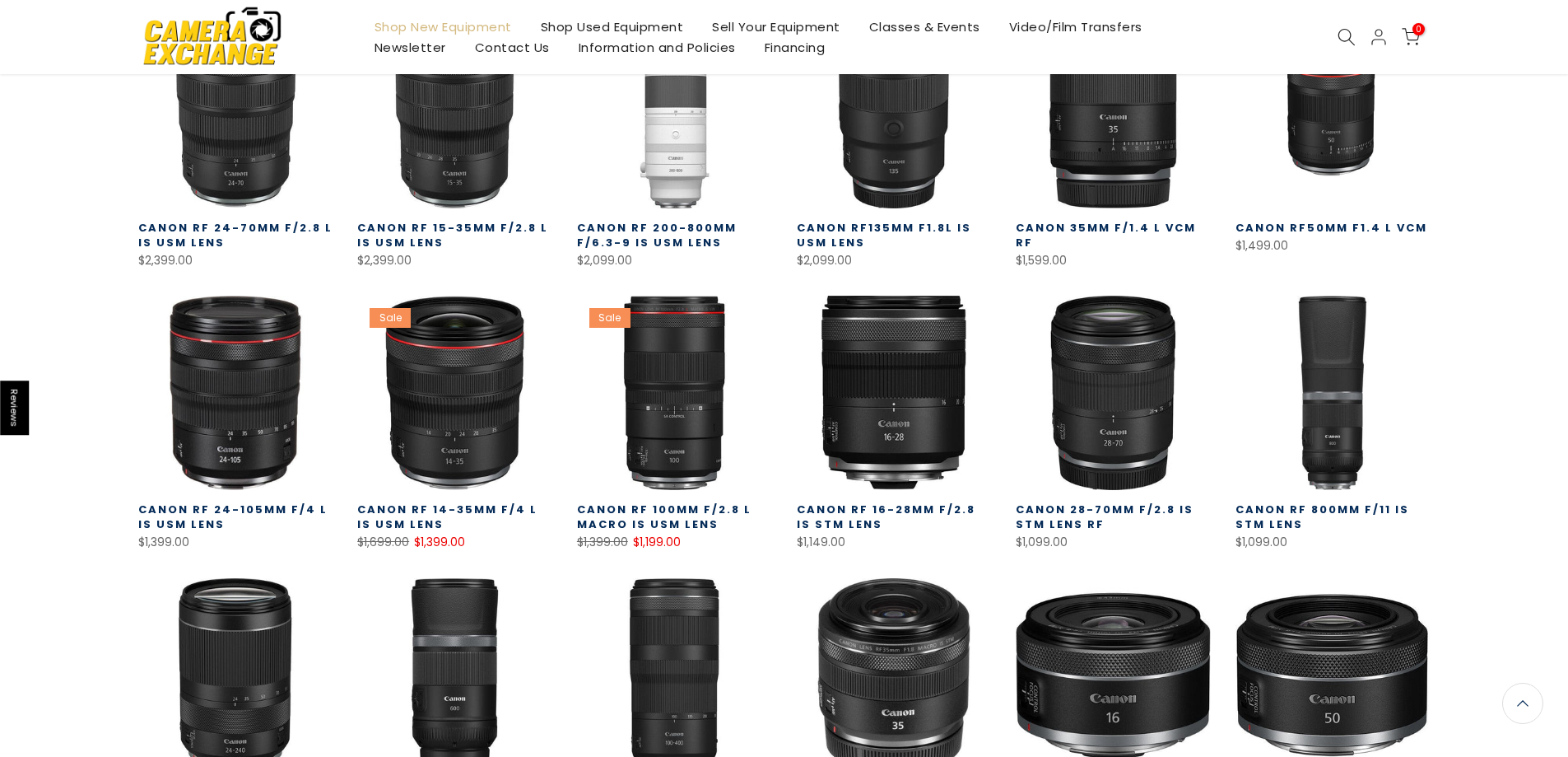
scroll to position [722, 0]
click at [1486, 495] on div "Filter Price, high to low Sort Sort by: Featured Best selling Alphabetically, A…" at bounding box center [784, 275] width 1568 height 1383
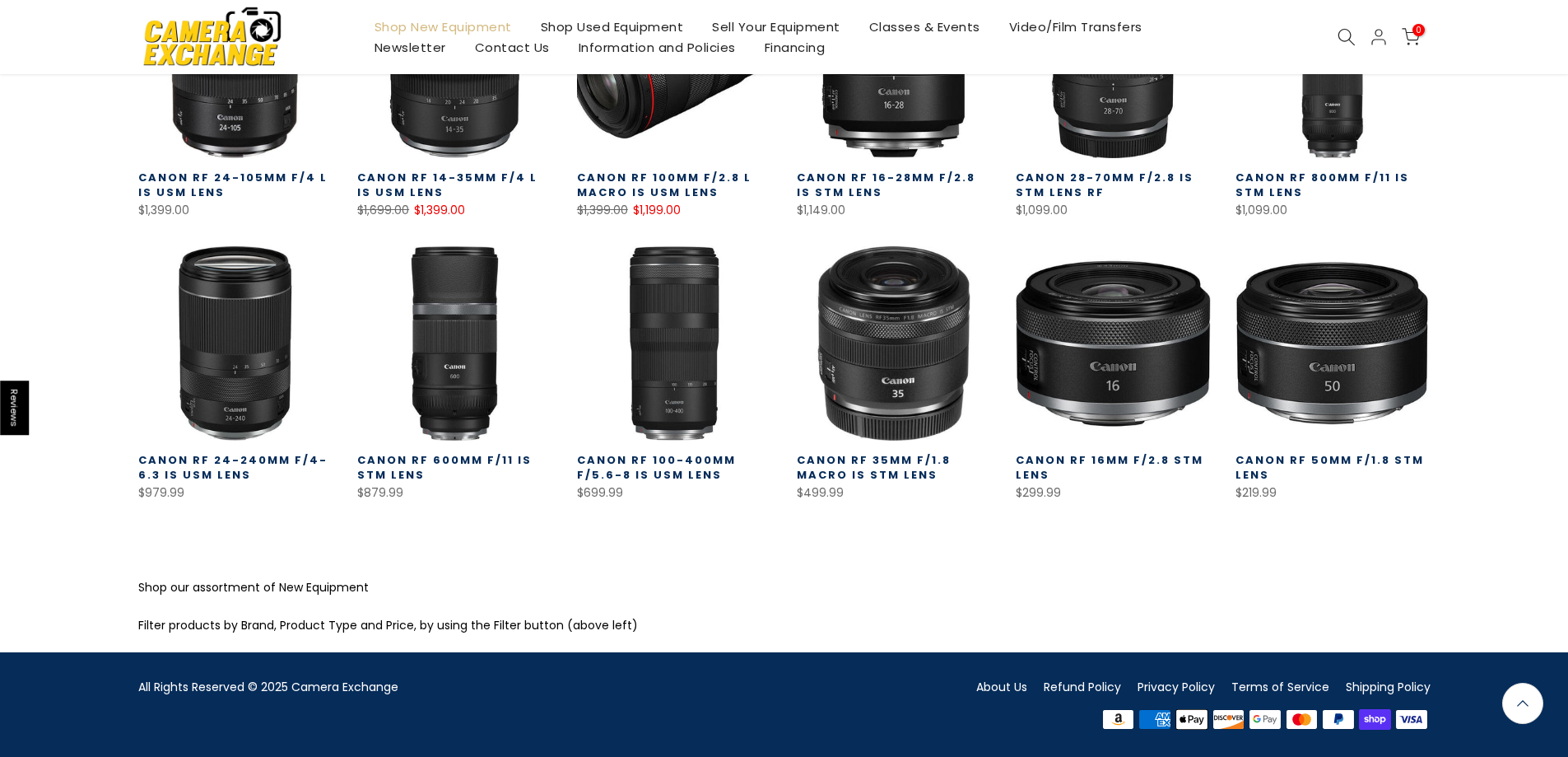
scroll to position [724, 0]
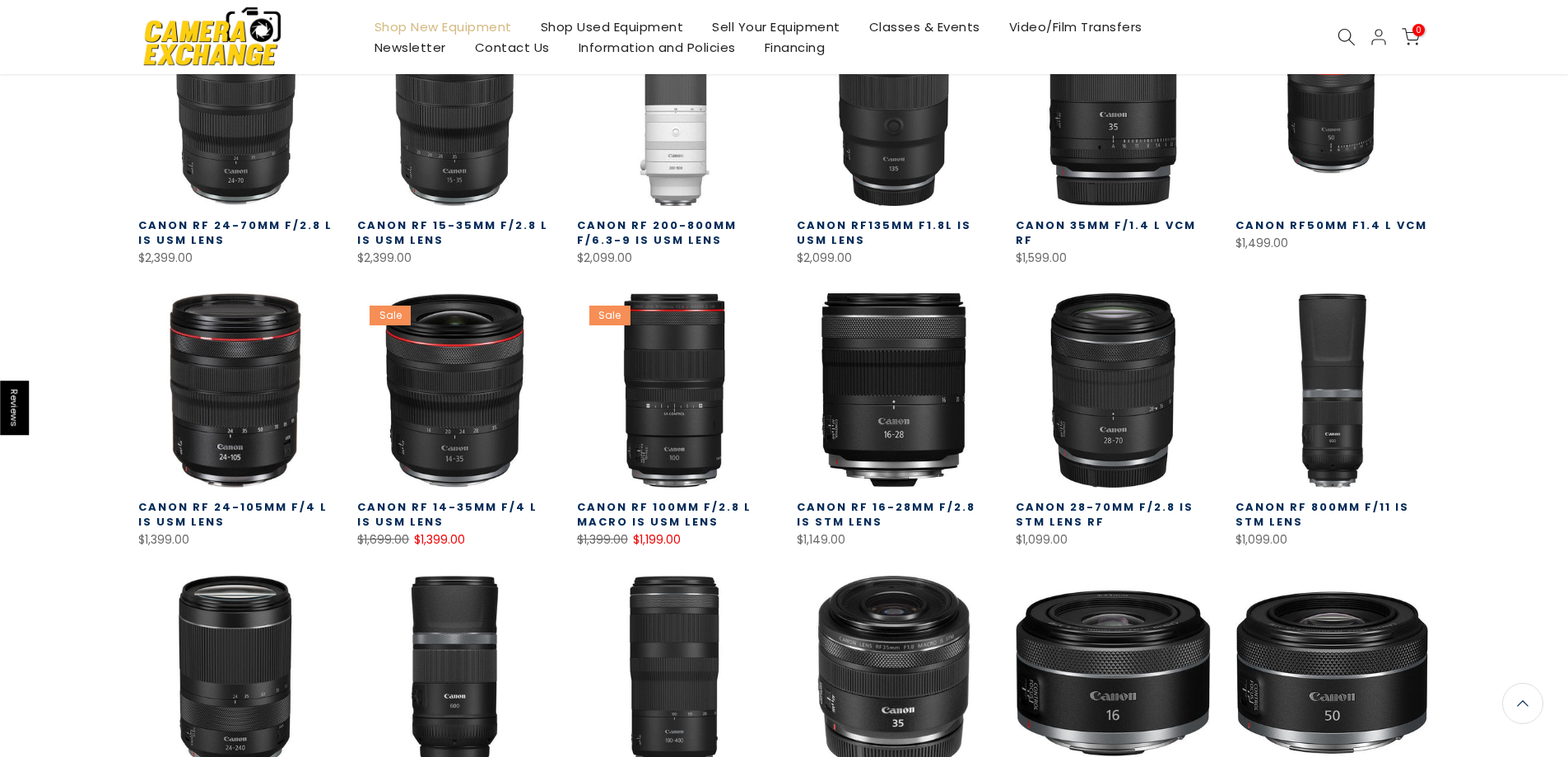
click at [682, 494] on div "Canon RF 100mm f/2.8 L Macro IS USM Lens $1,399.00 $1,199.00 Engineered specifi…" at bounding box center [674, 519] width 195 height 62
click at [674, 513] on link "Canon RF 100mm f/2.8 L Macro IS USM Lens" at bounding box center [664, 514] width 174 height 31
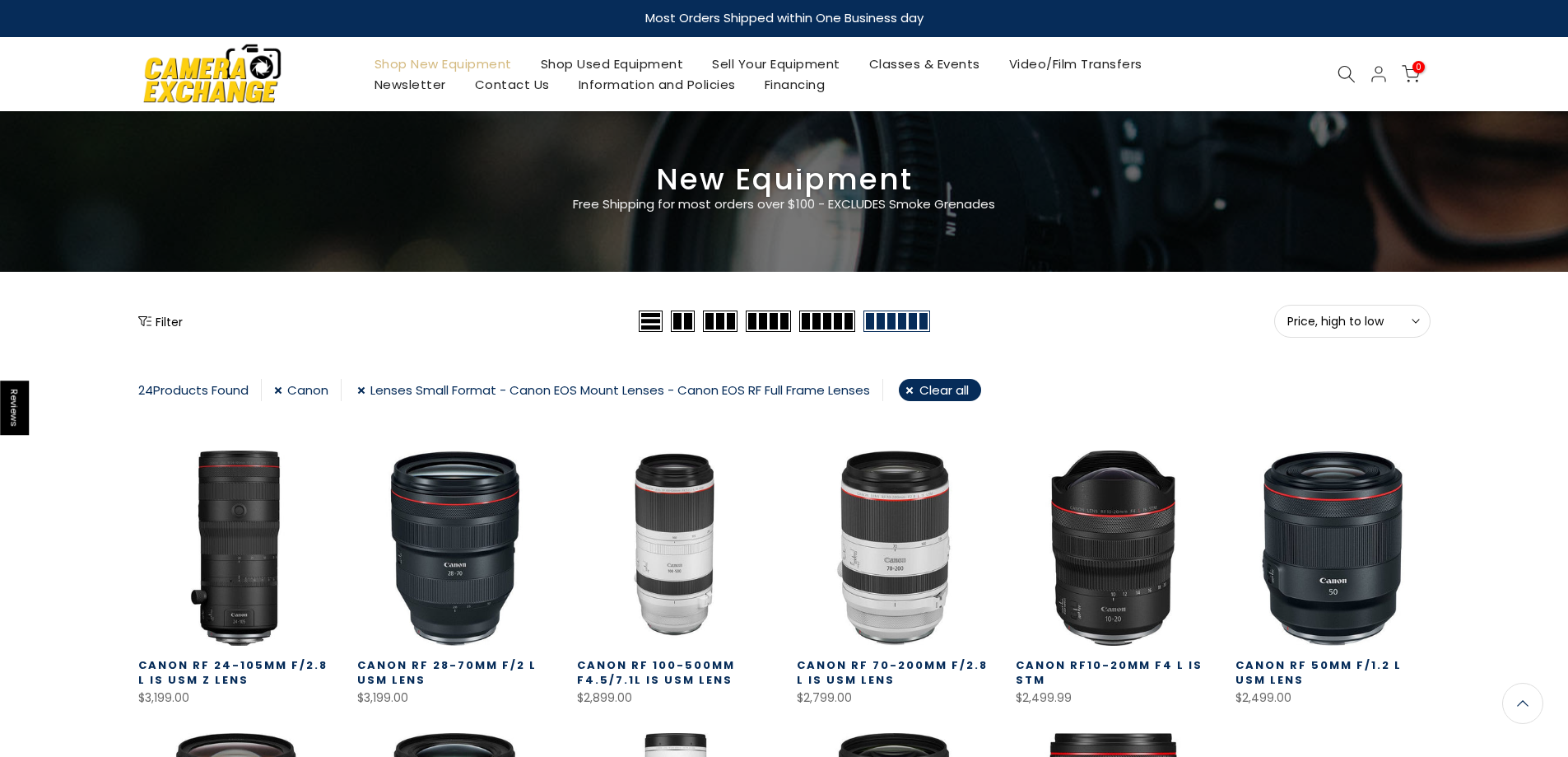
scroll to position [0, 0]
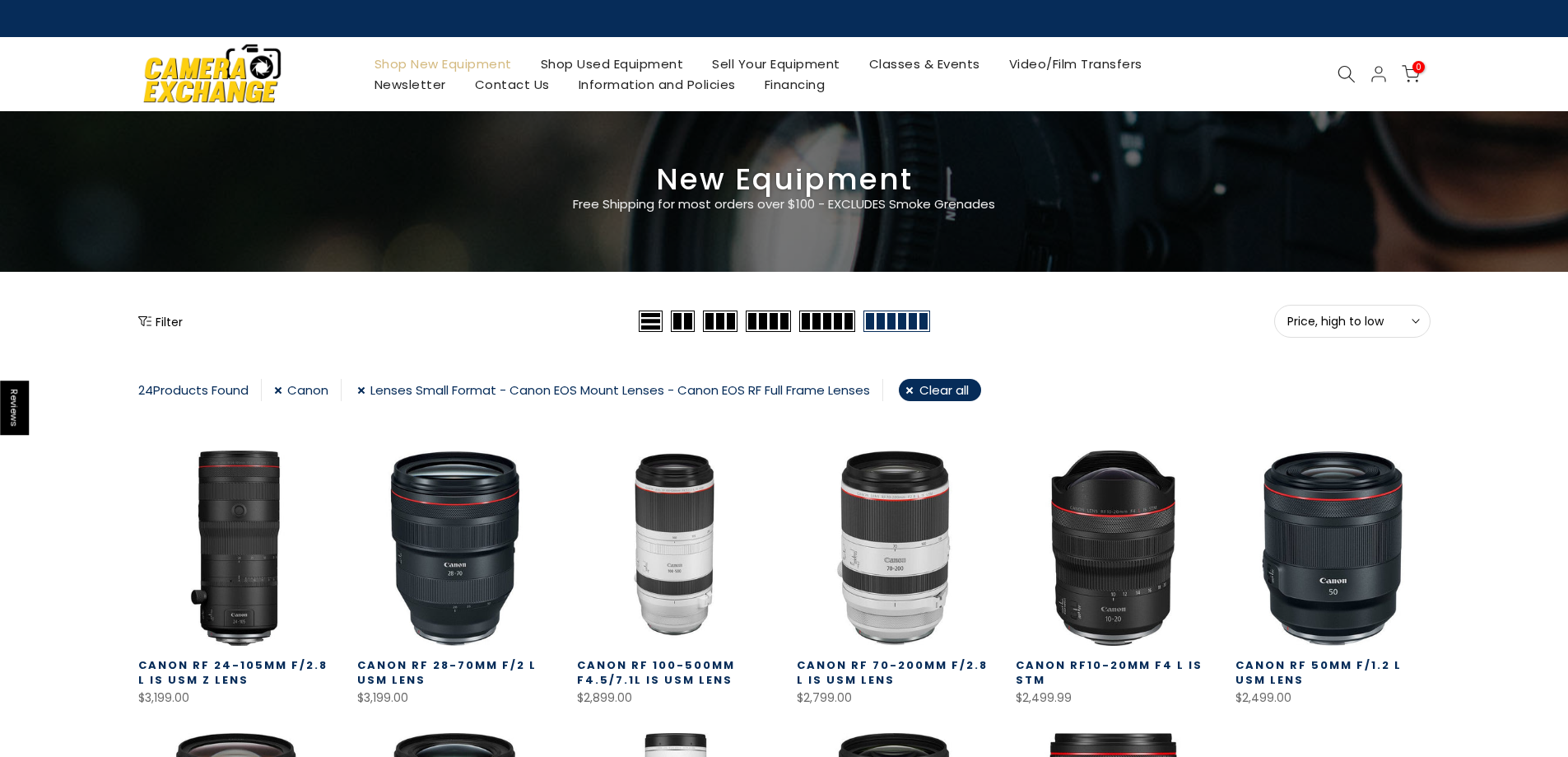
click at [610, 65] on link "Shop Used Equipment" at bounding box center [611, 63] width 172 height 21
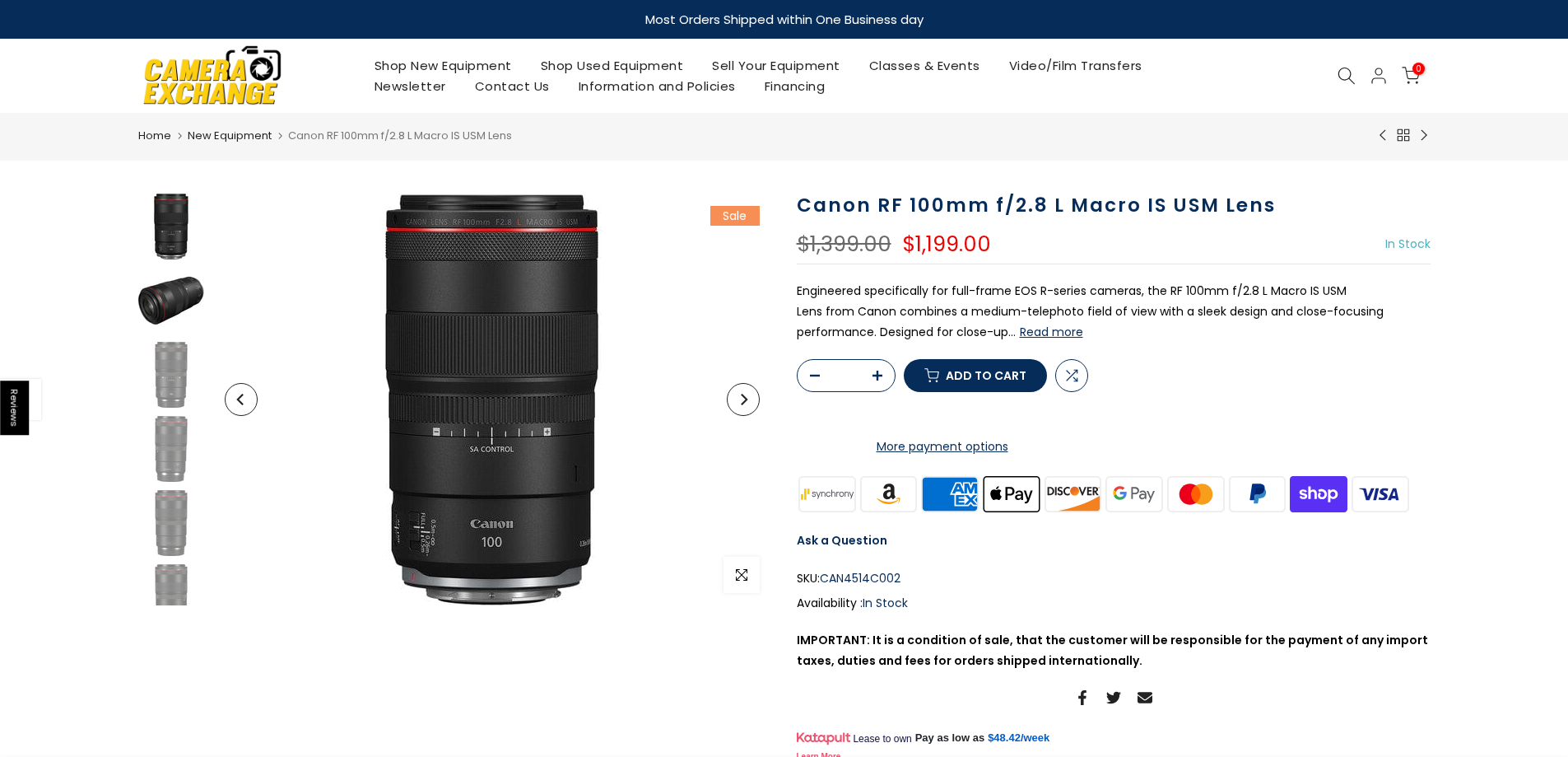
click at [154, 299] on img at bounding box center [171, 300] width 66 height 66
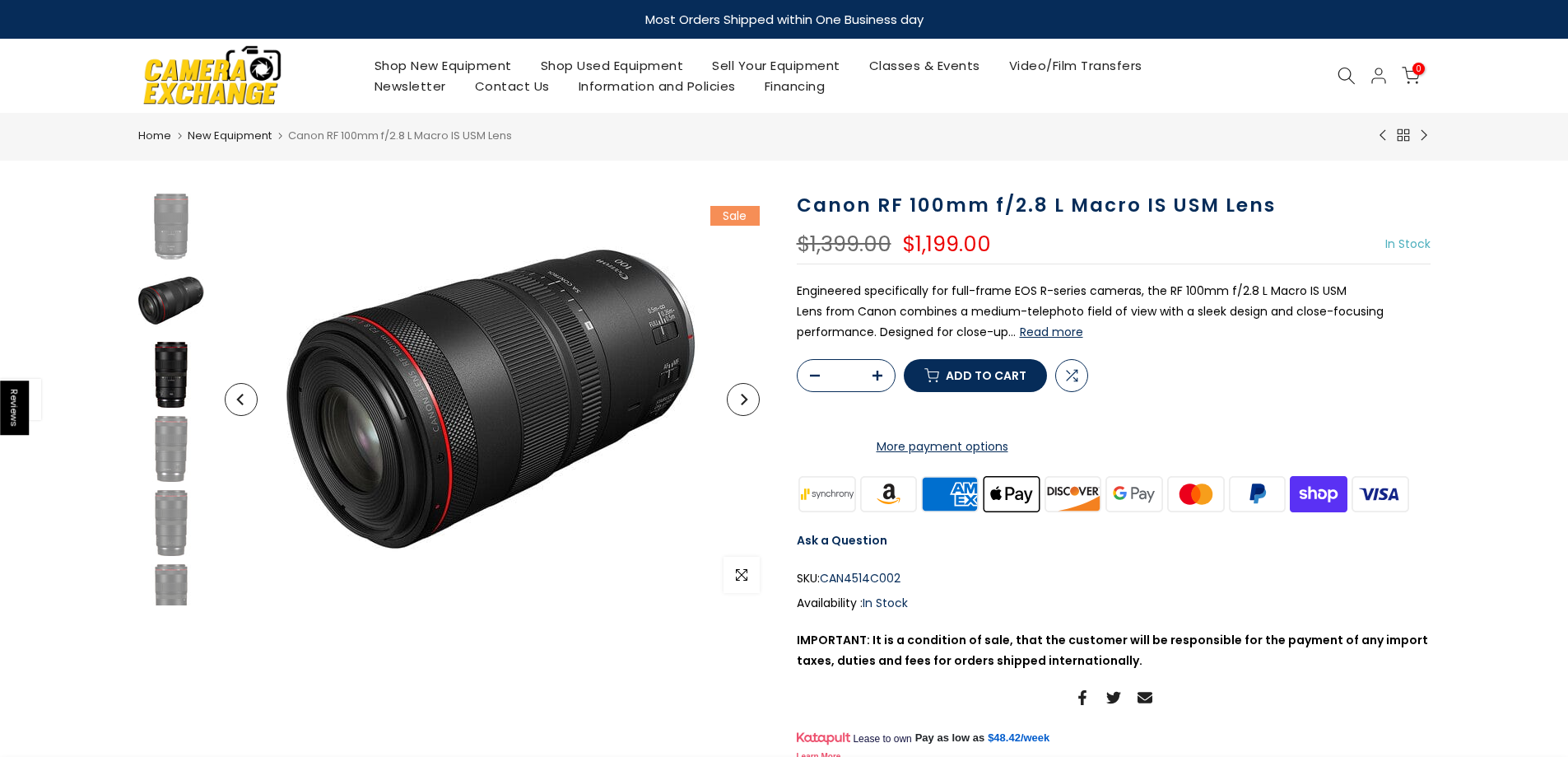
click at [159, 361] on img at bounding box center [171, 374] width 66 height 66
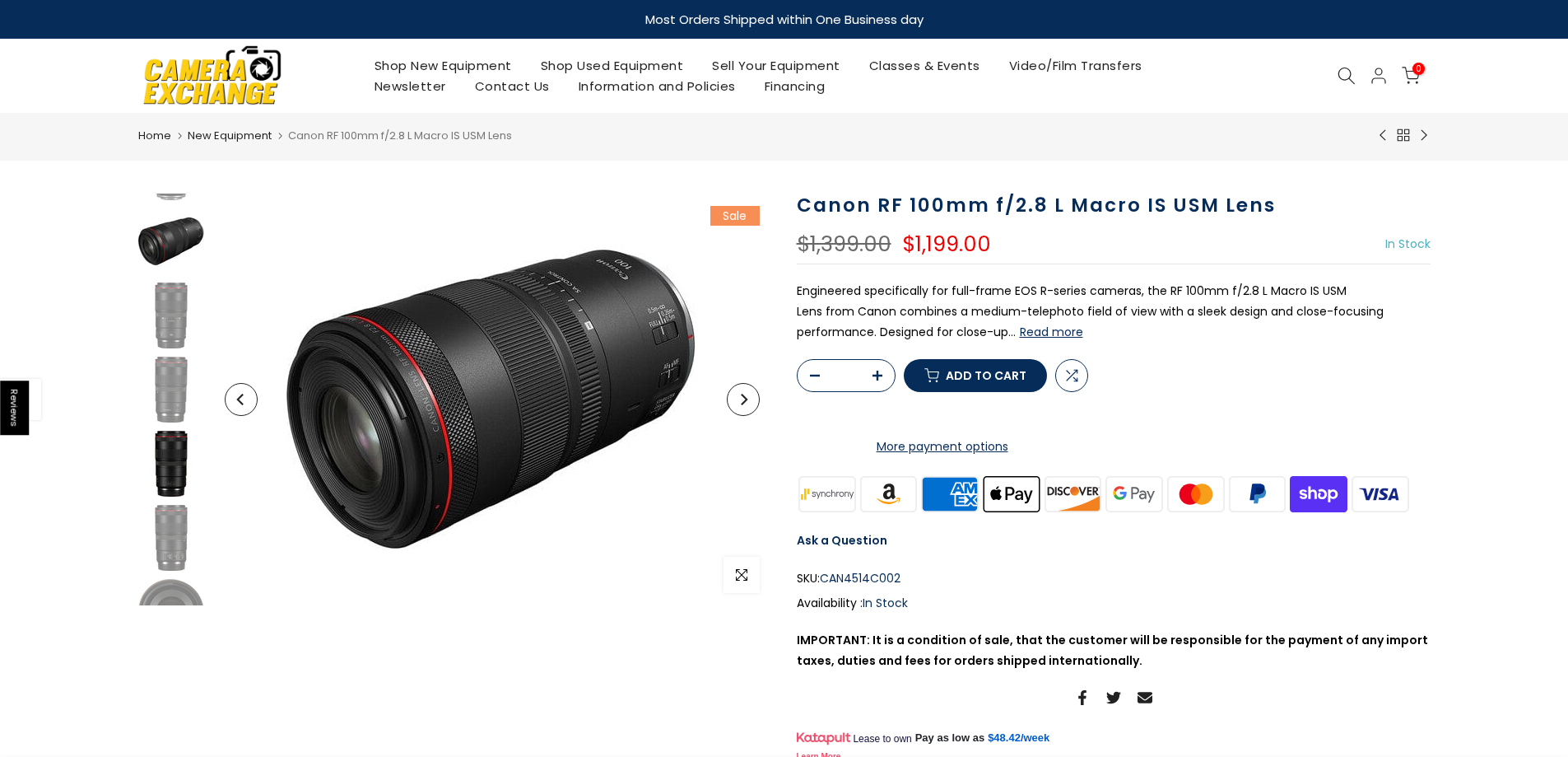
scroll to position [66, 0]
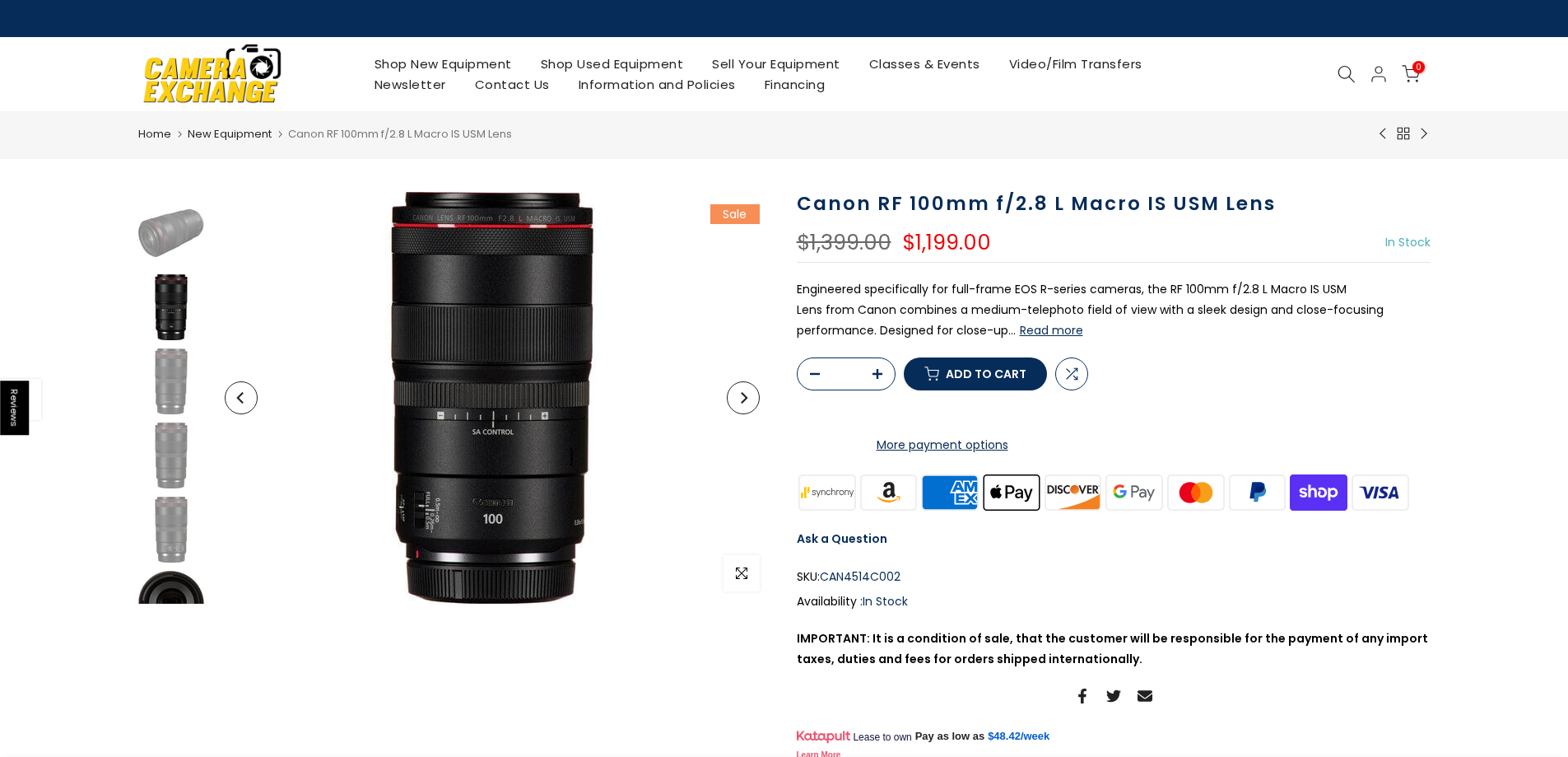
click at [158, 600] on img at bounding box center [171, 603] width 66 height 66
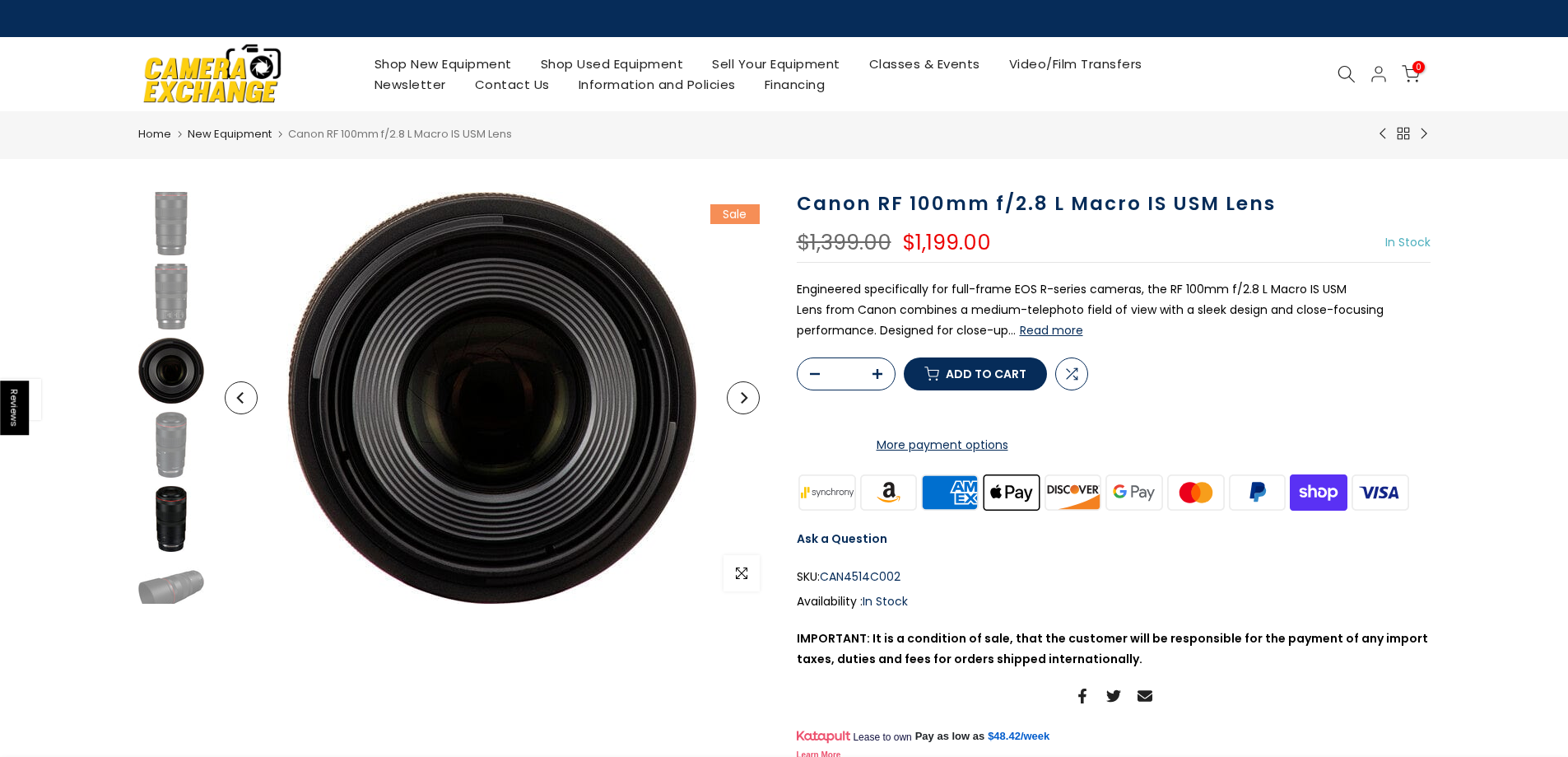
scroll to position [322, 0]
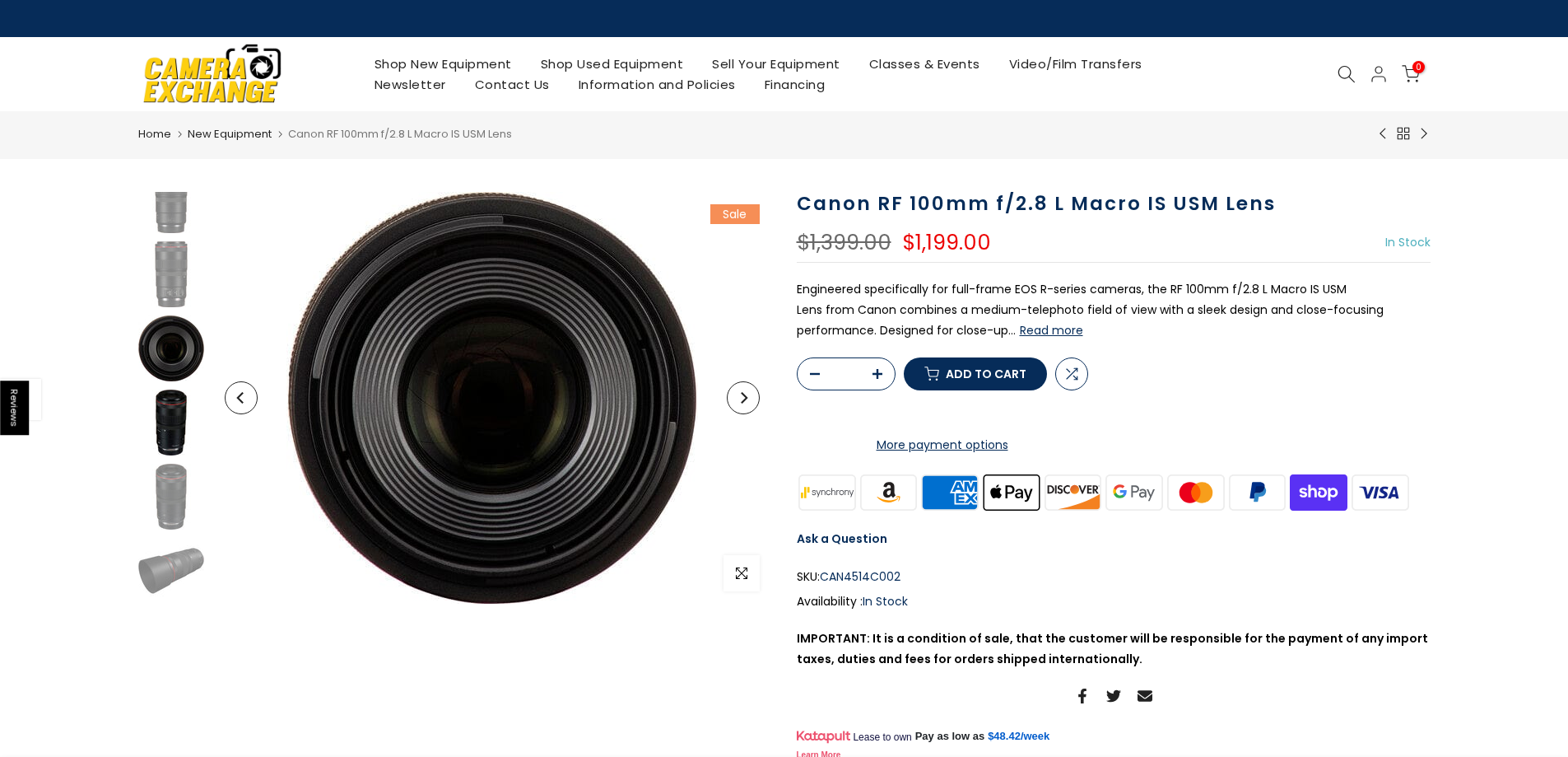
click at [178, 445] on img at bounding box center [171, 422] width 66 height 66
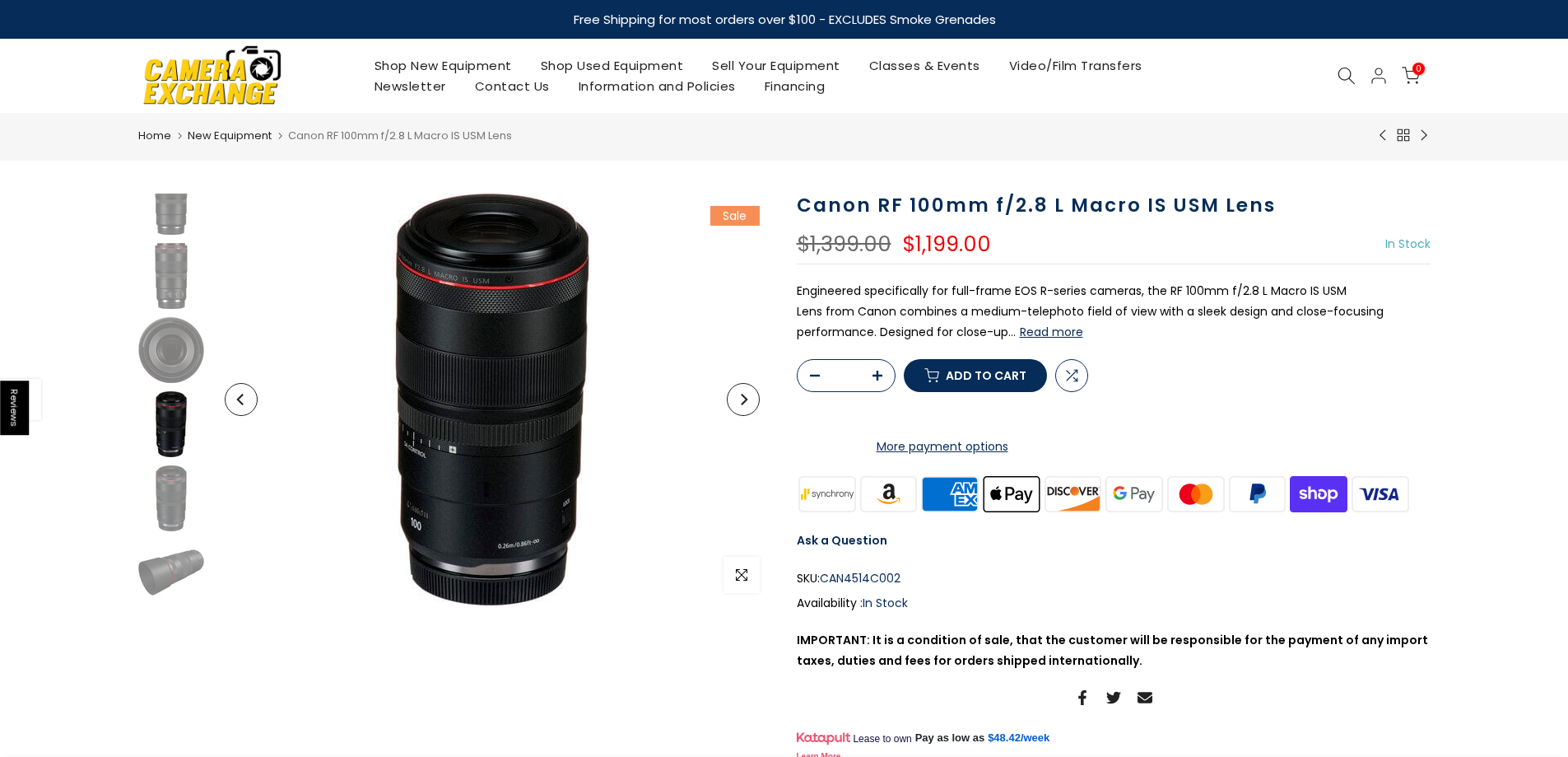
click at [1041, 330] on button "Read more" at bounding box center [1051, 332] width 63 height 15
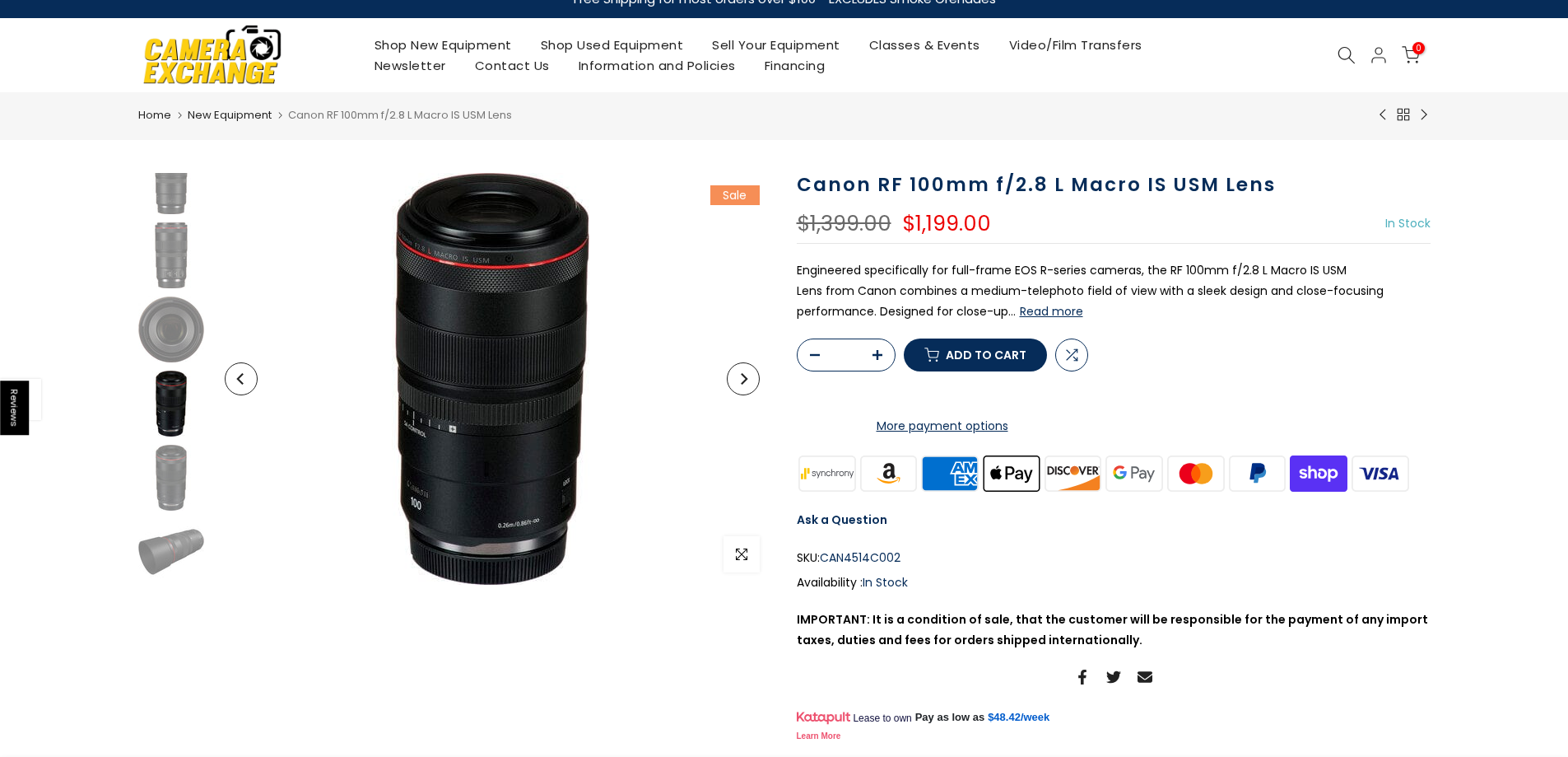
scroll to position [0, 0]
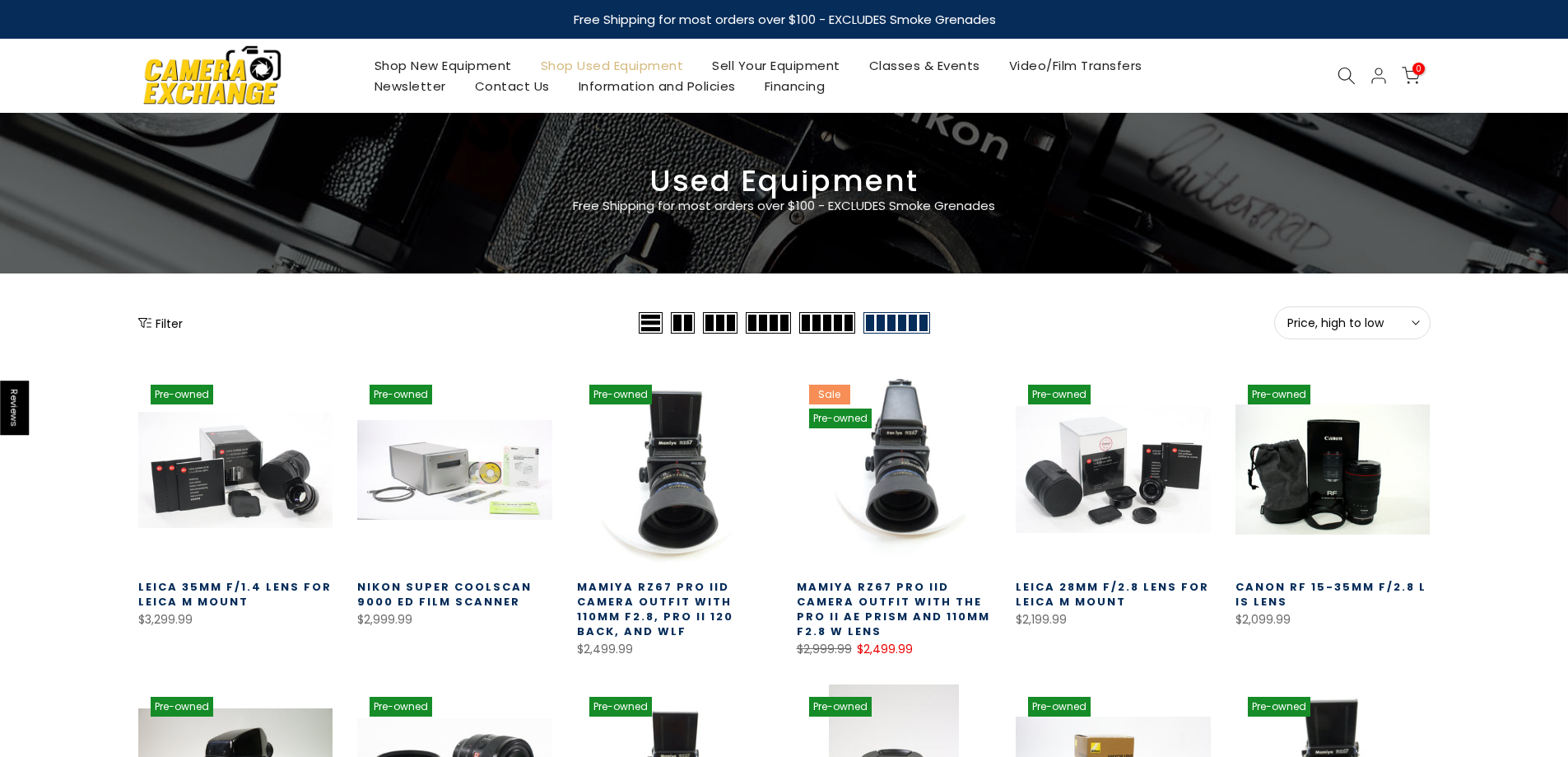
click at [206, 67] on img at bounding box center [212, 75] width 140 height 71
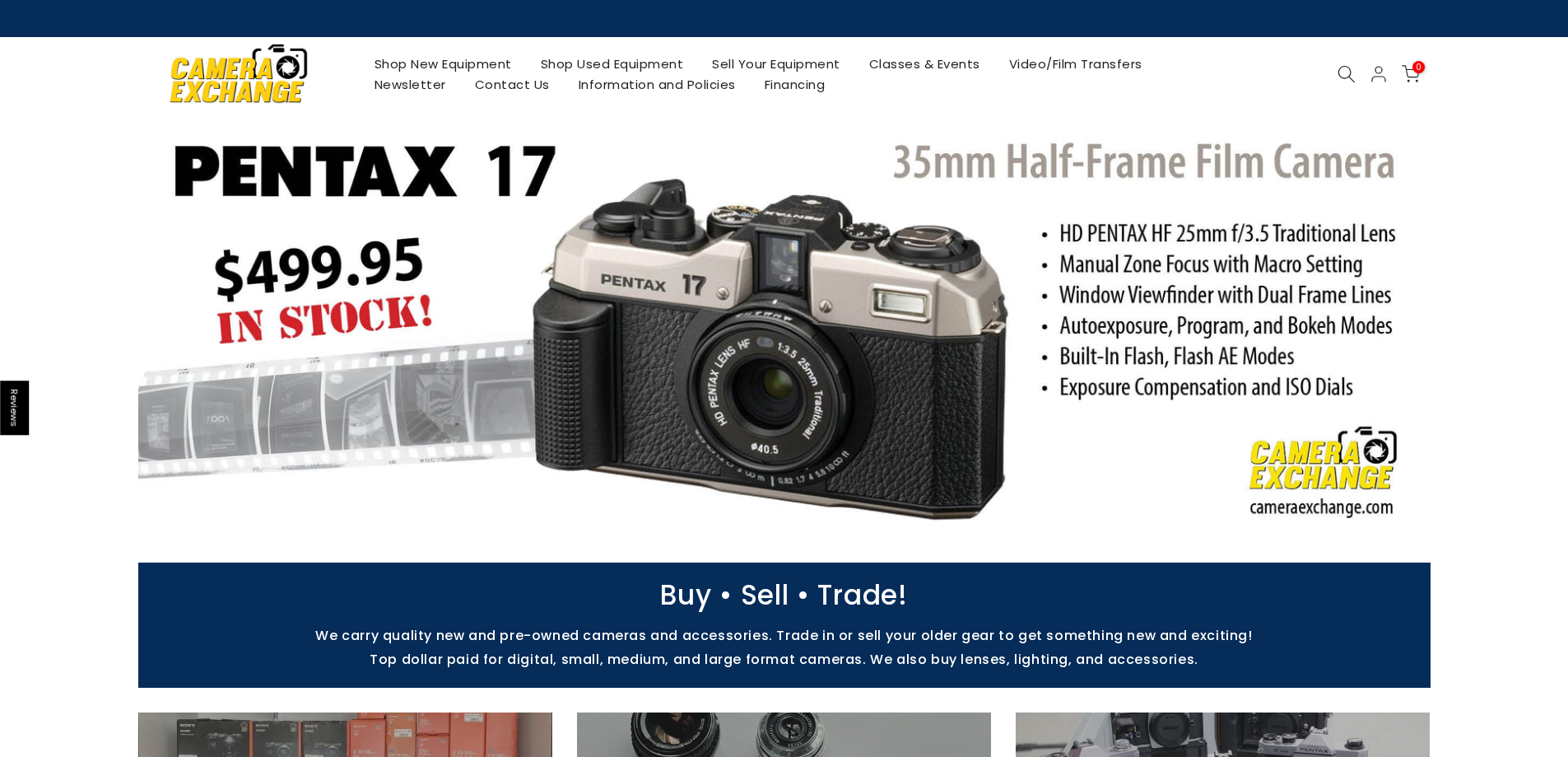
click at [610, 71] on link "Shop Used Equipment" at bounding box center [611, 63] width 172 height 21
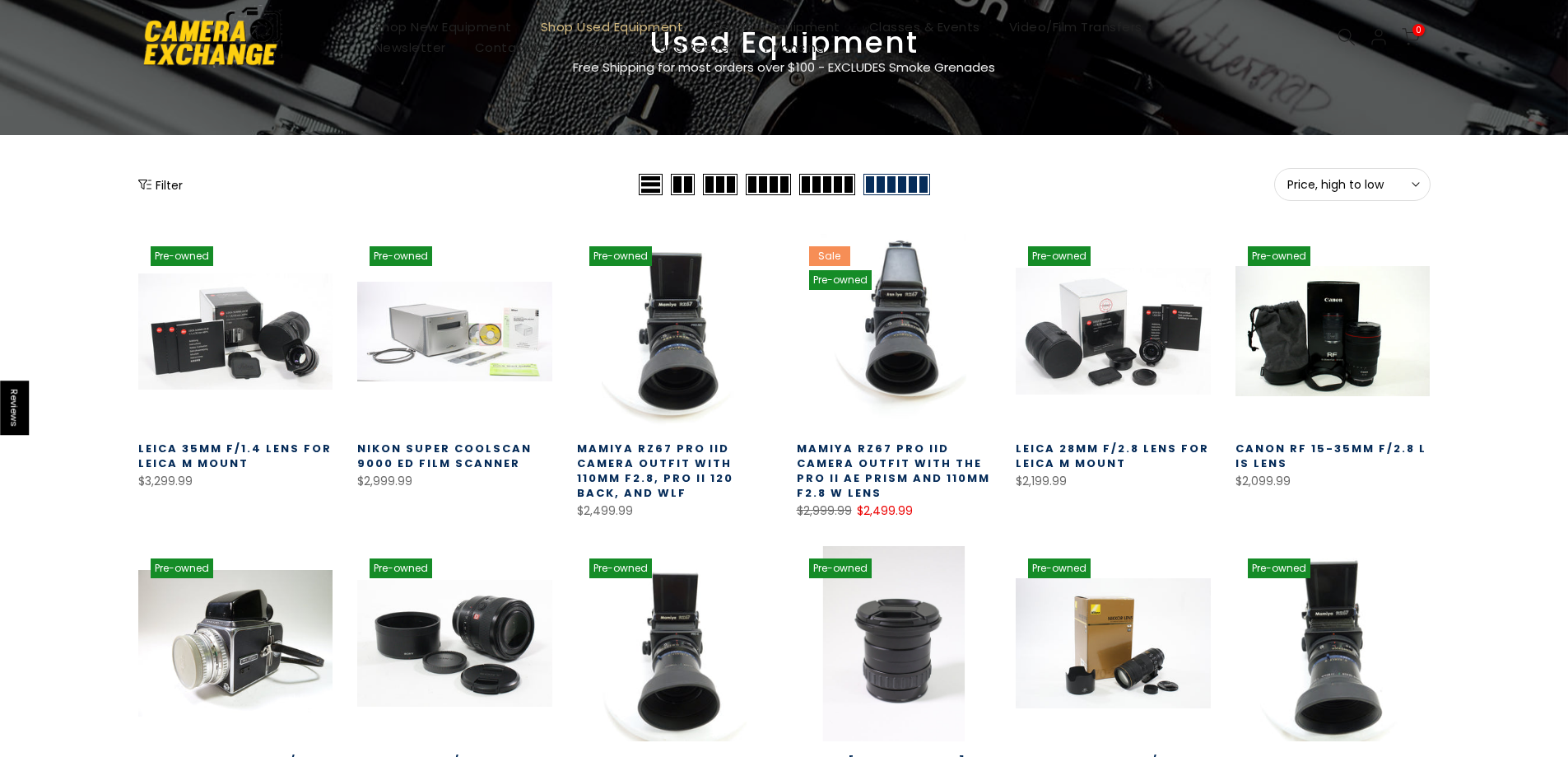
scroll to position [412, 0]
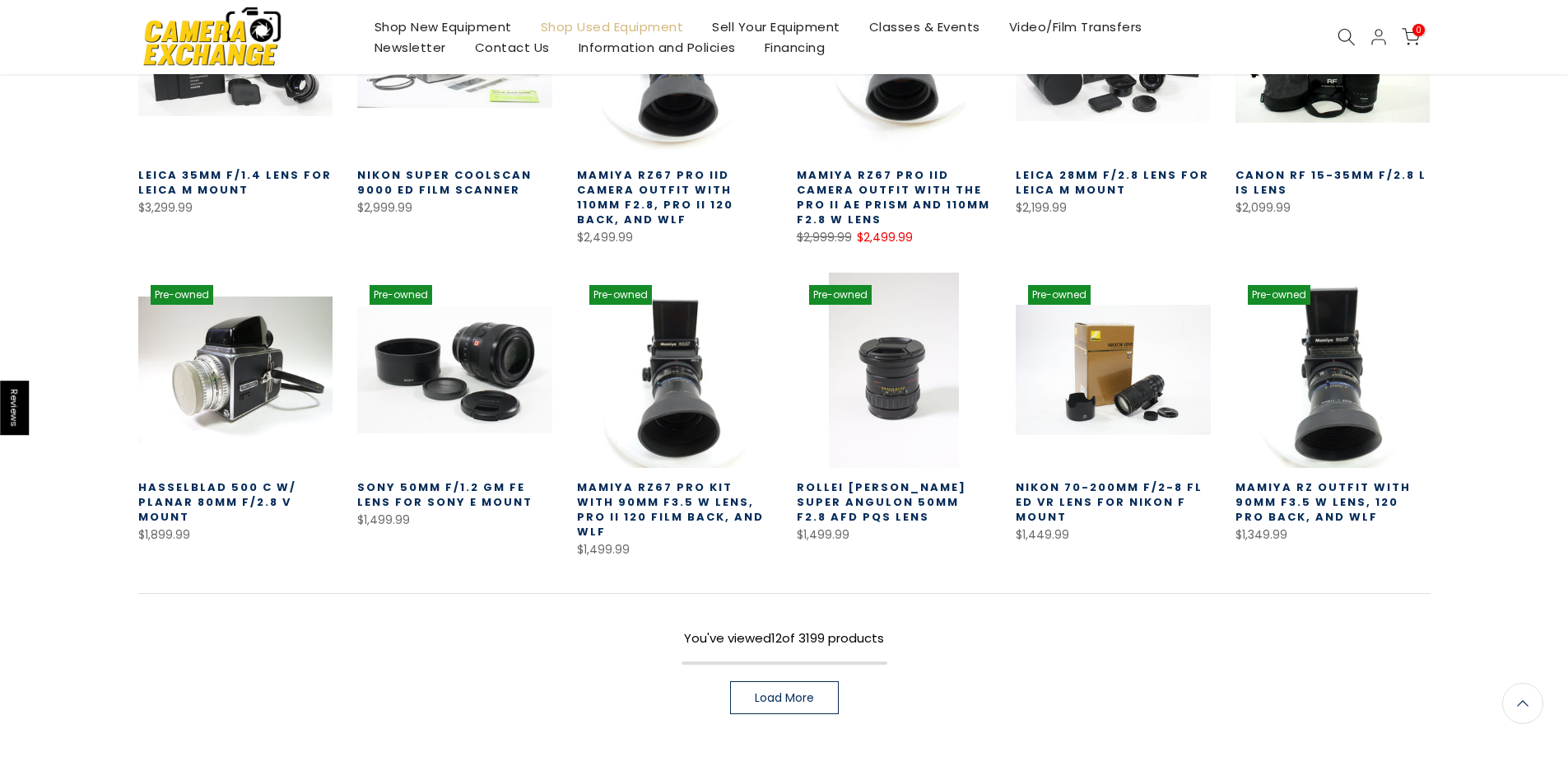
click at [806, 692] on link "Load More" at bounding box center [784, 698] width 109 height 33
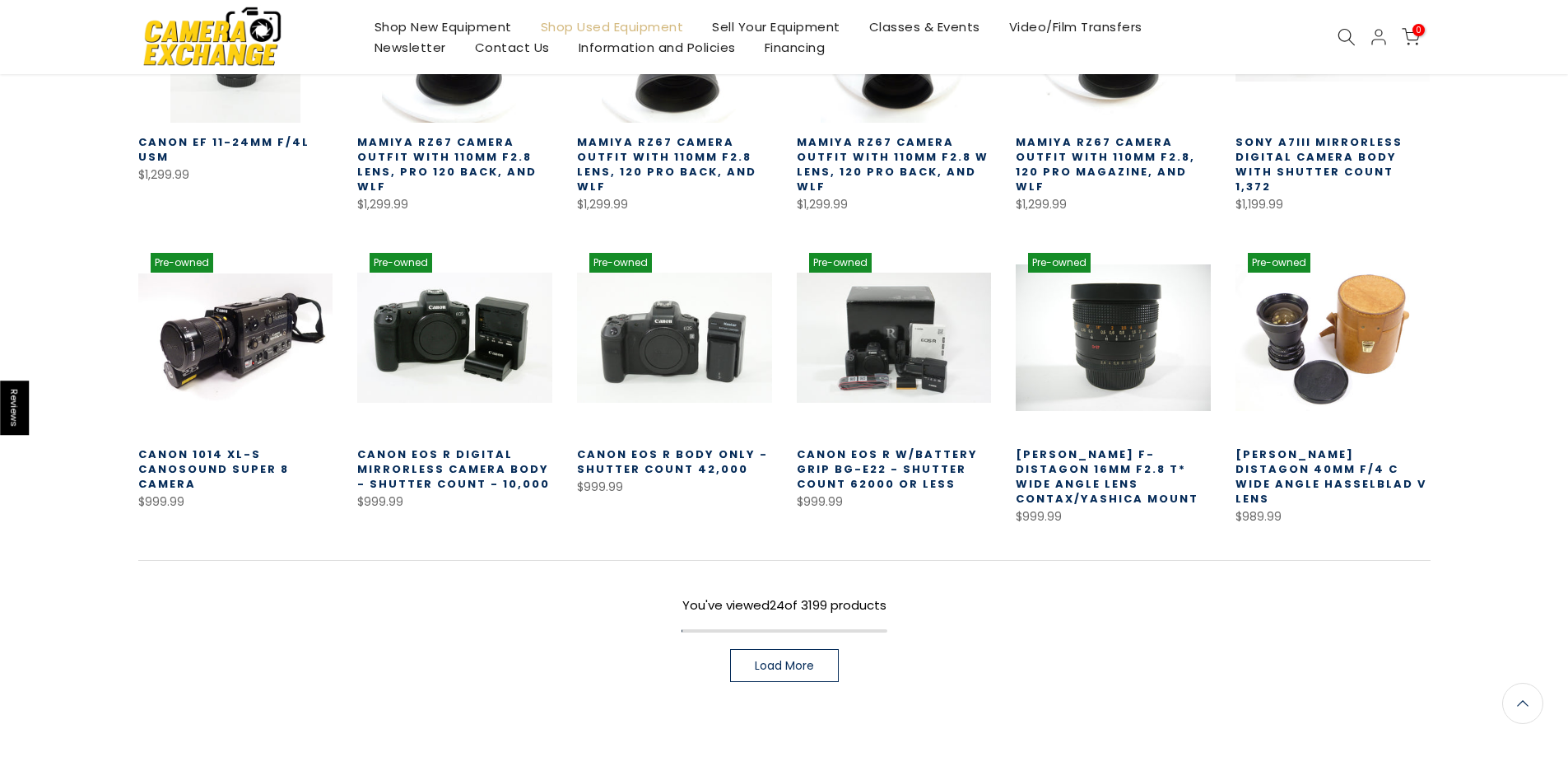
scroll to position [1069, 0]
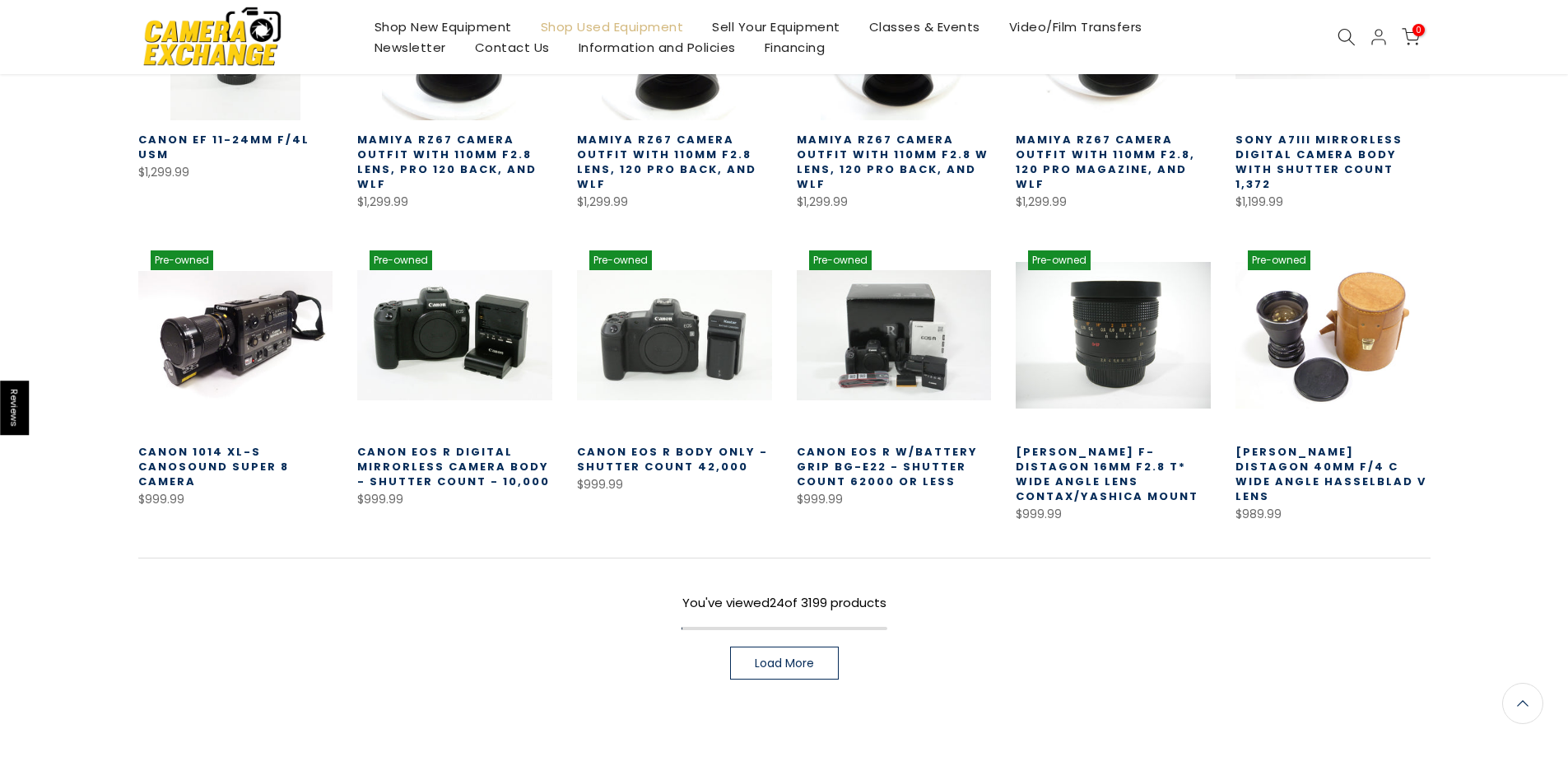
click at [789, 646] on link "Load More" at bounding box center [784, 663] width 109 height 33
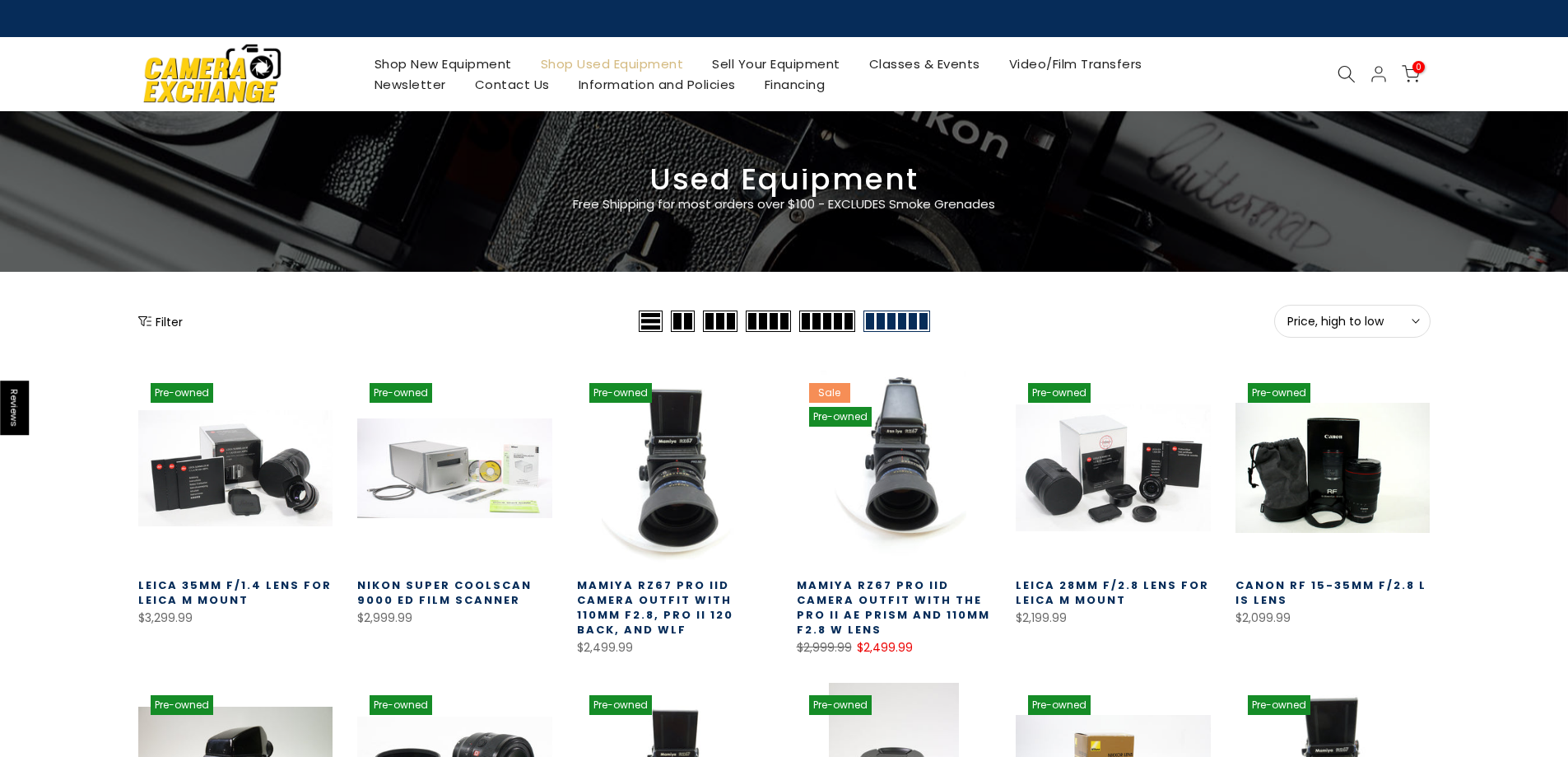
click at [482, 61] on link "Shop New Equipment" at bounding box center [443, 63] width 166 height 21
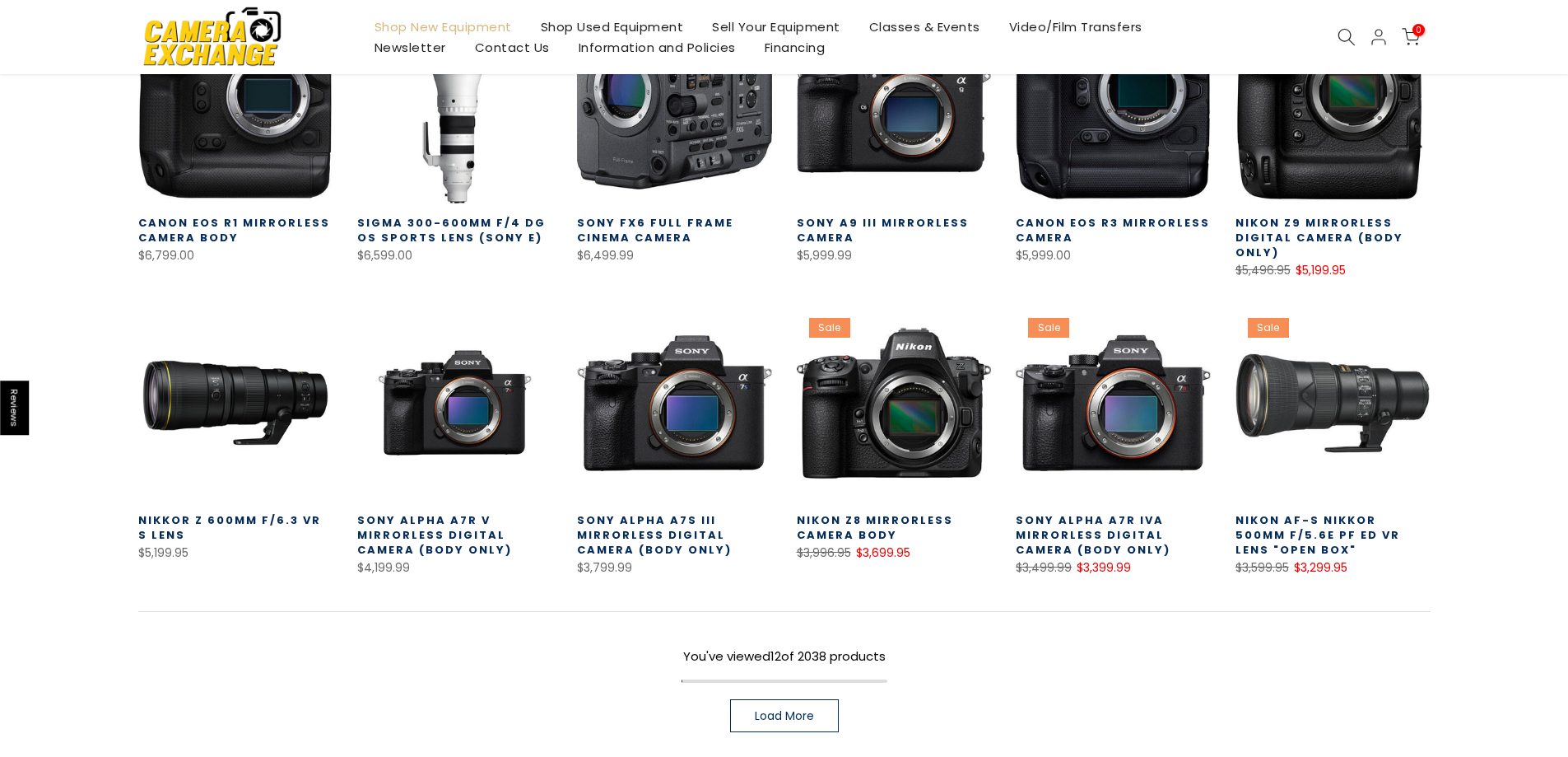
scroll to position [412, 0]
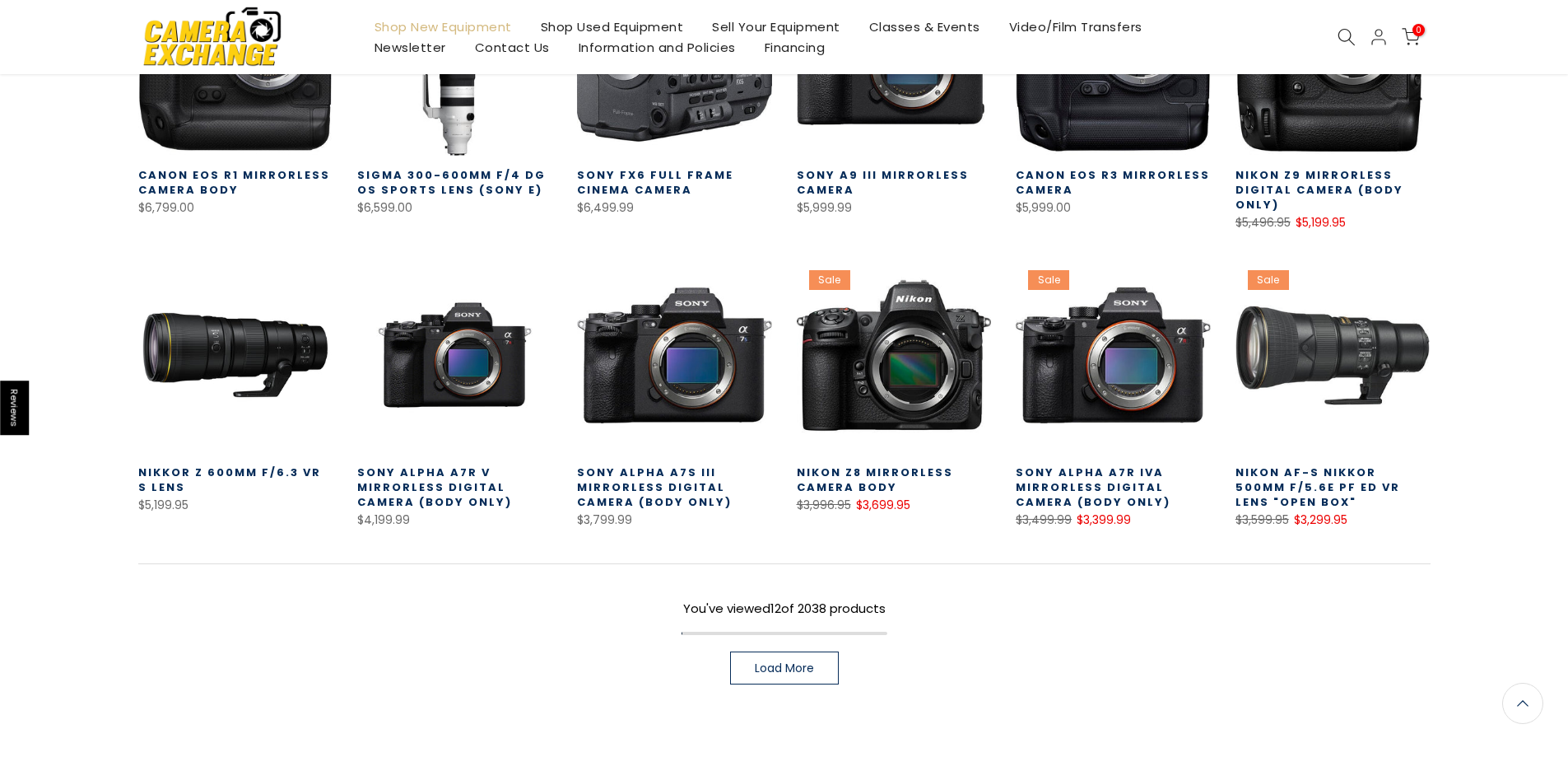
click at [797, 672] on span "Load More" at bounding box center [784, 668] width 59 height 12
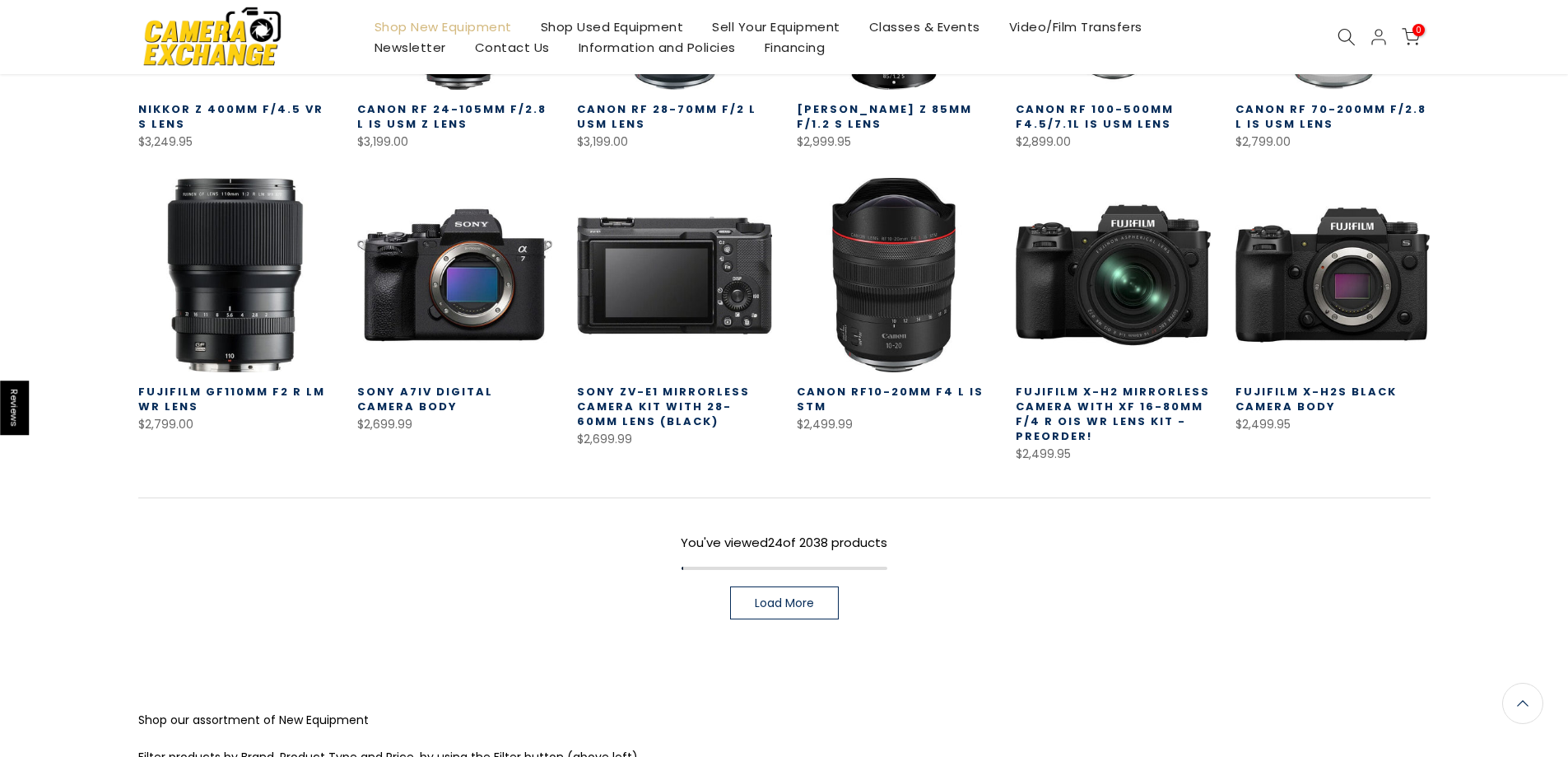
scroll to position [1073, 0]
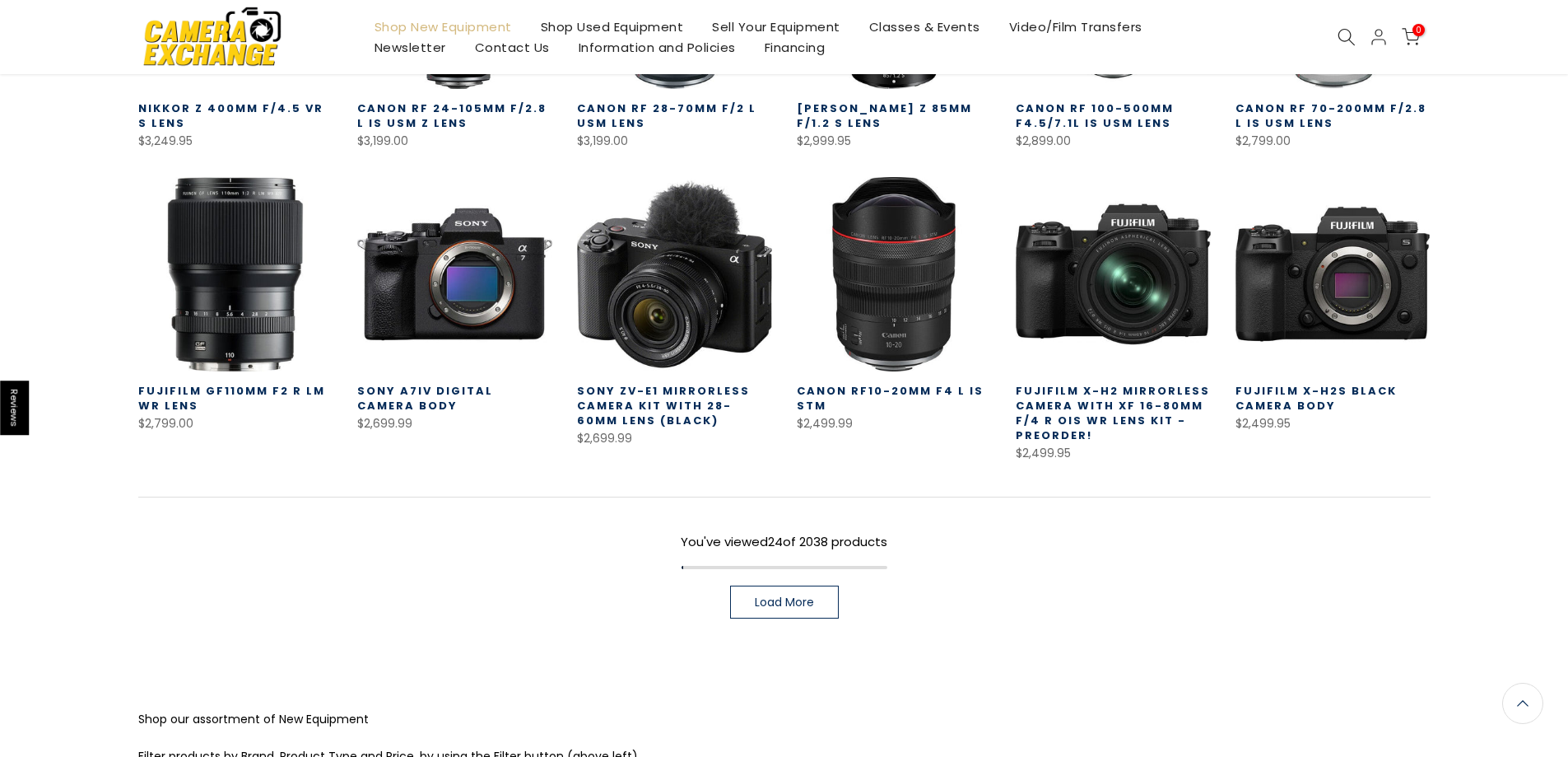
click at [774, 607] on span "Load More" at bounding box center [784, 602] width 59 height 12
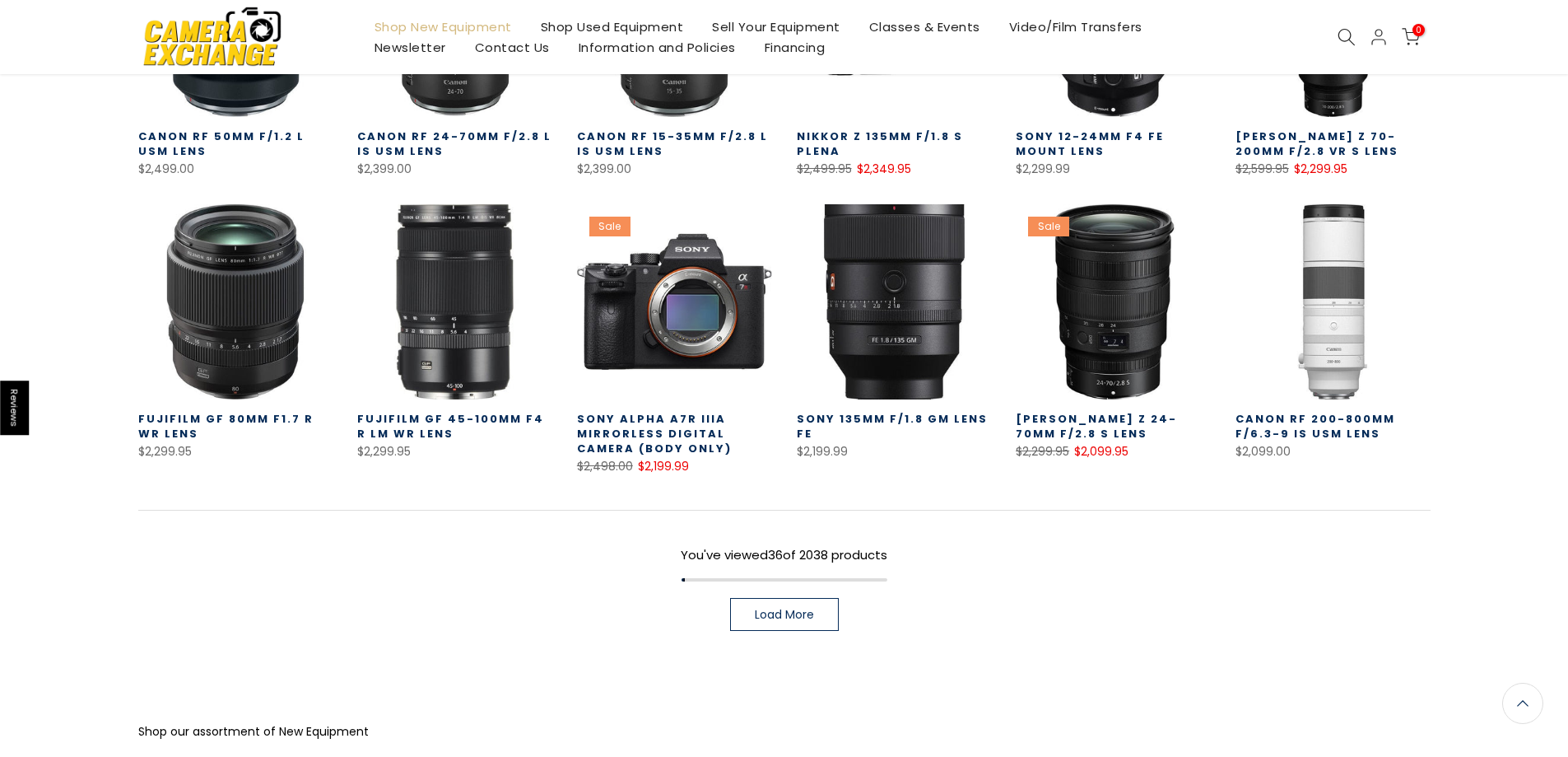
scroll to position [1649, 0]
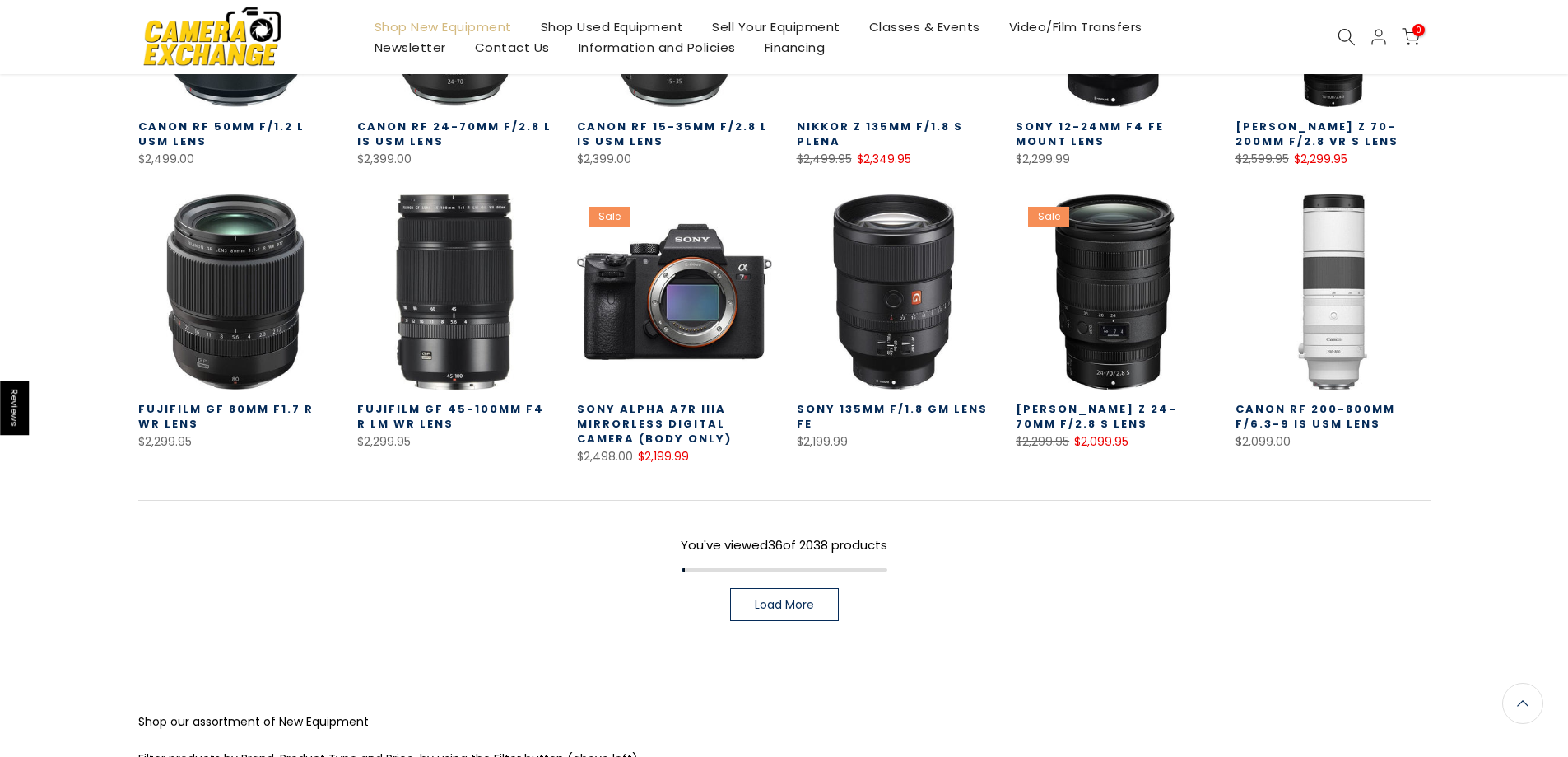
click at [797, 592] on link "Load More" at bounding box center [784, 605] width 109 height 33
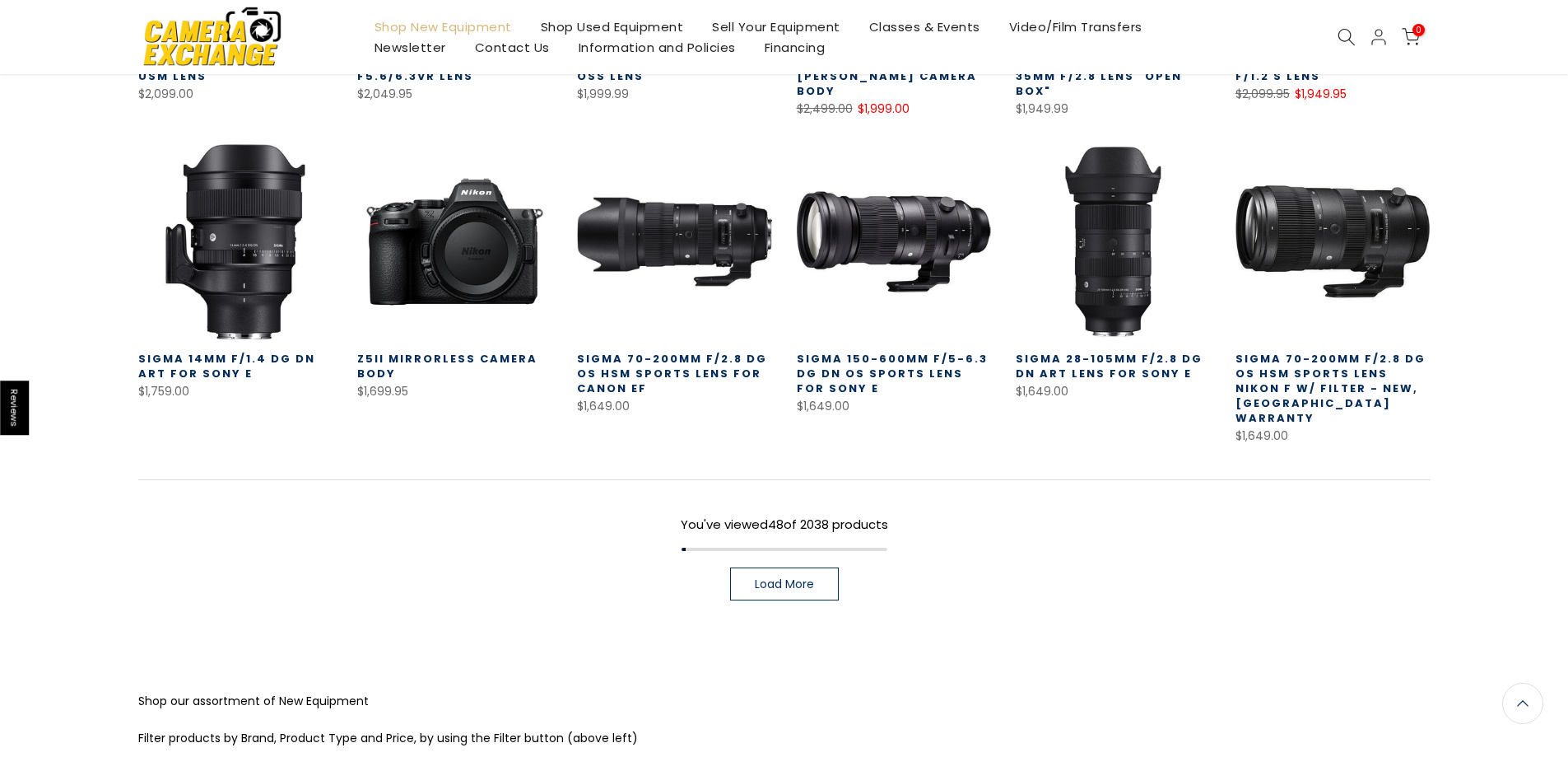
scroll to position [2296, 0]
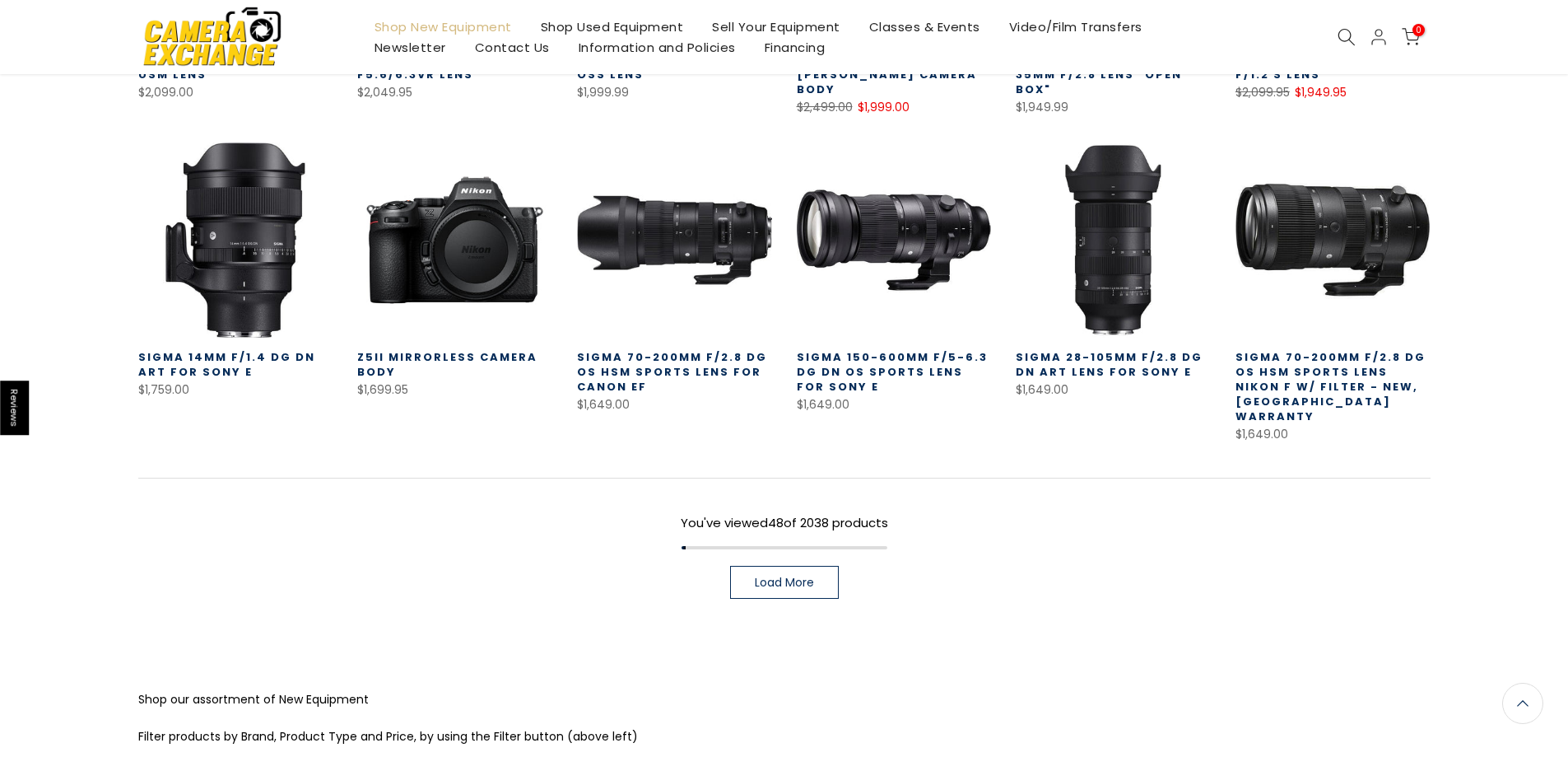
click at [785, 566] on link "Load More" at bounding box center [784, 582] width 109 height 33
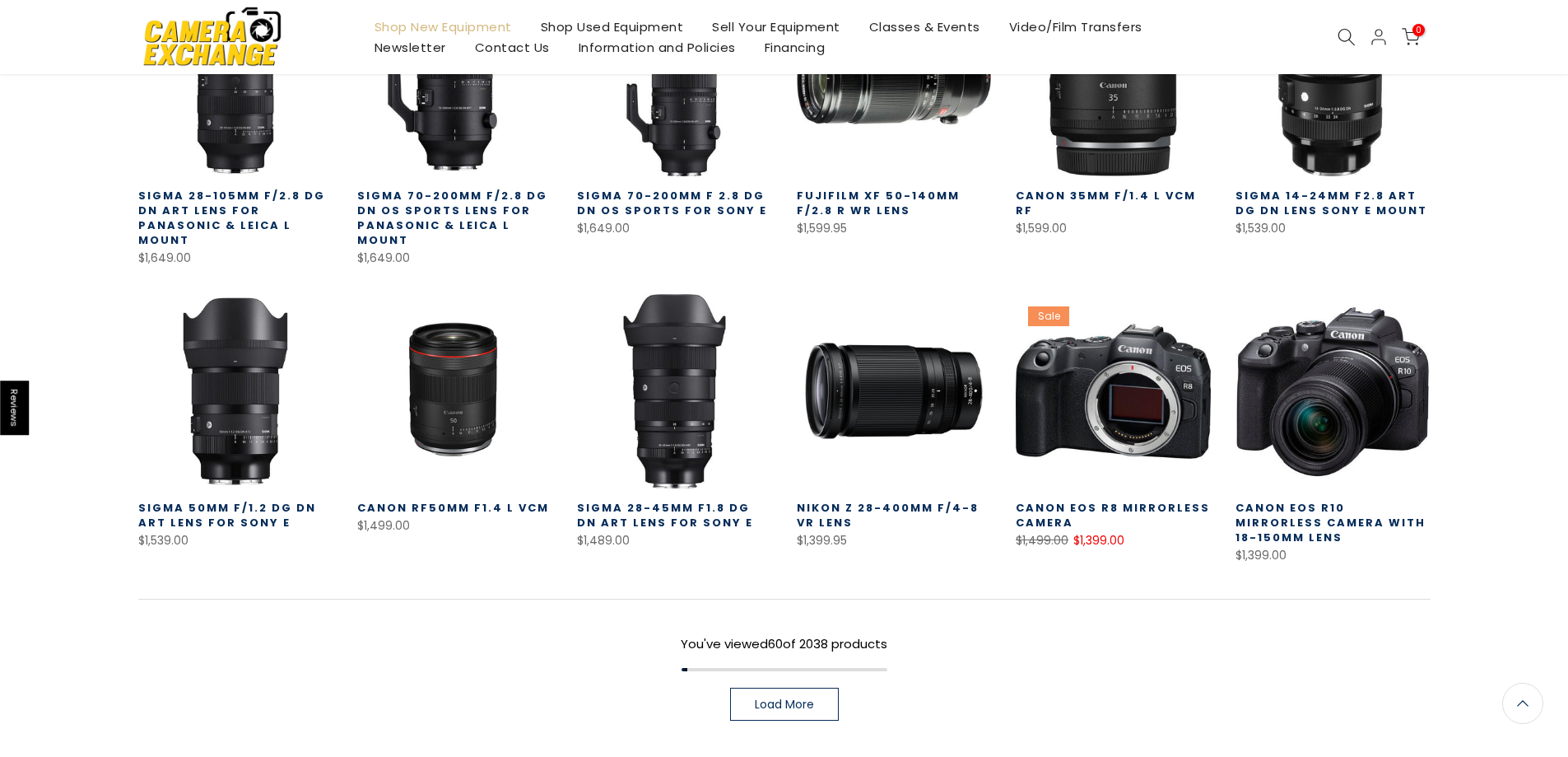
scroll to position [2955, 0]
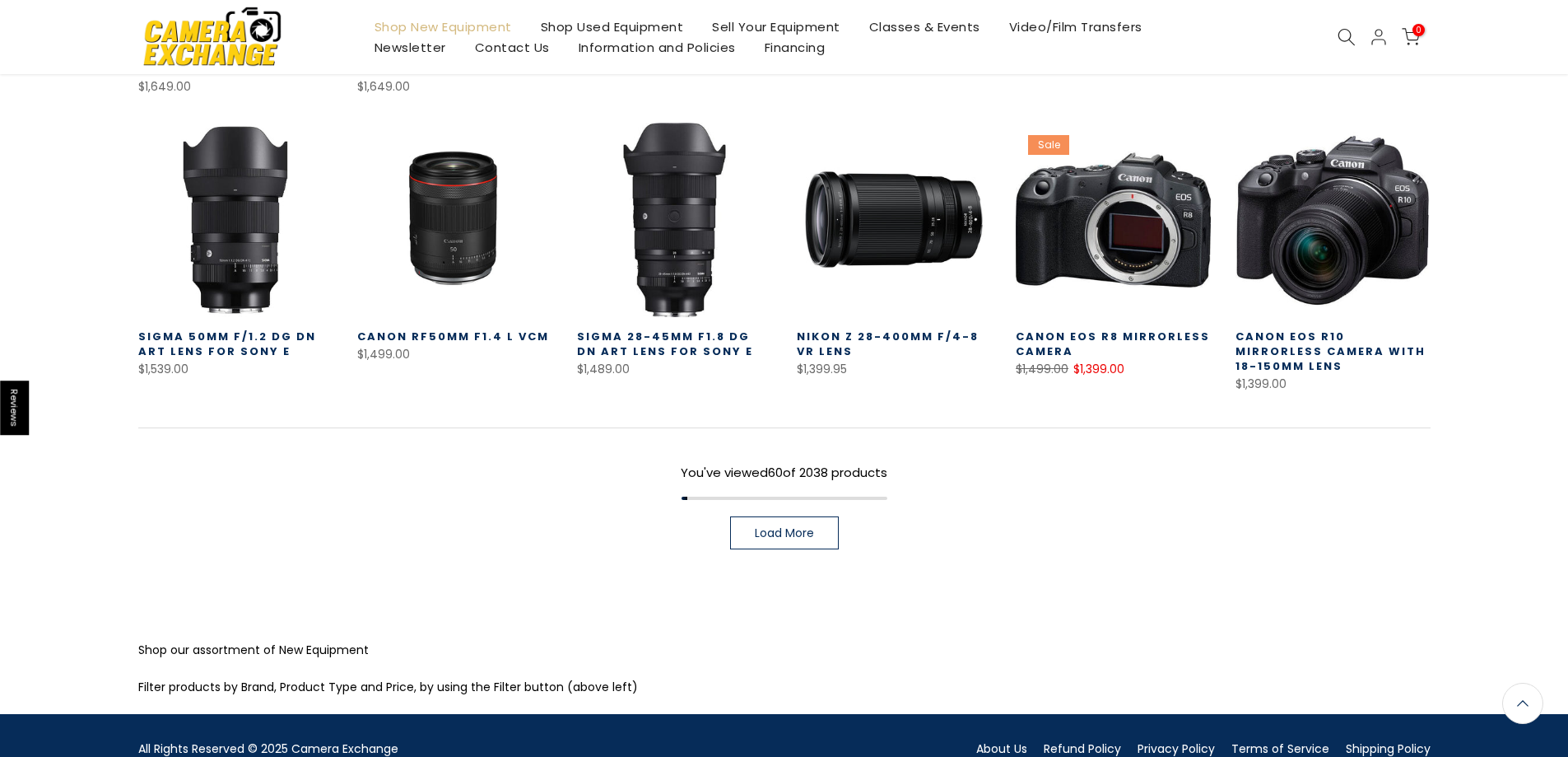
click at [782, 516] on link "Load More" at bounding box center [784, 533] width 109 height 33
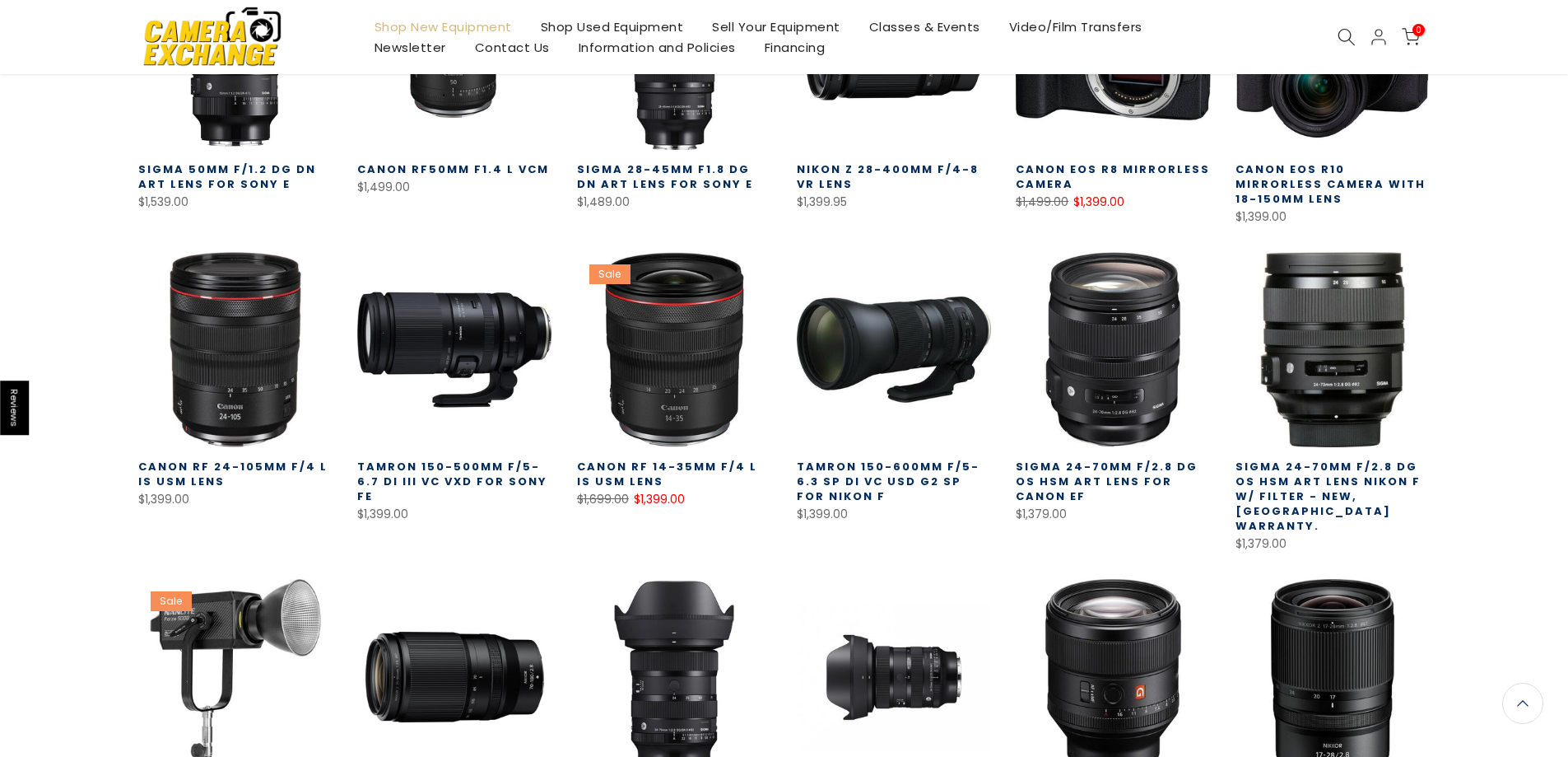
scroll to position [3447, 0]
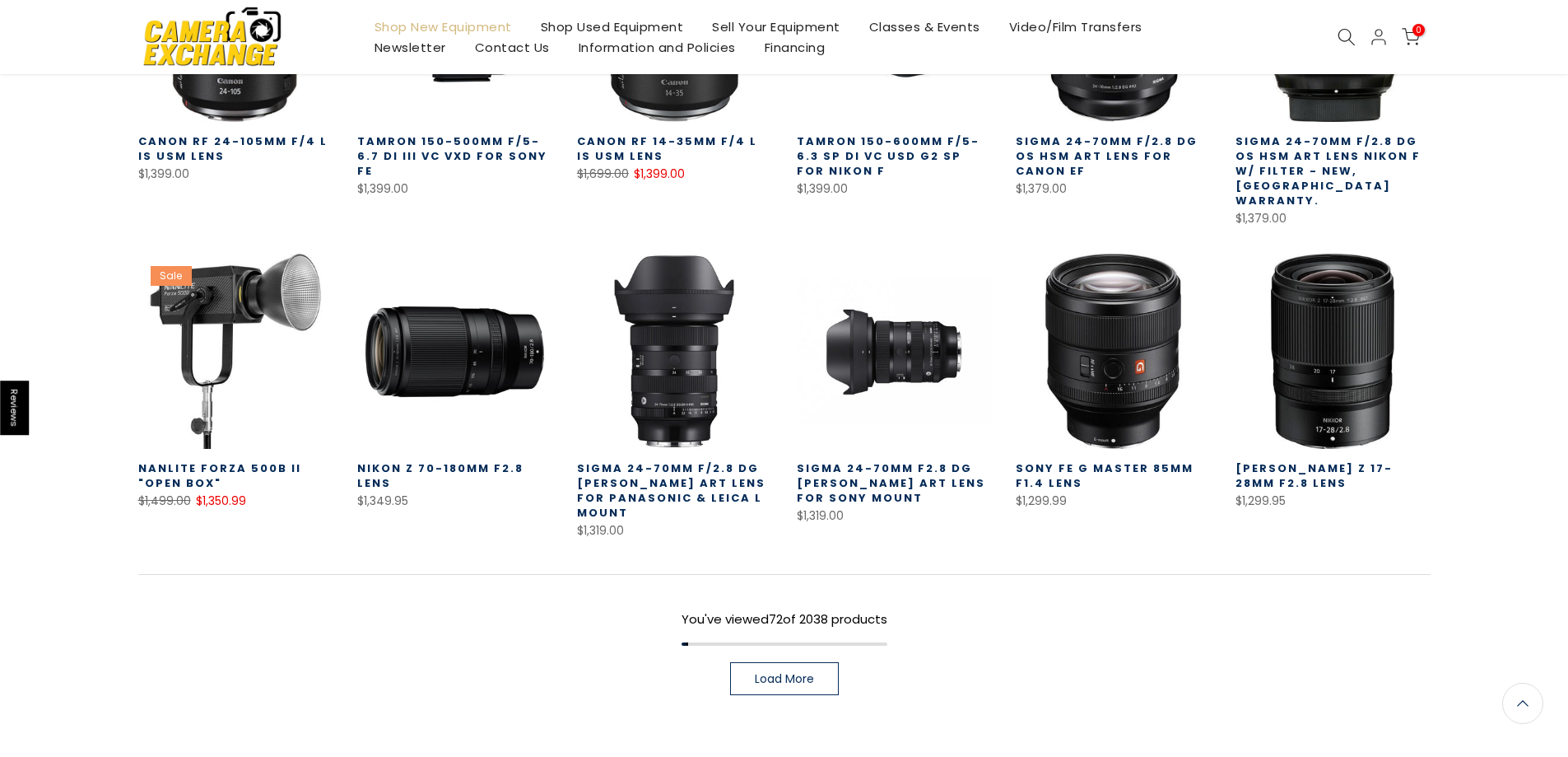
click at [772, 673] on span "Load More" at bounding box center [784, 679] width 59 height 12
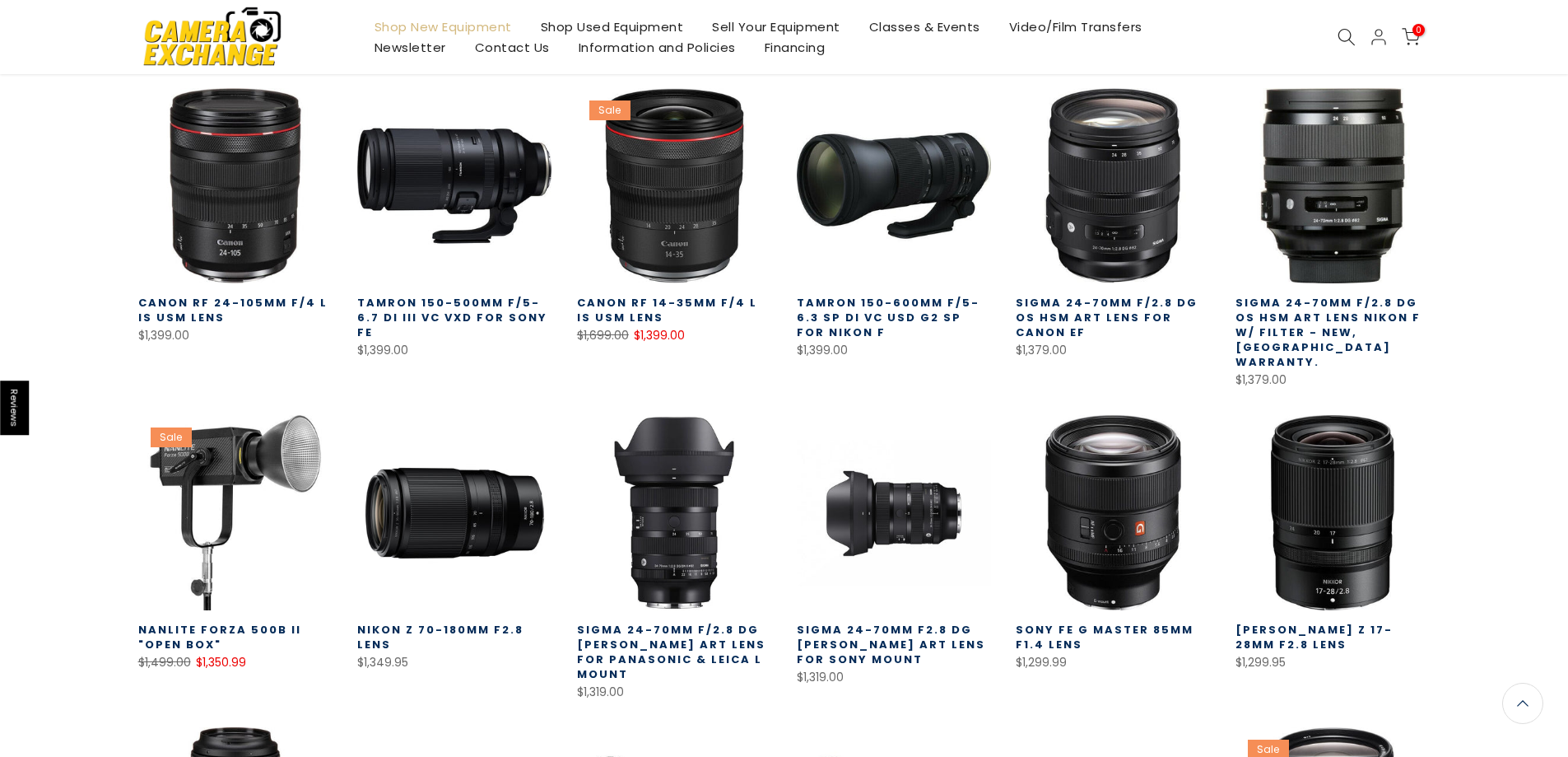
scroll to position [3282, 0]
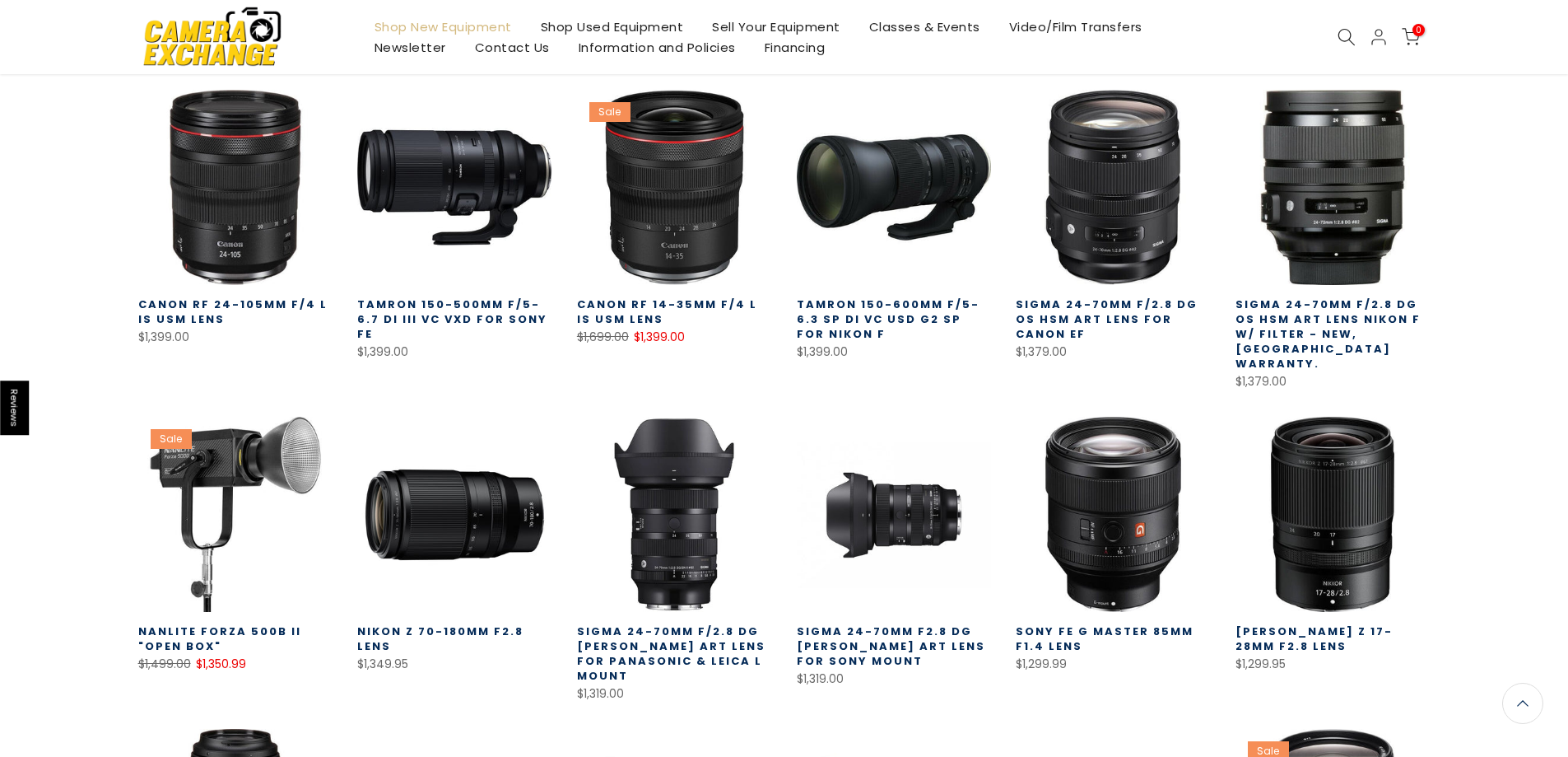
click at [442, 27] on link "Shop New Equipment" at bounding box center [443, 27] width 166 height 21
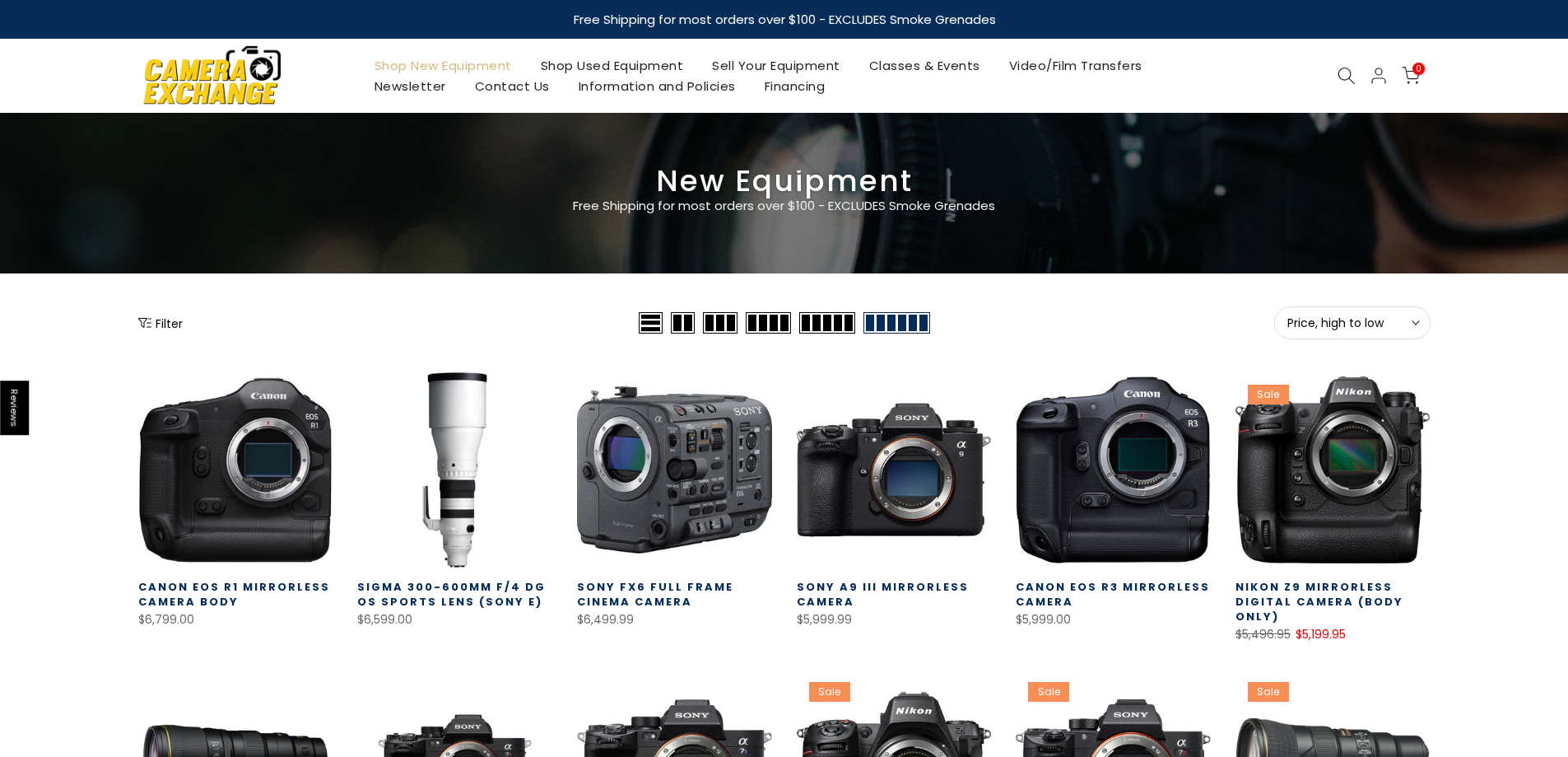
click at [184, 333] on div "Filter" at bounding box center [387, 323] width 497 height 33
click at [180, 329] on button "Filter" at bounding box center [161, 323] width 45 height 17
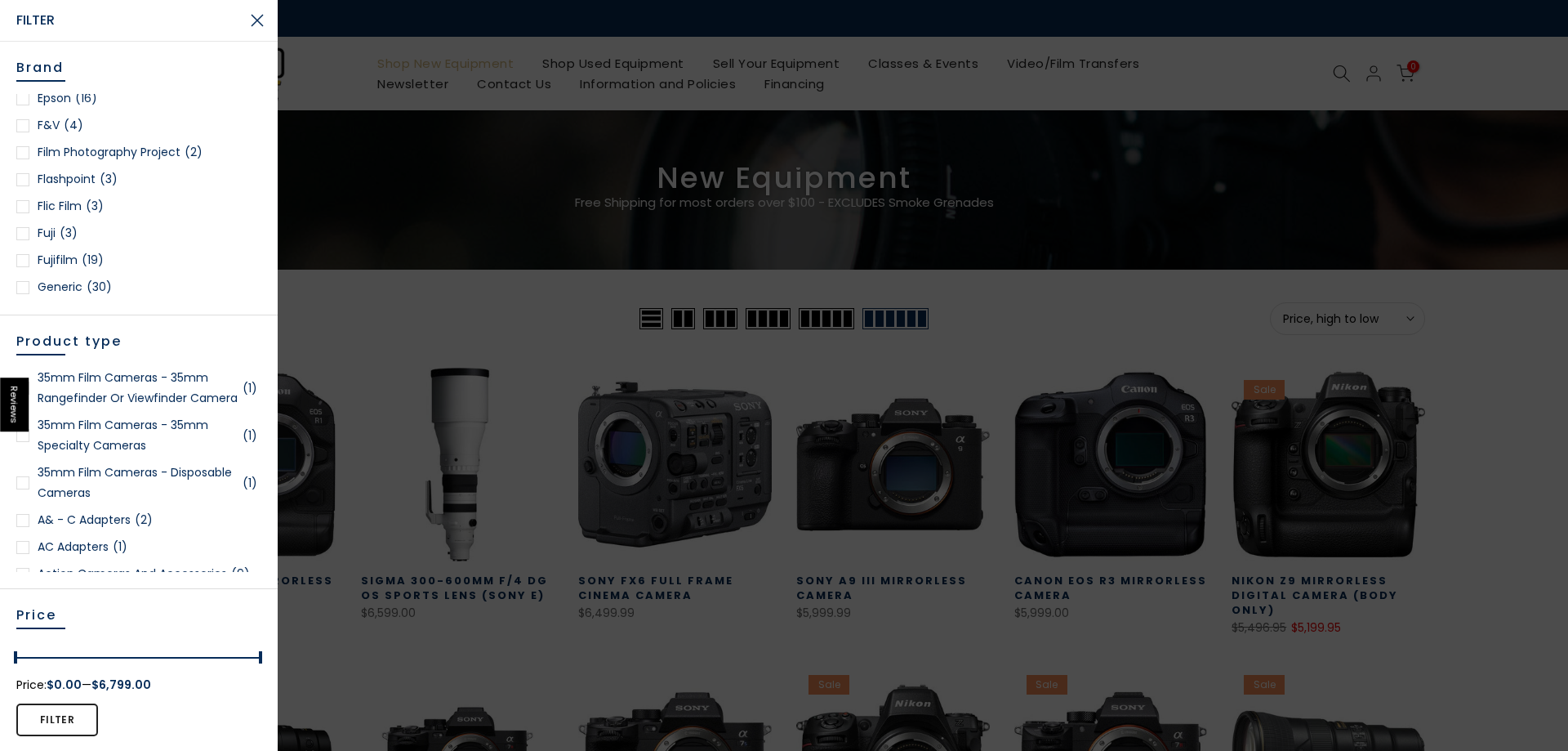
scroll to position [490, 0]
click at [68, 232] on link "Fujifilm (19)" at bounding box center [138, 234] width 245 height 21
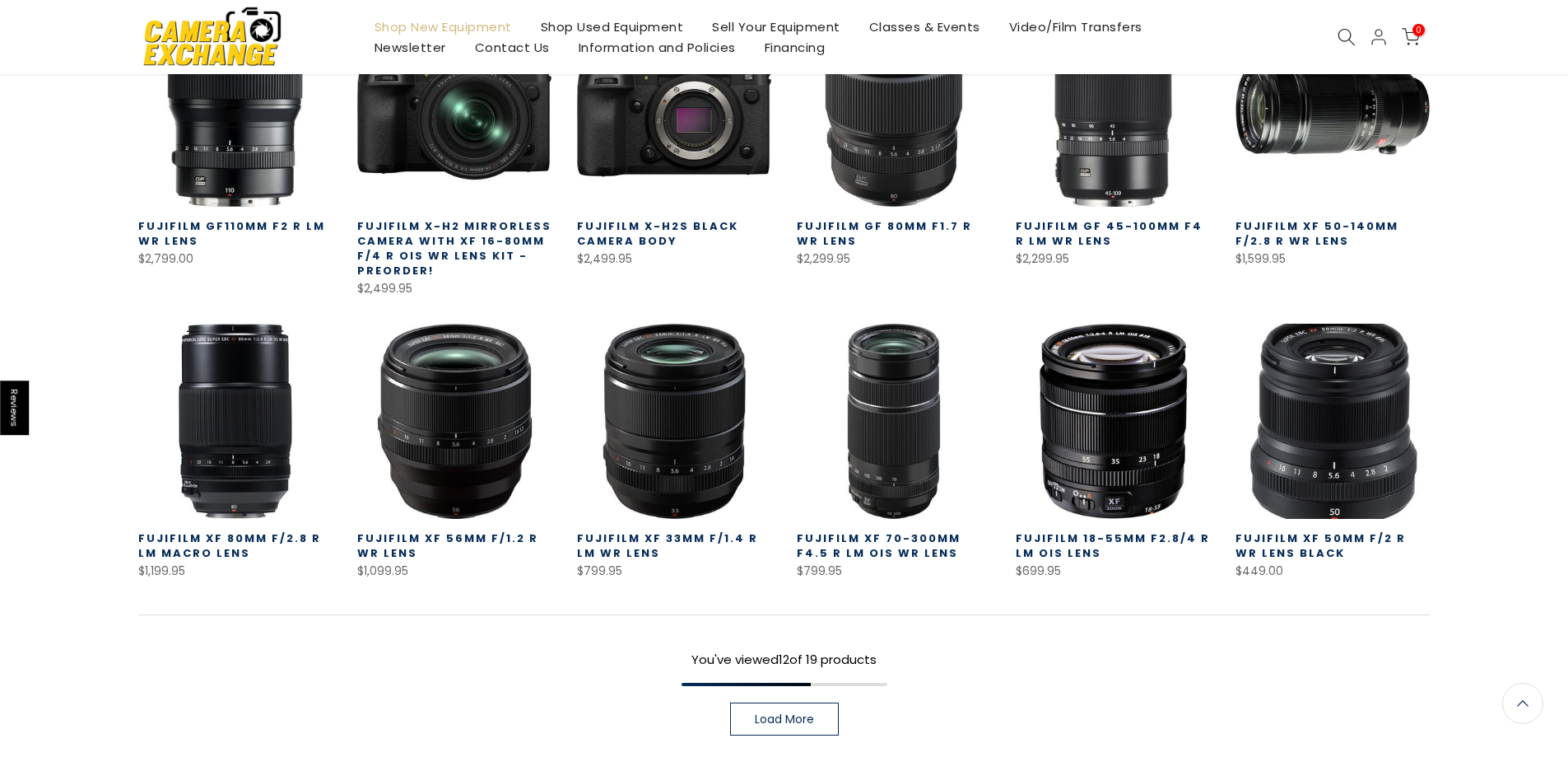
scroll to position [453, 0]
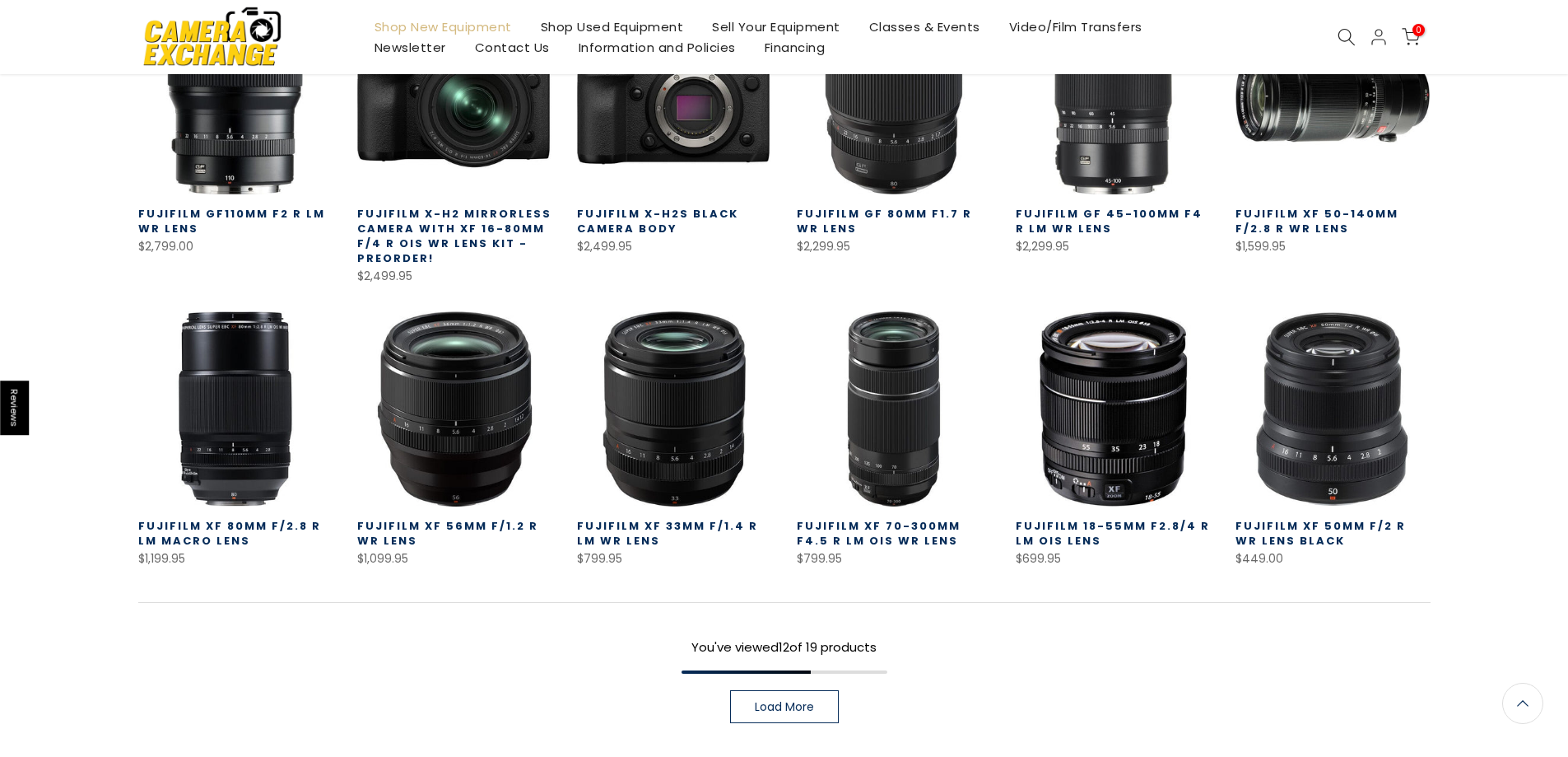
click at [773, 706] on span "Load More" at bounding box center [784, 707] width 59 height 12
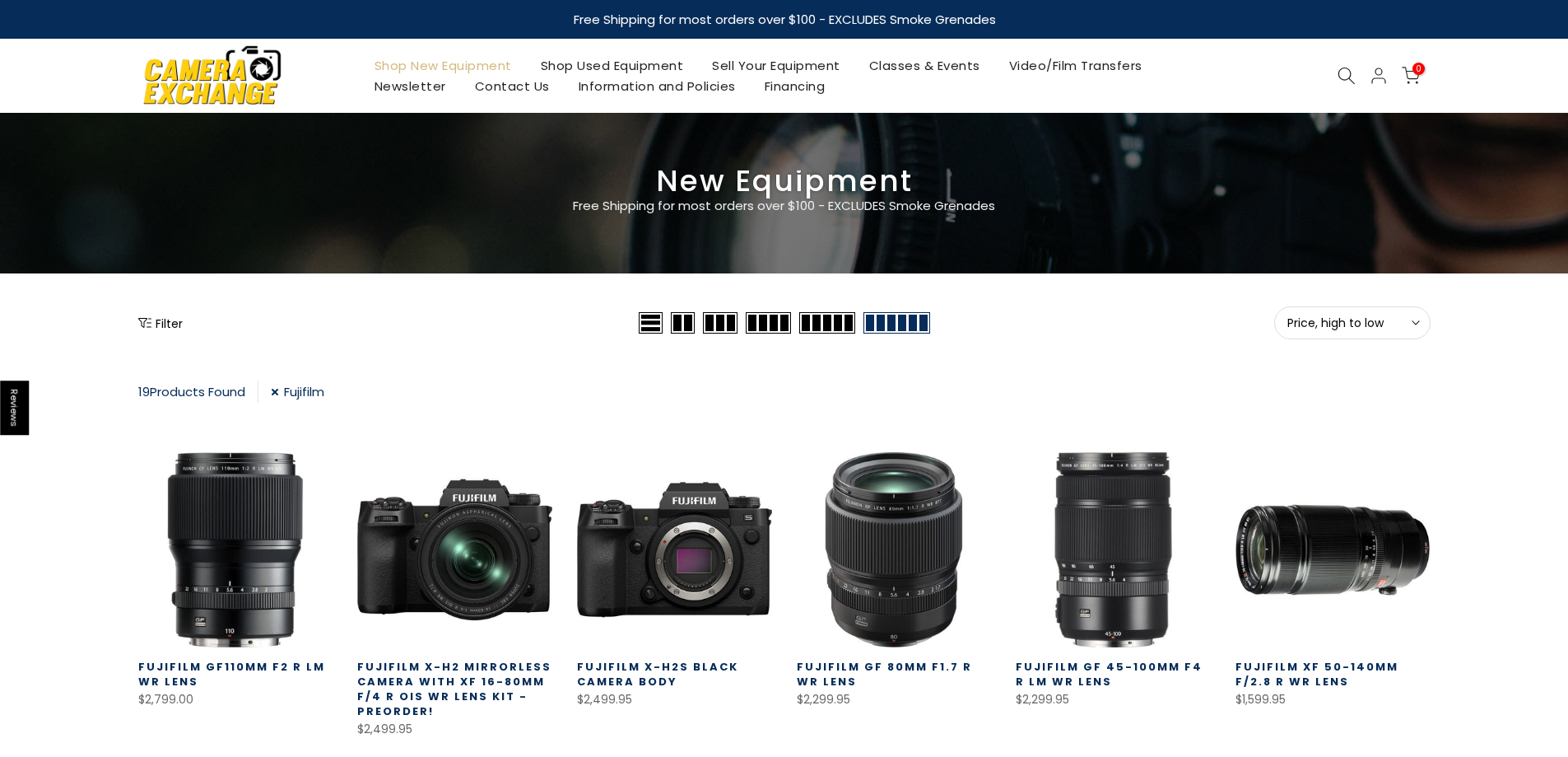
click at [288, 391] on link "Fujifilm" at bounding box center [297, 391] width 53 height 22
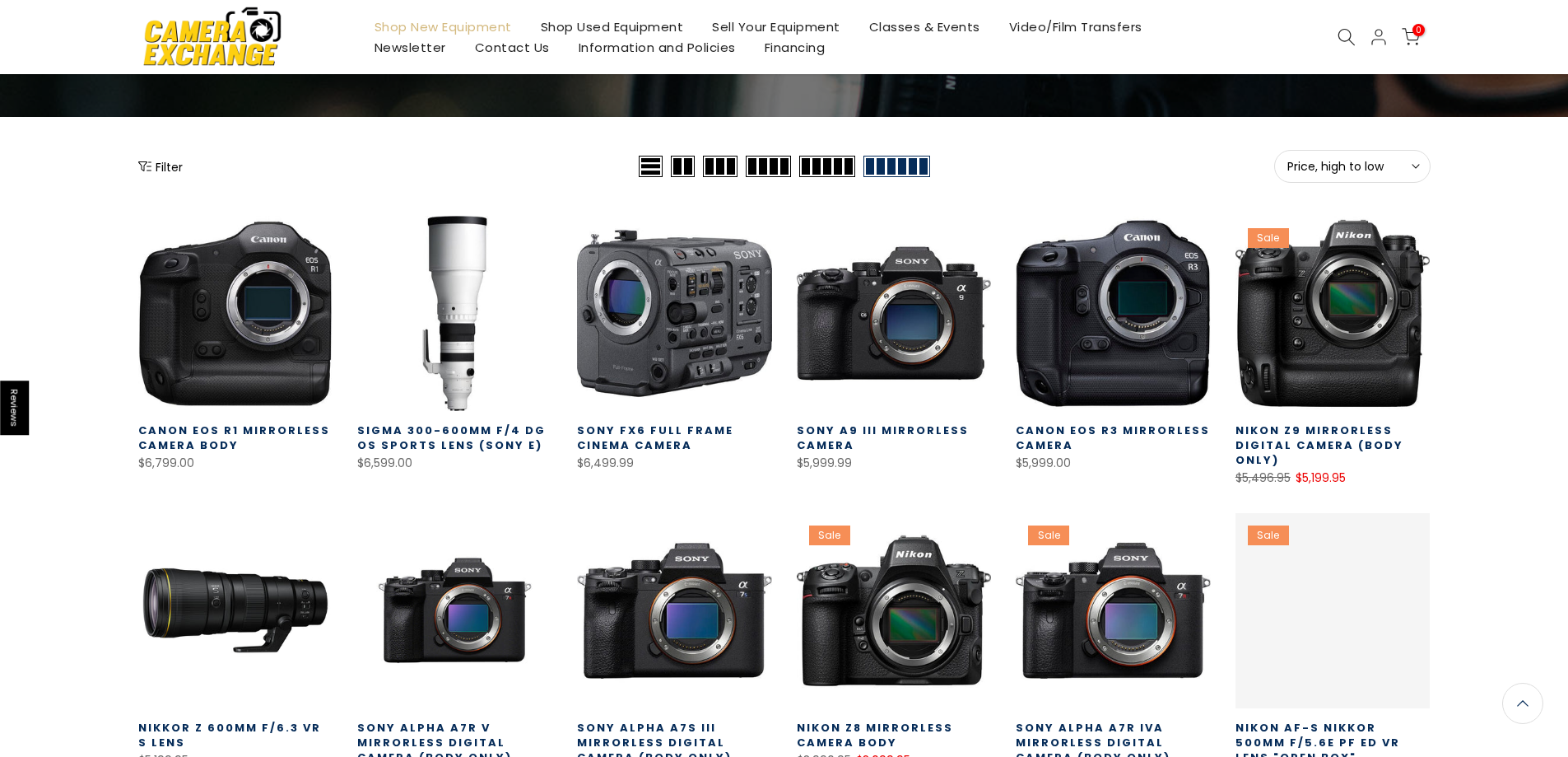
scroll to position [42, 0]
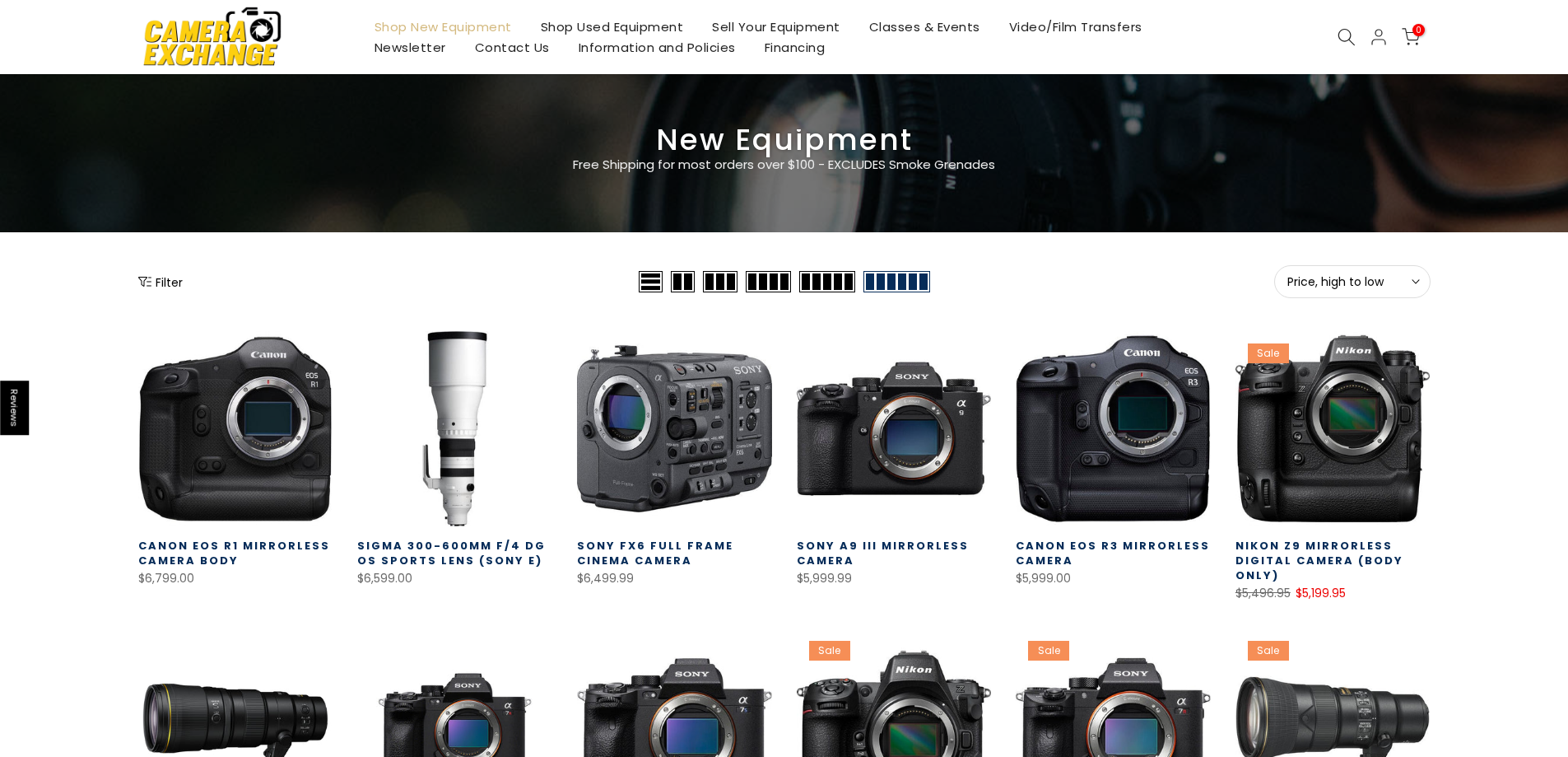
click at [638, 28] on link "Shop Used Equipment" at bounding box center [611, 27] width 172 height 21
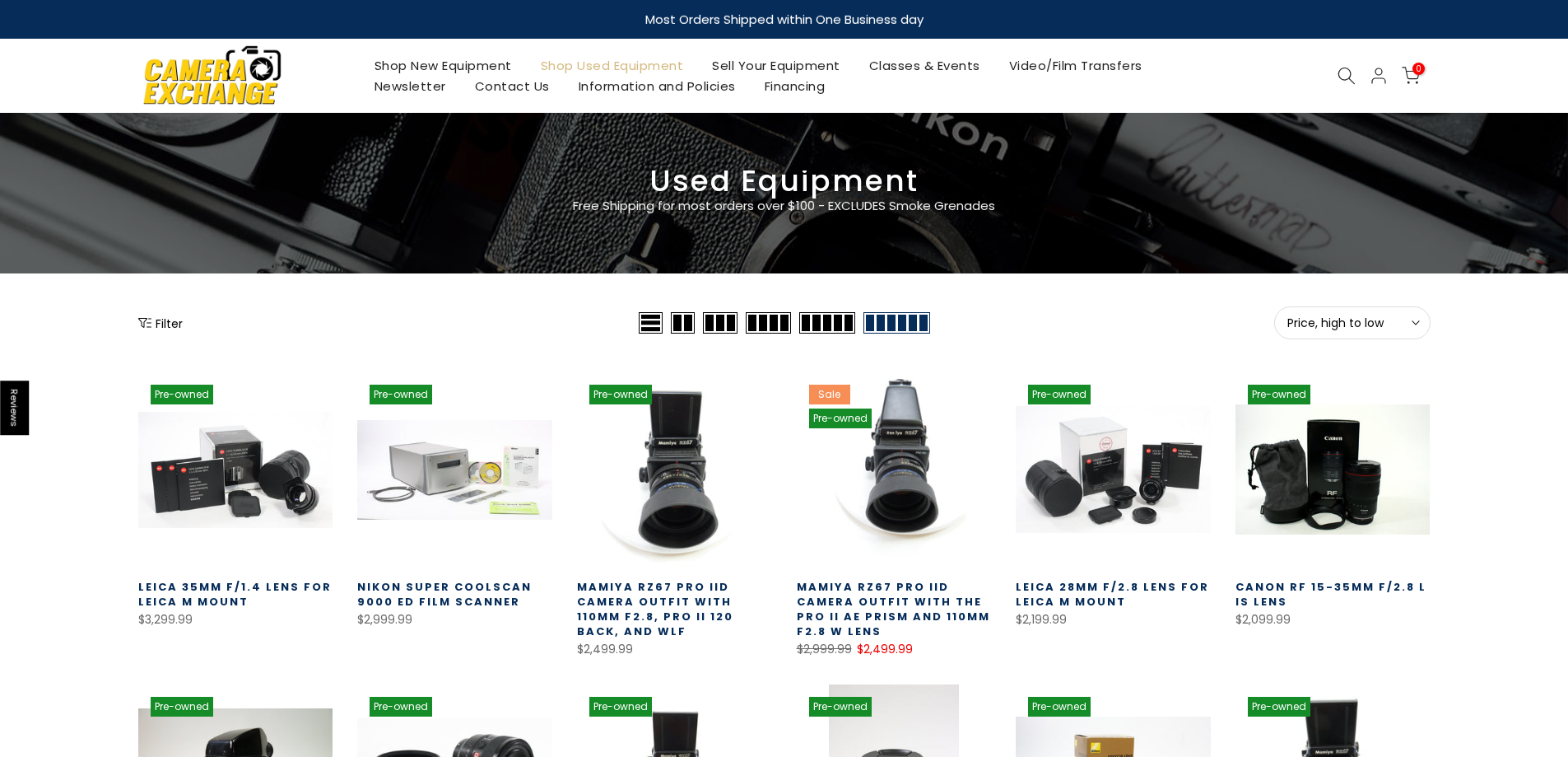
click at [449, 591] on link "Nikon Super Coolscan 9000 ED Film Scanner" at bounding box center [444, 594] width 174 height 31
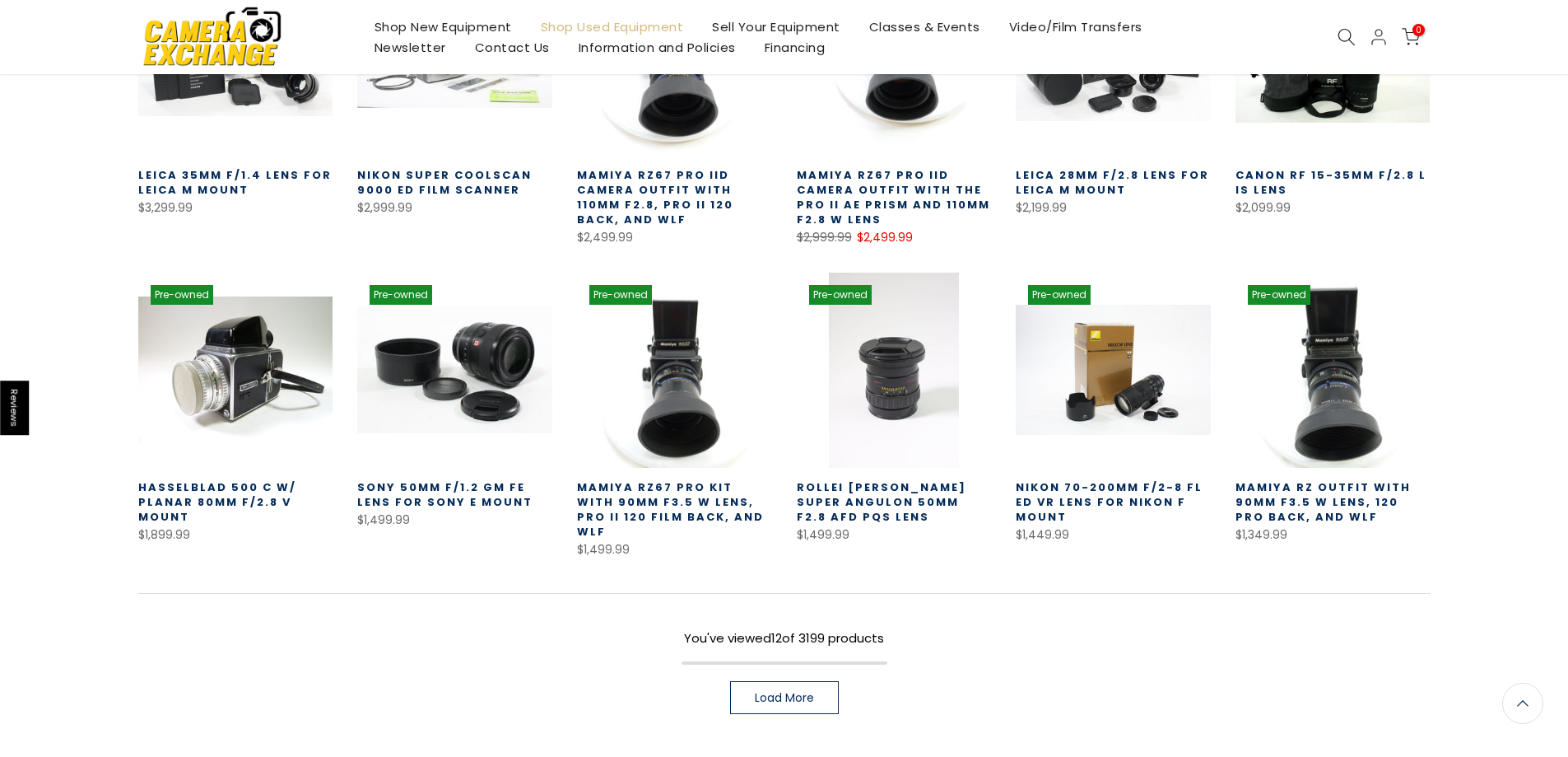
scroll to position [410, 0]
click at [789, 692] on span "Load More" at bounding box center [784, 698] width 59 height 12
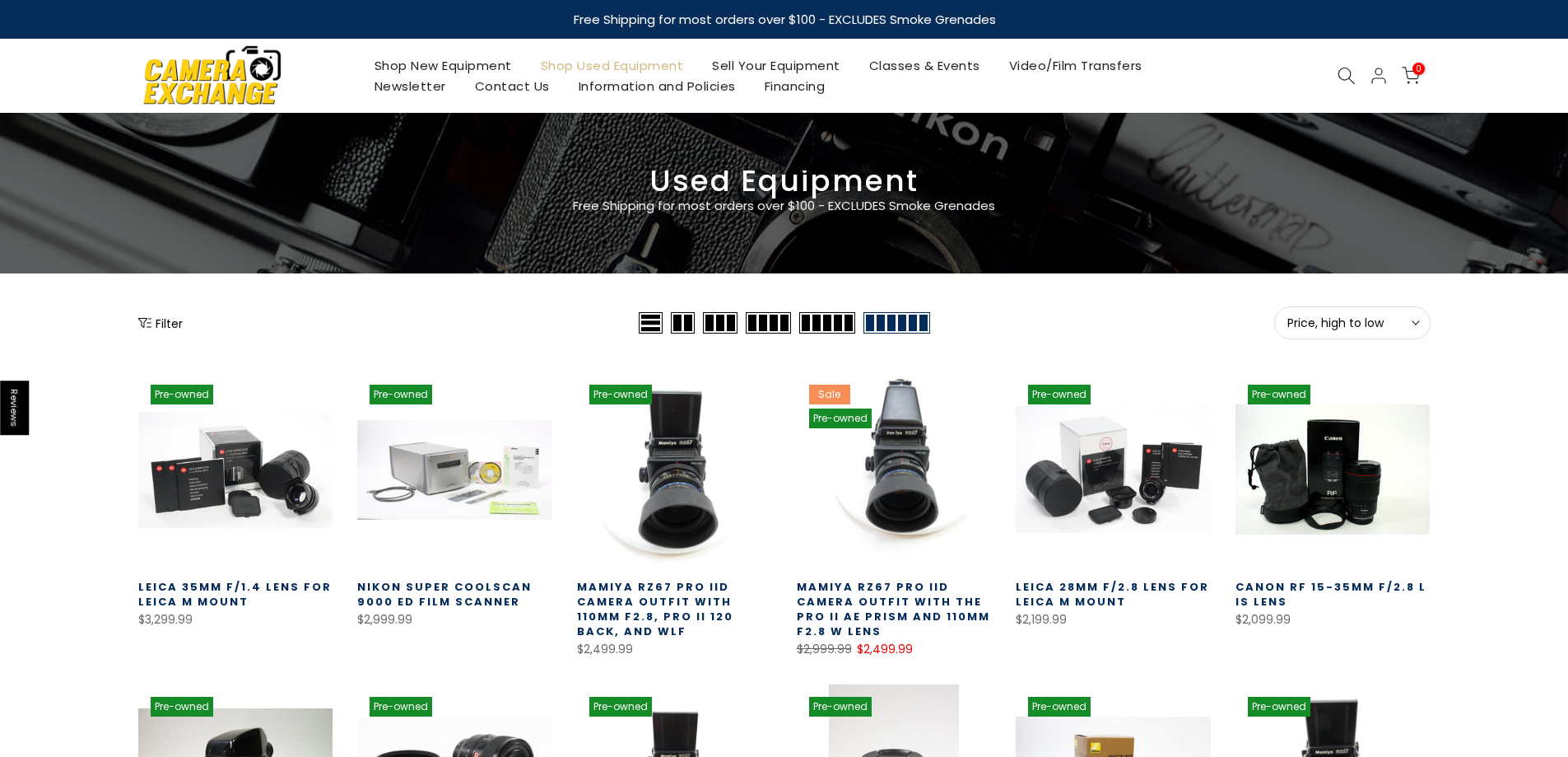
drag, startPoint x: 161, startPoint y: 319, endPoint x: 161, endPoint y: 328, distance: 9.0
click at [161, 323] on button "Filter" at bounding box center [161, 323] width 45 height 17
click at [161, 328] on div at bounding box center [784, 378] width 1568 height 757
click at [162, 328] on button "Filter" at bounding box center [161, 323] width 45 height 17
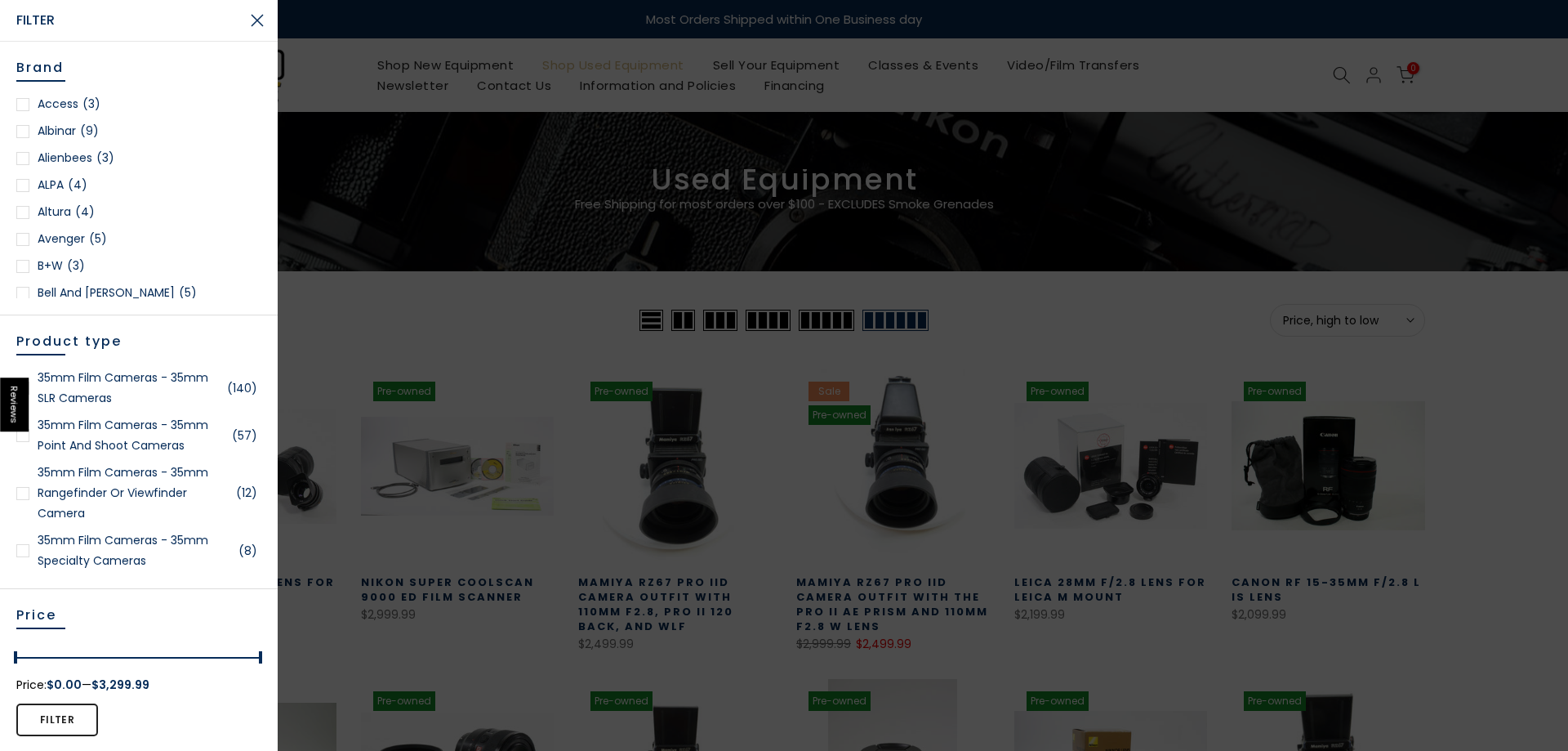
scroll to position [163, 0]
click at [63, 101] on link "B+W (3)" at bounding box center [138, 102] width 245 height 21
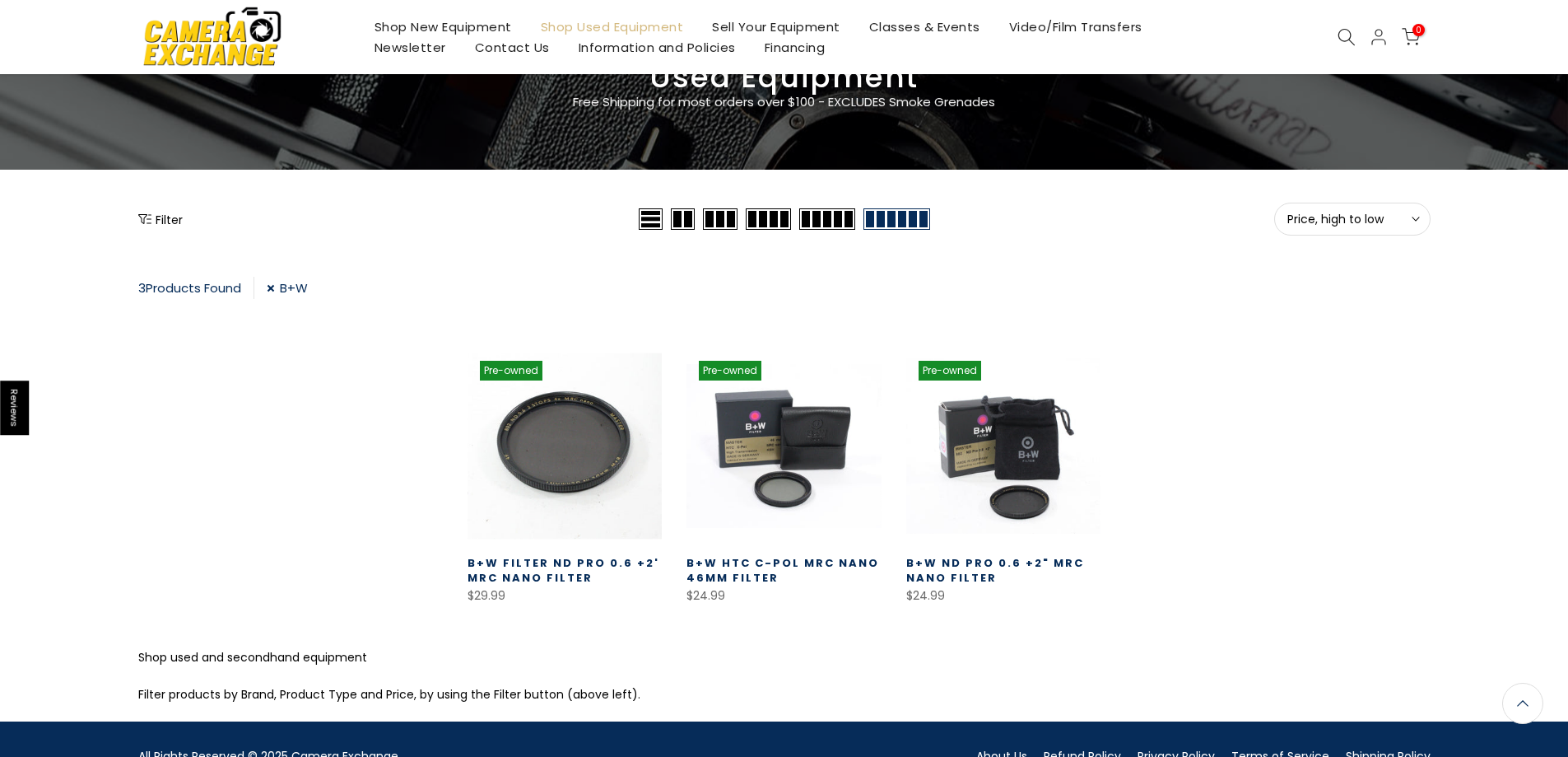
scroll to position [8, 0]
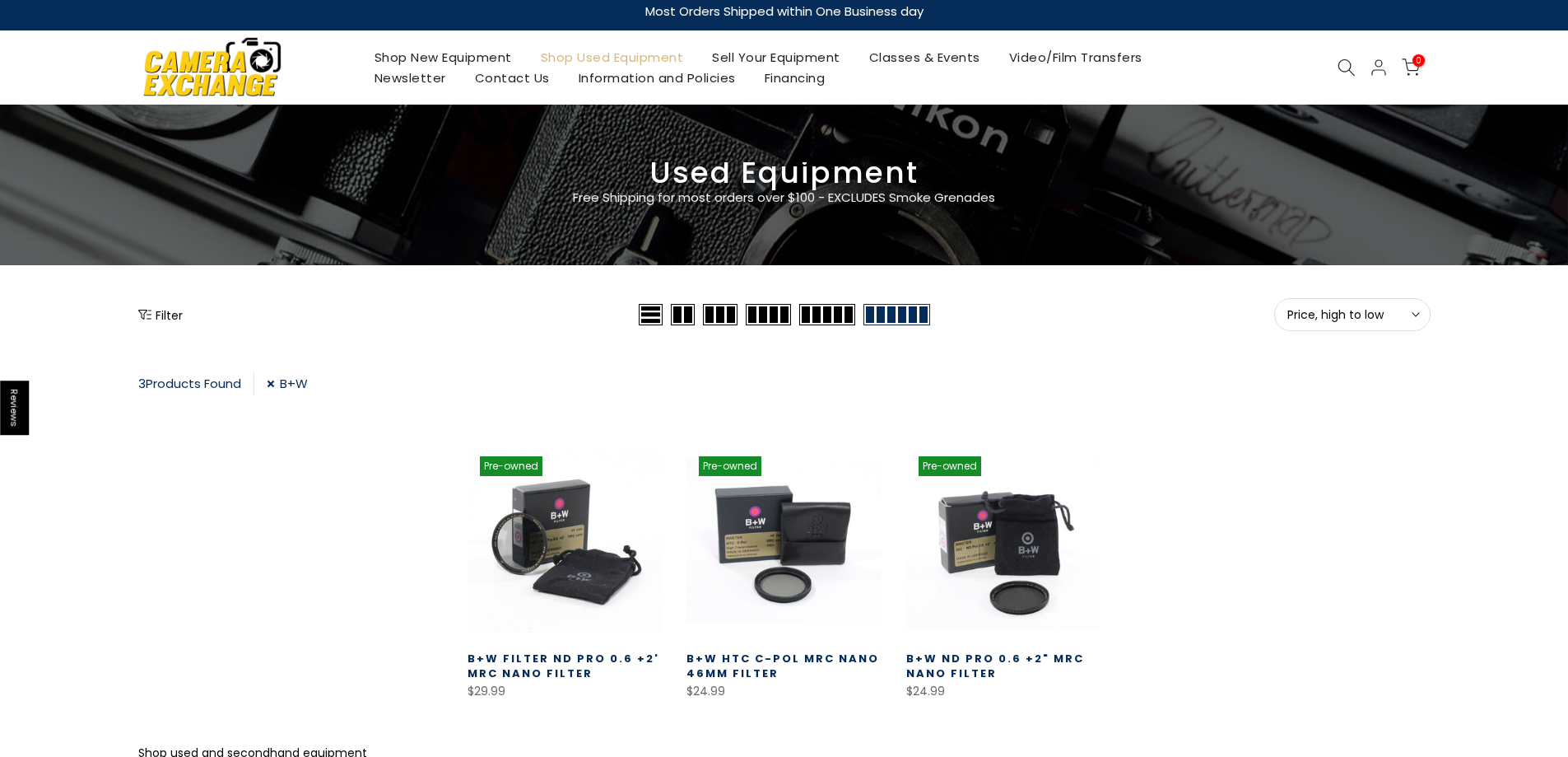
click at [277, 385] on link "B+W" at bounding box center [287, 383] width 42 height 22
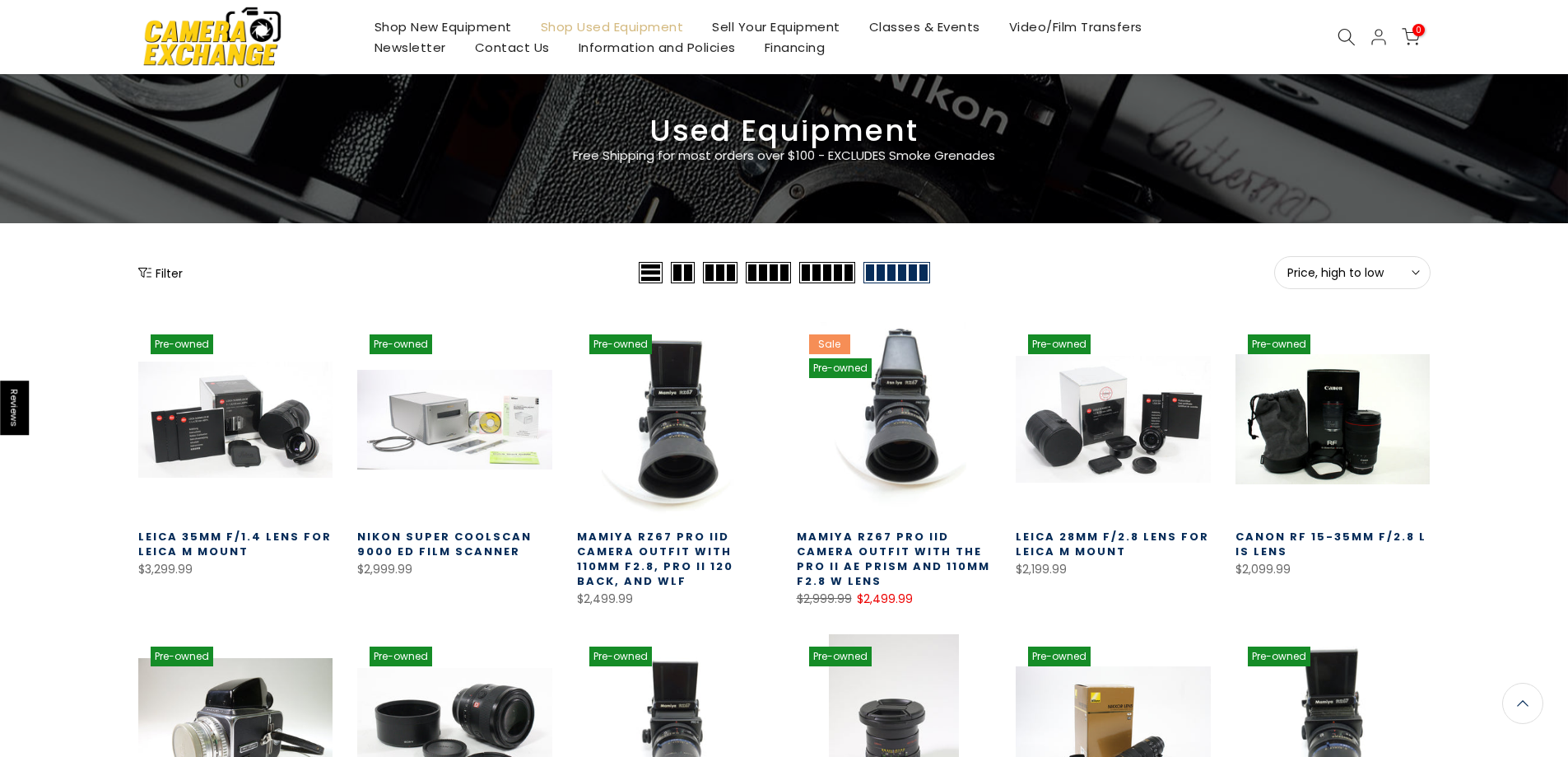
scroll to position [43, 0]
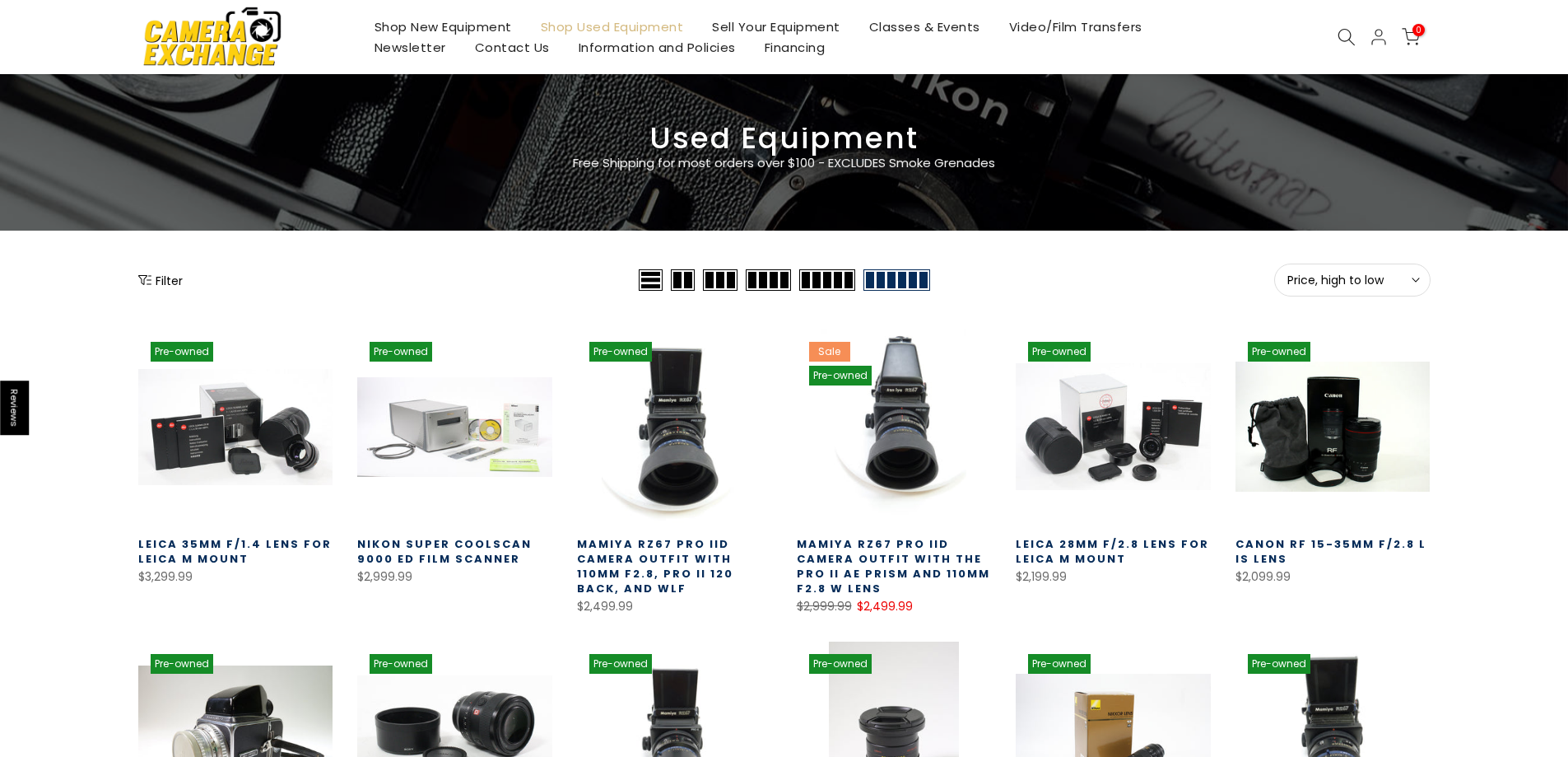
click at [165, 266] on div "Filter" at bounding box center [387, 280] width 497 height 33
click at [167, 275] on button "Filter" at bounding box center [161, 280] width 45 height 17
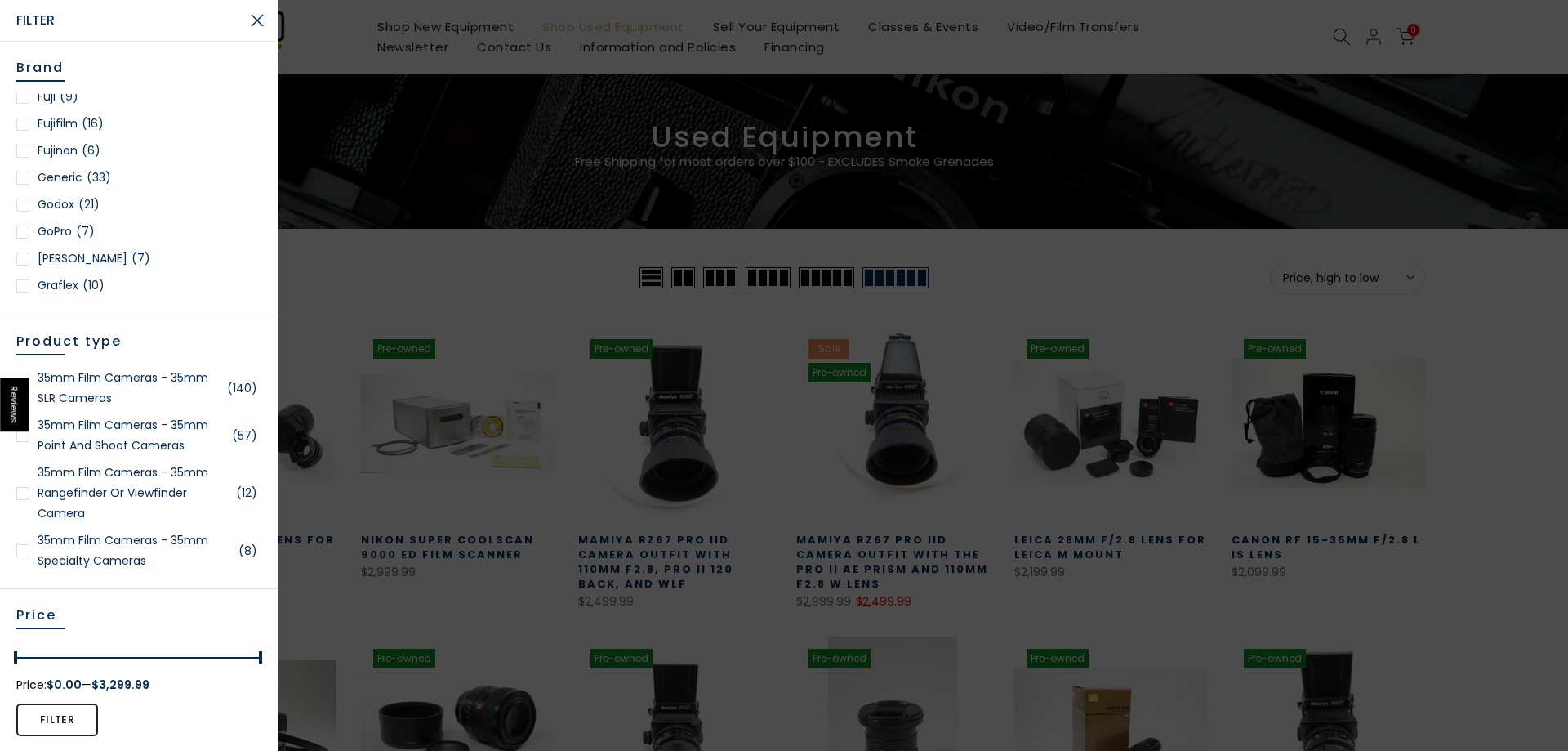
scroll to position [1226, 0]
click at [73, 111] on span "(28)" at bounding box center [83, 119] width 26 height 21
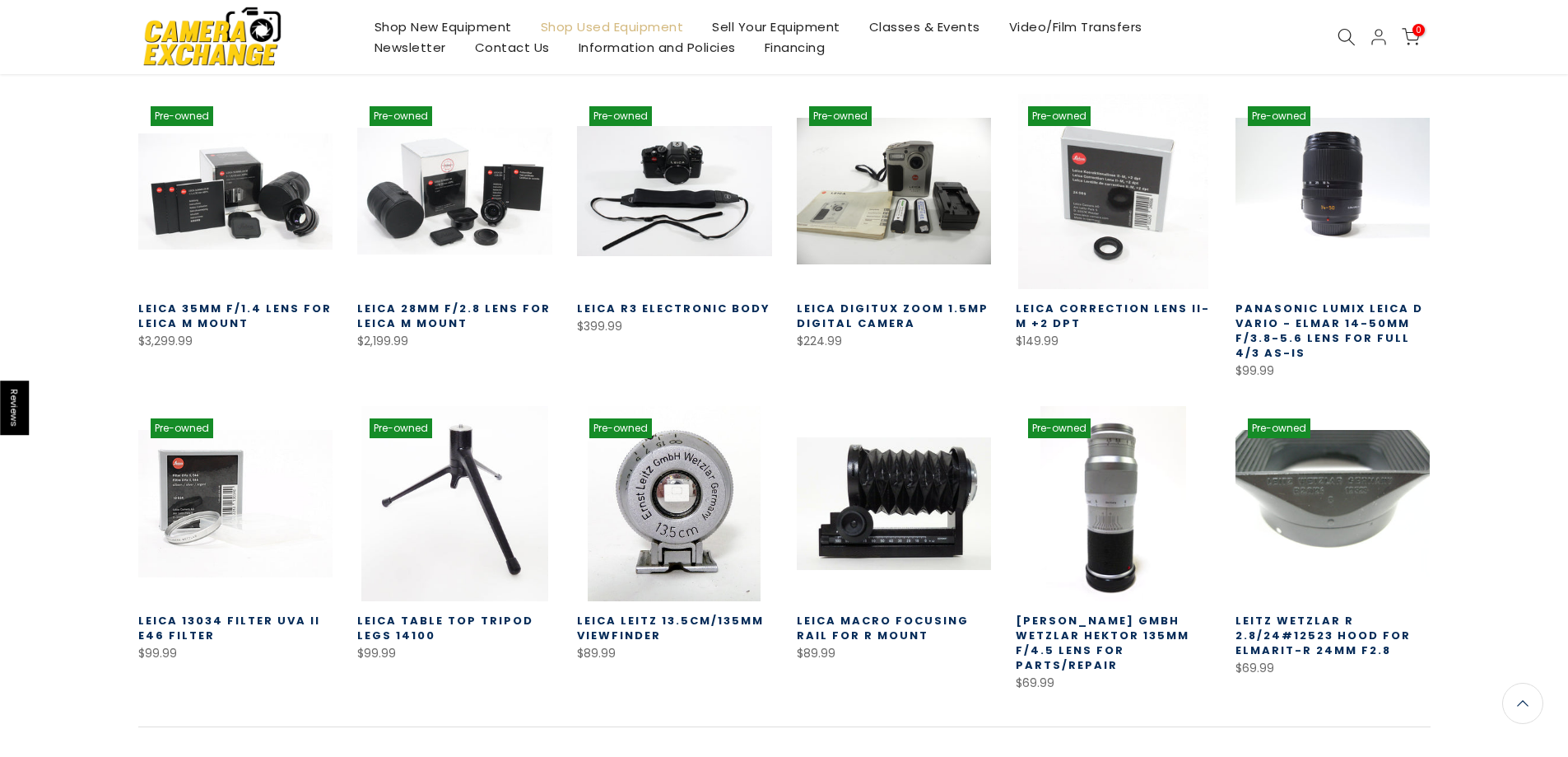
scroll to position [455, 0]
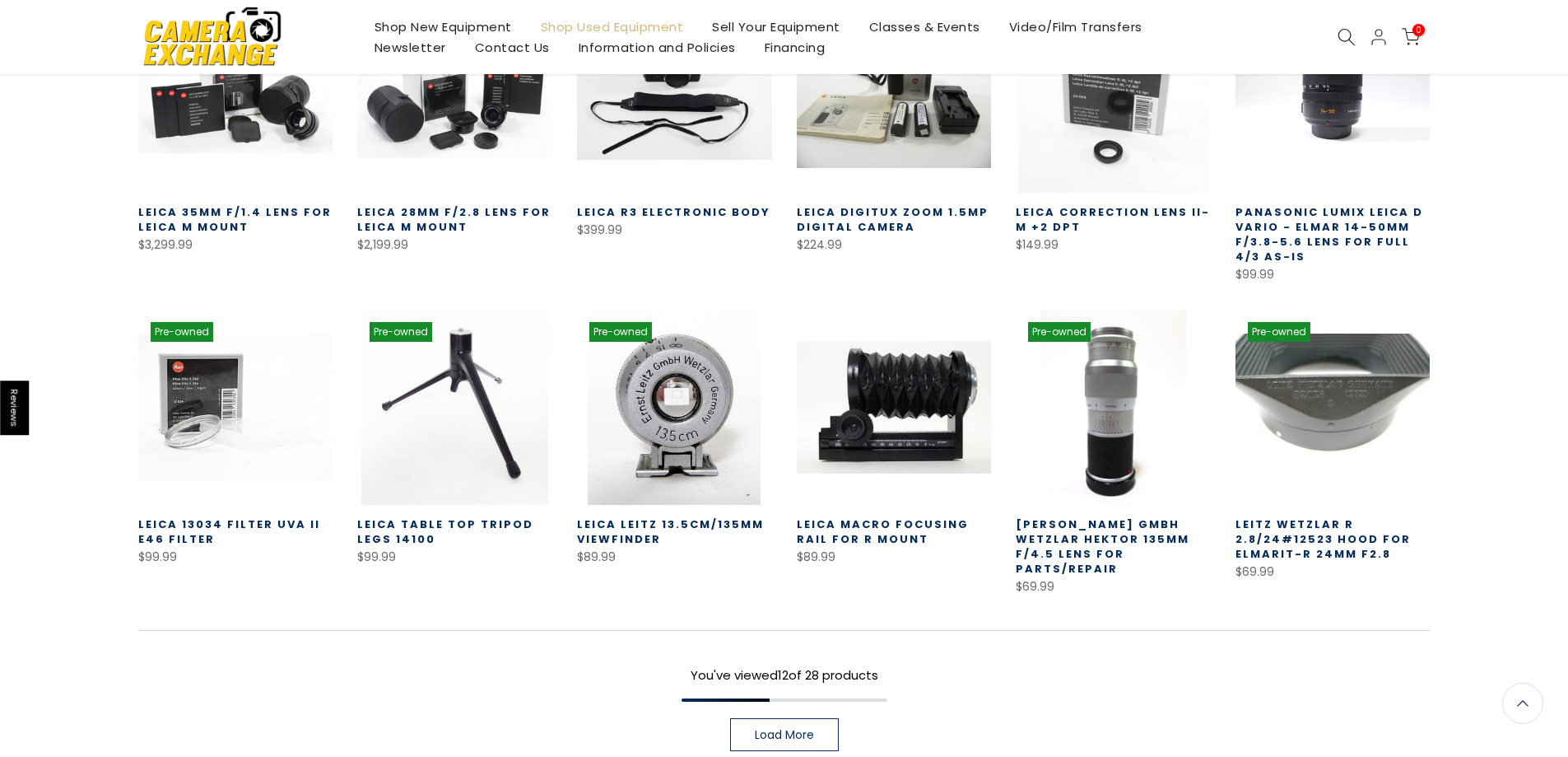
click at [816, 725] on link "Load More" at bounding box center [784, 735] width 109 height 33
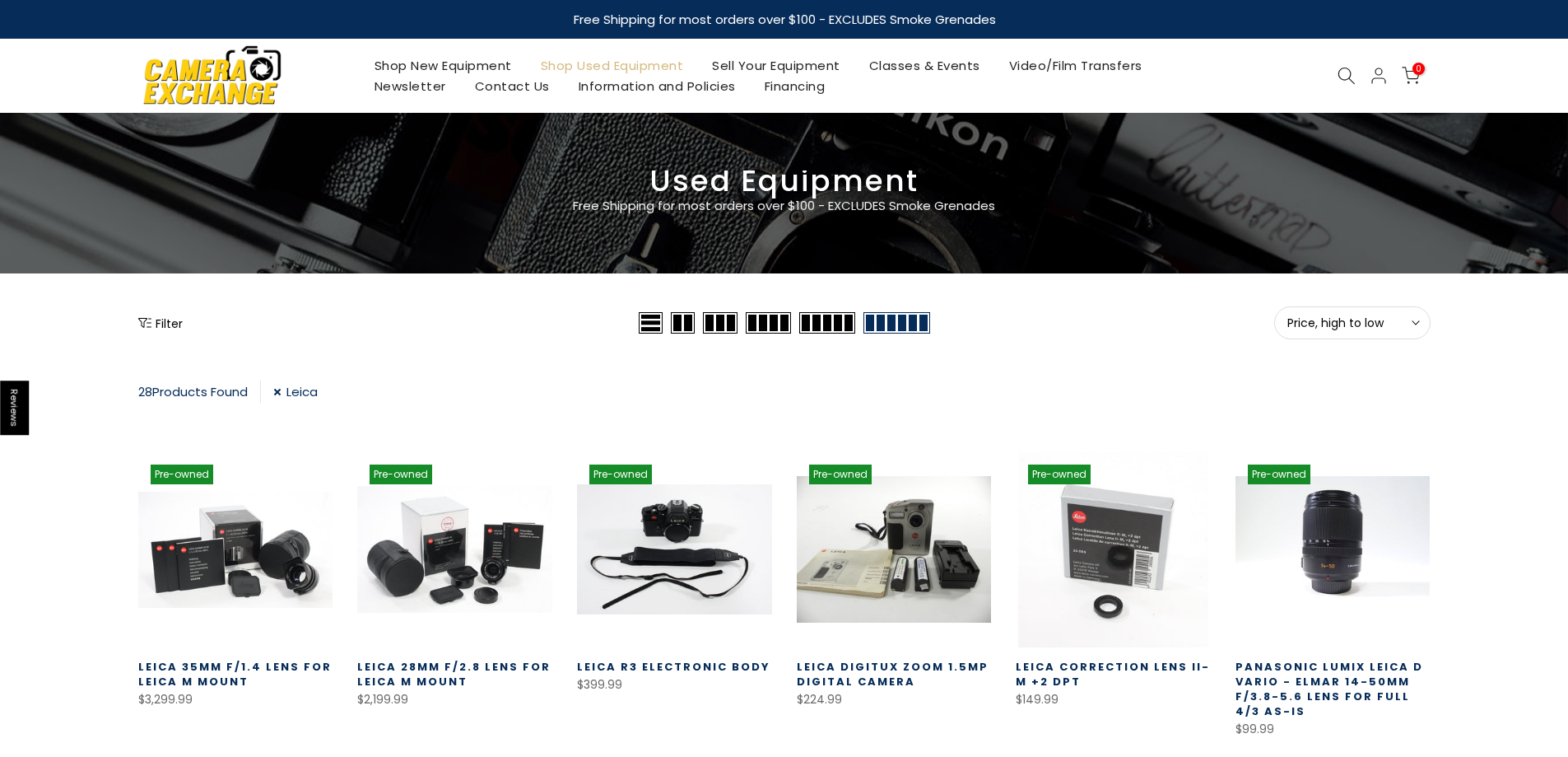
click at [566, 66] on link "Shop Used Equipment" at bounding box center [611, 65] width 172 height 21
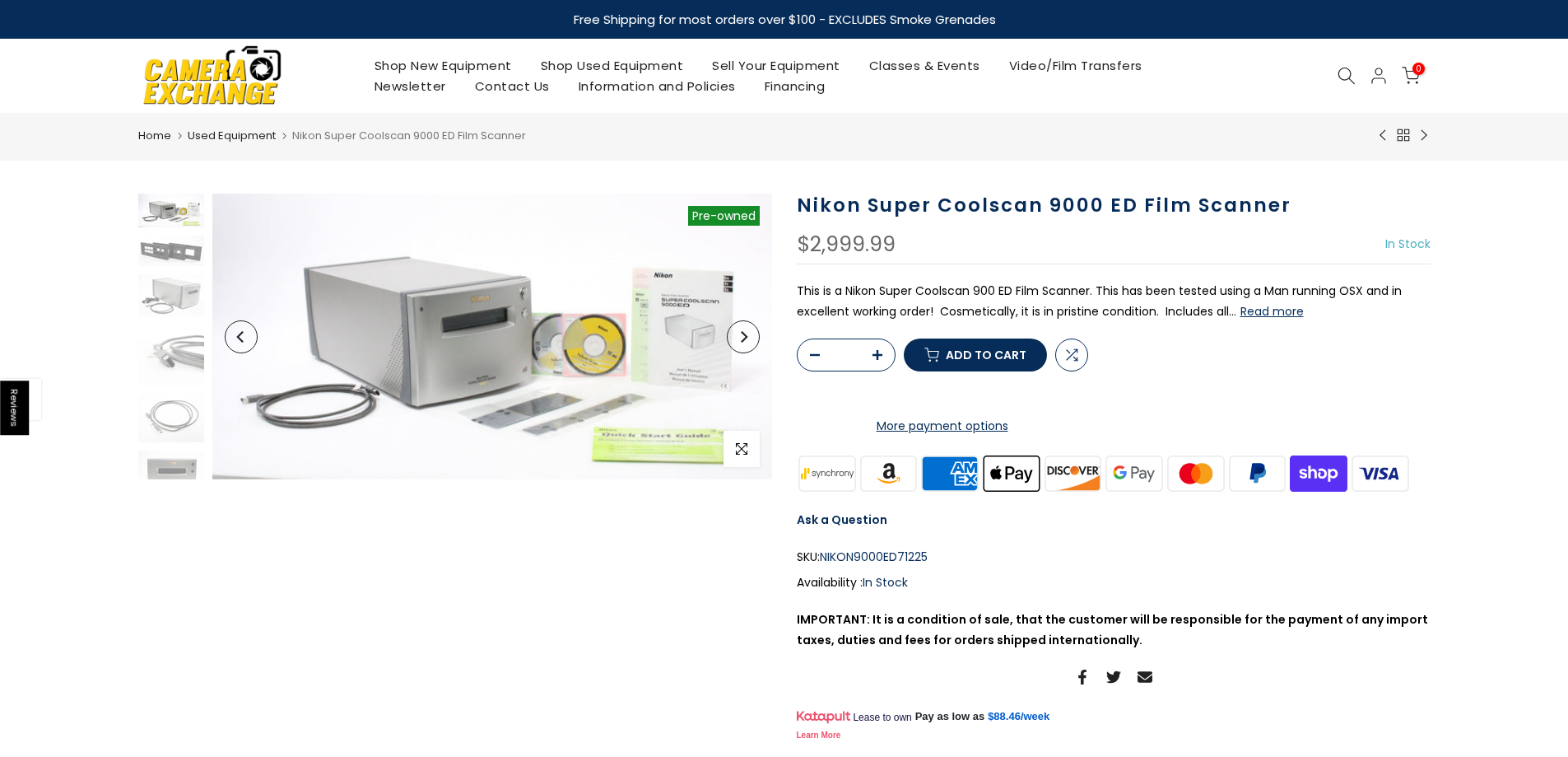
click at [1276, 313] on button "Read more" at bounding box center [1272, 312] width 63 height 15
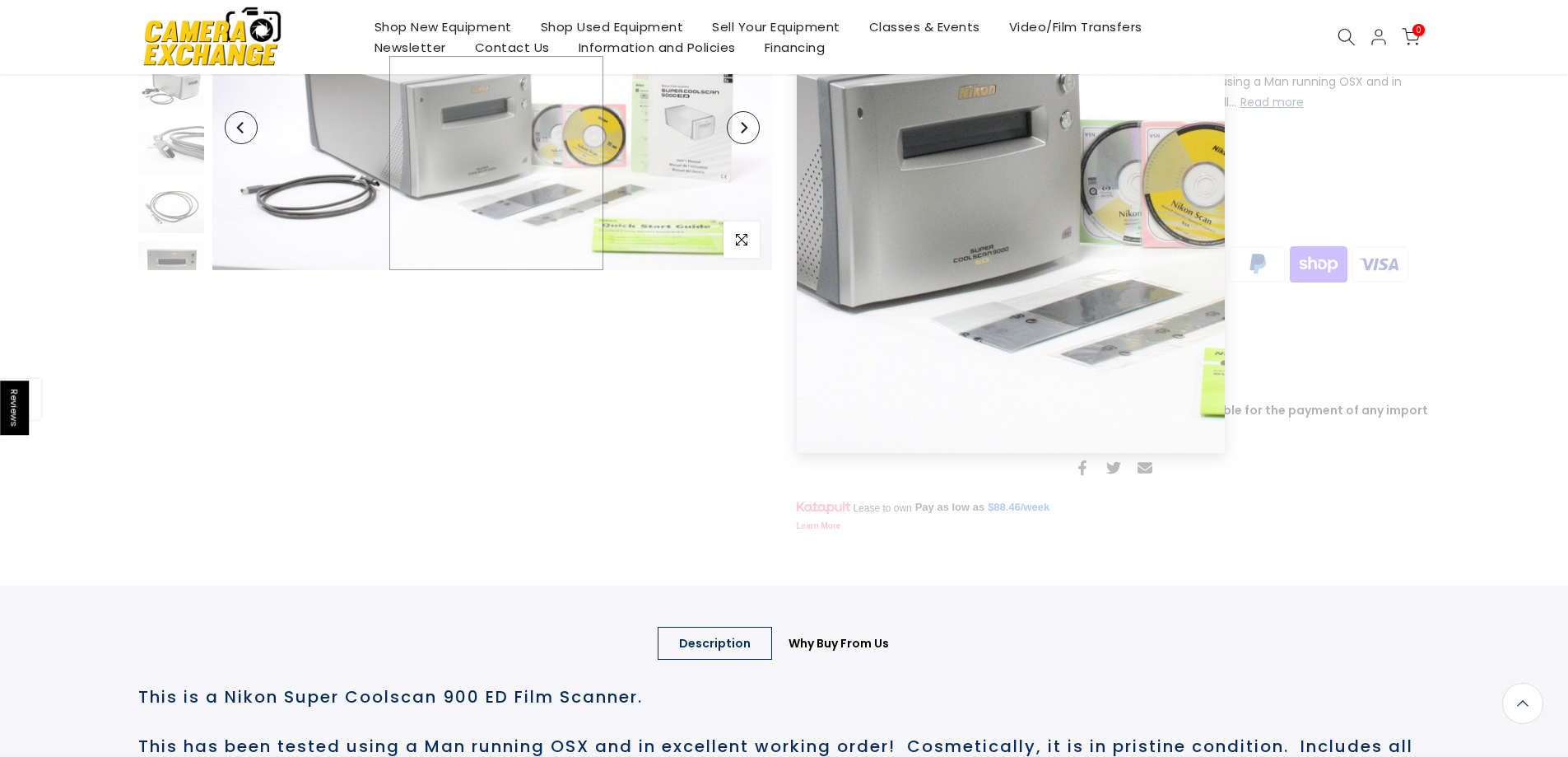
scroll to position [34, 0]
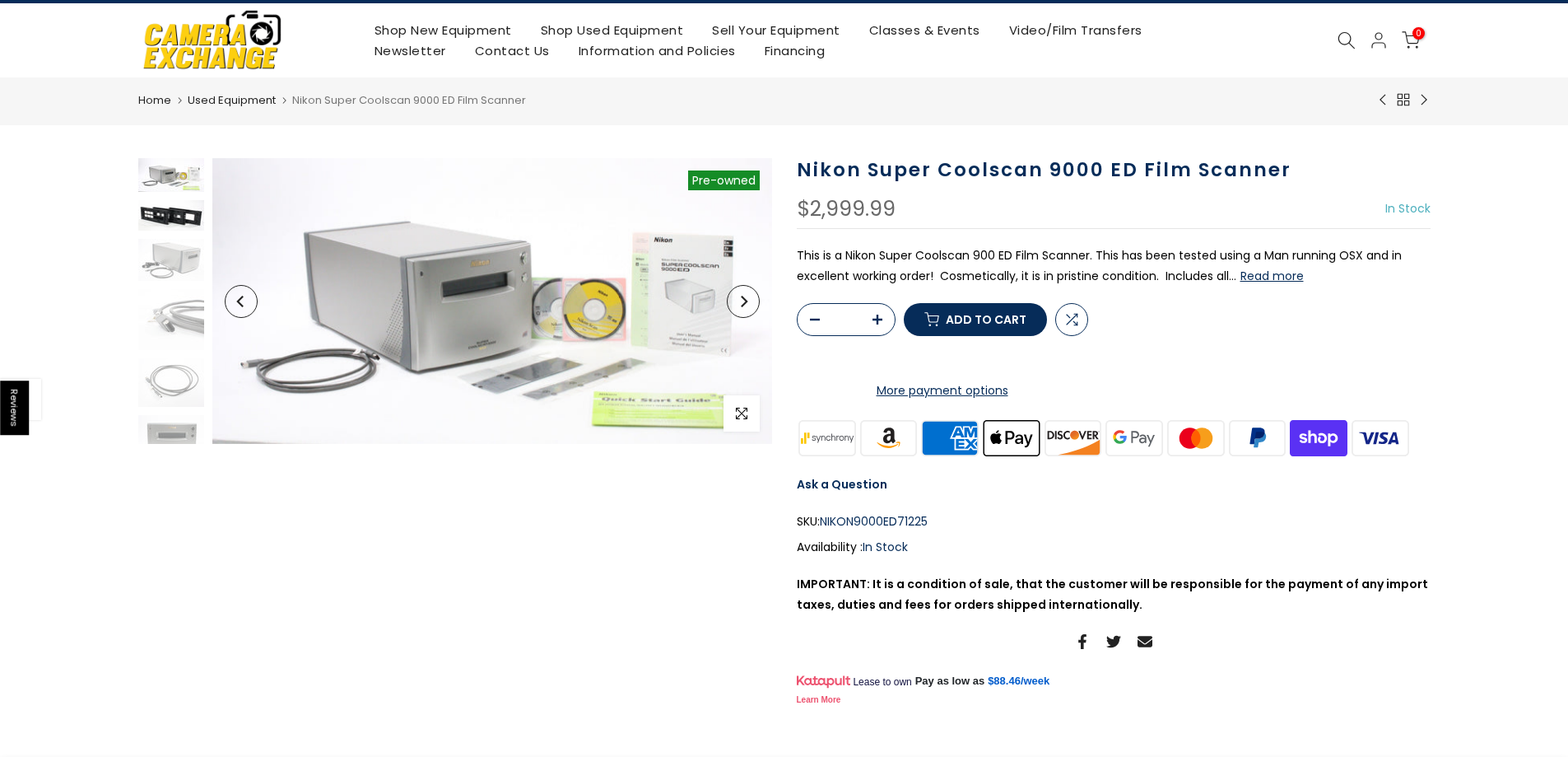
click at [184, 224] on img at bounding box center [171, 215] width 66 height 31
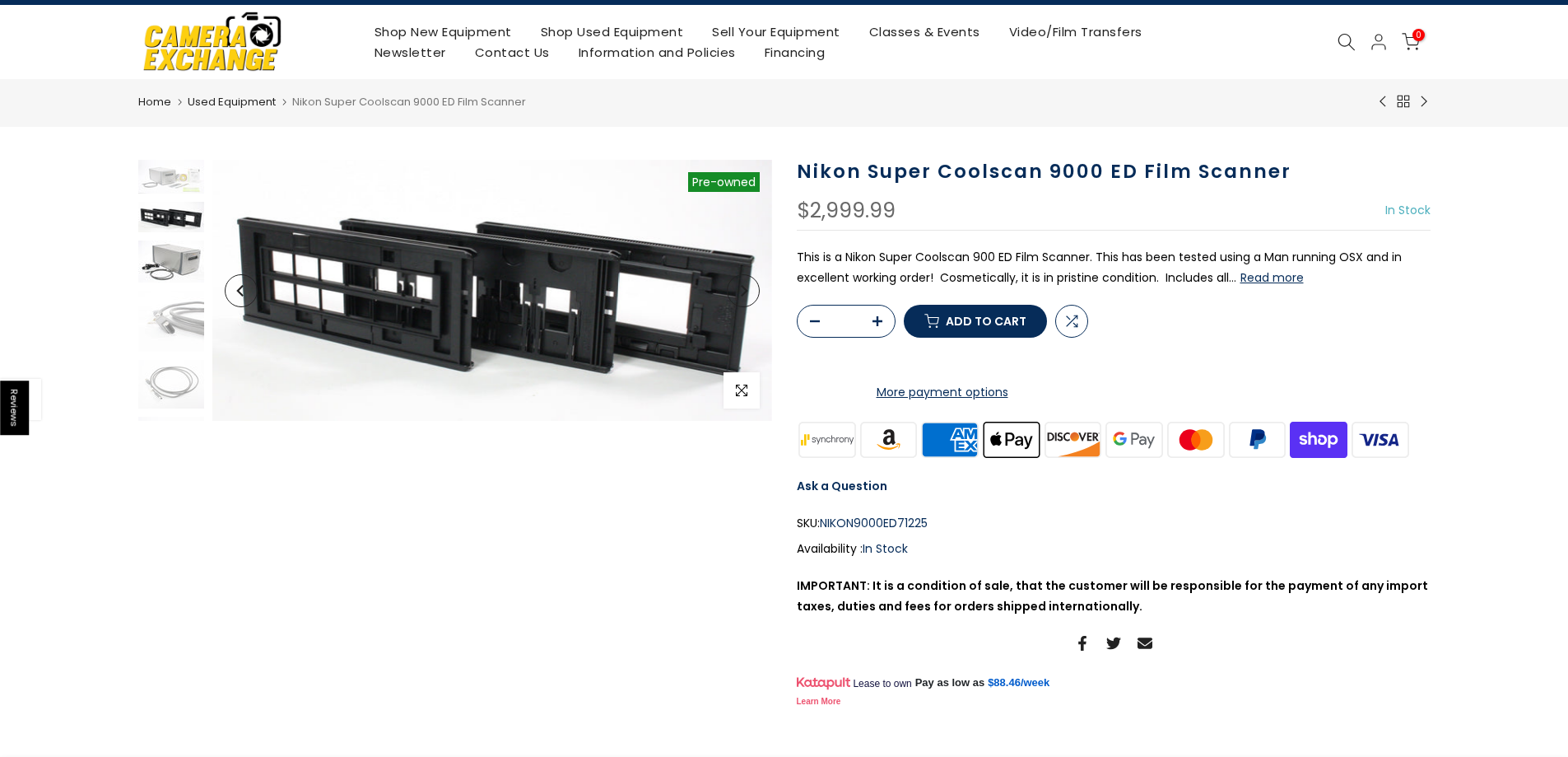
click at [169, 255] on img at bounding box center [171, 261] width 66 height 42
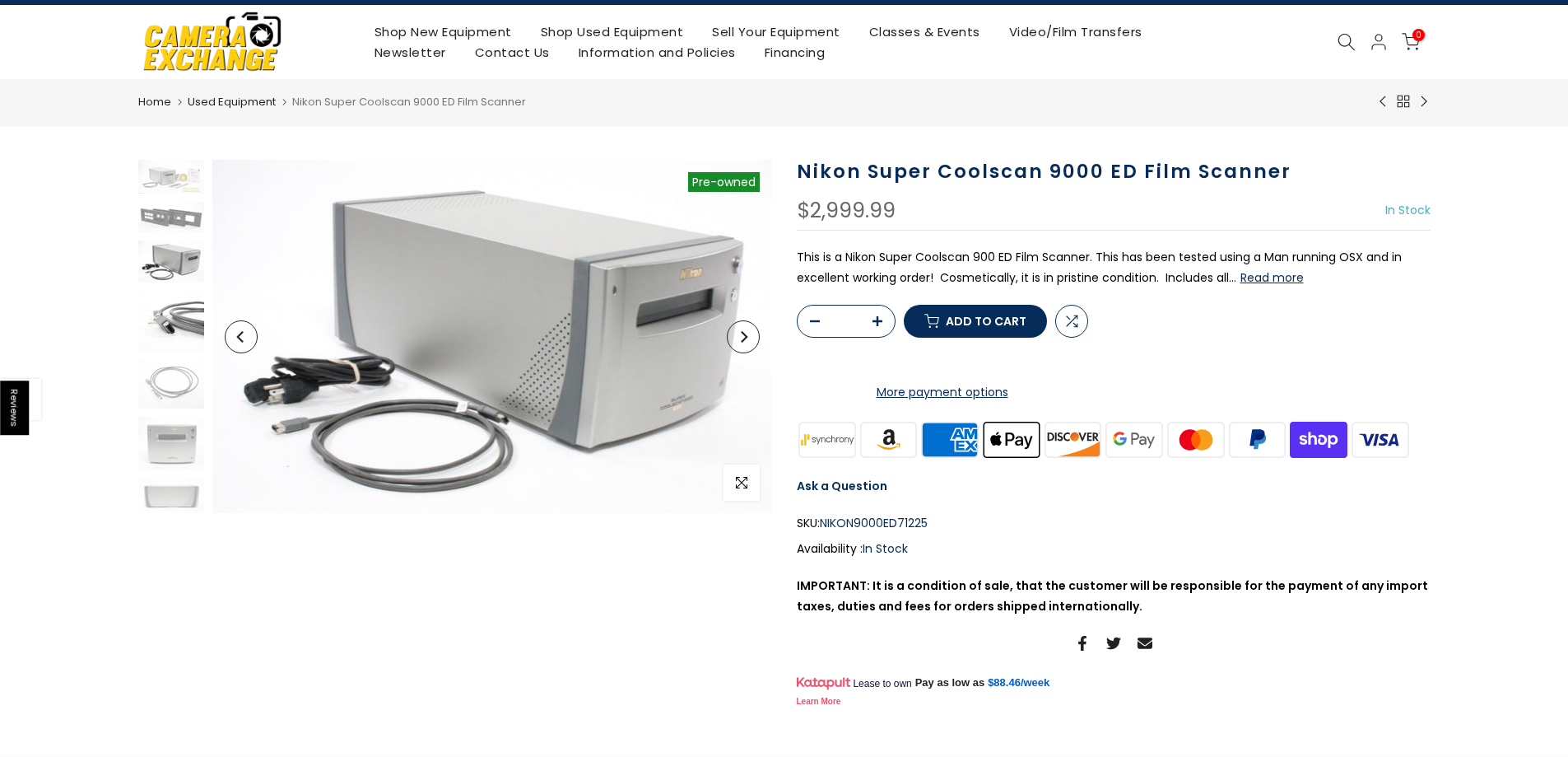
click at [194, 345] on img at bounding box center [171, 321] width 66 height 61
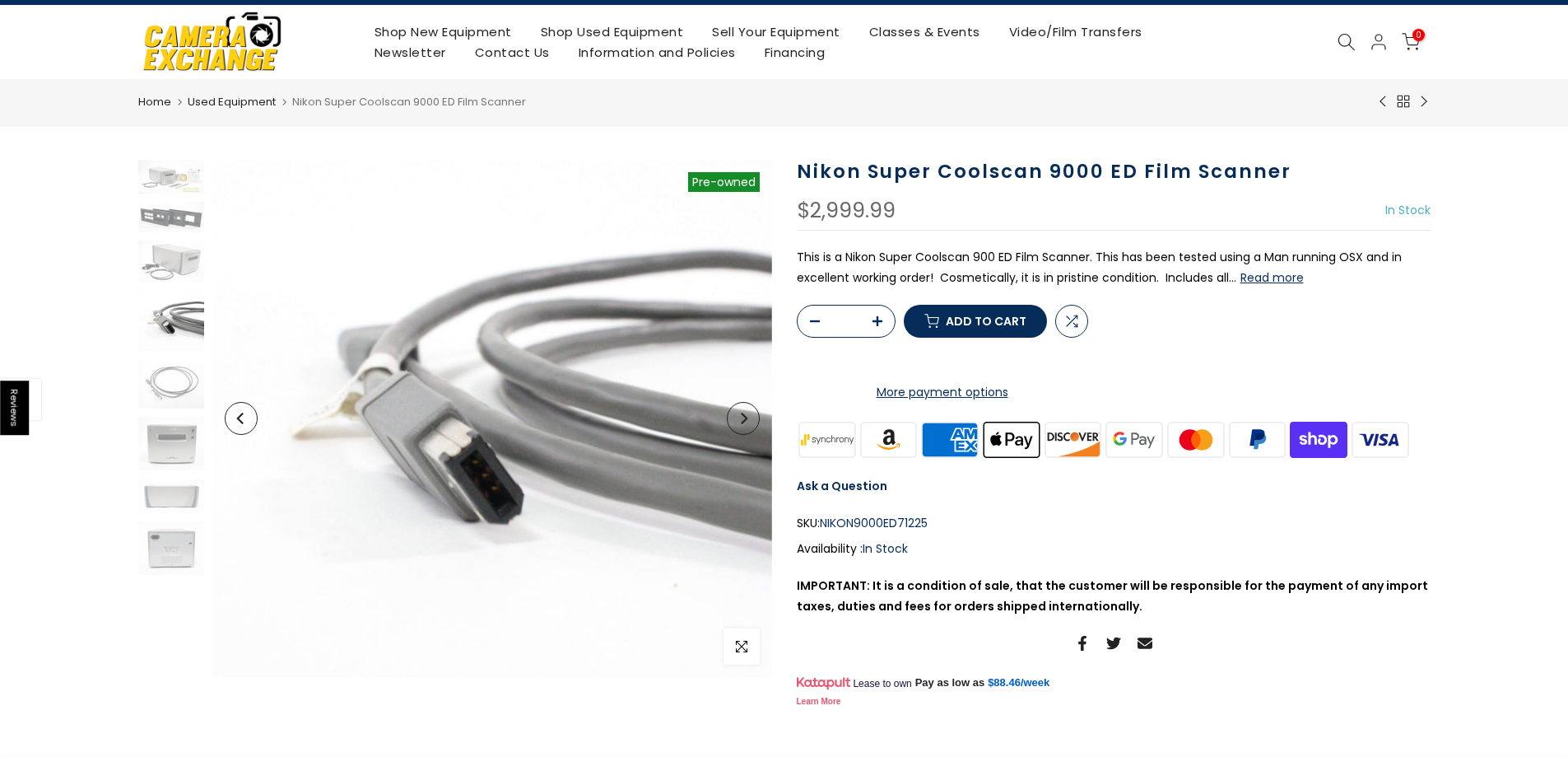
click at [1262, 286] on p "This is a Nikon Super Coolscan 900 ED Film Scanner. This has been tested using …" at bounding box center [1114, 268] width 634 height 42
click at [1264, 282] on button "Read more" at bounding box center [1272, 278] width 63 height 15
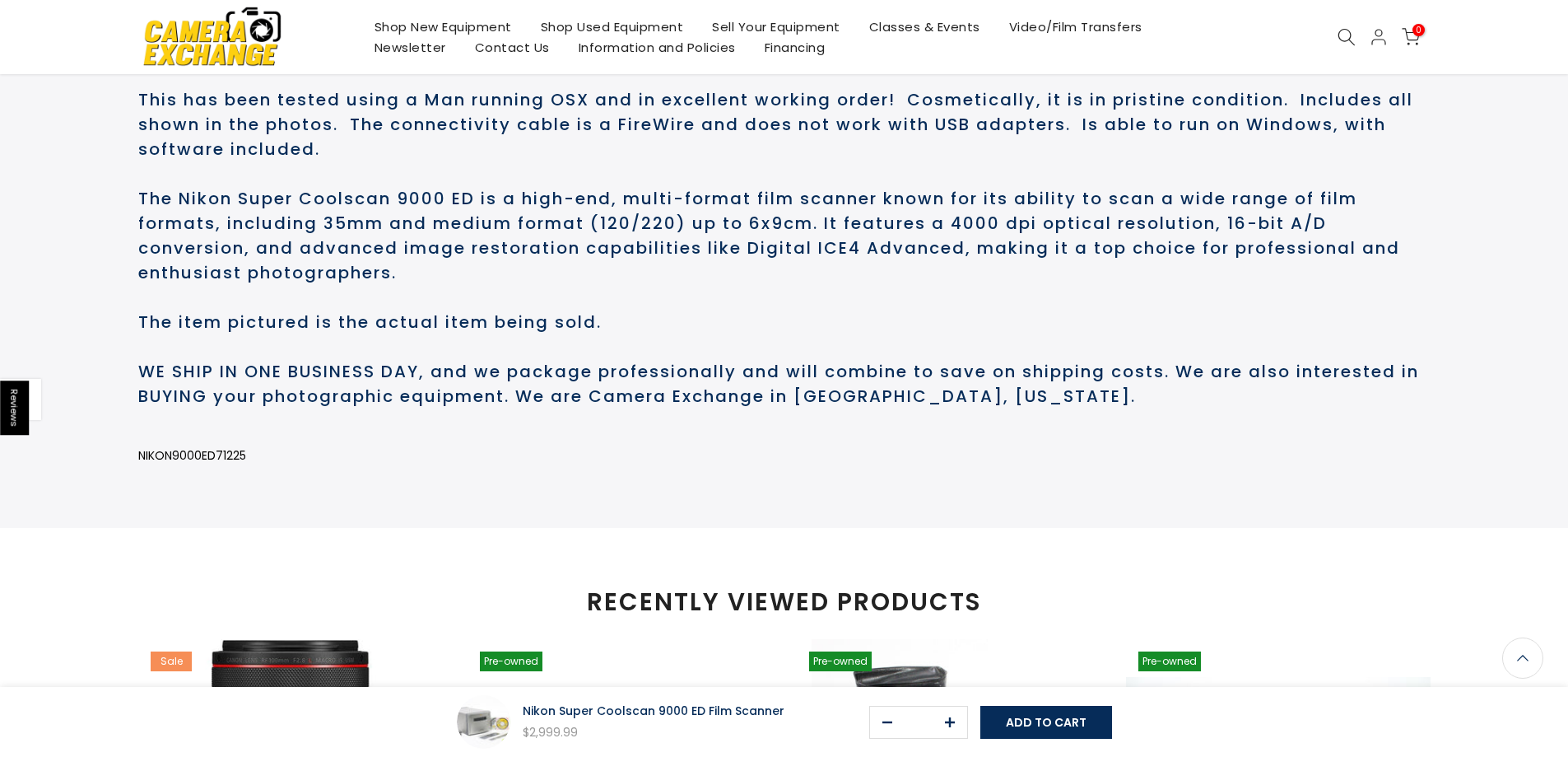
scroll to position [858, 0]
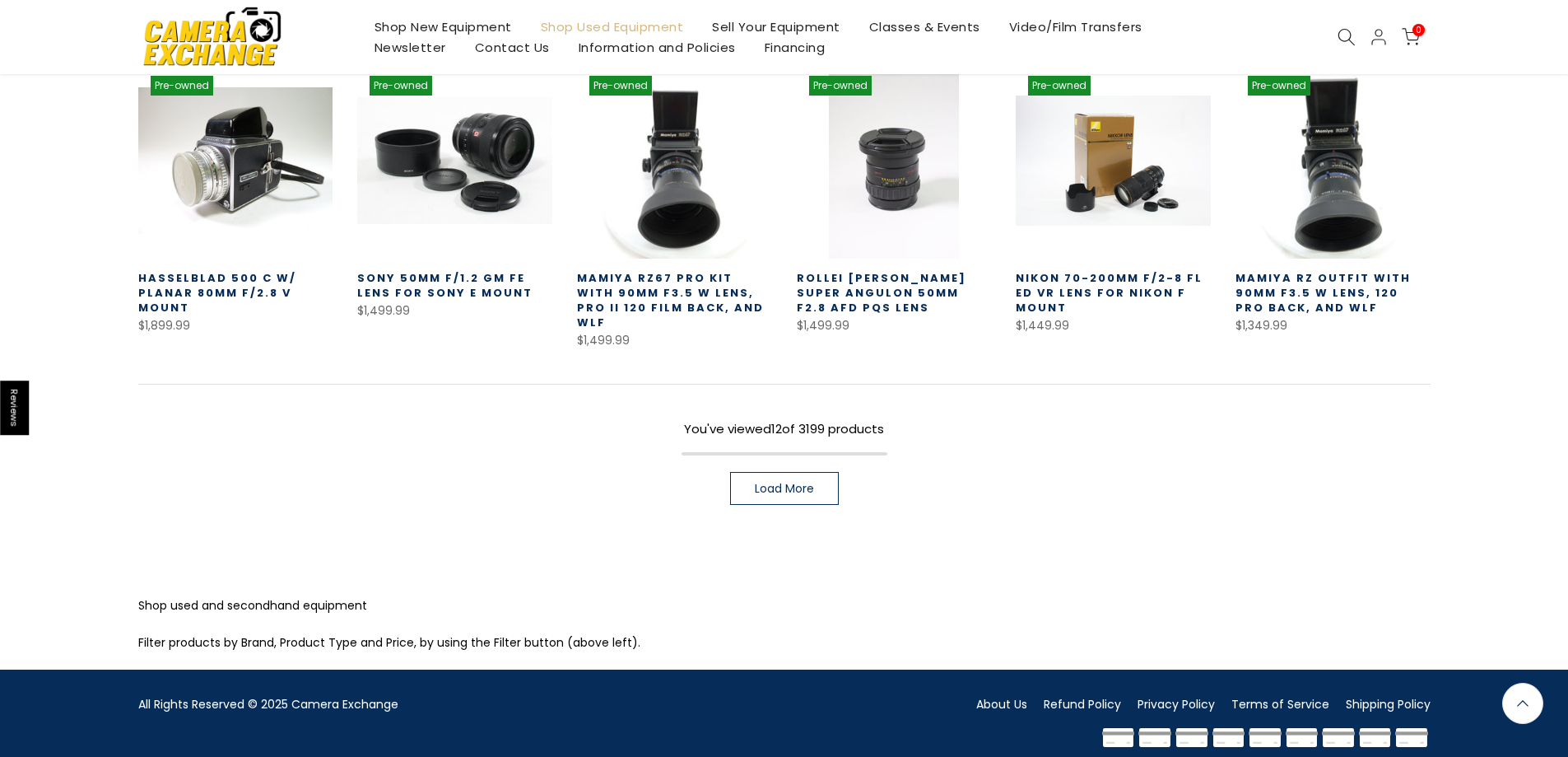
scroll to position [623, 0]
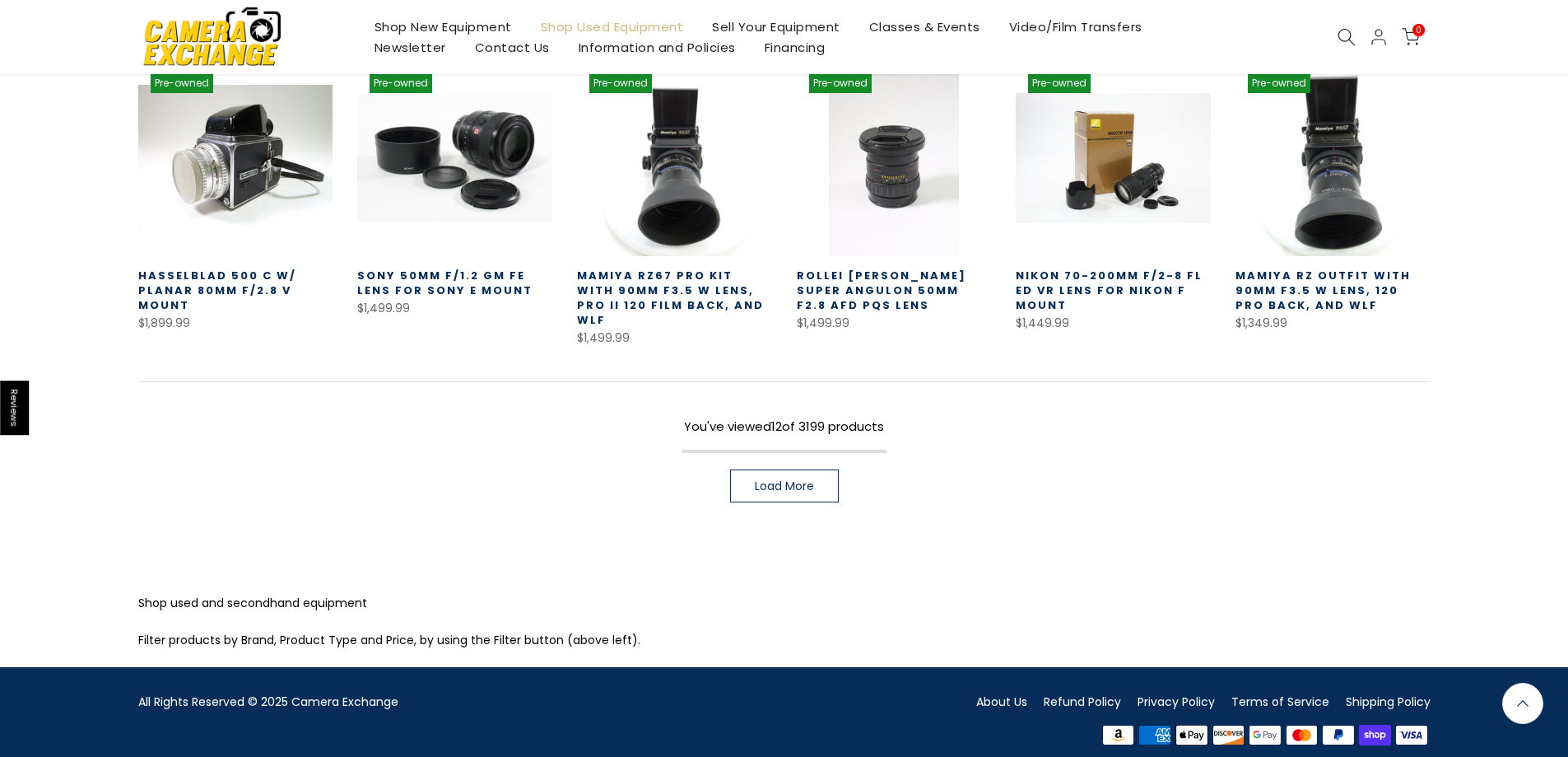
click at [782, 469] on link "Load More" at bounding box center [784, 486] width 109 height 33
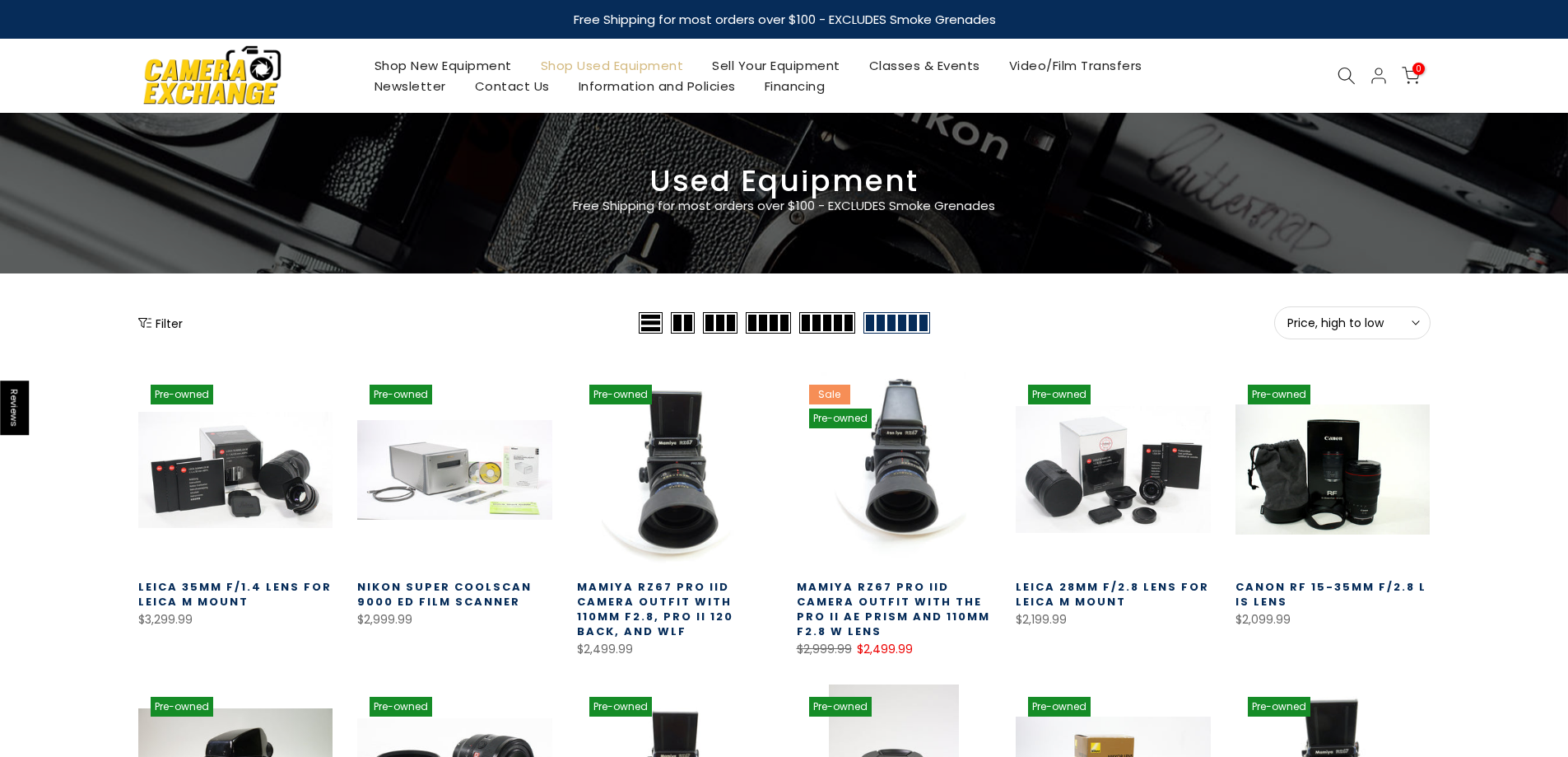
click at [403, 607] on link "Nikon Super Coolscan 9000 ED Film Scanner" at bounding box center [444, 594] width 174 height 31
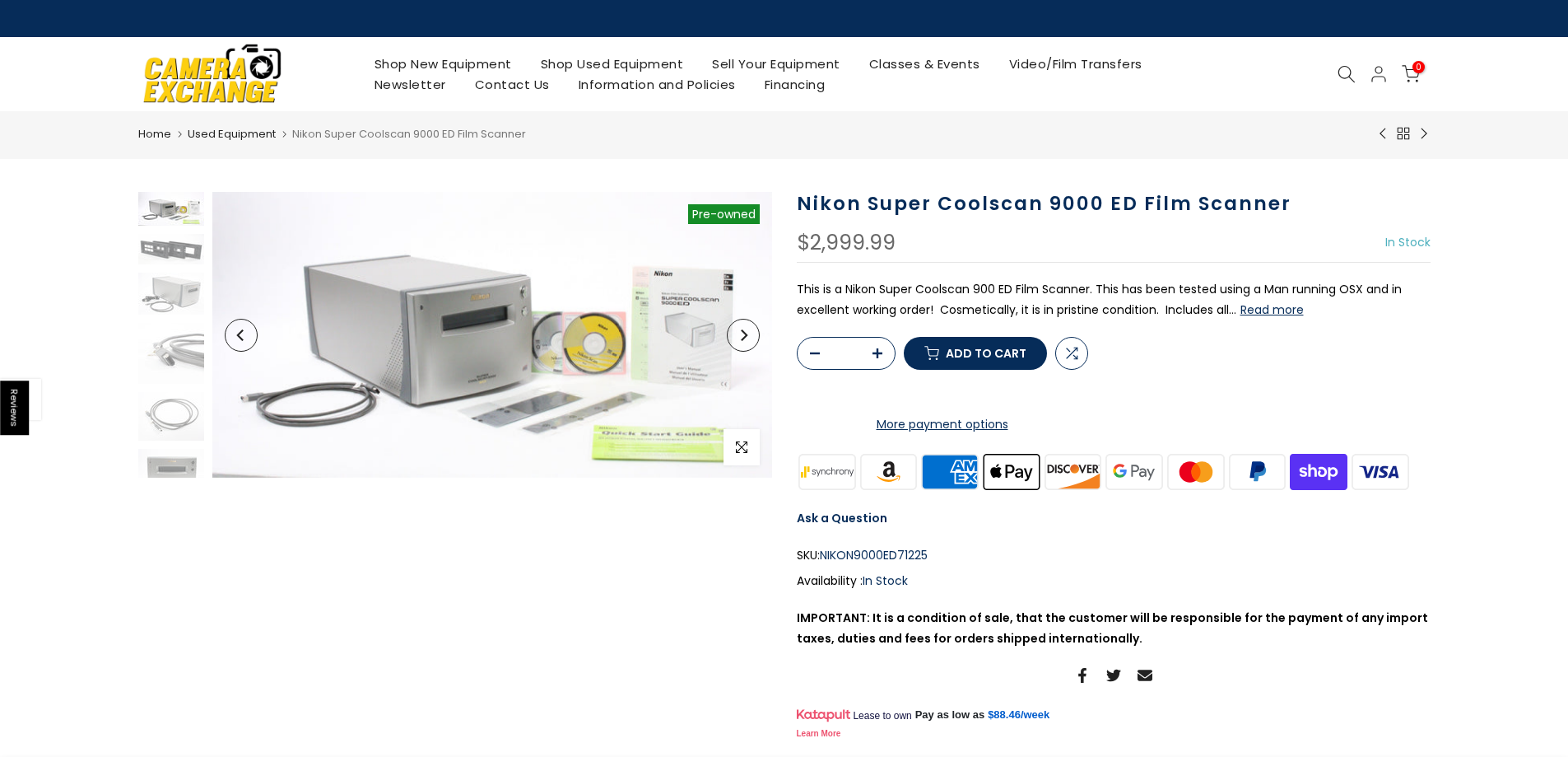
click at [1278, 313] on button "Read more" at bounding box center [1272, 310] width 63 height 15
